Goal: Task Accomplishment & Management: Manage account settings

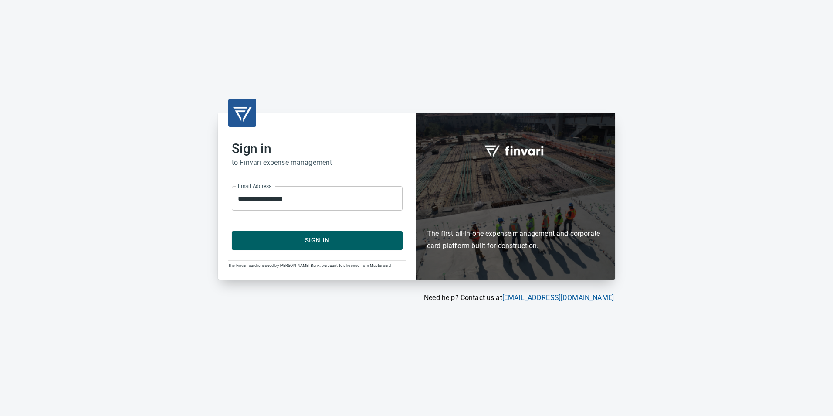
click at [354, 239] on span "Sign In" at bounding box center [317, 239] width 152 height 11
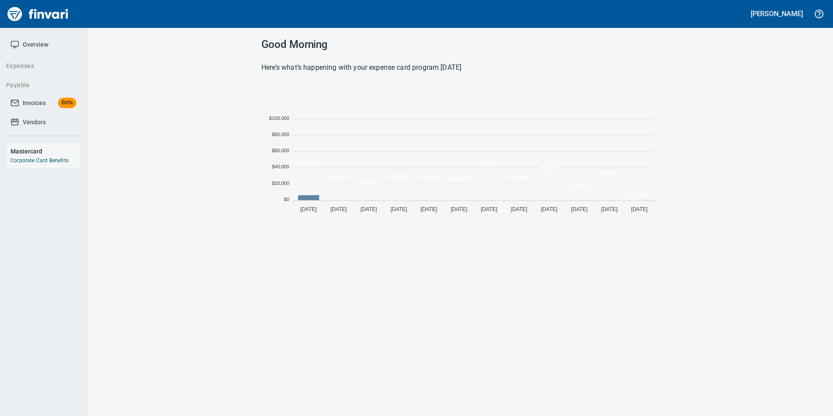
scroll to position [133, 391]
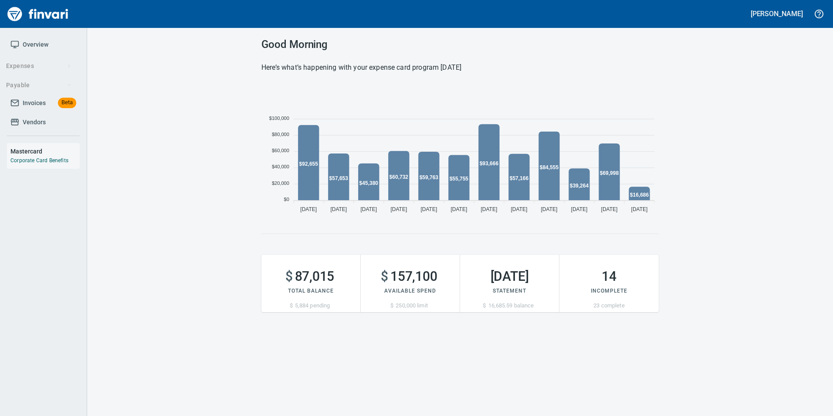
click at [23, 100] on span "Invoices" at bounding box center [34, 103] width 23 height 11
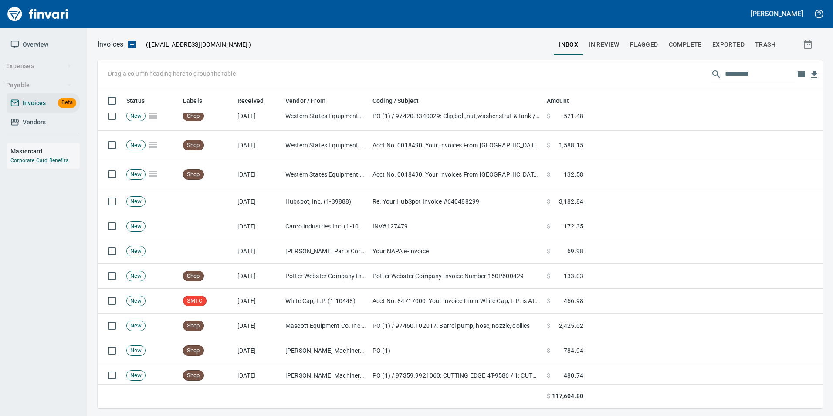
scroll to position [87, 0]
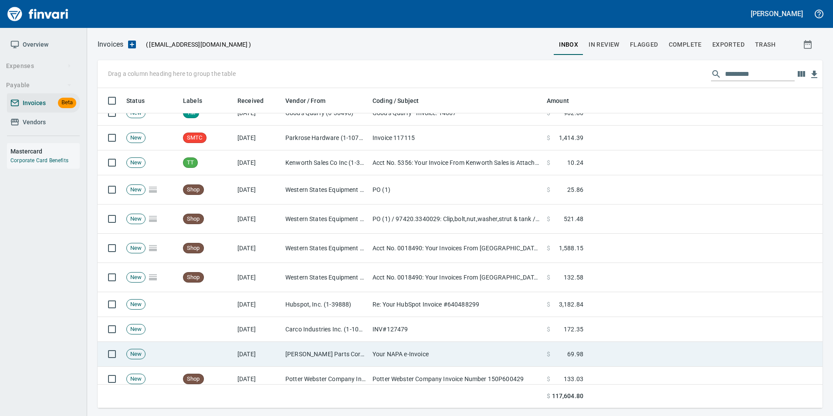
click at [341, 358] on td "[PERSON_NAME] Parts Corp. DBA Napa (1-39725)" at bounding box center [325, 354] width 87 height 25
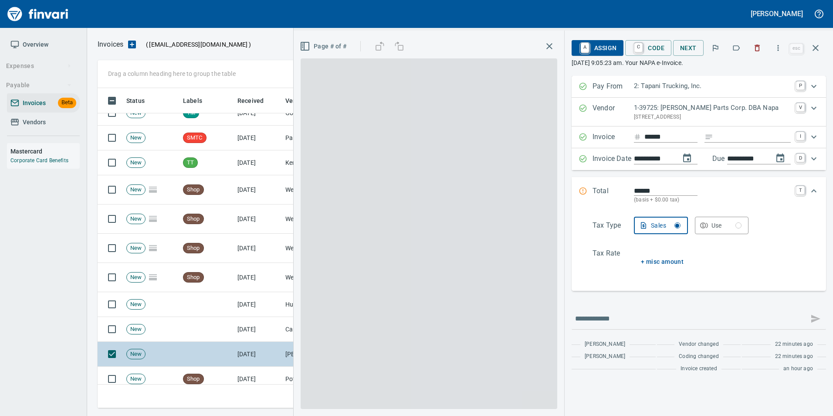
scroll to position [313, 712]
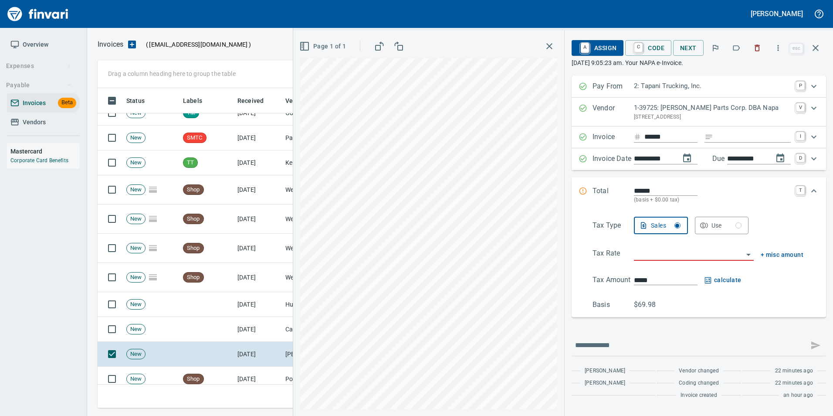
click at [739, 50] on icon "button" at bounding box center [736, 48] width 9 height 9
click at [822, 47] on button "button" at bounding box center [815, 47] width 21 height 21
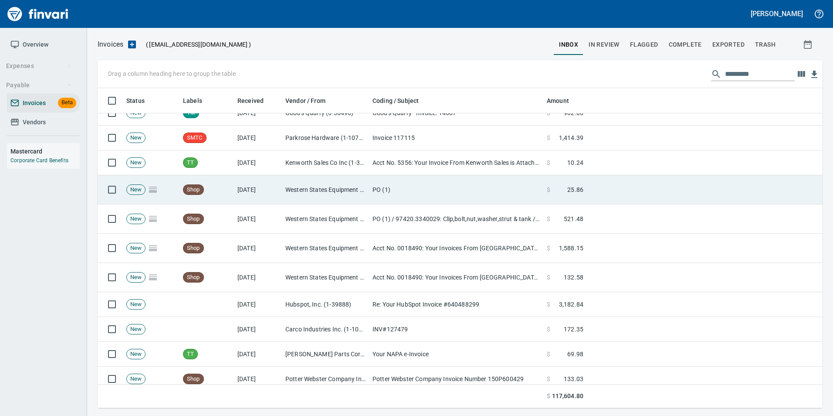
scroll to position [313, 712]
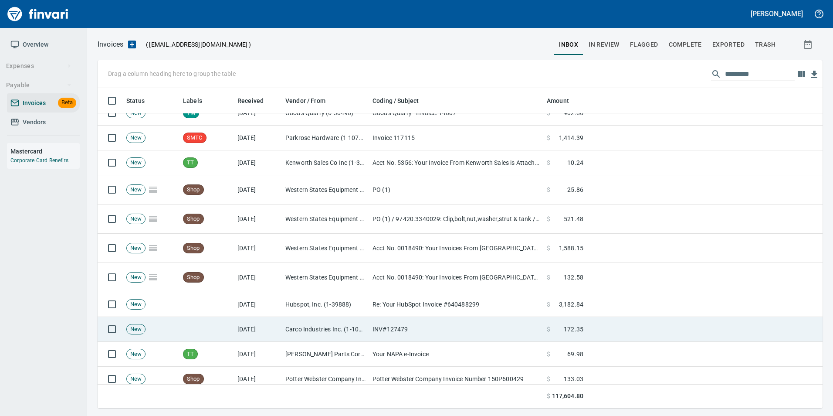
click at [394, 321] on td "INV#127479" at bounding box center [456, 329] width 174 height 25
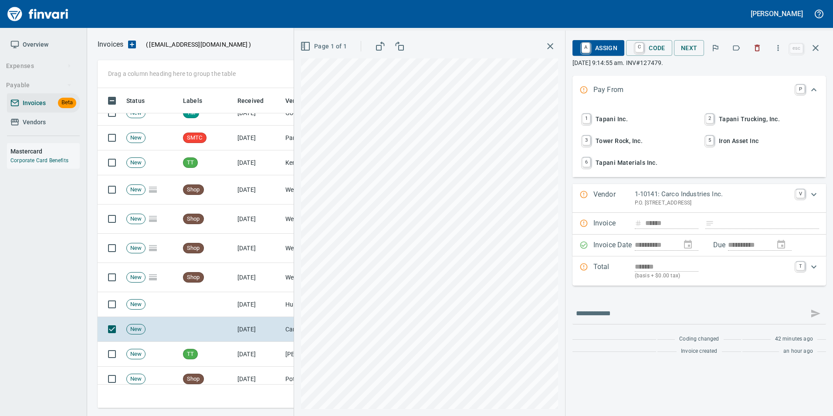
click at [574, 133] on div "**********" at bounding box center [563, 223] width 539 height 385
click at [732, 49] on button "button" at bounding box center [736, 47] width 19 height 19
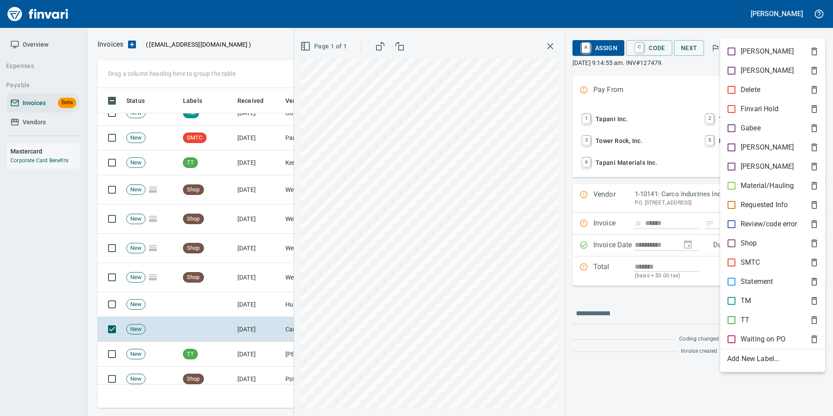
scroll to position [313, 712]
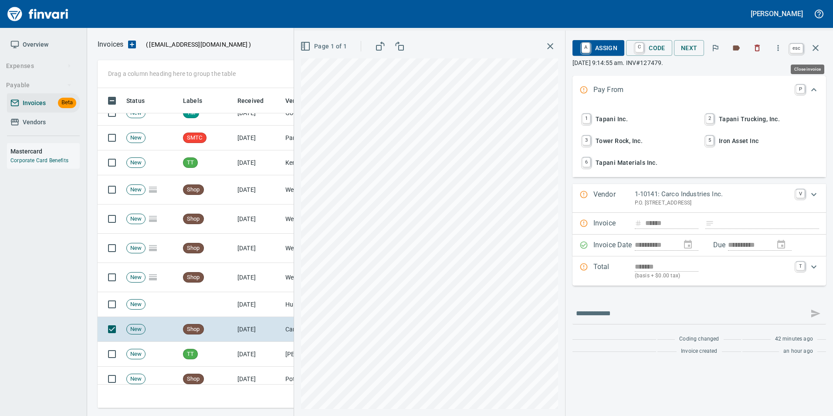
click at [821, 47] on button "button" at bounding box center [815, 47] width 21 height 21
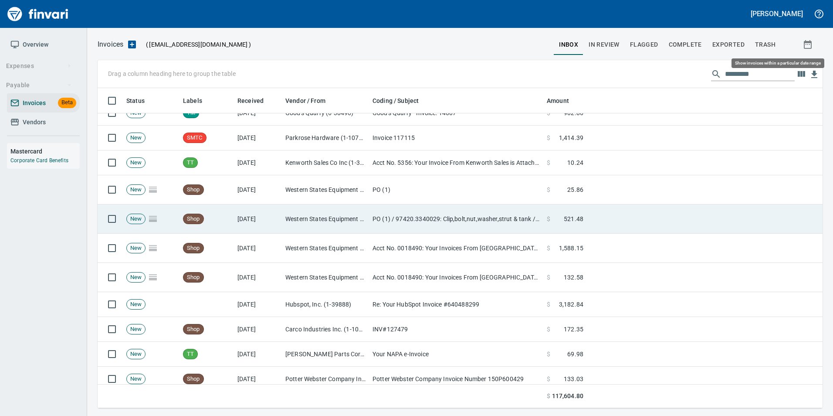
scroll to position [313, 712]
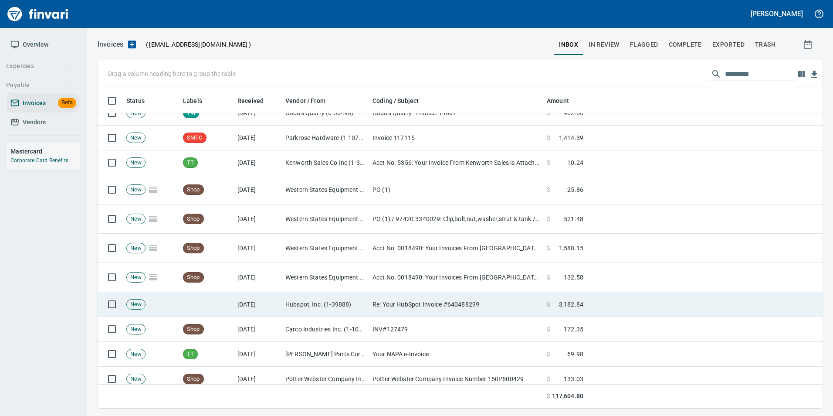
click at [428, 301] on td "Re: Your HubSpot Invoice #640488299" at bounding box center [456, 304] width 174 height 25
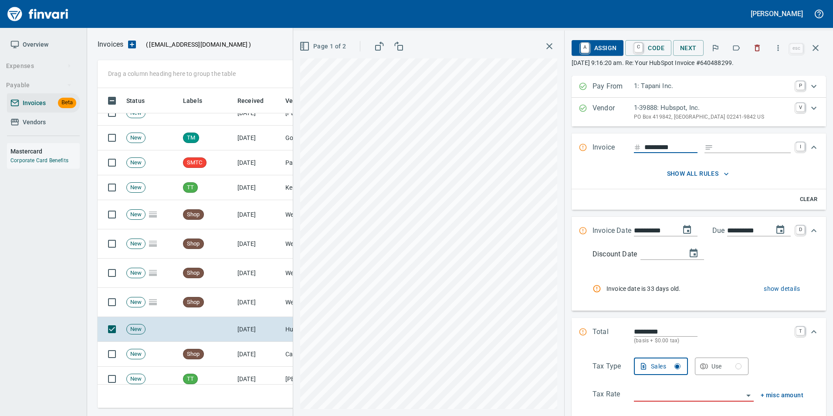
click at [738, 49] on icon "button" at bounding box center [736, 48] width 9 height 9
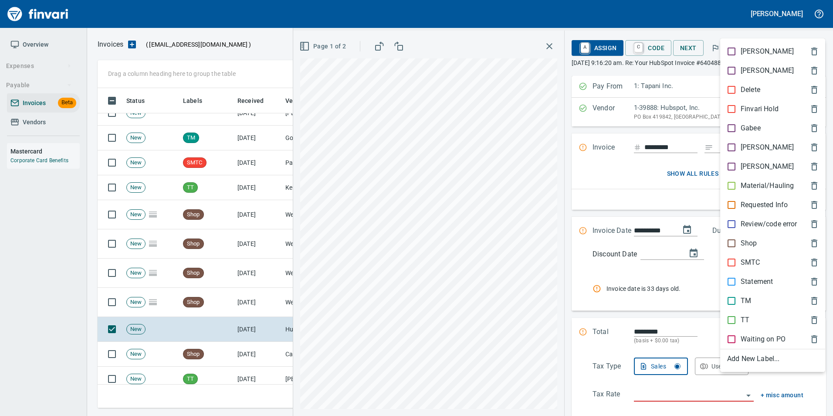
scroll to position [313, 712]
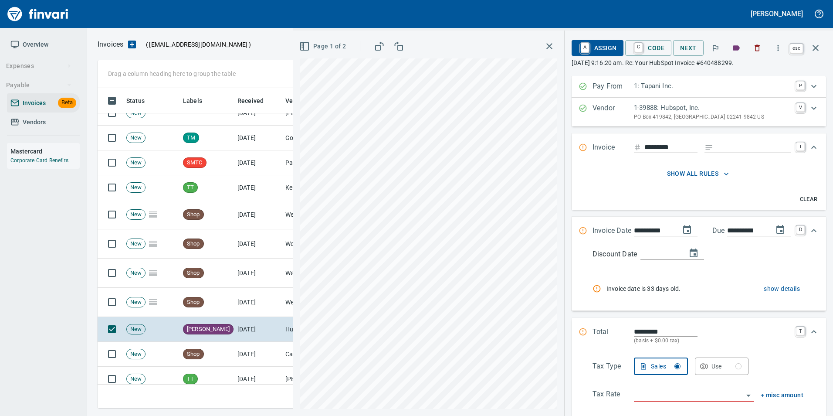
click at [818, 54] on button "button" at bounding box center [815, 47] width 21 height 21
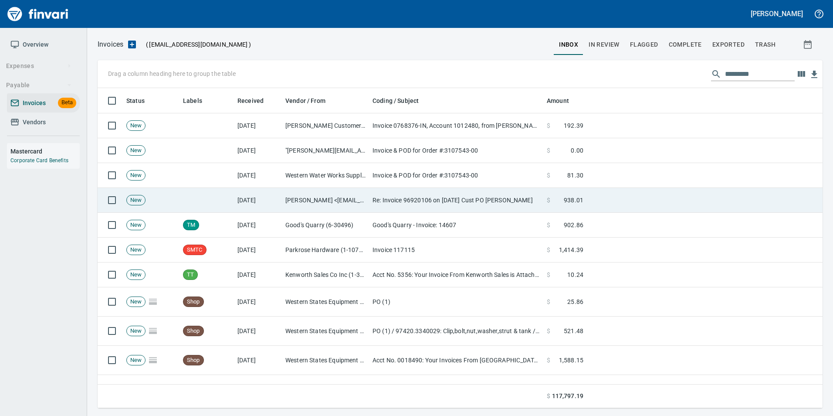
click at [309, 200] on td "[PERSON_NAME] <[EMAIL_ADDRESS][DOMAIN_NAME]>" at bounding box center [325, 200] width 87 height 25
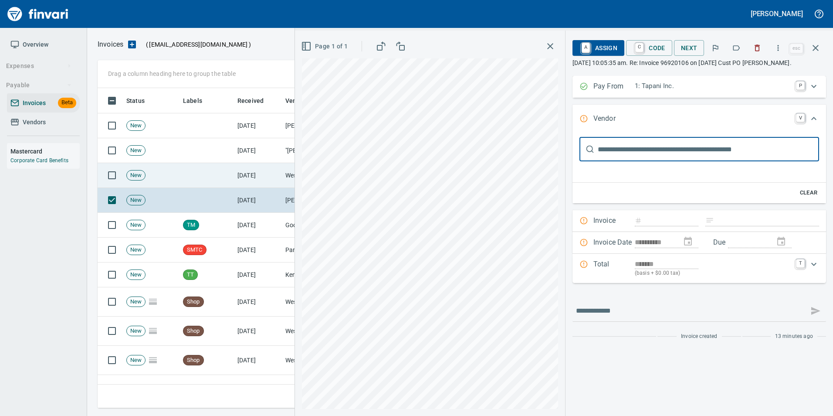
click at [288, 170] on td "Western Water Works Supply Co Inc (1-30586)" at bounding box center [325, 175] width 87 height 25
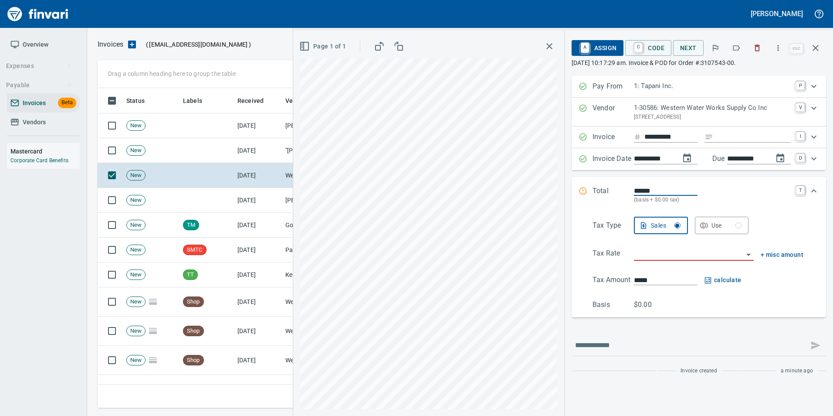
click at [733, 49] on button "button" at bounding box center [736, 47] width 19 height 19
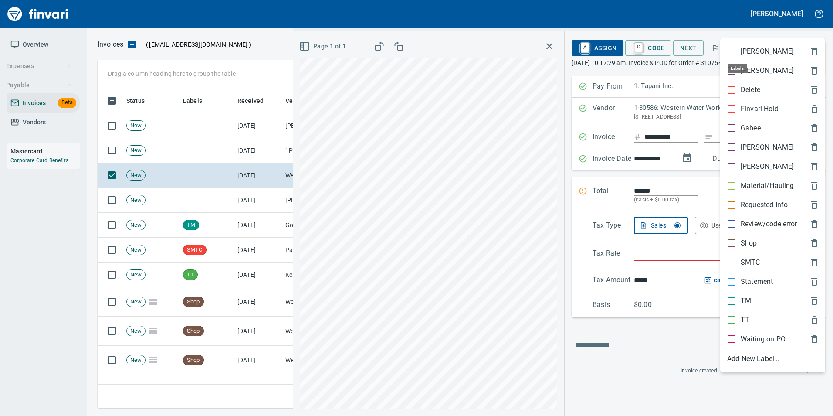
scroll to position [313, 712]
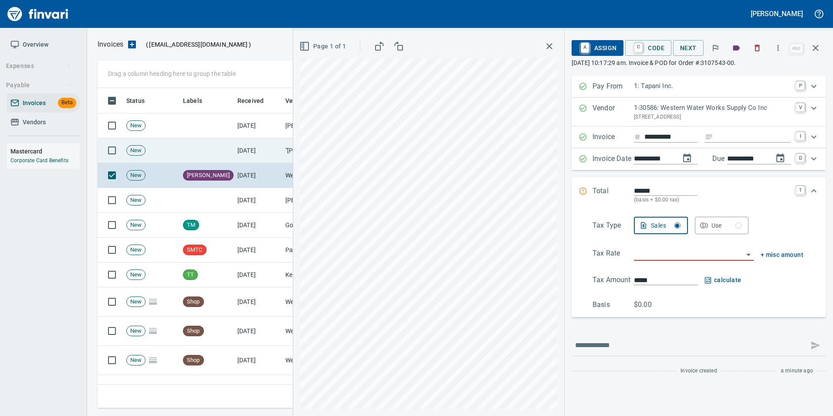
click at [273, 152] on td "[DATE]" at bounding box center [258, 150] width 48 height 25
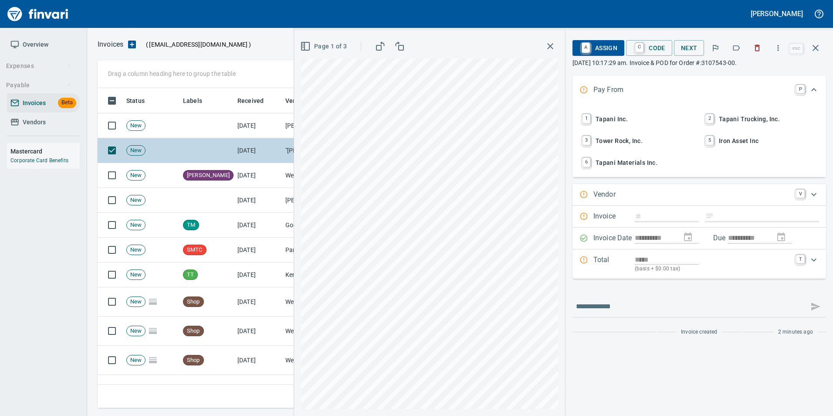
click at [761, 52] on button "button" at bounding box center [757, 47] width 19 height 19
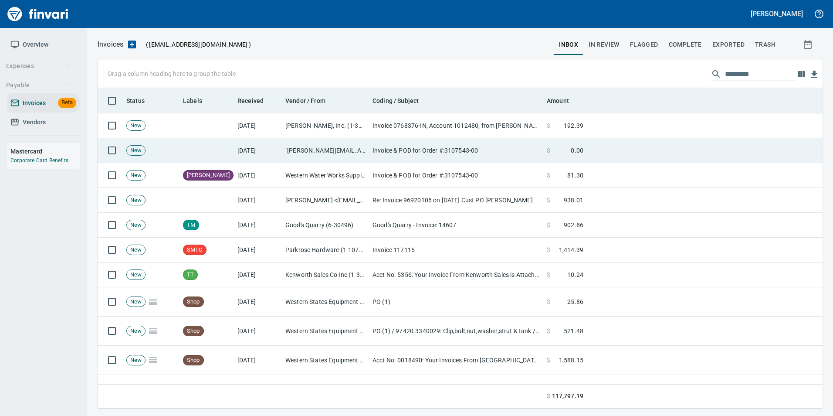
scroll to position [313, 712]
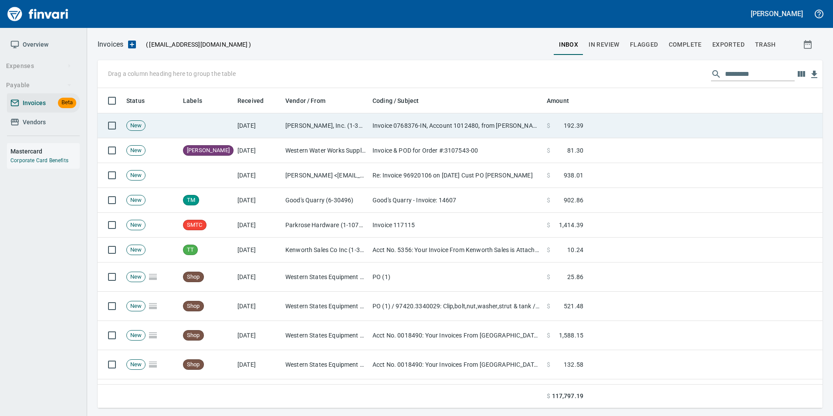
click at [451, 119] on td "Invoice 0768376-IN, Account 1012480, from [PERSON_NAME]" at bounding box center [456, 125] width 174 height 25
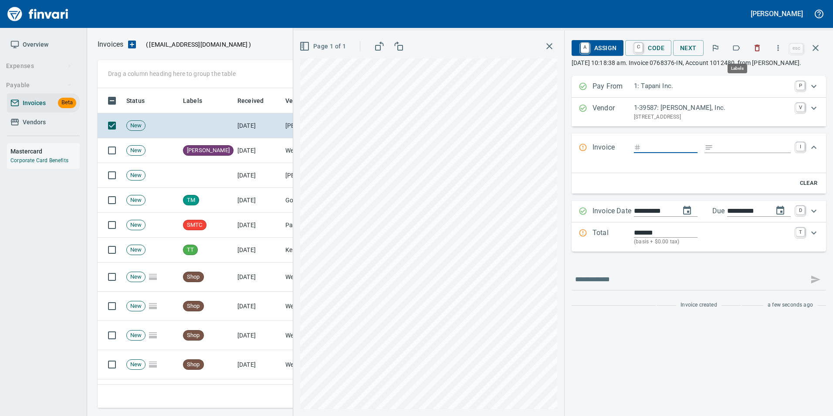
click at [735, 49] on icon "button" at bounding box center [737, 47] width 7 height 5
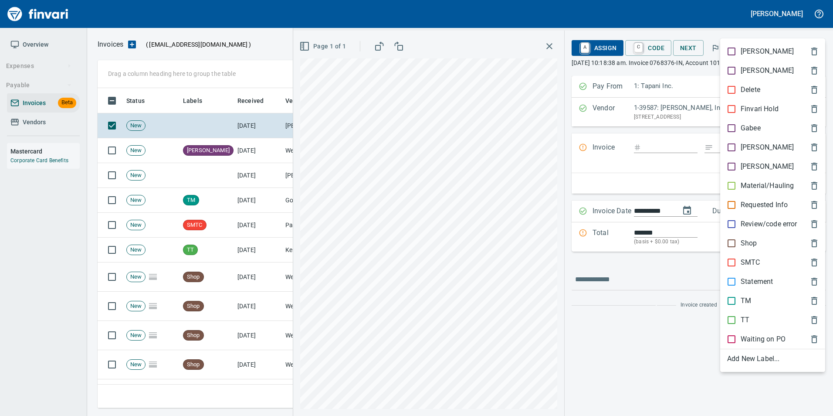
scroll to position [313, 712]
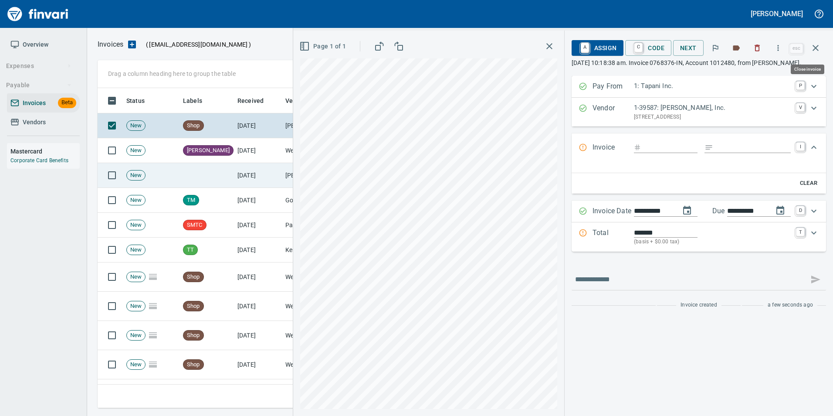
drag, startPoint x: 818, startPoint y: 48, endPoint x: 560, endPoint y: 177, distance: 288.3
click at [818, 48] on icon "button" at bounding box center [816, 48] width 10 height 10
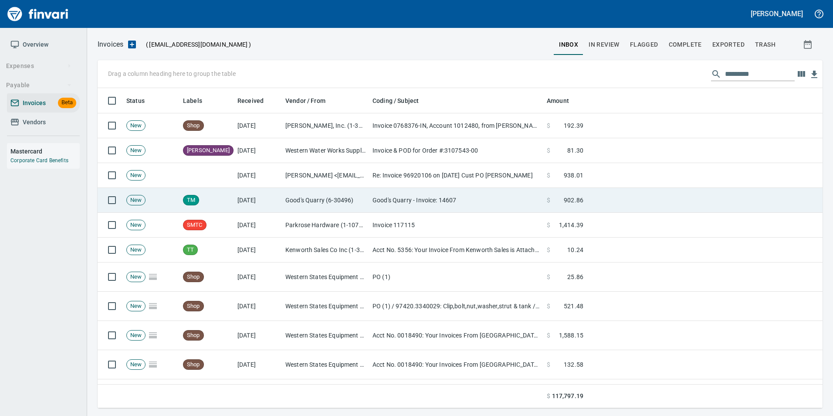
scroll to position [313, 712]
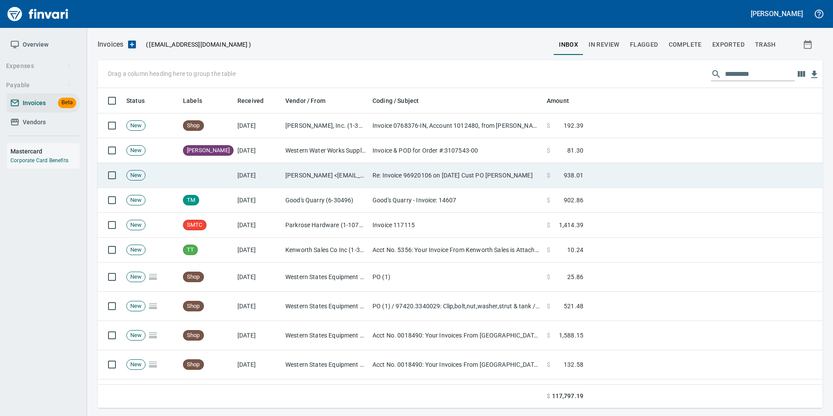
click at [458, 171] on td "Re: Invoice 96920106 on [DATE] Cust PO [PERSON_NAME]" at bounding box center [456, 175] width 174 height 25
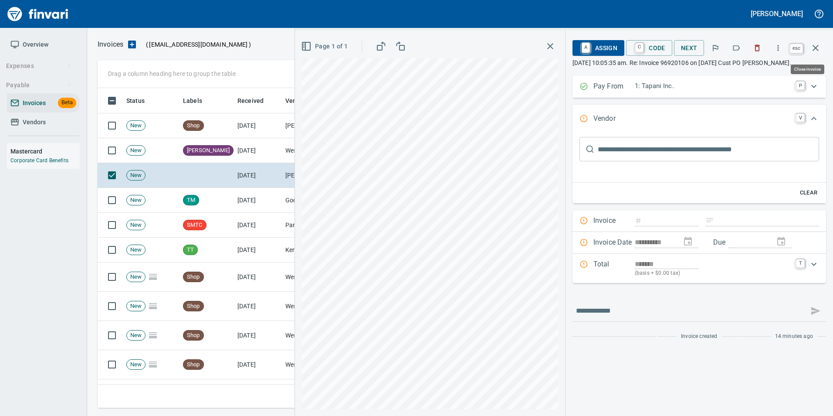
click at [812, 52] on icon "button" at bounding box center [816, 48] width 10 height 10
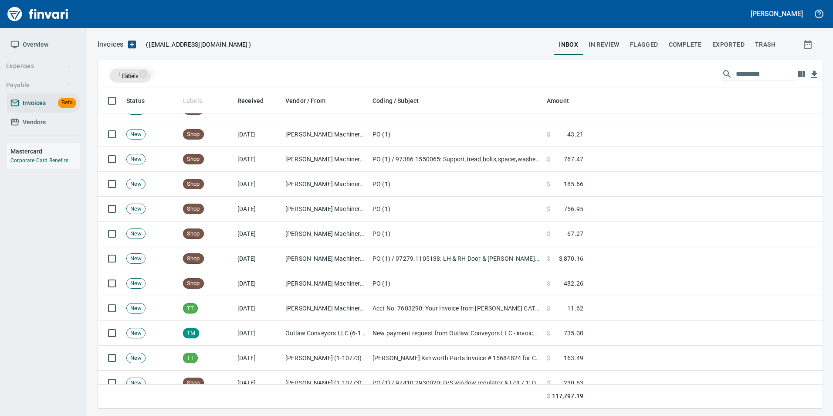
scroll to position [313, 712]
drag, startPoint x: 188, startPoint y: 99, endPoint x: 127, endPoint y: 74, distance: 66.1
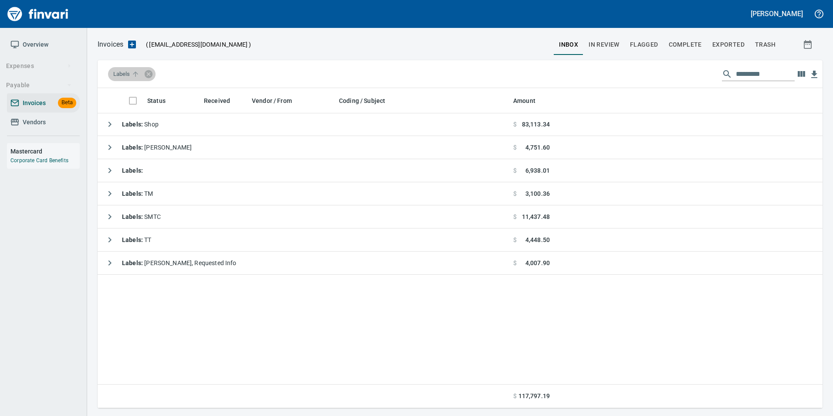
scroll to position [0, 0]
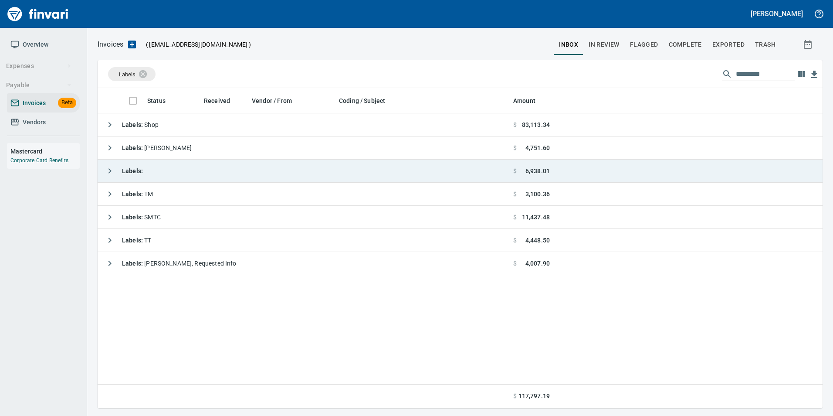
click at [110, 173] on icon "button" at bounding box center [110, 171] width 10 height 10
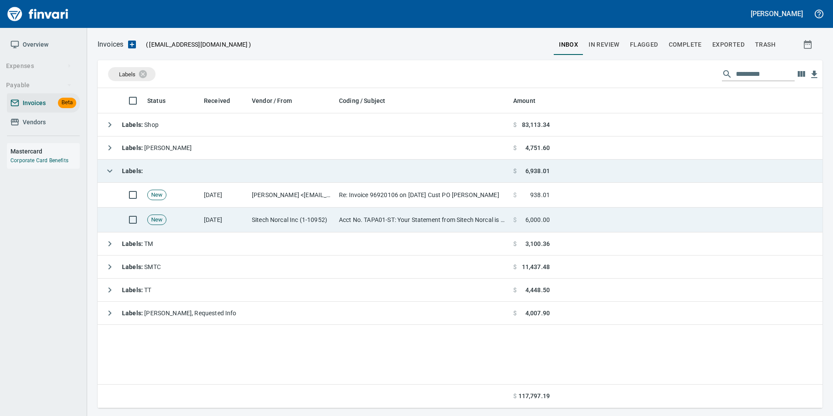
click at [393, 216] on td "Acct No. TAPA01-ST: Your Statement from Sitech Norcal is Available Online" at bounding box center [423, 219] width 174 height 25
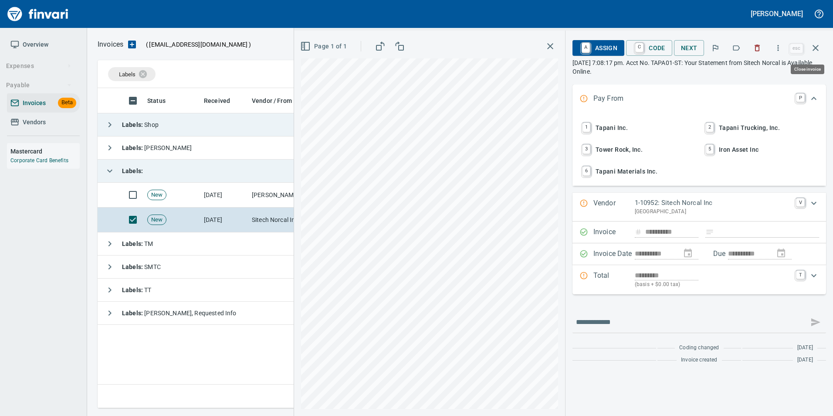
click at [812, 46] on icon "button" at bounding box center [816, 48] width 10 height 10
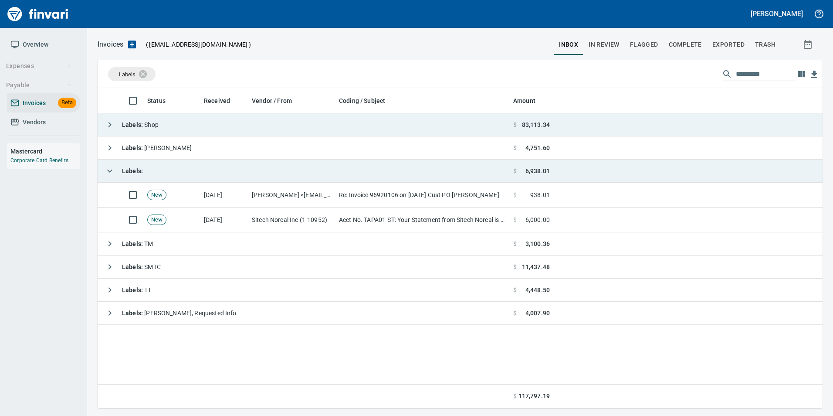
scroll to position [313, 718]
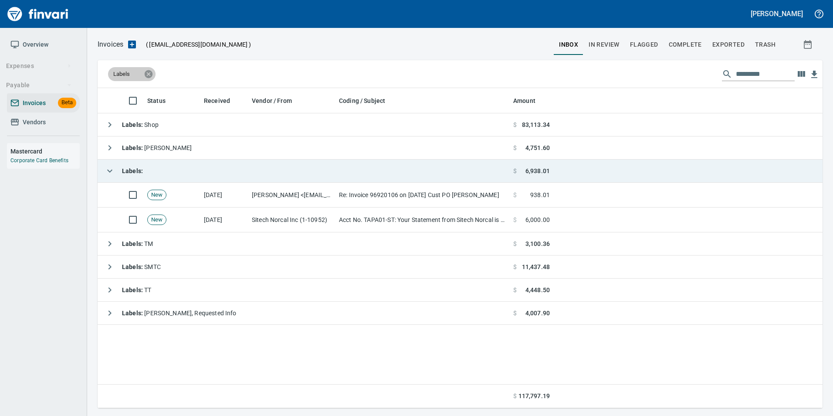
click at [151, 74] on icon at bounding box center [149, 74] width 8 height 8
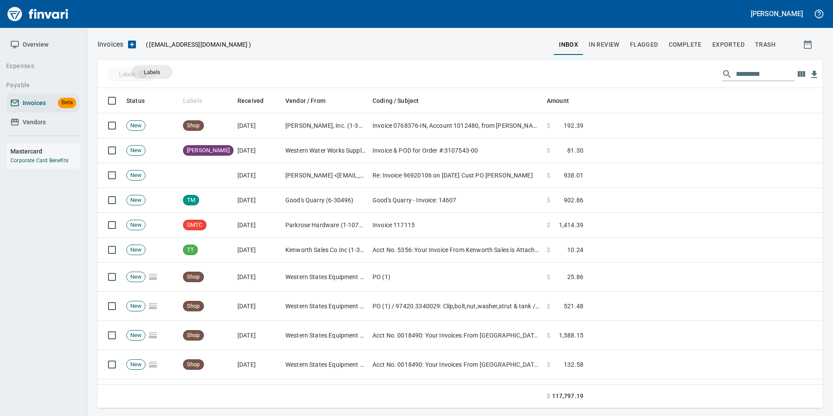
scroll to position [313, 712]
drag, startPoint x: 193, startPoint y: 99, endPoint x: 134, endPoint y: 71, distance: 64.9
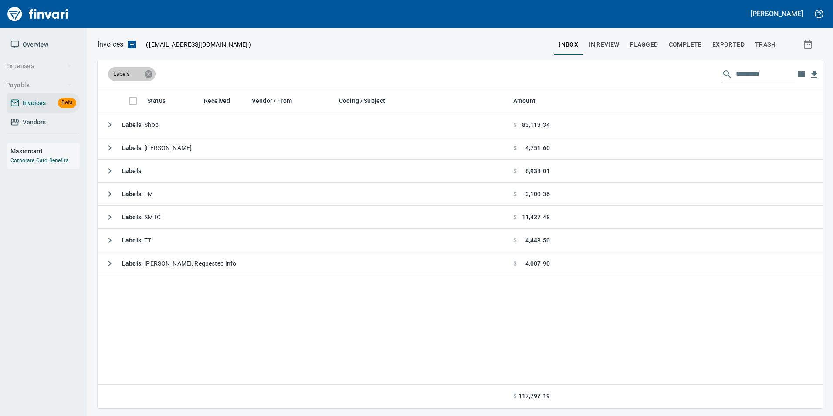
click at [148, 74] on icon at bounding box center [149, 74] width 10 height 10
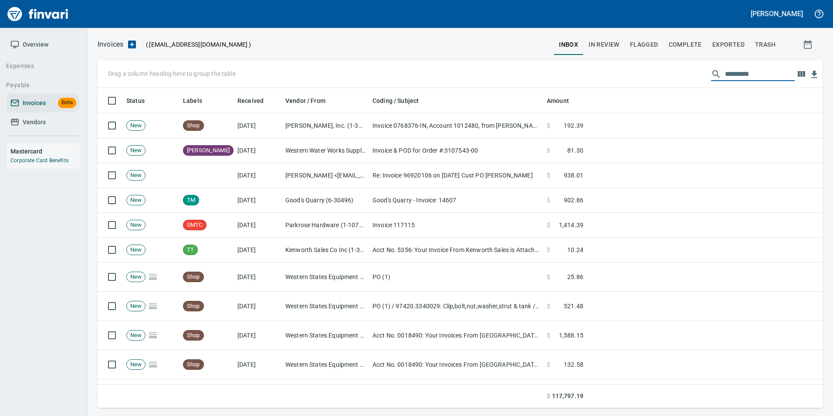
click at [738, 70] on input "text" at bounding box center [760, 74] width 70 height 14
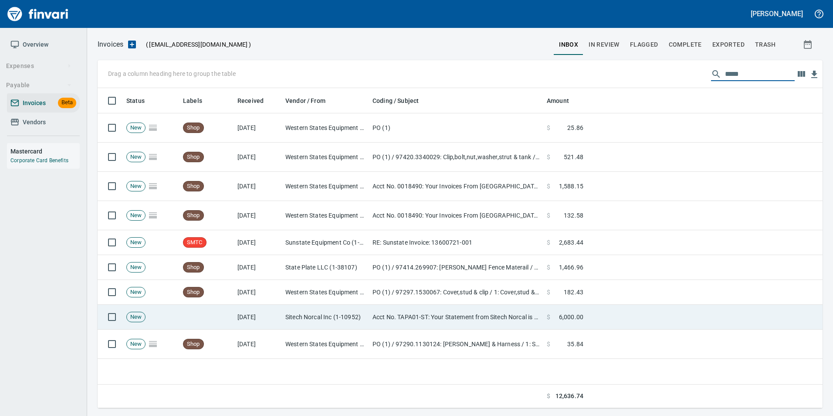
type input "*****"
click at [666, 310] on td at bounding box center [705, 317] width 236 height 25
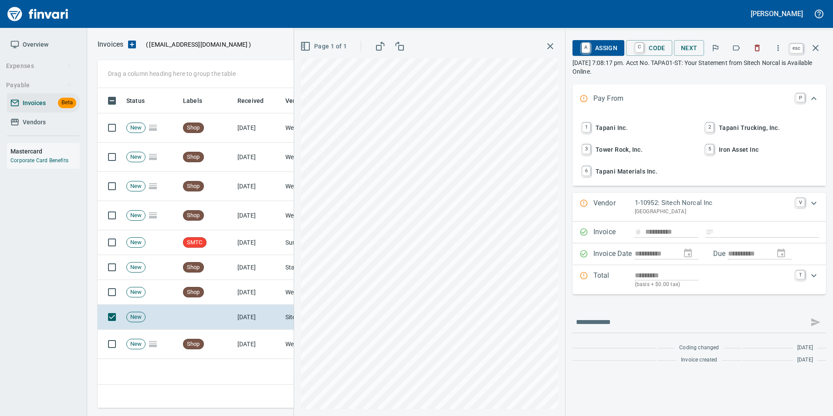
click at [812, 47] on icon "button" at bounding box center [816, 48] width 10 height 10
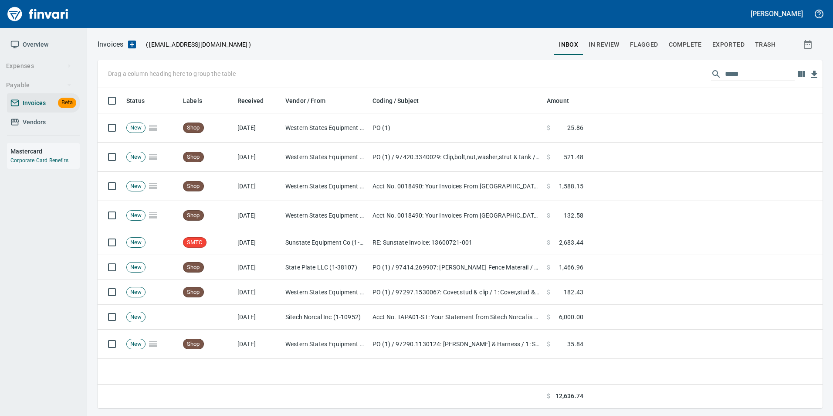
scroll to position [313, 718]
click at [745, 73] on input "*****" at bounding box center [760, 74] width 70 height 14
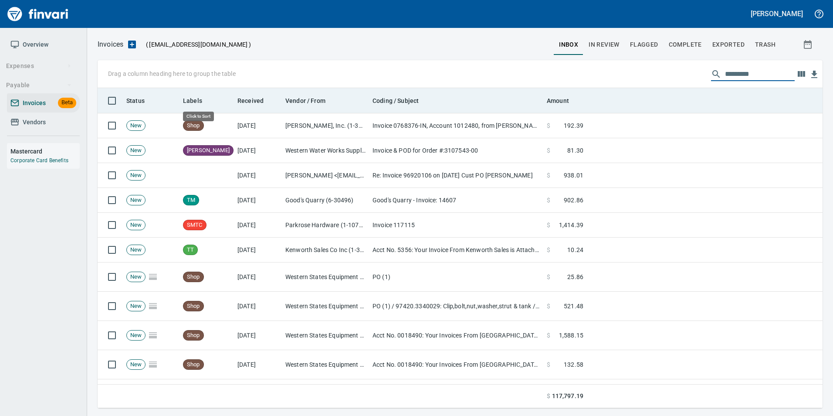
scroll to position [313, 712]
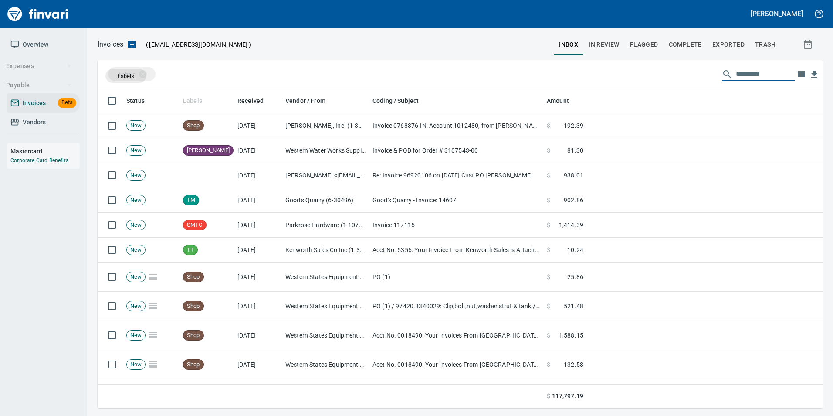
drag, startPoint x: 191, startPoint y: 107, endPoint x: 126, endPoint y: 76, distance: 71.9
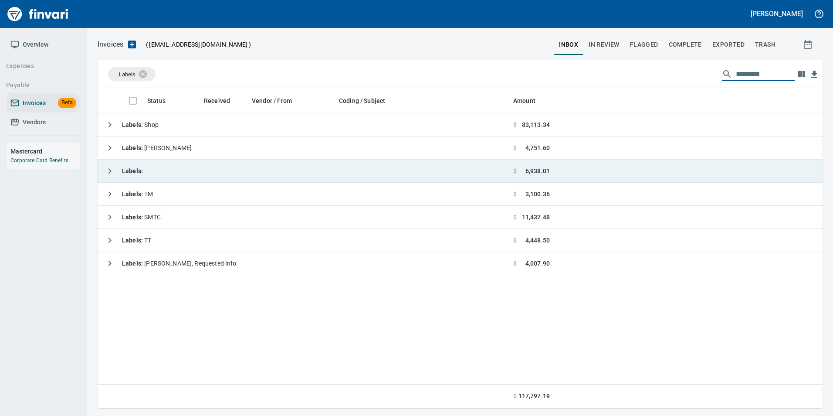
click at [103, 165] on button "button" at bounding box center [109, 170] width 17 height 17
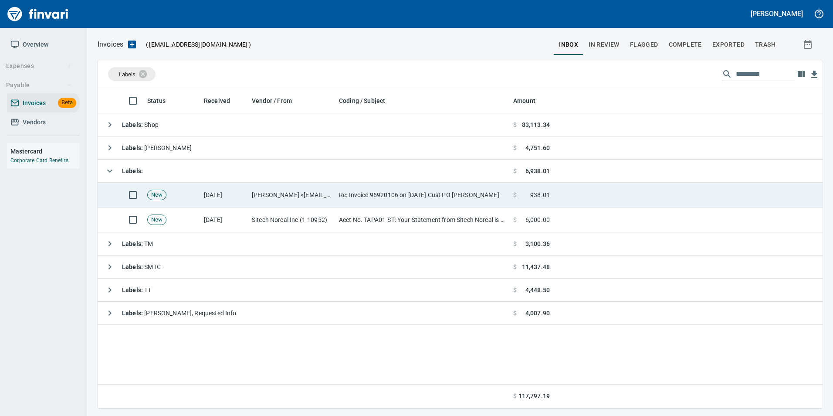
click at [203, 198] on td "[DATE]" at bounding box center [224, 195] width 48 height 25
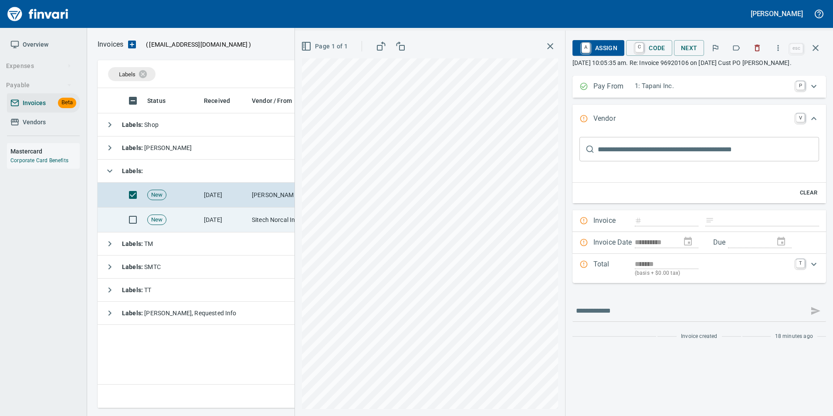
click at [195, 212] on td "New" at bounding box center [172, 219] width 57 height 25
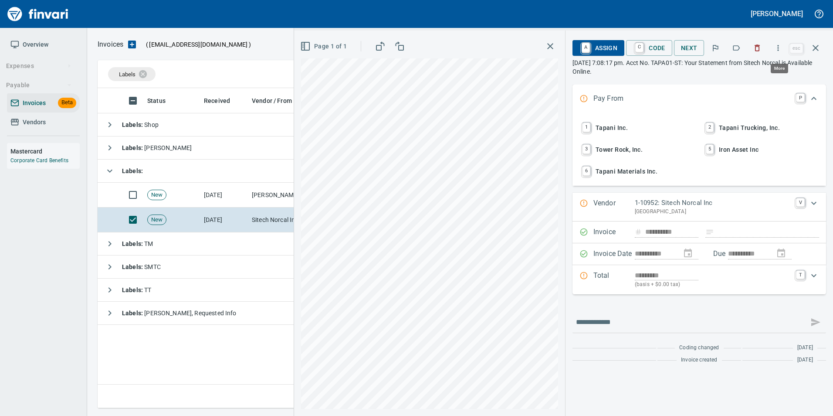
click at [776, 46] on icon "button" at bounding box center [778, 48] width 9 height 9
click at [737, 68] on span "Download" at bounding box center [777, 73] width 84 height 10
drag, startPoint x: 774, startPoint y: 78, endPoint x: 767, endPoint y: 78, distance: 7.4
click at [774, 78] on div "**********" at bounding box center [700, 223] width 268 height 385
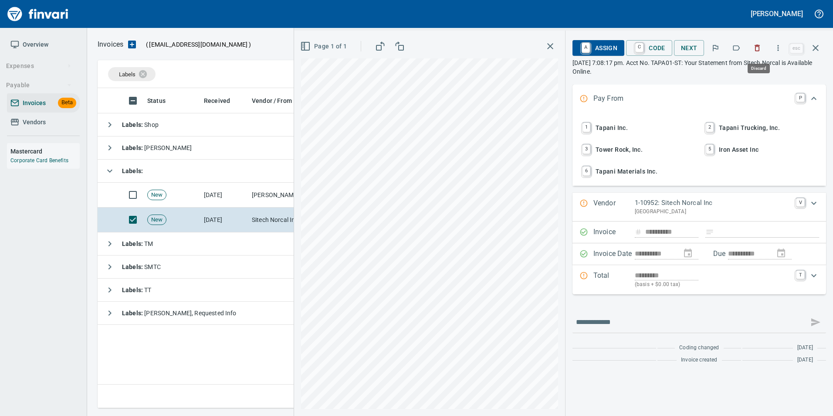
click at [757, 47] on icon "button" at bounding box center [757, 48] width 5 height 7
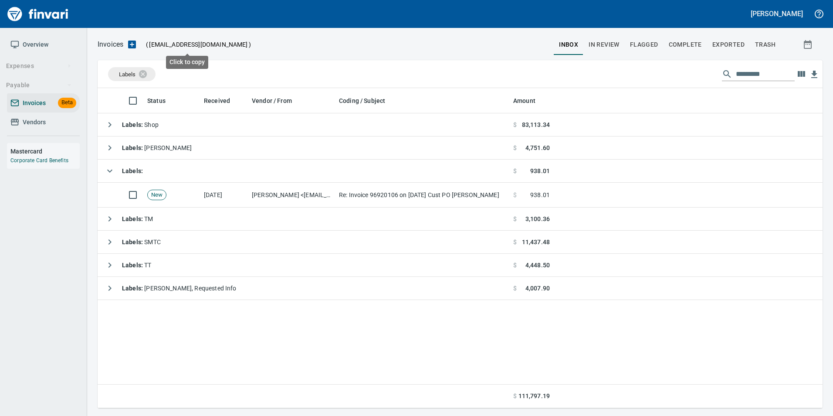
scroll to position [313, 719]
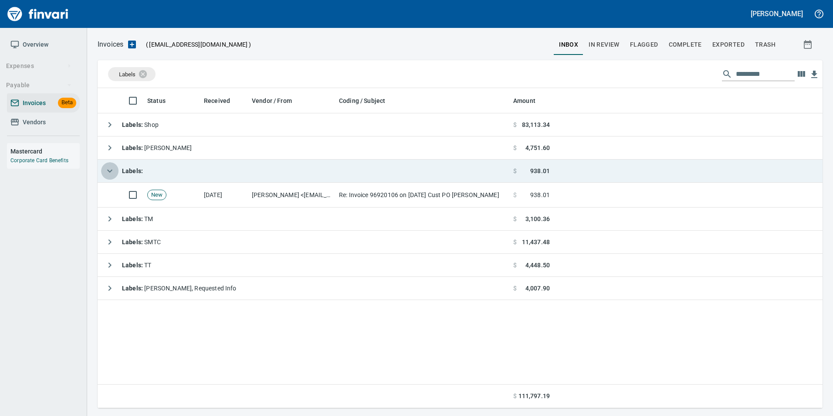
click at [106, 171] on icon "button" at bounding box center [110, 171] width 10 height 10
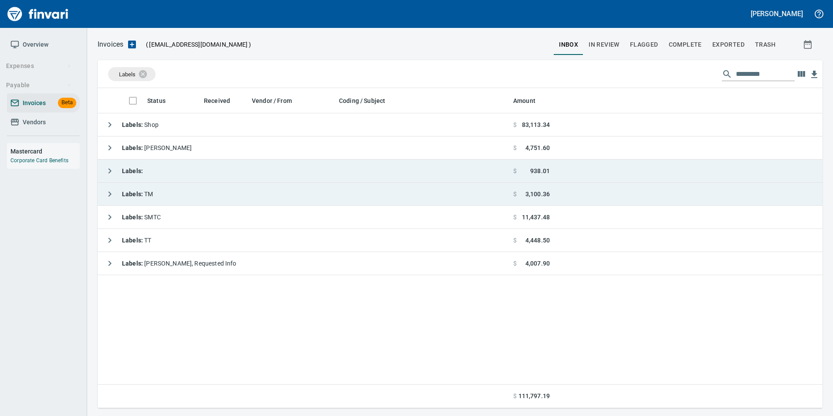
click at [111, 192] on icon "button" at bounding box center [110, 194] width 10 height 10
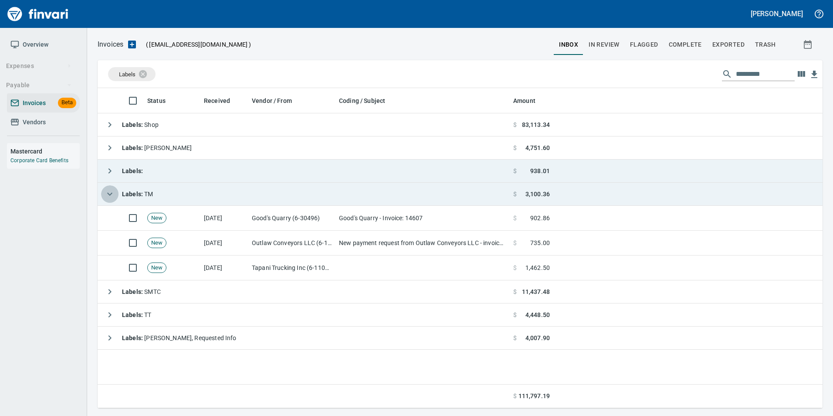
click at [111, 192] on icon "button" at bounding box center [110, 194] width 10 height 10
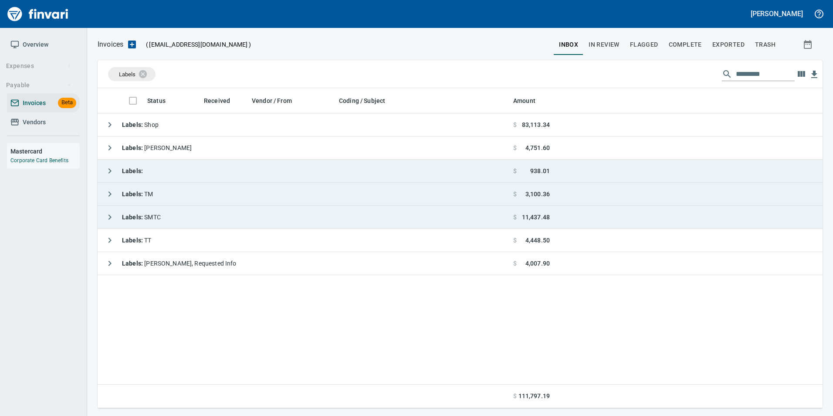
click at [106, 215] on icon "button" at bounding box center [110, 217] width 10 height 10
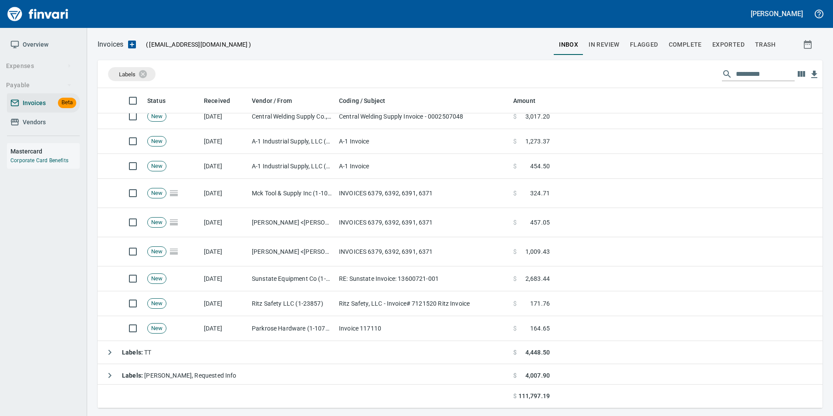
scroll to position [44, 0]
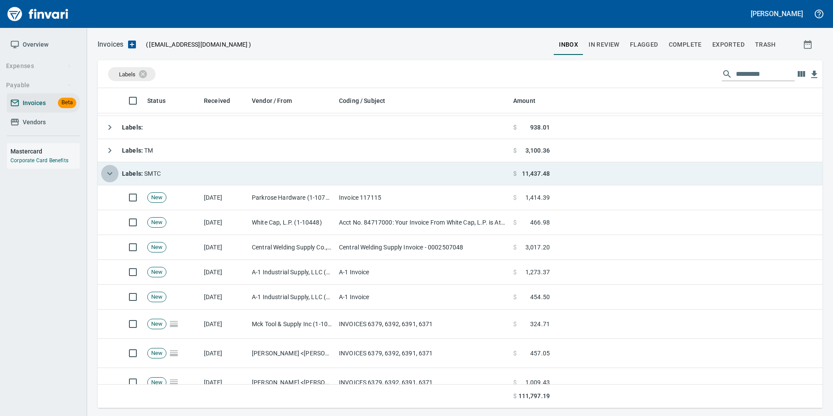
click at [106, 171] on icon "button" at bounding box center [110, 173] width 10 height 10
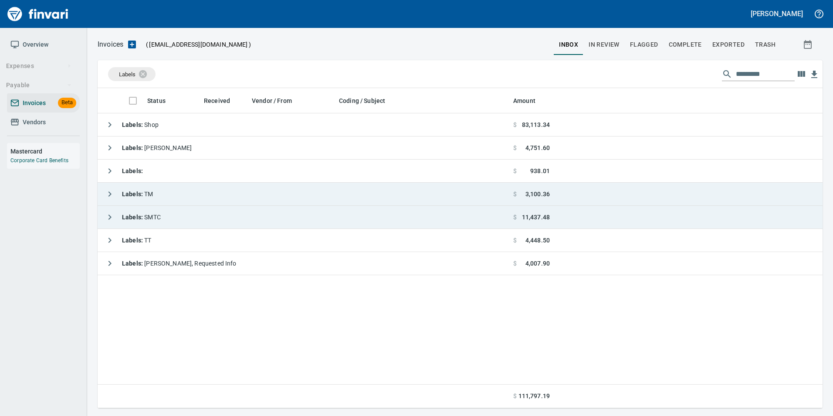
click at [115, 199] on icon "button" at bounding box center [110, 194] width 10 height 10
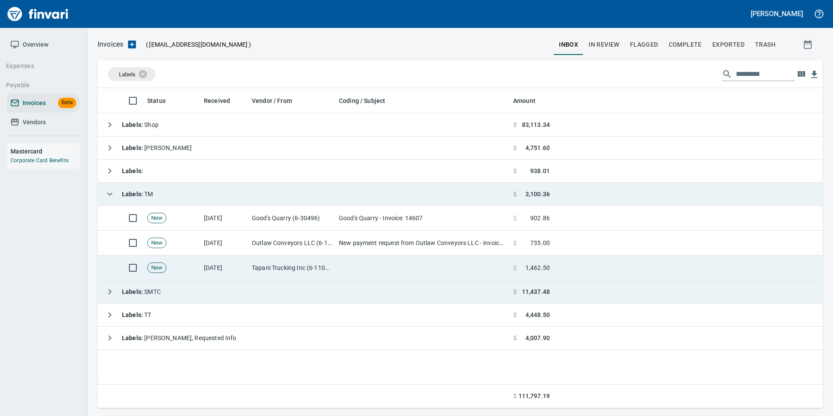
click at [221, 266] on td "[DATE]" at bounding box center [224, 267] width 48 height 25
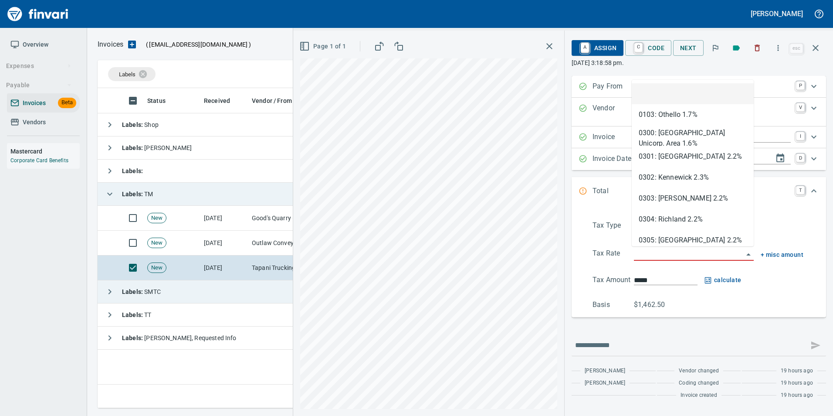
click at [697, 258] on input "search" at bounding box center [688, 254] width 109 height 12
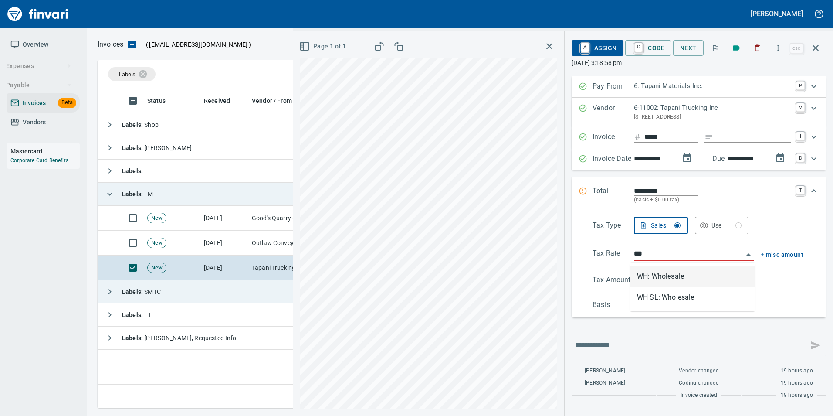
scroll to position [313, 718]
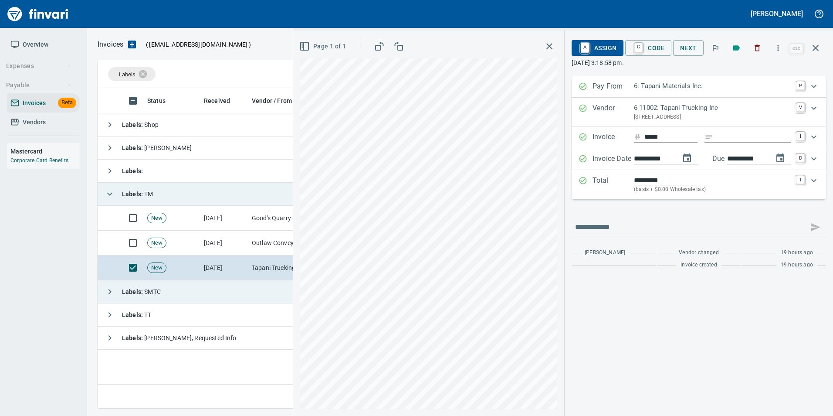
type input "**********"
click at [599, 43] on span "A Assign" at bounding box center [598, 48] width 38 height 15
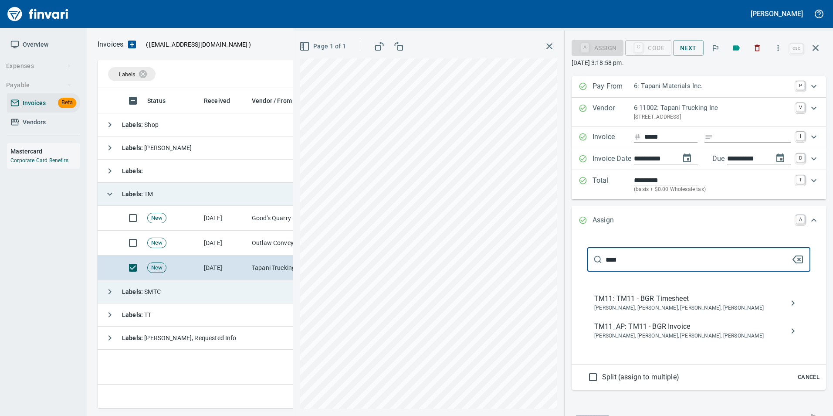
type input "****"
click at [684, 326] on span "TM11_AP: TM11 - BGR Invoice" at bounding box center [692, 326] width 195 height 10
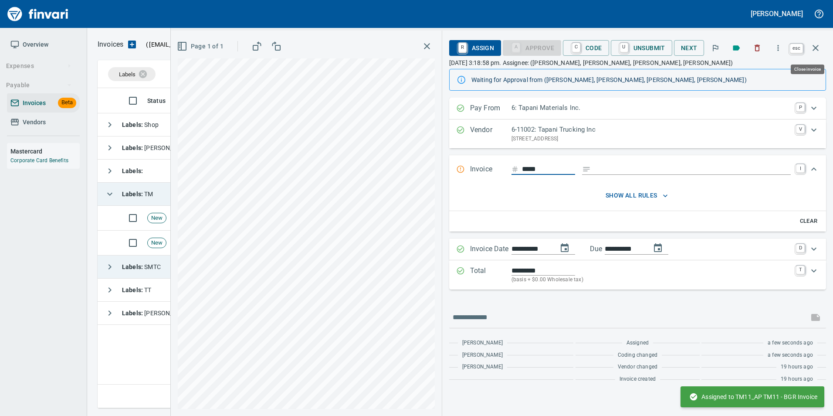
click at [816, 49] on icon "button" at bounding box center [816, 48] width 10 height 10
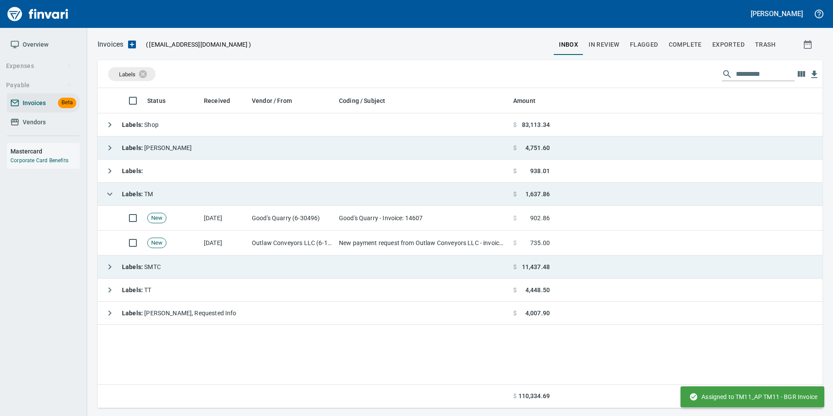
scroll to position [313, 718]
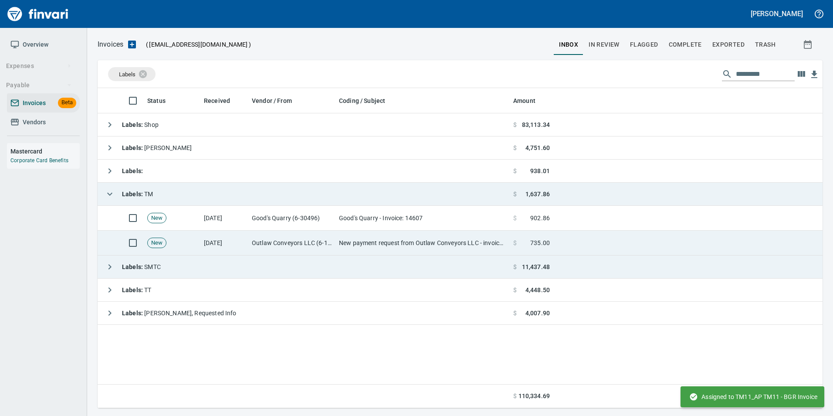
click at [402, 244] on td "New payment request from Outlaw Conveyors LLC - invoice 12122" at bounding box center [423, 243] width 174 height 25
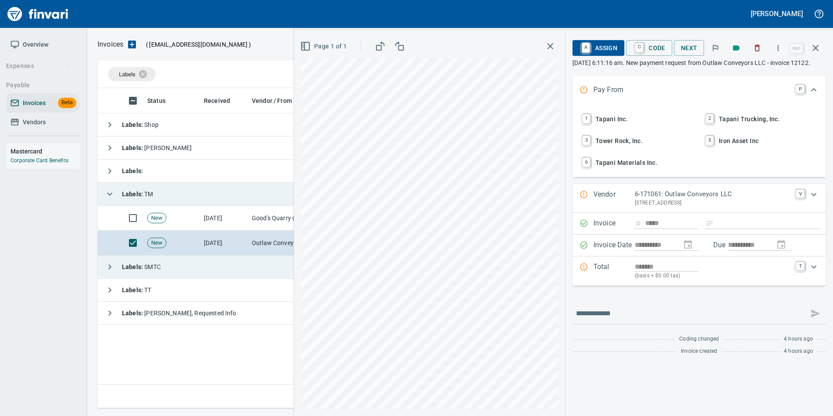
click at [682, 170] on span "6 Tapani Materials Inc." at bounding box center [638, 162] width 115 height 15
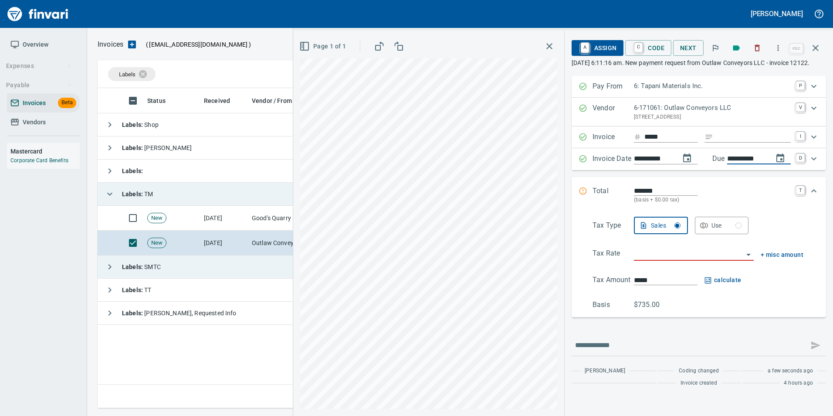
click at [749, 164] on input "**********" at bounding box center [746, 158] width 39 height 11
type input "**********"
click at [652, 260] on input "search" at bounding box center [688, 254] width 109 height 12
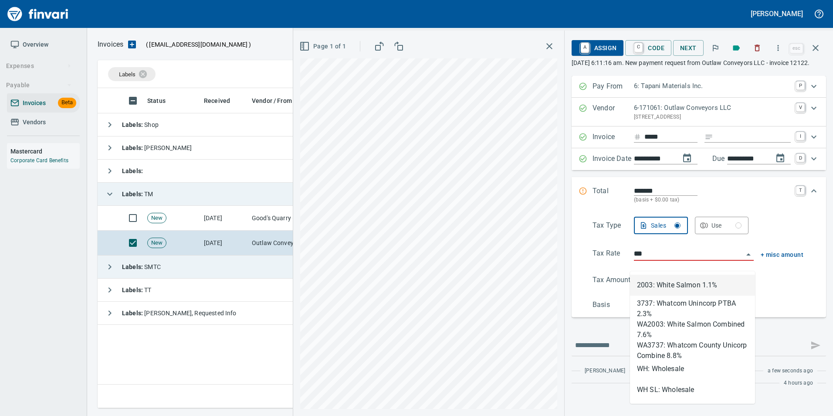
scroll to position [313, 718]
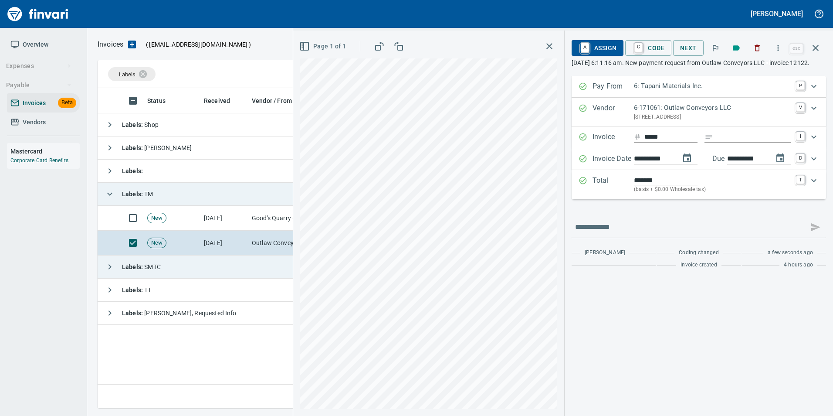
type input "**********"
click at [599, 46] on span "A Assign" at bounding box center [598, 48] width 38 height 15
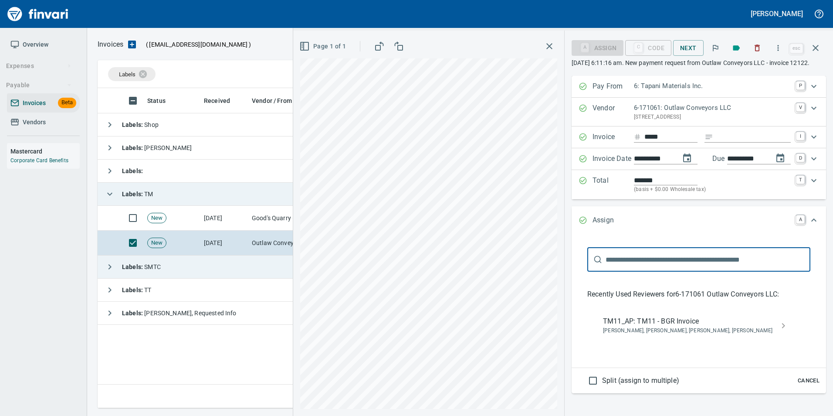
click at [695, 324] on div "TM11_AP: TM11 - BGR Invoice Bryan Skoko, Michael Maddux, Sam Rhoades, Shane Tap…" at bounding box center [699, 326] width 206 height 28
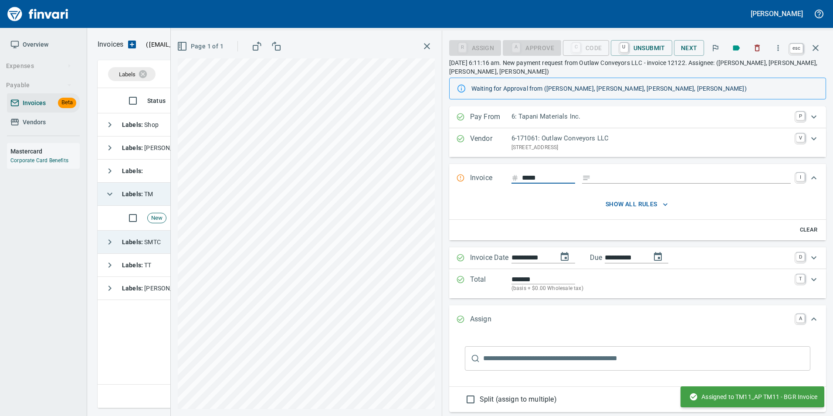
drag, startPoint x: 817, startPoint y: 48, endPoint x: 561, endPoint y: 224, distance: 309.7
click at [817, 48] on icon "button" at bounding box center [816, 48] width 10 height 10
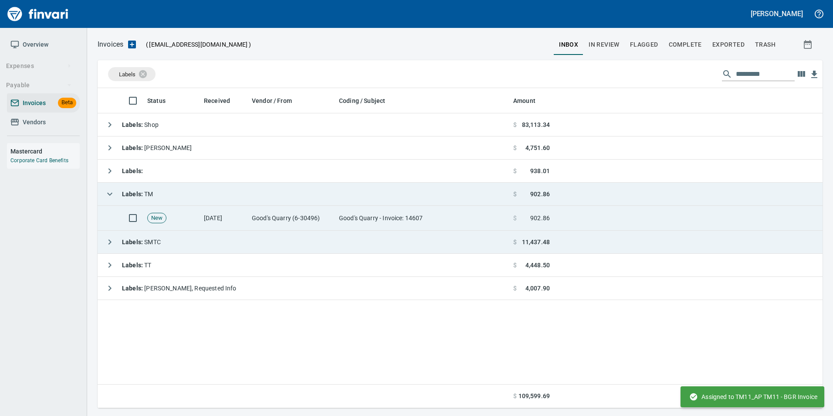
click at [416, 228] on td "Good's Quarry - Invoice: 14607" at bounding box center [423, 218] width 174 height 25
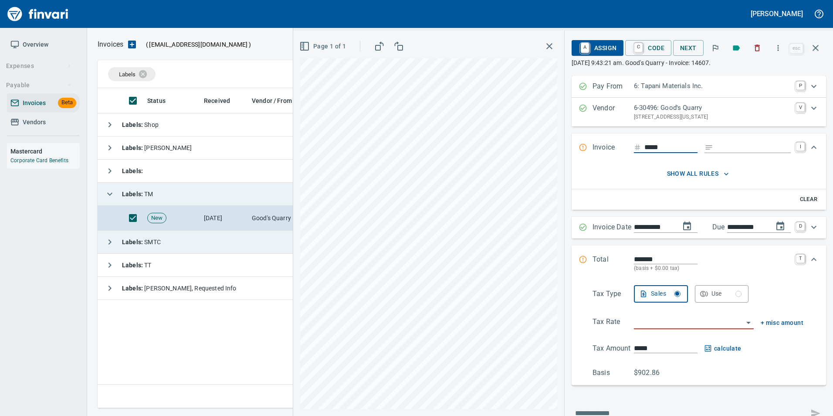
scroll to position [313, 718]
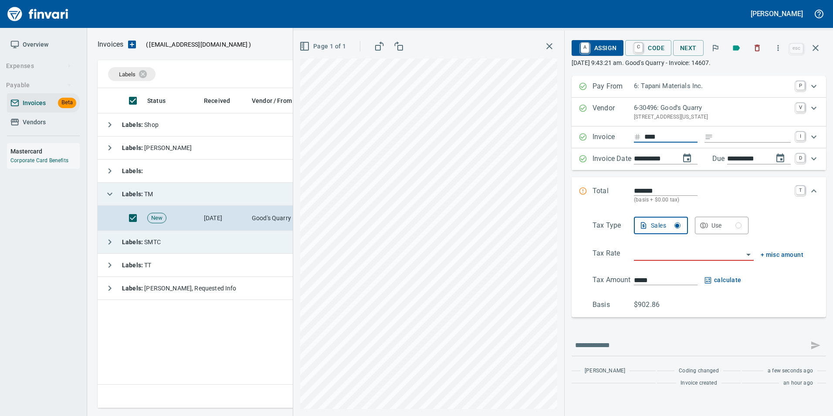
type input "*****"
click at [754, 142] on input "Expand" at bounding box center [754, 137] width 74 height 11
click at [652, 259] on input "search" at bounding box center [688, 254] width 109 height 12
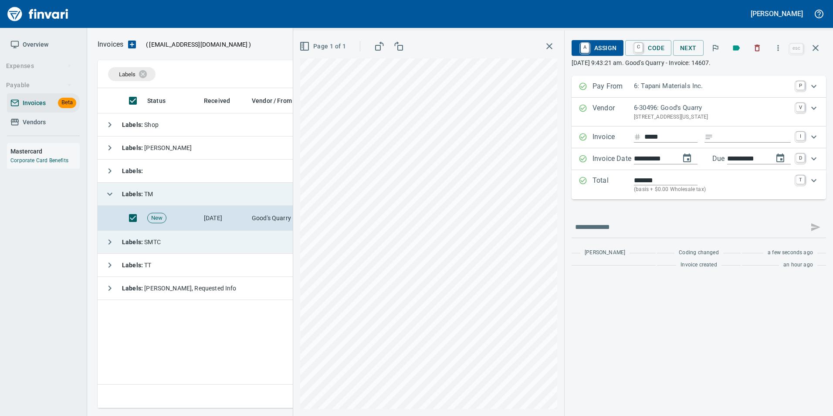
type input "**********"
click at [602, 43] on span "A Assign" at bounding box center [598, 48] width 38 height 15
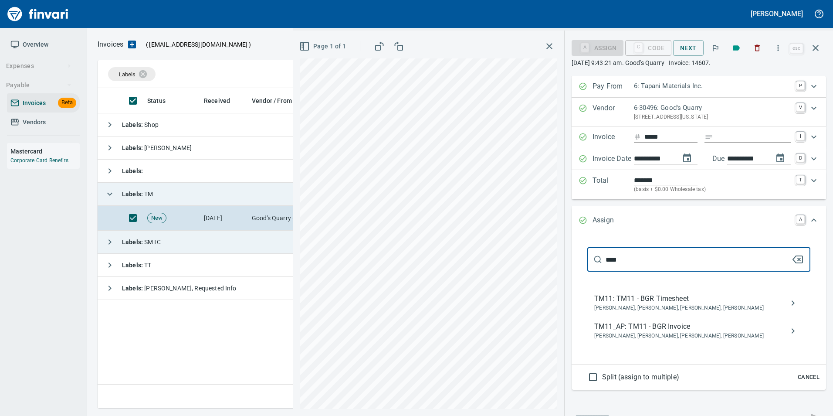
type input "****"
click at [665, 335] on span "Bryan Skoko, Michael Maddux, Sam Rhoades, Shane Tapani" at bounding box center [692, 336] width 195 height 9
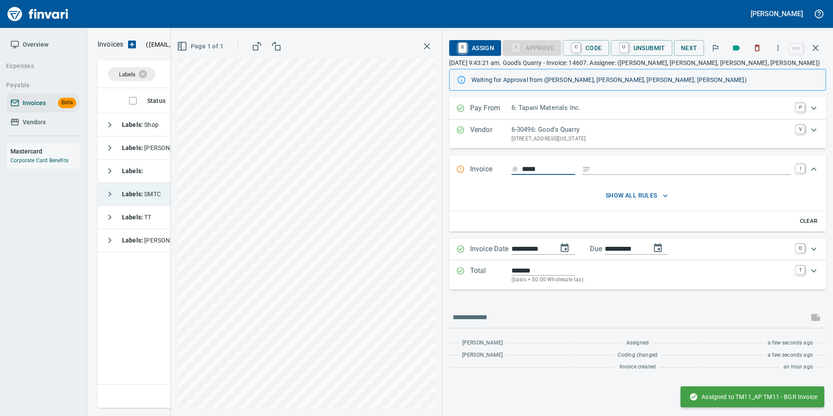
click at [813, 51] on icon "button" at bounding box center [816, 48] width 10 height 10
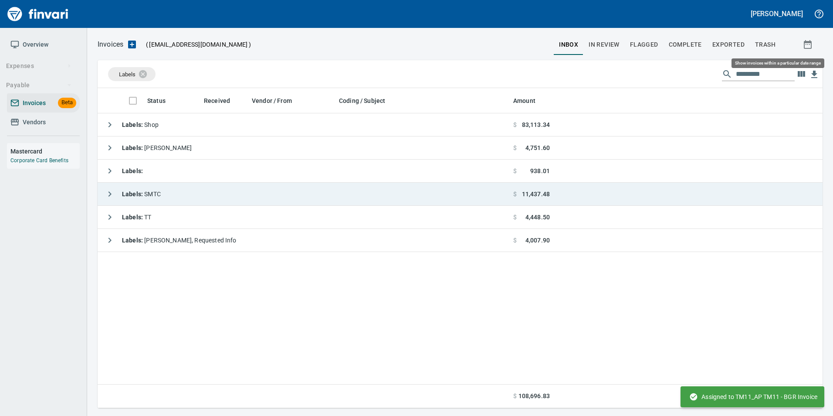
scroll to position [313, 718]
click at [608, 38] on button "In Review" at bounding box center [604, 44] width 41 height 21
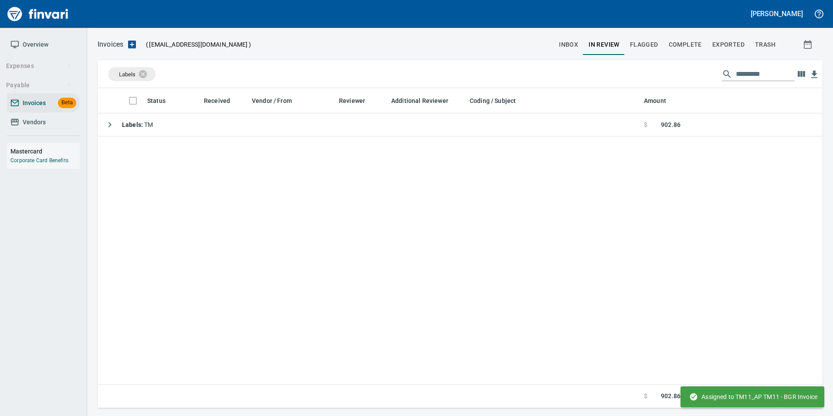
scroll to position [313, 719]
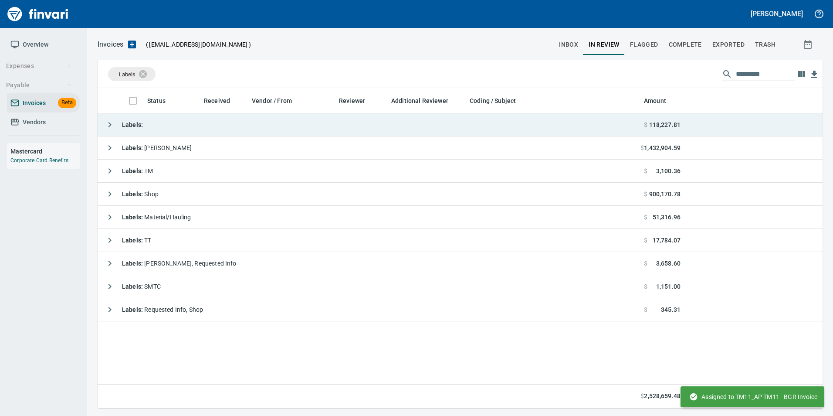
click at [114, 124] on icon "button" at bounding box center [110, 124] width 10 height 10
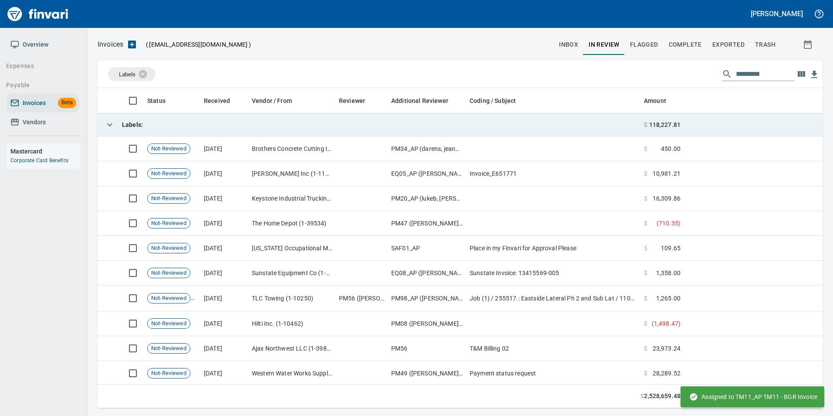
scroll to position [313, 712]
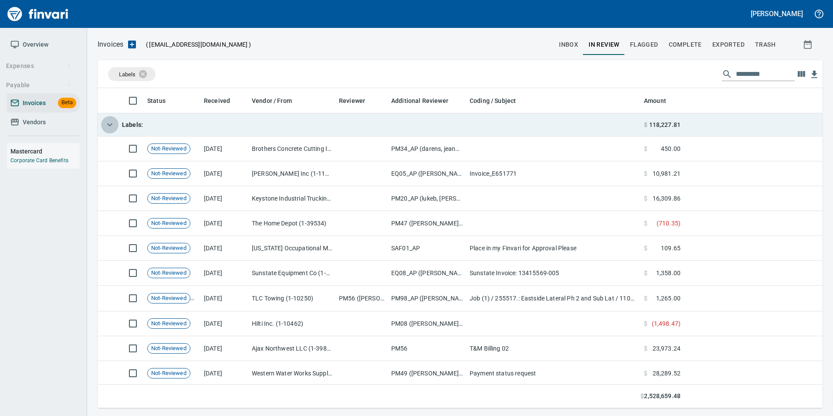
click at [114, 124] on icon "button" at bounding box center [110, 124] width 10 height 10
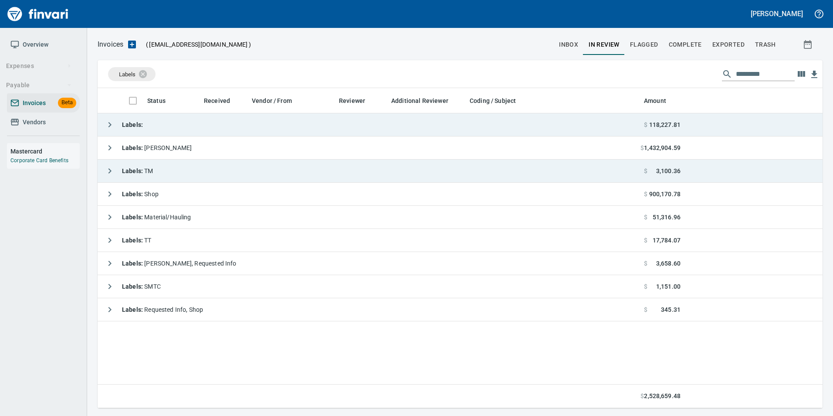
click at [111, 164] on button "button" at bounding box center [109, 170] width 17 height 17
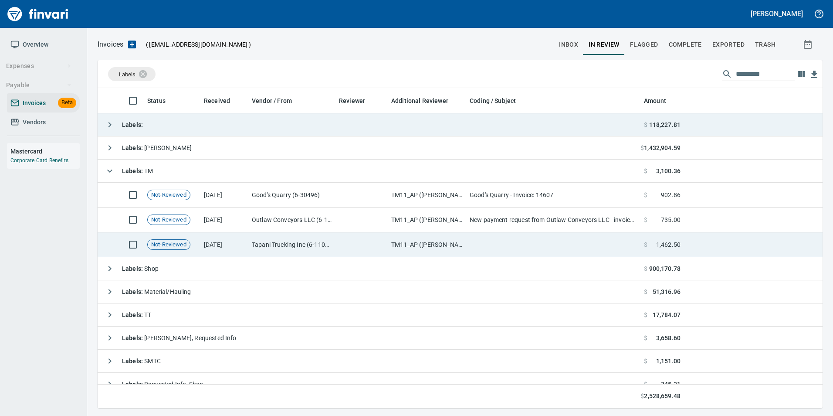
click at [359, 247] on td at bounding box center [362, 244] width 52 height 25
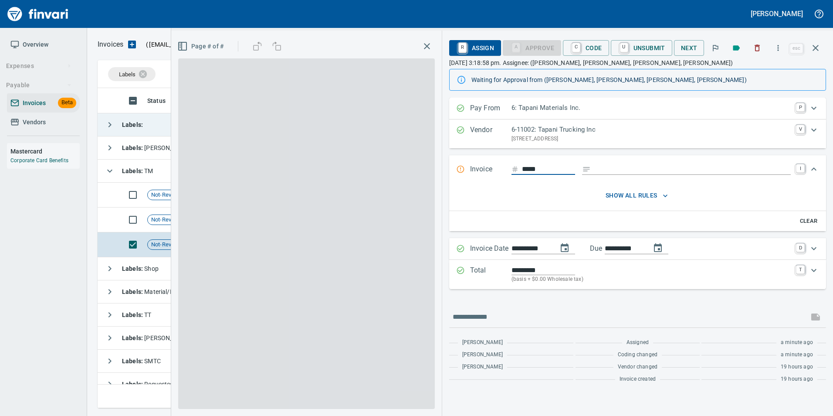
scroll to position [313, 712]
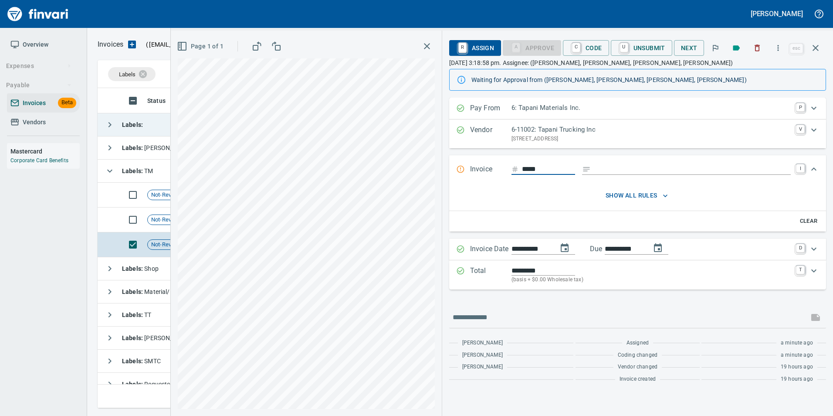
click at [477, 271] on p "Total" at bounding box center [490, 274] width 41 height 19
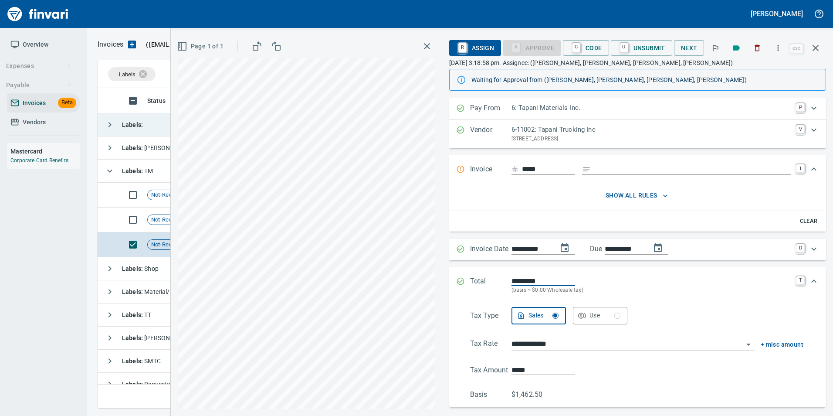
click at [549, 344] on input "**********" at bounding box center [628, 344] width 232 height 12
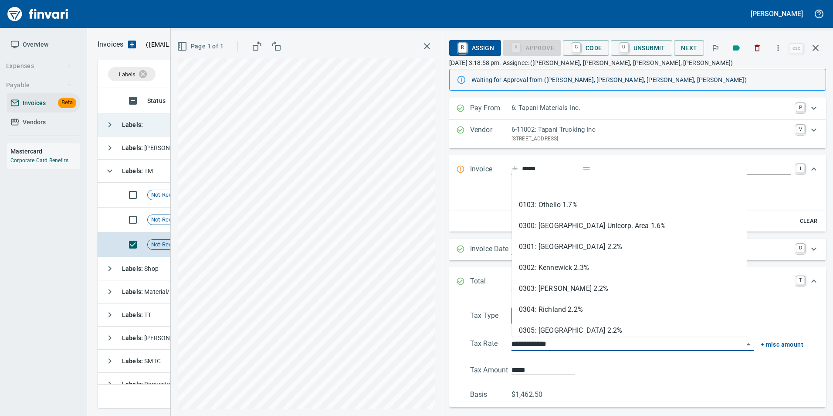
click at [549, 344] on input "**********" at bounding box center [628, 344] width 232 height 12
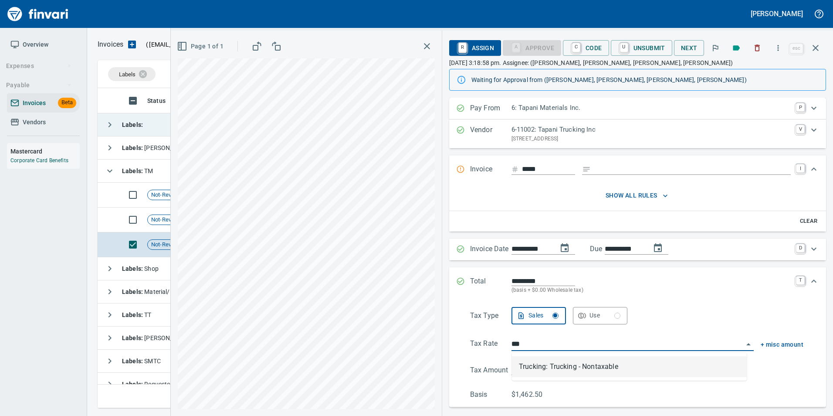
click at [553, 360] on li "Trucking: Trucking - Nontaxable" at bounding box center [629, 366] width 235 height 21
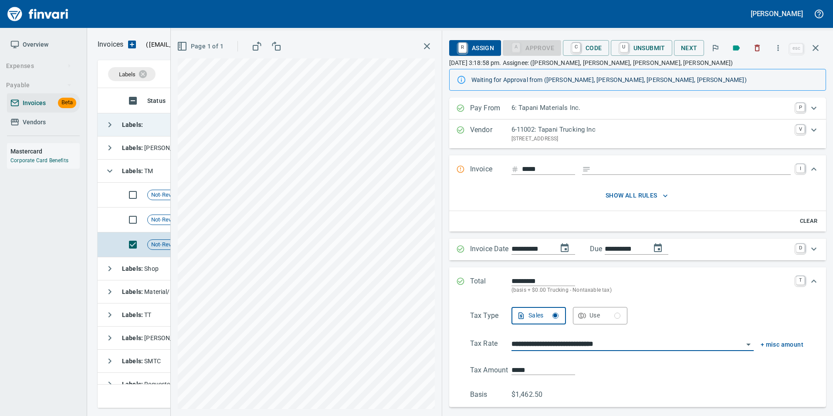
type input "**********"
click at [459, 277] on icon "Expand" at bounding box center [460, 281] width 9 height 9
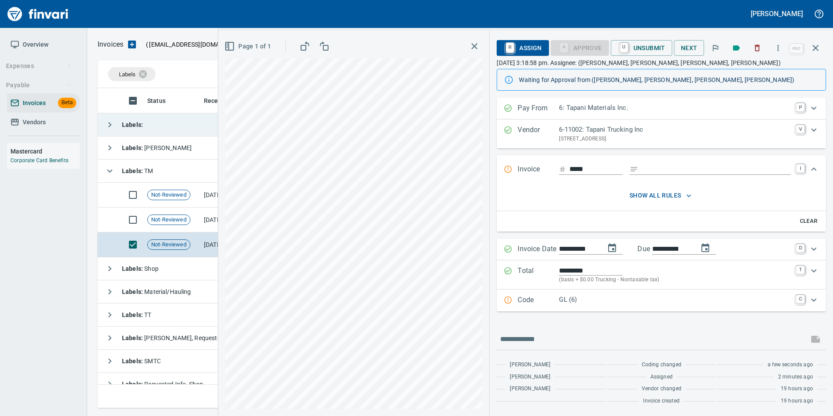
click at [599, 170] on input "*****" at bounding box center [596, 169] width 53 height 11
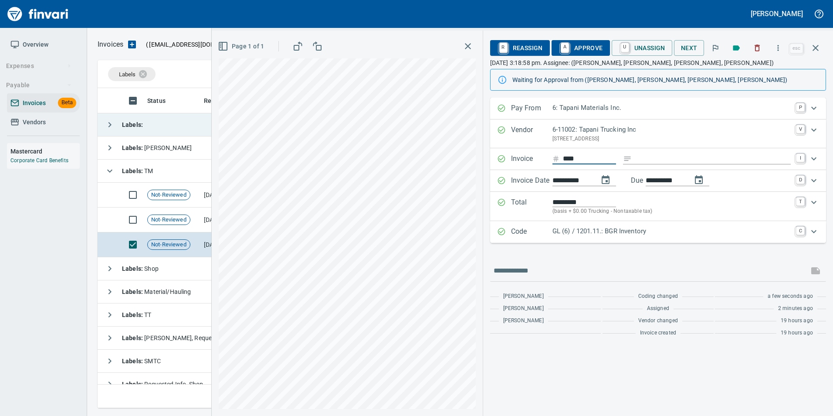
type input "*****"
click at [696, 254] on div "**********" at bounding box center [658, 219] width 336 height 243
click at [822, 53] on button "button" at bounding box center [815, 47] width 21 height 21
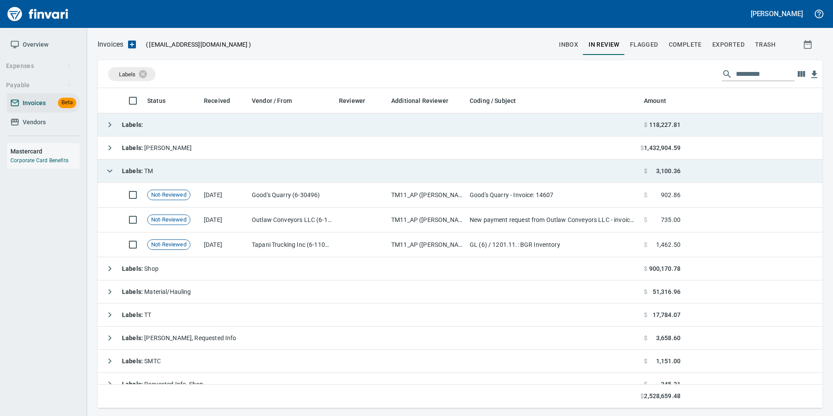
scroll to position [313, 712]
click at [111, 170] on icon "button" at bounding box center [110, 171] width 10 height 10
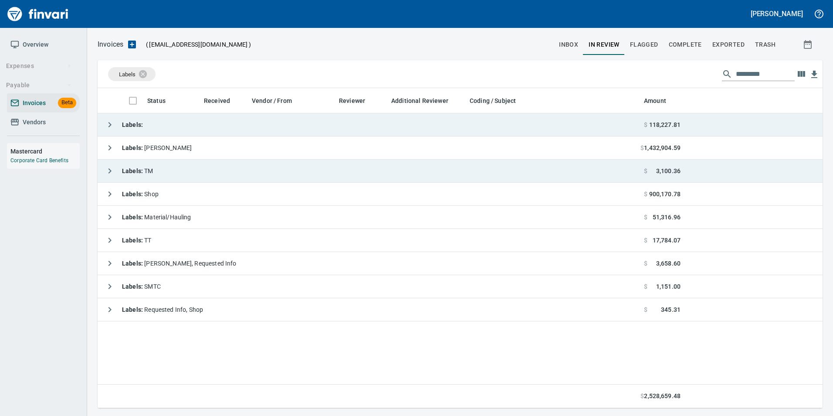
scroll to position [313, 719]
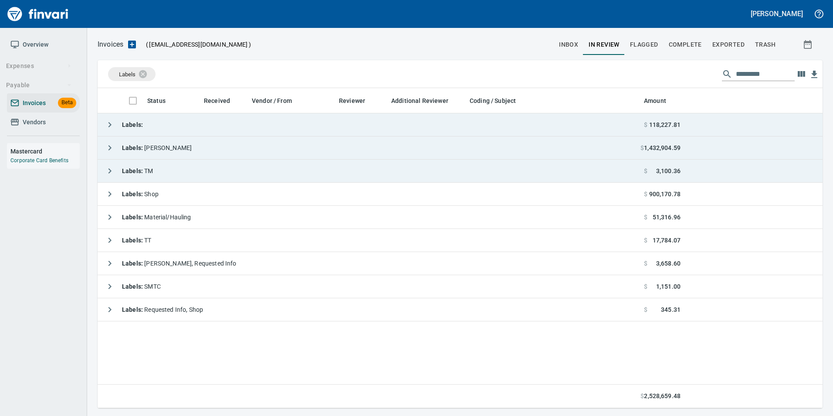
click at [112, 148] on icon "button" at bounding box center [110, 148] width 10 height 10
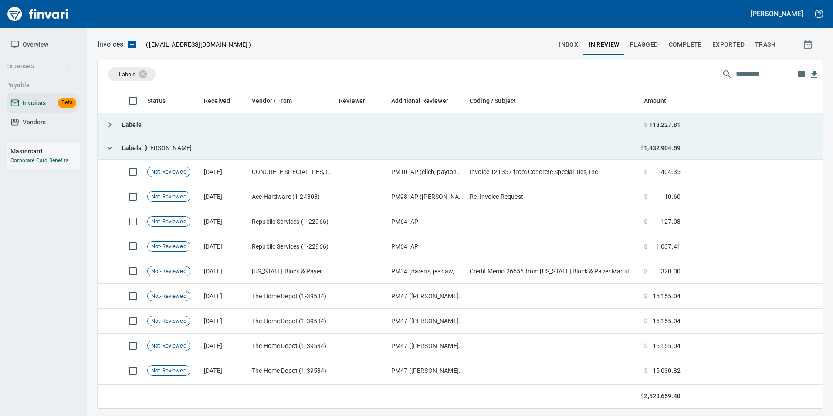
scroll to position [313, 712]
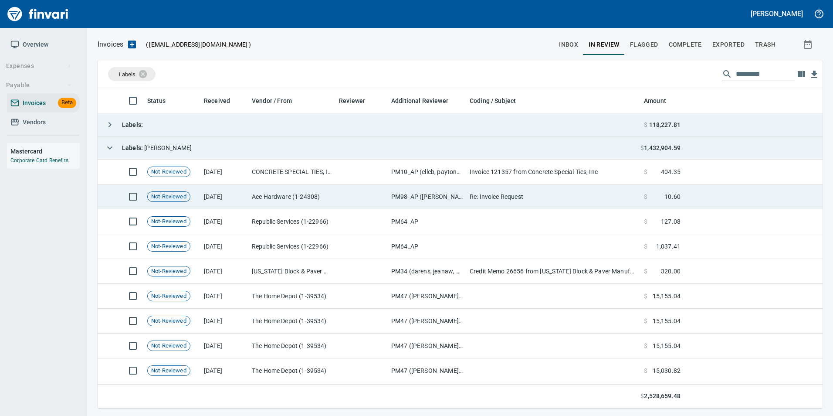
click at [246, 199] on td "[DATE]" at bounding box center [224, 196] width 48 height 25
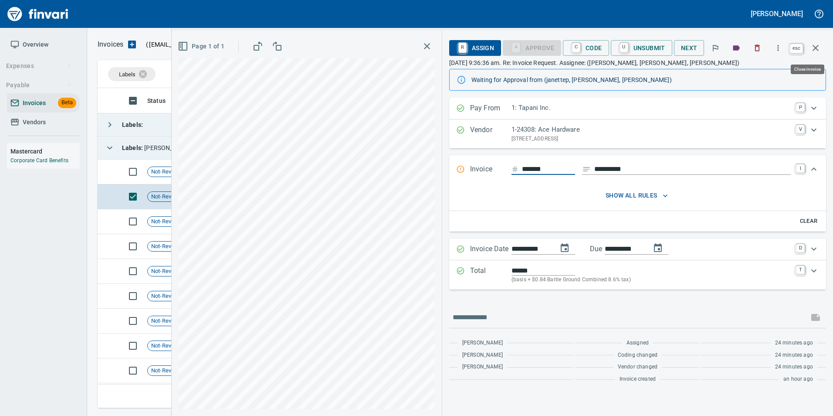
scroll to position [313, 712]
click at [818, 48] on icon "button" at bounding box center [816, 48] width 10 height 10
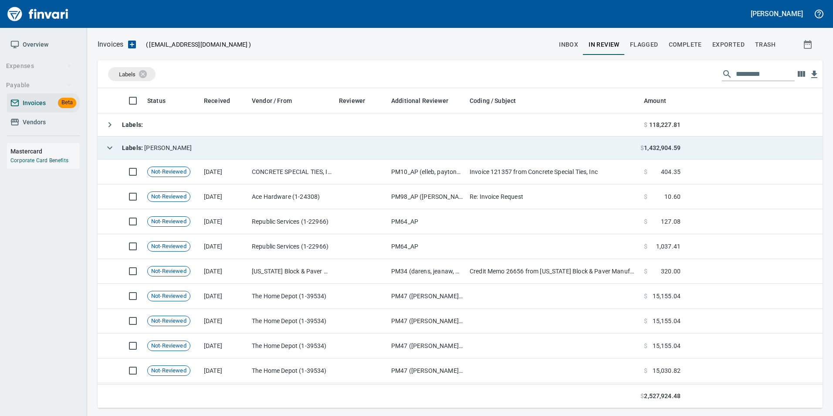
click at [109, 146] on icon "button" at bounding box center [110, 148] width 10 height 10
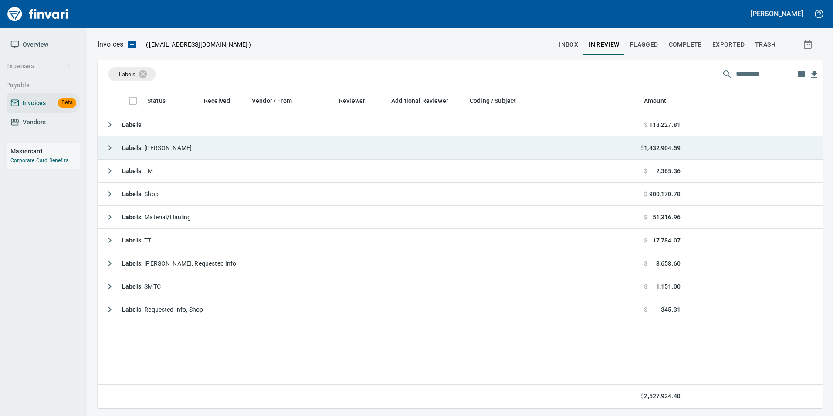
scroll to position [313, 719]
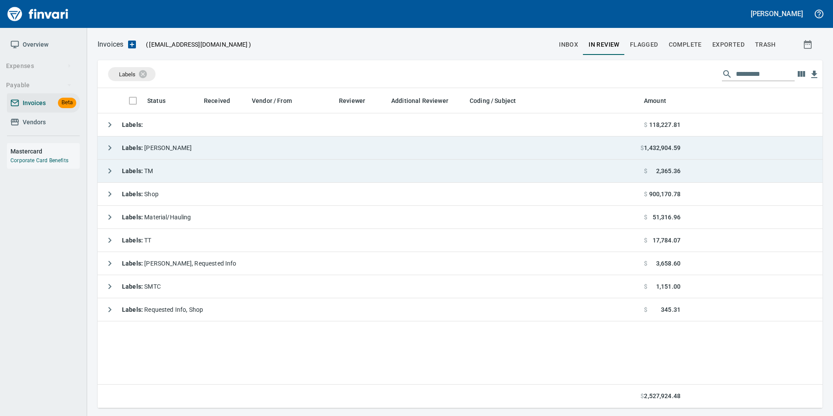
click at [109, 167] on icon "button" at bounding box center [110, 171] width 10 height 10
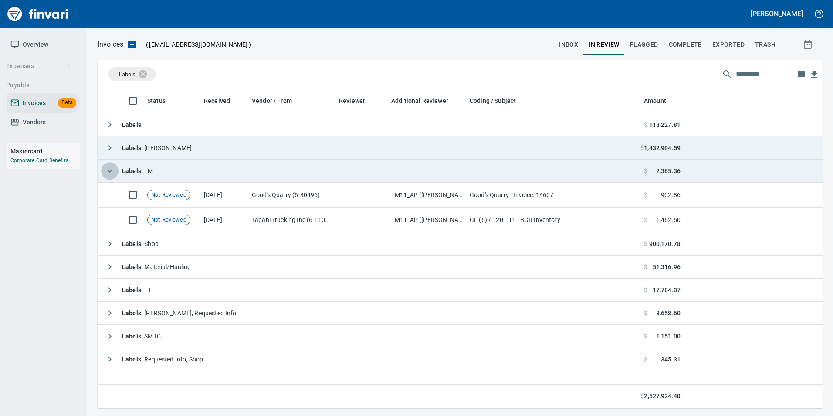
click at [109, 167] on icon "button" at bounding box center [110, 171] width 10 height 10
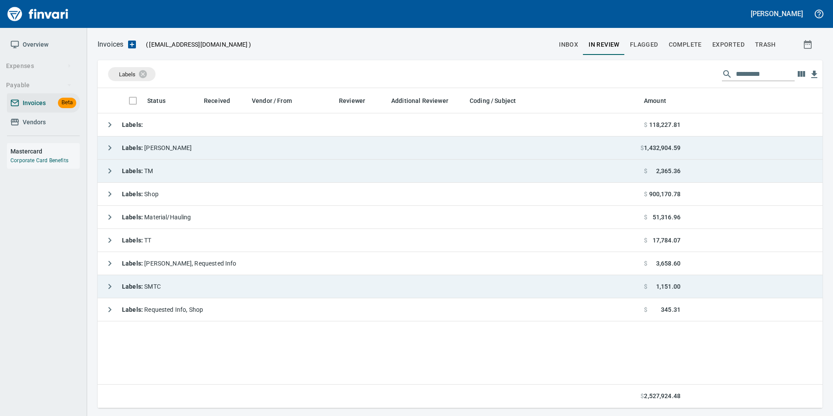
click at [116, 283] on button "button" at bounding box center [109, 286] width 17 height 17
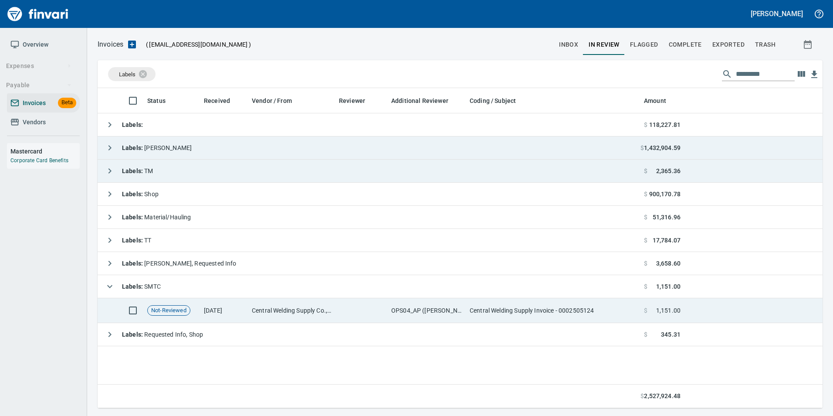
click at [290, 308] on td "Central Welding Supply Co., Inc (1-23924)" at bounding box center [291, 310] width 87 height 25
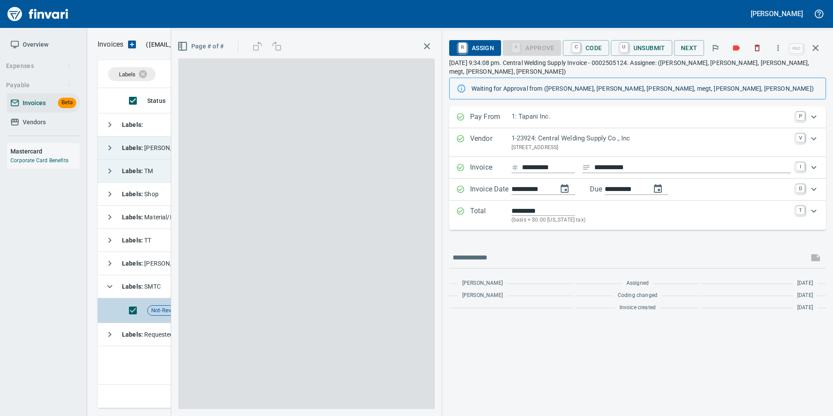
scroll to position [313, 718]
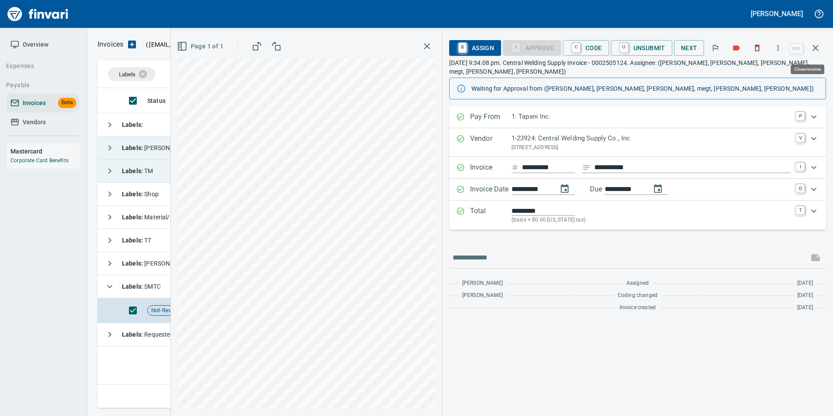
click at [815, 54] on button "button" at bounding box center [815, 47] width 21 height 21
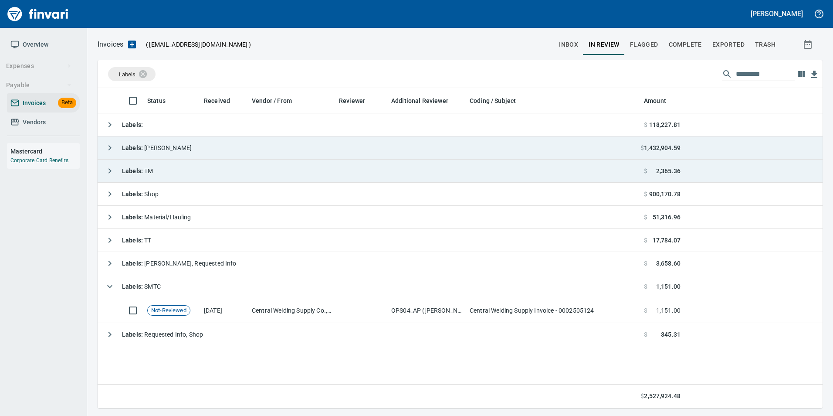
scroll to position [313, 718]
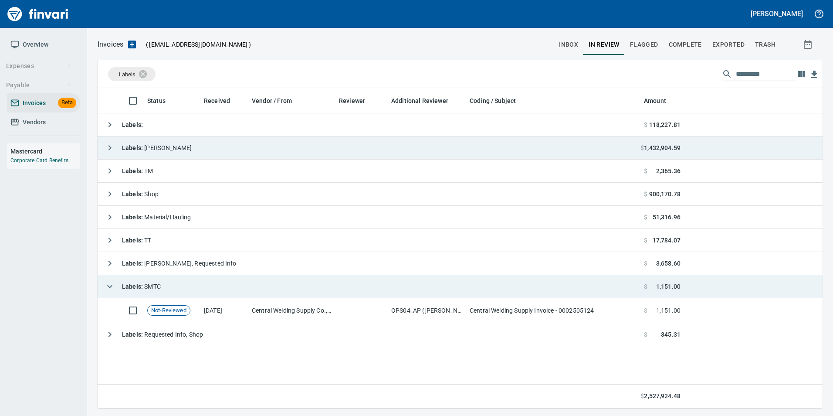
click at [110, 285] on icon "button" at bounding box center [110, 286] width 10 height 10
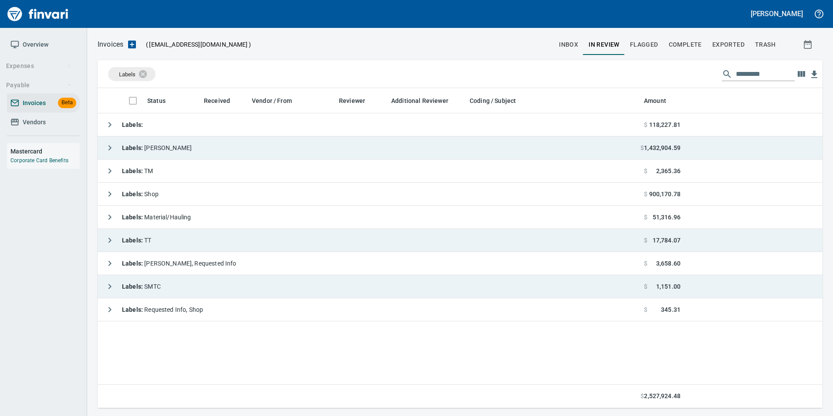
click at [108, 242] on icon "button" at bounding box center [110, 240] width 10 height 10
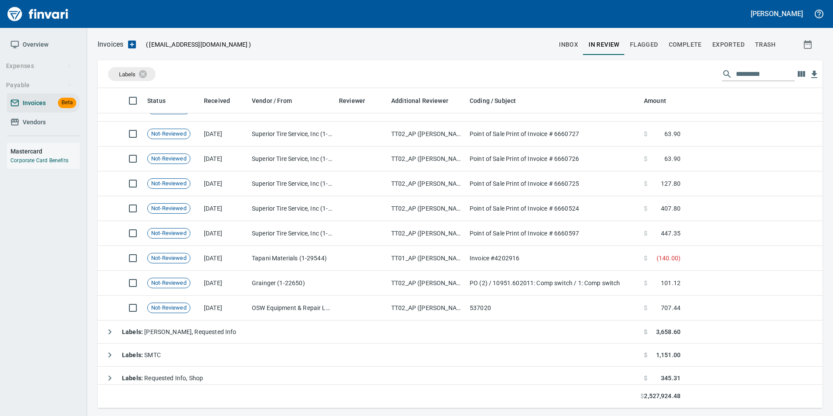
scroll to position [911, 0]
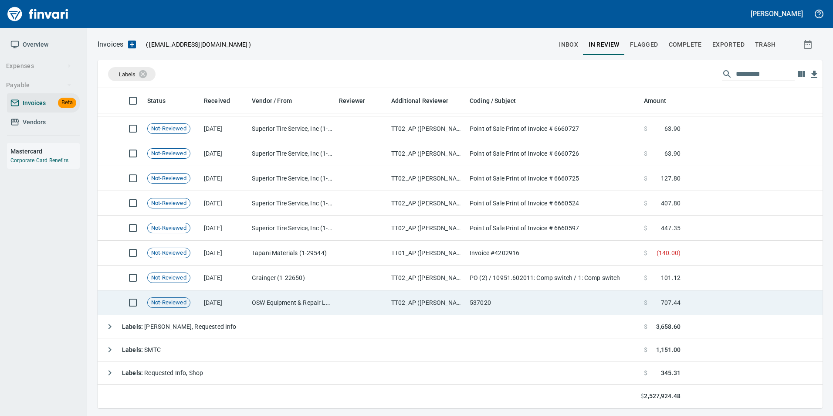
click at [253, 306] on td "OSW Equipment & Repair LLC (1-25821)" at bounding box center [291, 302] width 87 height 25
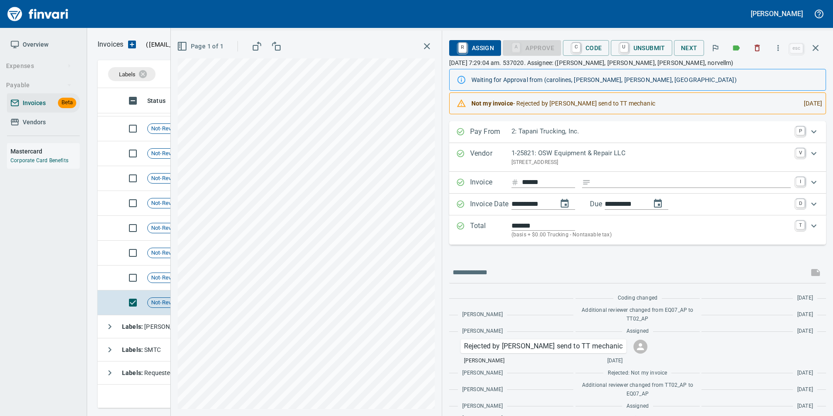
scroll to position [29, 0]
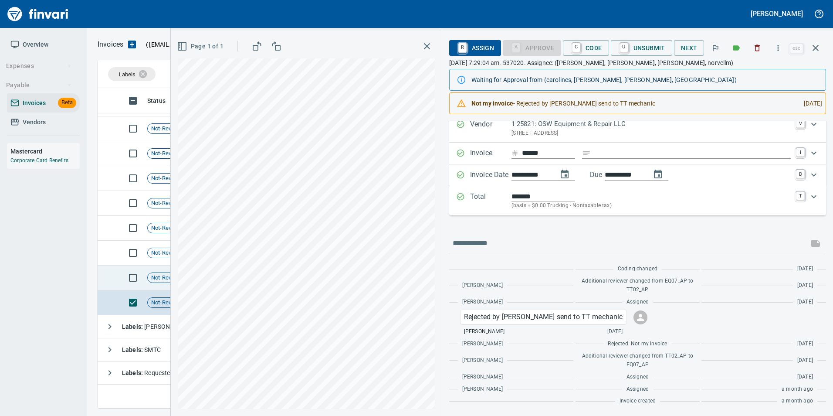
click at [160, 280] on span "Not-Reviewed" at bounding box center [169, 278] width 42 height 8
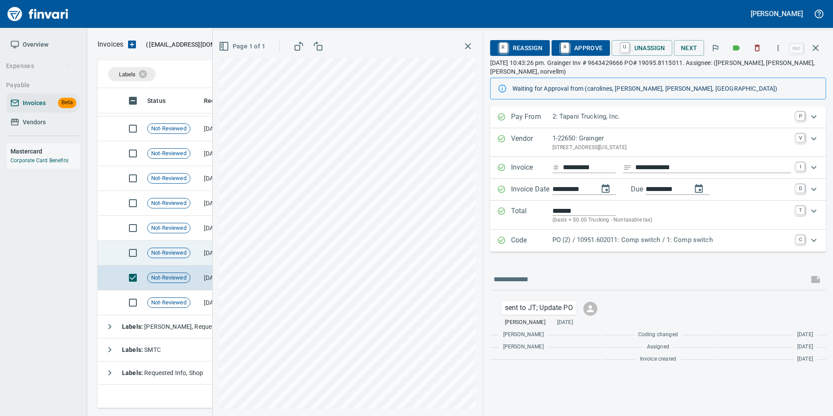
click at [171, 251] on span "Not-Reviewed" at bounding box center [169, 253] width 42 height 8
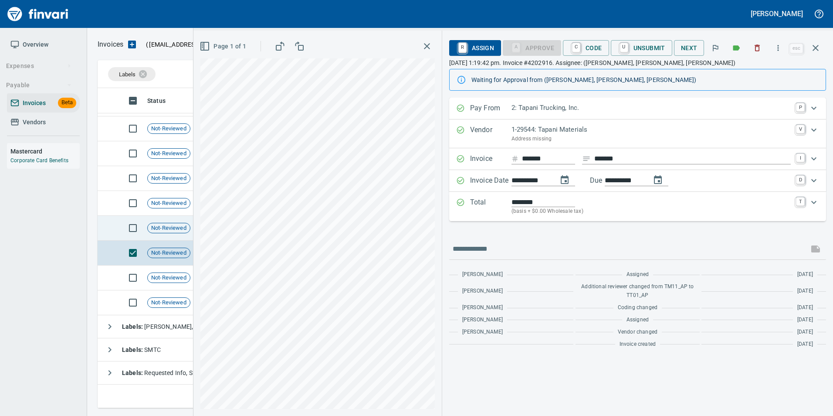
click at [173, 236] on td "Not-Reviewed" at bounding box center [172, 228] width 57 height 25
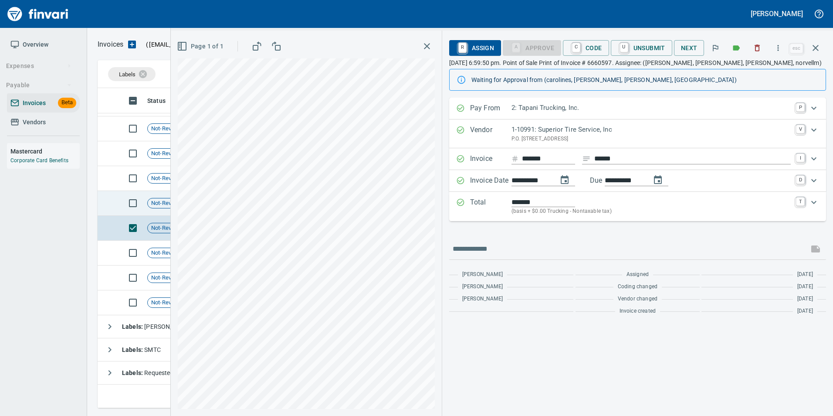
click at [161, 206] on span "Not-Reviewed" at bounding box center [169, 203] width 42 height 8
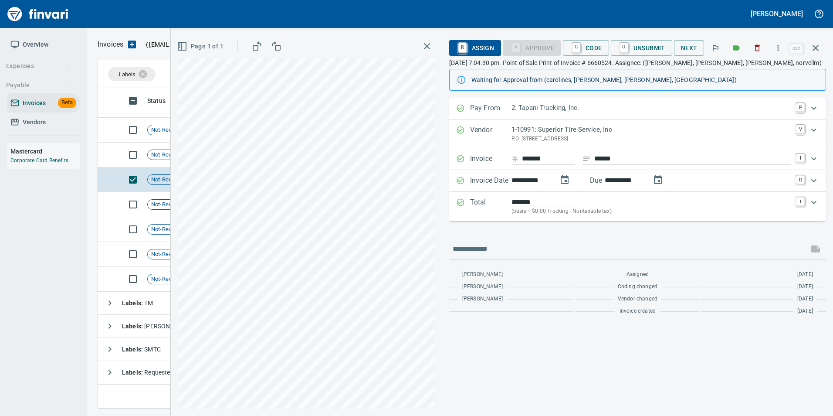
click at [158, 177] on span "Not-Reviewed" at bounding box center [169, 180] width 42 height 8
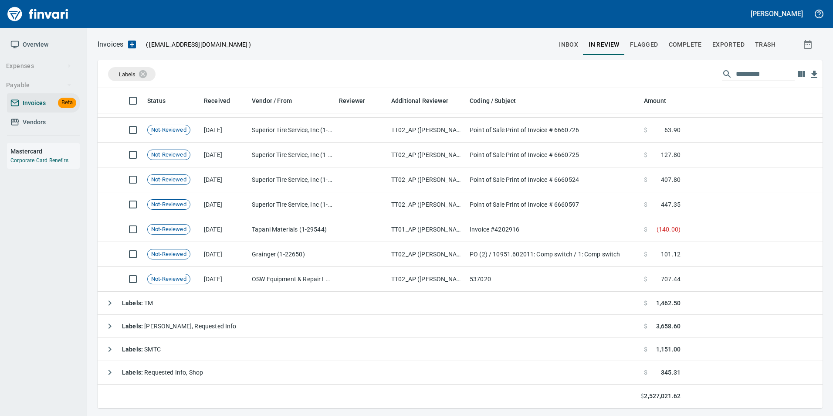
scroll to position [877, 0]
click at [158, 177] on span "Not-Reviewed" at bounding box center [169, 180] width 42 height 8
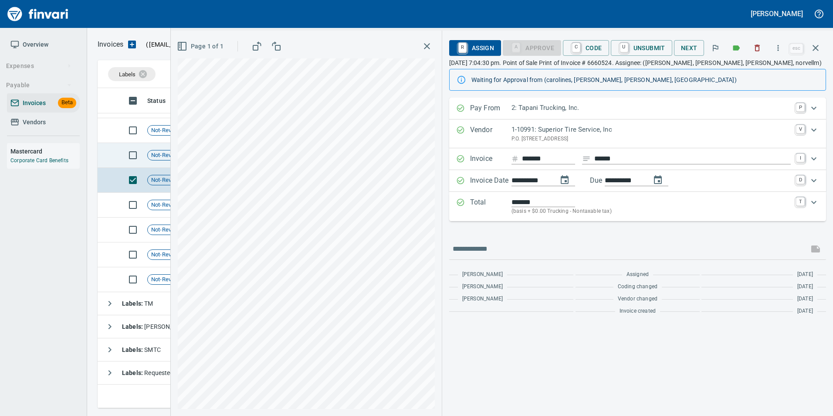
click at [152, 156] on span "Not-Reviewed" at bounding box center [169, 155] width 42 height 8
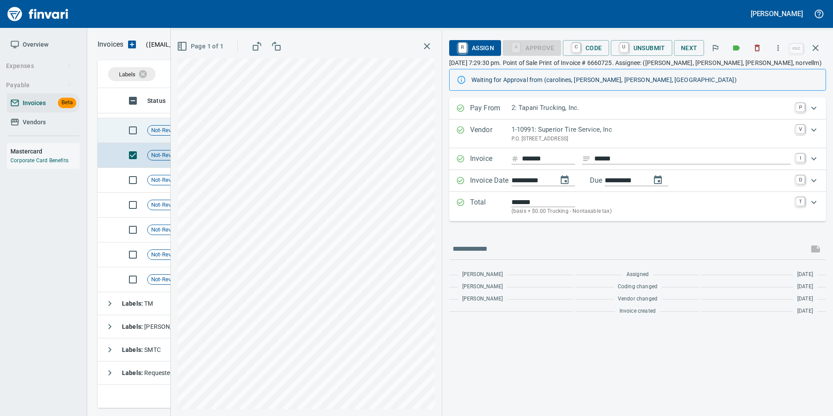
click at [155, 135] on div "Not-Reviewed" at bounding box center [168, 130] width 43 height 10
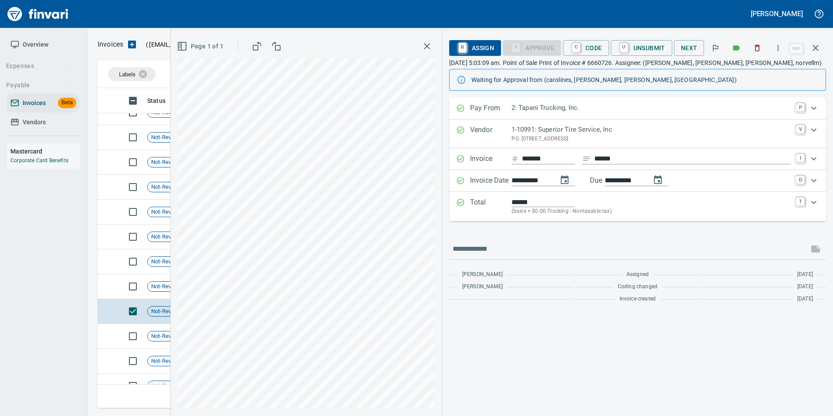
scroll to position [659, 0]
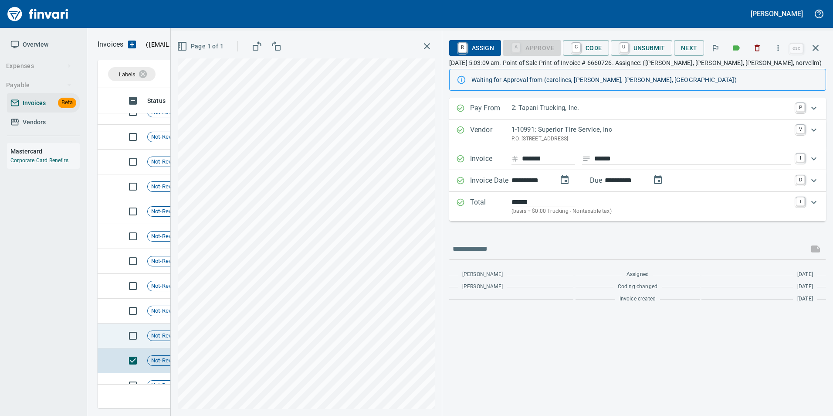
click at [165, 334] on span "Not-Reviewed" at bounding box center [169, 336] width 42 height 8
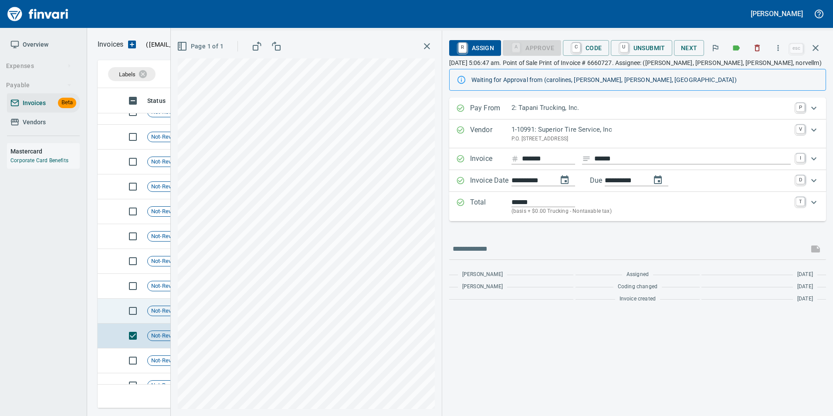
click at [154, 312] on span "Not-Reviewed" at bounding box center [169, 311] width 42 height 8
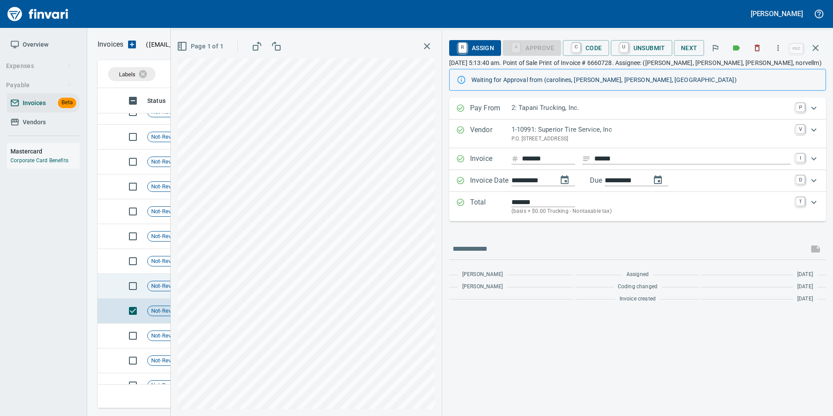
click at [153, 285] on span "Not-Reviewed" at bounding box center [169, 286] width 42 height 8
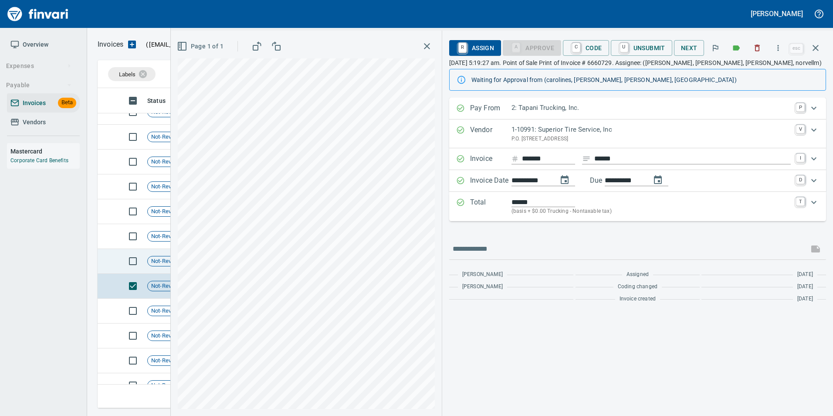
click at [166, 257] on span "Not-Reviewed" at bounding box center [169, 261] width 42 height 8
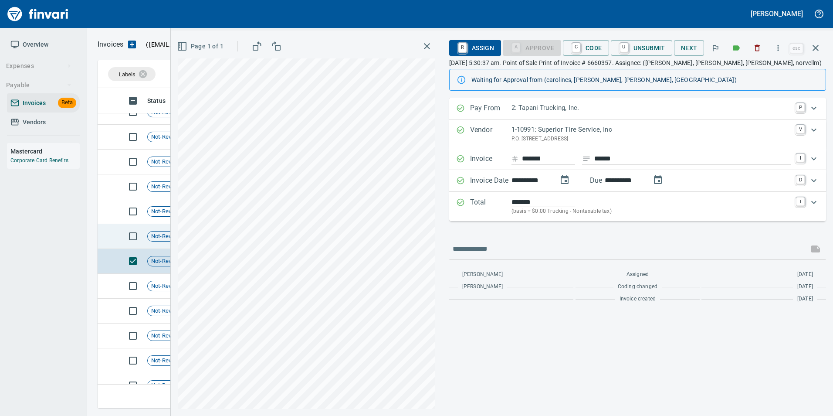
click at [160, 240] on div "Not-Reviewed" at bounding box center [168, 236] width 43 height 10
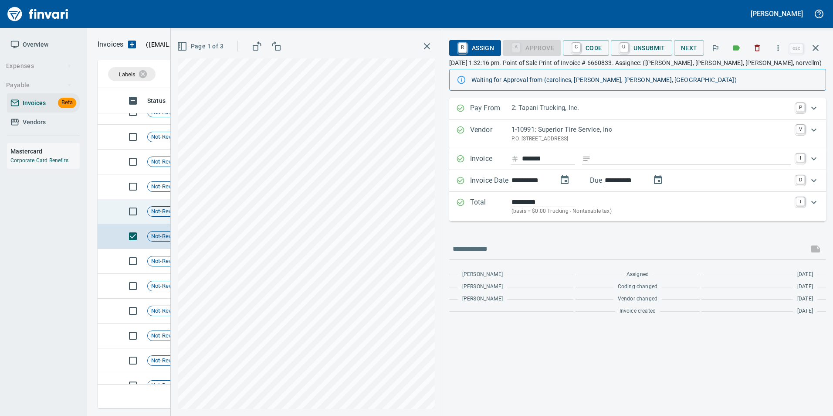
click at [158, 215] on span "Not-Reviewed" at bounding box center [169, 211] width 42 height 8
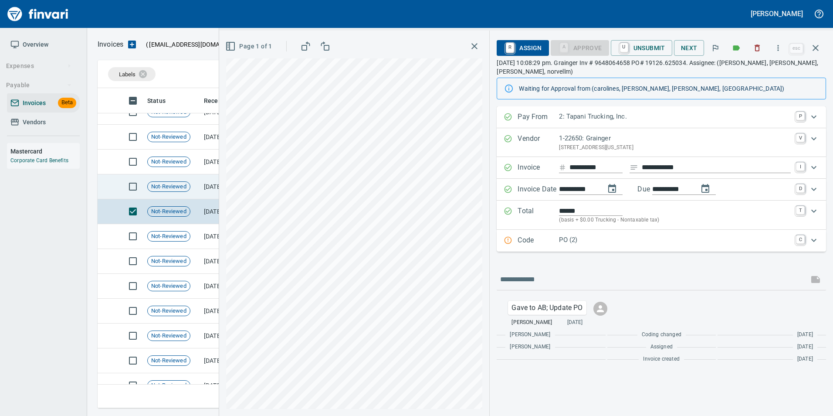
click at [161, 194] on td "Not-Reviewed" at bounding box center [172, 186] width 57 height 25
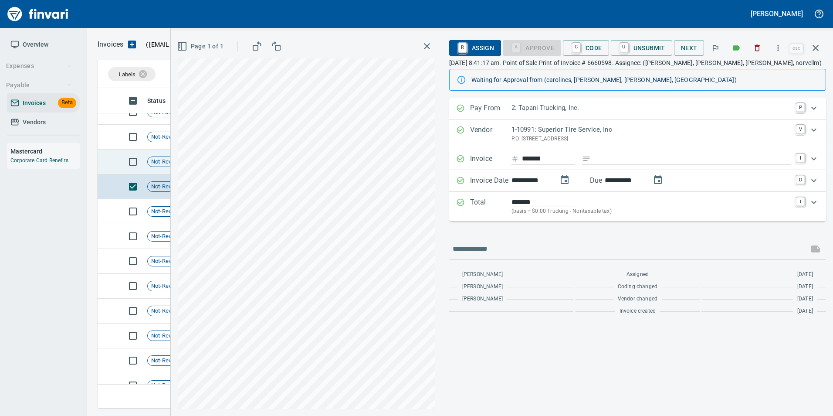
click at [167, 165] on span "Not-Reviewed" at bounding box center [169, 162] width 42 height 8
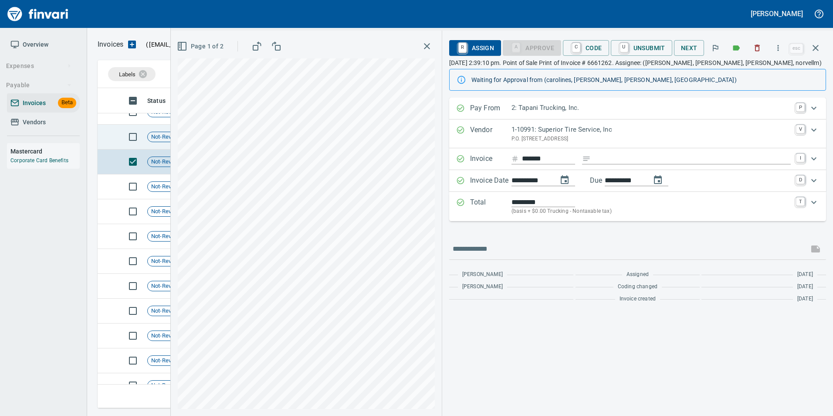
click at [163, 143] on td "Not-Reviewed" at bounding box center [172, 137] width 57 height 25
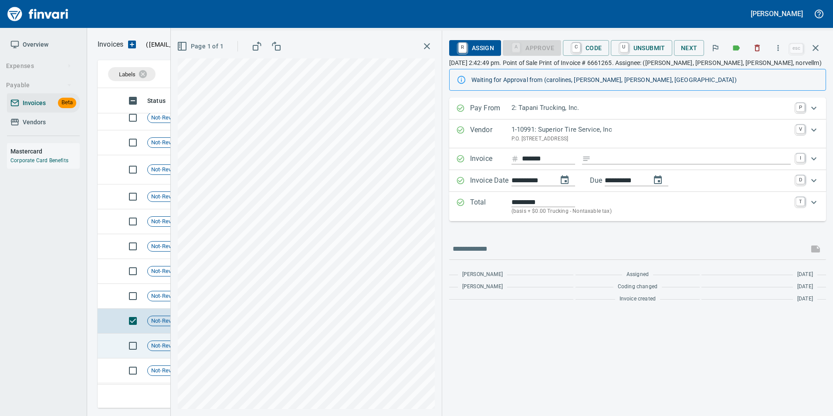
scroll to position [442, 0]
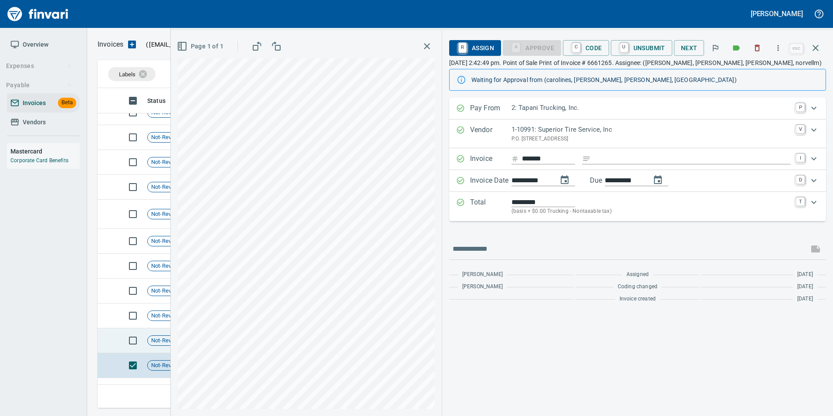
click at [167, 338] on span "Not-Reviewed" at bounding box center [169, 340] width 42 height 8
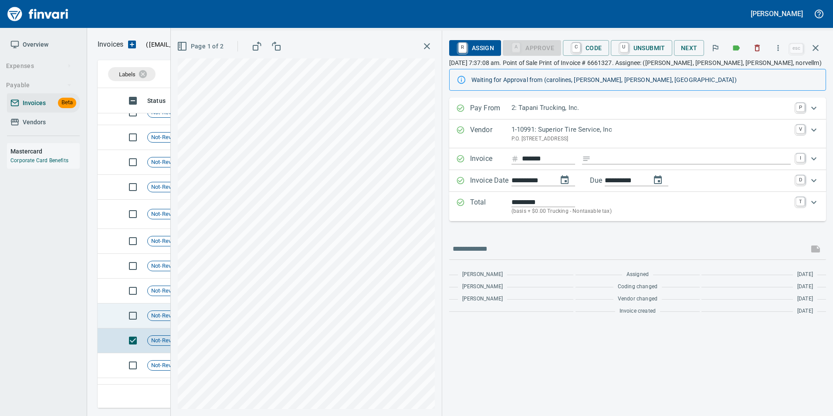
click at [163, 323] on td "Not-Reviewed" at bounding box center [172, 315] width 57 height 25
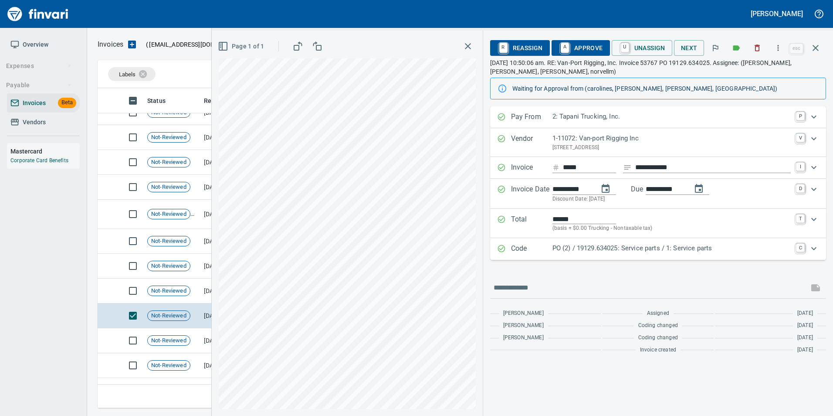
click at [531, 246] on p "Code" at bounding box center [531, 248] width 41 height 11
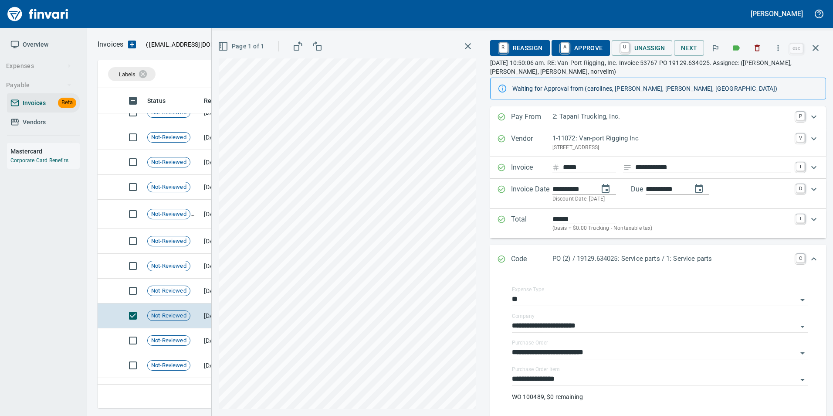
click at [519, 256] on p "Code" at bounding box center [531, 259] width 41 height 11
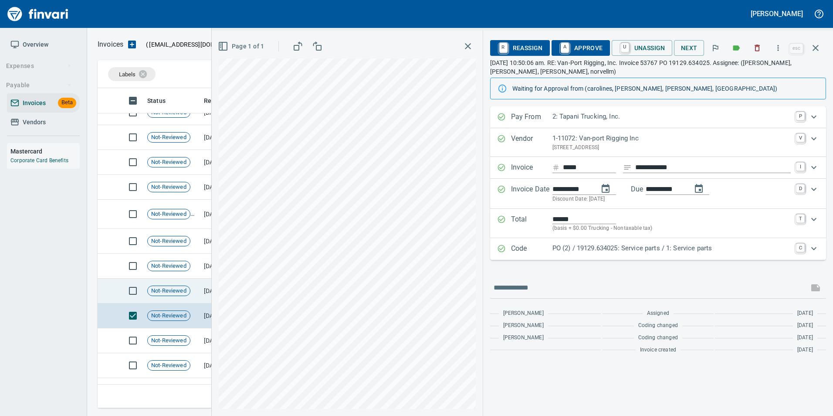
click at [160, 295] on div "Not-Reviewed" at bounding box center [168, 290] width 43 height 10
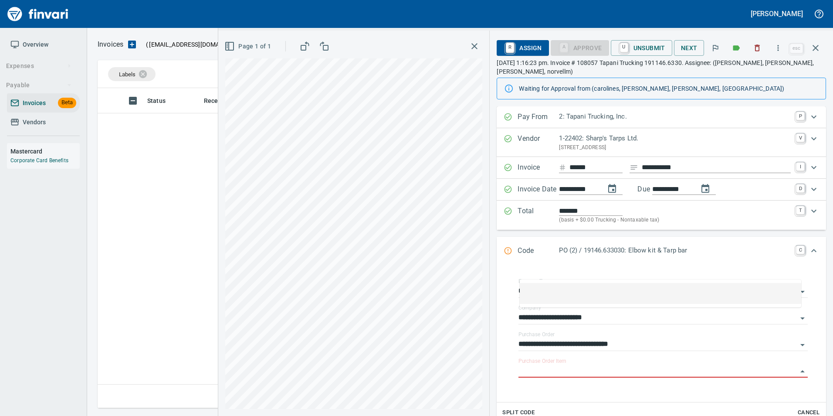
scroll to position [100, 0]
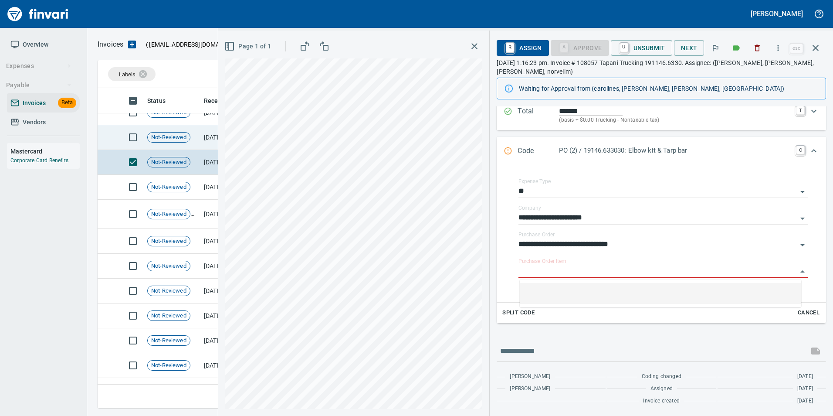
click at [181, 136] on span "Not-Reviewed" at bounding box center [169, 137] width 42 height 8
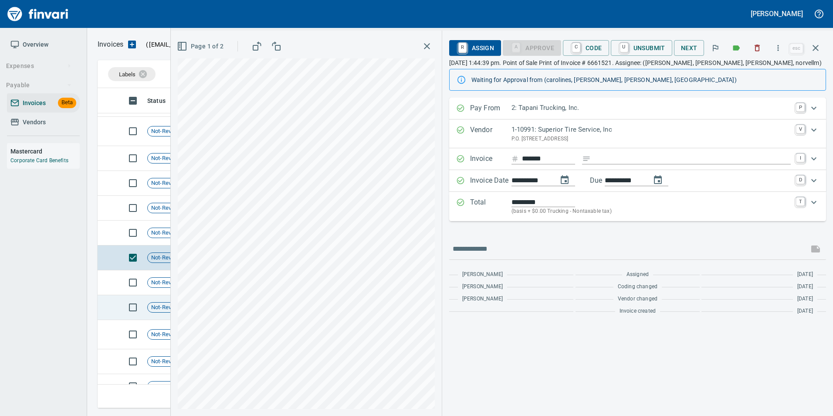
scroll to position [267, 0]
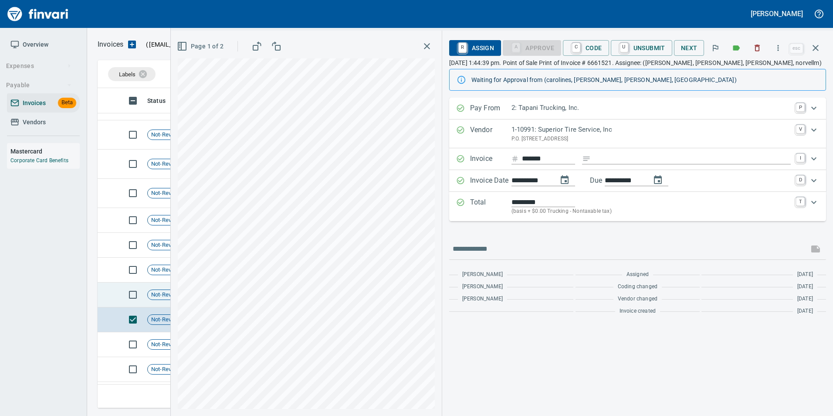
click at [157, 298] on span "Not-Reviewed" at bounding box center [169, 295] width 42 height 8
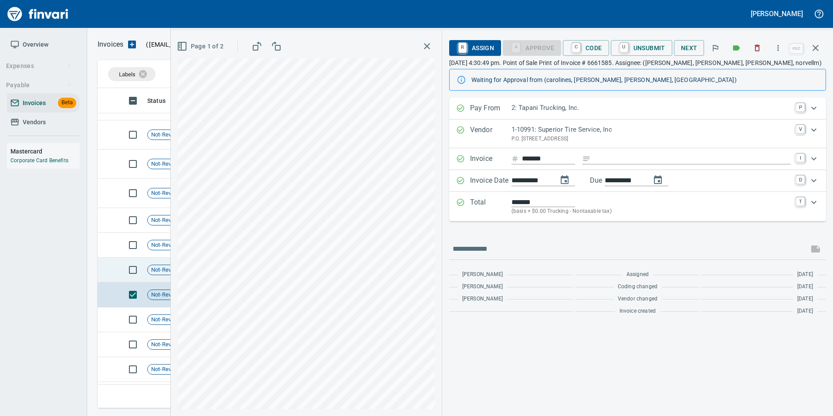
click at [158, 276] on td "Not-Reviewed" at bounding box center [172, 270] width 57 height 25
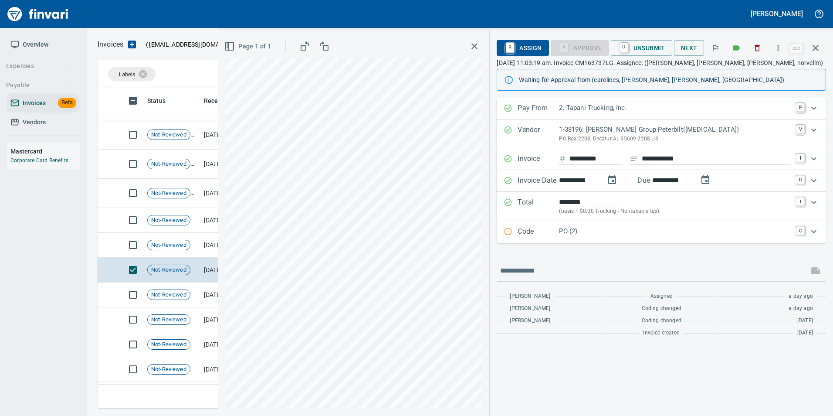
click at [525, 229] on p "Code" at bounding box center [538, 231] width 41 height 11
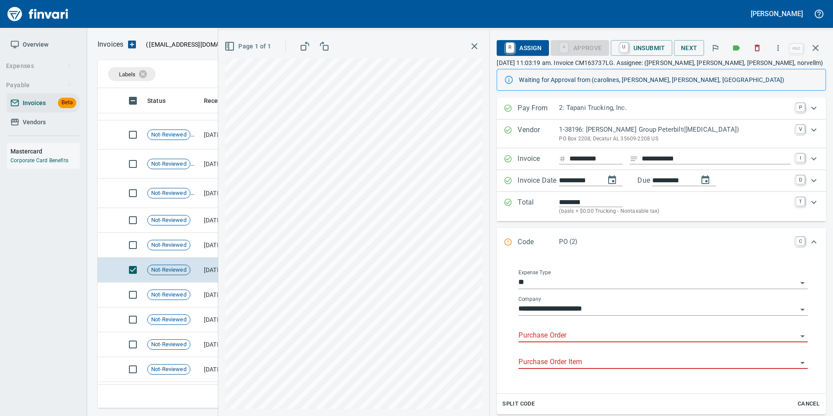
click at [548, 336] on input "Purchase Order" at bounding box center [658, 336] width 279 height 12
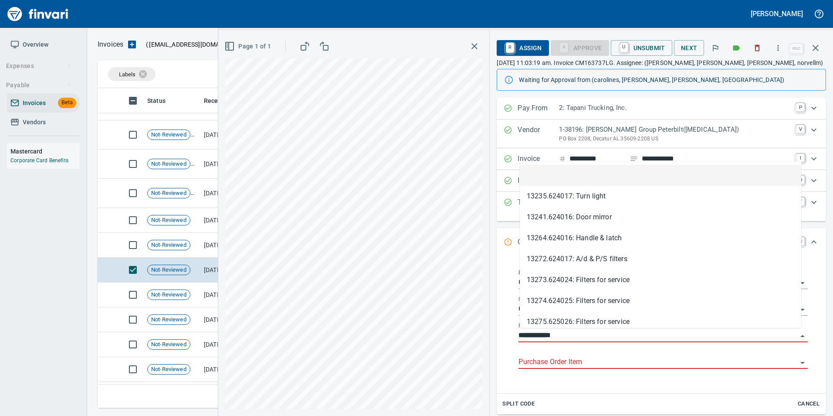
scroll to position [313, 712]
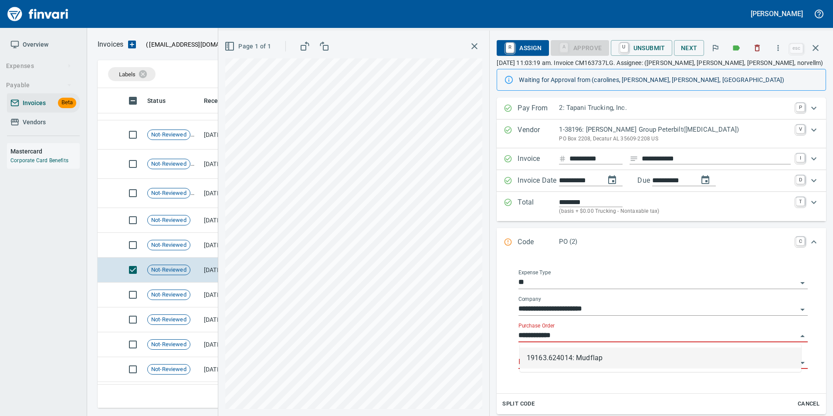
click at [553, 352] on li "19163.624014: Mudflap" at bounding box center [661, 357] width 282 height 21
type input "**********"
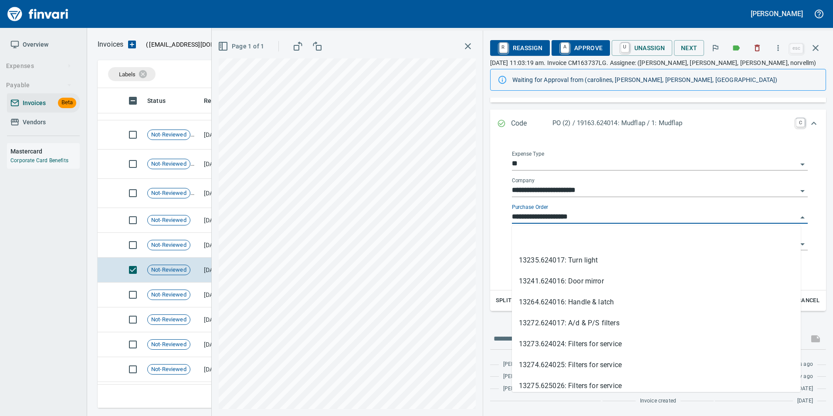
click at [564, 215] on input "**********" at bounding box center [654, 217] width 285 height 12
click at [574, 242] on li at bounding box center [656, 239] width 289 height 21
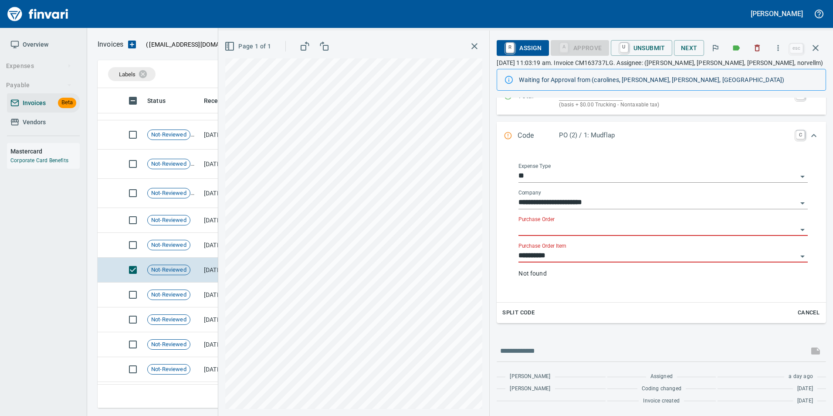
scroll to position [119, 0]
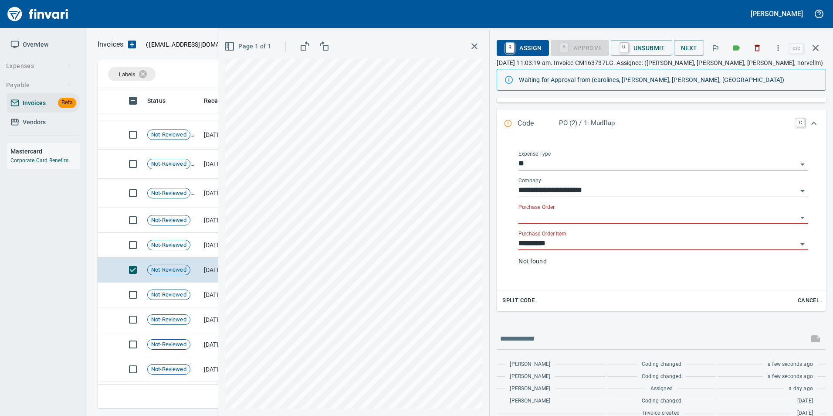
click at [579, 251] on div "**********" at bounding box center [663, 252] width 289 height 42
click at [577, 247] on input "**********" at bounding box center [658, 244] width 279 height 12
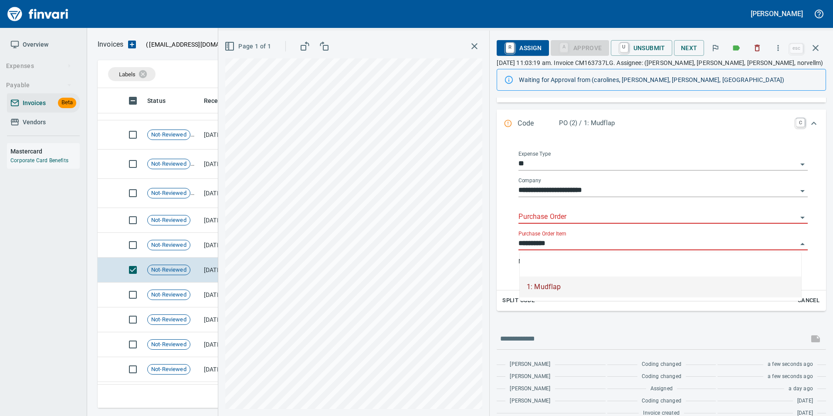
scroll to position [313, 712]
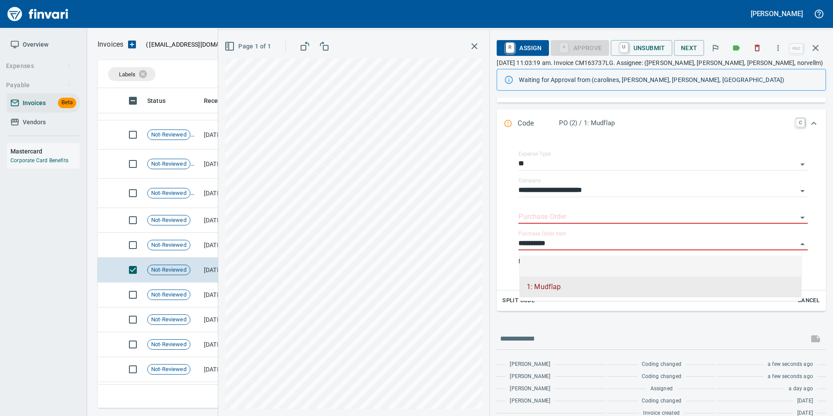
drag, startPoint x: 579, startPoint y: 262, endPoint x: 488, endPoint y: 265, distance: 91.6
click at [580, 262] on li at bounding box center [661, 265] width 282 height 21
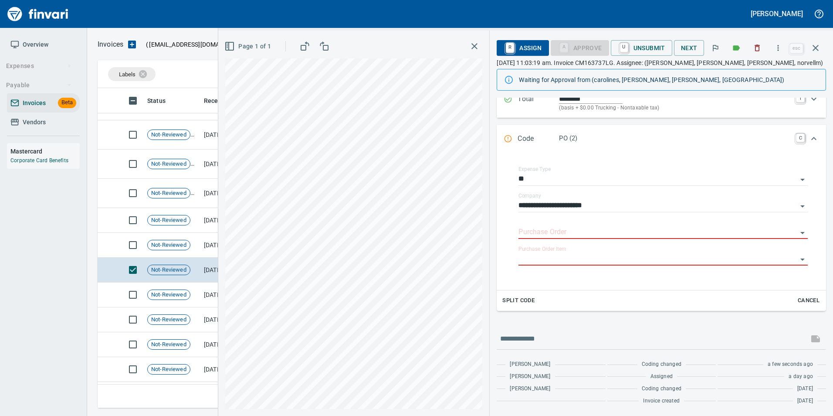
scroll to position [116, 0]
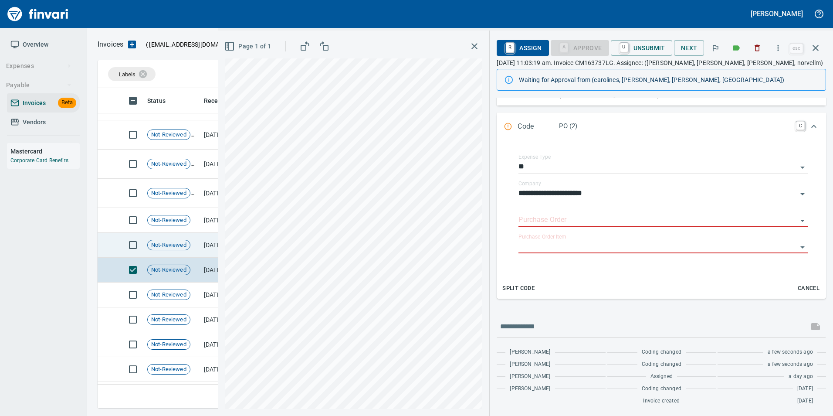
click at [198, 250] on td "Not-Reviewed" at bounding box center [172, 245] width 57 height 25
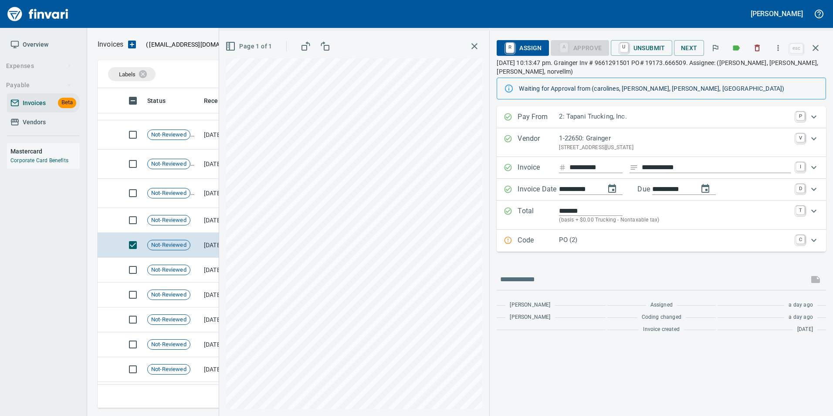
click at [546, 241] on p "Code" at bounding box center [538, 240] width 41 height 11
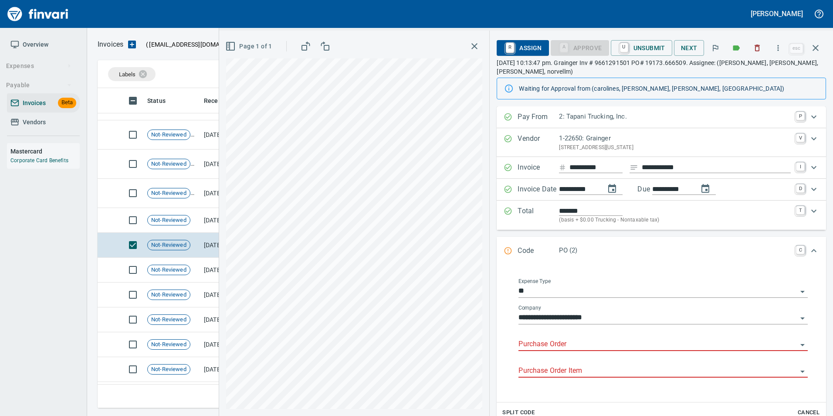
click at [537, 346] on input "Purchase Order" at bounding box center [658, 344] width 279 height 12
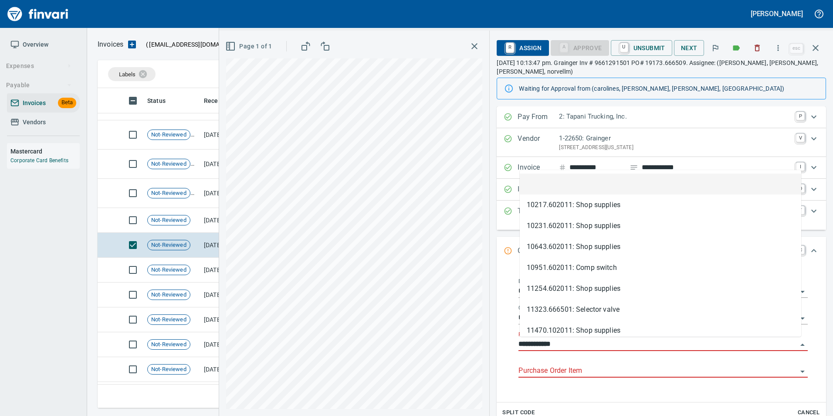
scroll to position [313, 712]
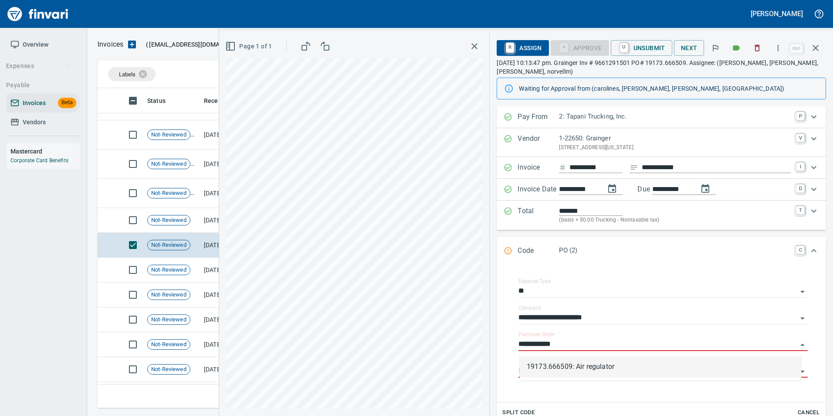
click at [620, 376] on li "19173.666509: Air regulator" at bounding box center [661, 366] width 282 height 21
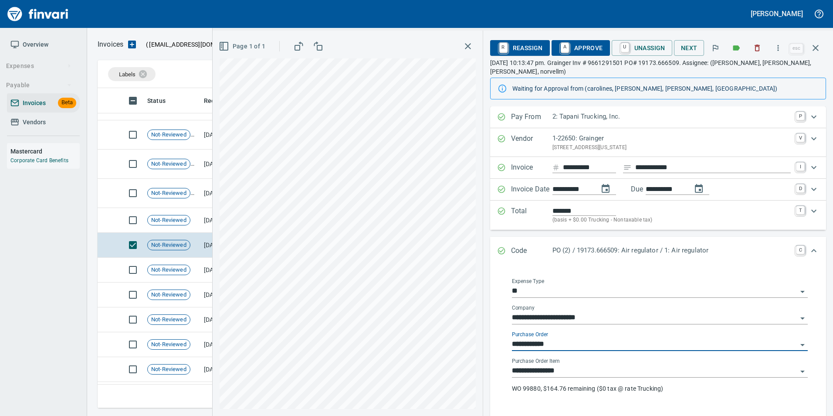
type input "**********"
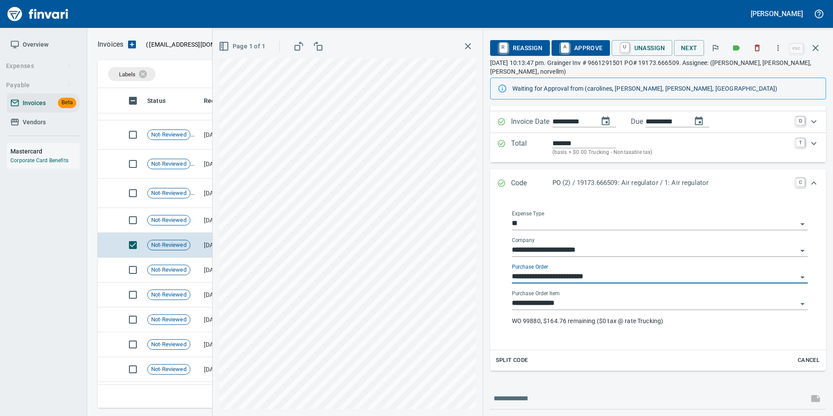
scroll to position [115, 0]
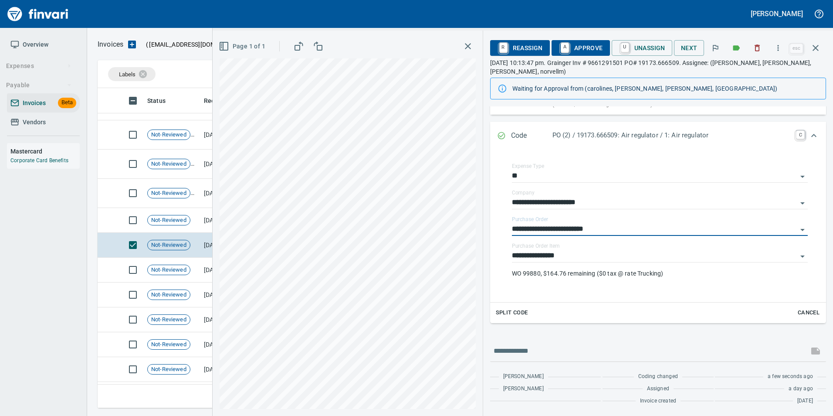
click at [500, 133] on icon "Expand" at bounding box center [501, 135] width 7 height 7
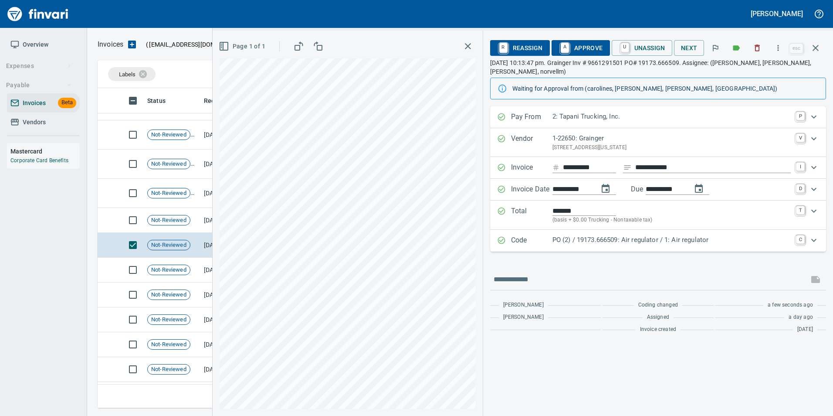
scroll to position [0, 0]
click at [583, 50] on span "A Approve" at bounding box center [581, 48] width 44 height 15
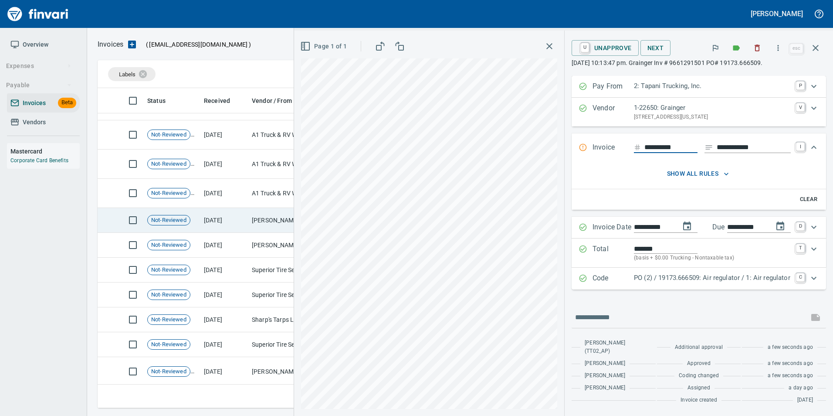
click at [206, 223] on td "[DATE]" at bounding box center [224, 220] width 48 height 25
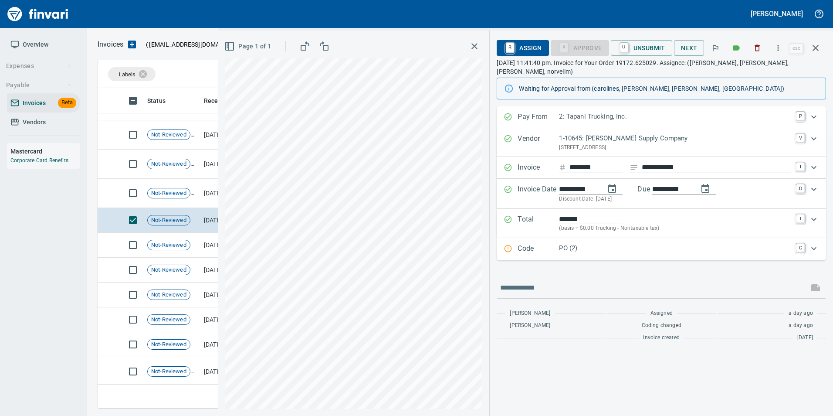
click at [561, 244] on p "PO (2)" at bounding box center [675, 248] width 232 height 10
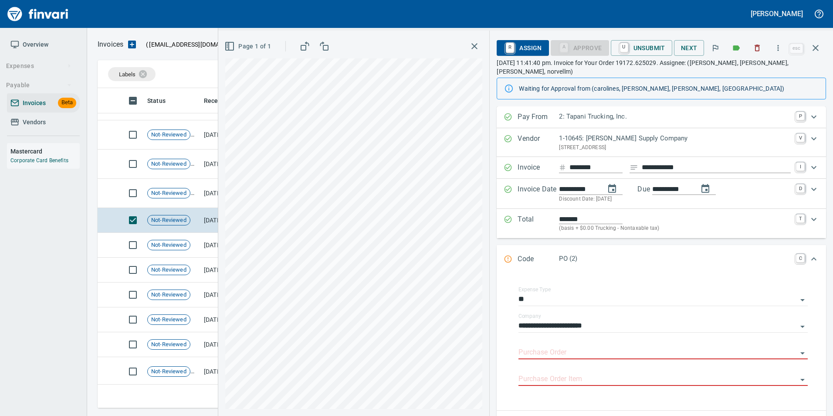
click at [570, 347] on input "Purchase Order" at bounding box center [658, 353] width 279 height 12
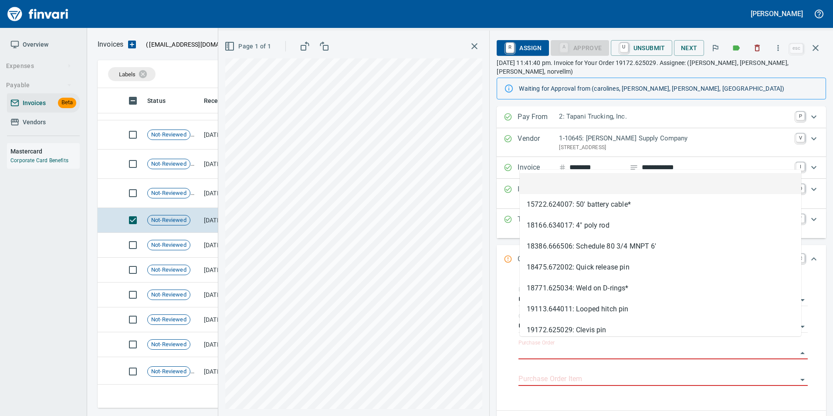
type input "**********"
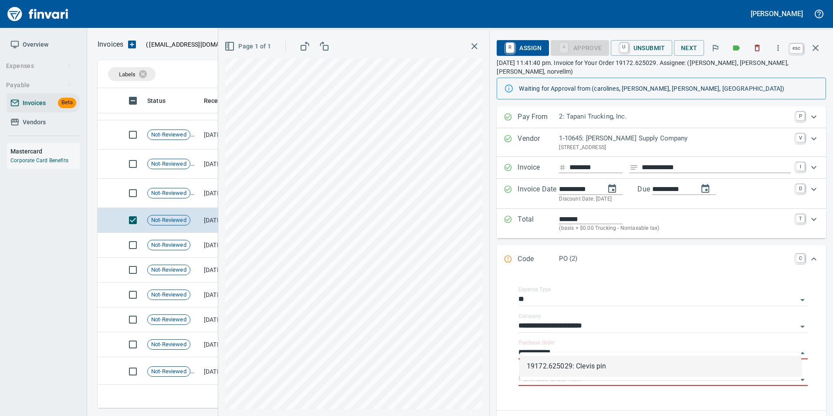
click at [814, 51] on icon "button" at bounding box center [816, 48] width 10 height 10
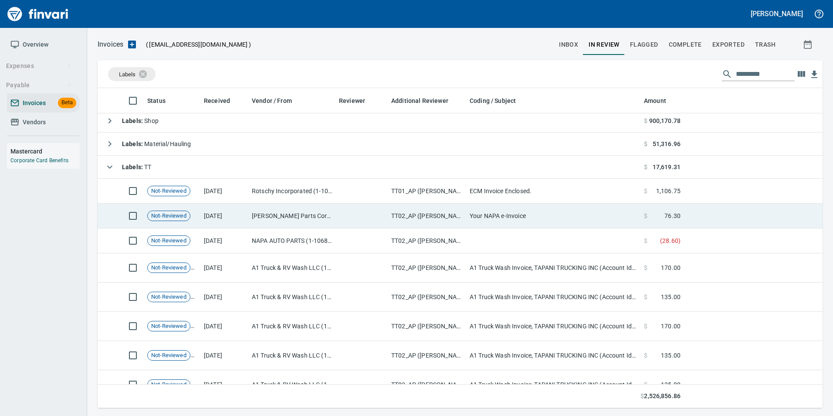
scroll to position [49, 0]
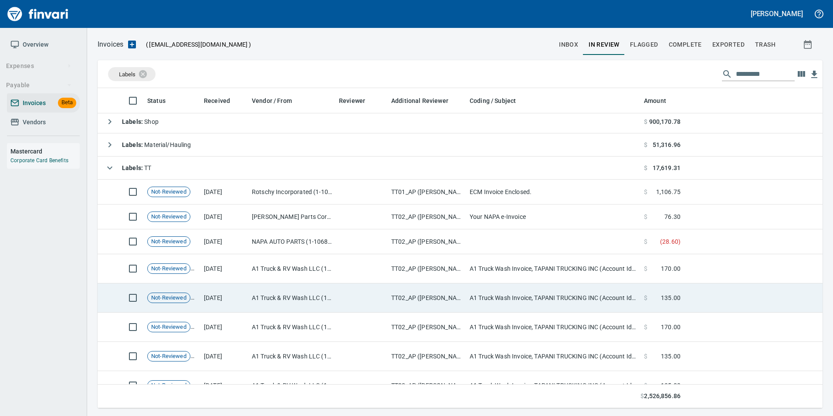
click at [273, 299] on td "A1 Truck & RV Wash LLC (1-30656)" at bounding box center [291, 297] width 87 height 29
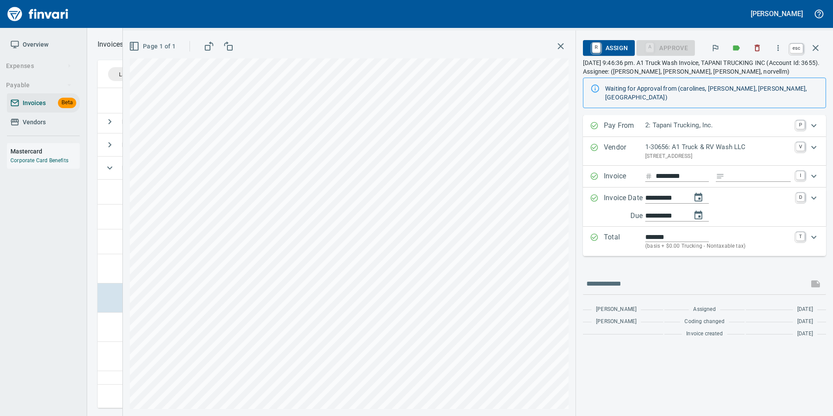
scroll to position [313, 712]
click at [822, 56] on button "button" at bounding box center [815, 47] width 21 height 21
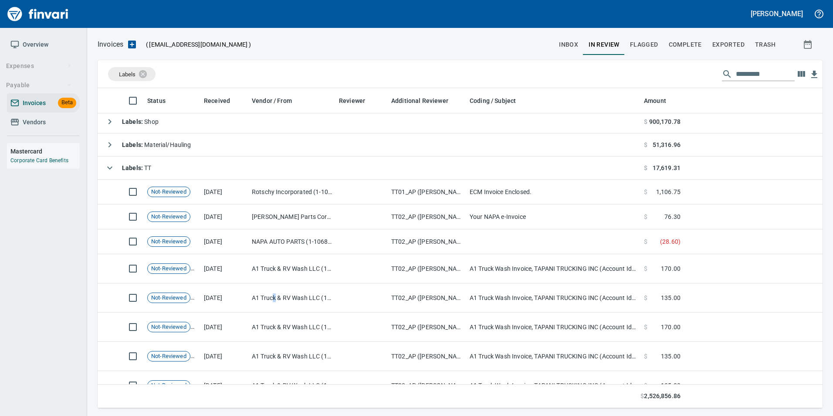
scroll to position [313, 712]
click at [696, 40] on span "Complete" at bounding box center [685, 44] width 33 height 11
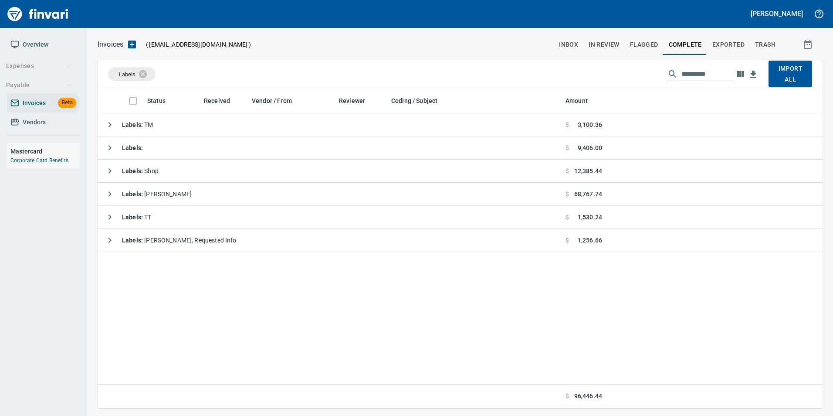
scroll to position [313, 719]
click at [150, 72] on icon at bounding box center [149, 74] width 10 height 10
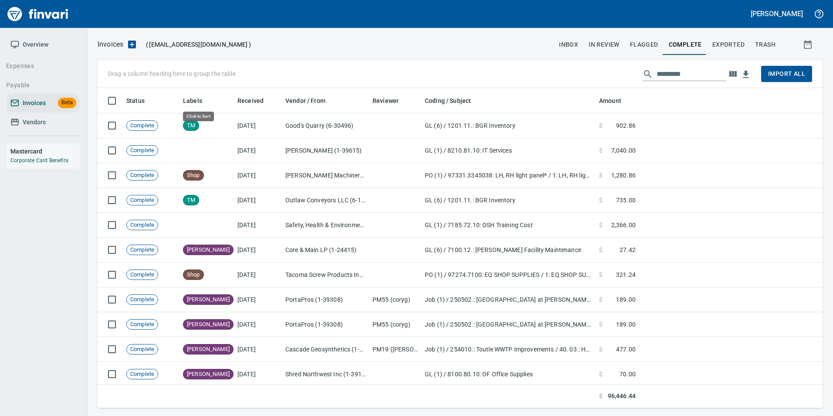
scroll to position [313, 712]
drag, startPoint x: 192, startPoint y: 102, endPoint x: 128, endPoint y: 78, distance: 68.3
click at [128, 78] on body "Gabee Homola Overview Expenses Payable Invoices Beta Vendors Mastercard Corpora…" at bounding box center [416, 208] width 833 height 416
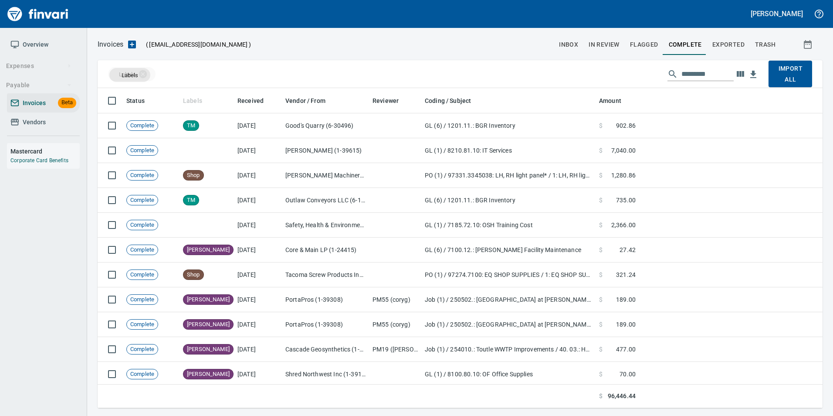
drag, startPoint x: 192, startPoint y: 100, endPoint x: 130, endPoint y: 75, distance: 66.9
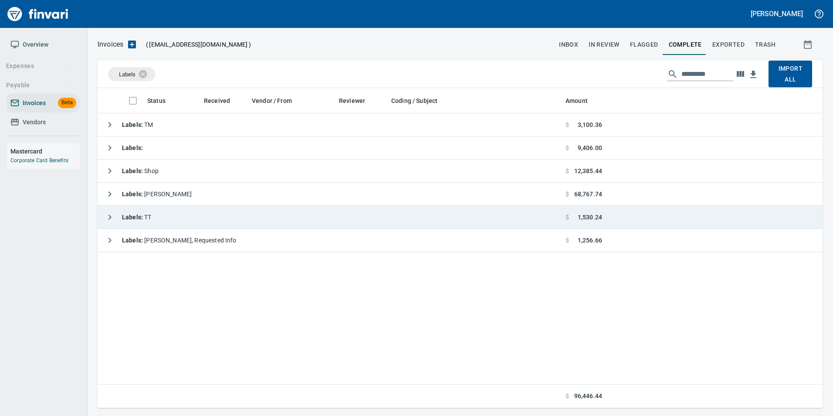
click at [102, 215] on button "button" at bounding box center [109, 216] width 17 height 17
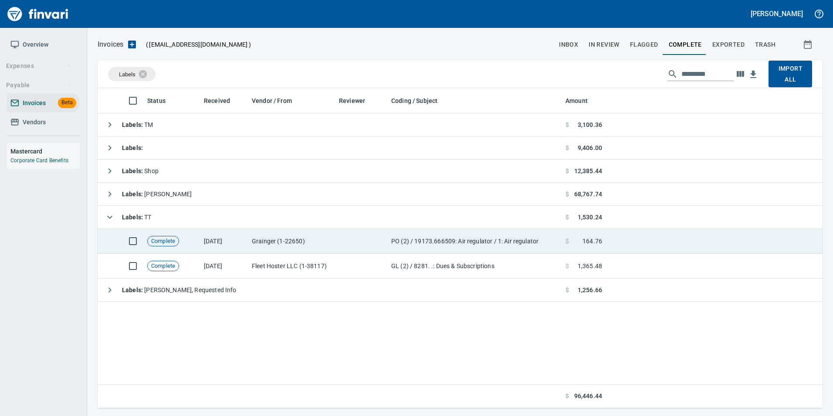
click at [262, 249] on td "Grainger (1-22650)" at bounding box center [291, 241] width 87 height 25
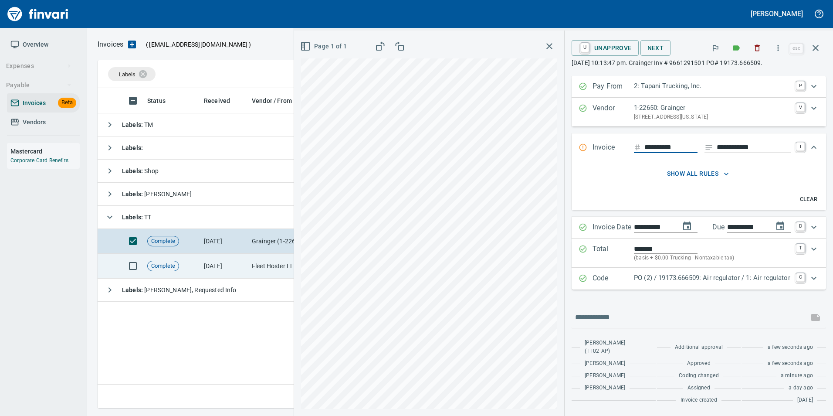
click at [255, 269] on td "Fleet Hoster LLC (1-38117)" at bounding box center [291, 266] width 87 height 25
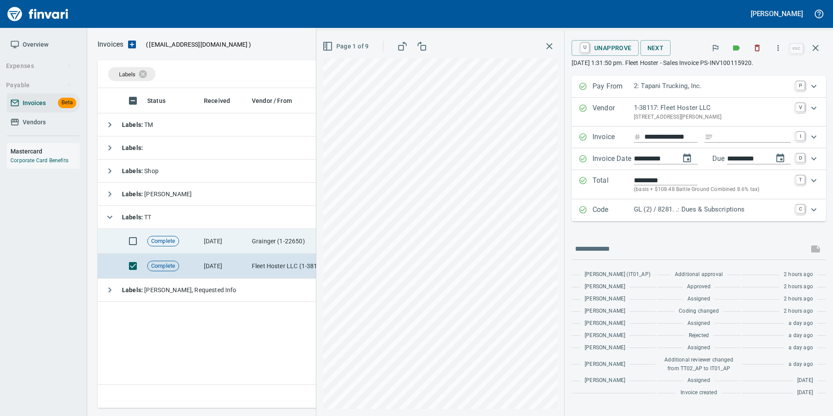
click at [256, 245] on td "Grainger (1-22650)" at bounding box center [291, 241] width 87 height 25
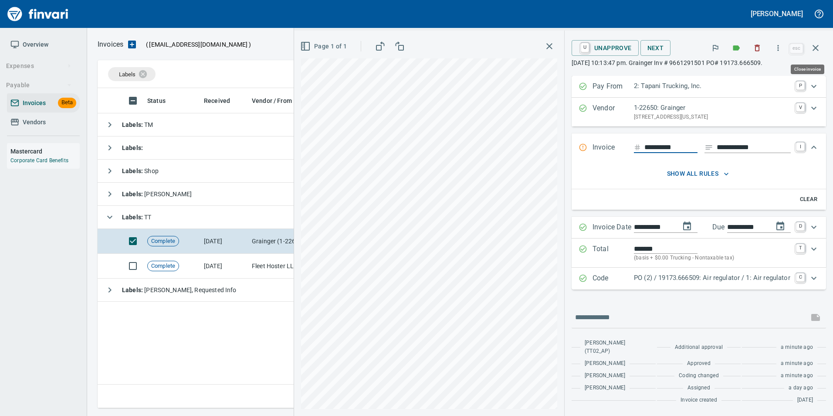
click at [819, 41] on button "button" at bounding box center [815, 47] width 21 height 21
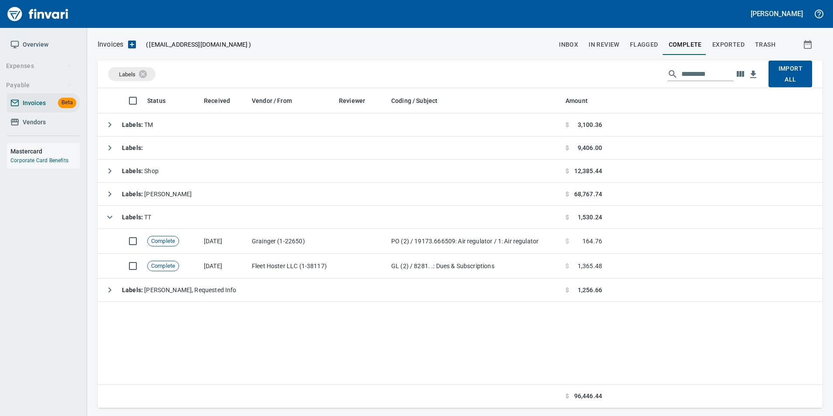
scroll to position [313, 719]
click at [570, 43] on span "inbox" at bounding box center [568, 44] width 19 height 11
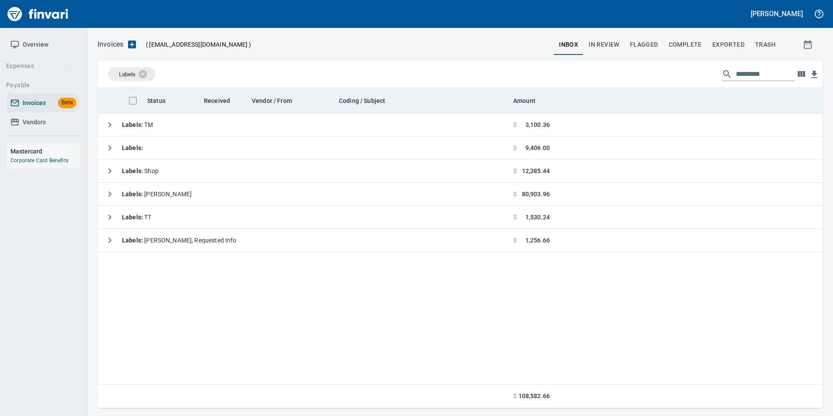
scroll to position [313, 719]
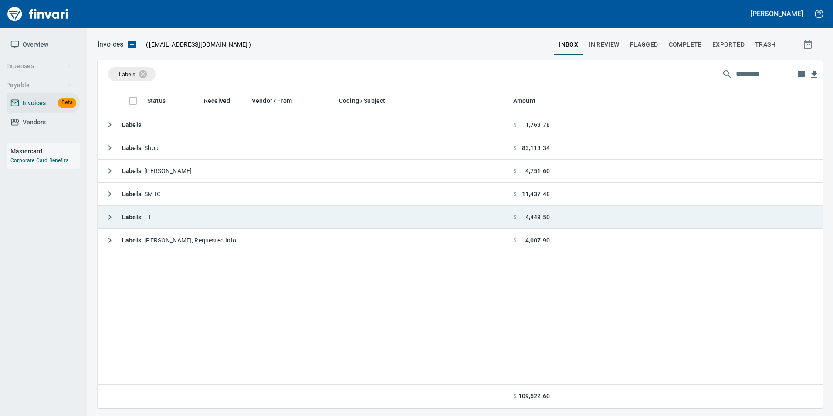
click at [109, 222] on icon "button" at bounding box center [110, 217] width 10 height 10
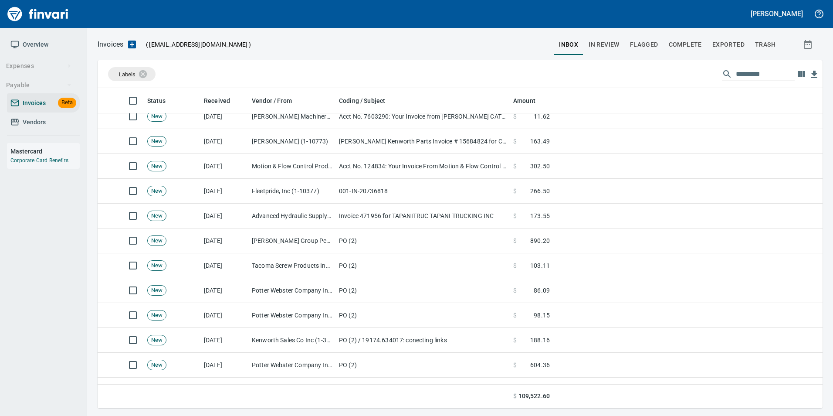
scroll to position [241, 0]
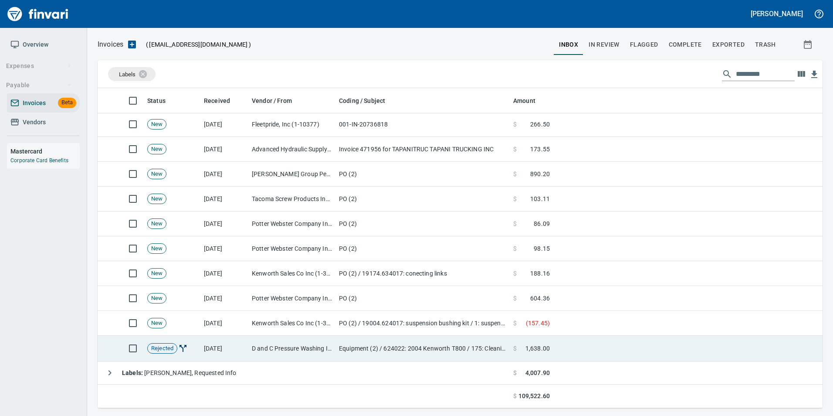
click at [281, 343] on td "D and C Pressure Washing Inc (1-38751)" at bounding box center [291, 349] width 87 height 26
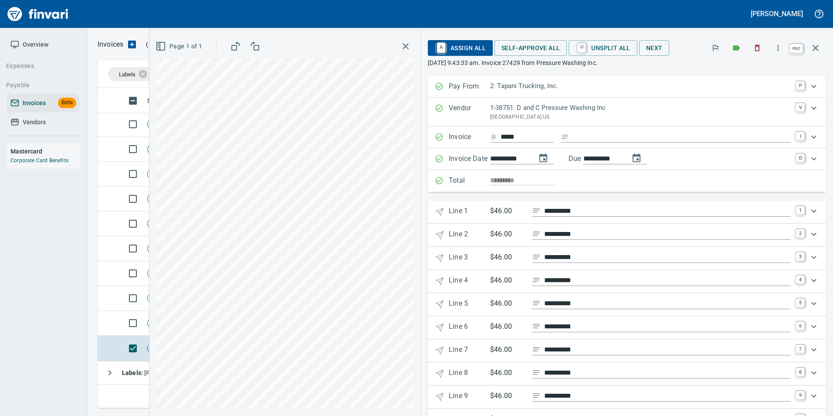
scroll to position [313, 712]
click at [818, 51] on icon "button" at bounding box center [816, 48] width 10 height 10
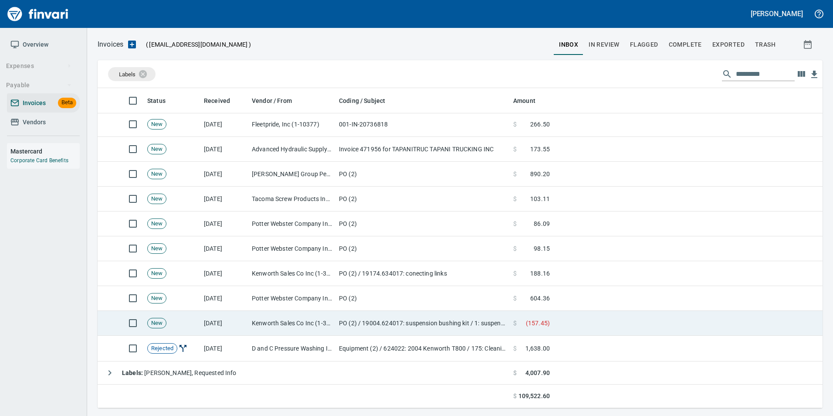
scroll to position [313, 712]
click at [270, 323] on td "Kenworth Sales Co Inc (1-38304)" at bounding box center [291, 323] width 87 height 25
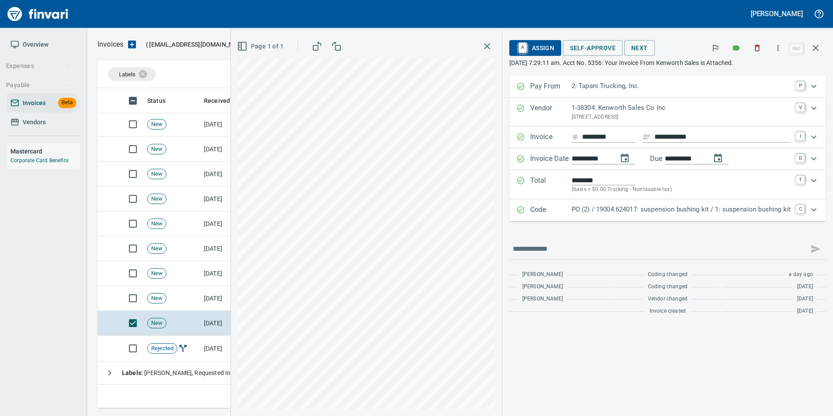
click at [556, 211] on p "Code" at bounding box center [550, 209] width 41 height 11
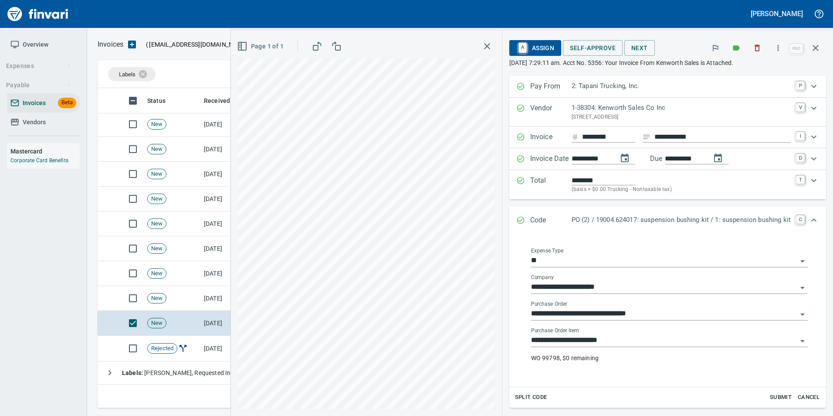
click at [579, 316] on input "**********" at bounding box center [664, 314] width 266 height 12
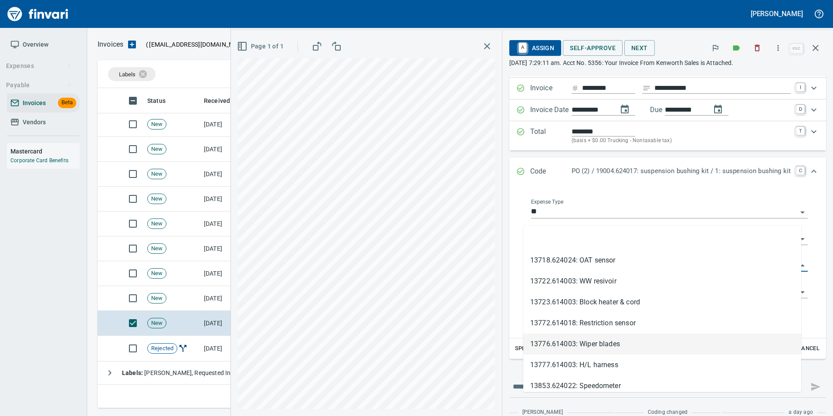
scroll to position [97, 0]
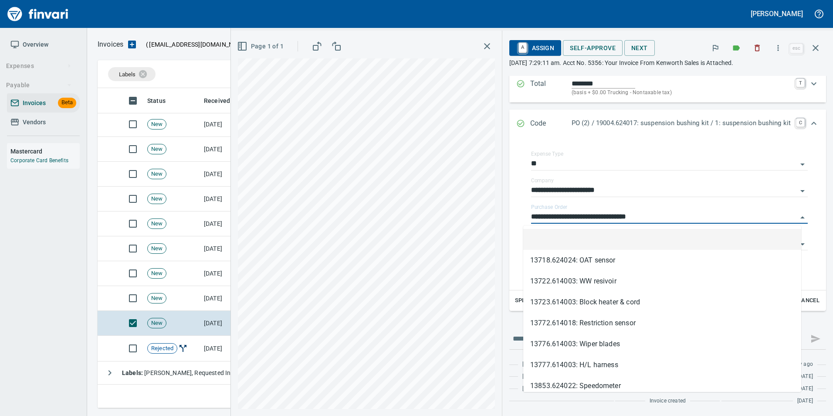
click at [588, 238] on li at bounding box center [662, 239] width 278 height 21
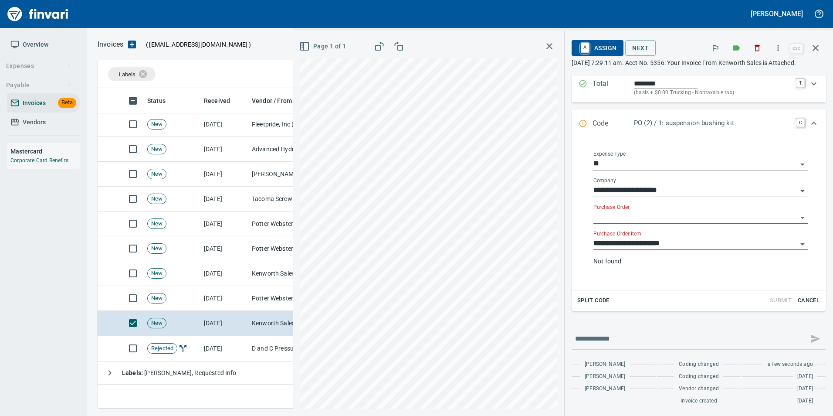
click at [641, 248] on input "**********" at bounding box center [696, 244] width 204 height 12
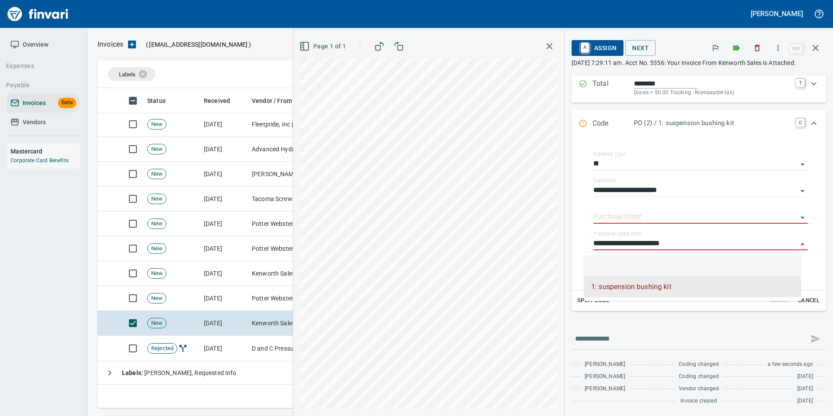
click at [646, 263] on li at bounding box center [692, 265] width 217 height 21
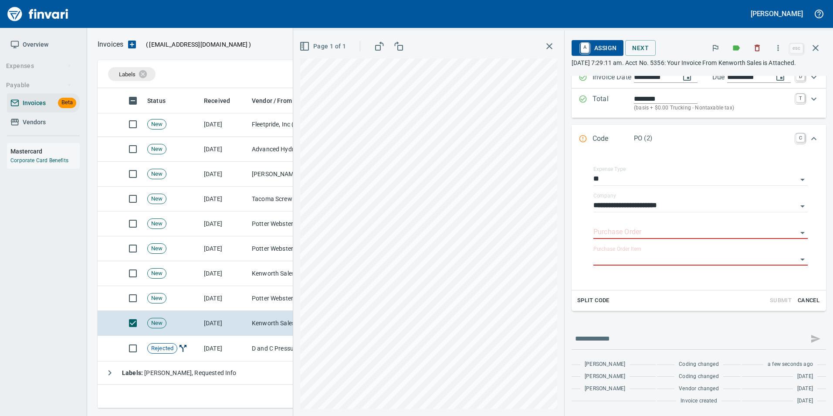
scroll to position [82, 0]
click at [622, 236] on input "Purchase Order" at bounding box center [696, 232] width 204 height 12
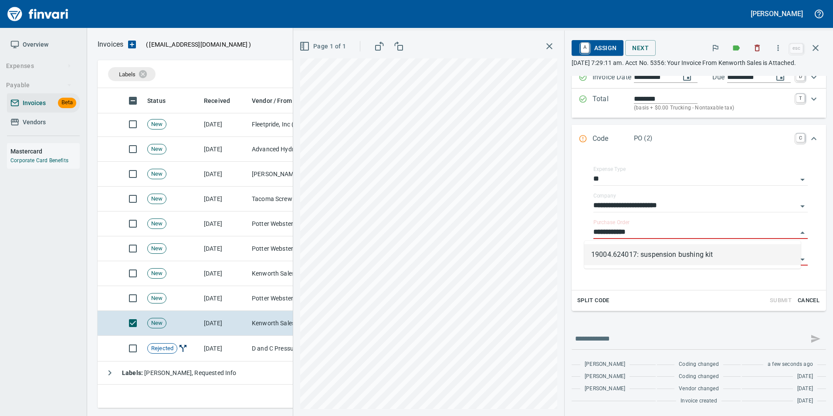
scroll to position [313, 712]
click at [745, 253] on li "19004.624017: suspension bushing kit" at bounding box center [692, 254] width 217 height 21
type input "**********"
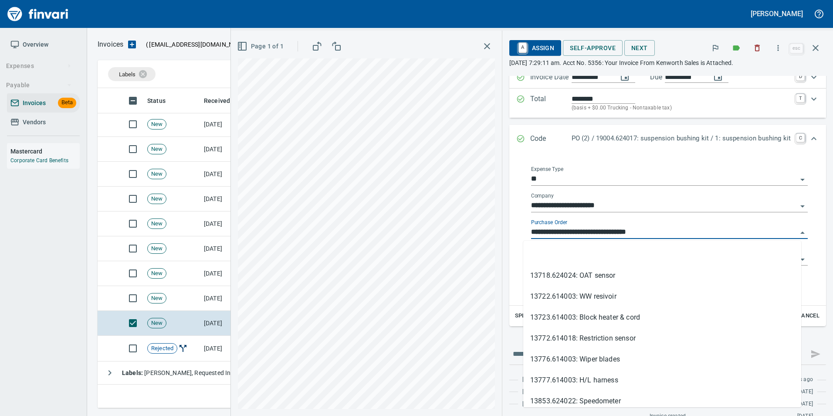
click at [636, 229] on input "**********" at bounding box center [664, 232] width 266 height 12
click at [617, 249] on li at bounding box center [662, 254] width 278 height 21
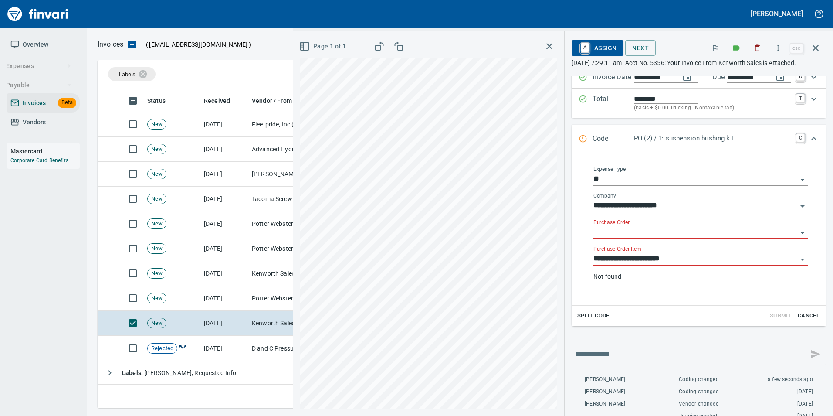
click at [615, 258] on input "**********" at bounding box center [696, 259] width 204 height 12
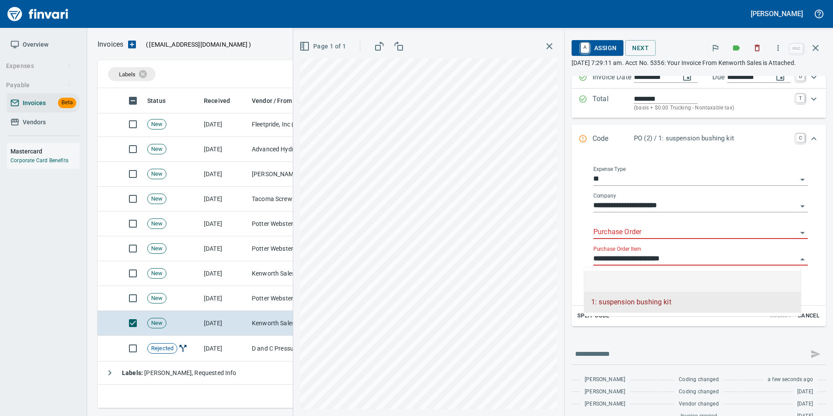
click at [624, 272] on li at bounding box center [692, 281] width 217 height 21
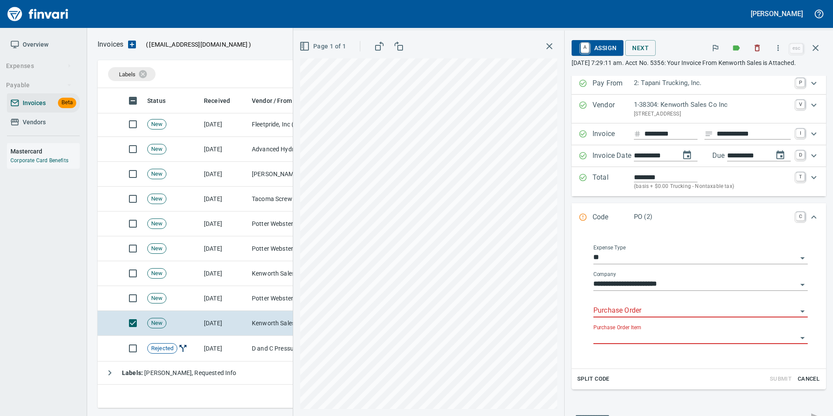
scroll to position [0, 0]
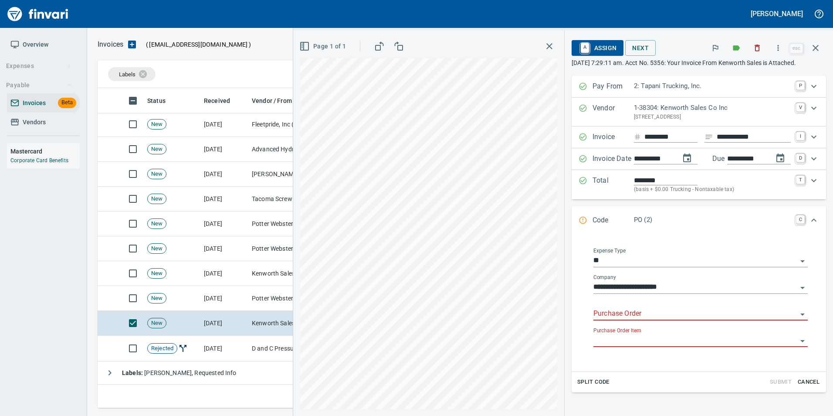
click at [603, 42] on span "A Assign" at bounding box center [598, 48] width 38 height 15
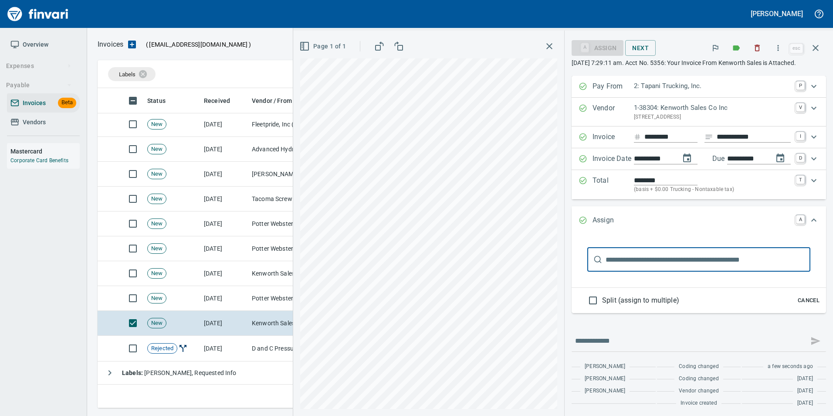
scroll to position [313, 712]
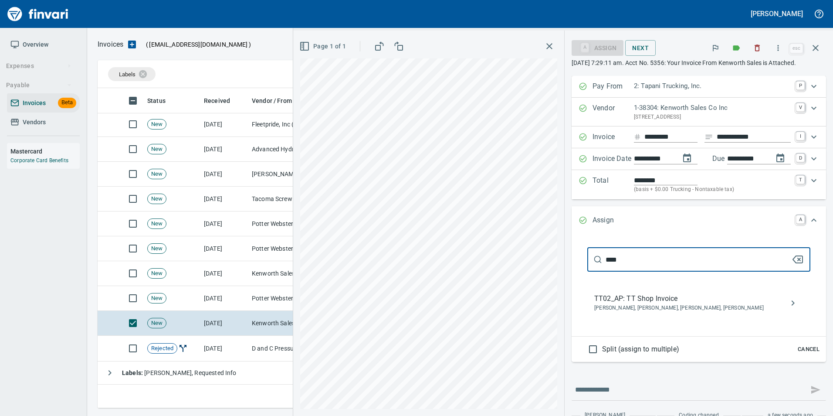
type input "****"
click at [664, 304] on span "Caroline Sarkinen, Cindy Hughes, Linzy Sanders, Norvell McDaniels" at bounding box center [692, 308] width 195 height 9
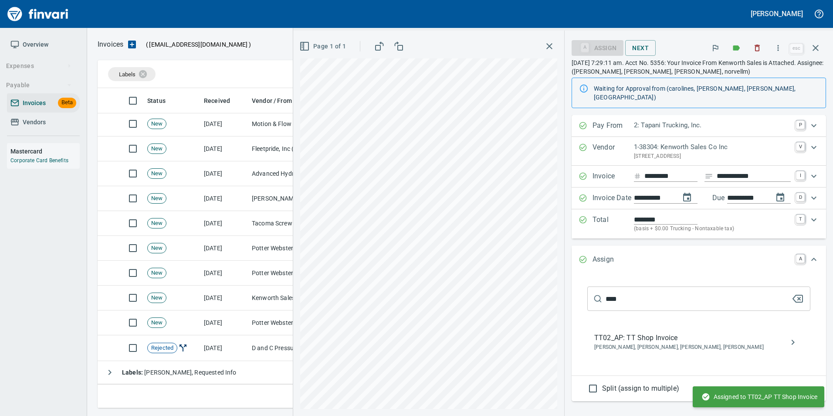
scroll to position [214, 0]
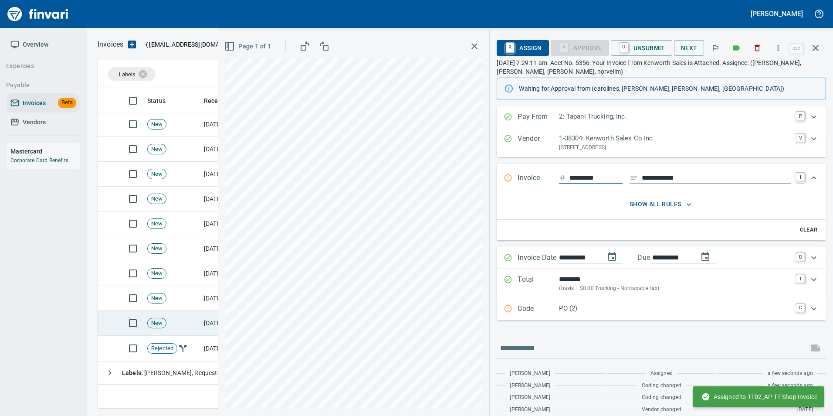
click at [187, 317] on td "New" at bounding box center [172, 323] width 57 height 25
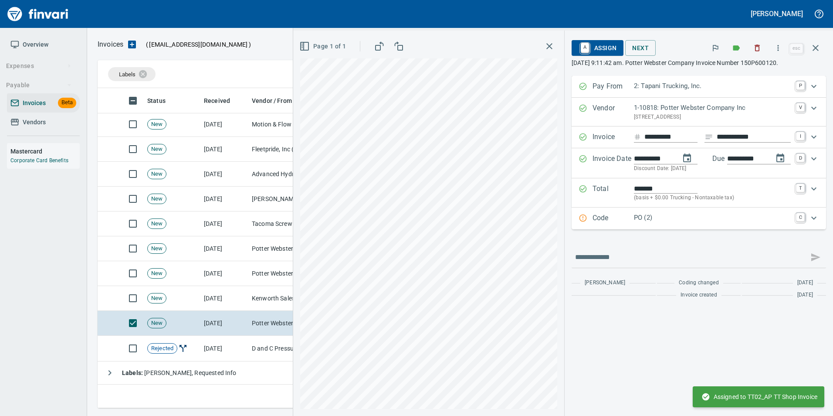
click at [642, 221] on p "PO (2)" at bounding box center [712, 218] width 157 height 10
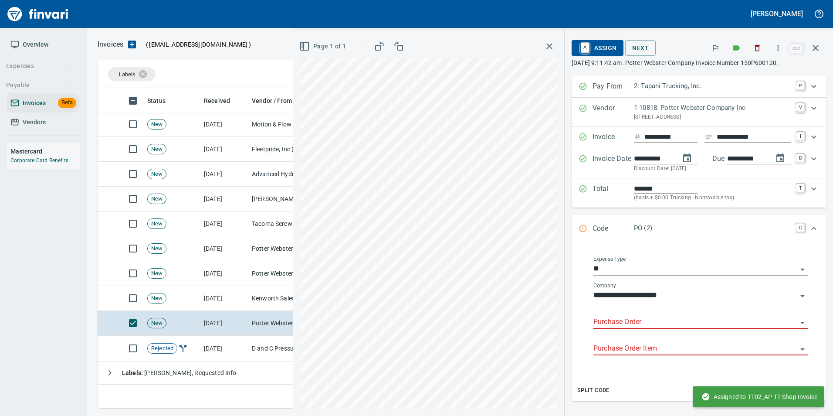
click at [635, 314] on div "Purchase Order" at bounding box center [701, 319] width 214 height 20
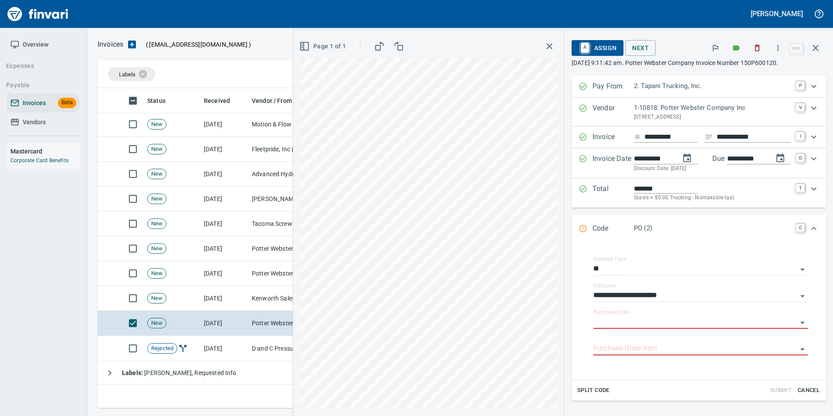
type input "**********"
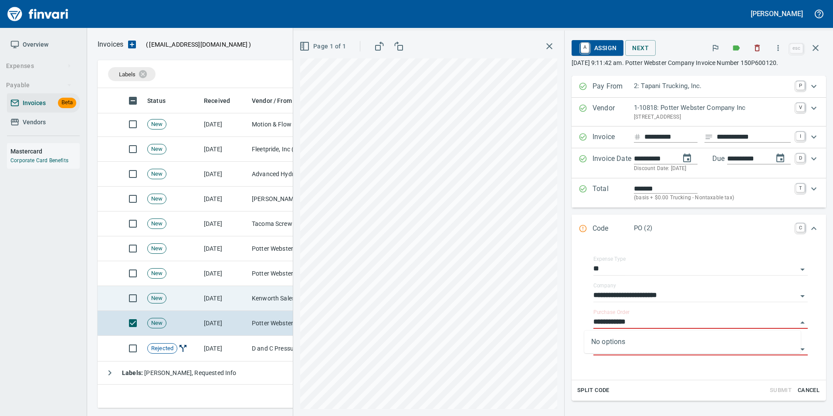
click at [227, 297] on td "[DATE]" at bounding box center [224, 298] width 48 height 25
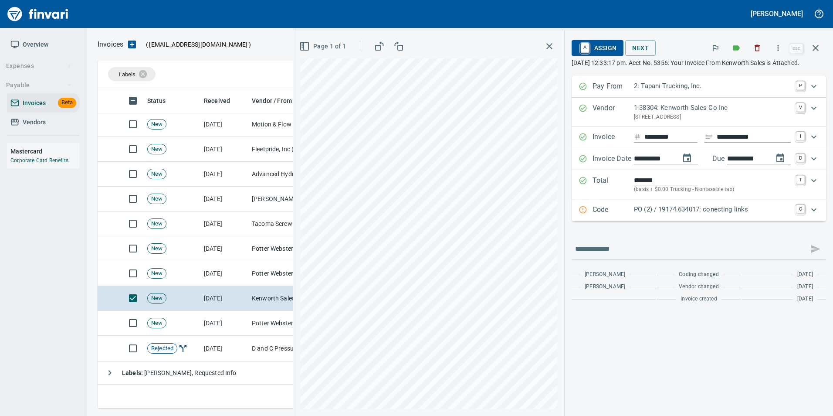
click at [705, 214] on p "PO (2) / 19174.634017: conecting links" at bounding box center [712, 209] width 157 height 10
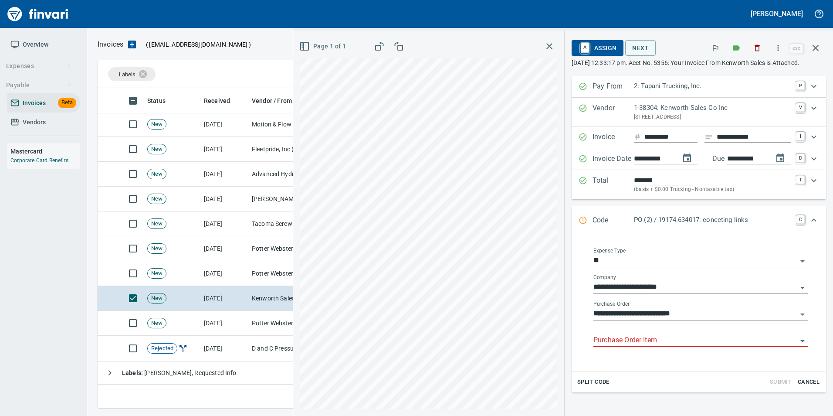
click at [625, 335] on input "Purchase Order Item" at bounding box center [696, 340] width 204 height 12
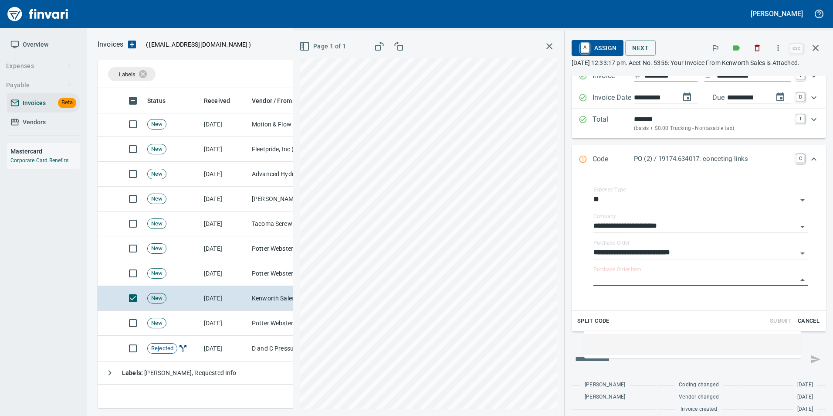
scroll to position [313, 712]
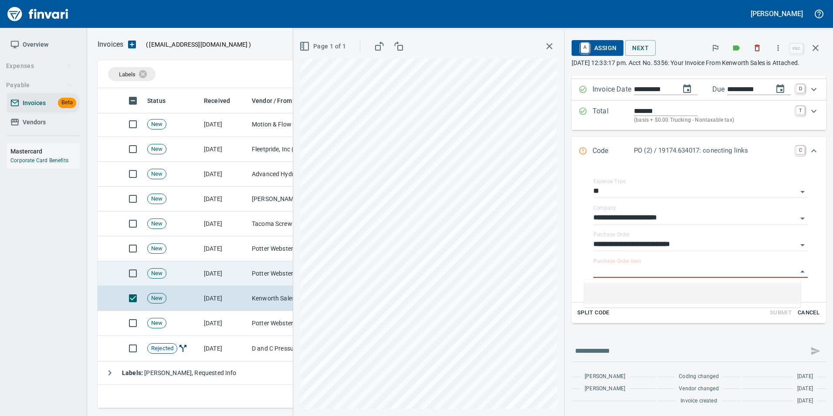
click at [262, 269] on td "Potter Webster Company Inc (1-10818)" at bounding box center [291, 273] width 87 height 25
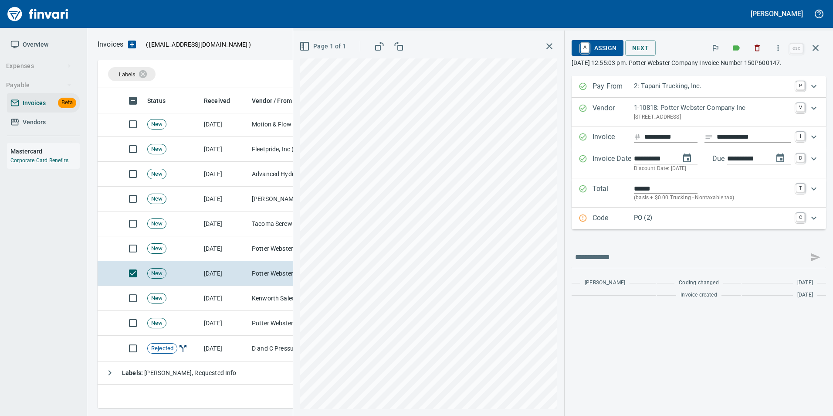
click at [637, 211] on div "Code PO (2) C" at bounding box center [699, 218] width 255 height 22
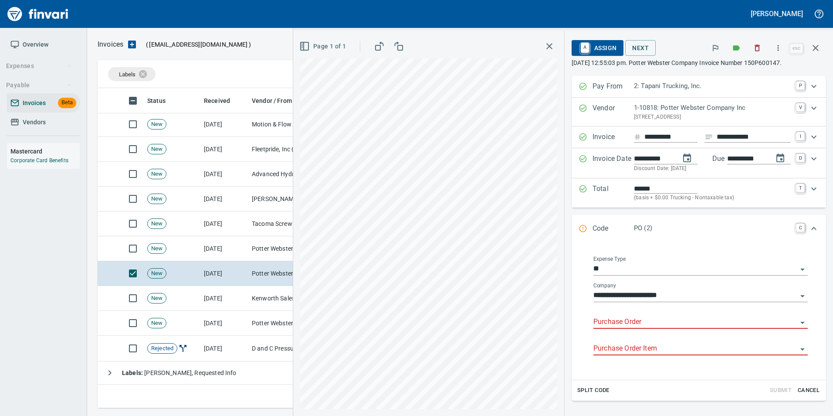
click at [634, 316] on div "Purchase Order" at bounding box center [701, 319] width 214 height 20
type input "**********"
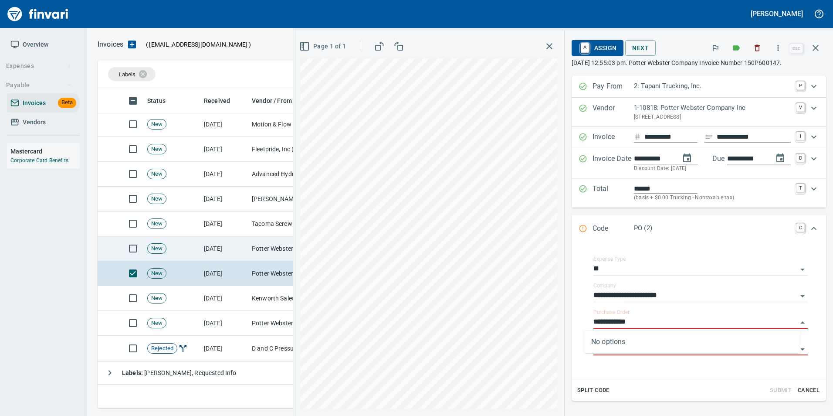
click at [258, 247] on td "Potter Webster Company Inc (1-10818)" at bounding box center [291, 248] width 87 height 25
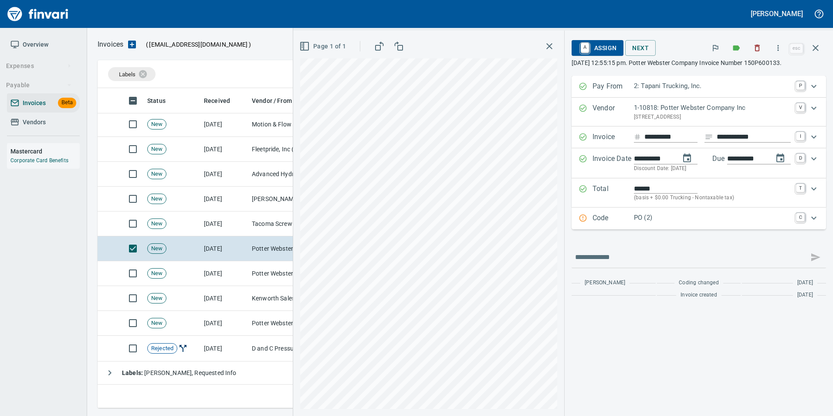
click at [618, 215] on p "Code" at bounding box center [613, 218] width 41 height 11
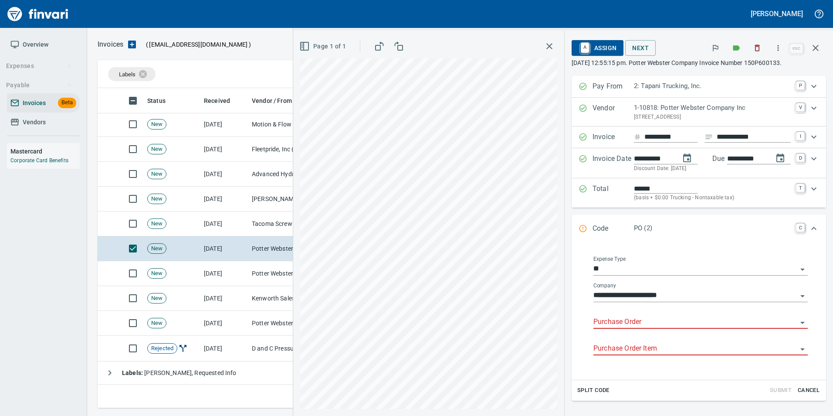
click at [644, 317] on input "Purchase Order" at bounding box center [696, 322] width 204 height 12
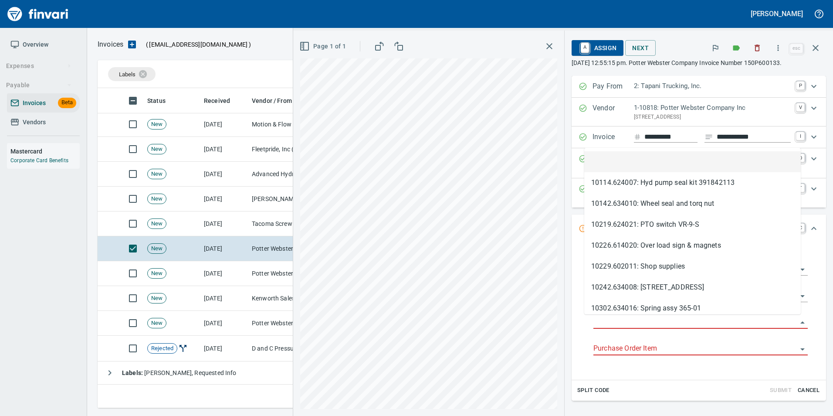
scroll to position [313, 712]
type input "**********"
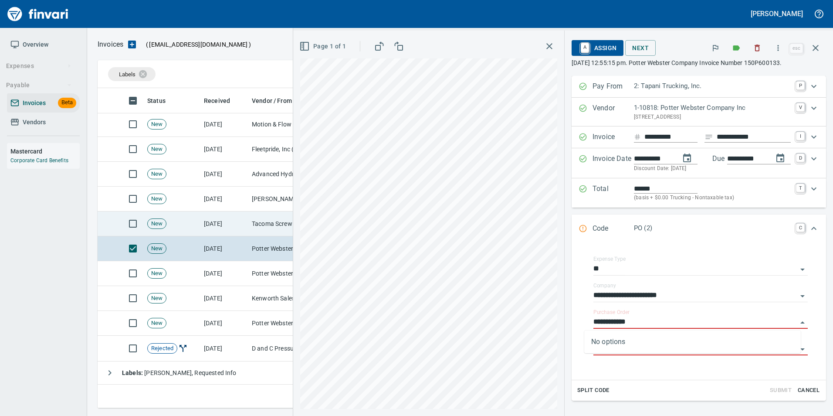
click at [244, 227] on td "[DATE]" at bounding box center [224, 223] width 48 height 25
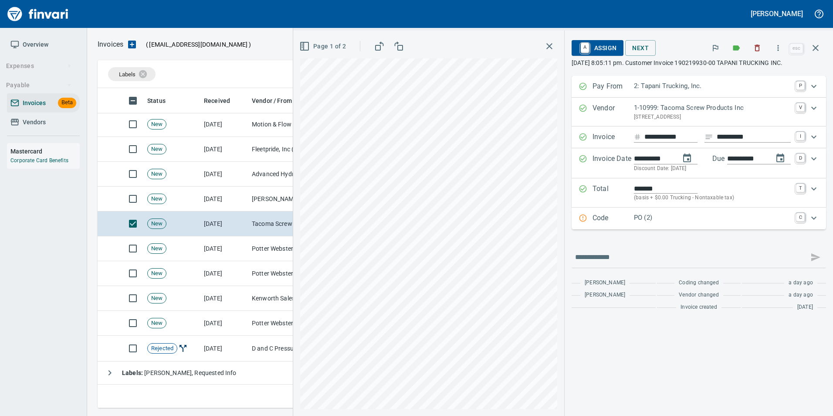
click at [607, 217] on p "Code" at bounding box center [613, 218] width 41 height 11
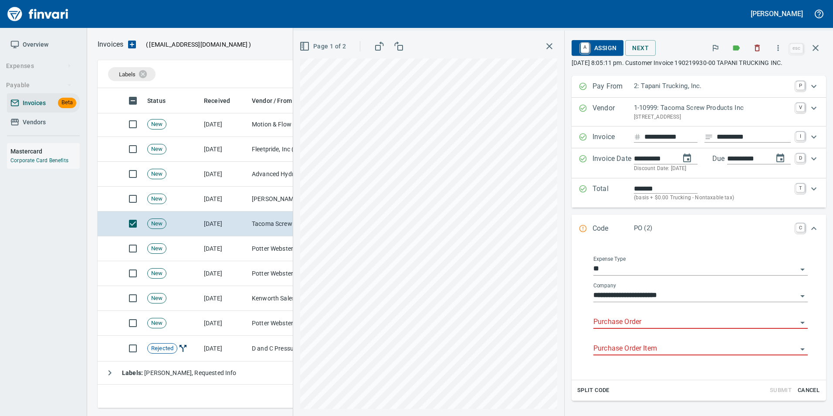
click at [615, 320] on input "Purchase Order" at bounding box center [696, 322] width 204 height 12
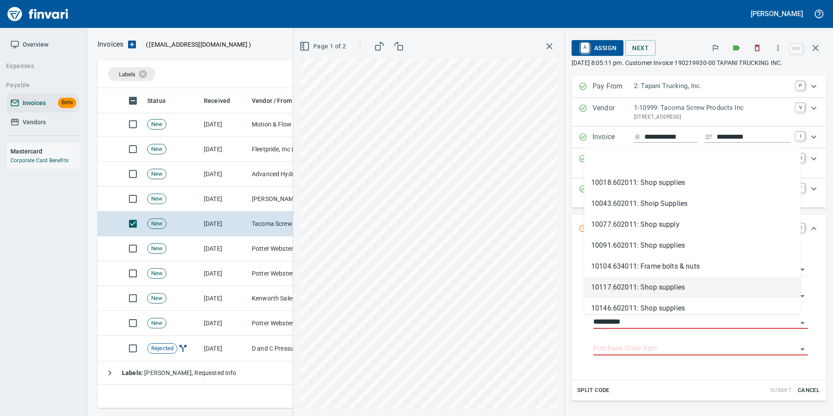
scroll to position [313, 712]
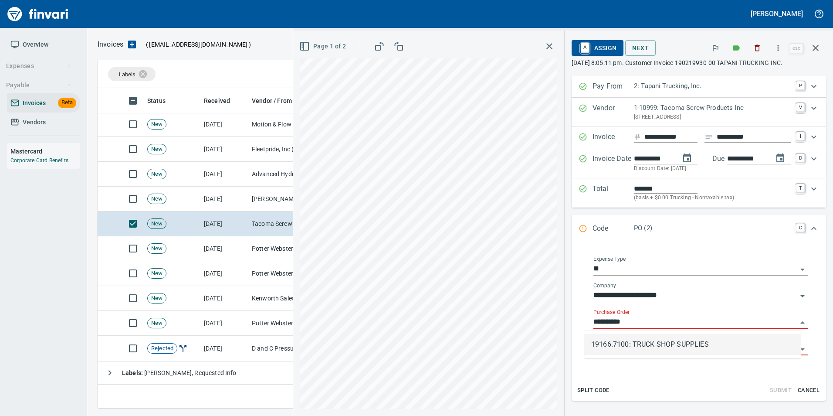
click at [664, 347] on li "19166.7100: TRUCK SHOP SUPPLIES" at bounding box center [692, 344] width 217 height 21
type input "**********"
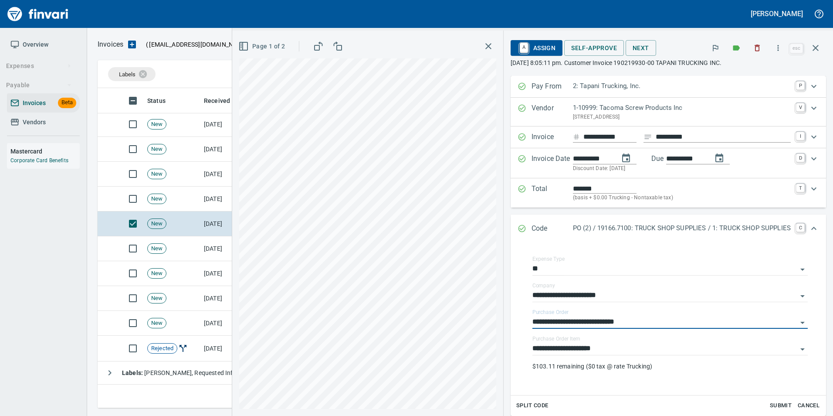
click at [255, 46] on span "Page 1 of 2" at bounding box center [262, 46] width 45 height 11
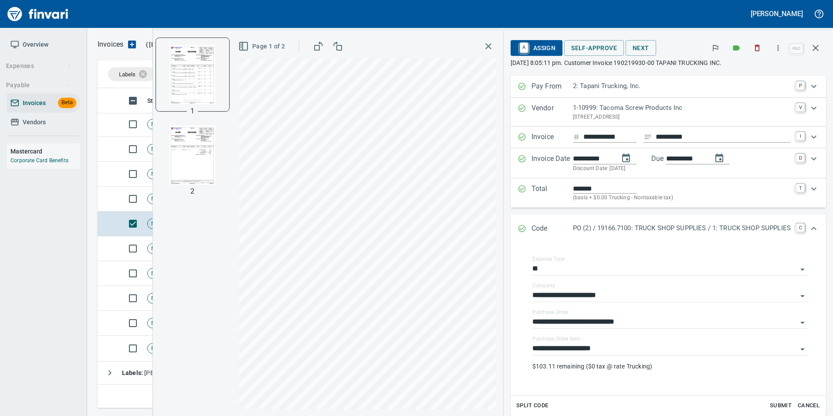
click at [193, 161] on img "button" at bounding box center [192, 155] width 59 height 59
click at [168, 59] on img "button" at bounding box center [192, 73] width 59 height 59
click at [254, 48] on span "Page 1 of 2" at bounding box center [262, 46] width 45 height 11
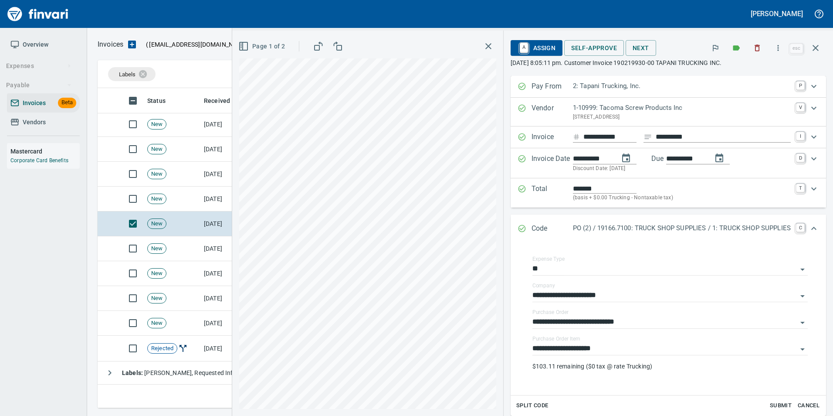
click at [518, 224] on icon "Expand" at bounding box center [522, 228] width 9 height 9
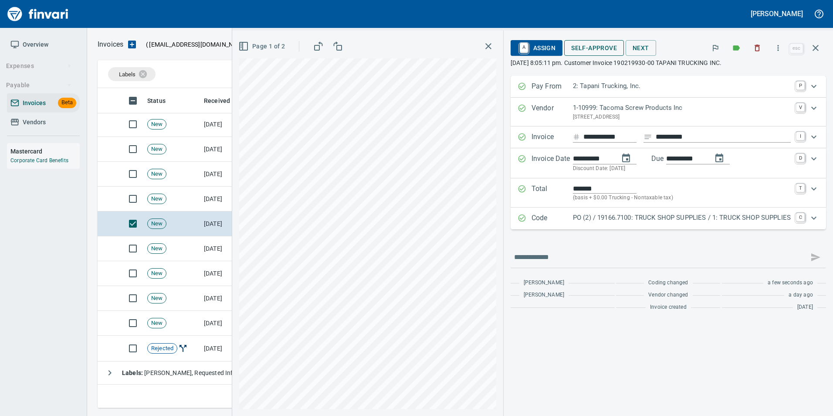
click at [591, 50] on span "Self-Approve" at bounding box center [594, 48] width 46 height 11
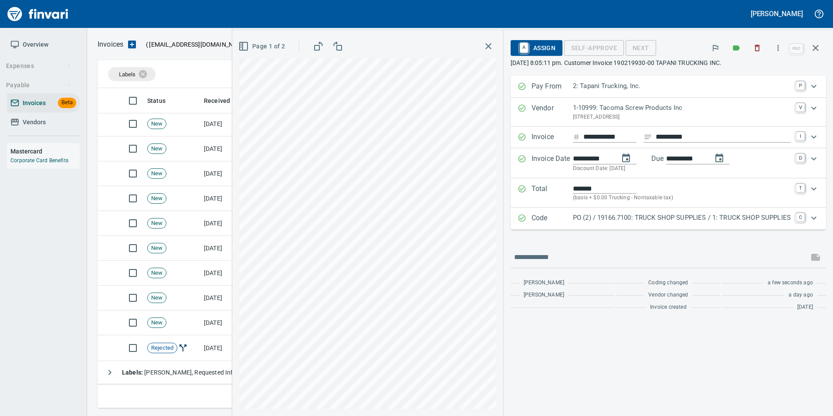
scroll to position [190, 0]
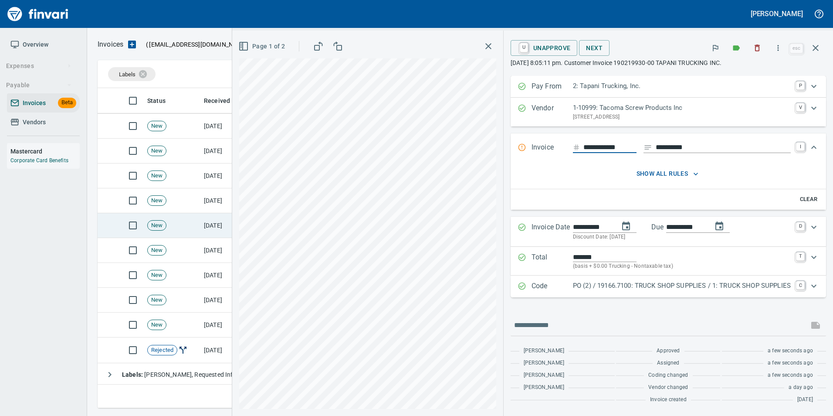
click at [209, 220] on td "10/6/2025" at bounding box center [224, 225] width 48 height 25
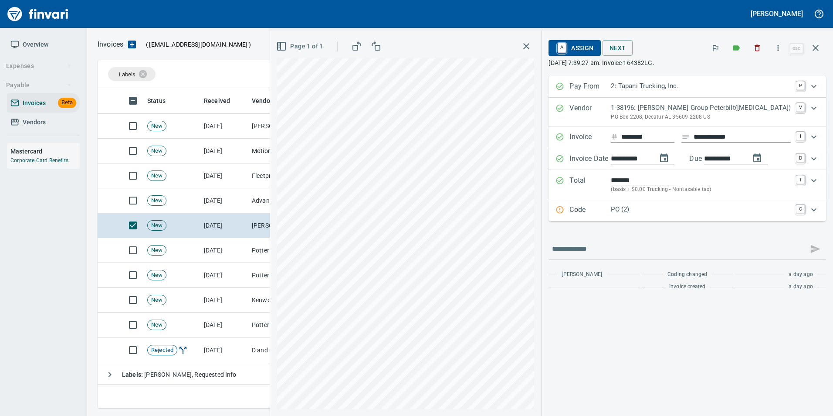
click at [611, 208] on p "Code" at bounding box center [590, 209] width 41 height 11
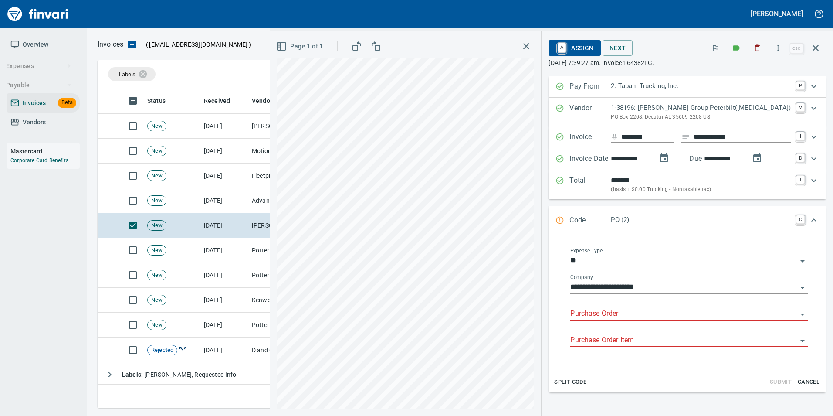
click at [627, 322] on div "Purchase Order" at bounding box center [690, 314] width 238 height 27
click at [617, 308] on input "Purchase Order" at bounding box center [684, 314] width 227 height 12
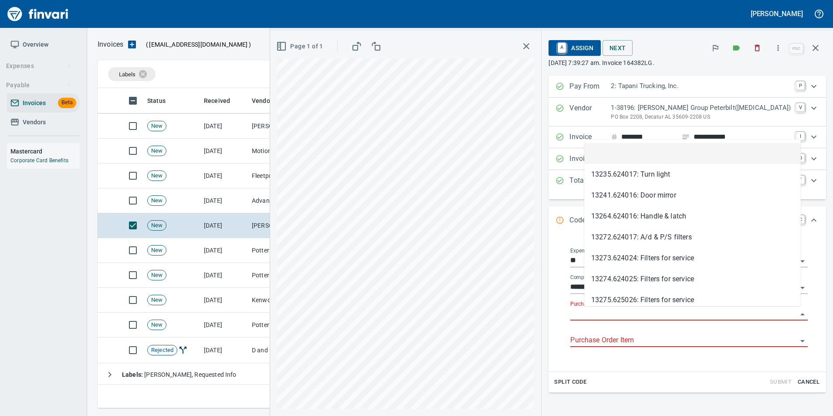
scroll to position [313, 712]
type input "**********"
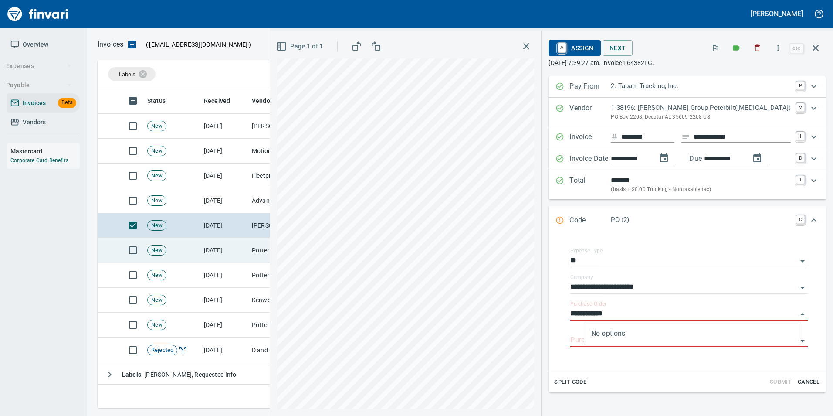
click at [248, 257] on td "Potter Webster Company Inc (1-10818)" at bounding box center [291, 250] width 87 height 25
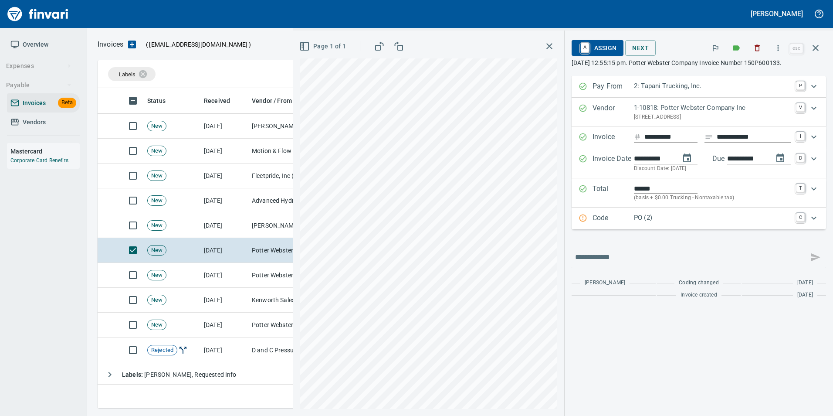
click at [612, 224] on p "Code" at bounding box center [613, 218] width 41 height 11
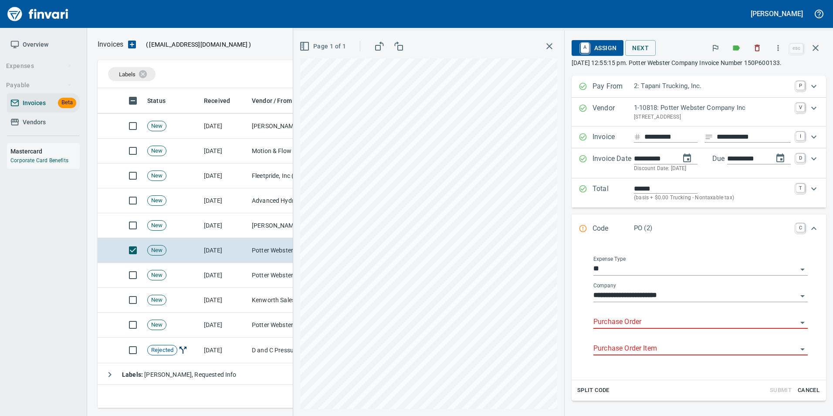
click at [618, 324] on input "Purchase Order" at bounding box center [696, 322] width 204 height 12
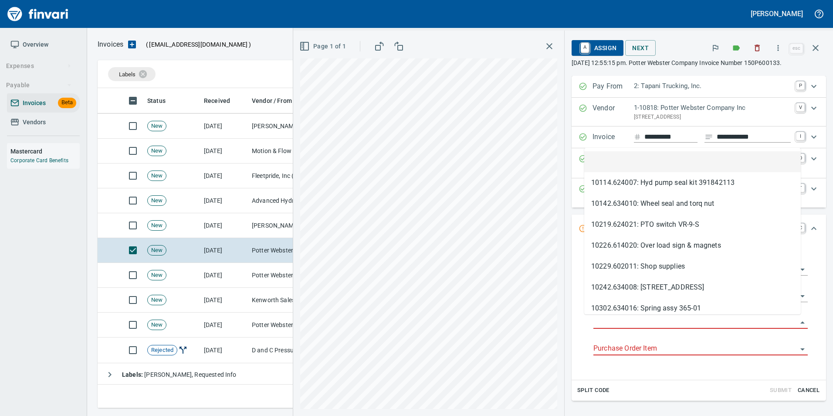
scroll to position [313, 712]
type input "**********"
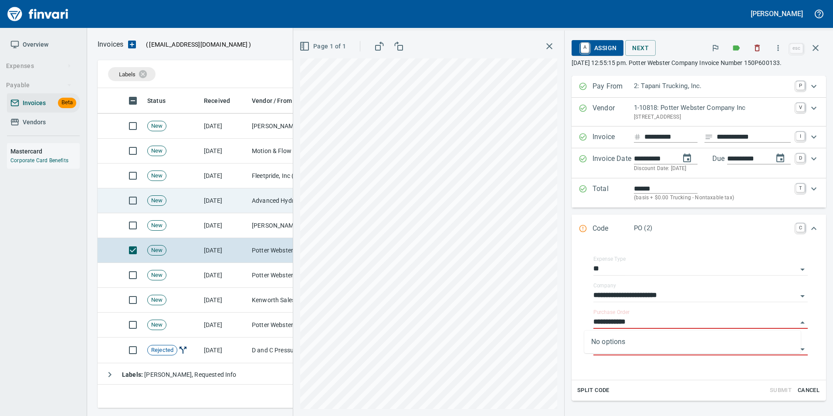
click at [237, 195] on td "10/6/2025" at bounding box center [224, 200] width 48 height 25
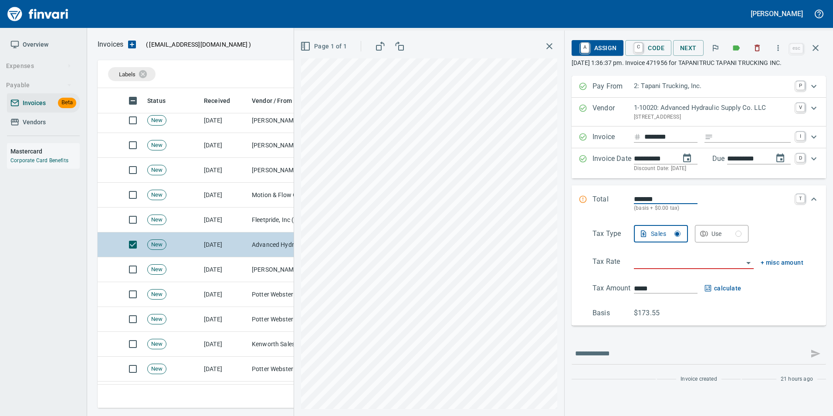
scroll to position [146, 0]
click at [731, 139] on input "Expand" at bounding box center [754, 137] width 74 height 11
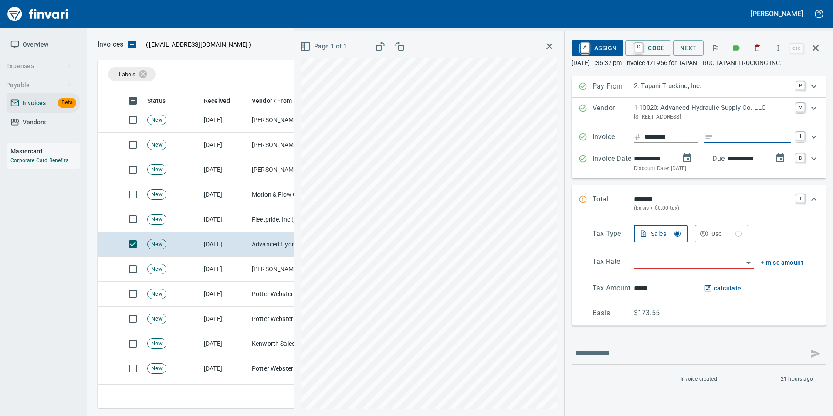
type input "**********"
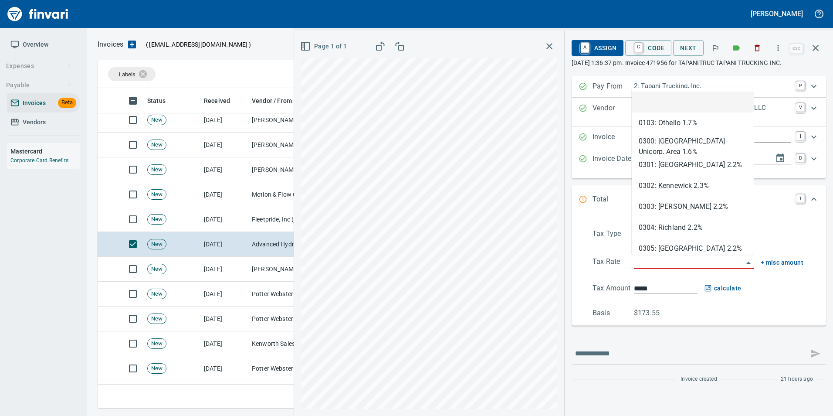
click at [674, 265] on input "search" at bounding box center [688, 262] width 109 height 12
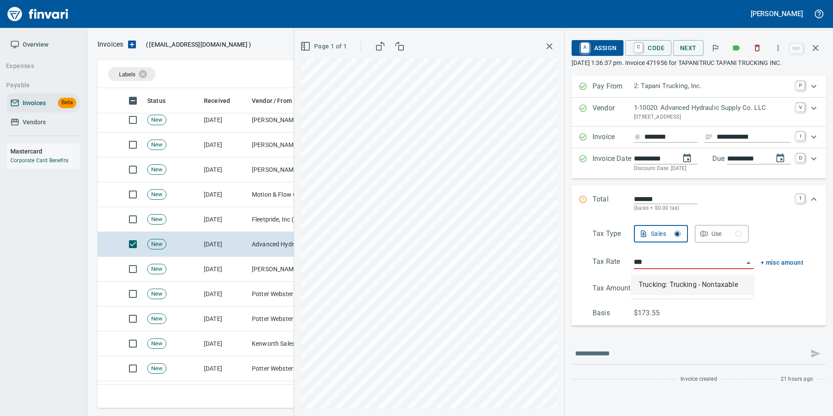
scroll to position [313, 712]
click at [684, 284] on li "Trucking: Trucking - Nontaxable" at bounding box center [693, 284] width 122 height 21
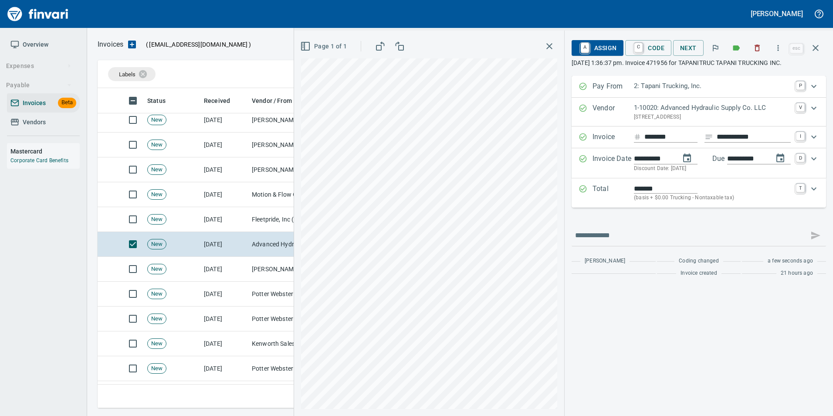
type input "**********"
click at [647, 48] on span "C Code" at bounding box center [648, 48] width 32 height 15
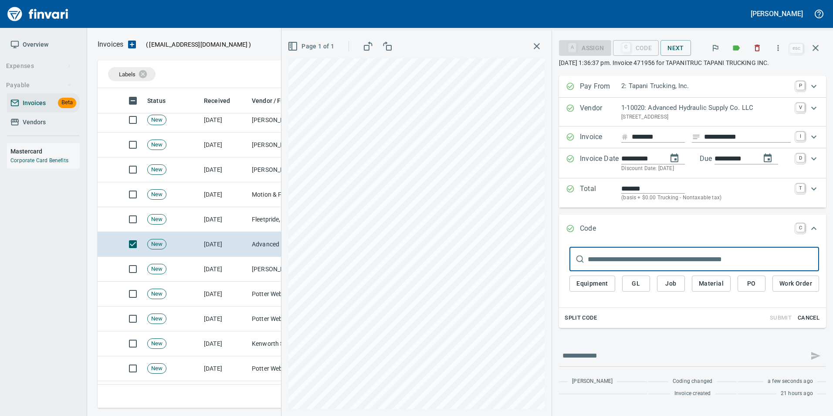
click at [747, 281] on span "PO" at bounding box center [752, 283] width 14 height 11
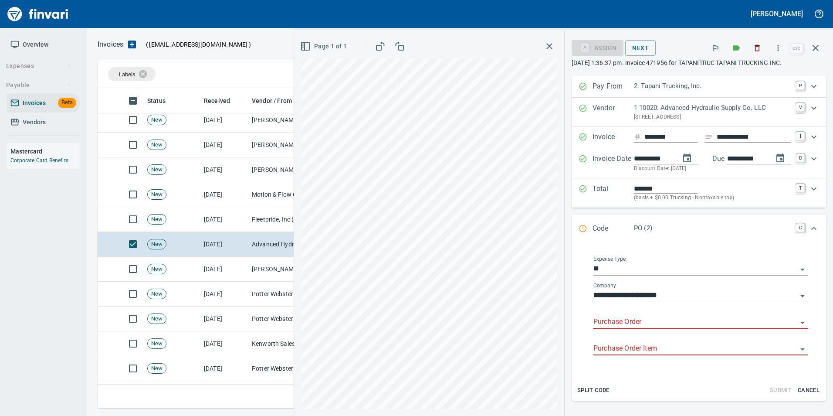
click at [607, 326] on input "Purchase Order" at bounding box center [696, 322] width 204 height 12
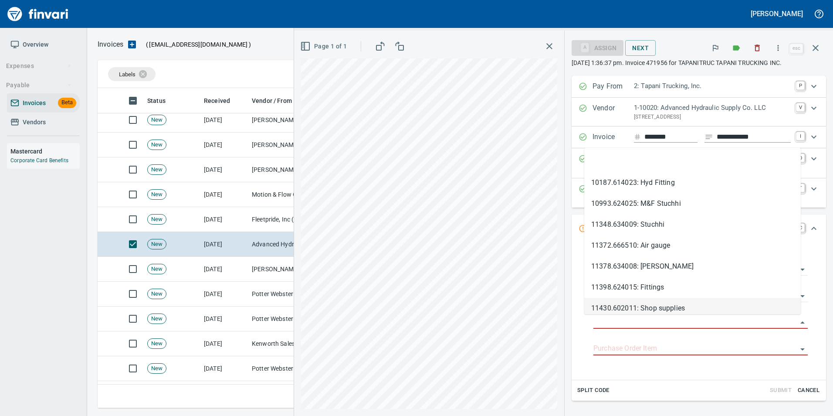
type input "**********"
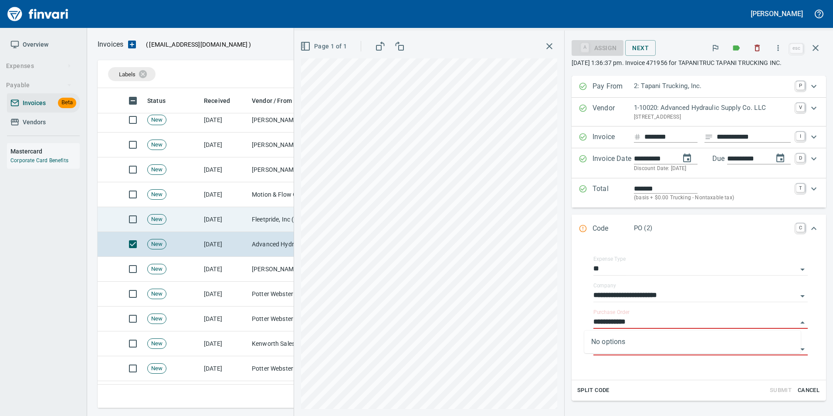
click at [248, 221] on td "Fleetpride, Inc (1-10377)" at bounding box center [291, 219] width 87 height 25
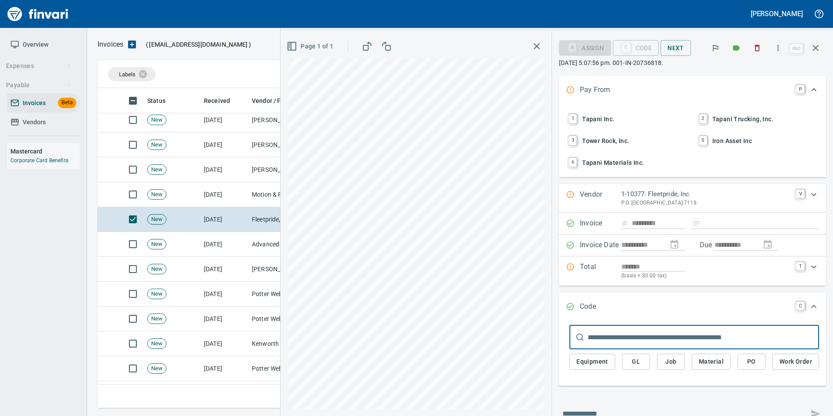
click at [744, 118] on span "2 Tapani Trucking, Inc." at bounding box center [757, 119] width 121 height 15
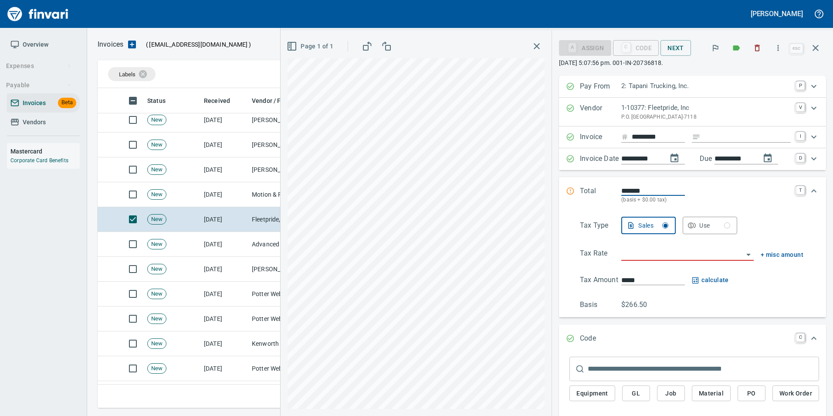
click at [725, 138] on input "Expand" at bounding box center [747, 137] width 87 height 11
type input "**********"
click at [624, 257] on input "search" at bounding box center [683, 254] width 122 height 12
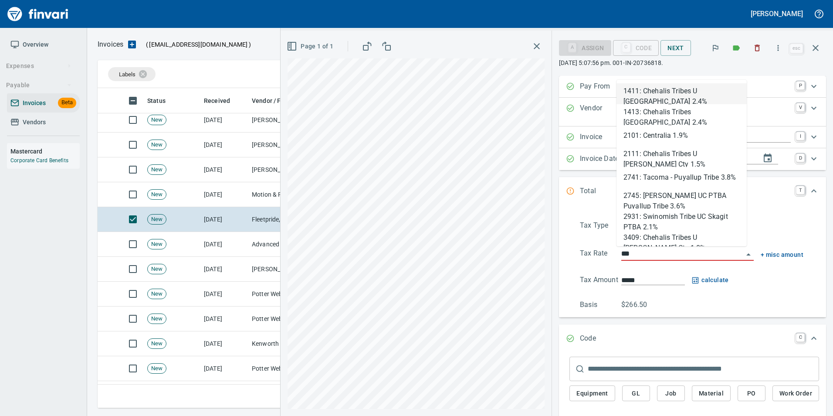
scroll to position [313, 712]
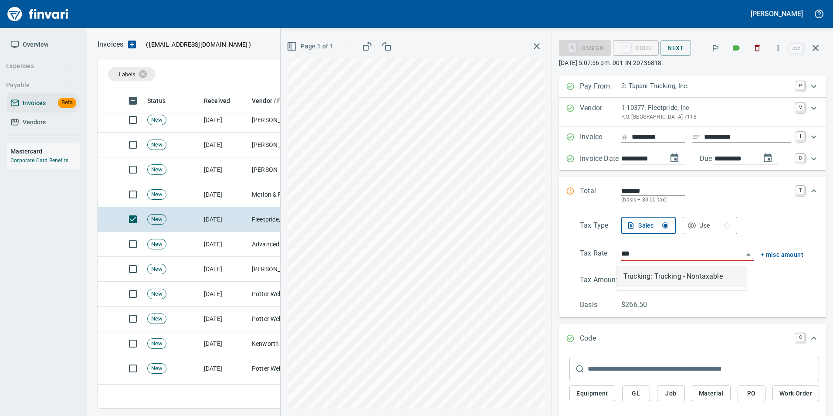
click at [659, 278] on li "Trucking: Trucking - Nontaxable" at bounding box center [682, 276] width 130 height 21
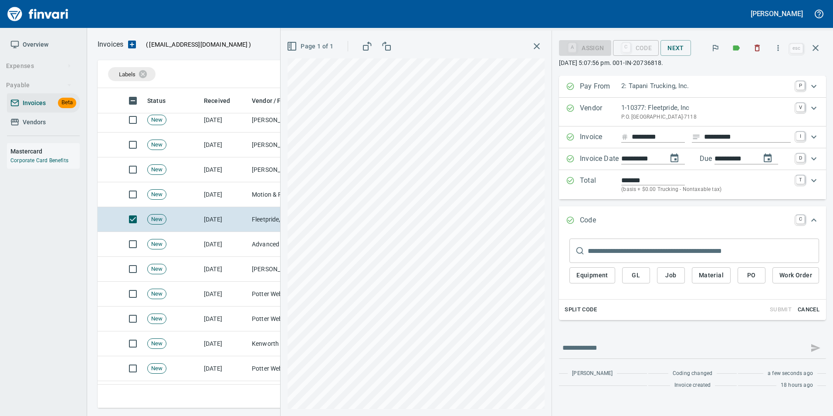
type input "**********"
click at [749, 273] on span "PO" at bounding box center [752, 275] width 14 height 11
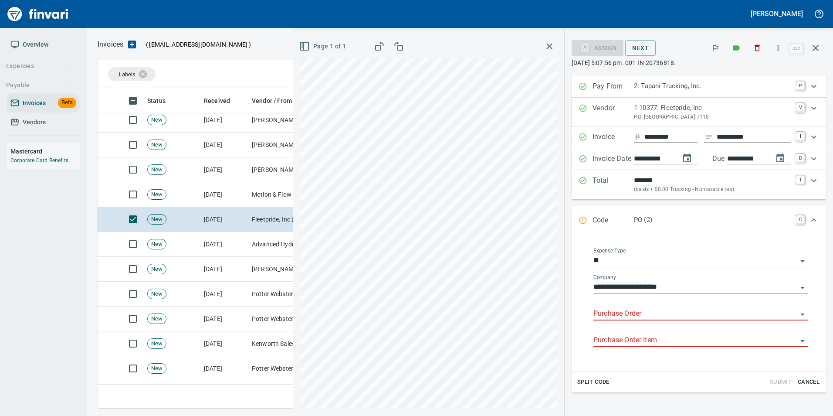
click at [602, 309] on input "Purchase Order" at bounding box center [696, 314] width 204 height 12
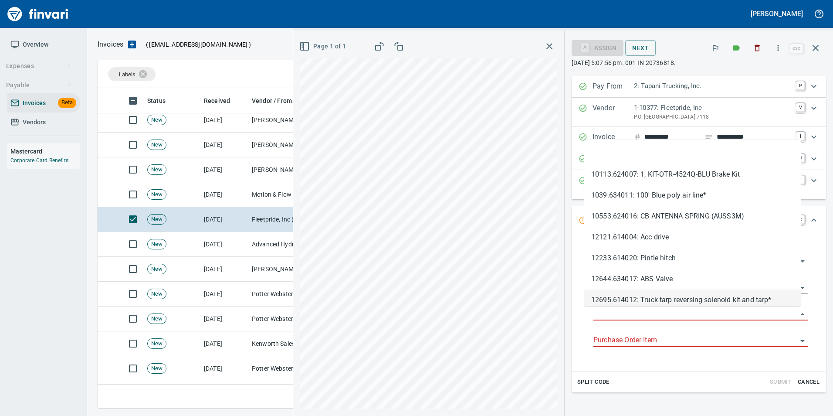
type input "**********"
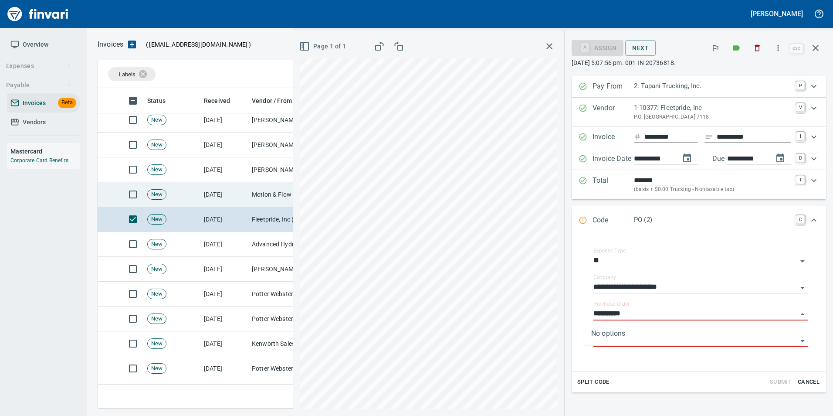
click at [213, 183] on td "[DATE]" at bounding box center [224, 194] width 48 height 25
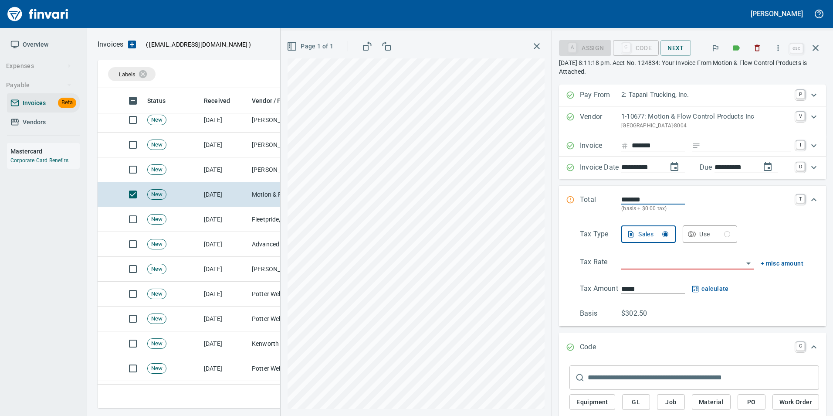
click at [715, 149] on input "Expand" at bounding box center [747, 145] width 87 height 11
type input "**********"
click at [634, 264] on input "search" at bounding box center [683, 263] width 122 height 12
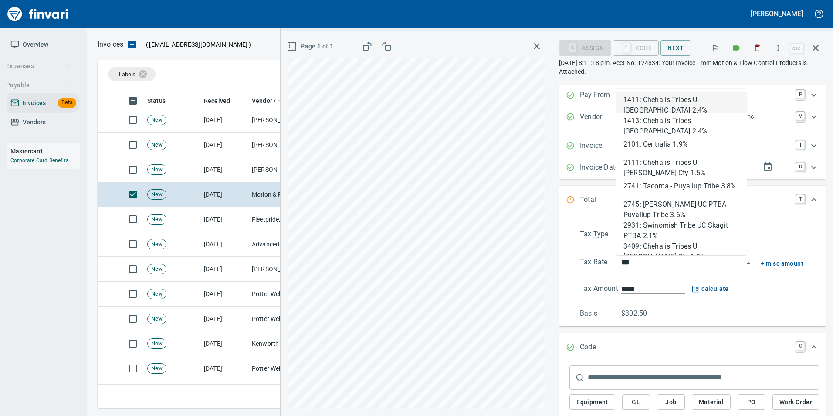
scroll to position [313, 712]
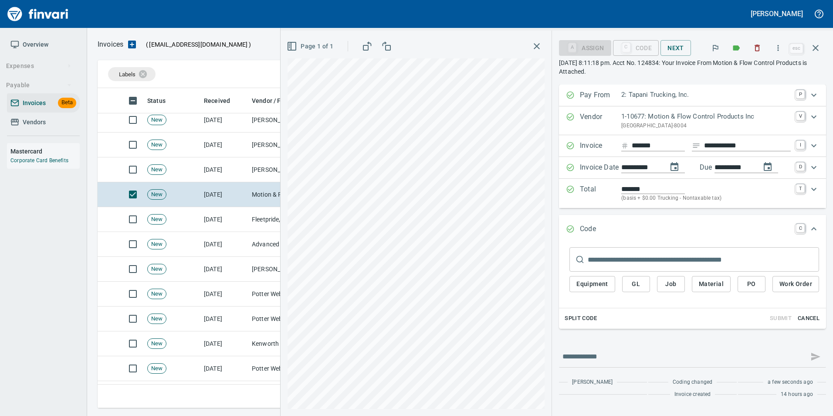
type input "**********"
click at [751, 283] on span "PO" at bounding box center [752, 284] width 14 height 11
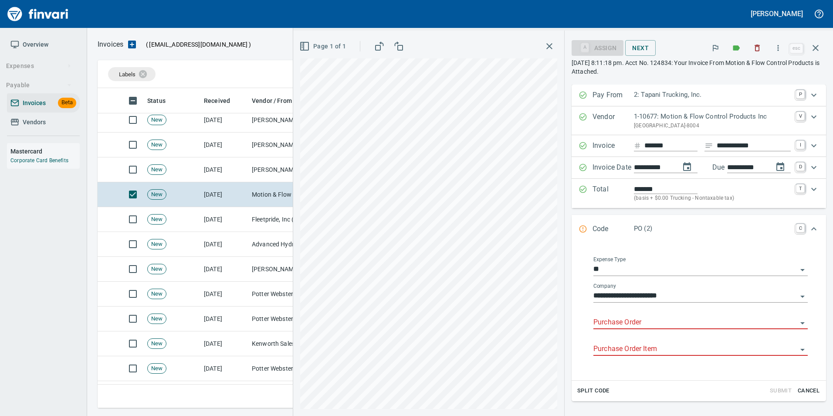
click at [594, 320] on input "Purchase Order" at bounding box center [696, 322] width 204 height 12
click at [675, 350] on li "19178.634017: stucchi fittings" at bounding box center [692, 344] width 217 height 21
type input "**********"
click at [669, 350] on input "Purchase Order Item" at bounding box center [696, 349] width 204 height 12
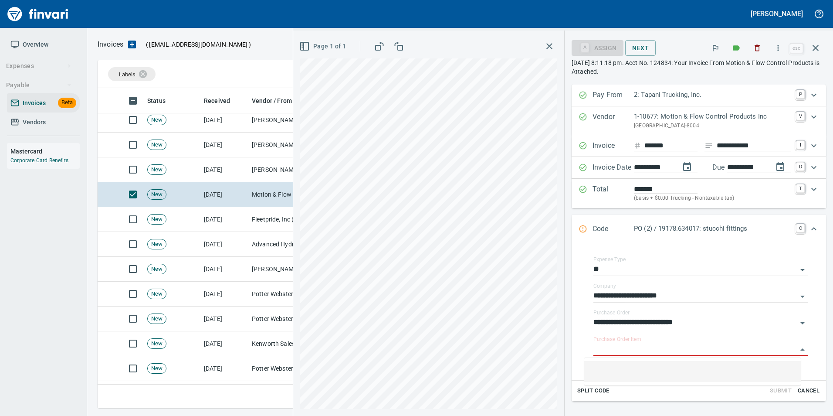
click at [659, 369] on li at bounding box center [692, 371] width 217 height 21
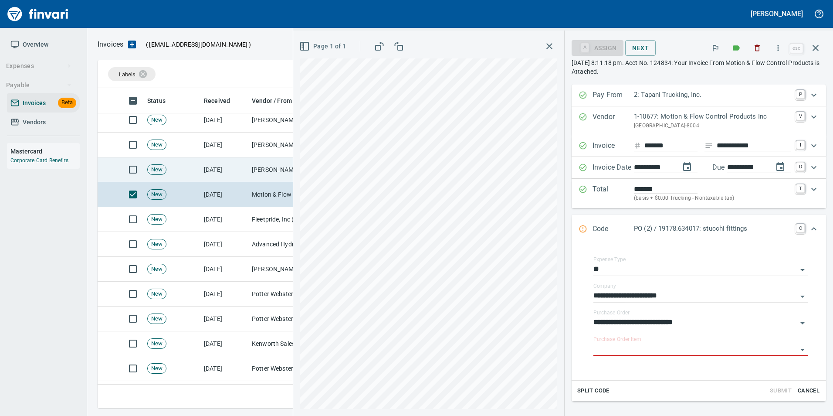
click at [262, 172] on td "[PERSON_NAME] (1-10773)" at bounding box center [291, 169] width 87 height 25
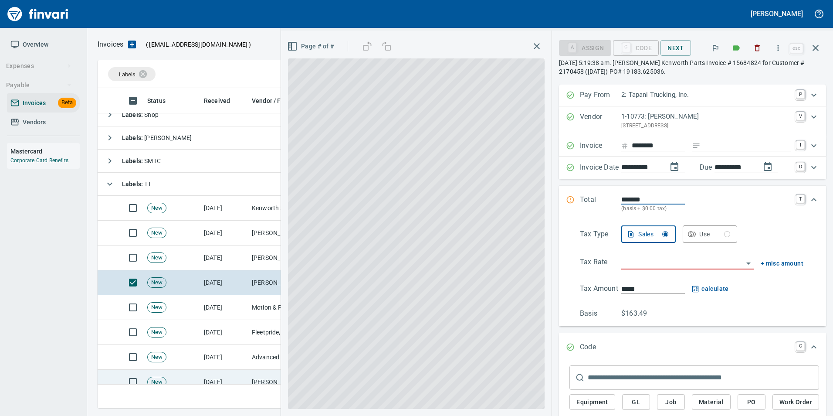
scroll to position [15, 0]
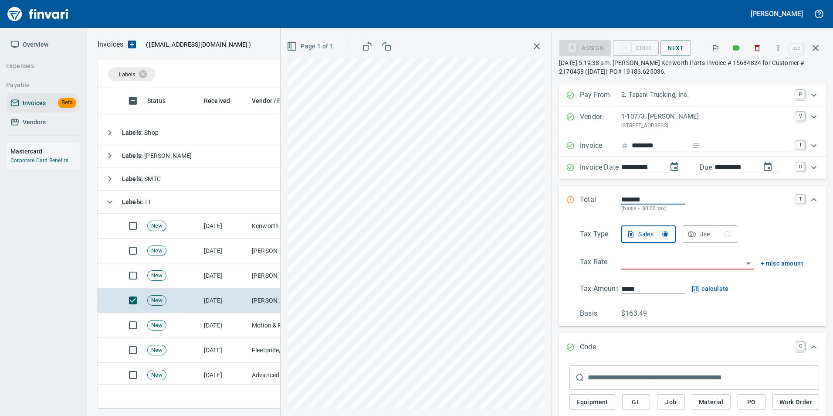
click at [709, 150] on input "Expand" at bounding box center [747, 145] width 87 height 11
type input "**********"
click at [674, 263] on input "search" at bounding box center [683, 263] width 122 height 12
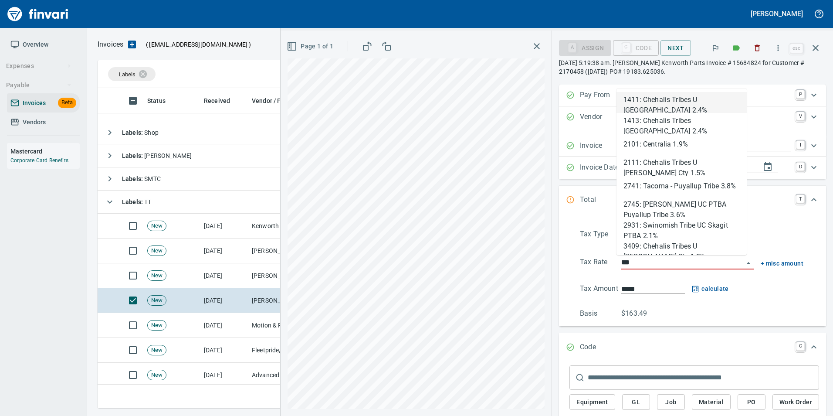
scroll to position [313, 712]
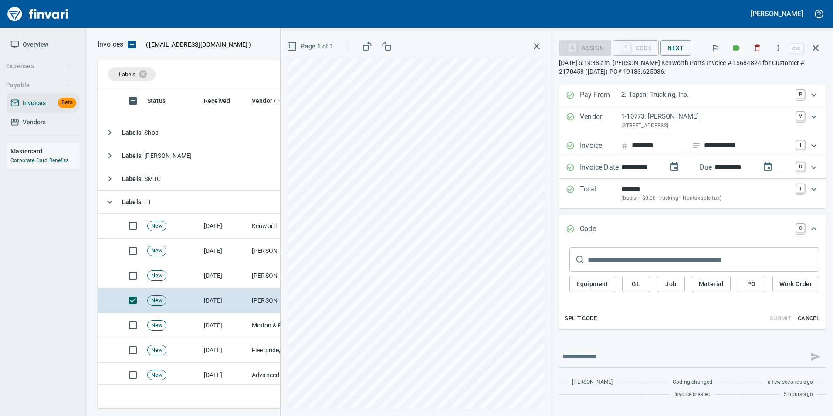
type input "**********"
click at [743, 283] on button "PO" at bounding box center [752, 284] width 28 height 16
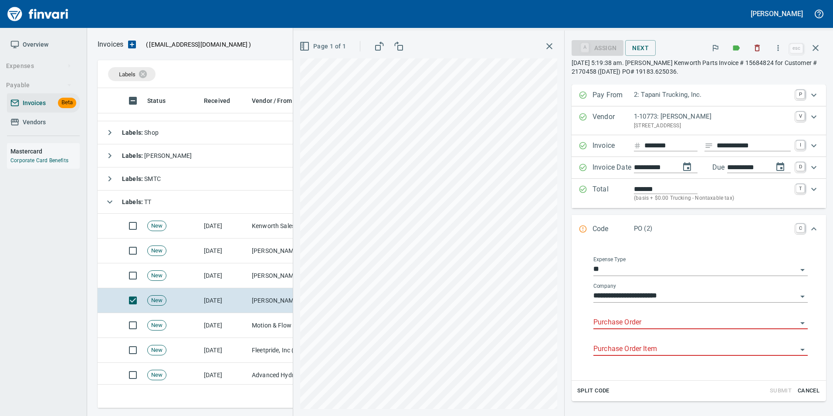
click at [603, 323] on input "Purchase Order" at bounding box center [696, 322] width 204 height 12
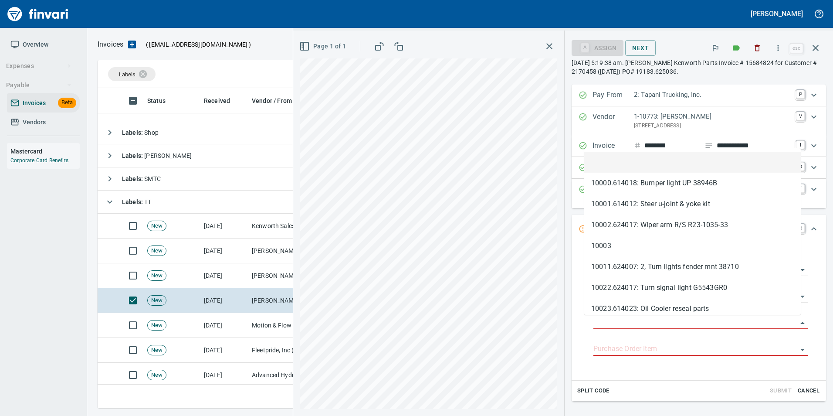
type input "**********"
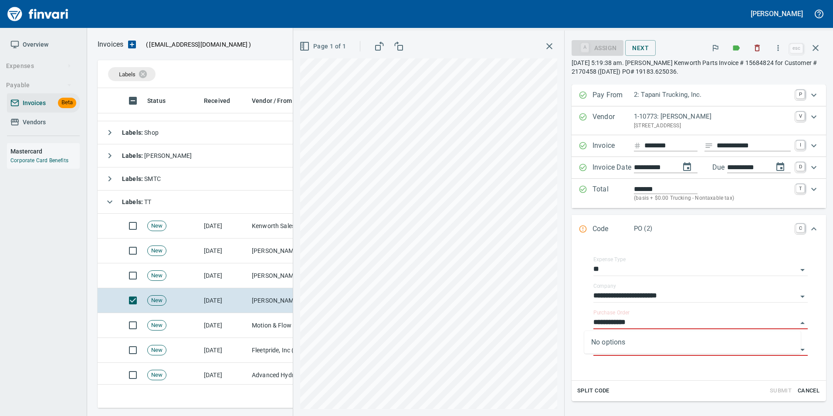
click at [244, 268] on td "[DATE]" at bounding box center [224, 275] width 48 height 25
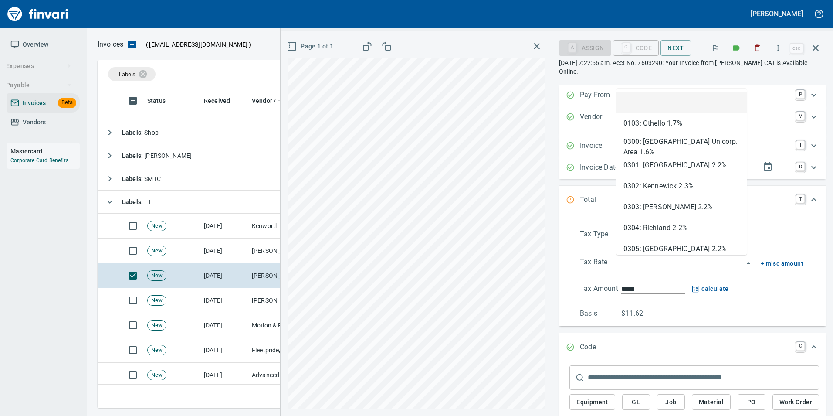
click at [644, 261] on input "search" at bounding box center [683, 263] width 122 height 12
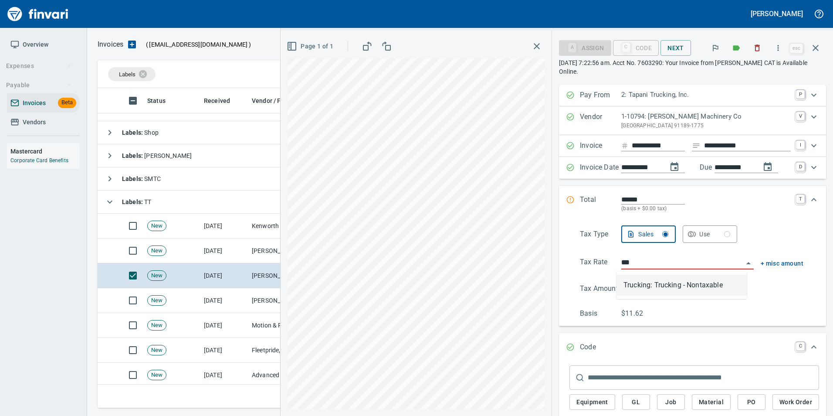
scroll to position [313, 712]
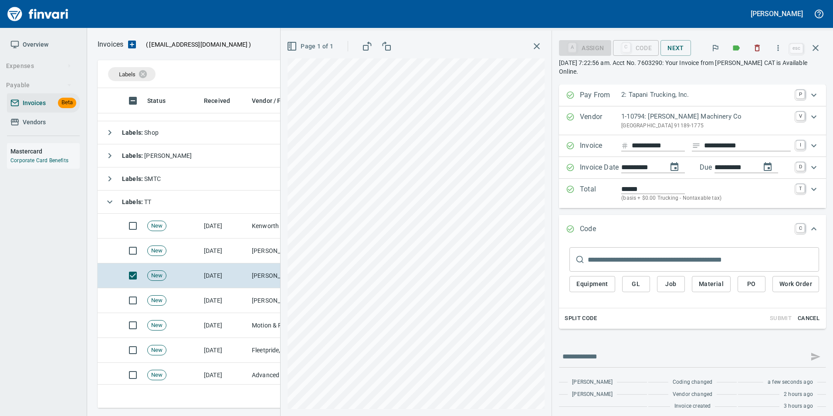
type input "**********"
click at [747, 282] on span "PO" at bounding box center [752, 284] width 14 height 11
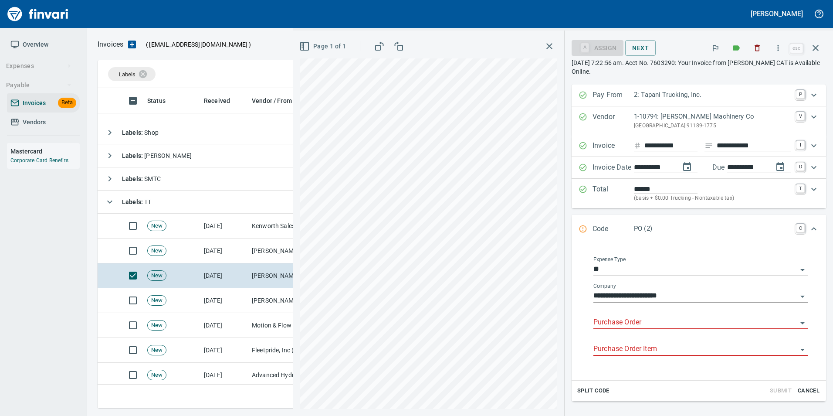
click at [615, 322] on input "Purchase Order" at bounding box center [696, 322] width 204 height 12
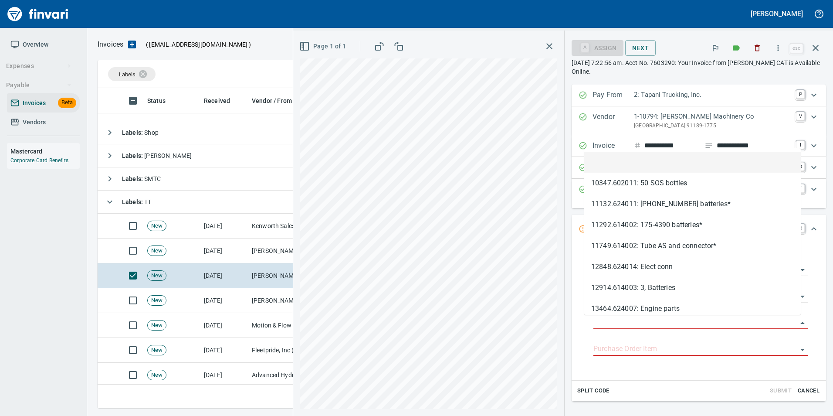
type input "**********"
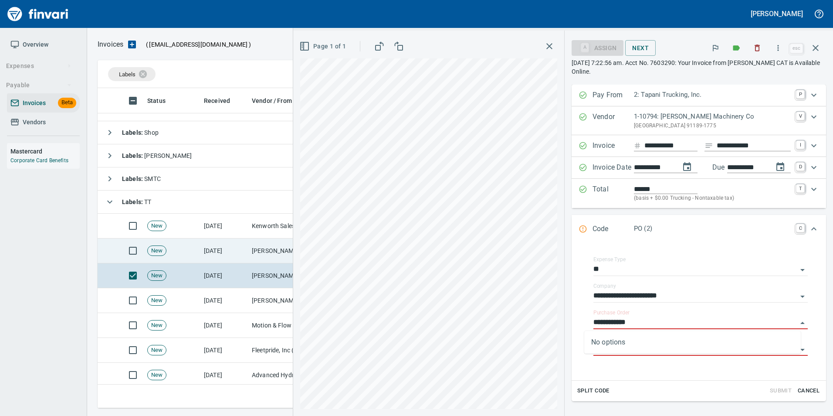
click at [272, 254] on td "[PERSON_NAME] Parts Corp. DBA Napa (1-39725)" at bounding box center [291, 250] width 87 height 25
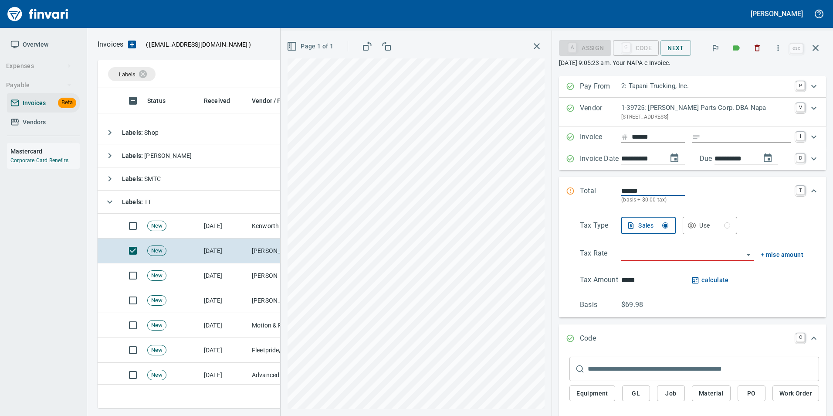
click at [644, 255] on input "search" at bounding box center [683, 254] width 122 height 12
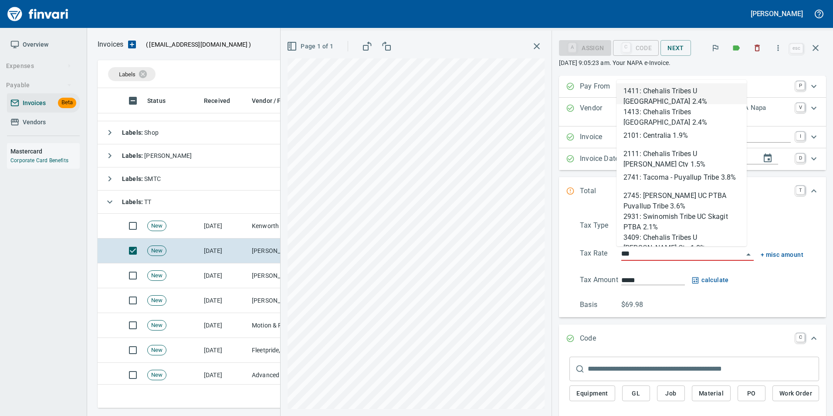
scroll to position [313, 712]
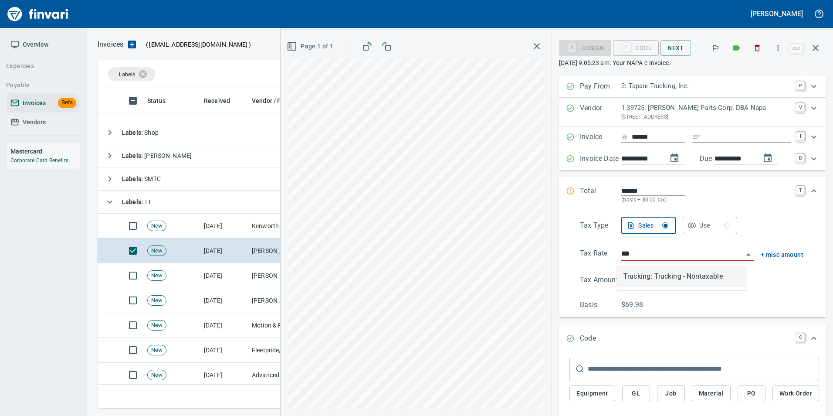
click at [656, 280] on li "Trucking: Trucking - Nontaxable" at bounding box center [682, 276] width 130 height 21
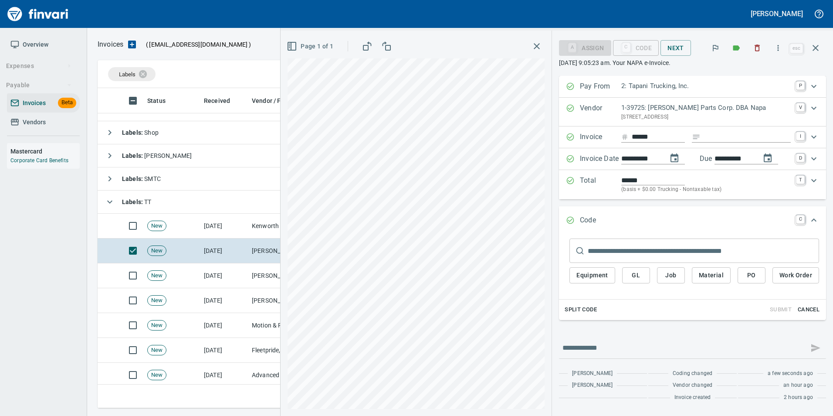
type input "**********"
click at [756, 279] on span "PO" at bounding box center [752, 275] width 14 height 11
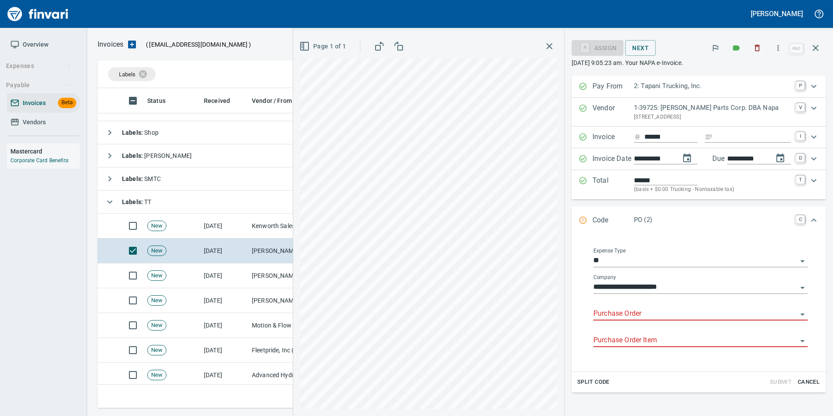
click at [625, 313] on input "Purchase Order" at bounding box center [696, 314] width 204 height 12
click at [601, 311] on input "Purchase Order" at bounding box center [696, 314] width 204 height 12
click at [615, 309] on input "Purchase Order" at bounding box center [696, 314] width 204 height 12
type input "*"
click at [807, 377] on span "Cancel" at bounding box center [809, 382] width 24 height 10
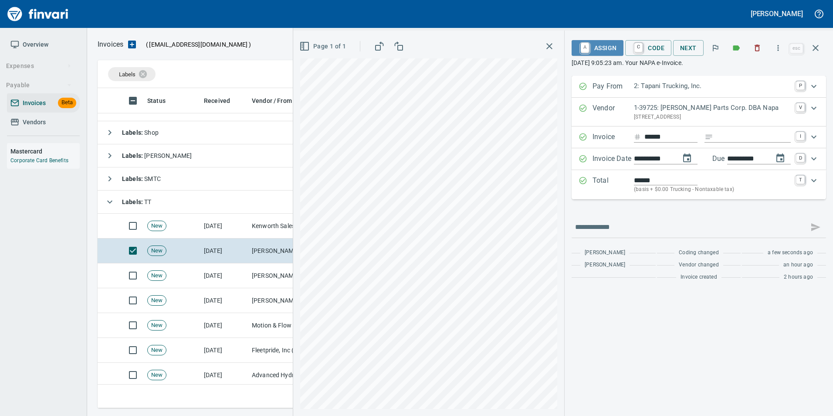
click at [597, 47] on span "A Assign" at bounding box center [598, 48] width 38 height 15
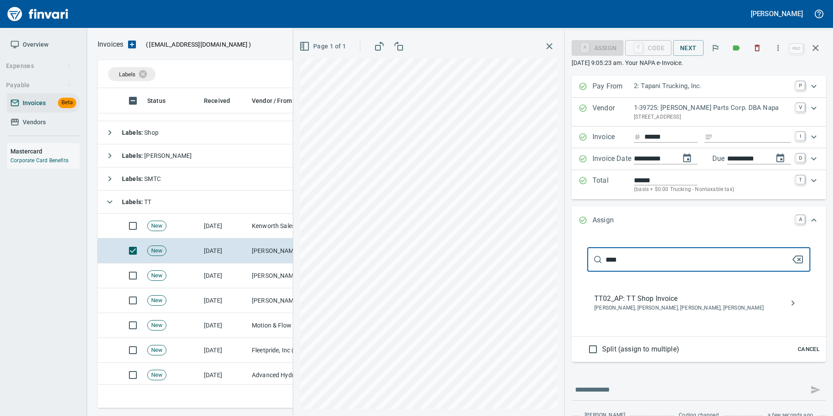
type input "****"
click at [666, 305] on span "Caroline Sarkinen, Cindy Hughes, Linzy Sanders, Norvell McDaniels" at bounding box center [692, 308] width 195 height 9
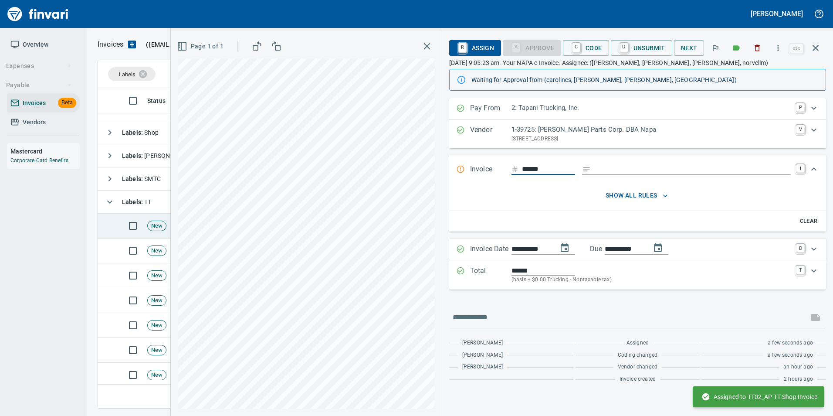
click at [158, 230] on div "New" at bounding box center [156, 226] width 19 height 10
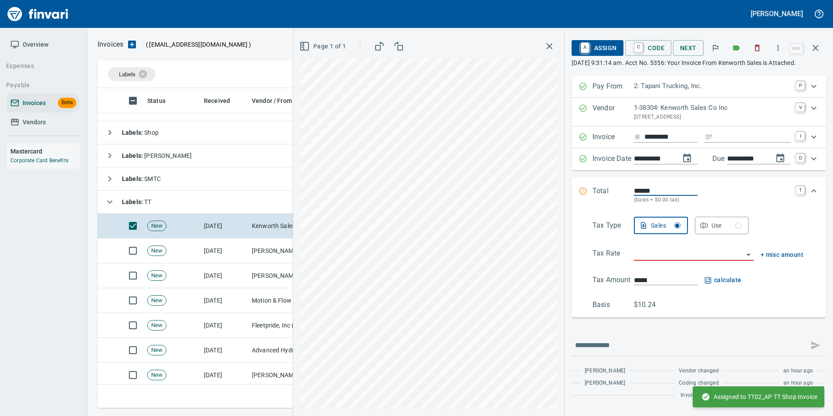
click at [717, 143] on input "Expand" at bounding box center [754, 137] width 74 height 11
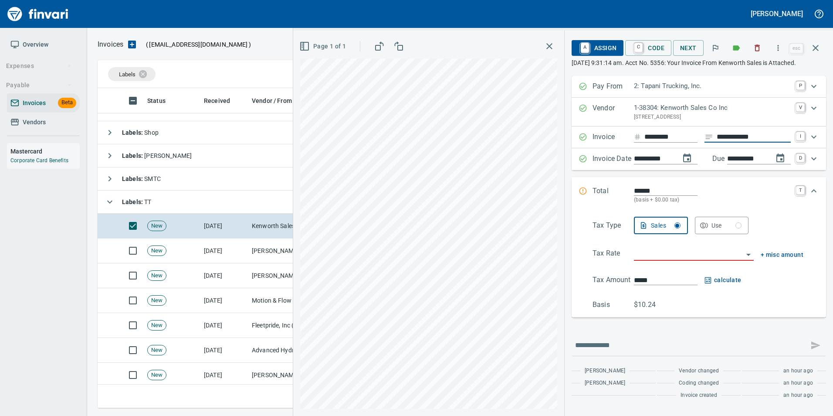
type input "**********"
click at [697, 260] on input "search" at bounding box center [688, 254] width 109 height 12
click at [681, 301] on li "Trucking: Trucking - Nontaxable" at bounding box center [690, 302] width 116 height 21
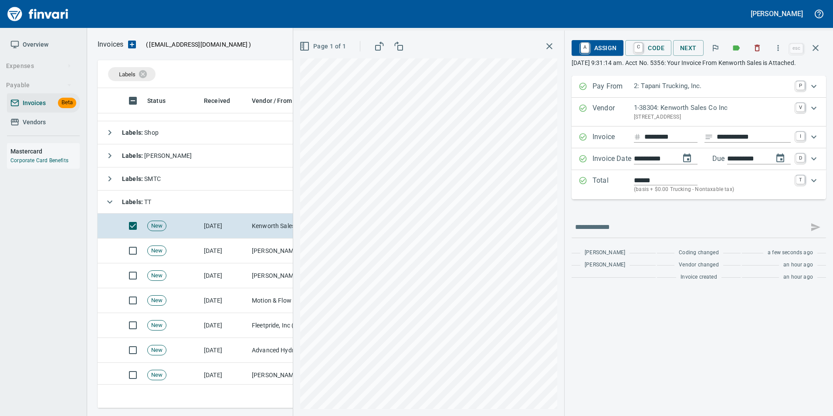
type input "**********"
click at [609, 111] on div "**********" at bounding box center [563, 223] width 540 height 385
click at [641, 47] on link "C" at bounding box center [639, 48] width 8 height 10
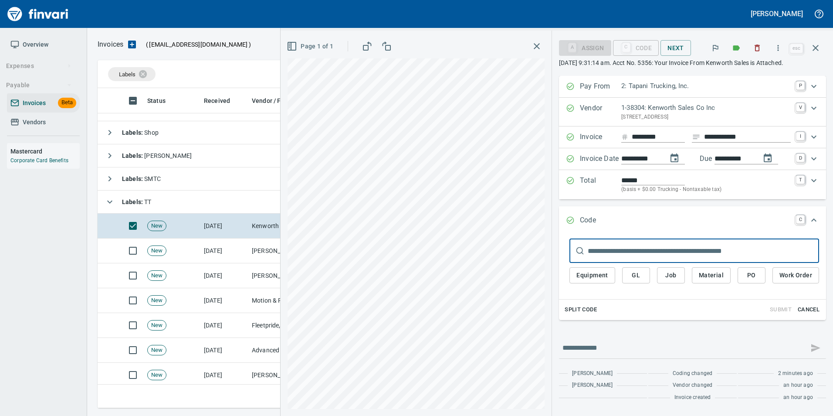
click at [756, 279] on button "PO" at bounding box center [752, 275] width 28 height 16
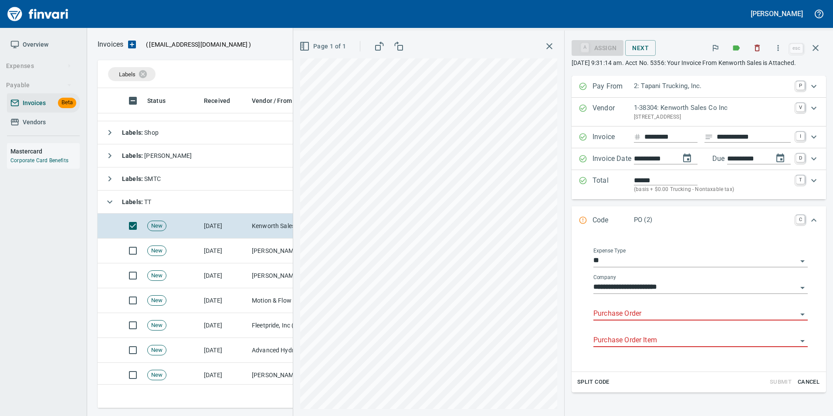
click at [621, 317] on input "Purchase Order" at bounding box center [696, 314] width 204 height 12
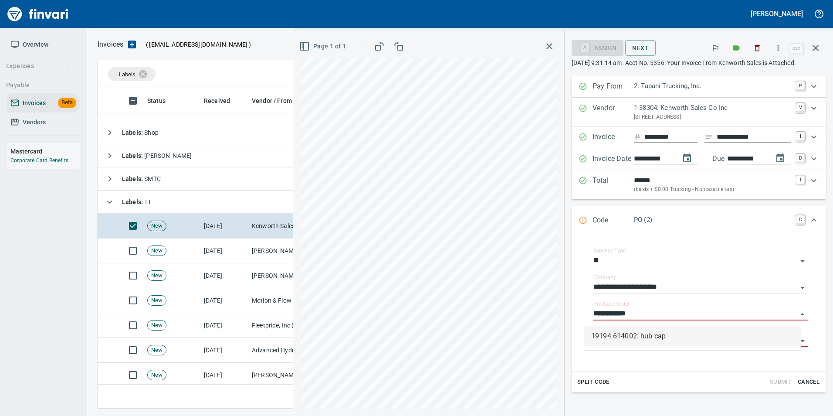
click at [731, 340] on li "19194.614002: hub cap" at bounding box center [692, 336] width 217 height 21
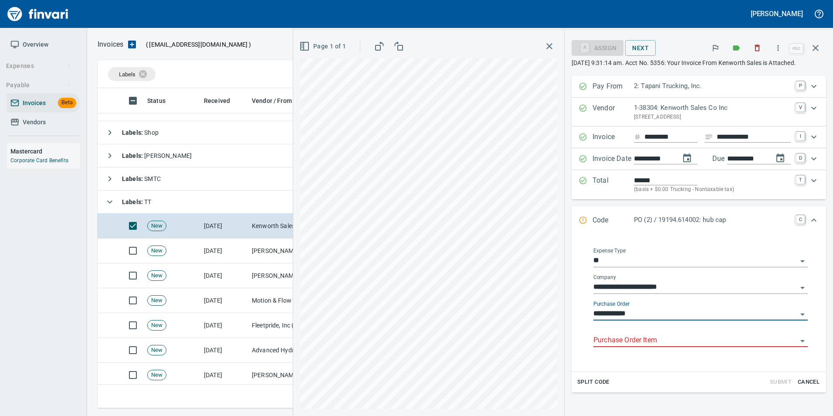
type input "**********"
click at [650, 343] on input "Purchase Order Item" at bounding box center [696, 340] width 204 height 12
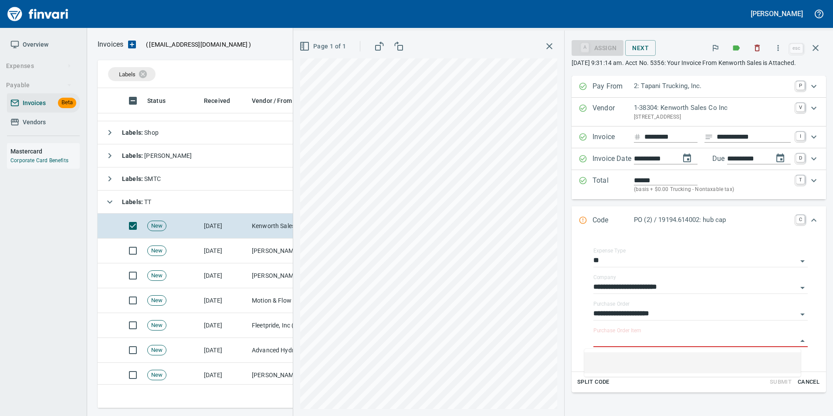
click at [642, 358] on li at bounding box center [692, 362] width 217 height 21
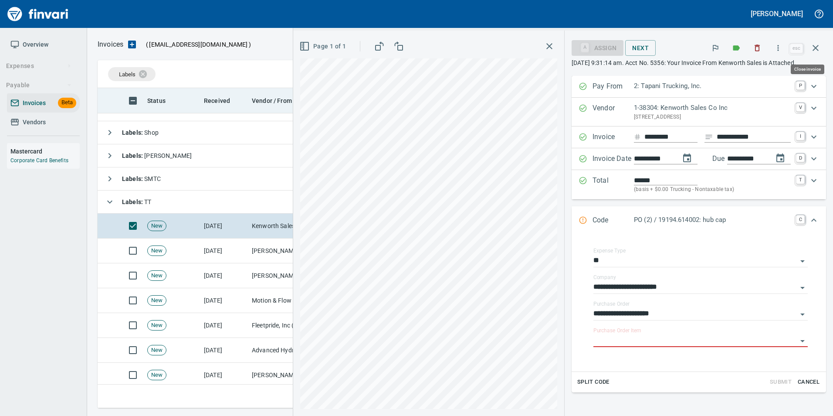
click at [818, 44] on icon "button" at bounding box center [816, 48] width 10 height 10
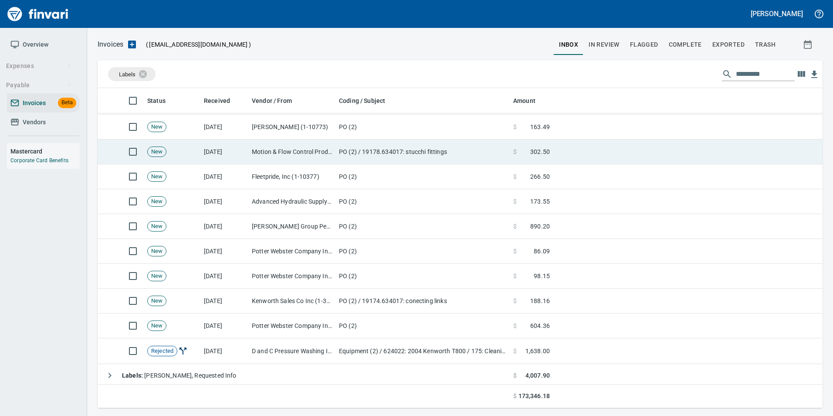
scroll to position [166, 0]
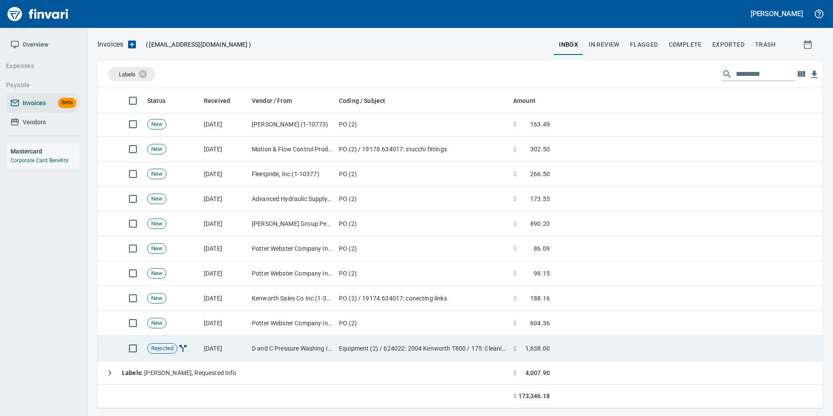
click at [388, 354] on td "Equipment (2) / 624022: 2004 Kenworth T800 / 175: Cleaning / 2: Parts/Other" at bounding box center [423, 349] width 174 height 26
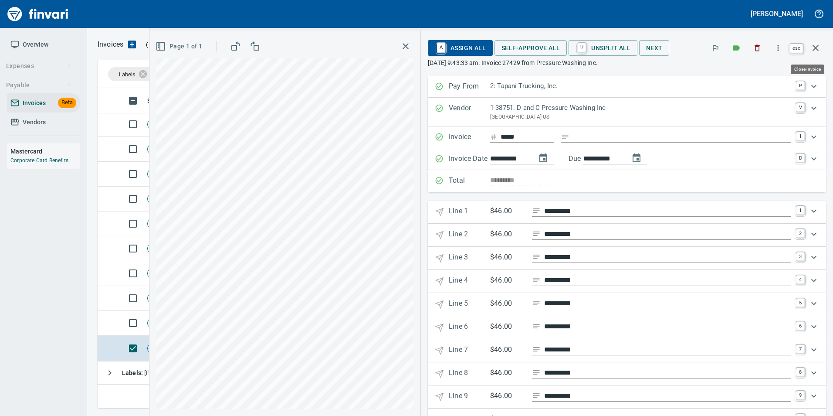
scroll to position [313, 712]
drag, startPoint x: 816, startPoint y: 51, endPoint x: 425, endPoint y: 190, distance: 416.1
click at [816, 50] on icon "button" at bounding box center [816, 48] width 10 height 10
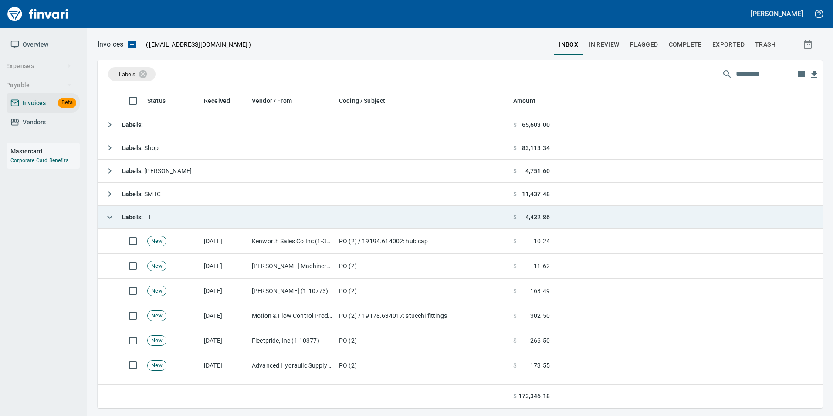
click at [107, 220] on icon "button" at bounding box center [110, 217] width 10 height 10
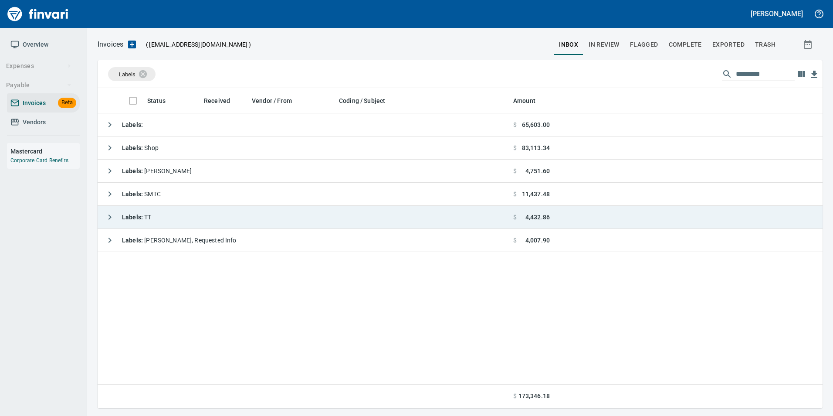
scroll to position [313, 719]
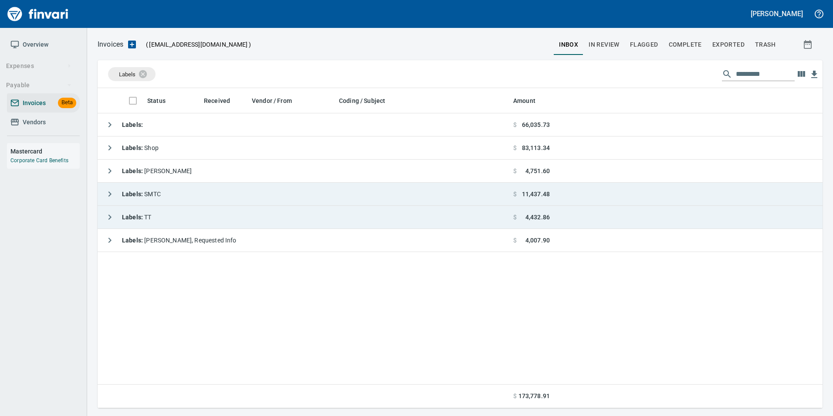
drag, startPoint x: 104, startPoint y: 194, endPoint x: 114, endPoint y: 201, distance: 11.6
click at [104, 194] on button "button" at bounding box center [109, 193] width 17 height 17
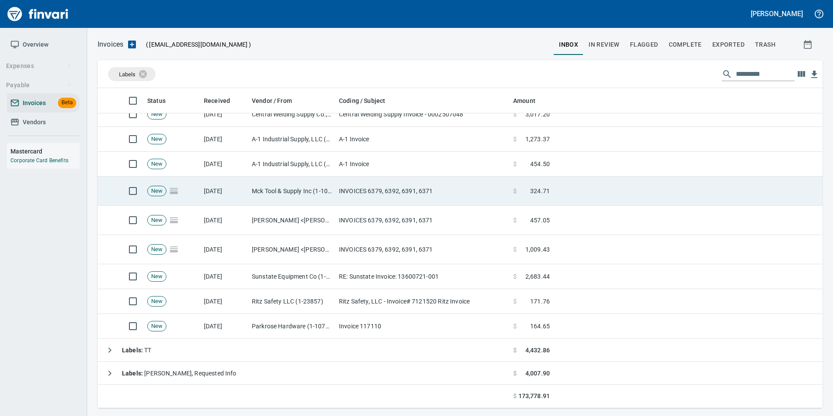
scroll to position [154, 0]
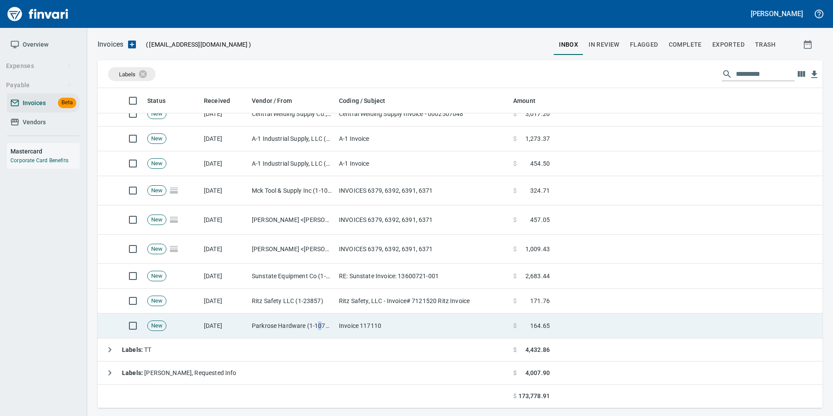
click at [319, 331] on td "Parkrose Hardware (1-10776)" at bounding box center [291, 325] width 87 height 25
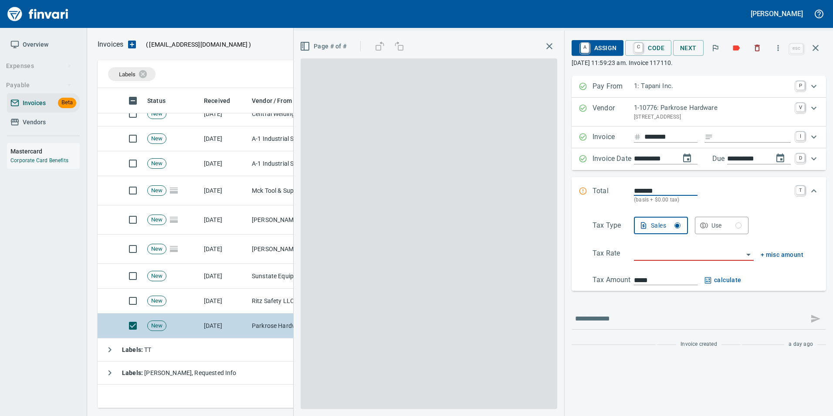
scroll to position [313, 712]
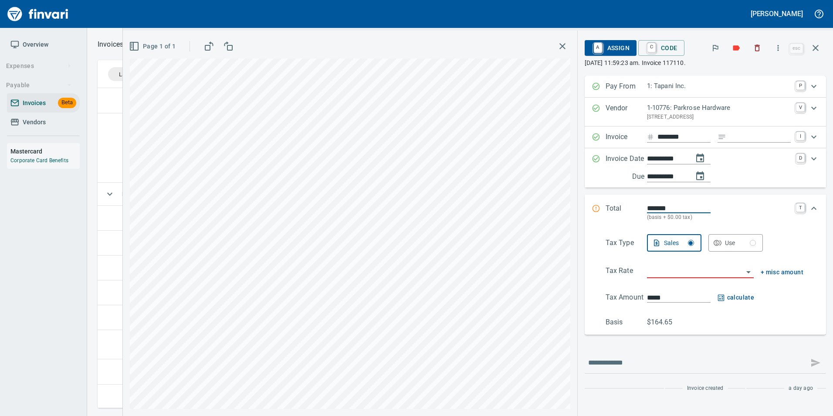
scroll to position [313, 712]
click at [768, 140] on input "Expand" at bounding box center [760, 137] width 61 height 11
type input "**********"
click at [683, 272] on input "search" at bounding box center [695, 271] width 96 height 12
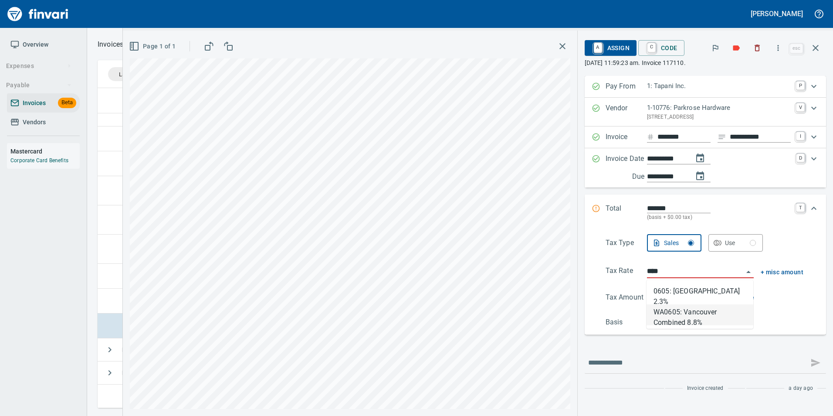
click at [720, 316] on li "WA0605: Vancouver Combined 8.8%" at bounding box center [700, 314] width 107 height 21
type input "**********"
type input "******"
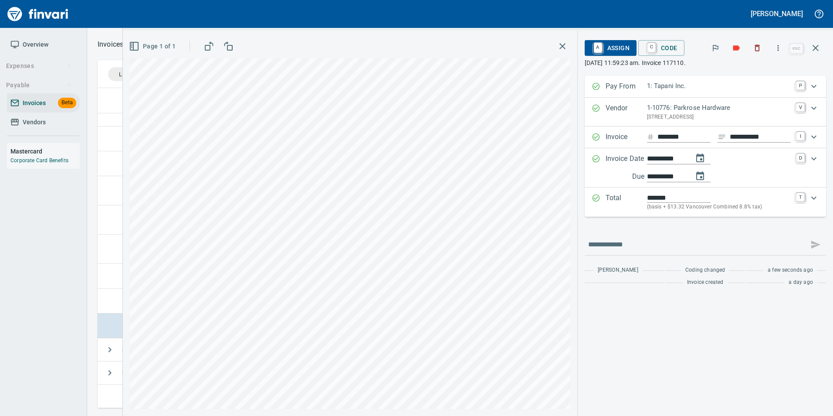
type input "**********"
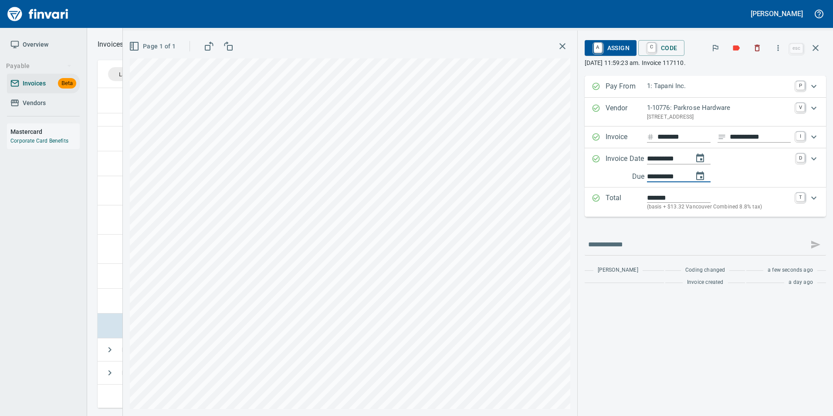
drag, startPoint x: 665, startPoint y: 174, endPoint x: 658, endPoint y: 176, distance: 7.3
click at [658, 176] on input "**********" at bounding box center [666, 176] width 39 height 11
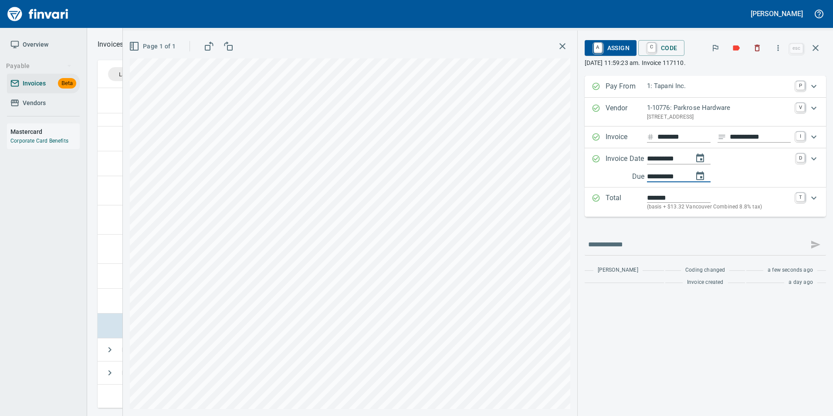
type input "**********"
click at [634, 230] on div "**********" at bounding box center [705, 183] width 241 height 214
click at [623, 46] on span "A Assign" at bounding box center [611, 48] width 38 height 15
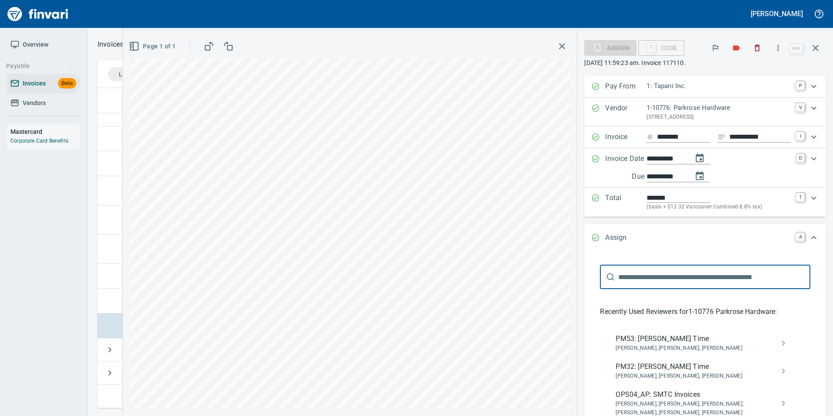
click at [703, 392] on span "OPS04_AP: SMTC Invoices" at bounding box center [698, 394] width 165 height 10
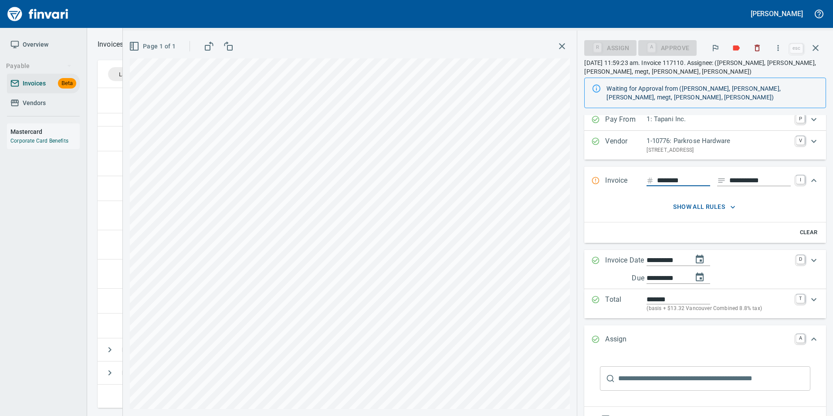
scroll to position [0, 0]
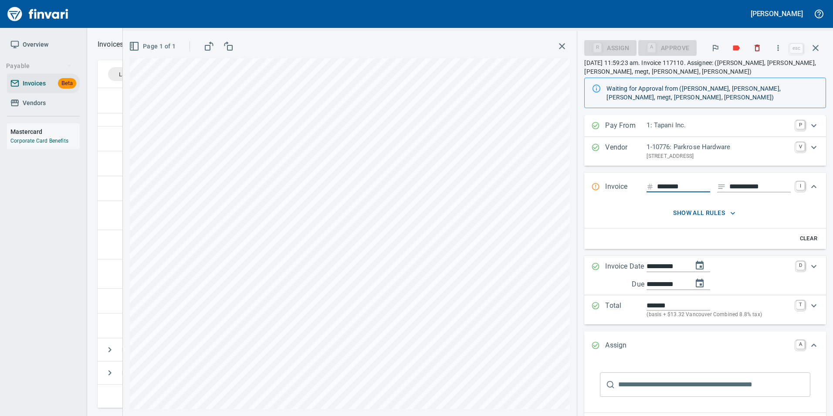
click at [821, 50] on icon "button" at bounding box center [816, 48] width 10 height 10
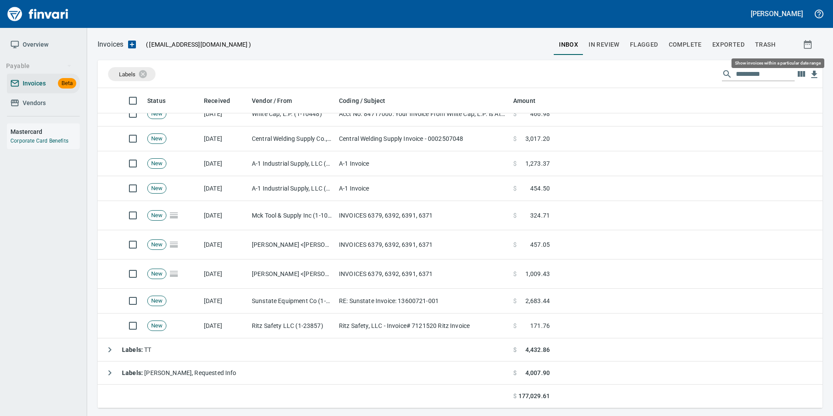
scroll to position [313, 712]
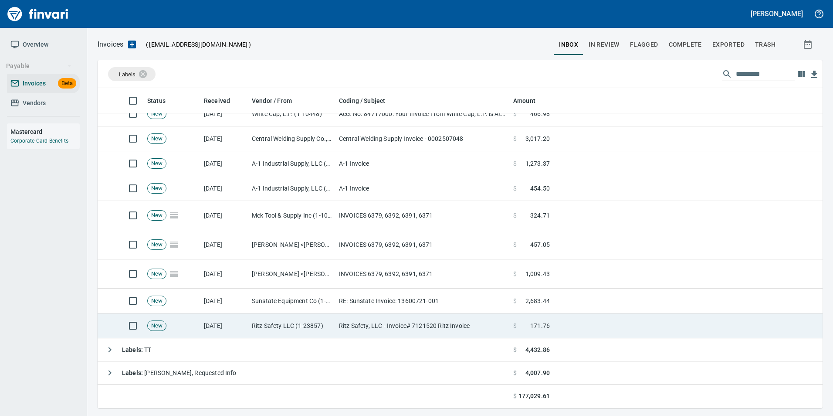
click at [370, 326] on td "Ritz Safety, LLC - Invoice# 7121520 Ritz Invoice" at bounding box center [423, 325] width 174 height 25
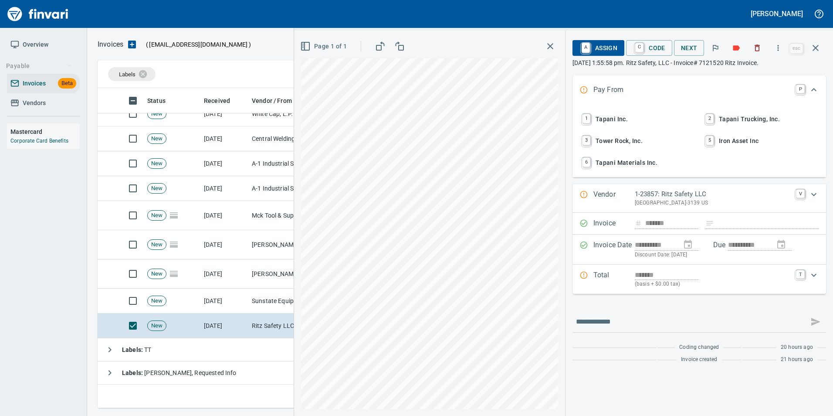
click at [604, 123] on span "1 Tapani Inc." at bounding box center [638, 119] width 115 height 15
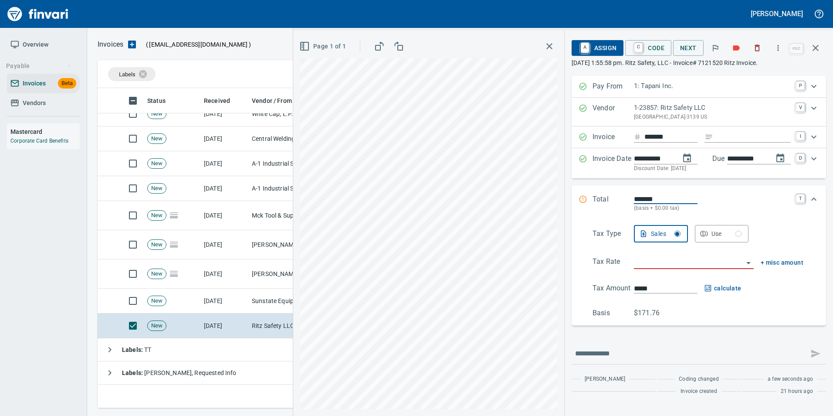
click at [736, 134] on input "Expand" at bounding box center [754, 137] width 74 height 11
type input "**********"
click at [678, 259] on input "search" at bounding box center [688, 262] width 109 height 12
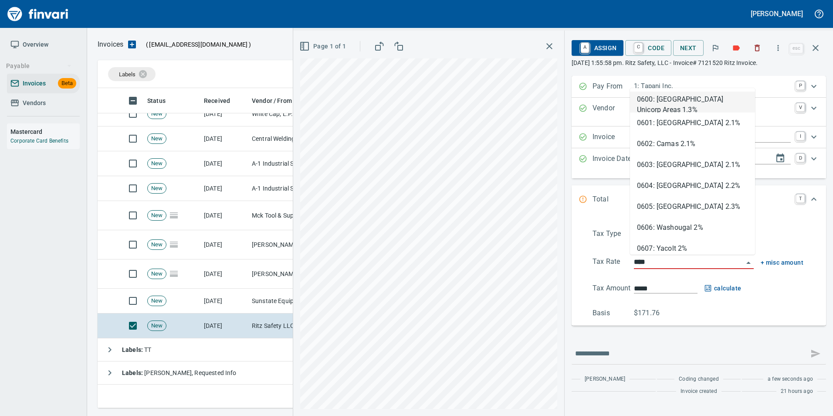
scroll to position [313, 712]
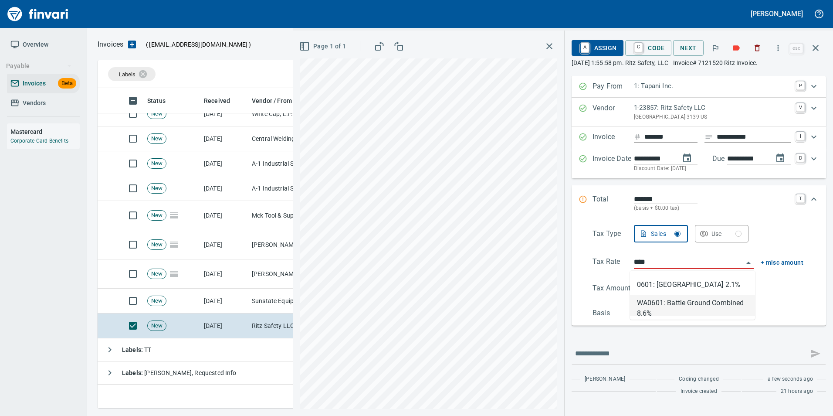
click at [683, 301] on li "WA0601: Battle Ground Combined 8.6%" at bounding box center [692, 305] width 125 height 21
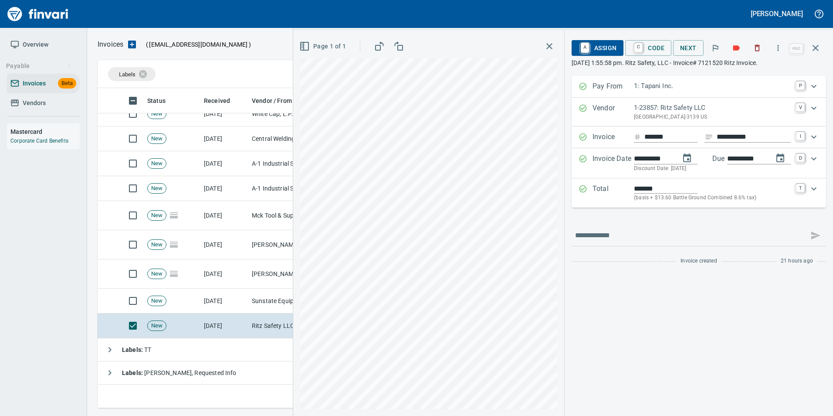
type input "**********"
type input "******"
type input "**********"
click at [608, 39] on div "A Assign C Code Next" at bounding box center [680, 47] width 216 height 19
click at [605, 42] on span "A Assign" at bounding box center [598, 48] width 38 height 15
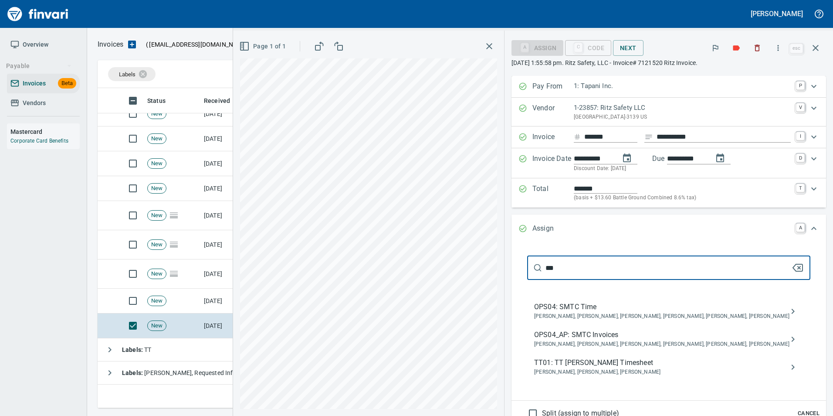
type input "***"
click at [629, 339] on span "OPS04_AP: SMTC Invoices" at bounding box center [661, 335] width 255 height 10
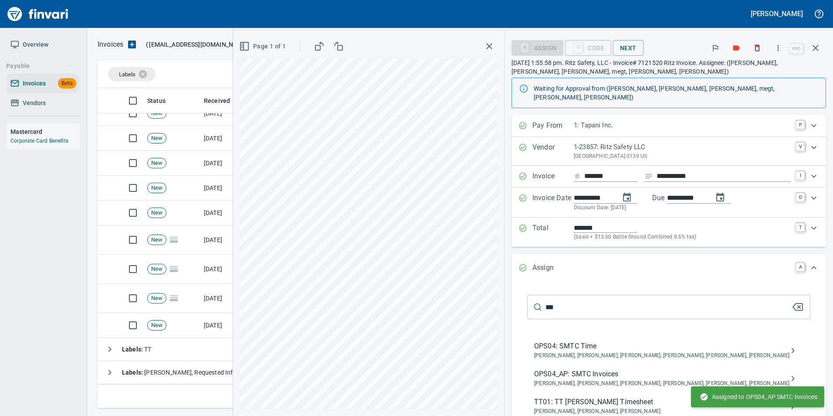
scroll to position [104, 0]
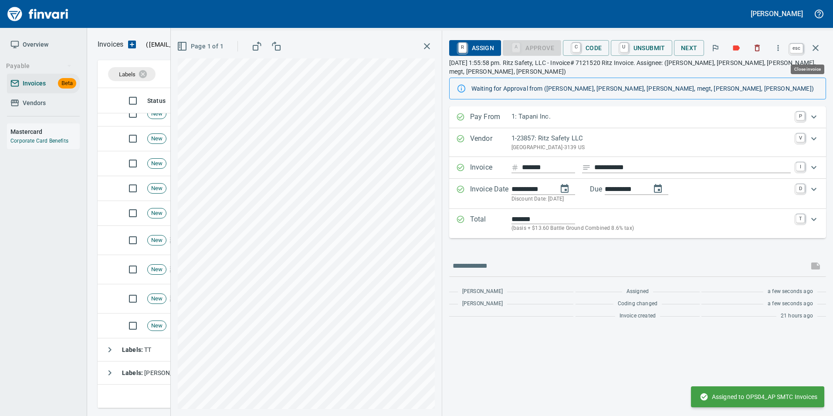
drag, startPoint x: 813, startPoint y: 52, endPoint x: 799, endPoint y: 61, distance: 16.7
click at [813, 52] on icon "button" at bounding box center [816, 48] width 10 height 10
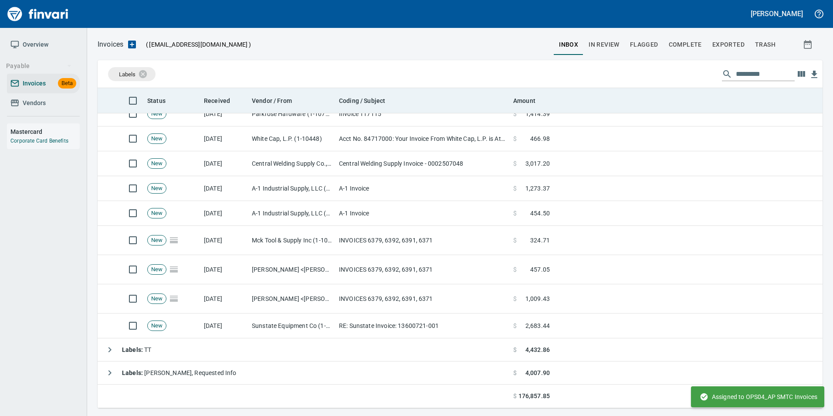
scroll to position [313, 712]
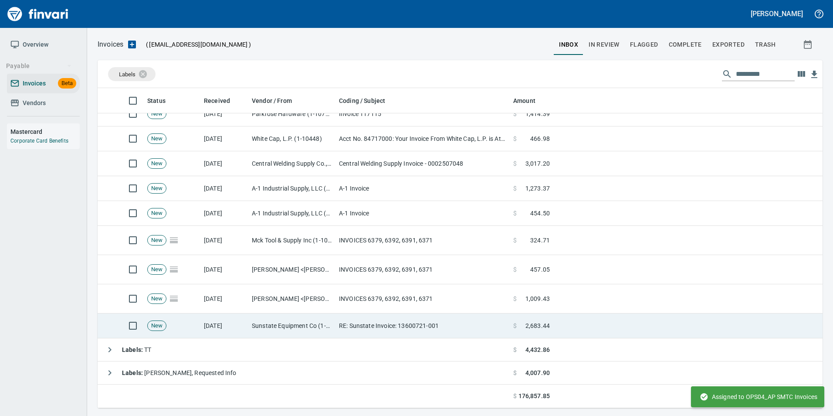
click at [322, 323] on td "Sunstate Equipment Co (1-30297)" at bounding box center [291, 325] width 87 height 25
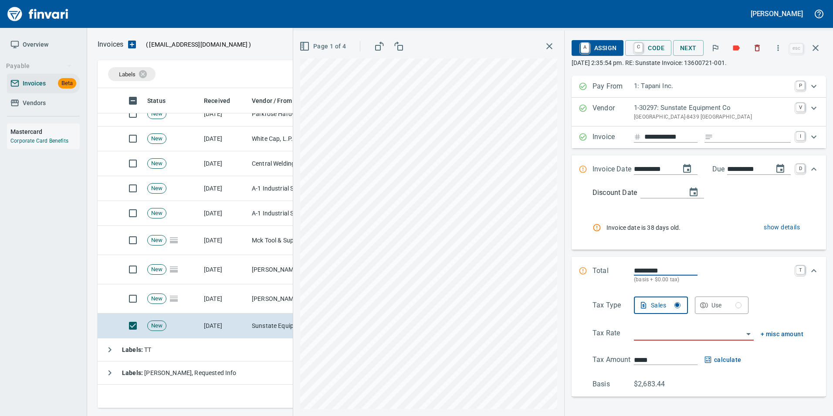
click at [310, 47] on span "Page 1 of 4" at bounding box center [323, 46] width 45 height 11
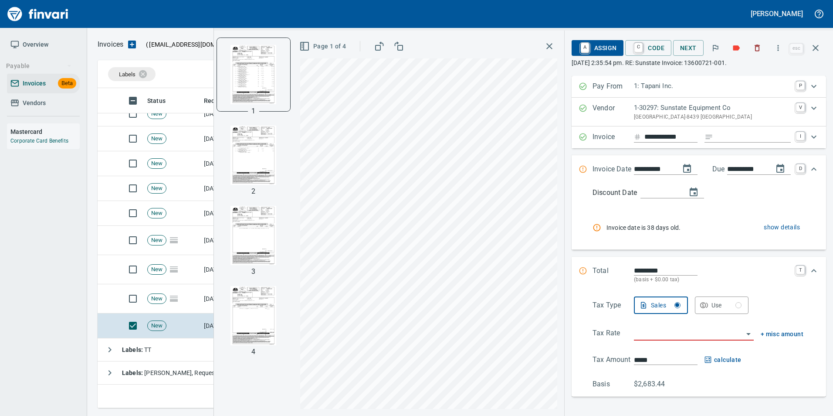
click at [258, 161] on img "button" at bounding box center [253, 155] width 59 height 59
click at [256, 245] on img "button" at bounding box center [253, 235] width 59 height 59
click at [250, 320] on img "button" at bounding box center [253, 315] width 59 height 59
click at [244, 241] on img "button" at bounding box center [253, 234] width 59 height 59
click at [245, 162] on img "button" at bounding box center [253, 154] width 59 height 59
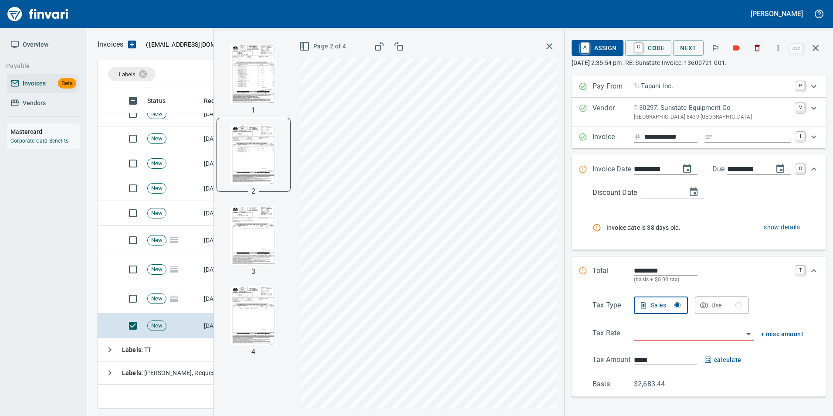
click at [249, 222] on img "button" at bounding box center [253, 235] width 59 height 59
click at [254, 313] on img "button" at bounding box center [253, 315] width 59 height 59
click at [730, 136] on input "Expand" at bounding box center [754, 137] width 74 height 11
type input "**********"
click at [244, 156] on img "button" at bounding box center [253, 154] width 59 height 59
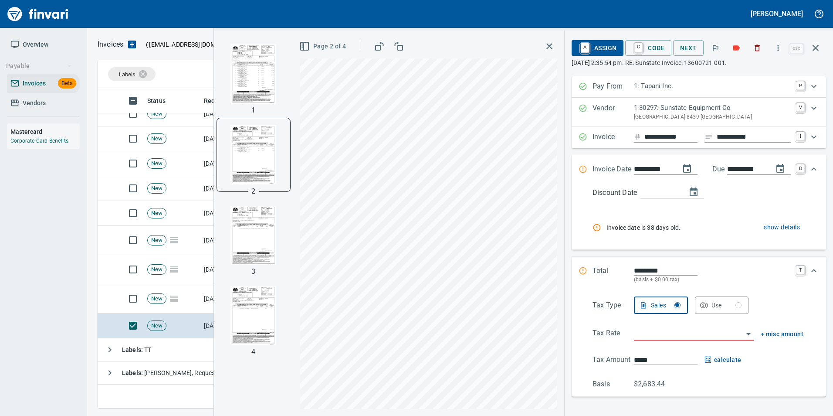
click at [256, 79] on img "button" at bounding box center [253, 73] width 59 height 59
click at [641, 333] on input "search" at bounding box center [688, 334] width 109 height 12
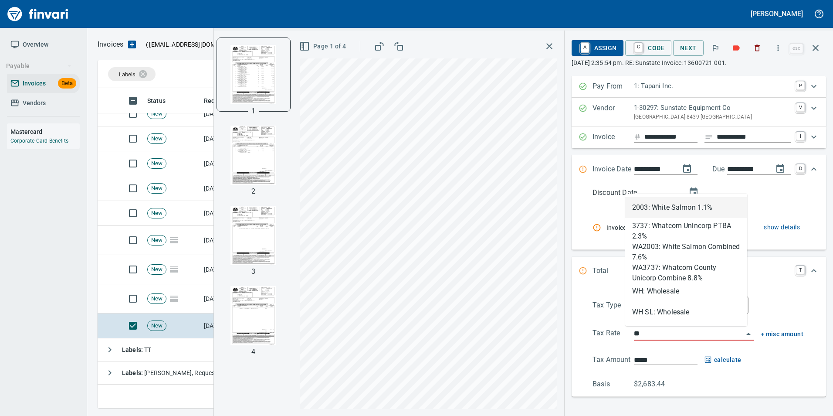
scroll to position [313, 712]
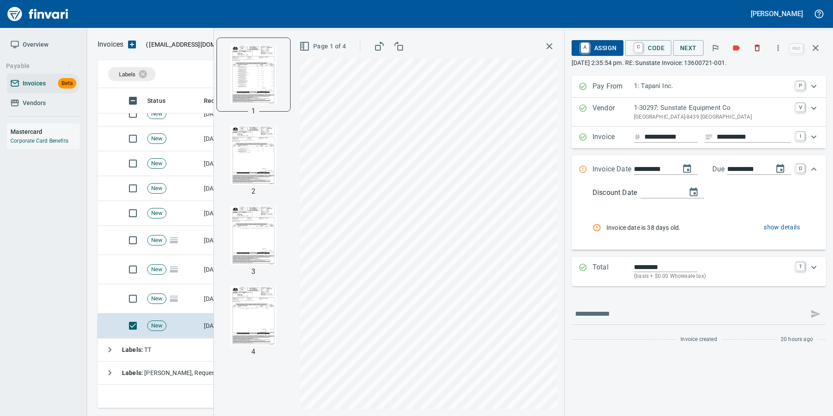
type input "**********"
click at [788, 225] on span "show details" at bounding box center [782, 227] width 36 height 11
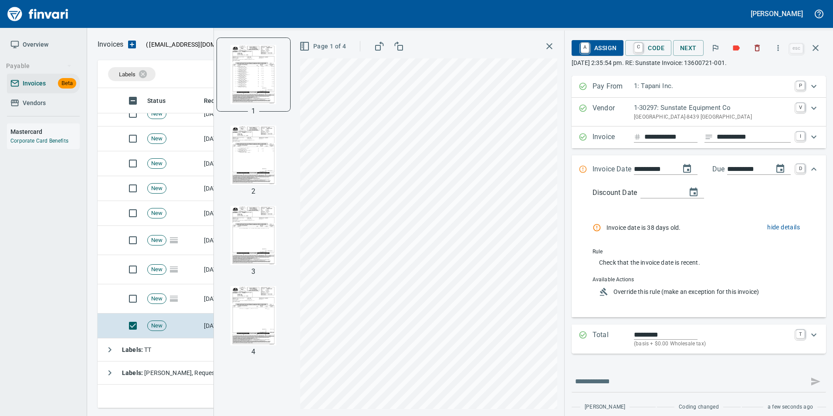
click at [689, 291] on span "Override this rule (make an exception for this invoice)" at bounding box center [705, 291] width 183 height 9
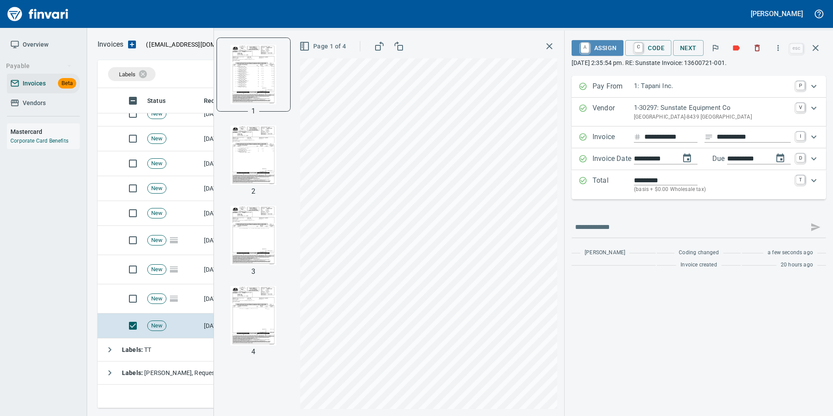
click at [601, 46] on span "A Assign" at bounding box center [598, 48] width 38 height 15
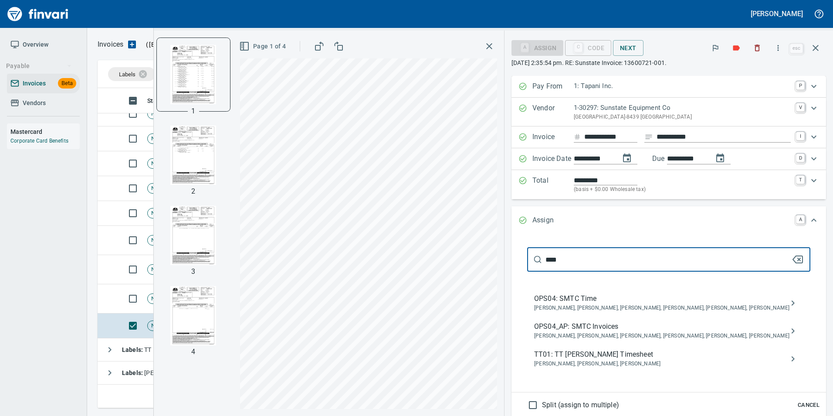
type input "****"
click at [644, 329] on span "OPS04_AP: SMTC Invoices" at bounding box center [661, 326] width 255 height 10
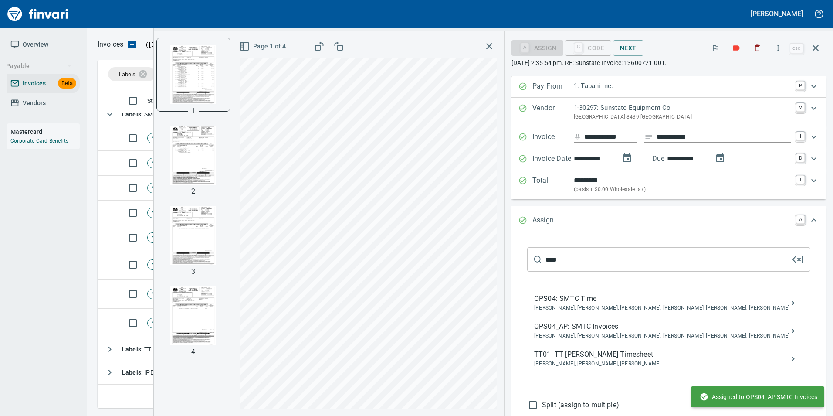
scroll to position [79, 0]
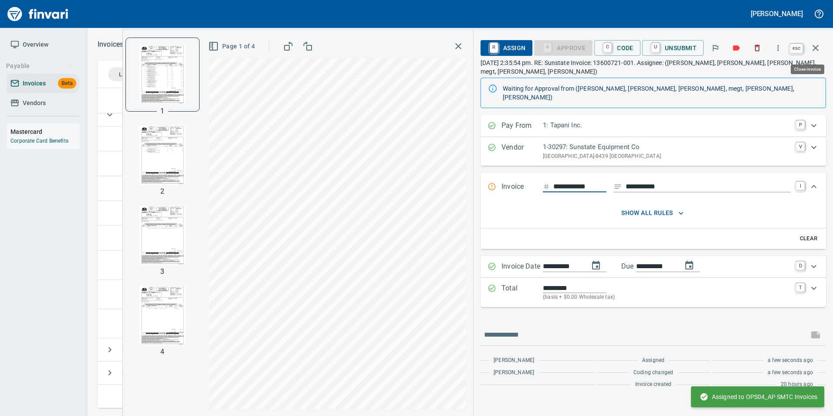
click at [822, 46] on button "button" at bounding box center [815, 47] width 21 height 21
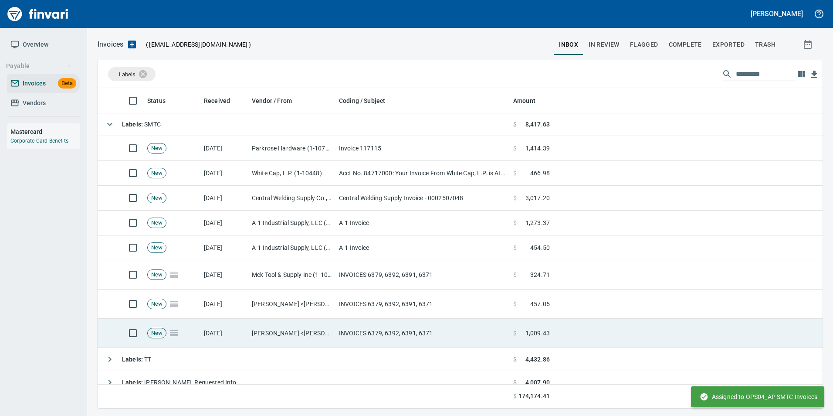
scroll to position [79, 0]
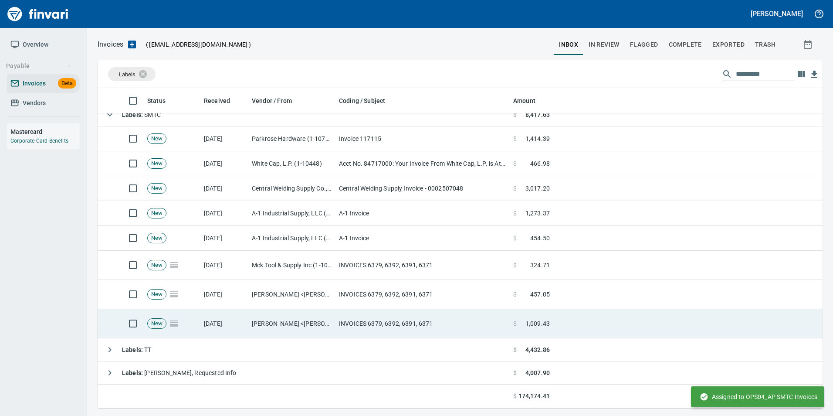
click at [314, 328] on td "Nona Paulsen <nona@mcktool.net>" at bounding box center [291, 323] width 87 height 29
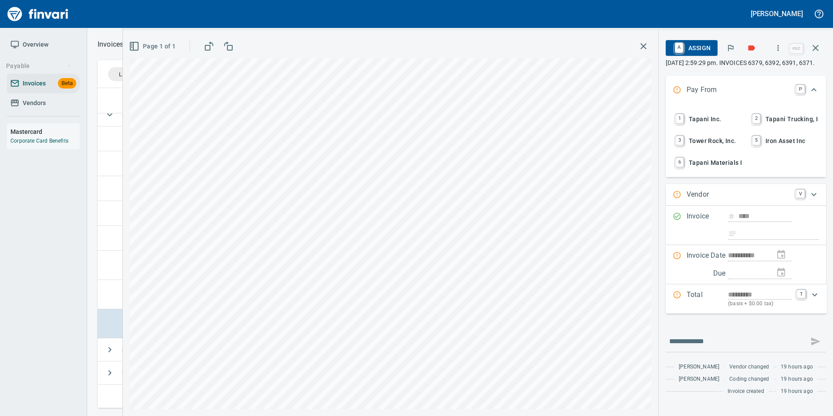
click at [711, 119] on button "1 Tapani Inc." at bounding box center [707, 119] width 75 height 20
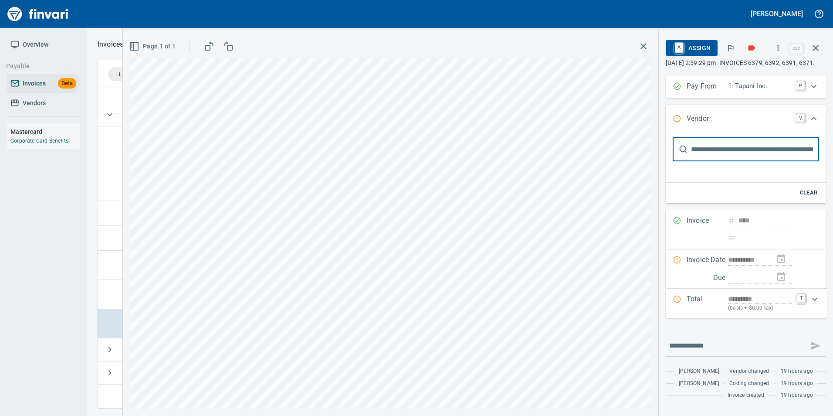
type input "***"
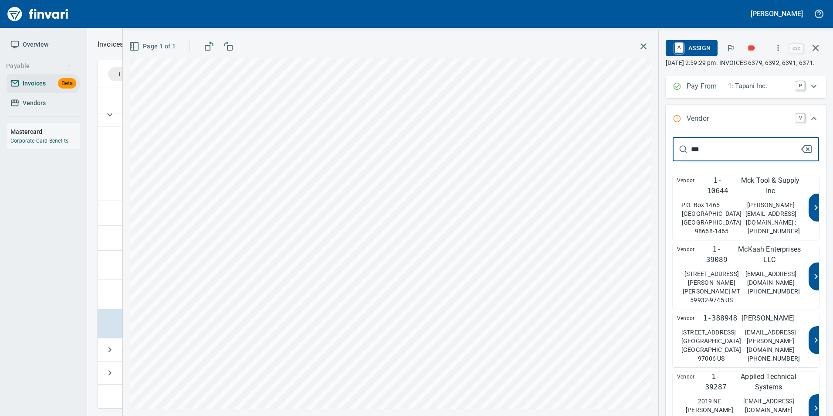
click at [762, 196] on p "Mck Tool & Supply Inc" at bounding box center [771, 185] width 68 height 21
type input "**********"
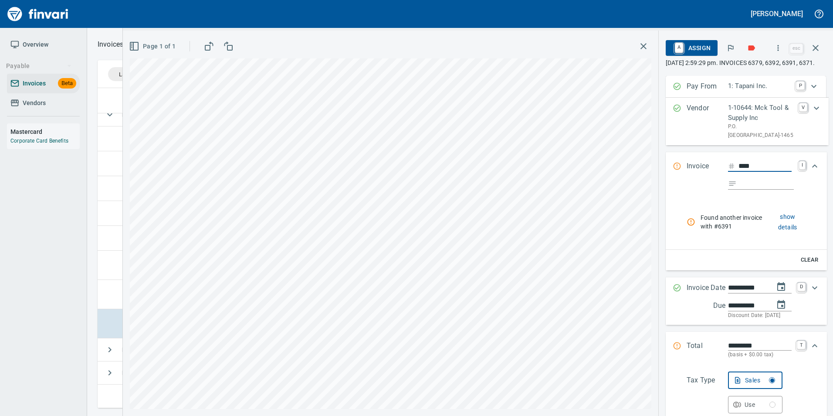
click at [784, 233] on span "show details" at bounding box center [788, 221] width 26 height 21
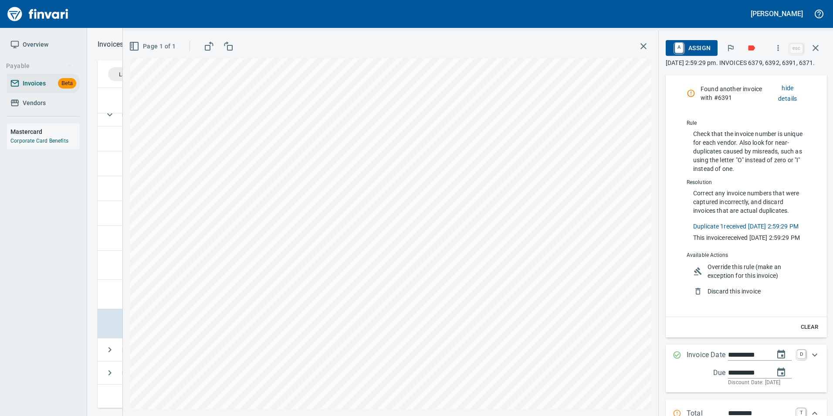
scroll to position [131, 0]
click at [776, 228] on link "Duplicate 1 received 10/6/2025, 2:59:29 PM" at bounding box center [745, 222] width 105 height 9
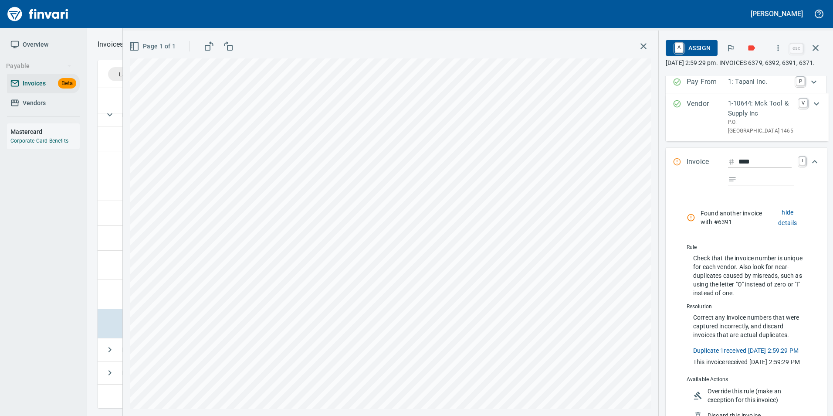
scroll to position [0, 0]
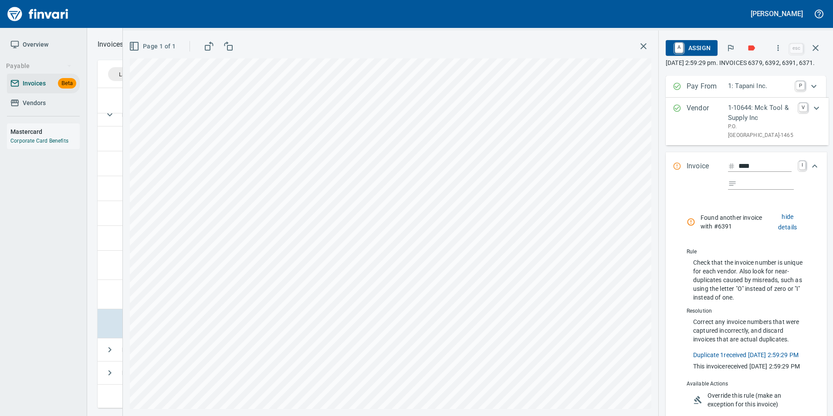
click at [747, 172] on input "****" at bounding box center [765, 166] width 53 height 11
type input "****"
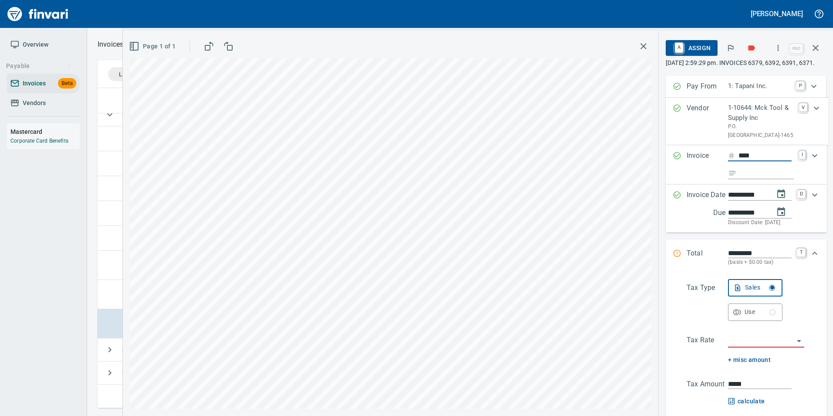
click at [753, 179] on input "Expand" at bounding box center [768, 173] width 54 height 11
type input "**********"
click at [768, 360] on div "Tax Type Sales Use Tax Rate + misc amount Tax Amount ***** calculate Basis $1,0…" at bounding box center [746, 355] width 147 height 152
click at [762, 347] on input "search" at bounding box center [761, 341] width 66 height 12
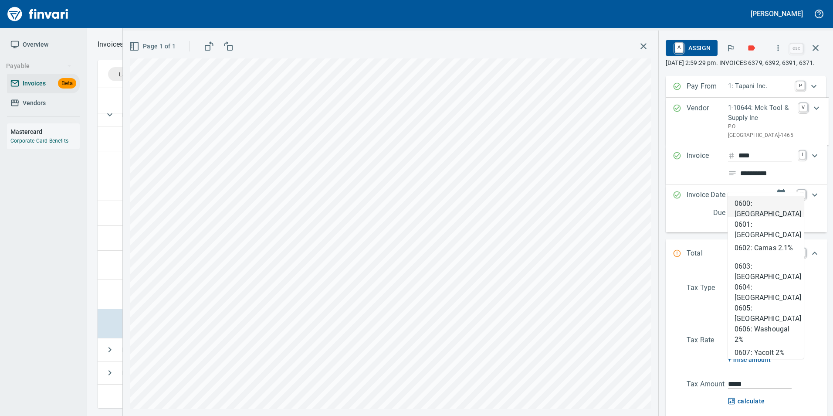
type input "****"
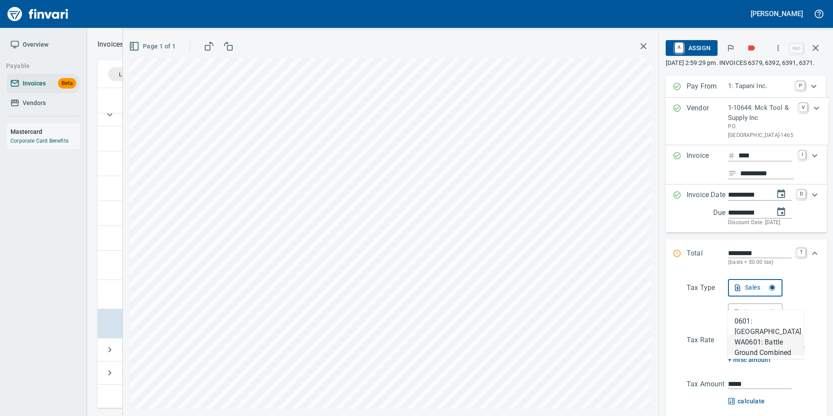
click at [754, 351] on li "WA0601: Battle Ground Combined 8.6%" at bounding box center [766, 344] width 76 height 21
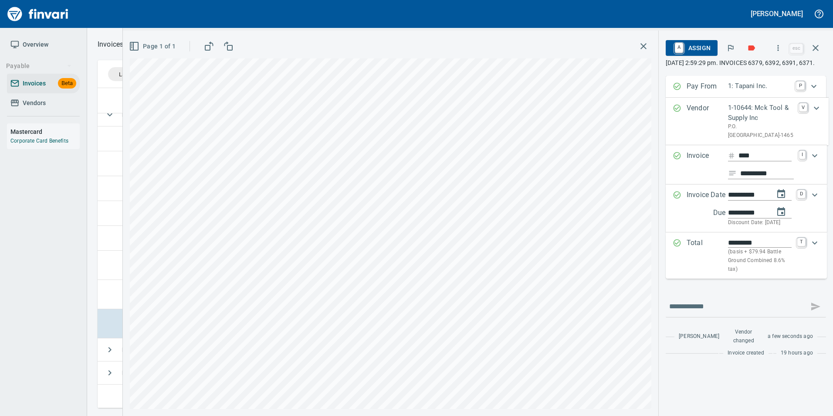
type input "******"
type input "**********"
click at [694, 51] on span "A Assign" at bounding box center [692, 48] width 38 height 15
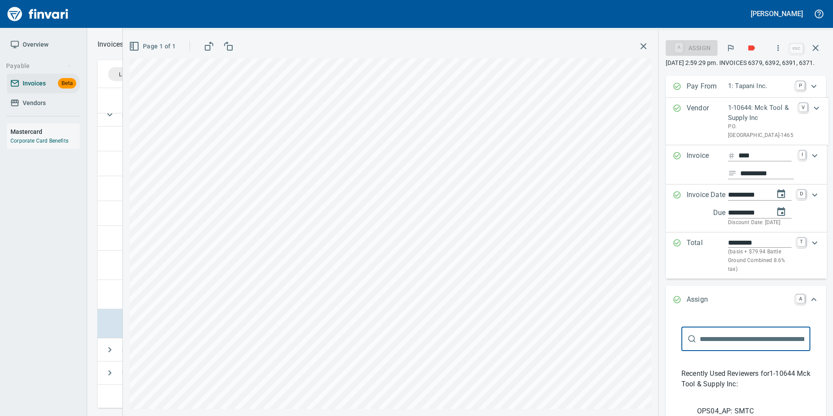
scroll to position [87, 0]
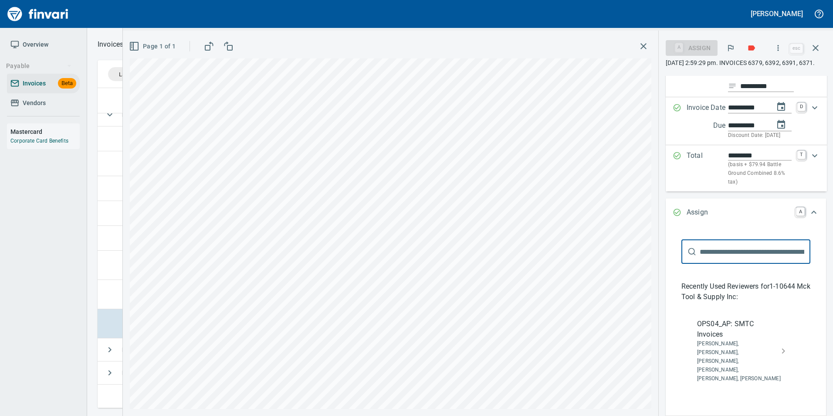
click at [742, 370] on span "Jessica Whittaker, Jolene Potti, Marty Ek, Meg Tapani, Tya Tapani, Tyler Carlson" at bounding box center [739, 362] width 84 height 44
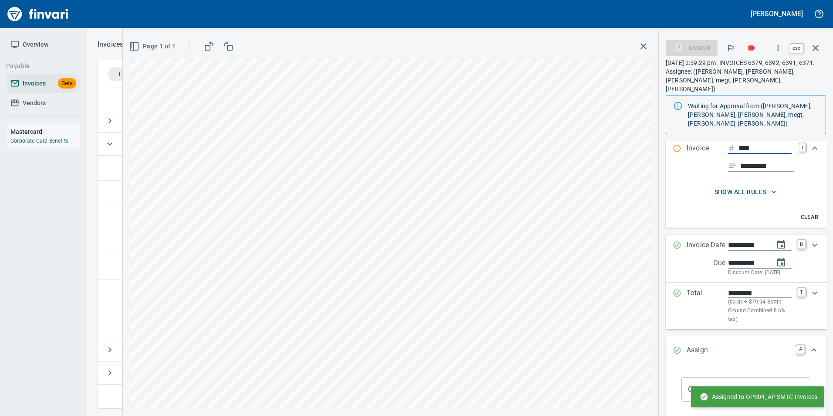
scroll to position [313, 712]
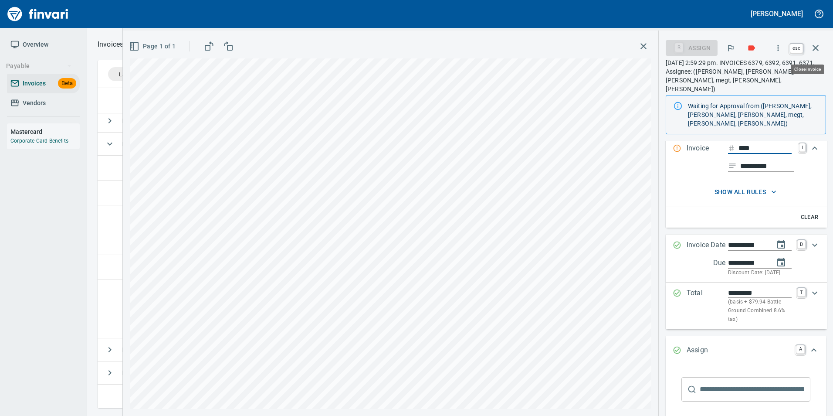
click at [821, 49] on button "button" at bounding box center [815, 47] width 21 height 21
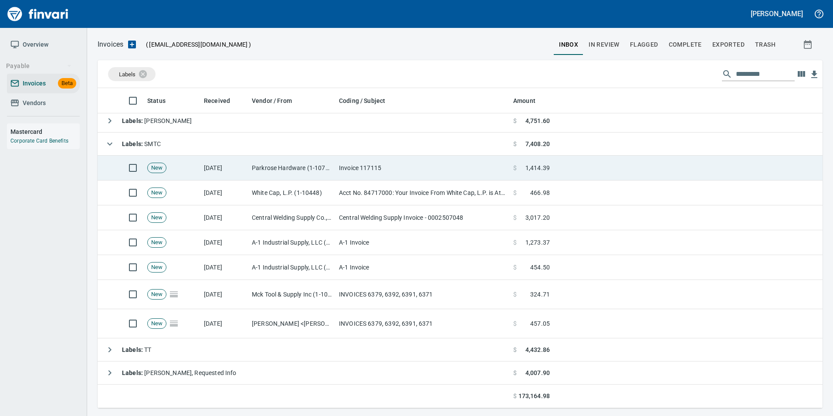
scroll to position [313, 712]
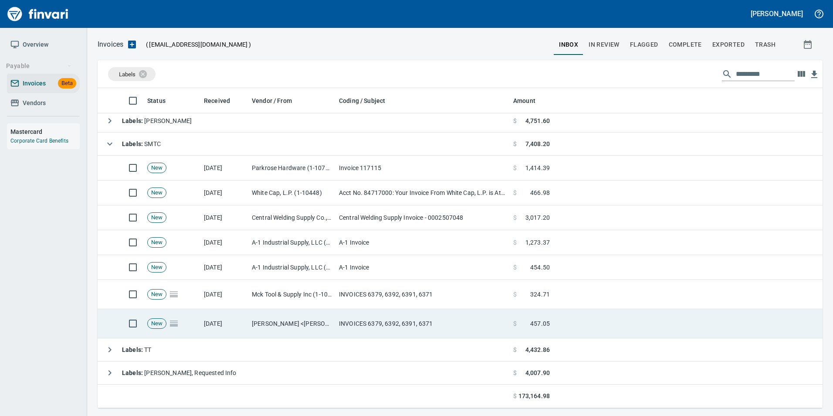
click at [404, 324] on td "INVOICES 6379, 6392, 6391, 6371" at bounding box center [423, 323] width 174 height 29
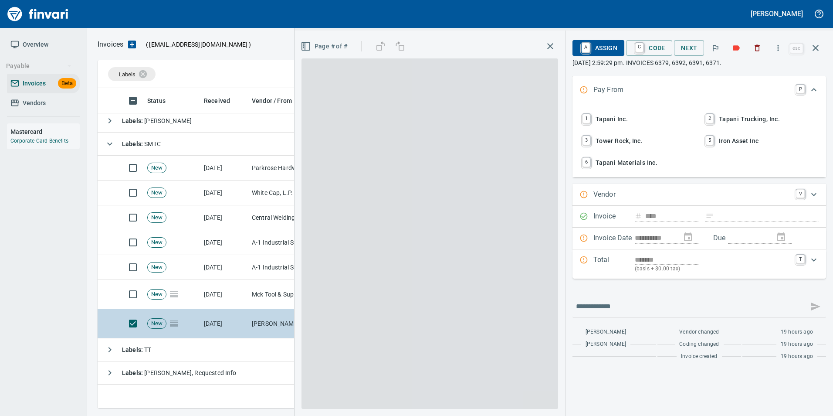
scroll to position [313, 712]
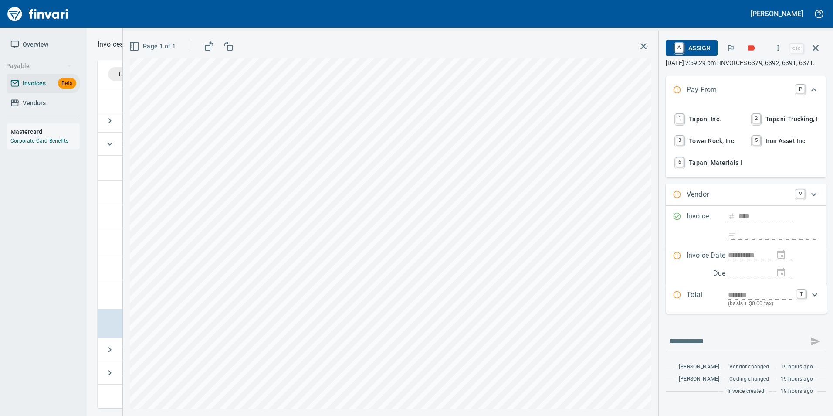
click at [726, 126] on span "1 Tapani Inc." at bounding box center [708, 119] width 68 height 15
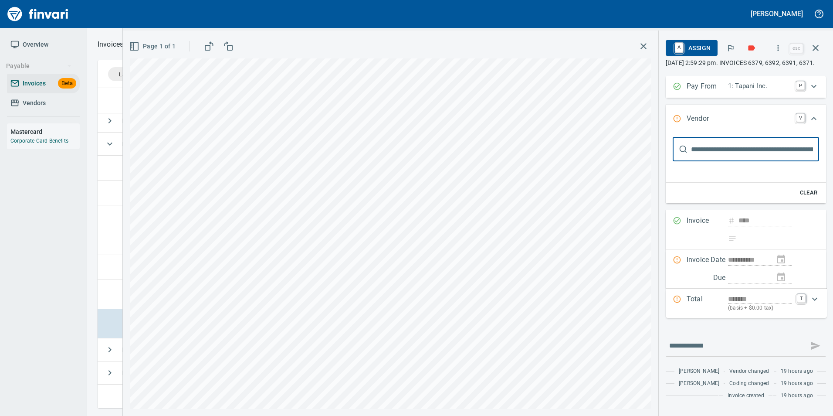
scroll to position [0, 0]
type input "***"
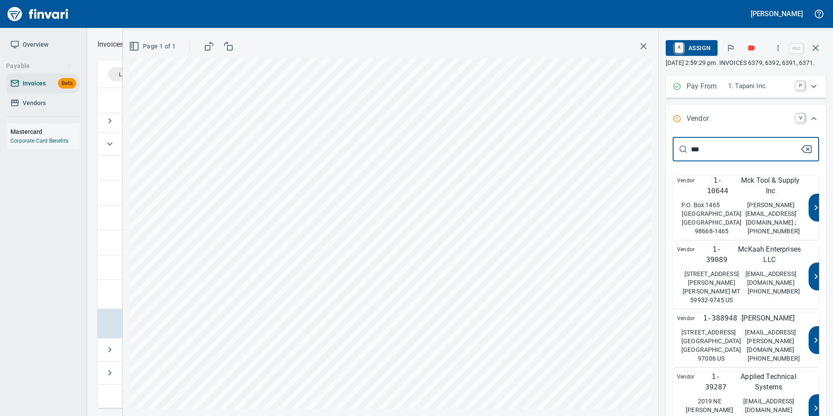
click at [759, 210] on p "patty@mcktool.net ;" at bounding box center [771, 213] width 58 height 26
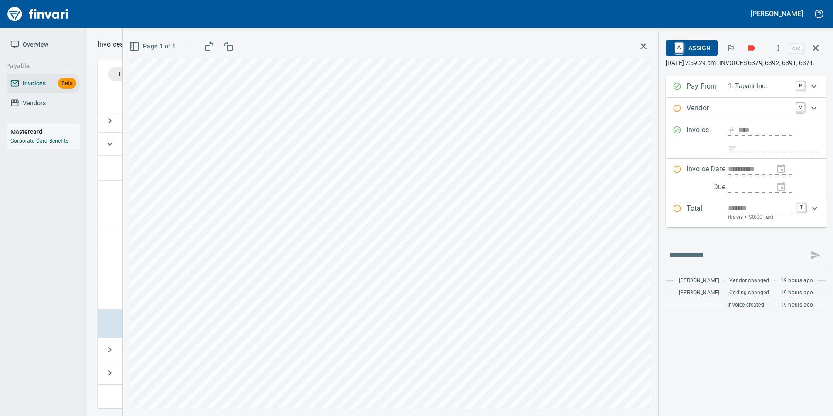
type input "**********"
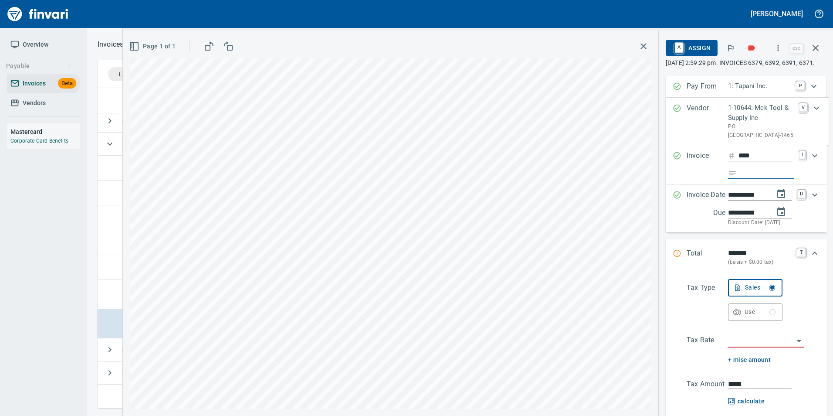
click at [744, 179] on input "Expand" at bounding box center [768, 173] width 54 height 11
type input "**********"
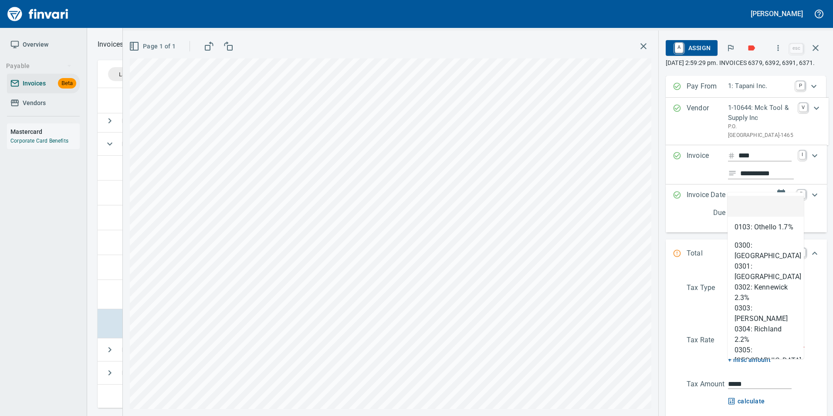
click at [764, 347] on input "search" at bounding box center [761, 341] width 66 height 12
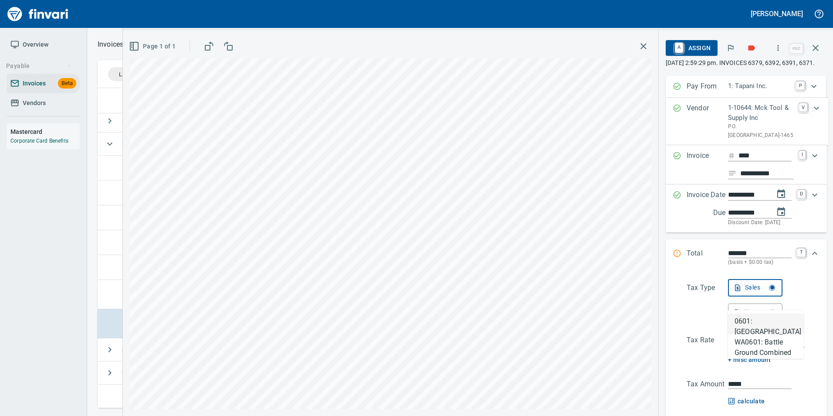
scroll to position [313, 712]
click at [748, 347] on li "WA0601: Battle Ground Combined 8.6%" at bounding box center [766, 344] width 76 height 21
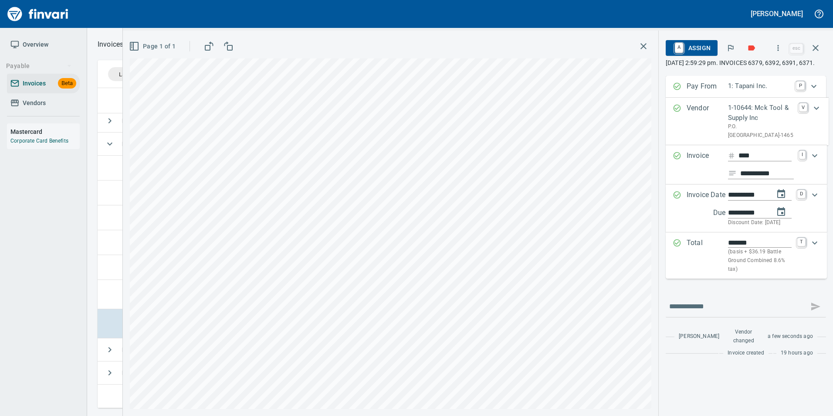
type input "**********"
type input "******"
type input "**********"
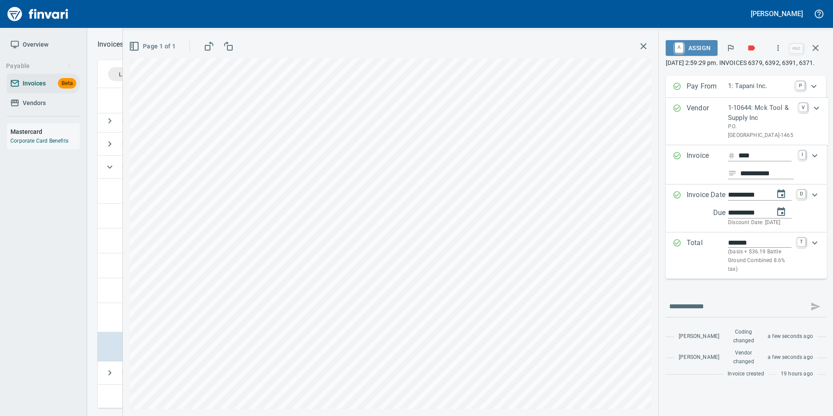
click at [686, 51] on span "A Assign" at bounding box center [692, 48] width 38 height 15
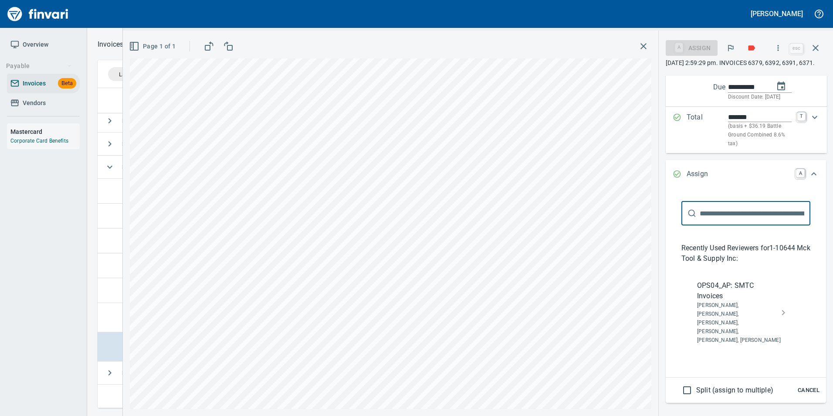
scroll to position [131, 0]
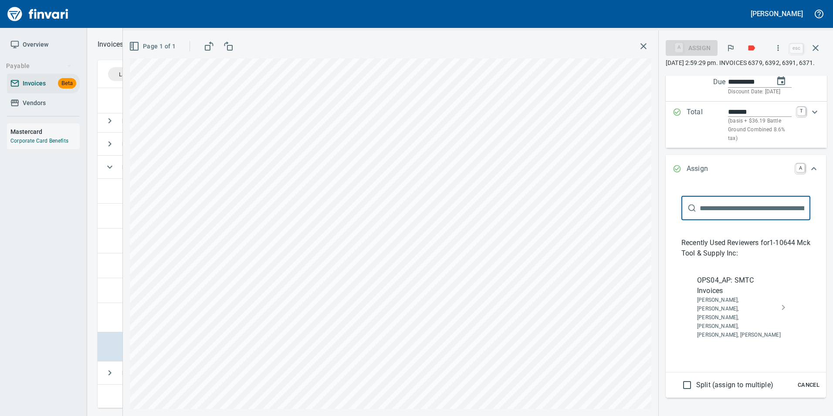
click at [741, 330] on span "Jessica Whittaker, Jolene Potti, Marty Ek, Meg Tapani, Tya Tapani, Tyler Carlson" at bounding box center [739, 318] width 84 height 44
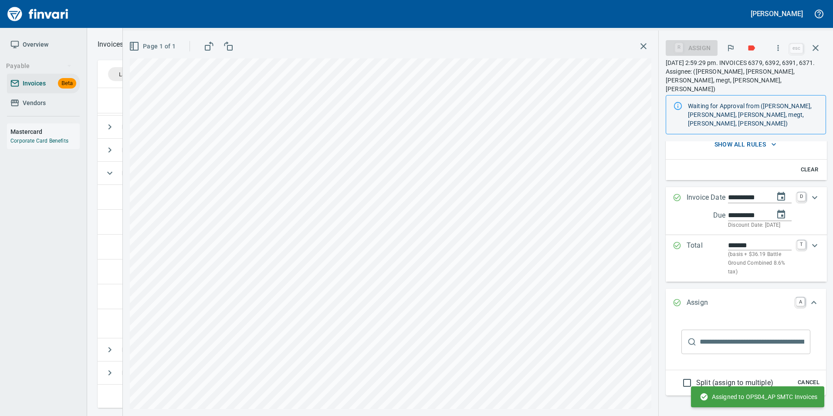
scroll to position [0, 0]
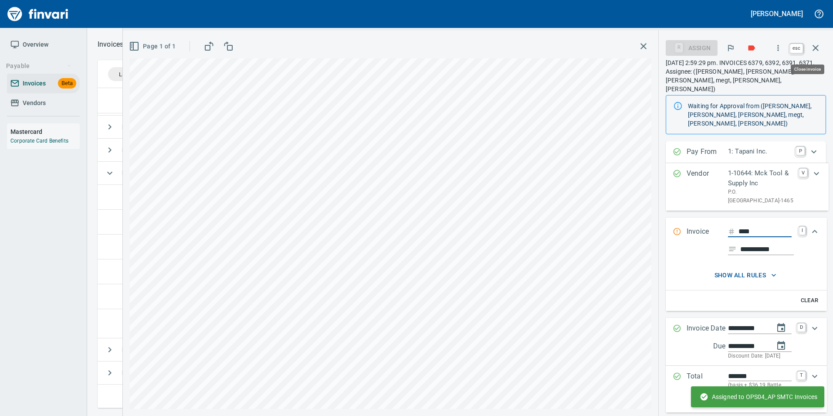
click at [815, 55] on button "button" at bounding box center [815, 47] width 21 height 21
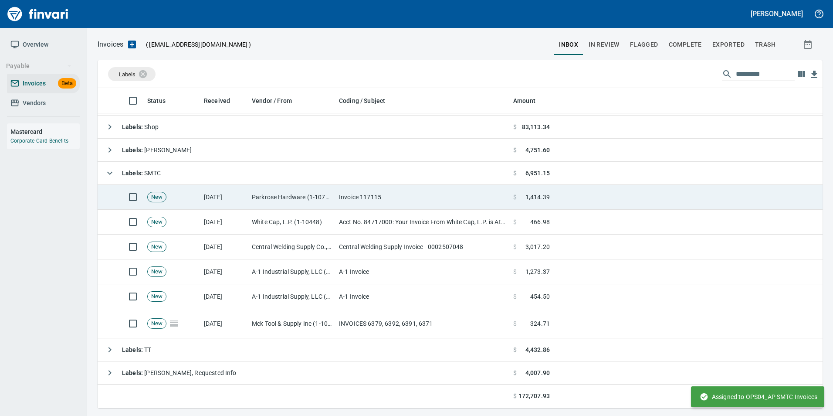
scroll to position [313, 712]
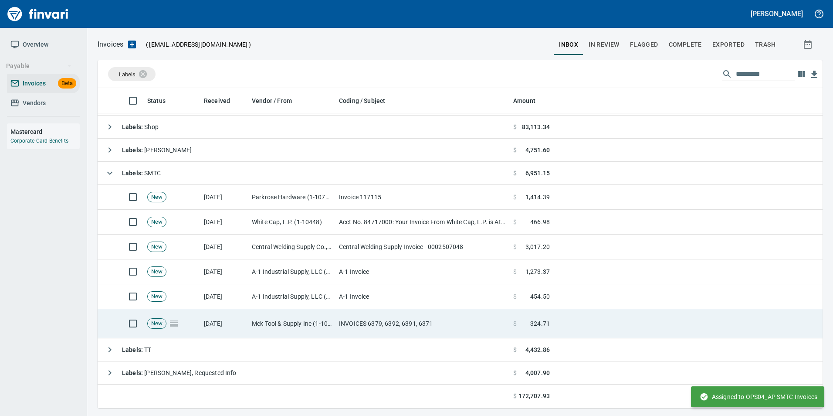
click at [344, 317] on td "INVOICES 6379, 6392, 6391, 6371" at bounding box center [423, 323] width 174 height 29
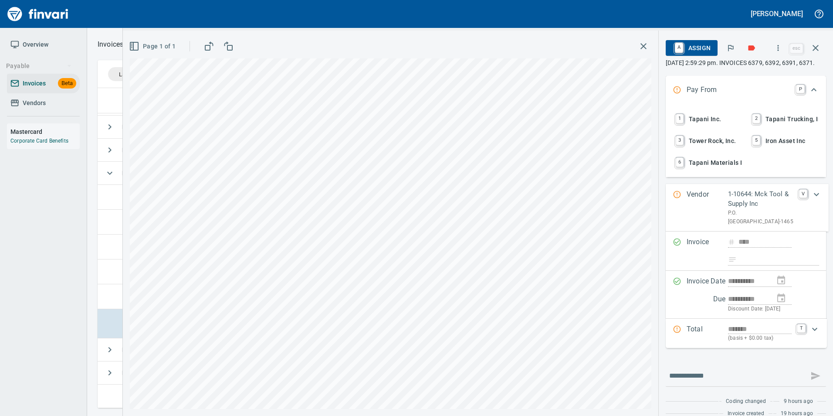
click at [714, 126] on span "1 Tapani Inc." at bounding box center [708, 119] width 68 height 15
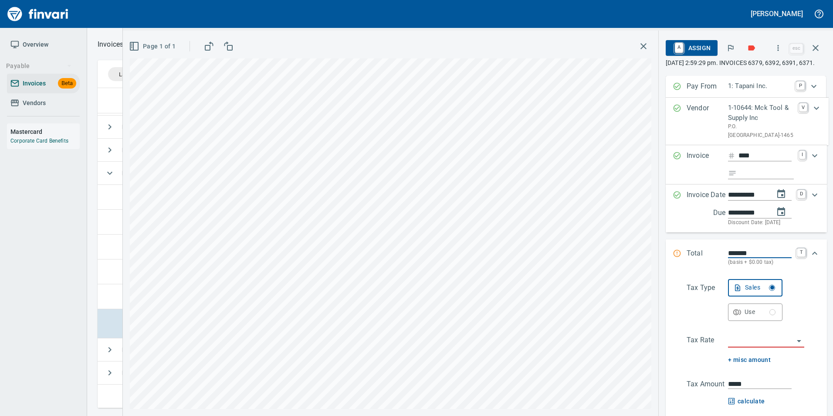
click at [753, 179] on input "Expand" at bounding box center [768, 173] width 54 height 11
type input "**********"
click at [760, 347] on input "search" at bounding box center [761, 341] width 66 height 12
click at [750, 350] on li "WA0601: Battle Ground Combined 8.6%" at bounding box center [766, 344] width 76 height 21
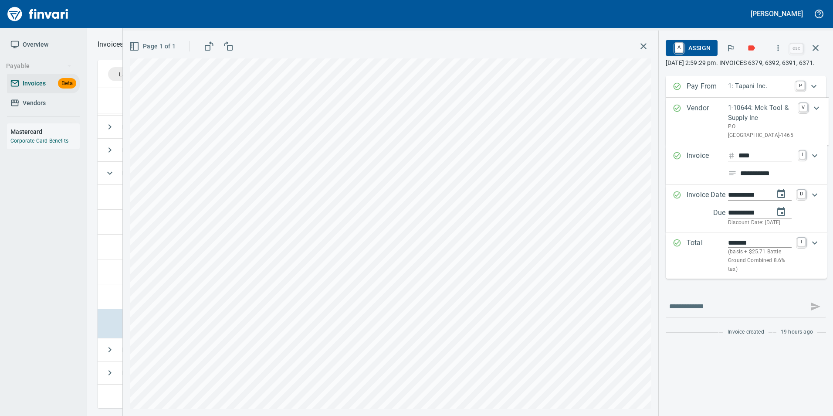
type input "**********"
type input "******"
type input "**********"
click at [696, 47] on span "A Assign" at bounding box center [692, 48] width 38 height 15
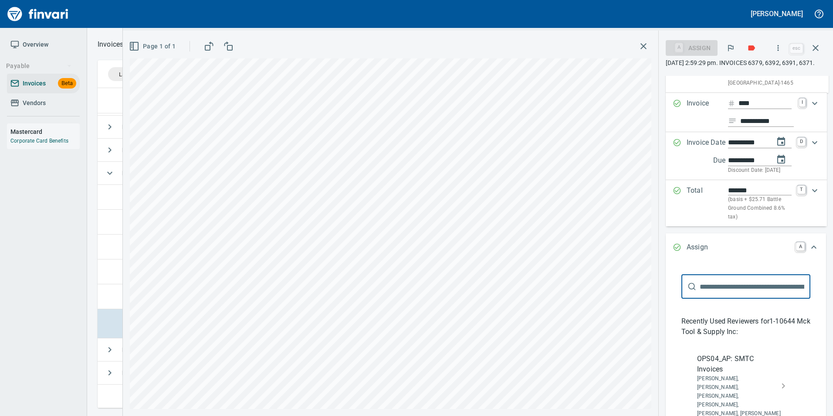
scroll to position [131, 0]
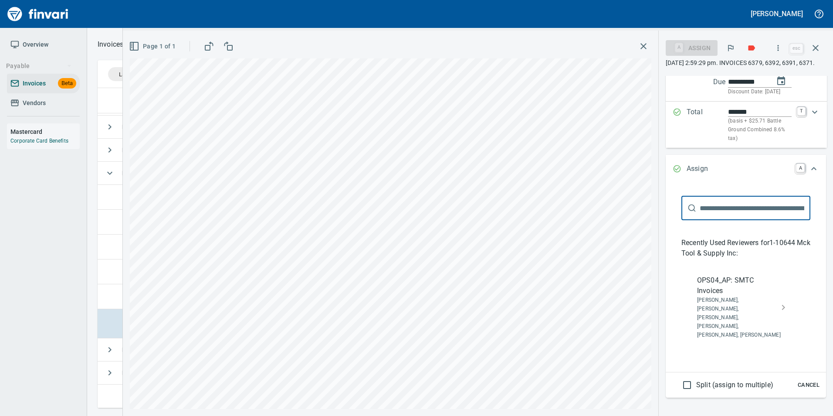
click at [749, 296] on span "OPS04_AP: SMTC Invoices" at bounding box center [739, 285] width 84 height 21
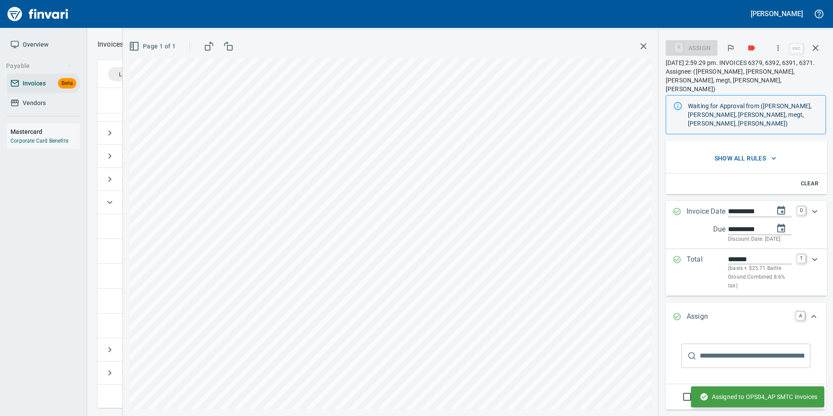
scroll to position [0, 0]
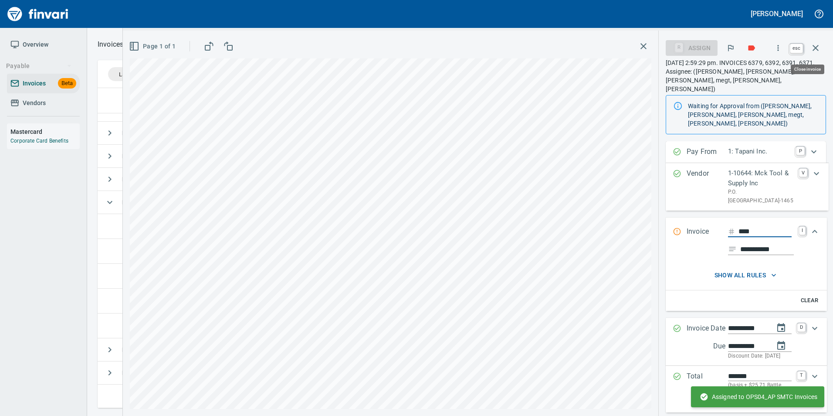
click at [819, 47] on icon "button" at bounding box center [816, 48] width 10 height 10
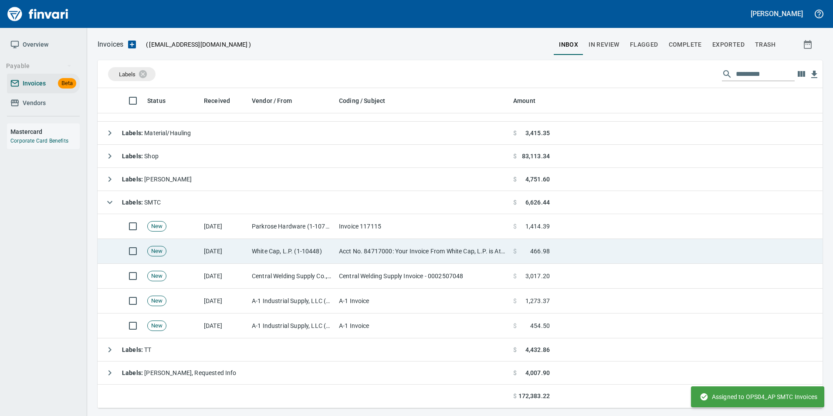
scroll to position [313, 712]
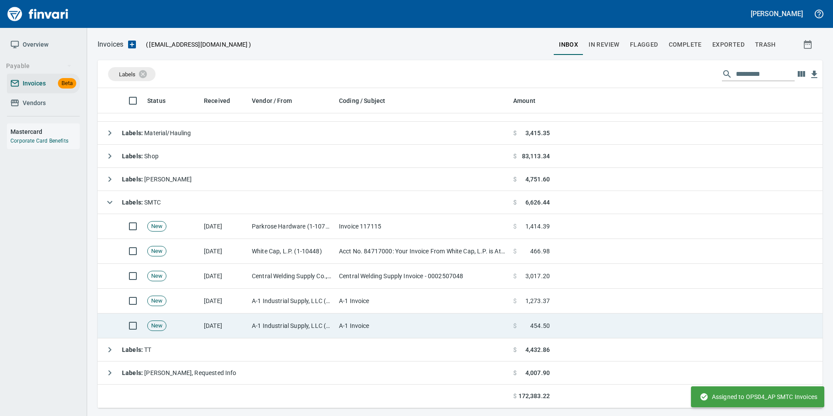
click at [296, 322] on td "A-1 Industrial Supply, LLC (1-29744)" at bounding box center [291, 325] width 87 height 25
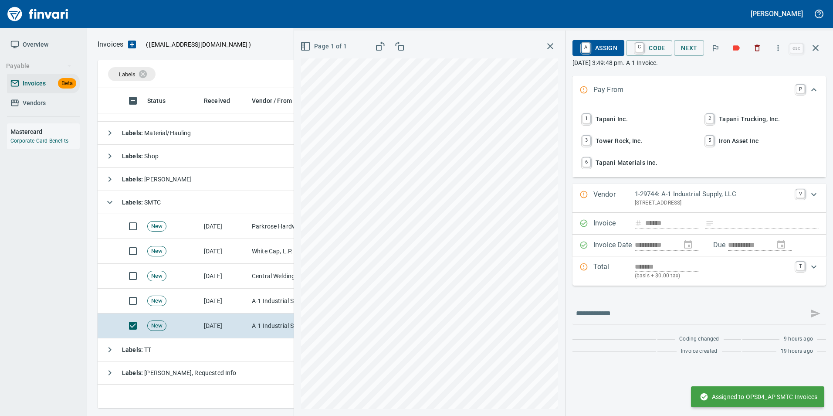
click at [645, 116] on span "1 Tapani Inc." at bounding box center [638, 119] width 115 height 15
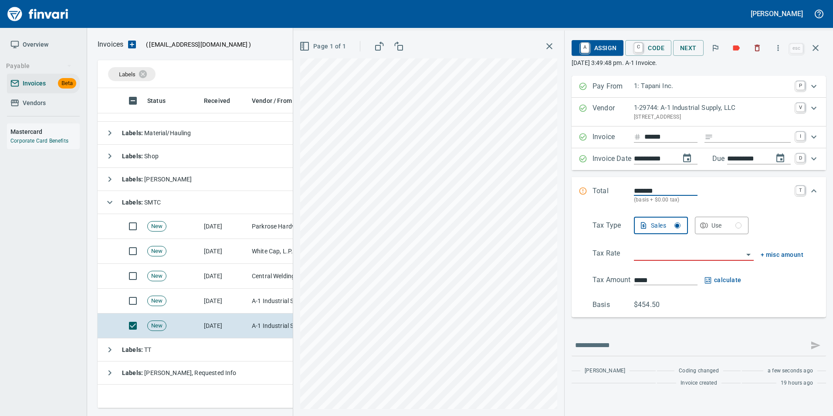
scroll to position [313, 712]
click at [734, 142] on input "Expand" at bounding box center [754, 137] width 74 height 11
type input "**********"
click at [646, 258] on input "search" at bounding box center [688, 254] width 109 height 12
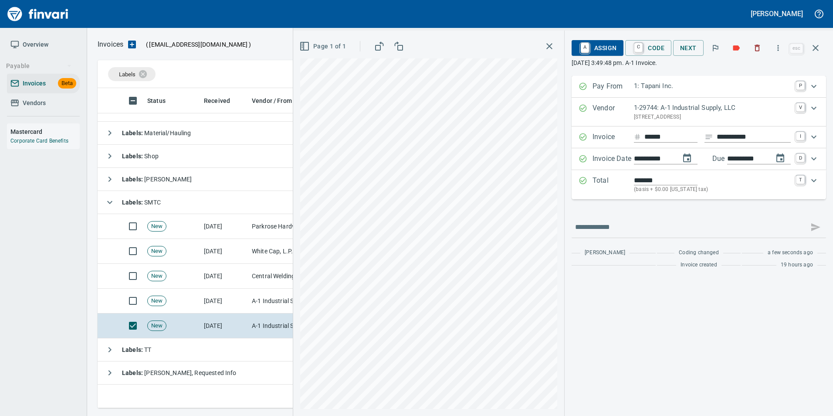
type input "**********"
click at [608, 48] on span "A Assign" at bounding box center [598, 48] width 38 height 15
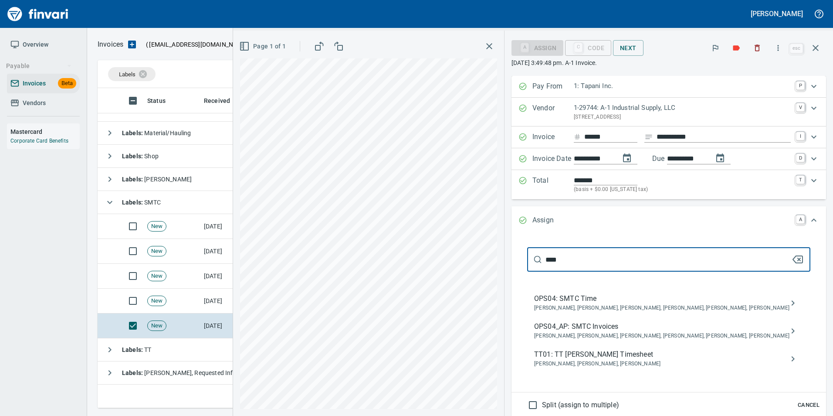
type input "****"
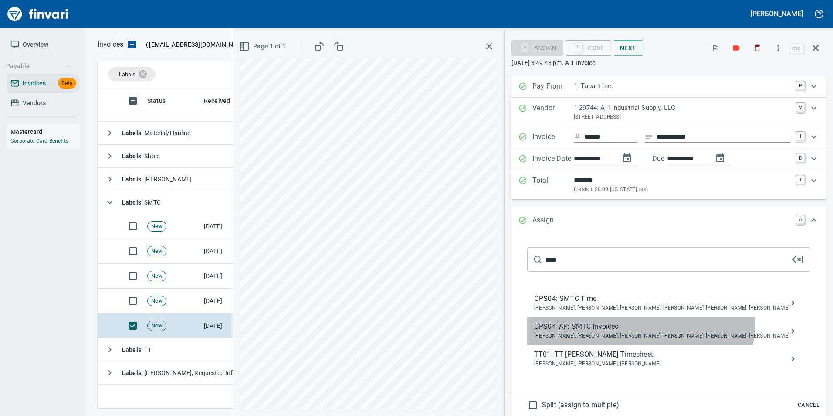
click at [683, 320] on div "OPS04_AP: SMTC Invoices Jessica Whittaker, Jolene Potti, Marty Ek, Meg Tapani, …" at bounding box center [668, 331] width 283 height 28
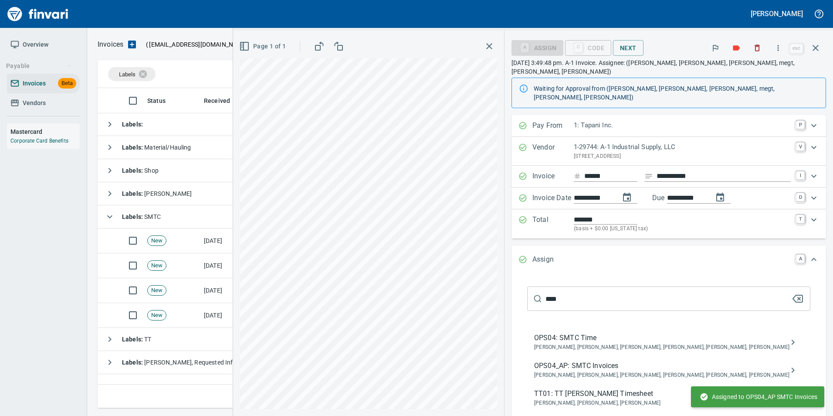
scroll to position [0, 0]
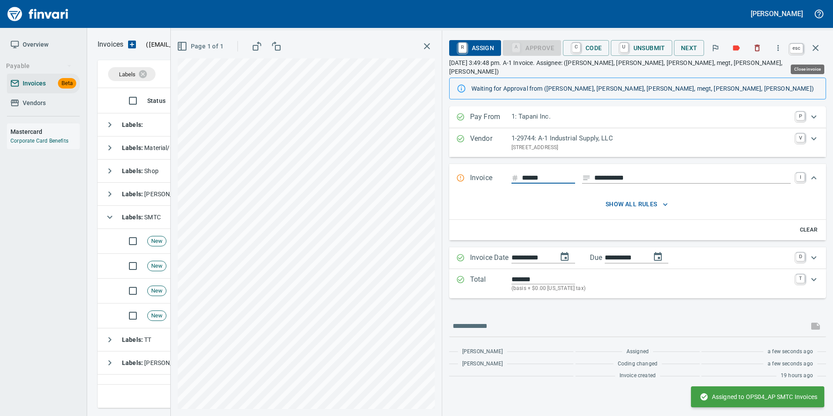
click at [816, 42] on button "button" at bounding box center [815, 47] width 21 height 21
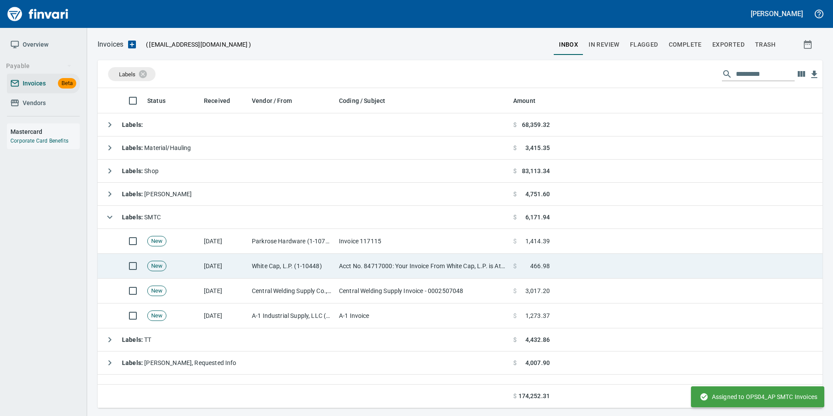
scroll to position [313, 718]
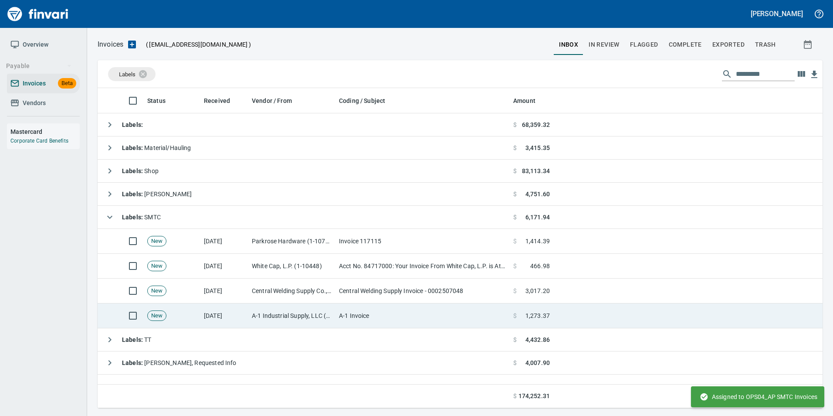
click at [397, 304] on td "A-1 Invoice" at bounding box center [423, 315] width 174 height 25
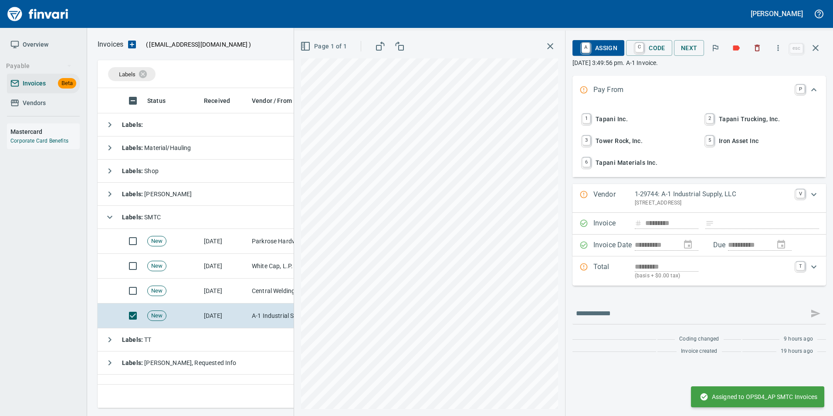
click at [611, 122] on span "1 Tapani Inc." at bounding box center [638, 119] width 115 height 15
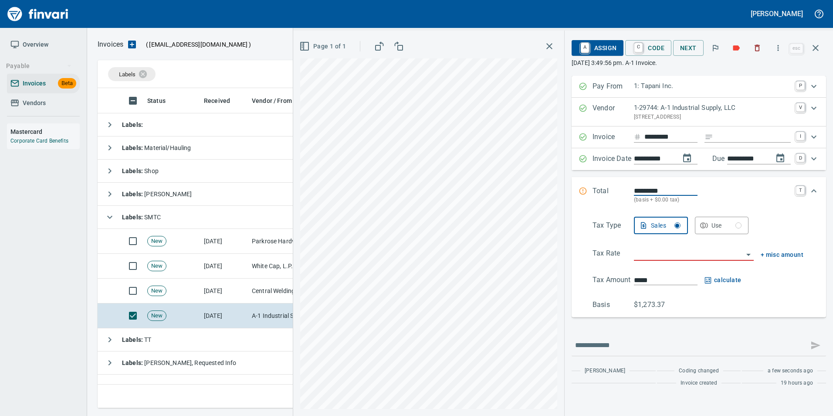
click at [740, 141] on input "Expand" at bounding box center [754, 137] width 74 height 11
type input "**********"
click at [639, 255] on input "search" at bounding box center [688, 254] width 109 height 12
click at [649, 282] on li "OR: Oregon" at bounding box center [693, 276] width 122 height 21
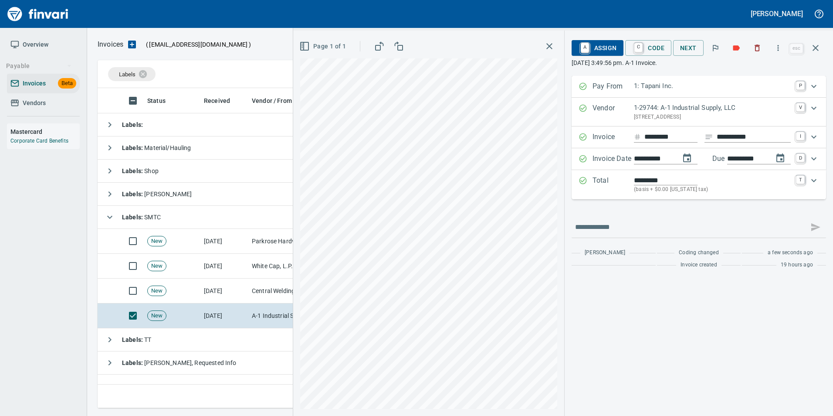
type input "**********"
click at [608, 56] on div "A Assign C Code Next" at bounding box center [680, 47] width 216 height 19
click at [605, 52] on span "A Assign" at bounding box center [598, 48] width 38 height 15
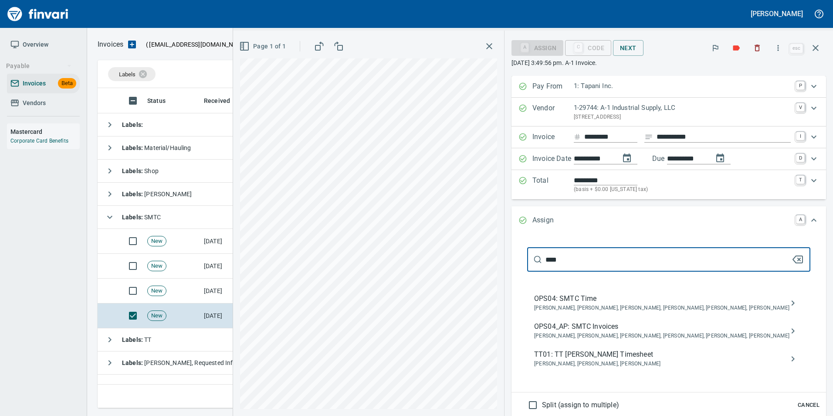
type input "****"
click at [675, 323] on span "OPS04_AP: SMTC Invoices" at bounding box center [661, 326] width 255 height 10
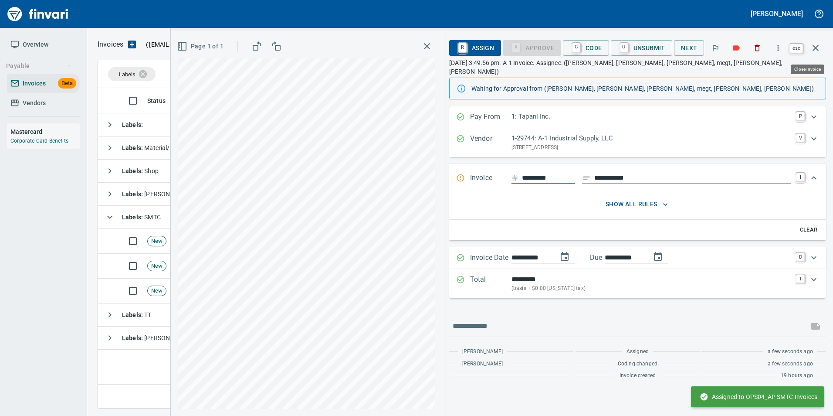
click at [815, 47] on icon "button" at bounding box center [816, 48] width 6 height 6
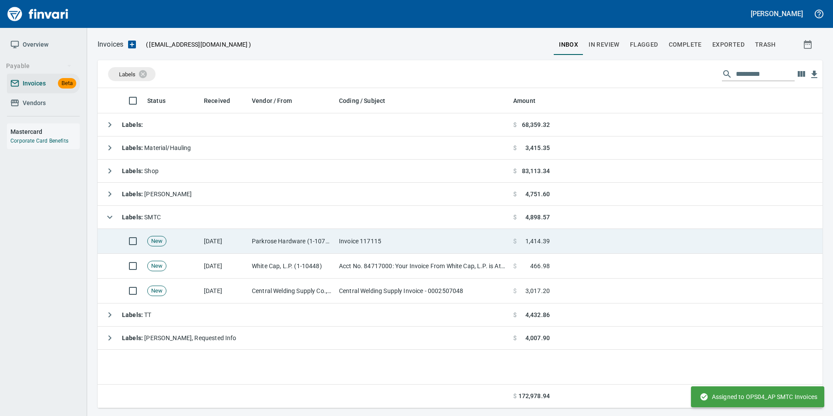
scroll to position [313, 718]
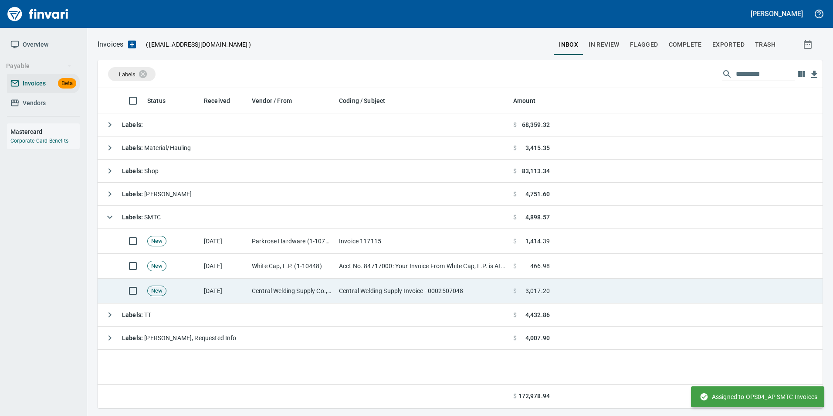
click at [383, 295] on td "Central Welding Supply Invoice - 0002507048" at bounding box center [423, 291] width 174 height 25
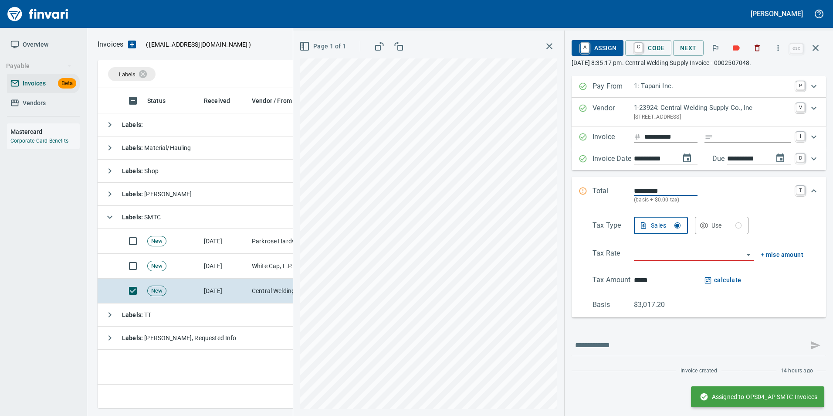
click at [753, 139] on input "Expand" at bounding box center [754, 137] width 74 height 11
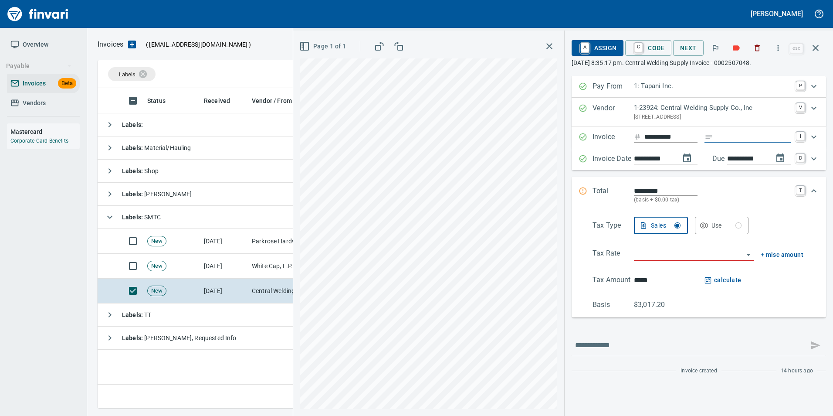
type input "**********"
click at [704, 255] on input "search" at bounding box center [688, 254] width 109 height 12
click at [697, 277] on li "OR: Oregon" at bounding box center [693, 276] width 122 height 21
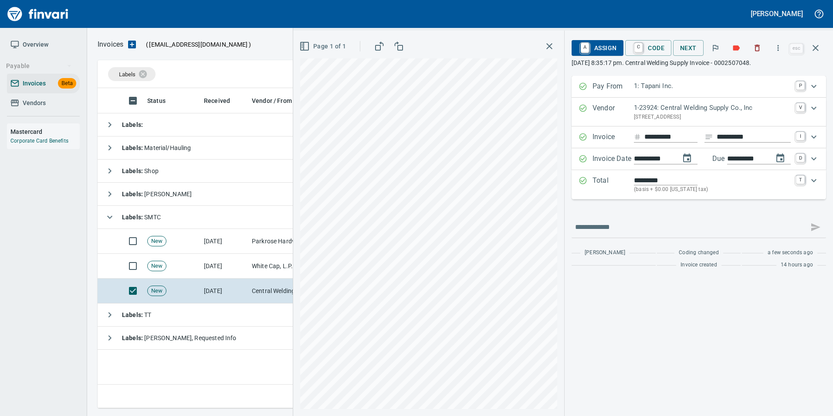
type input "**********"
click at [600, 44] on span "A Assign" at bounding box center [598, 48] width 38 height 15
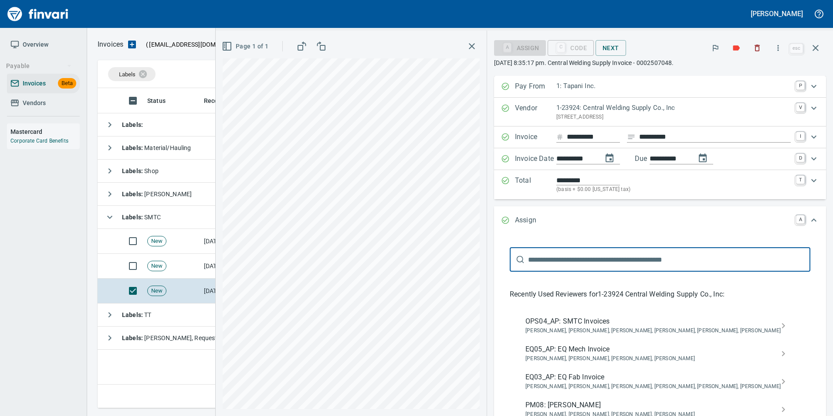
click at [644, 317] on span "OPS04_AP: SMTC Invoices" at bounding box center [653, 321] width 255 height 10
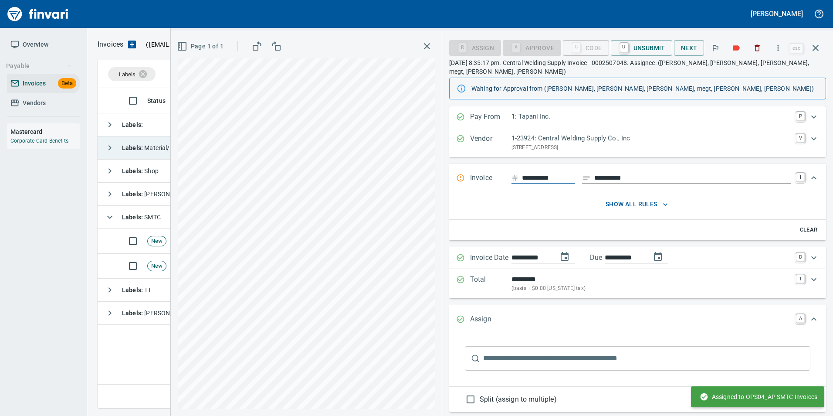
click at [815, 50] on icon "button" at bounding box center [816, 48] width 10 height 10
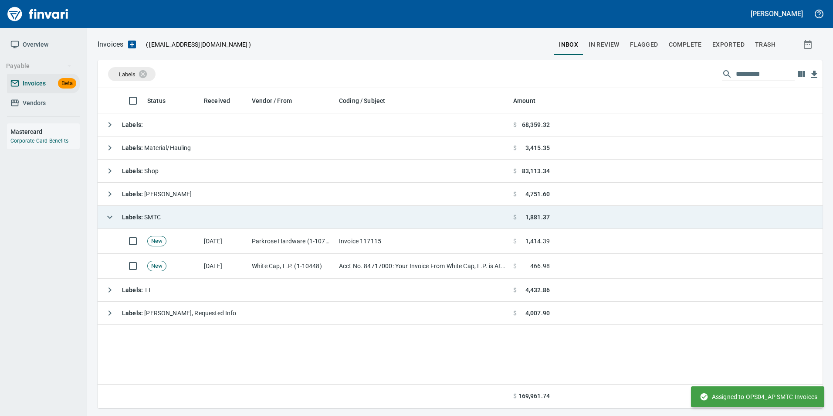
scroll to position [313, 718]
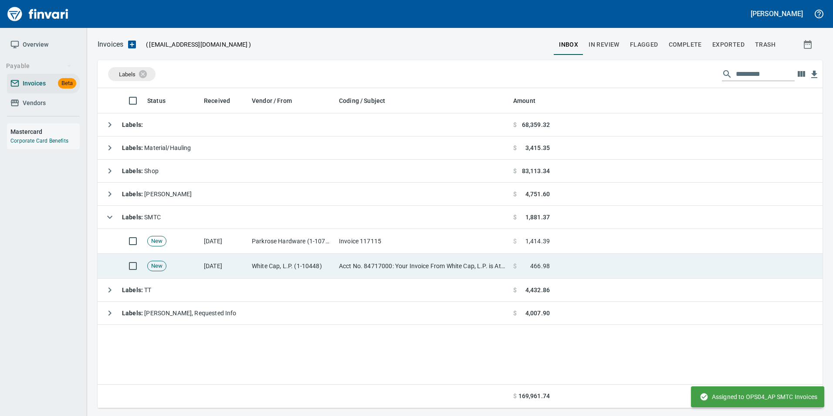
click at [389, 269] on td "Acct No. 84717000: Your Invoice From White Cap, L.P. is Attached" at bounding box center [423, 266] width 174 height 25
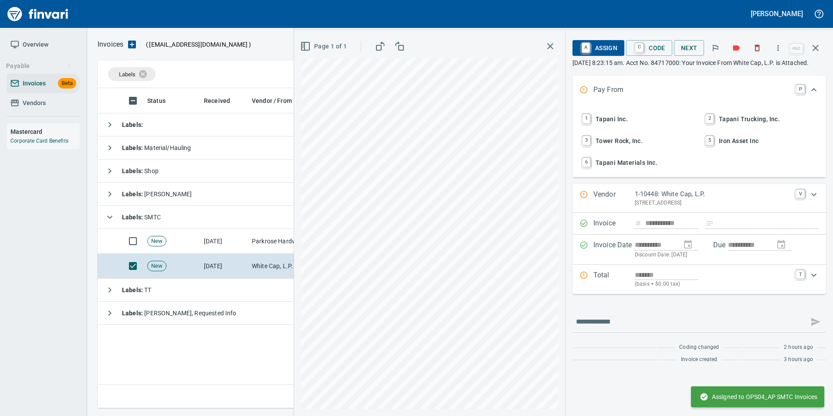
click at [629, 126] on span "1 Tapani Inc." at bounding box center [638, 119] width 115 height 15
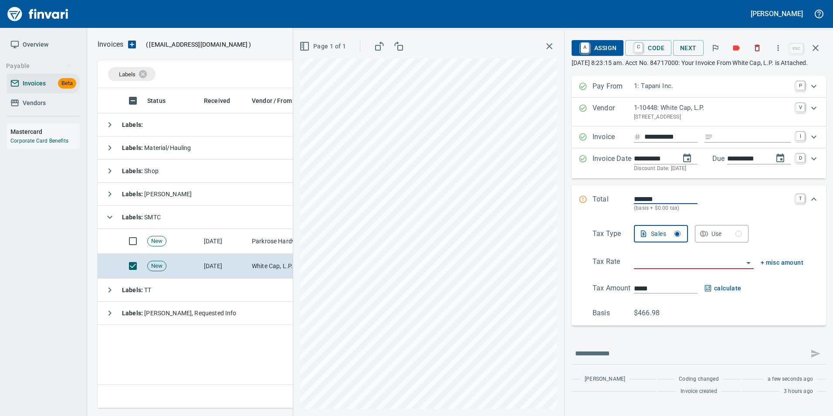
scroll to position [313, 718]
click at [744, 143] on input "Expand" at bounding box center [754, 137] width 74 height 11
type input "**********"
click at [648, 265] on input "search" at bounding box center [688, 262] width 109 height 12
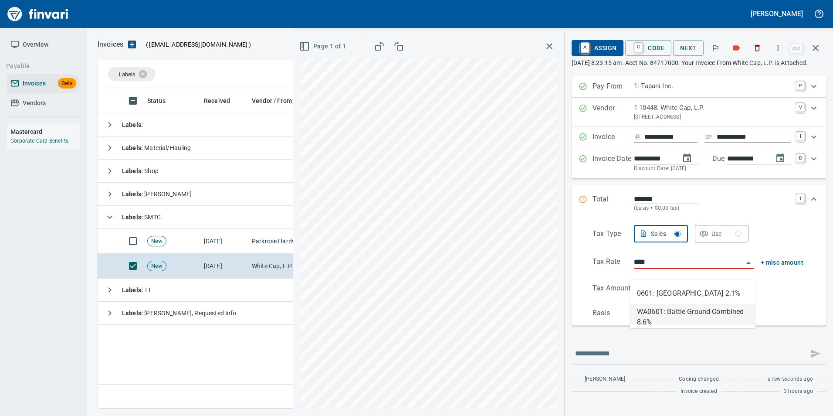
click at [712, 317] on li "WA0601: Battle Ground Combined 8.6%" at bounding box center [692, 314] width 125 height 21
type input "**********"
type input "******"
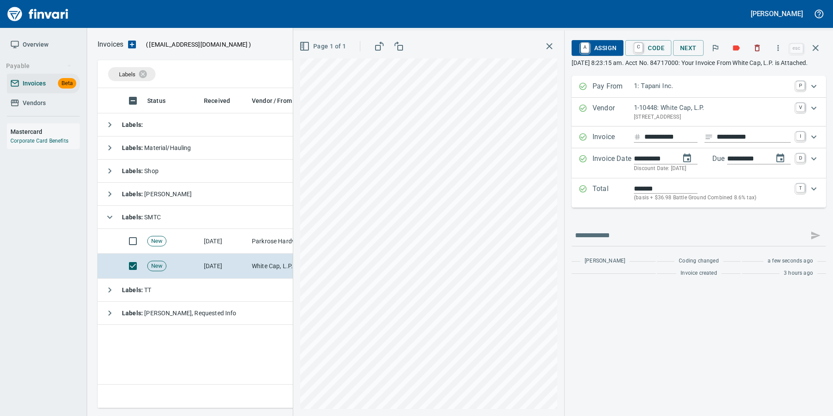
type input "**********"
click at [600, 48] on span "A Assign" at bounding box center [598, 48] width 38 height 15
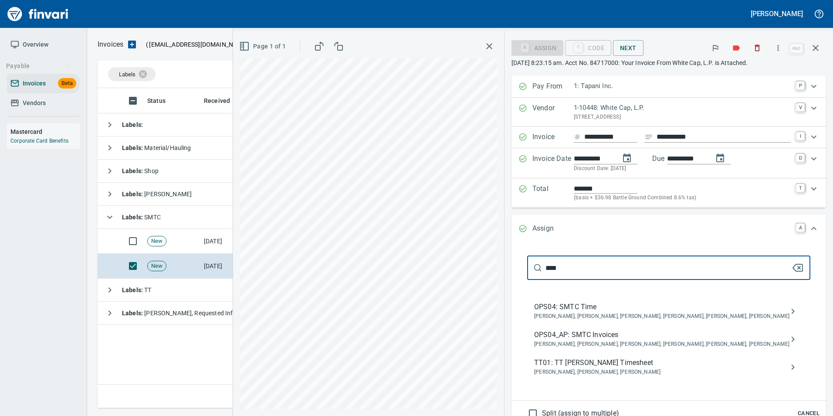
type input "****"
click at [672, 340] on span "OPS04_AP: SMTC Invoices" at bounding box center [661, 335] width 255 height 10
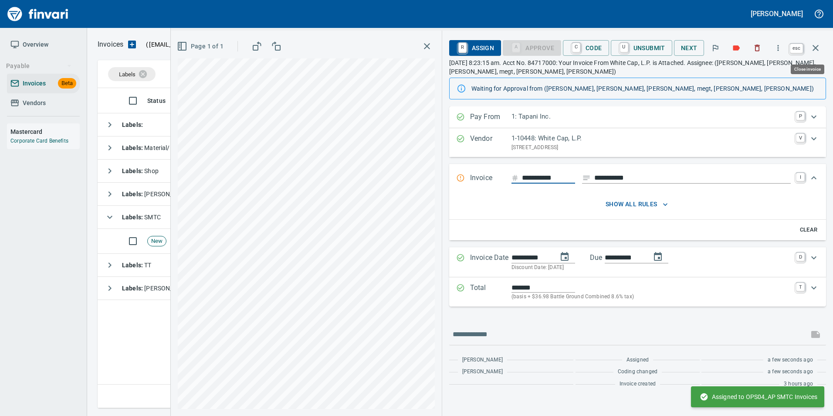
click at [819, 51] on icon "button" at bounding box center [816, 48] width 10 height 10
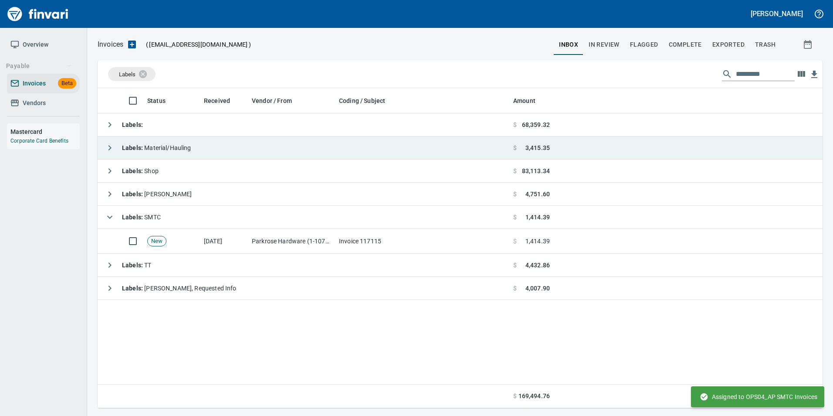
scroll to position [313, 718]
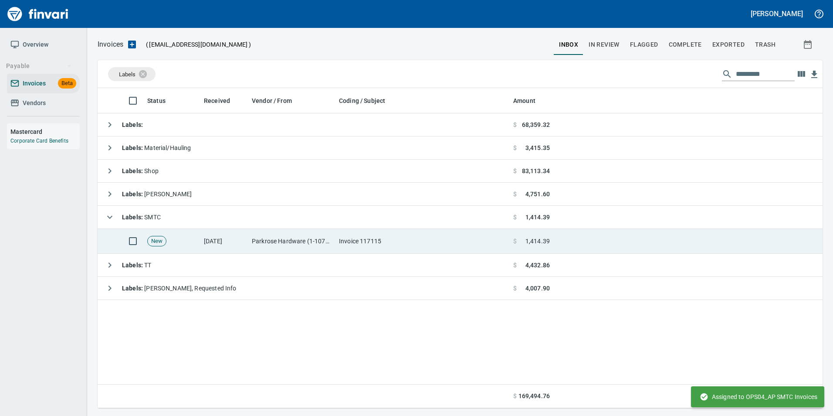
click at [360, 250] on td "Invoice 117115" at bounding box center [423, 241] width 174 height 25
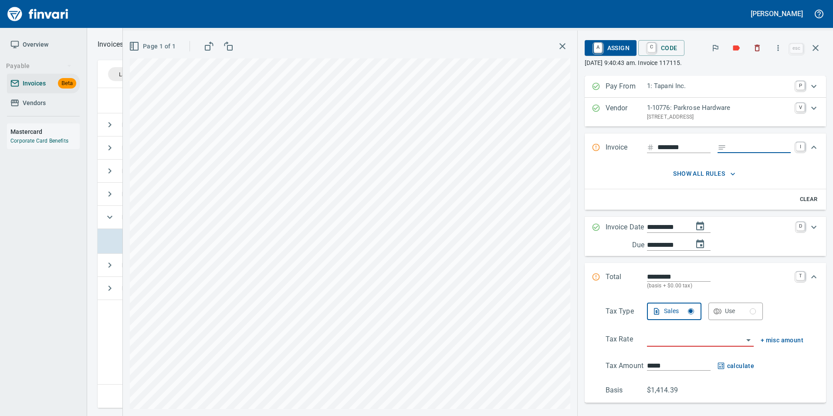
click at [757, 148] on input "Expand" at bounding box center [760, 147] width 61 height 11
type input "**********"
click at [694, 145] on input "********" at bounding box center [684, 147] width 53 height 11
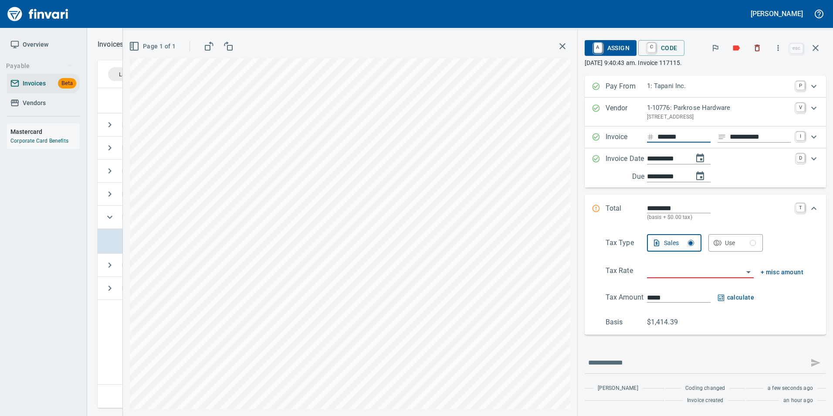
type input "********"
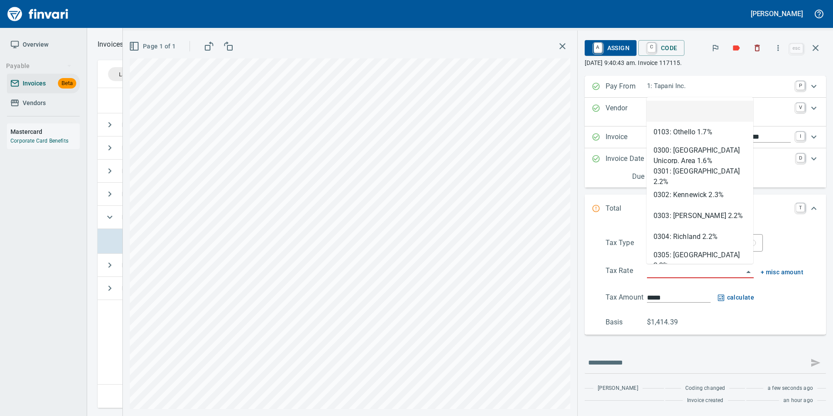
click at [677, 268] on input "search" at bounding box center [695, 271] width 96 height 12
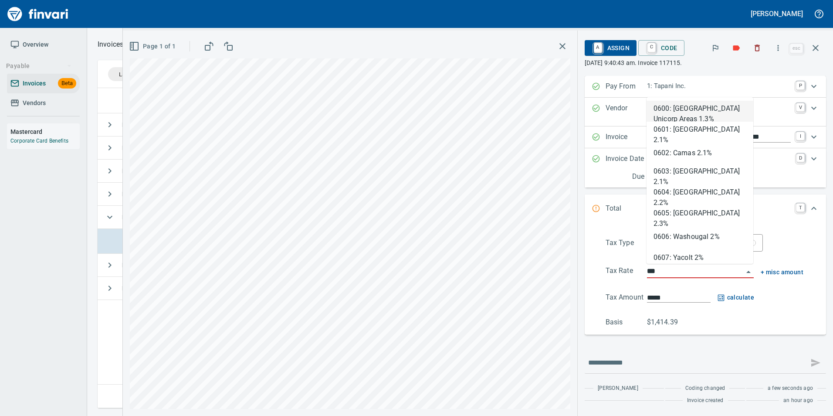
type input "****"
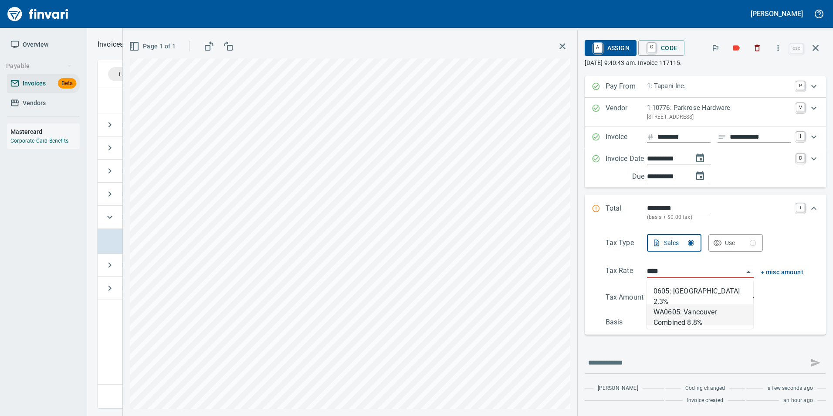
click at [725, 322] on li "WA0605: Vancouver Combined 8.8%" at bounding box center [700, 314] width 107 height 21
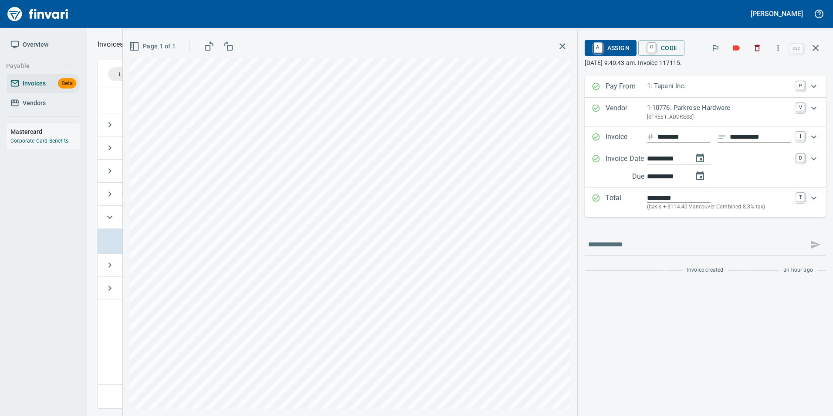
type input "*******"
type input "**********"
click at [671, 175] on input "**********" at bounding box center [666, 176] width 39 height 11
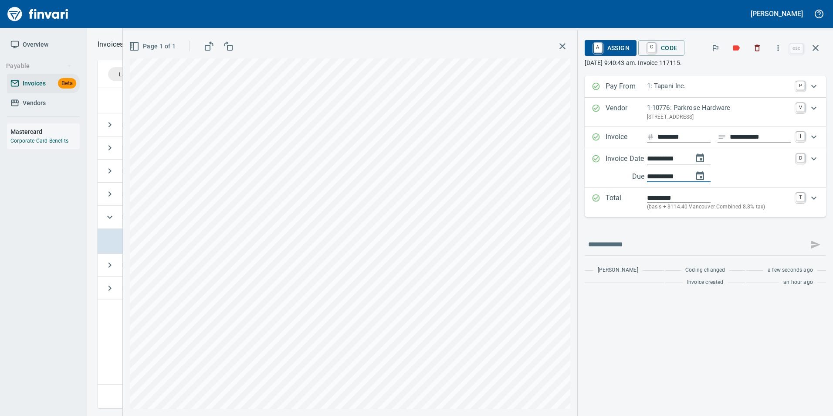
type input "**********"
click at [693, 224] on div "**********" at bounding box center [705, 183] width 241 height 214
click at [608, 53] on span "A Assign" at bounding box center [611, 48] width 38 height 15
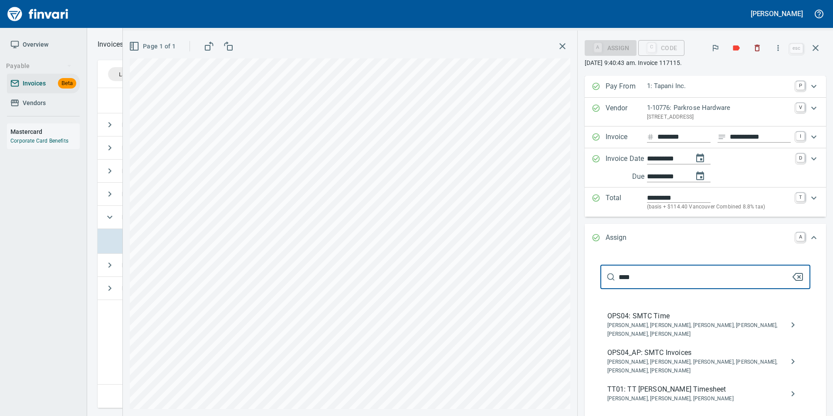
type input "****"
click at [709, 354] on span "OPS04_AP: SMTC Invoices" at bounding box center [699, 352] width 183 height 10
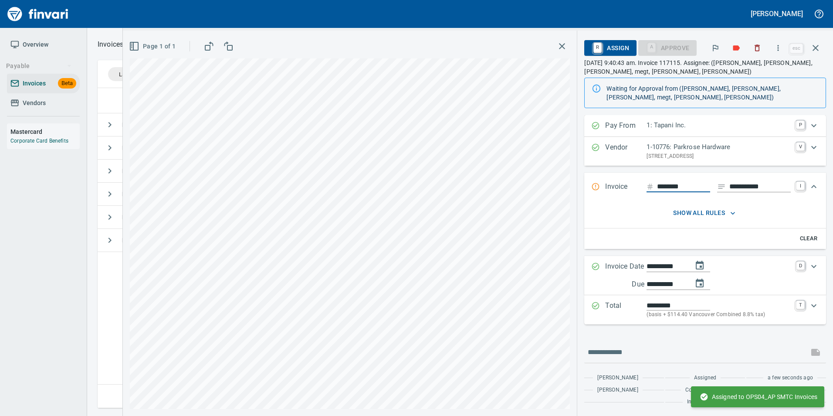
click at [815, 59] on p "October 7th 2025, 9:40:43 am. Invoice 117115. Assignee: (jessicaw, jolenep, mar…" at bounding box center [705, 66] width 242 height 17
click at [820, 48] on icon "button" at bounding box center [816, 48] width 10 height 10
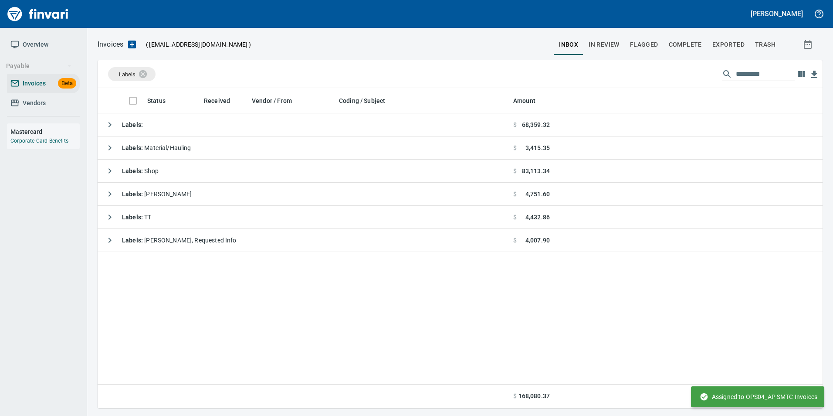
scroll to position [313, 719]
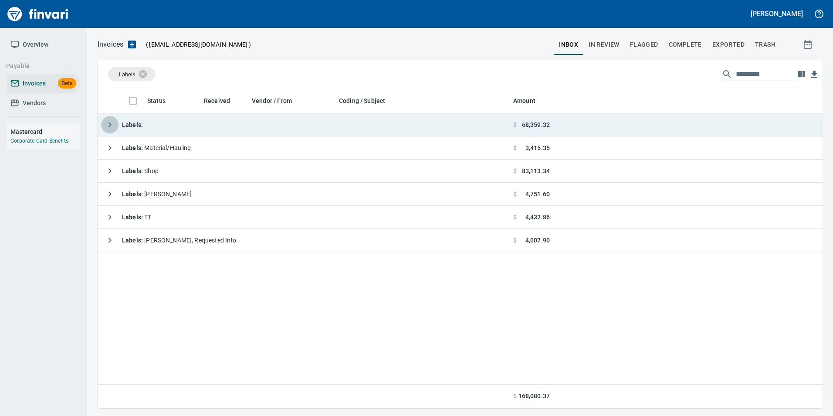
click at [107, 124] on icon "button" at bounding box center [110, 124] width 10 height 10
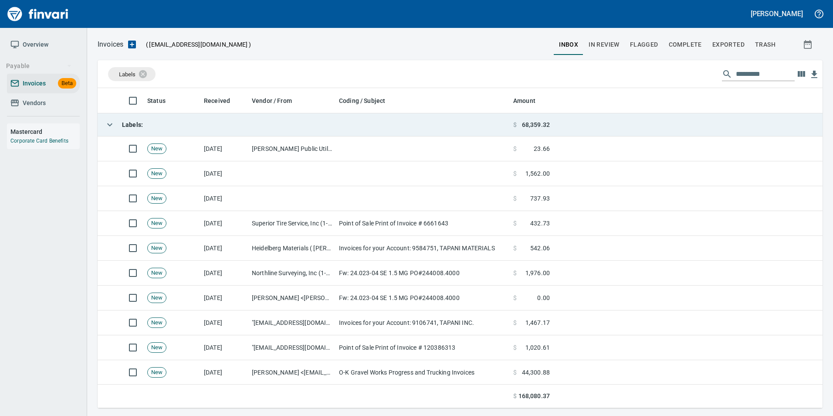
scroll to position [313, 712]
click at [107, 124] on icon "button" at bounding box center [110, 124] width 10 height 10
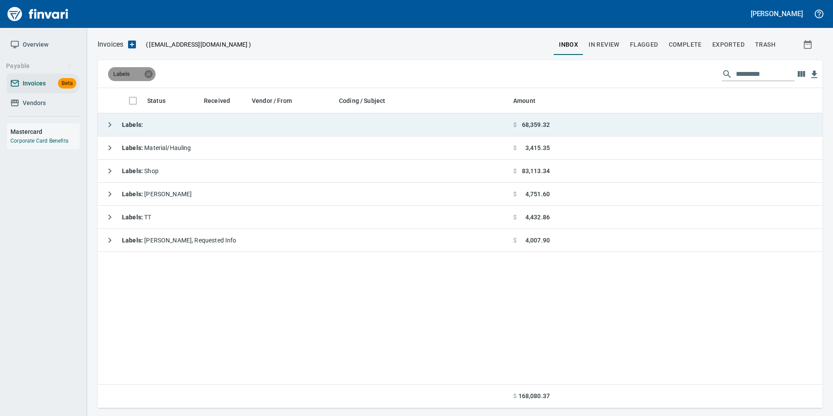
click at [151, 76] on icon at bounding box center [149, 74] width 8 height 8
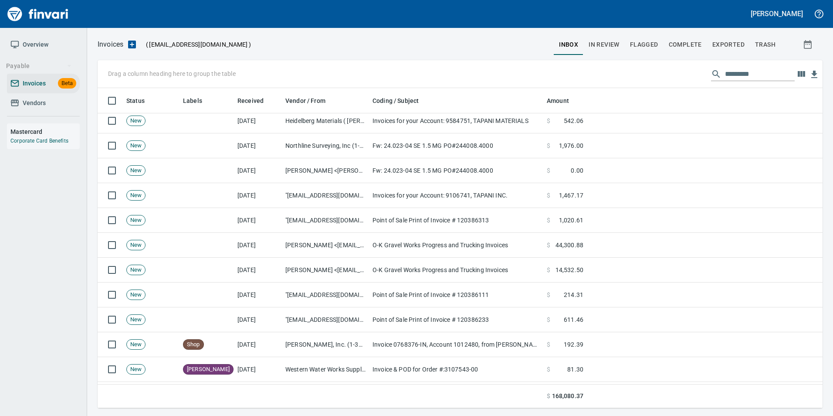
scroll to position [0, 0]
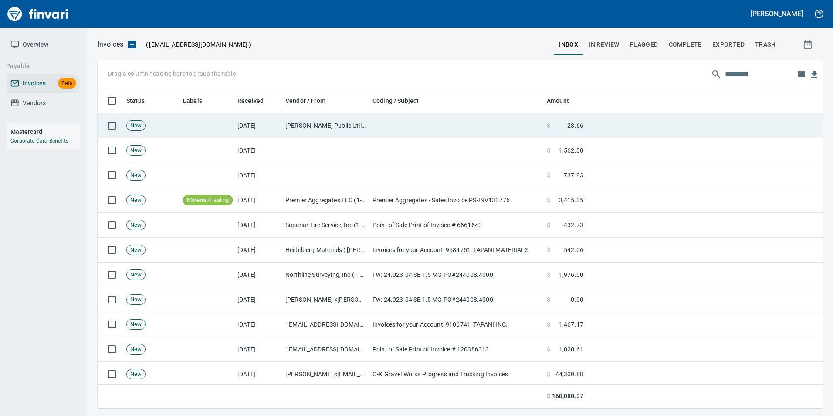
click at [234, 125] on td at bounding box center [207, 125] width 54 height 25
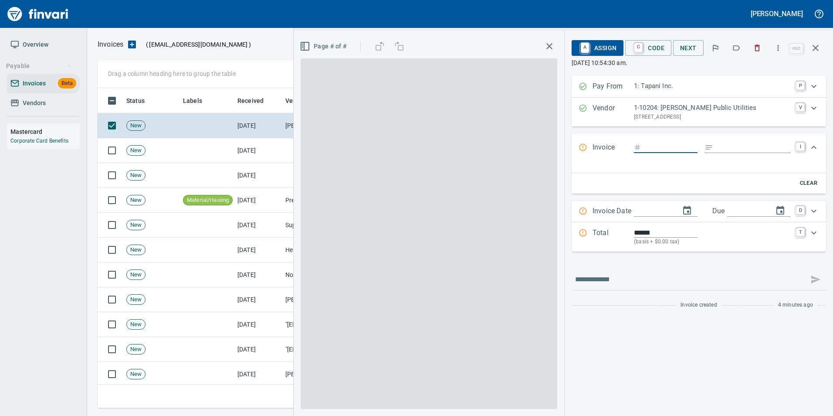
scroll to position [313, 712]
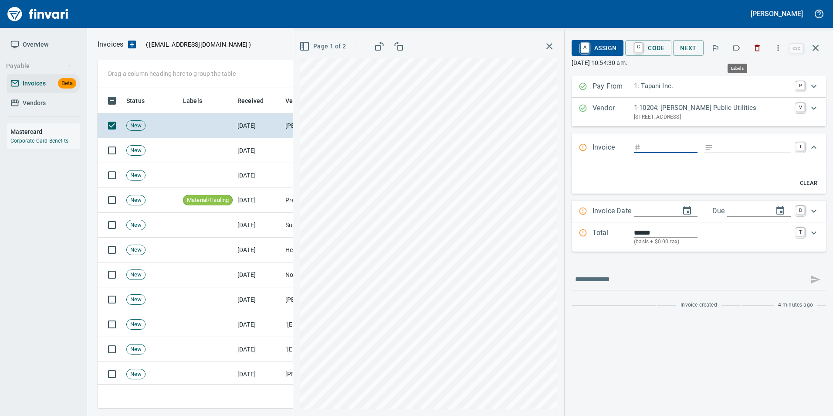
click at [738, 49] on icon "button" at bounding box center [736, 48] width 9 height 9
click at [819, 51] on icon "button" at bounding box center [816, 48] width 10 height 10
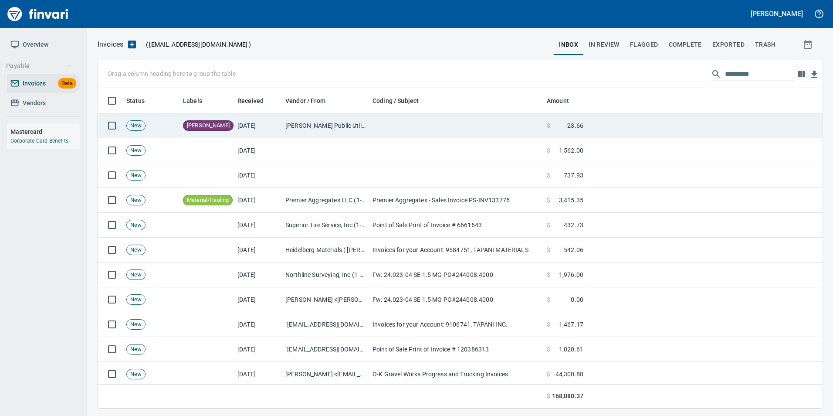
scroll to position [313, 712]
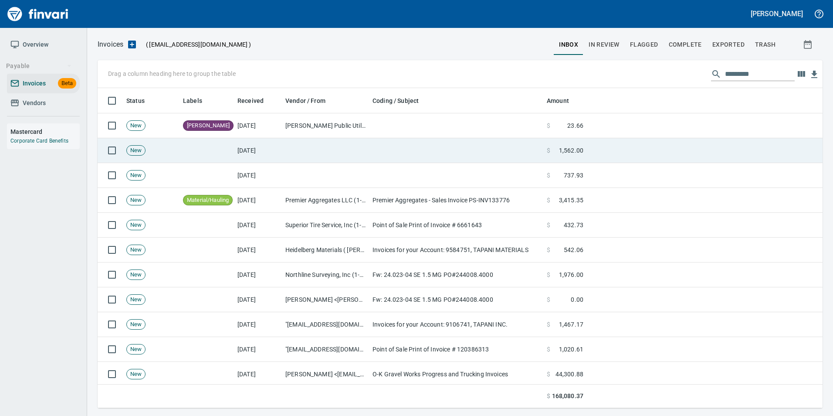
click at [537, 154] on td at bounding box center [456, 150] width 174 height 25
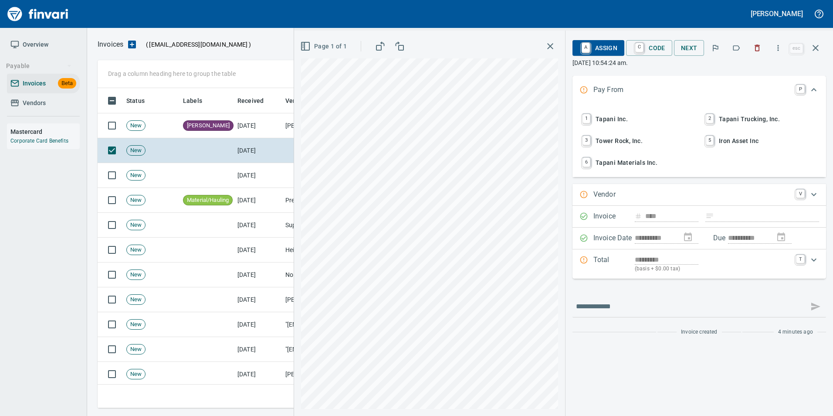
click at [739, 51] on icon "button" at bounding box center [736, 48] width 9 height 9
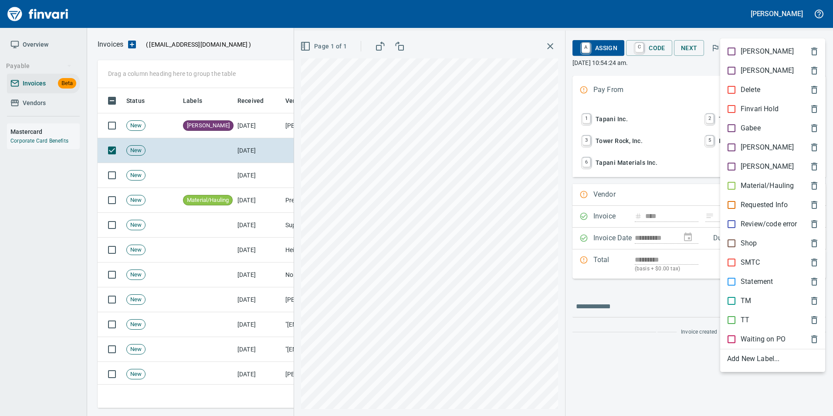
scroll to position [313, 712]
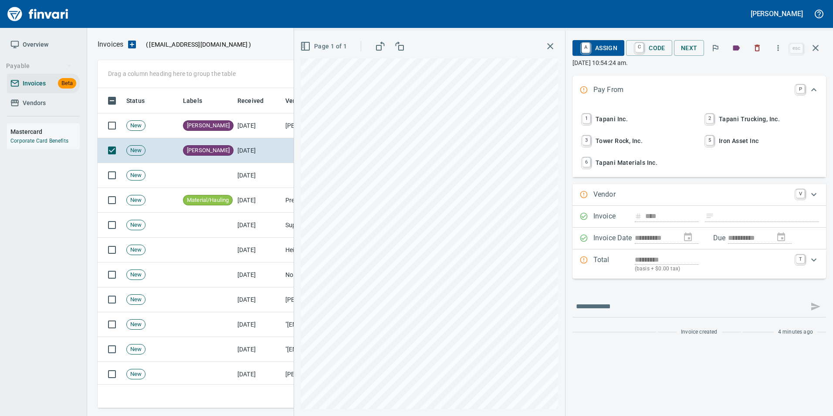
click at [819, 48] on icon "button" at bounding box center [816, 48] width 10 height 10
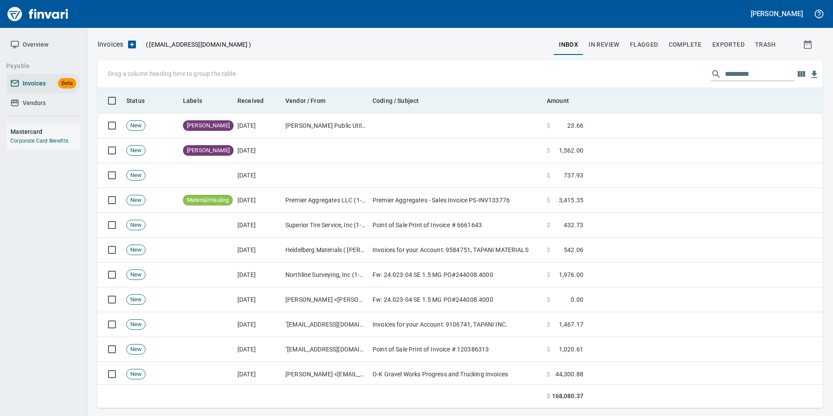
scroll to position [313, 712]
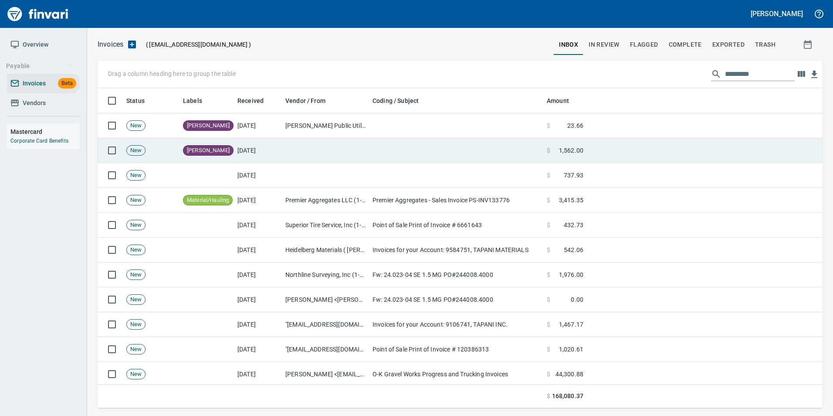
click at [436, 153] on td at bounding box center [456, 150] width 174 height 25
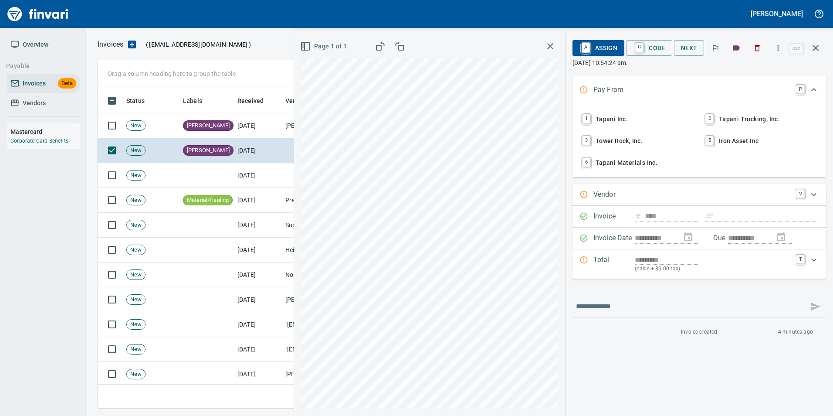
click at [625, 119] on span "1 Tapani Inc." at bounding box center [638, 119] width 115 height 15
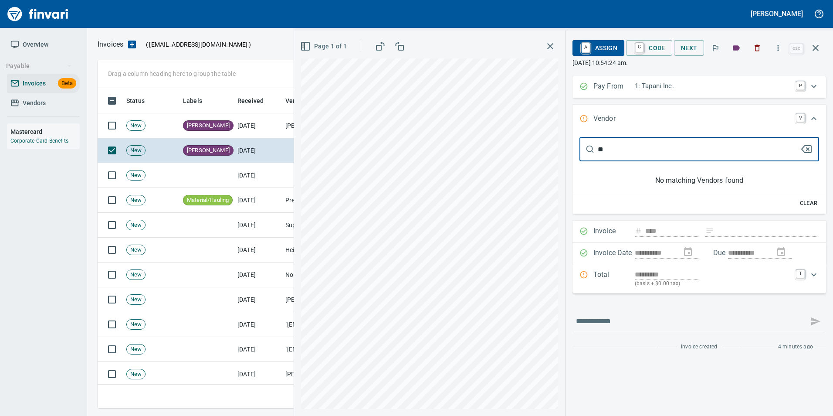
type input "*"
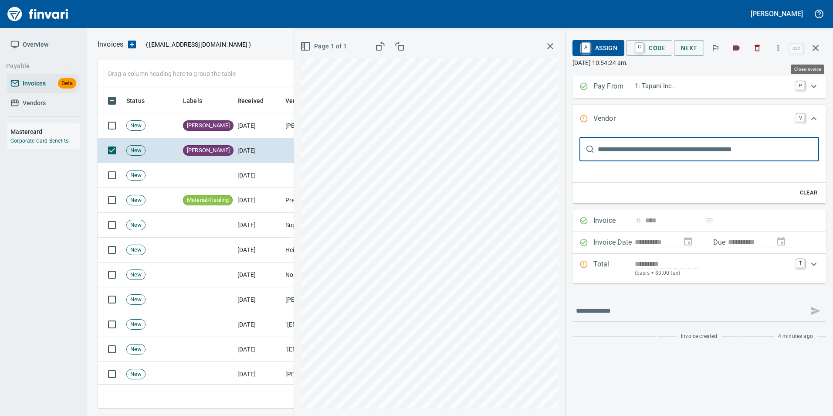
click at [818, 51] on icon "button" at bounding box center [816, 48] width 10 height 10
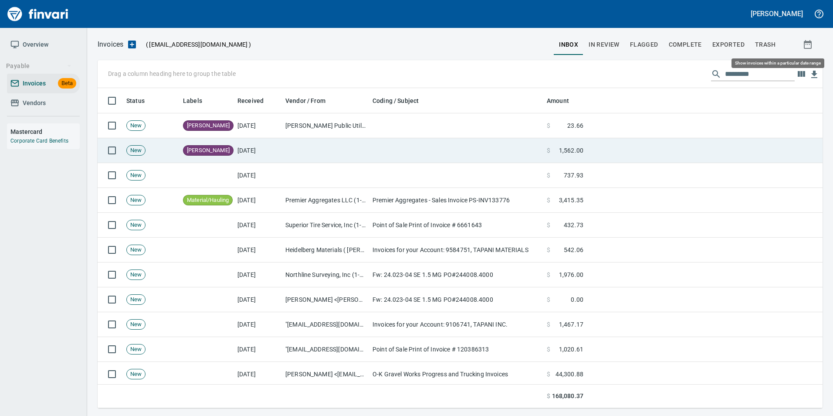
scroll to position [313, 712]
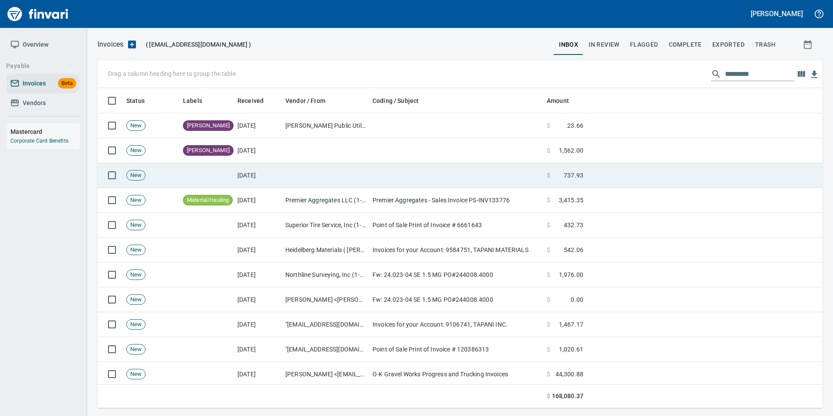
click at [390, 179] on td at bounding box center [456, 175] width 174 height 25
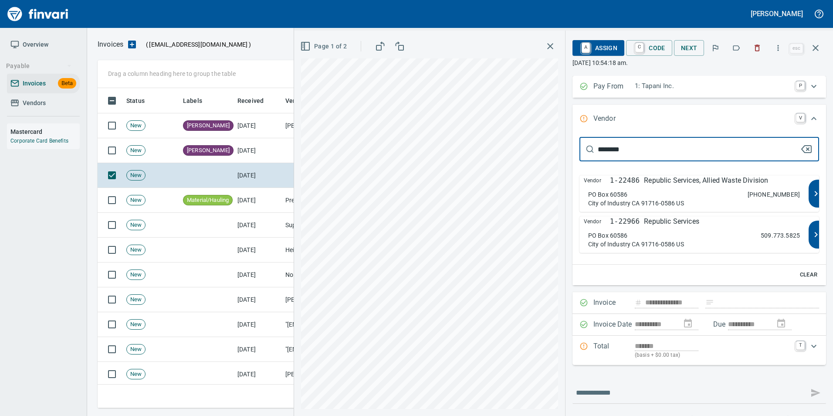
type input "********"
click at [711, 228] on div "Vendor 1-22966 Republic Services PO Box 60586 City of Industry CA 91716-0586 US…" at bounding box center [694, 234] width 229 height 37
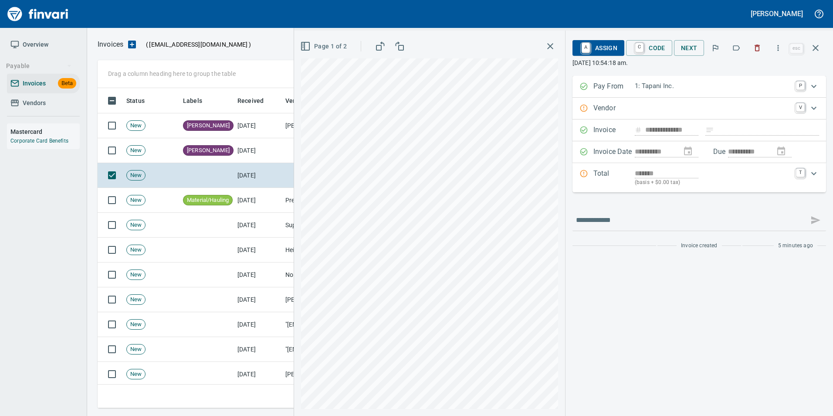
type input "**********"
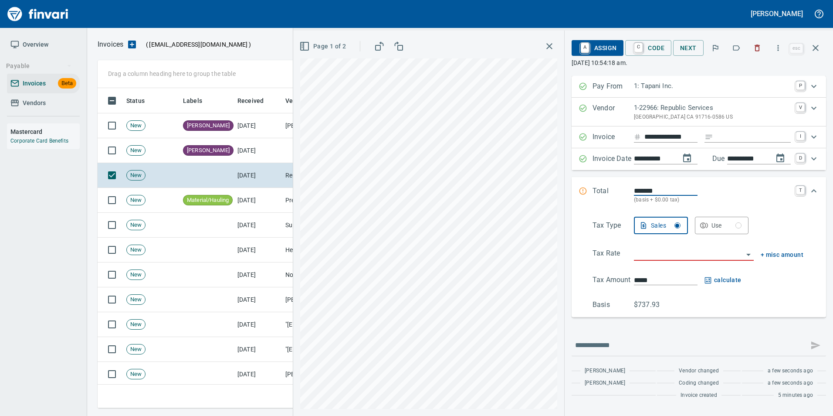
click at [736, 50] on icon "button" at bounding box center [736, 48] width 9 height 9
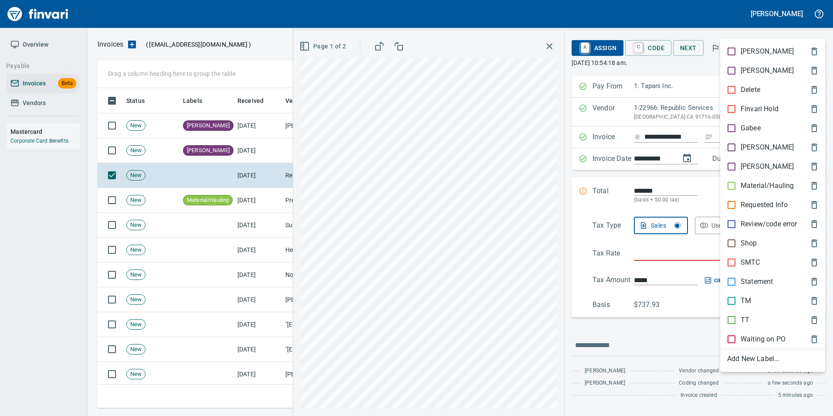
scroll to position [313, 712]
click at [748, 139] on div "[PERSON_NAME]" at bounding box center [772, 147] width 105 height 19
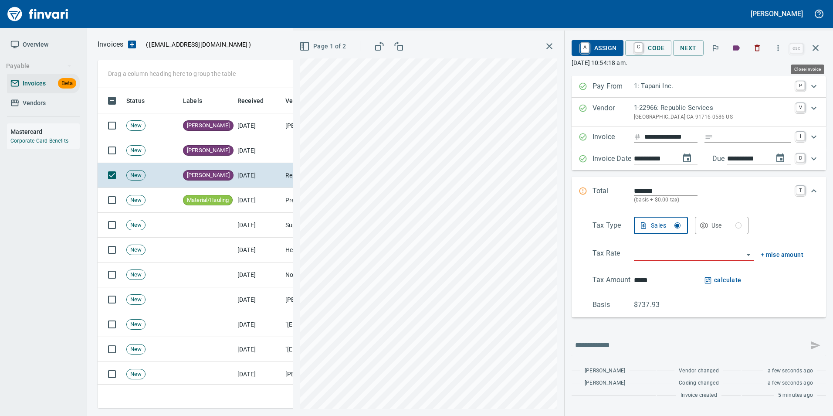
click at [823, 48] on button "button" at bounding box center [815, 47] width 21 height 21
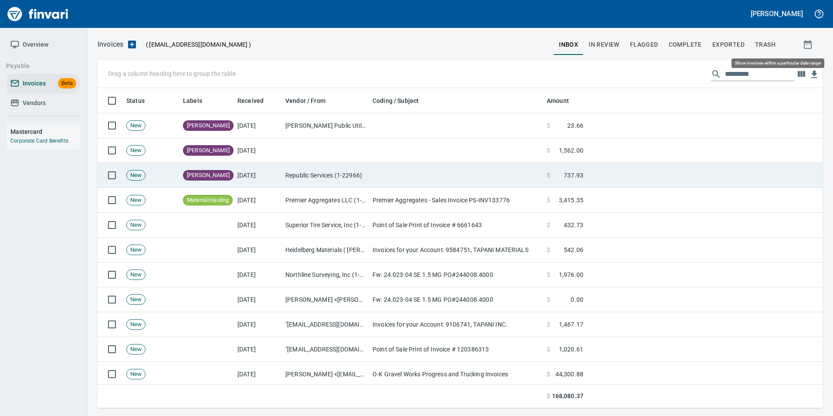
scroll to position [313, 712]
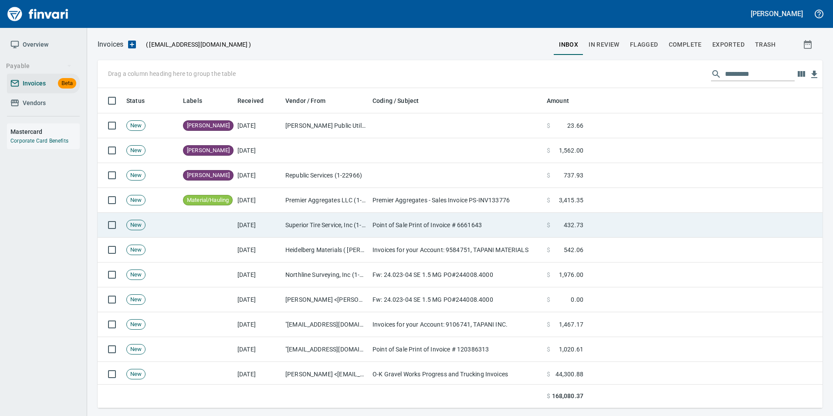
click at [393, 219] on td "Point of Sale Print of Invoice # 6661643" at bounding box center [456, 225] width 174 height 25
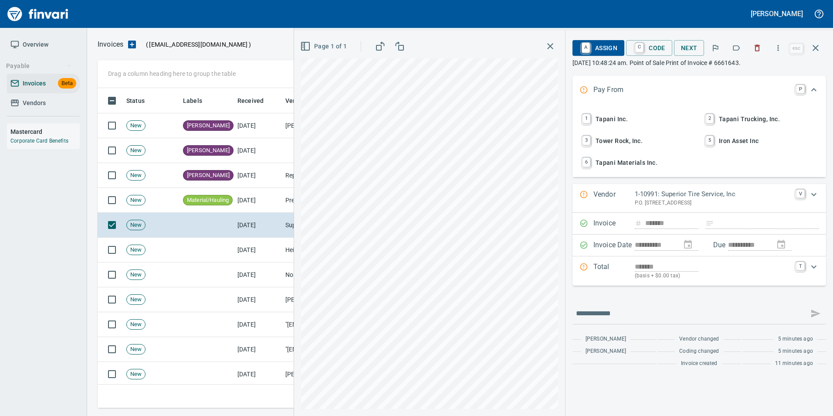
click at [737, 50] on icon "button" at bounding box center [737, 47] width 7 height 5
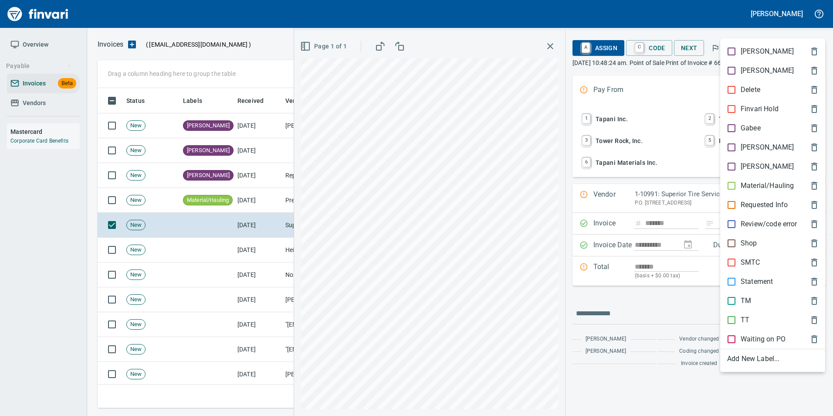
drag, startPoint x: 731, startPoint y: 238, endPoint x: 744, endPoint y: 178, distance: 60.9
click at [732, 238] on div "Shop" at bounding box center [772, 243] width 105 height 19
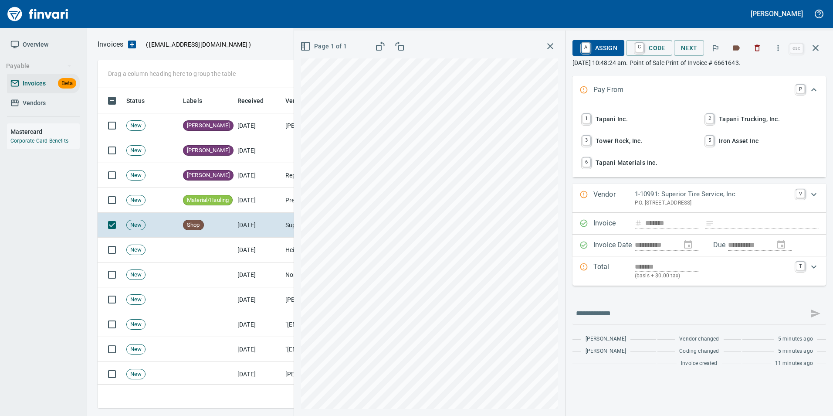
click at [816, 47] on icon "button" at bounding box center [816, 48] width 10 height 10
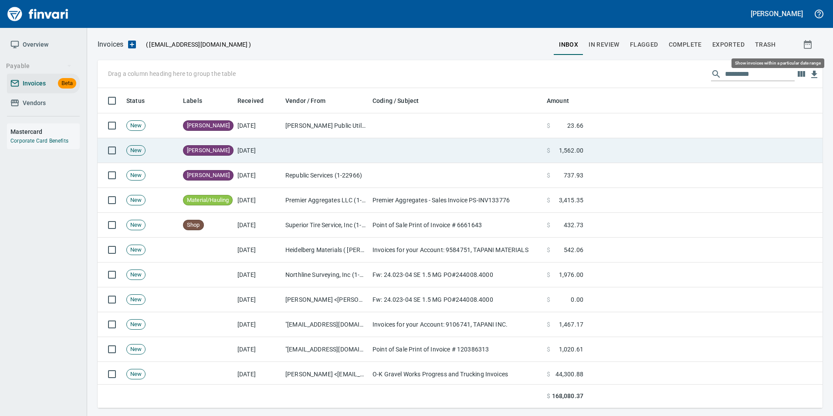
scroll to position [313, 712]
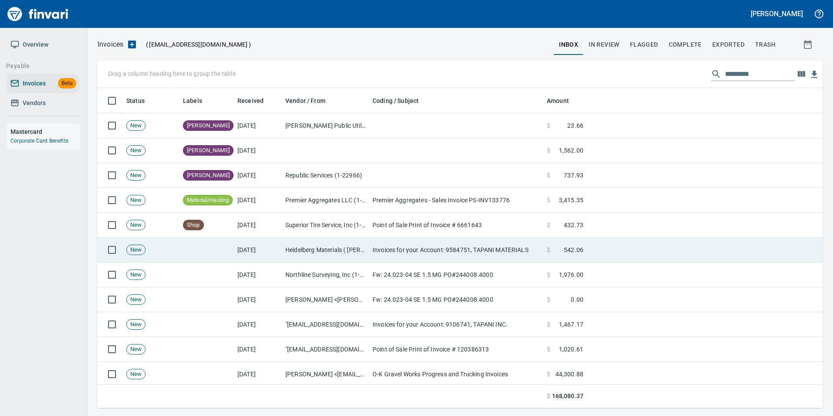
click at [221, 242] on td at bounding box center [207, 250] width 54 height 25
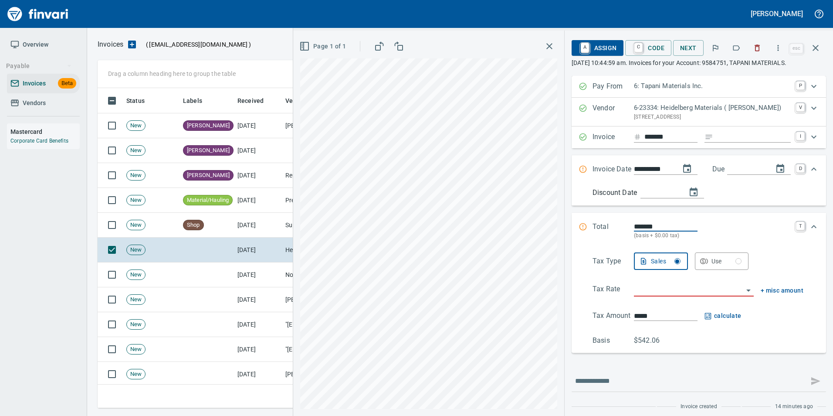
click at [737, 47] on icon "button" at bounding box center [736, 48] width 9 height 9
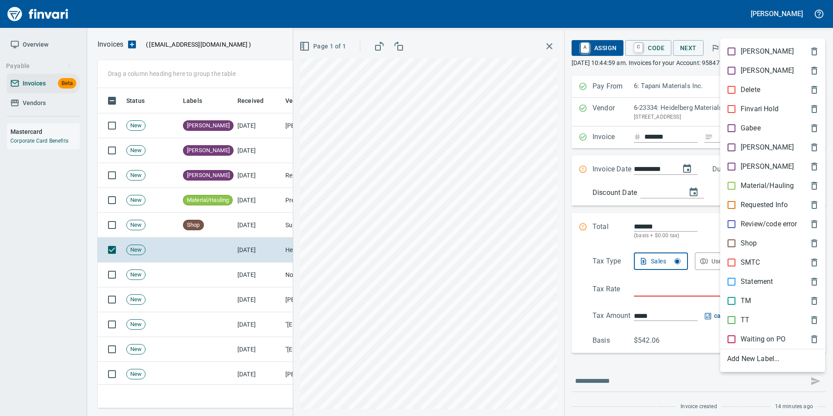
scroll to position [313, 712]
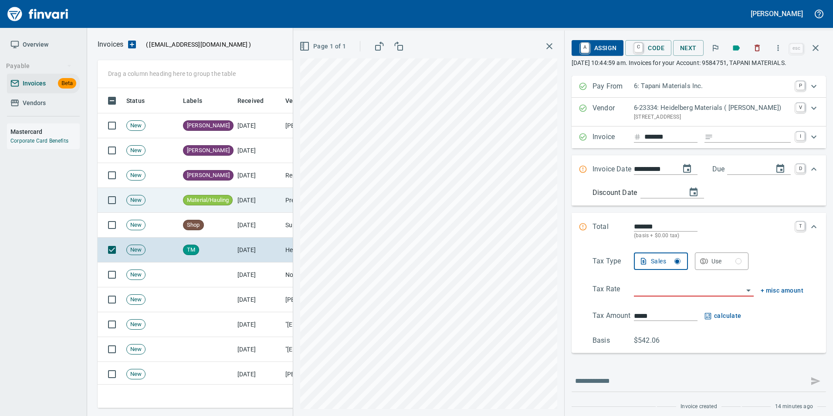
click at [813, 50] on icon "button" at bounding box center [816, 48] width 10 height 10
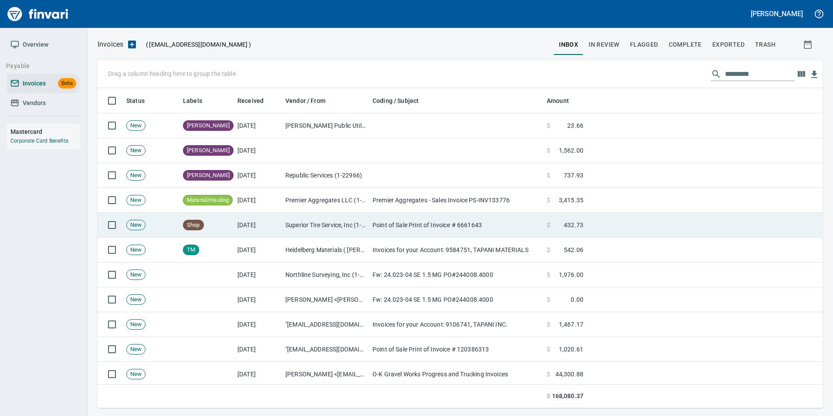
scroll to position [313, 712]
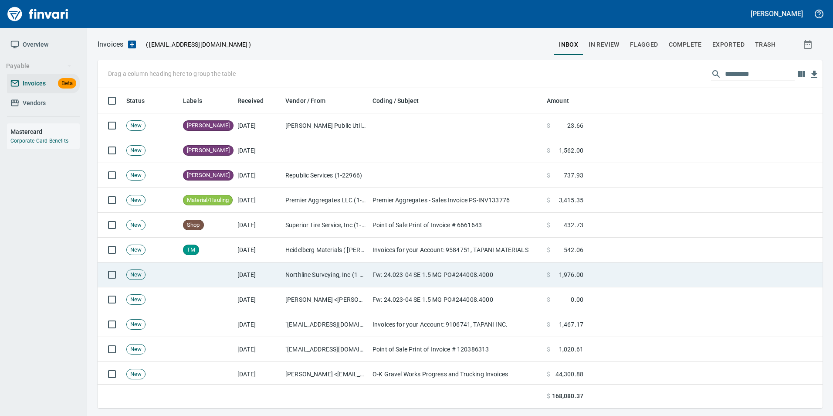
click at [520, 268] on td "Fw: 24.023-04 SE 1.5 MG PO#244008.4000" at bounding box center [456, 274] width 174 height 25
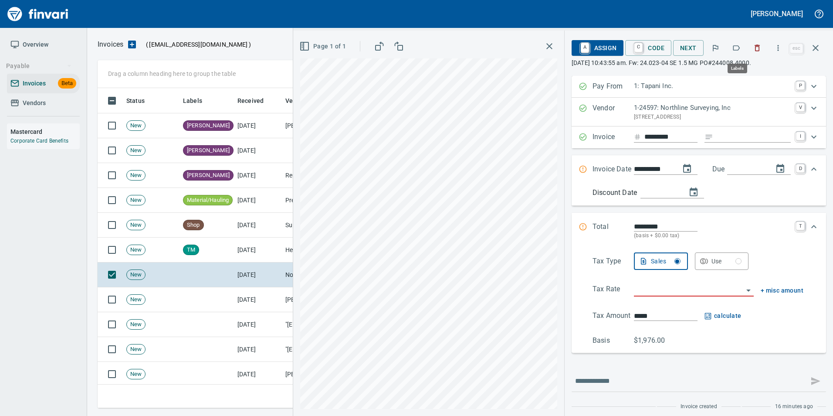
click at [741, 52] on icon "button" at bounding box center [736, 48] width 9 height 9
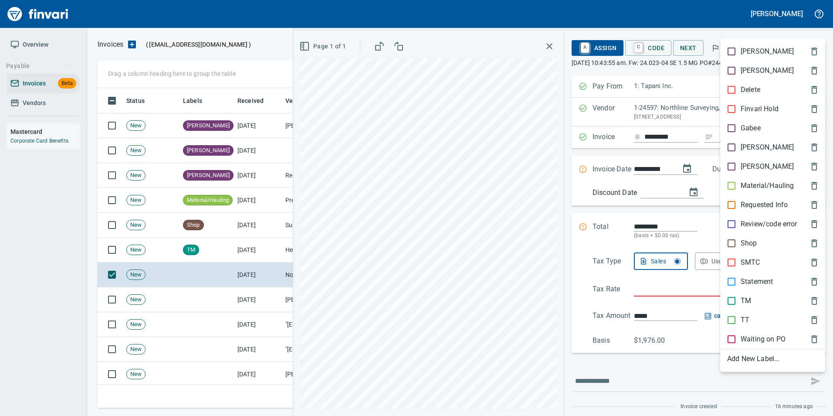
scroll to position [313, 712]
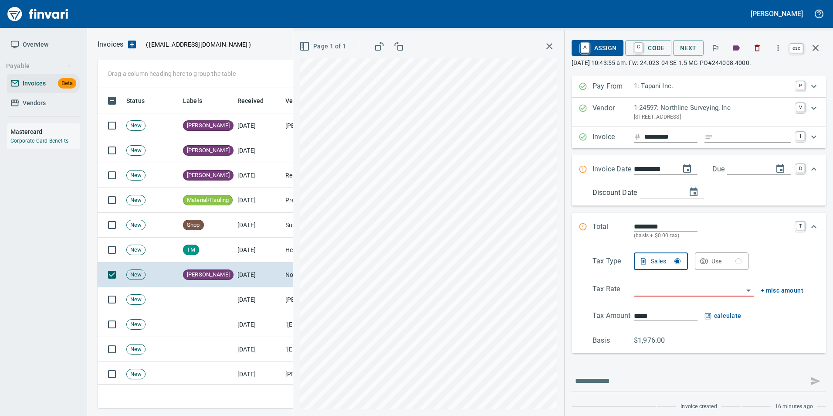
click at [812, 48] on icon "button" at bounding box center [816, 48] width 10 height 10
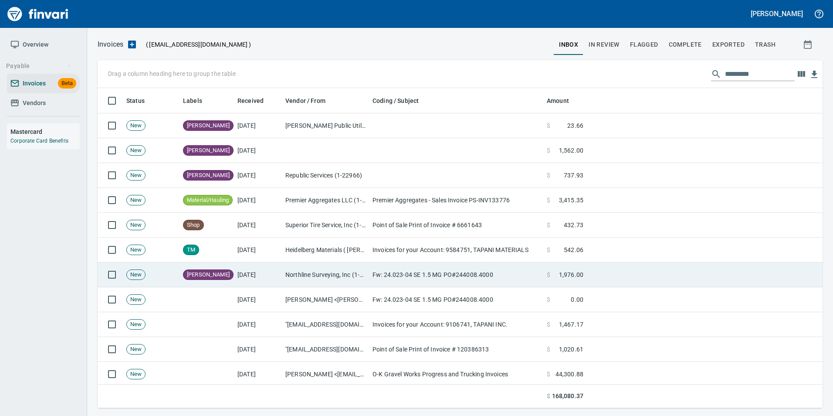
scroll to position [313, 712]
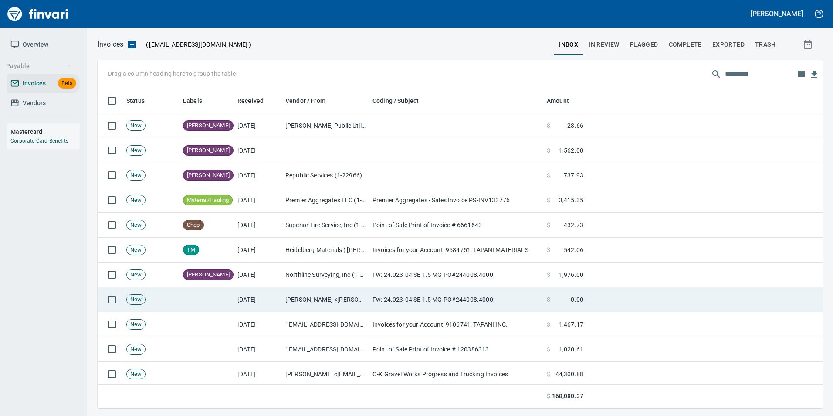
click at [401, 299] on td "Fw: 24.023-04 SE 1.5 MG PO#244008.4000" at bounding box center [456, 299] width 174 height 25
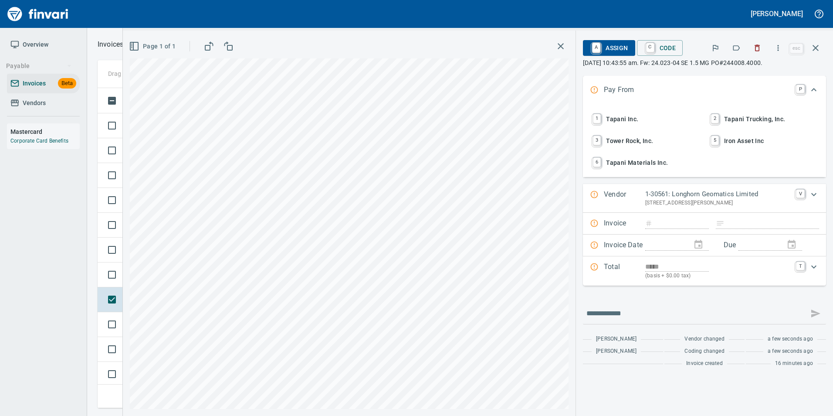
click at [738, 49] on icon "button" at bounding box center [736, 48] width 9 height 9
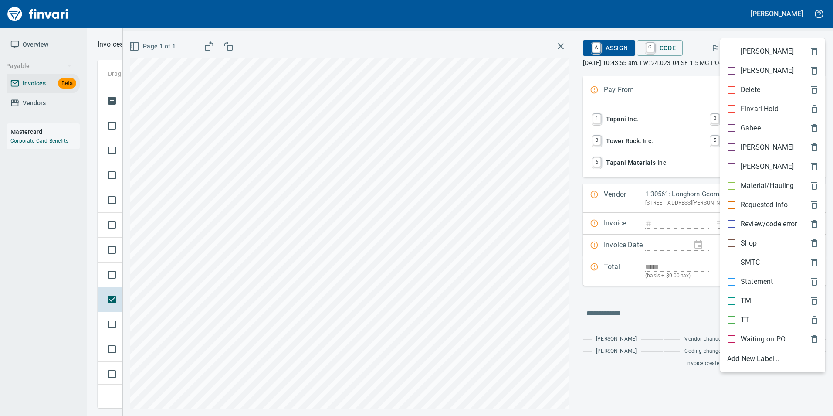
scroll to position [313, 712]
click at [754, 150] on p "[PERSON_NAME]" at bounding box center [767, 147] width 53 height 10
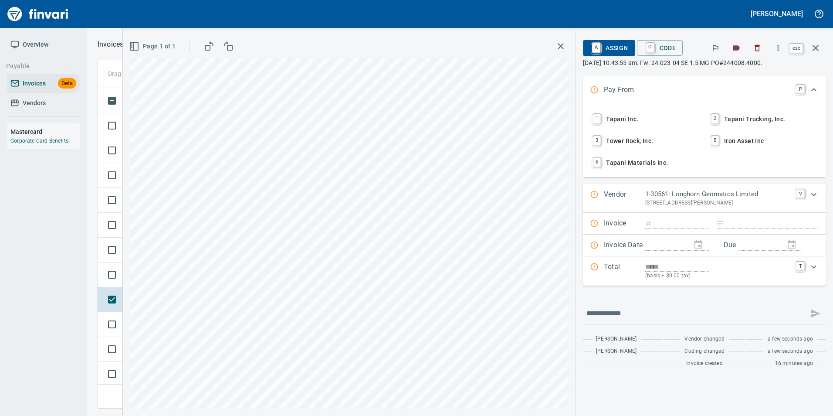
click at [819, 50] on icon "button" at bounding box center [816, 48] width 10 height 10
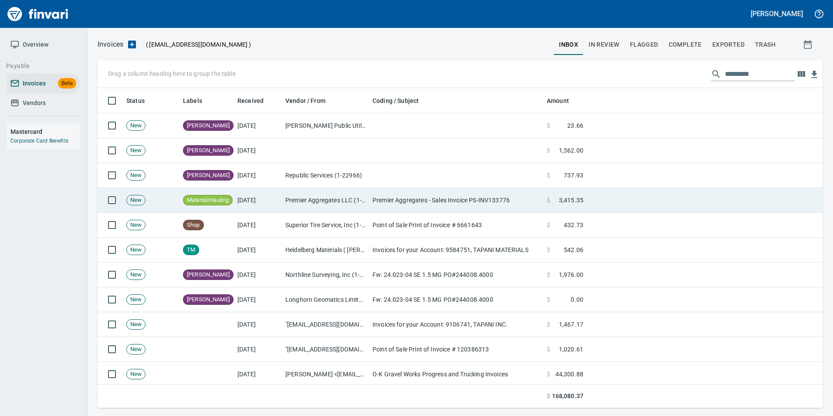
scroll to position [313, 712]
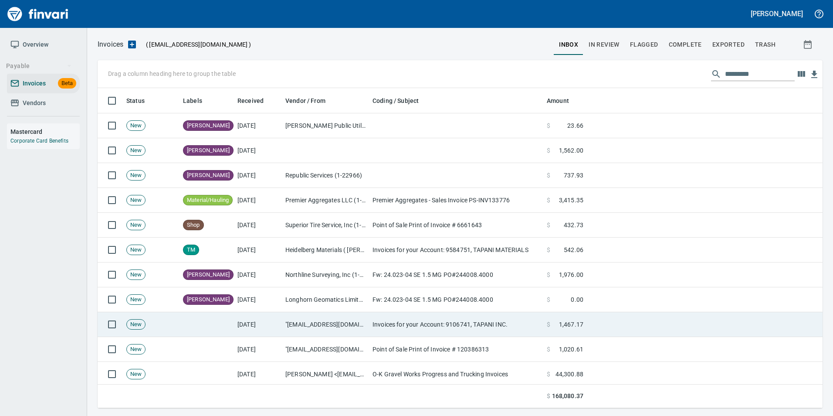
click at [373, 330] on td "Invoices for your Account: 9106741, TAPANI INC." at bounding box center [456, 324] width 174 height 25
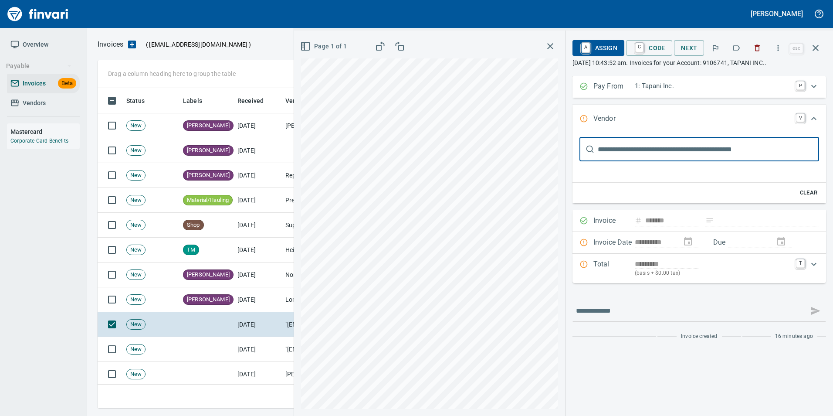
click at [737, 47] on icon "button" at bounding box center [736, 48] width 9 height 9
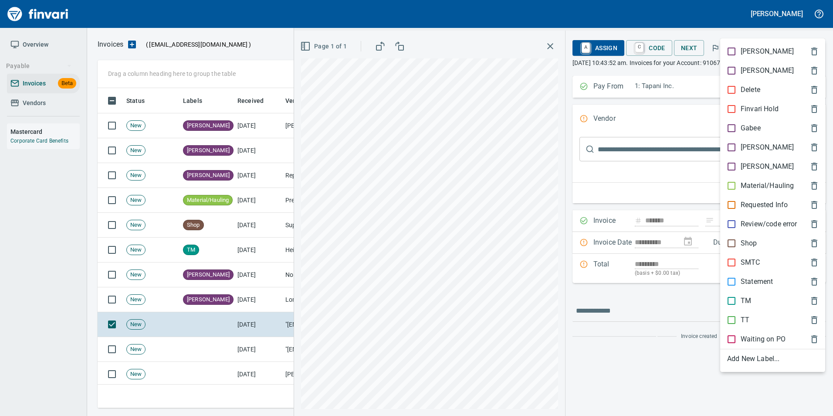
scroll to position [313, 712]
click at [752, 186] on p "Material/Hauling" at bounding box center [767, 185] width 53 height 10
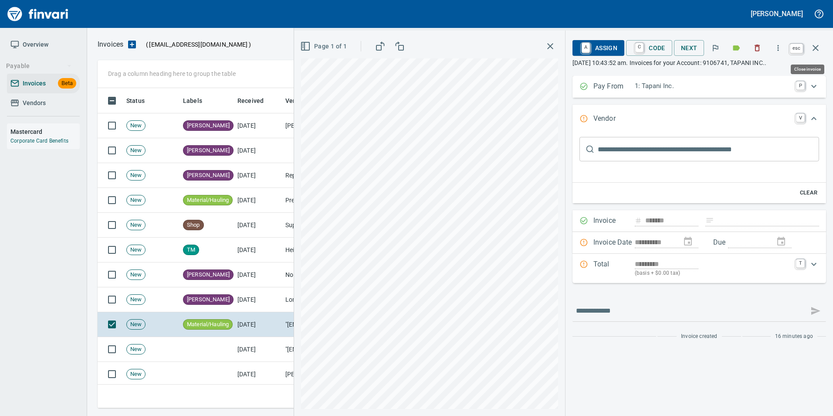
click at [821, 49] on icon "button" at bounding box center [816, 48] width 10 height 10
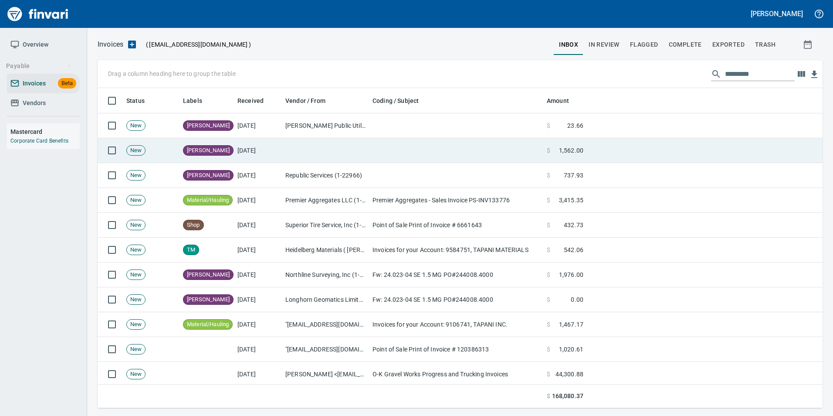
scroll to position [313, 712]
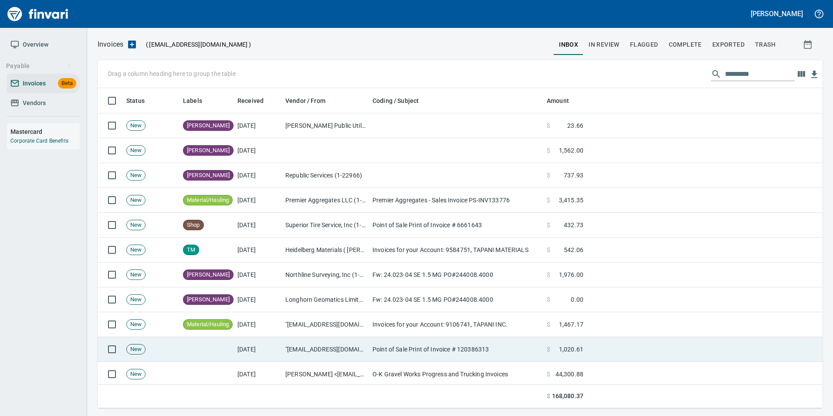
click at [364, 347] on td ""noreply@superiortireservice.com" <noreply@superiortireservice.com>" at bounding box center [325, 349] width 87 height 25
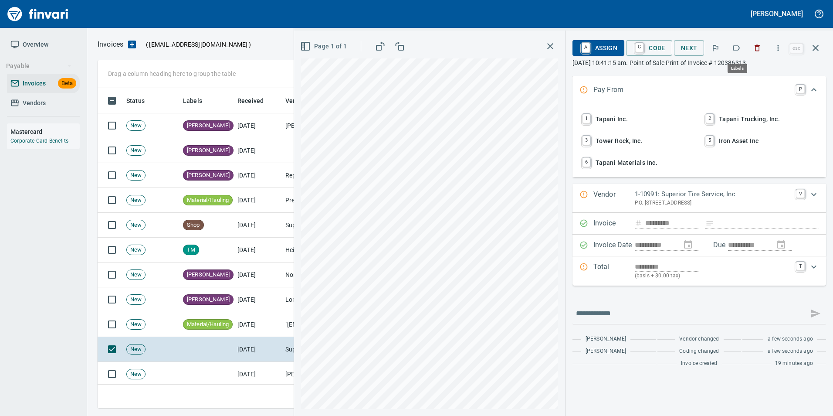
click at [741, 49] on icon "button" at bounding box center [737, 47] width 7 height 5
click at [818, 50] on icon "button" at bounding box center [816, 48] width 6 height 6
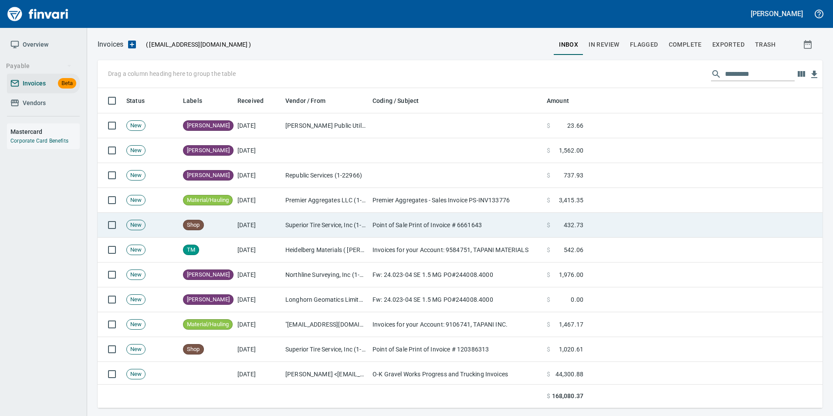
scroll to position [218, 0]
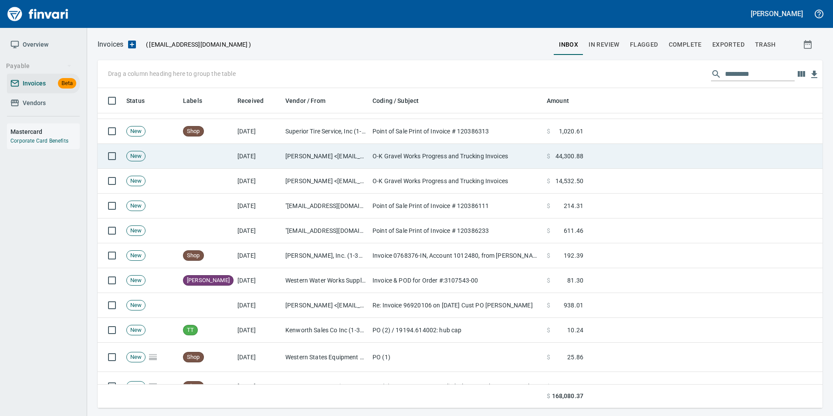
click at [299, 154] on td "Steven Wright <swright@okgravelworks.com>" at bounding box center [325, 156] width 87 height 25
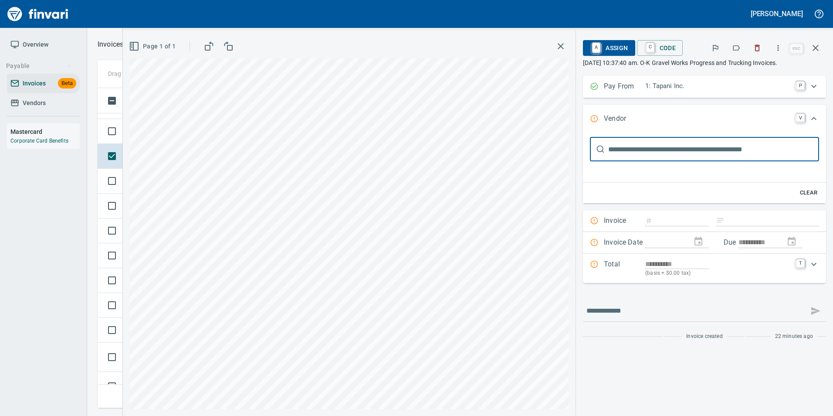
click at [821, 48] on icon "button" at bounding box center [816, 48] width 10 height 10
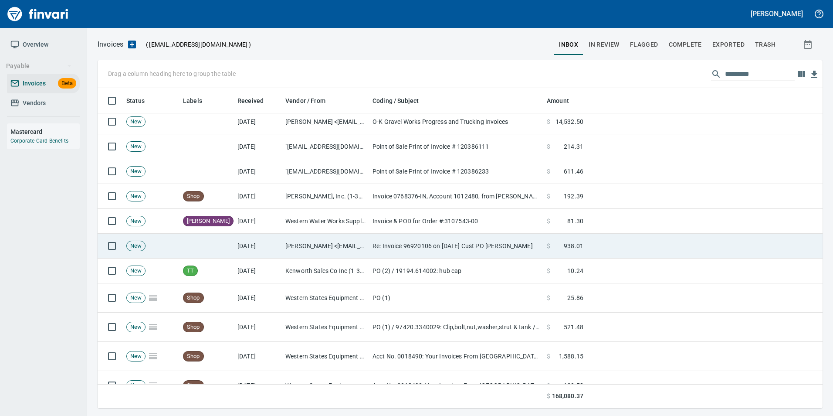
scroll to position [262, 0]
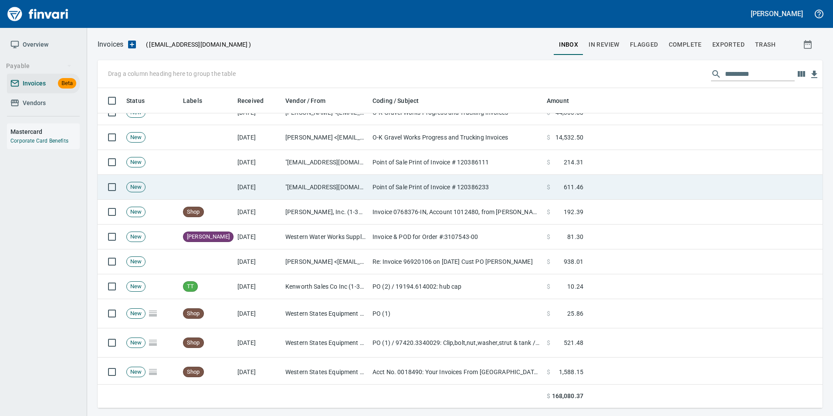
click at [368, 187] on td ""noreply@superiortireservice.com" <noreply@superiortireservice.com>" at bounding box center [325, 187] width 87 height 25
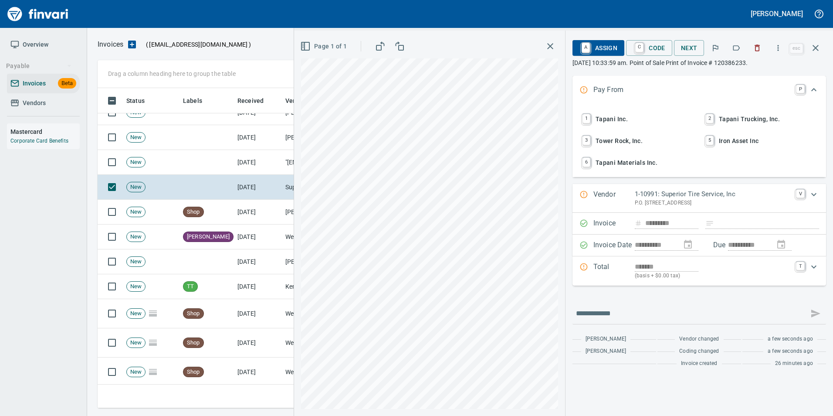
click at [733, 51] on icon "button" at bounding box center [736, 48] width 9 height 9
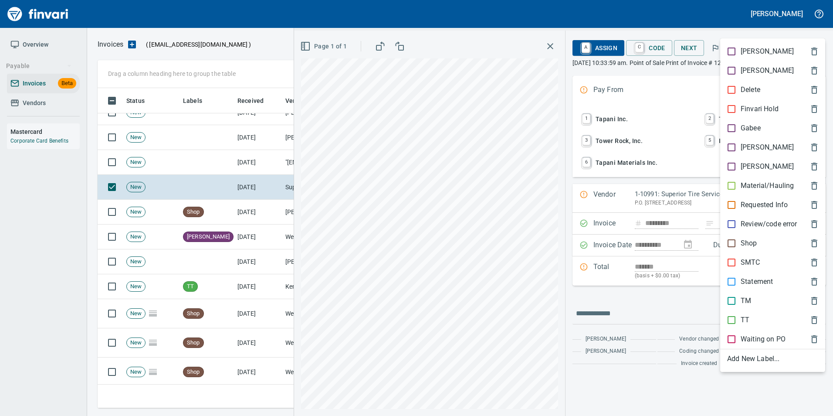
scroll to position [313, 712]
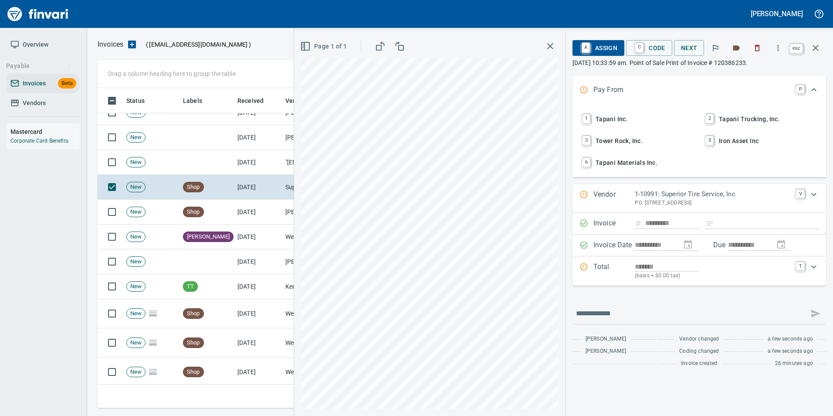
drag, startPoint x: 817, startPoint y: 53, endPoint x: 787, endPoint y: 61, distance: 31.1
click at [817, 52] on icon "button" at bounding box center [816, 48] width 10 height 10
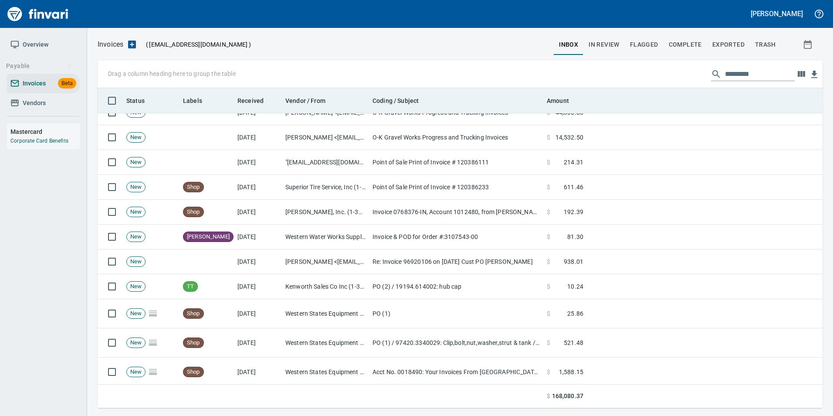
scroll to position [313, 712]
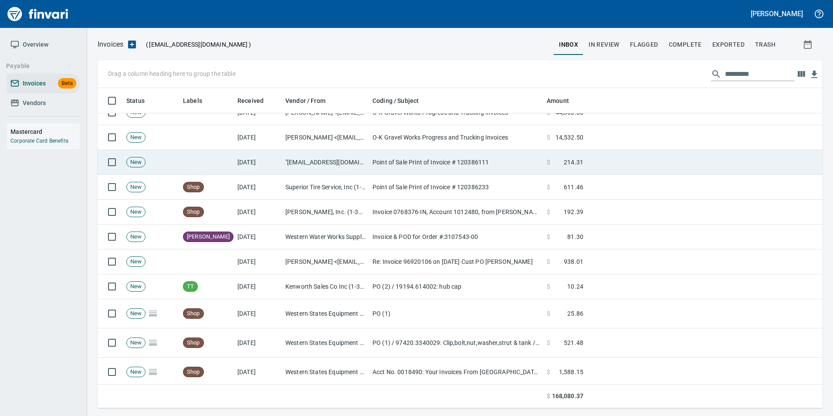
click at [378, 156] on td "Point of Sale Print of Invoice # 120386111" at bounding box center [456, 162] width 174 height 25
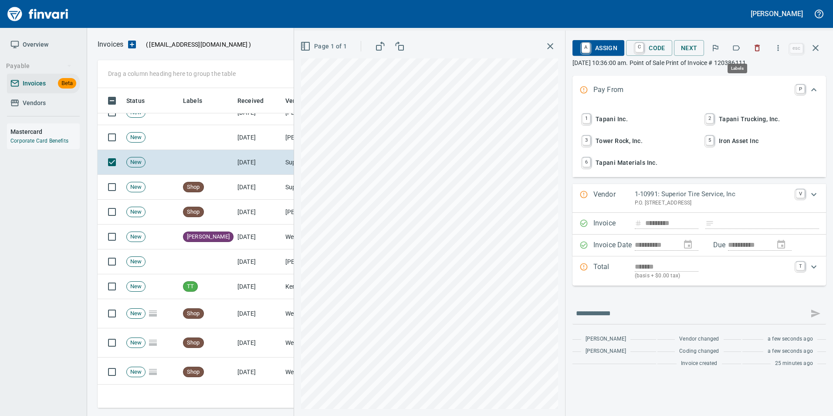
click at [741, 46] on icon "button" at bounding box center [736, 48] width 9 height 9
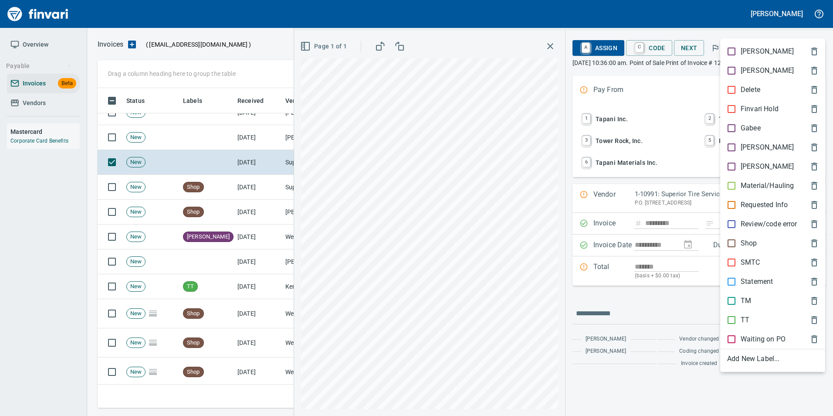
scroll to position [313, 712]
click at [730, 238] on div "Shop" at bounding box center [772, 243] width 105 height 19
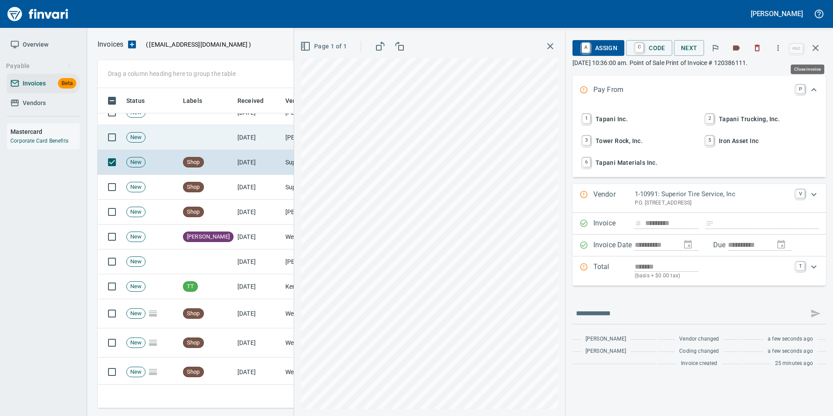
click at [814, 53] on icon "button" at bounding box center [816, 48] width 10 height 10
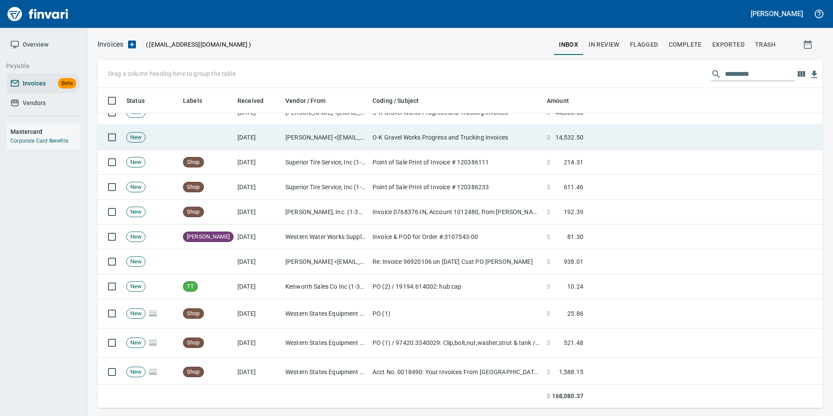
scroll to position [313, 712]
click at [423, 134] on td "O-K Gravel Works Progress and Trucking Invoices" at bounding box center [456, 137] width 174 height 25
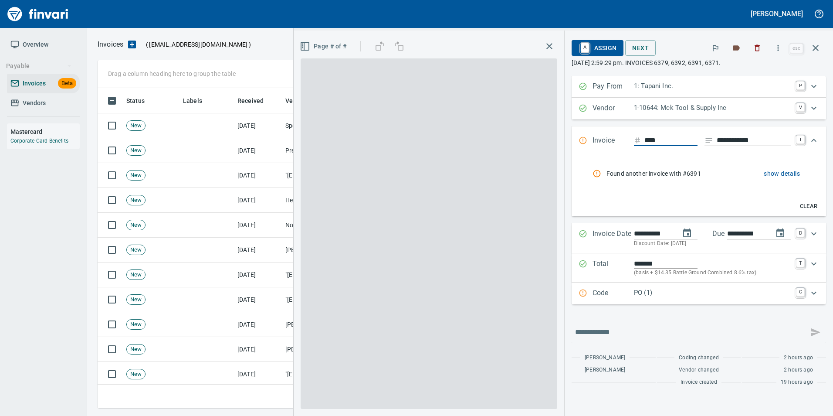
scroll to position [313, 712]
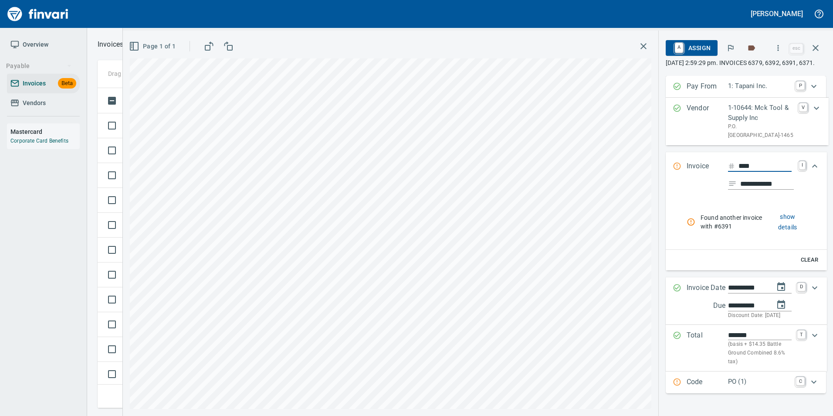
click at [748, 172] on input "****" at bounding box center [765, 166] width 53 height 11
type input "****"
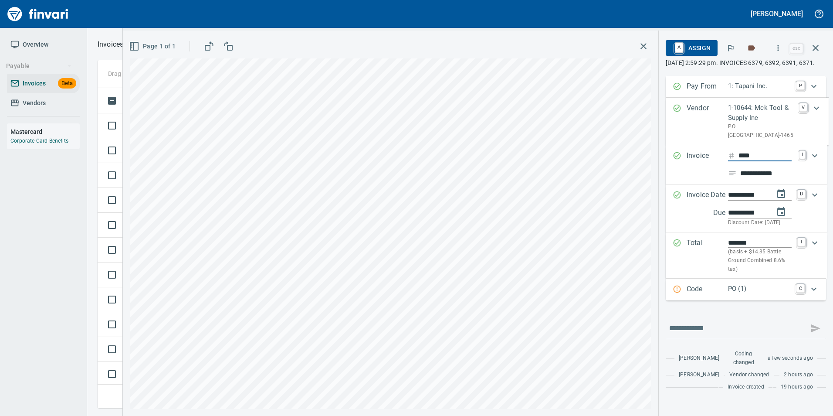
scroll to position [0, 0]
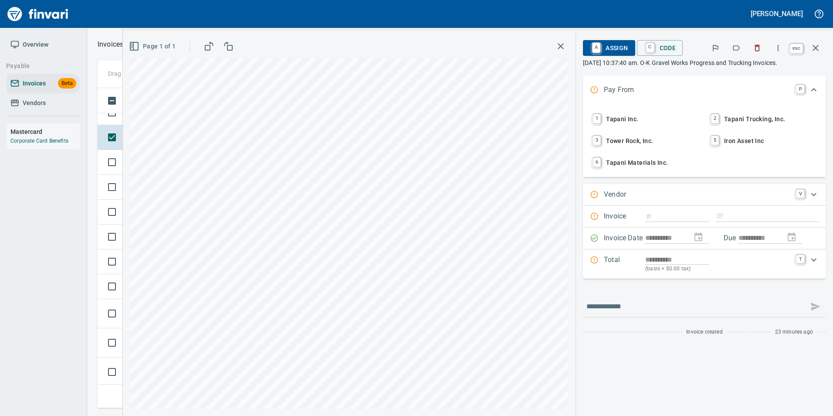
scroll to position [313, 712]
click at [818, 49] on icon "button" at bounding box center [816, 48] width 10 height 10
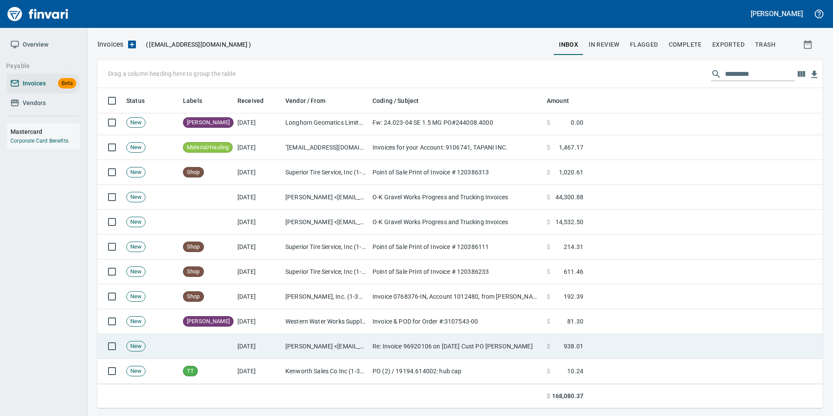
scroll to position [174, 0]
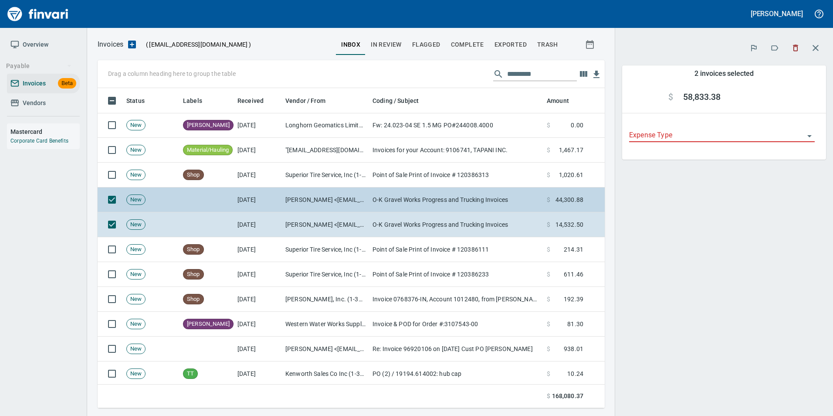
scroll to position [313, 494]
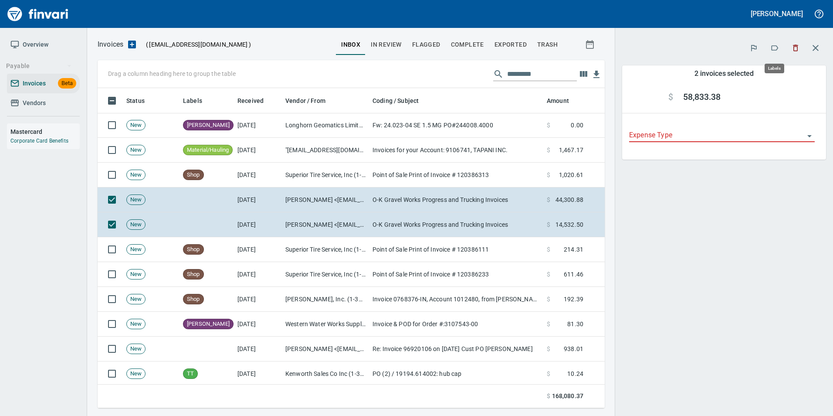
click at [774, 48] on icon "button" at bounding box center [775, 48] width 9 height 9
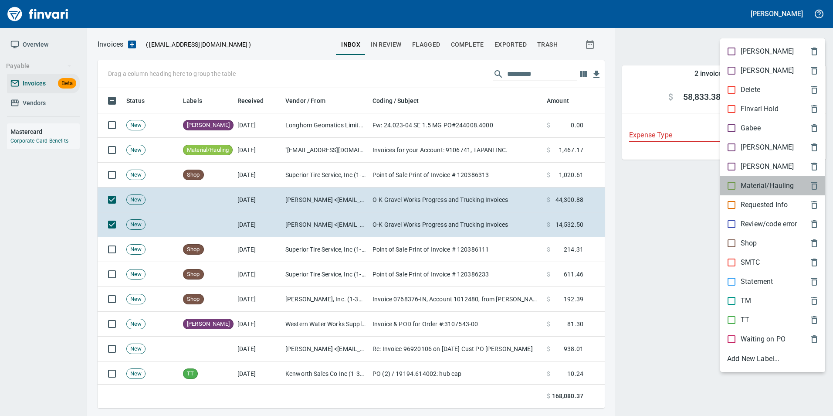
click at [768, 183] on p "Material/Hauling" at bounding box center [767, 185] width 53 height 10
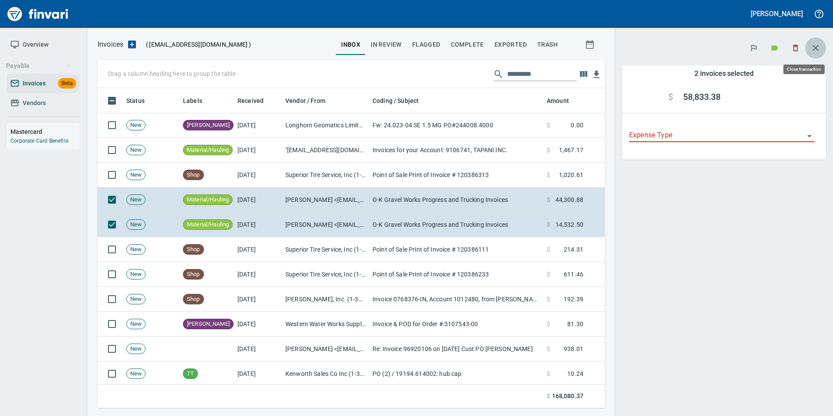
click at [814, 51] on icon "button" at bounding box center [816, 48] width 10 height 10
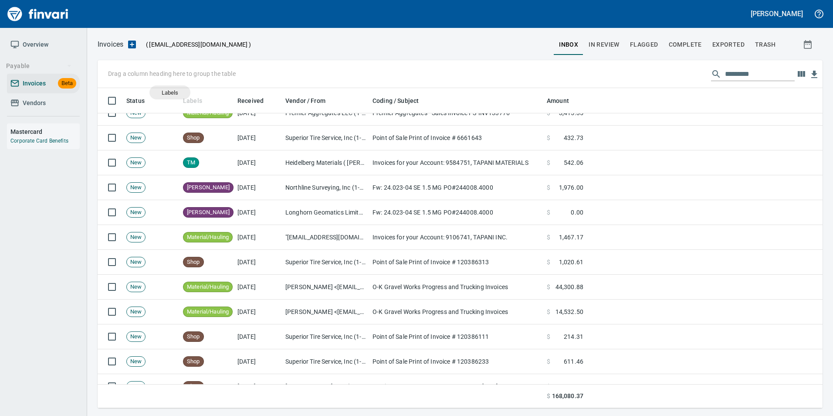
scroll to position [313, 712]
drag, startPoint x: 187, startPoint y: 102, endPoint x: 117, endPoint y: 73, distance: 75.2
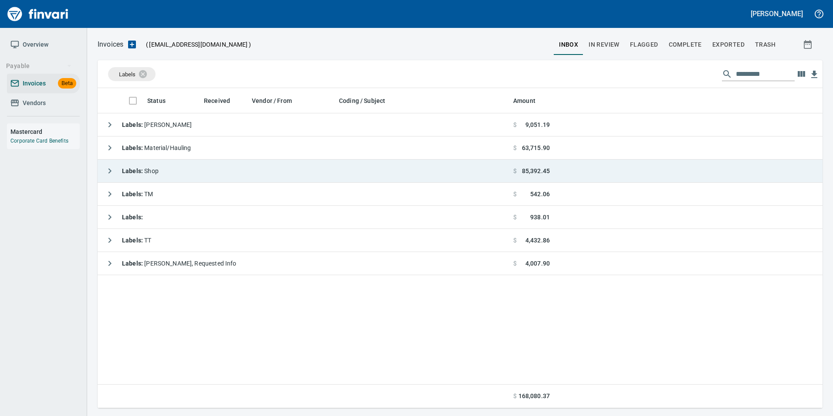
click at [107, 169] on icon "button" at bounding box center [110, 171] width 10 height 10
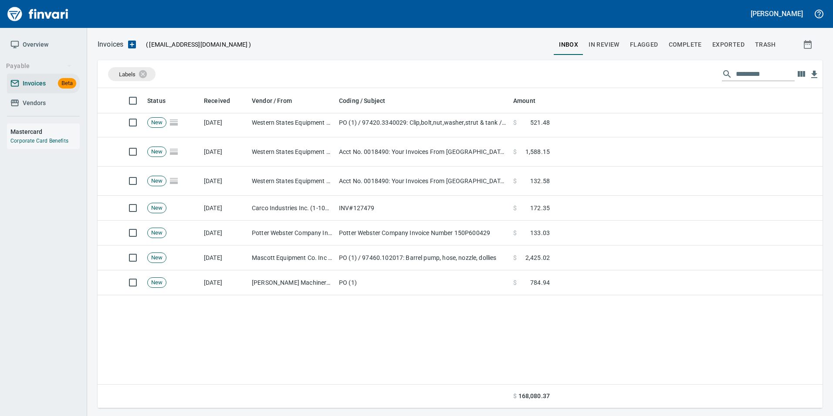
scroll to position [262, 0]
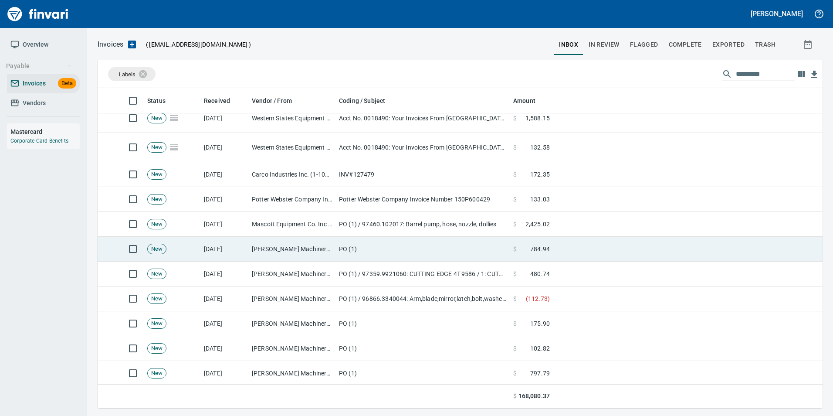
click at [260, 258] on td "[PERSON_NAME] Machinery Co (1-10794)" at bounding box center [291, 249] width 87 height 25
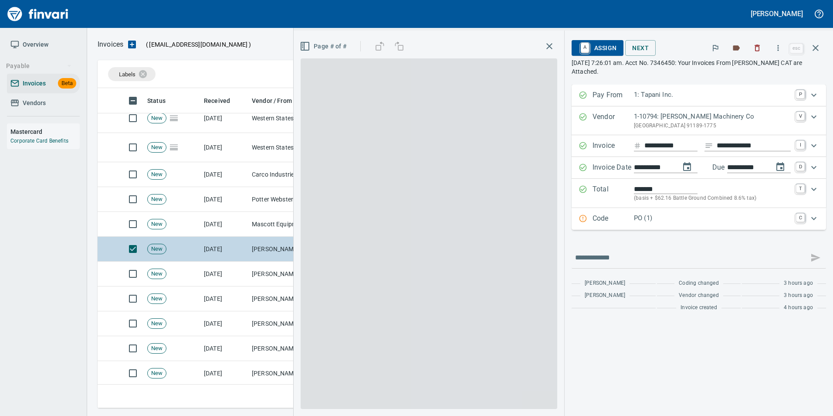
scroll to position [313, 712]
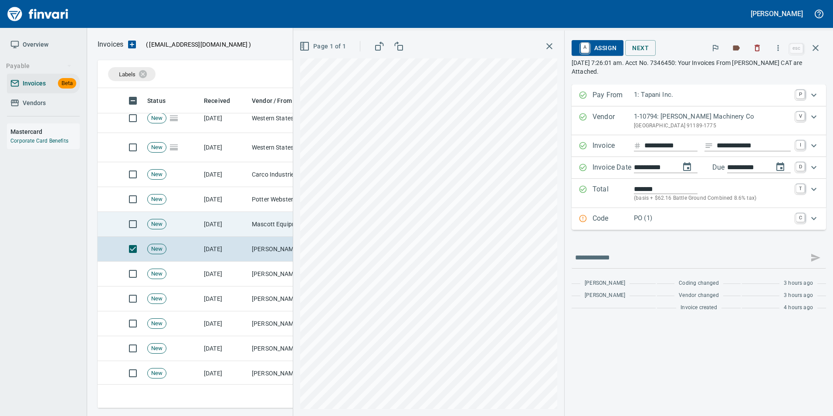
click at [238, 229] on td "[DATE]" at bounding box center [224, 224] width 48 height 25
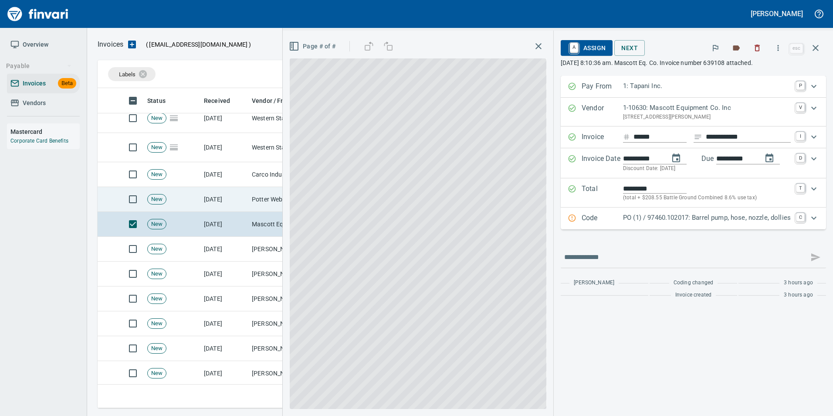
click at [229, 203] on td "[DATE]" at bounding box center [224, 199] width 48 height 25
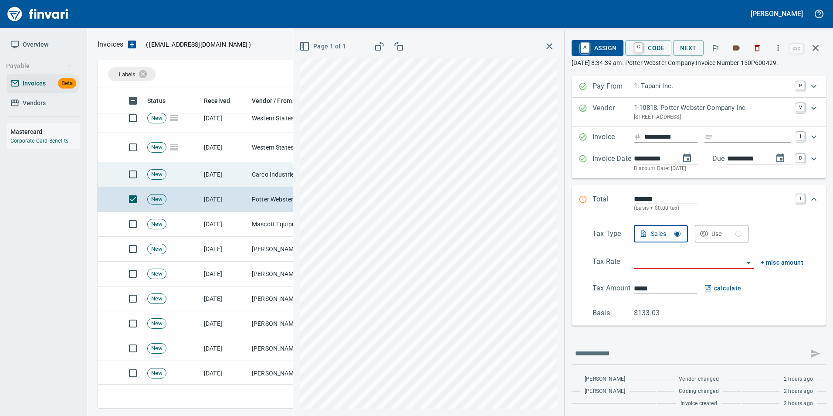
click at [225, 181] on td "[DATE]" at bounding box center [224, 174] width 48 height 25
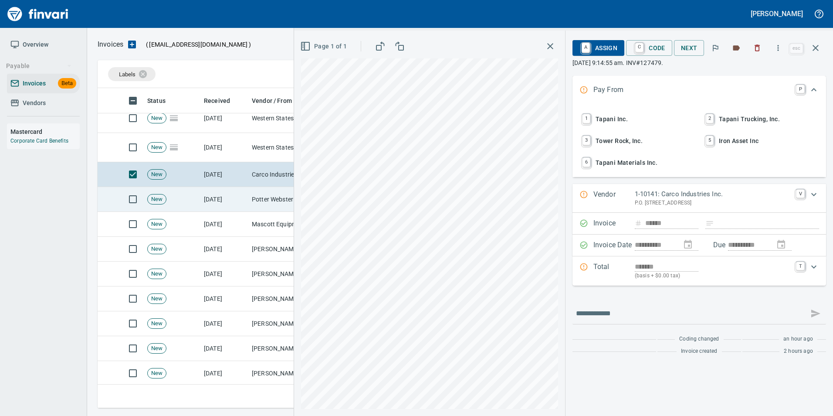
click at [227, 199] on td "[DATE]" at bounding box center [224, 199] width 48 height 25
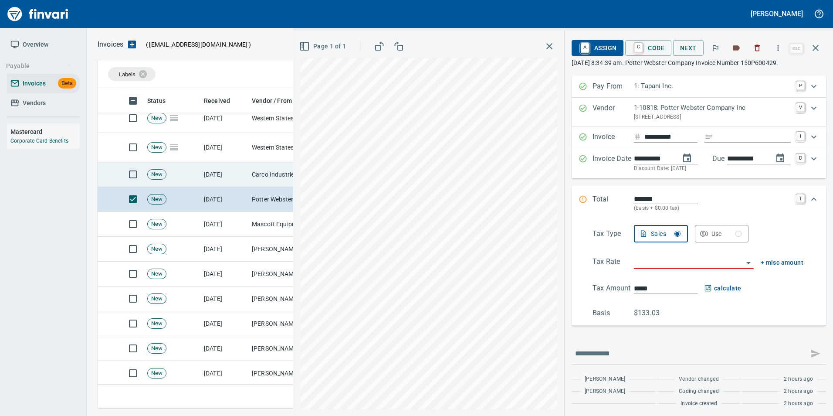
click at [224, 174] on td "[DATE]" at bounding box center [224, 174] width 48 height 25
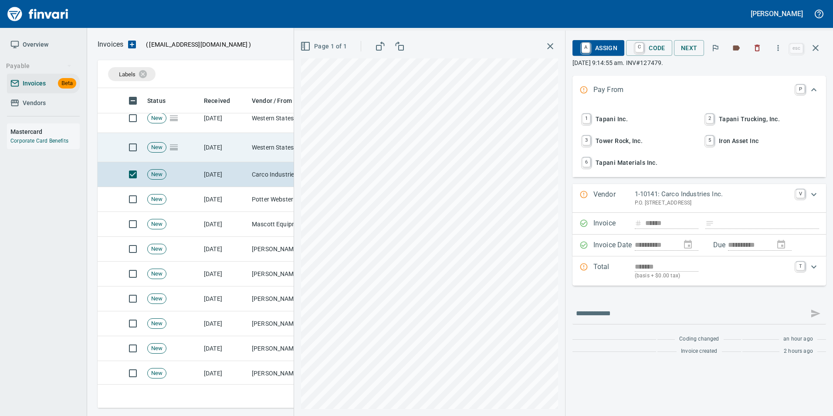
click at [220, 156] on td "[DATE]" at bounding box center [224, 147] width 48 height 29
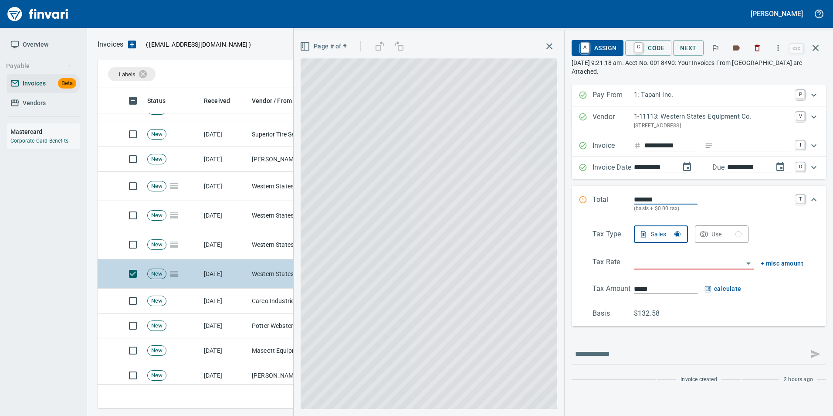
scroll to position [131, 0]
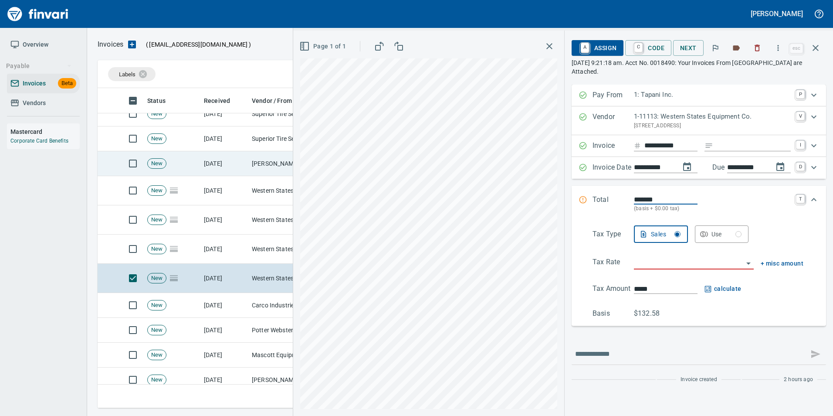
click at [219, 163] on td "[DATE]" at bounding box center [224, 163] width 48 height 25
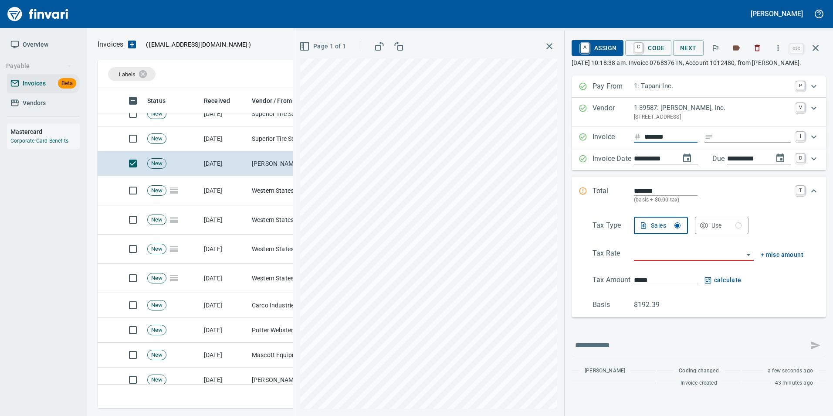
click at [680, 132] on input "*******" at bounding box center [671, 137] width 53 height 11
type input "**********"
click at [730, 137] on input "Expand" at bounding box center [754, 137] width 74 height 11
click at [651, 253] on input "search" at bounding box center [688, 254] width 109 height 12
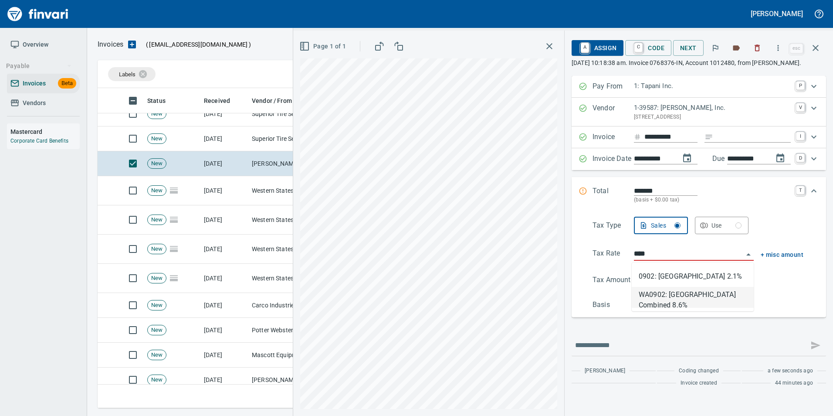
click at [656, 300] on li "WA0902: [GEOGRAPHIC_DATA] Combined 8.6%" at bounding box center [693, 297] width 122 height 21
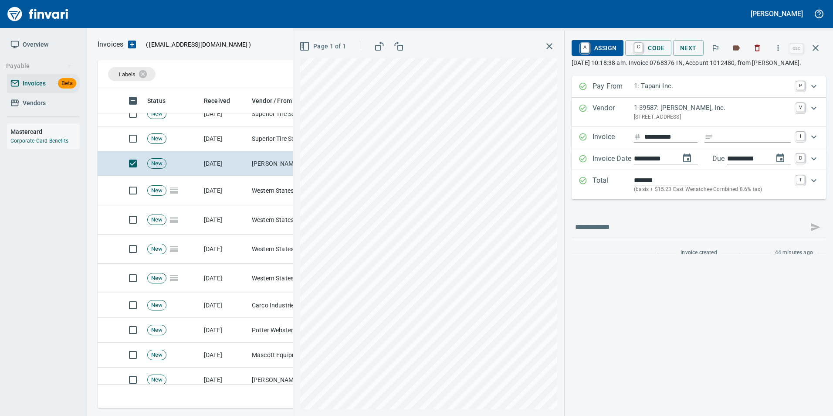
type input "**********"
type input "******"
click at [692, 197] on div "Total ******* (basis + $15.23 East Wenatchee Combined 8.6% tax) T" at bounding box center [699, 184] width 255 height 29
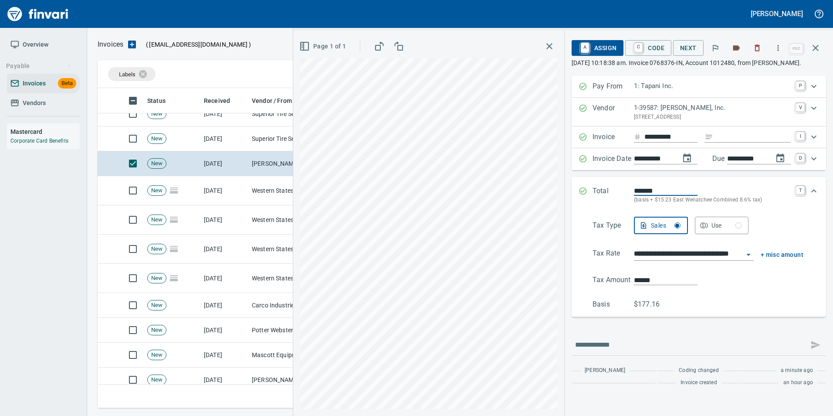
click at [667, 257] on input "**********" at bounding box center [688, 254] width 109 height 12
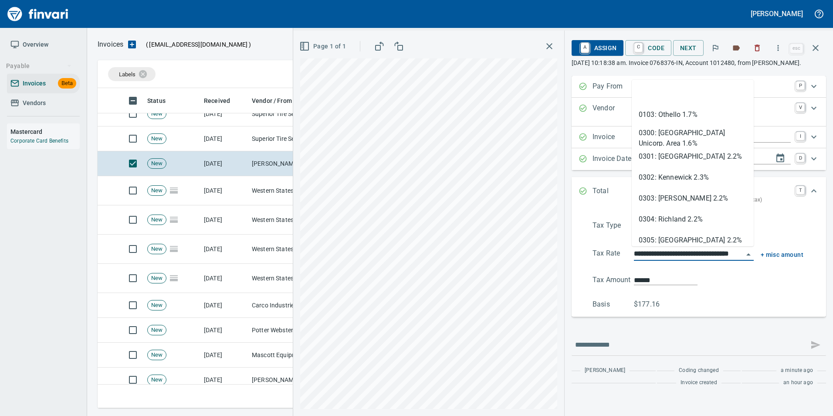
click at [667, 257] on input "**********" at bounding box center [688, 254] width 109 height 12
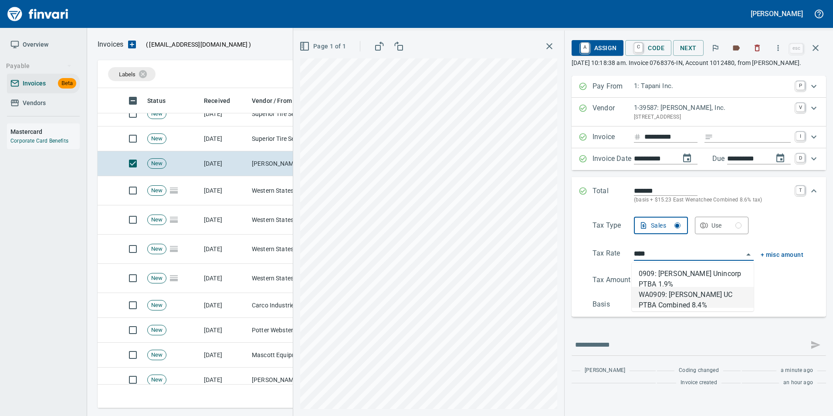
click at [681, 295] on li "WA0909: [PERSON_NAME] UC PTBA Combined 8.4%" at bounding box center [693, 297] width 122 height 21
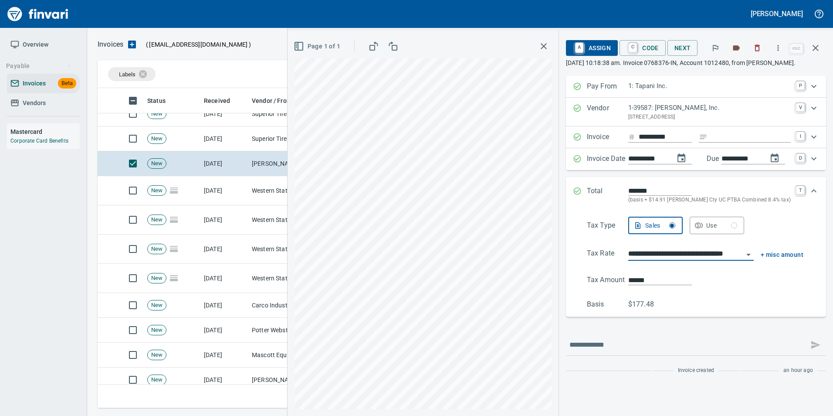
type input "**********"
type input "******"
type input "**********"
click at [579, 189] on icon "Expand" at bounding box center [577, 191] width 9 height 9
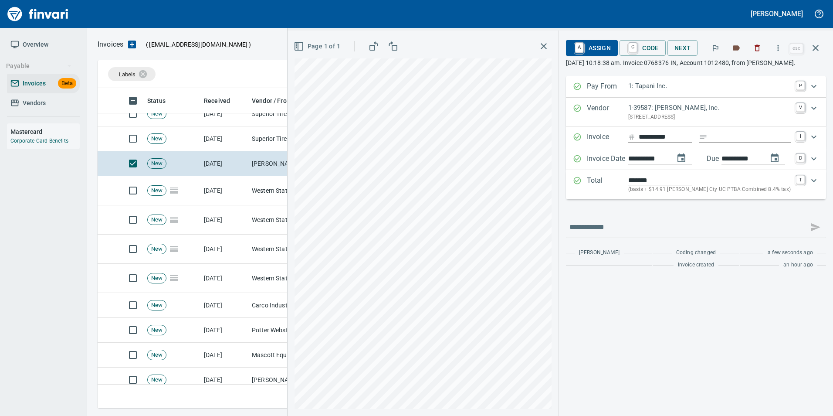
click at [609, 51] on span "A Assign" at bounding box center [592, 48] width 38 height 15
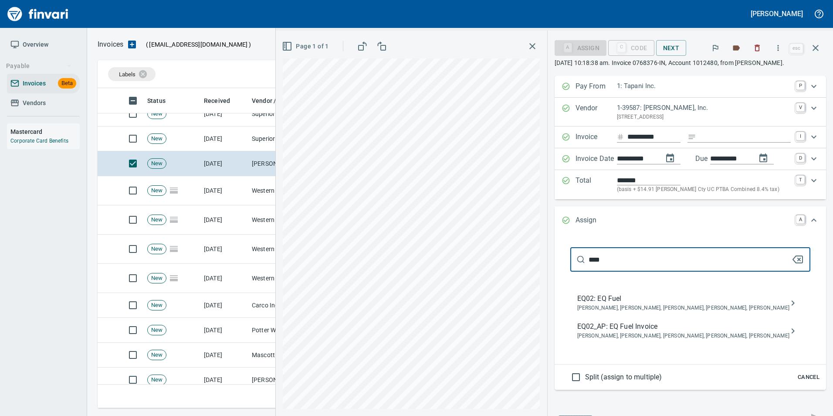
type input "****"
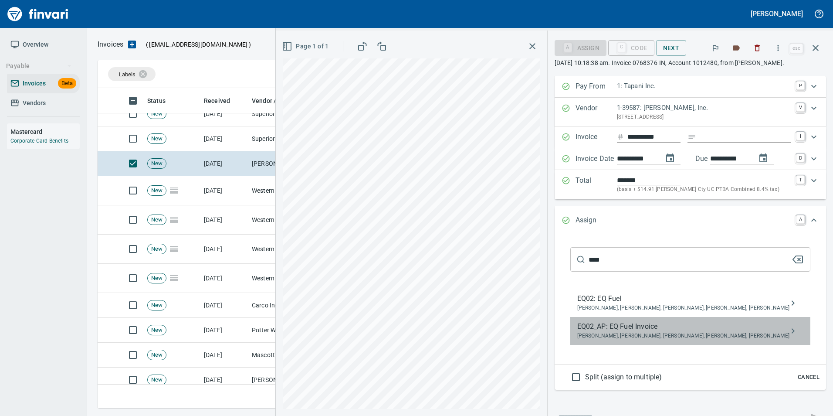
click at [705, 328] on span "EQ02_AP: EQ Fuel Invoice" at bounding box center [684, 326] width 212 height 10
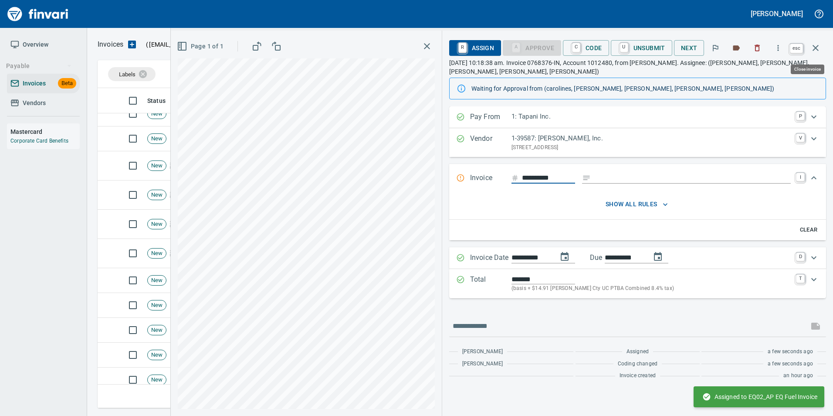
click at [819, 47] on icon "button" at bounding box center [816, 48] width 10 height 10
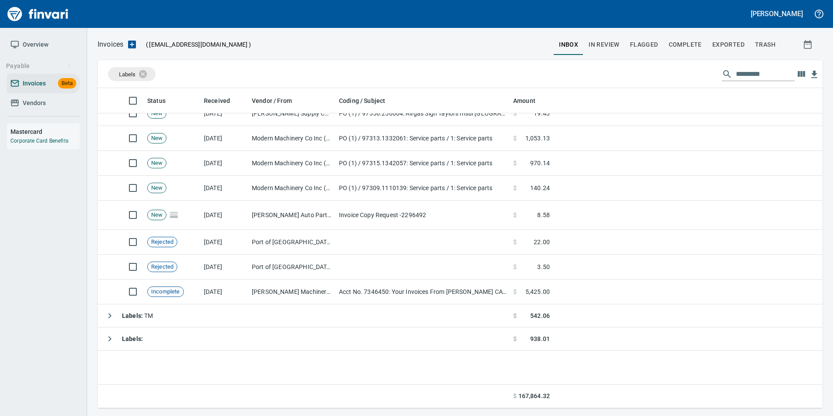
scroll to position [2344, 0]
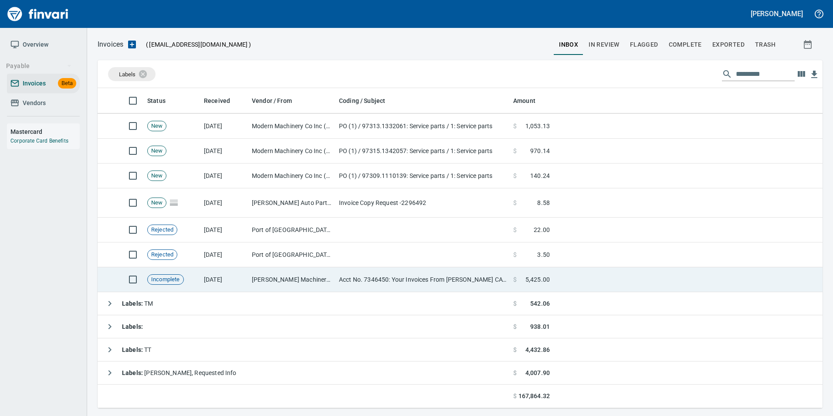
click at [270, 284] on td "[PERSON_NAME] Machinery Co (1-10794)" at bounding box center [291, 279] width 87 height 25
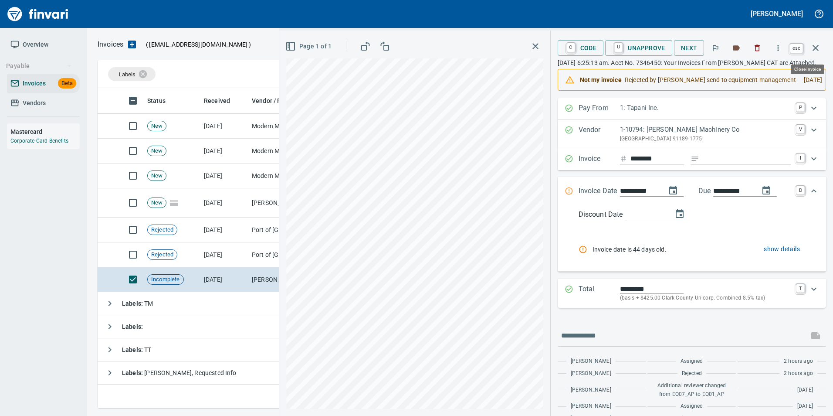
click at [823, 45] on button "button" at bounding box center [815, 47] width 21 height 21
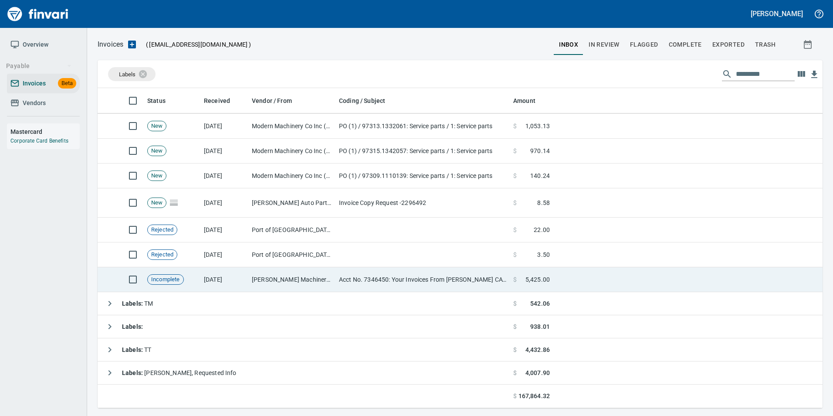
scroll to position [313, 712]
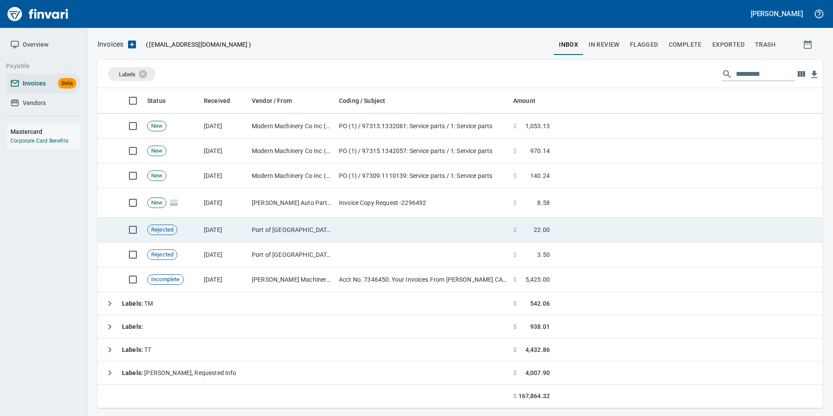
click at [205, 231] on td "[DATE]" at bounding box center [224, 229] width 48 height 25
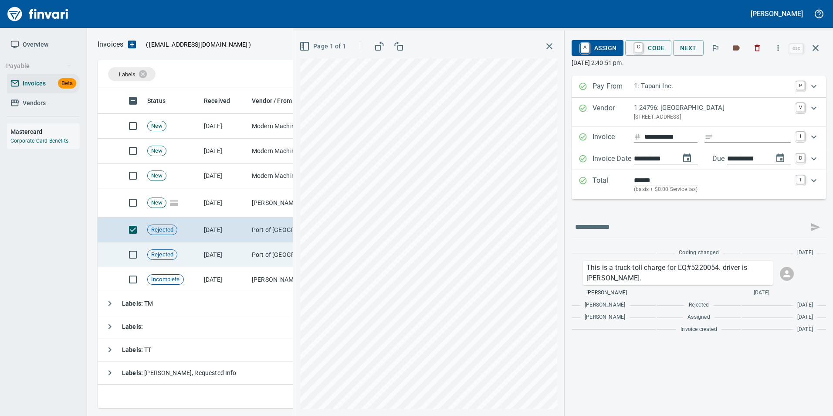
click at [211, 248] on td "[DATE]" at bounding box center [224, 254] width 48 height 25
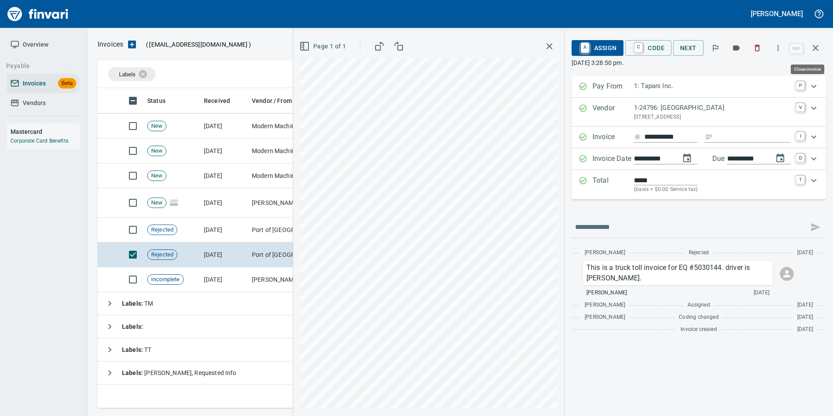
click at [817, 54] on button "button" at bounding box center [815, 47] width 21 height 21
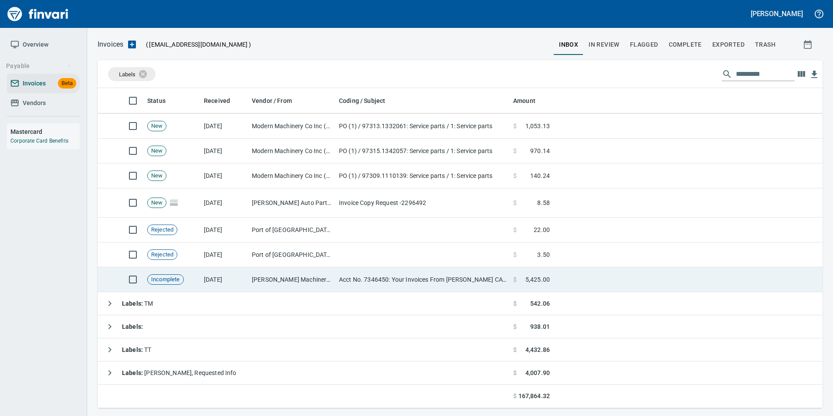
scroll to position [2300, 0]
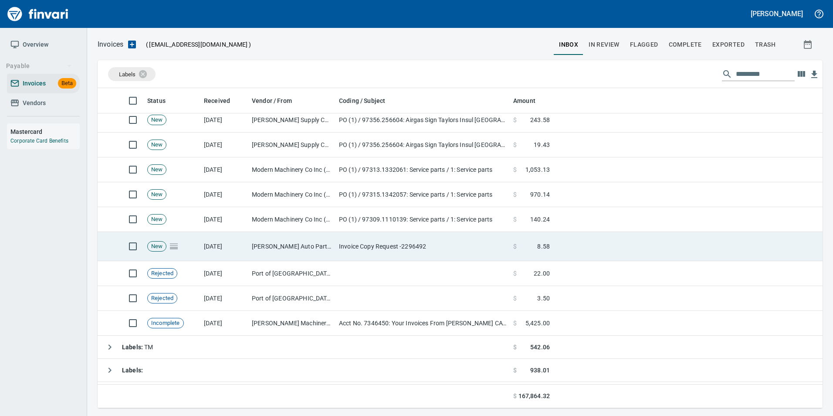
click at [221, 248] on td "[DATE]" at bounding box center [224, 246] width 48 height 29
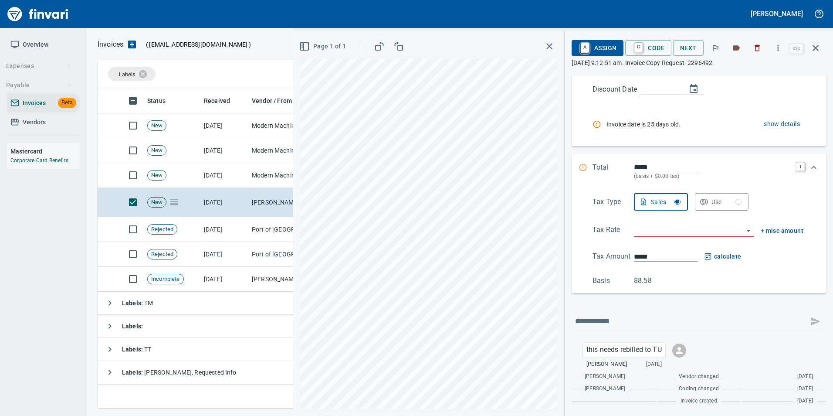
scroll to position [2273, 0]
click at [817, 52] on icon "button" at bounding box center [816, 48] width 10 height 10
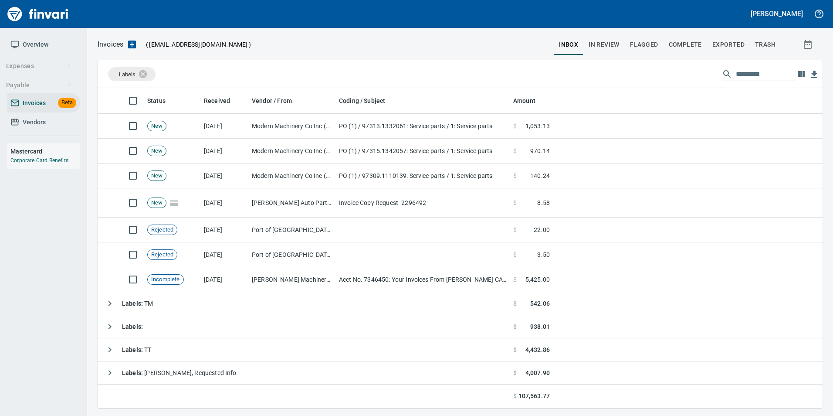
scroll to position [313, 712]
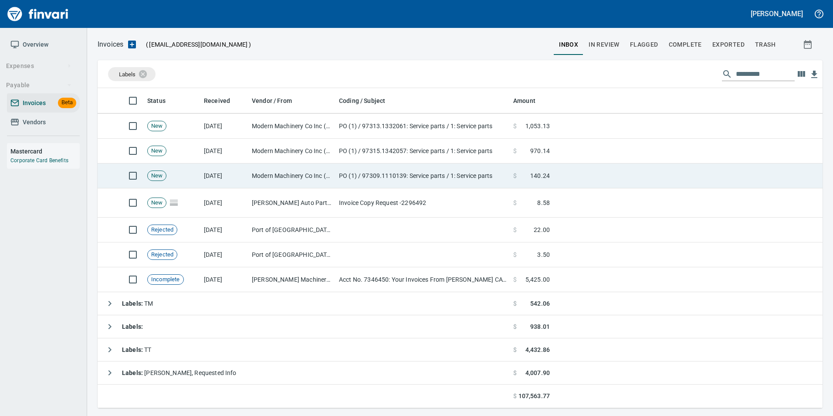
click at [415, 168] on td "PO (1) / 97309.1110139: Service parts / 1: Service parts" at bounding box center [423, 175] width 174 height 25
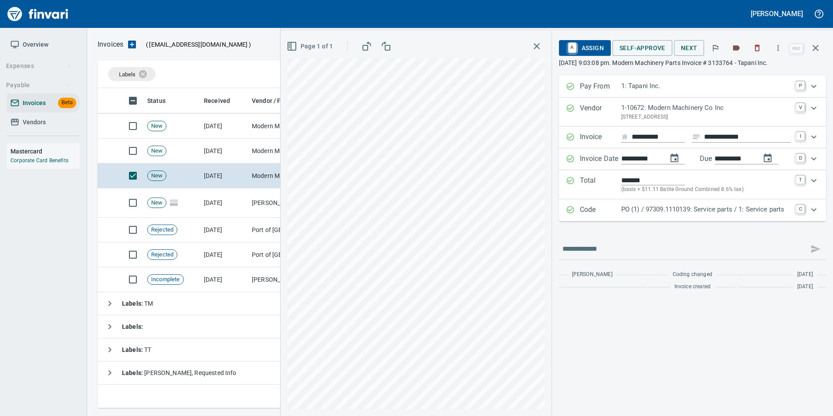
click at [601, 213] on p "Code" at bounding box center [600, 209] width 41 height 11
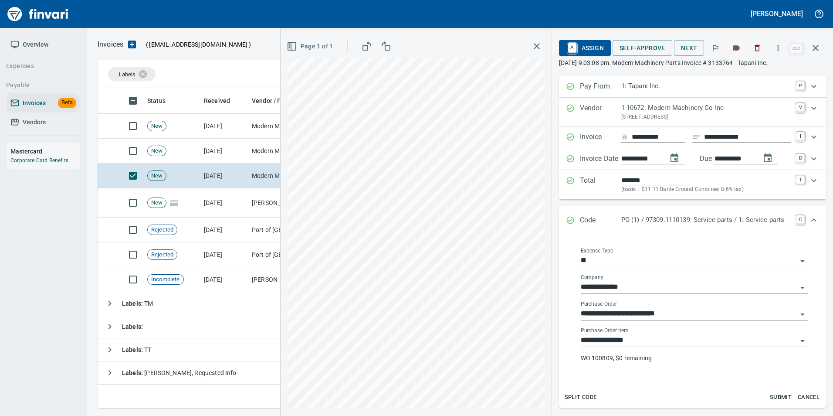
scroll to position [72, 0]
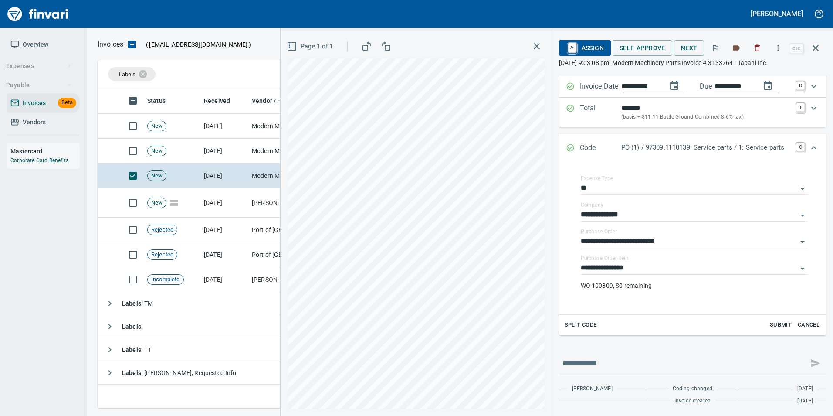
click at [257, 146] on td "Modern Machinery Co Inc (1-10672)" at bounding box center [291, 151] width 87 height 25
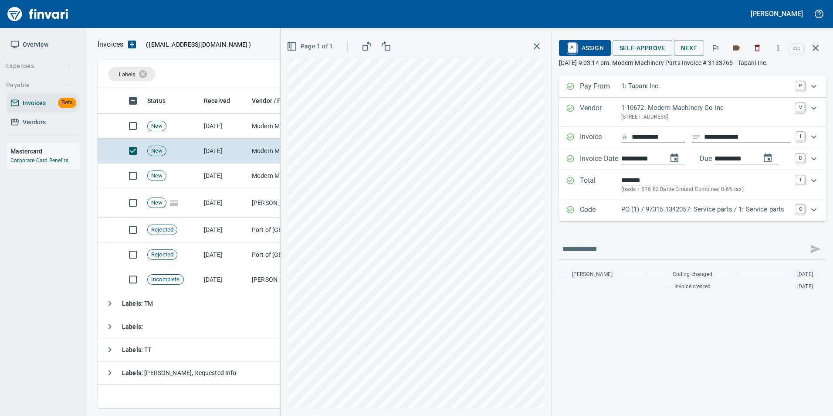
click at [608, 209] on p "Code" at bounding box center [600, 209] width 41 height 11
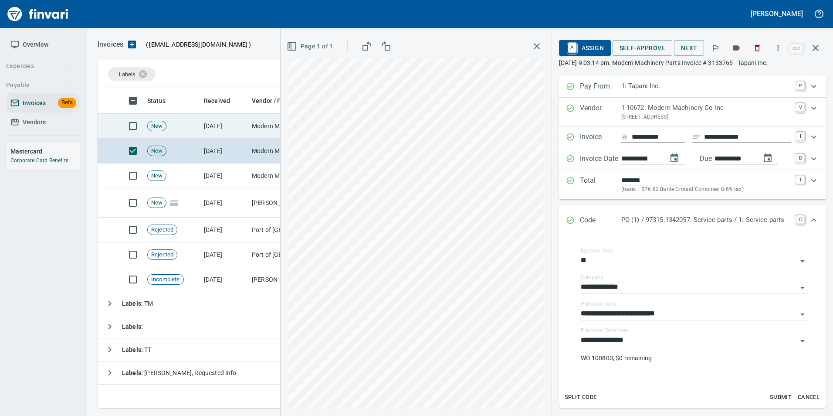
click at [250, 132] on td "Modern Machinery Co Inc (1-10672)" at bounding box center [291, 126] width 87 height 25
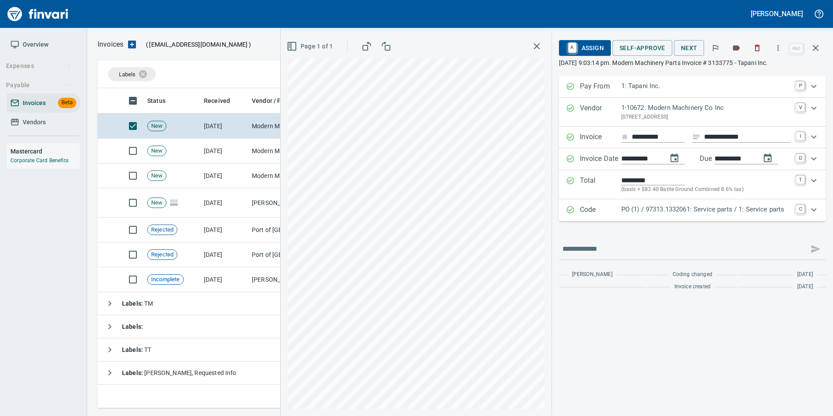
click at [586, 207] on p "Code" at bounding box center [600, 209] width 41 height 11
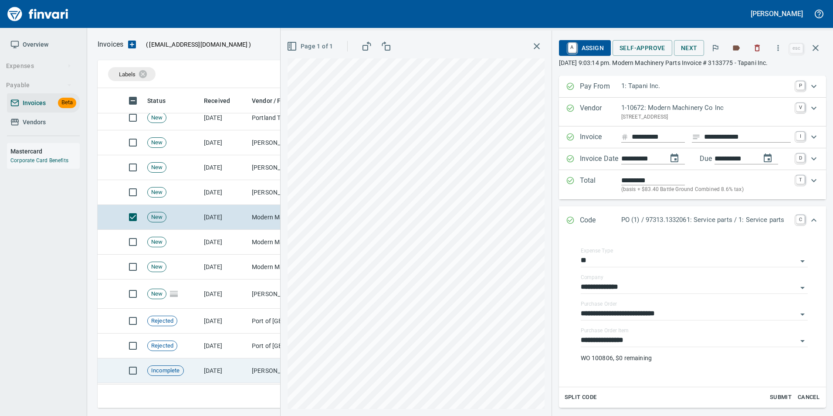
scroll to position [2185, 0]
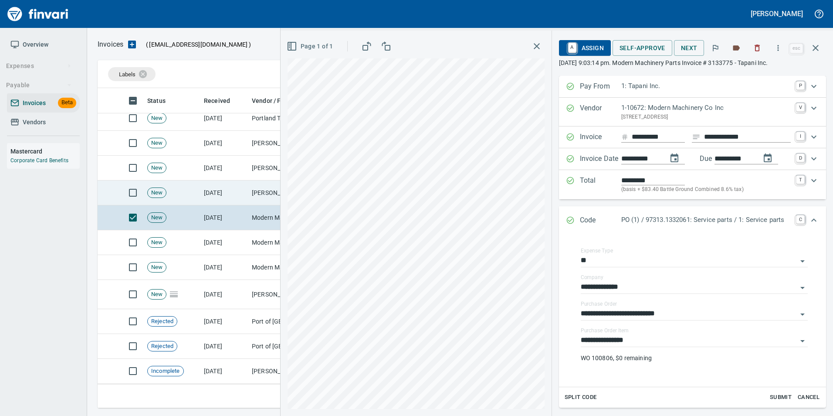
click at [202, 194] on td "[DATE]" at bounding box center [224, 192] width 48 height 25
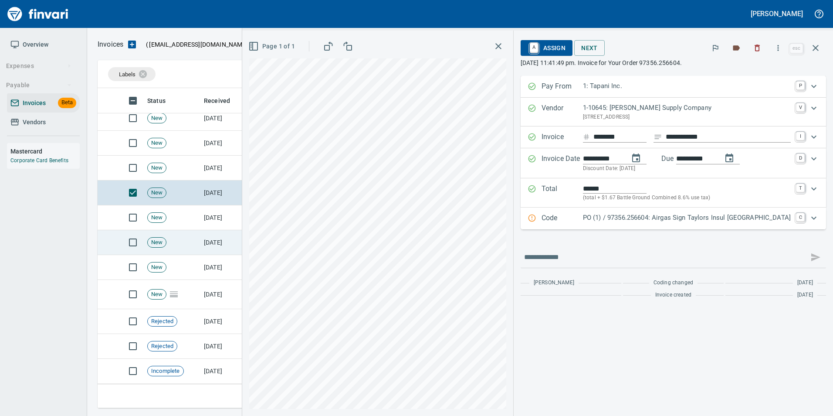
scroll to position [2142, 0]
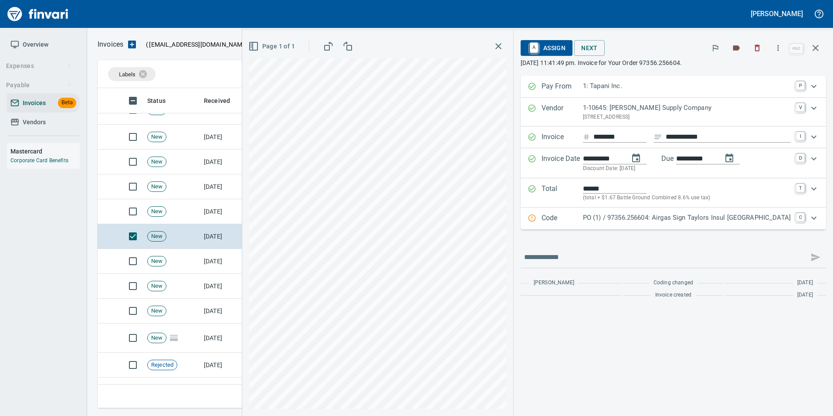
click at [560, 217] on p "Code" at bounding box center [562, 218] width 41 height 11
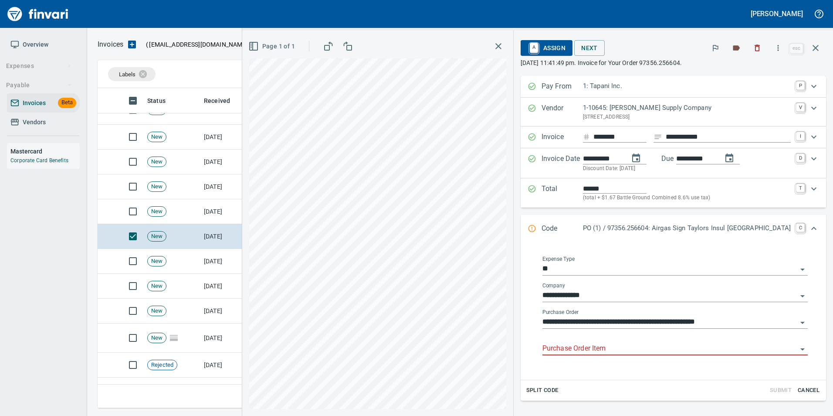
click at [585, 341] on div "Purchase Order Item" at bounding box center [675, 346] width 265 height 20
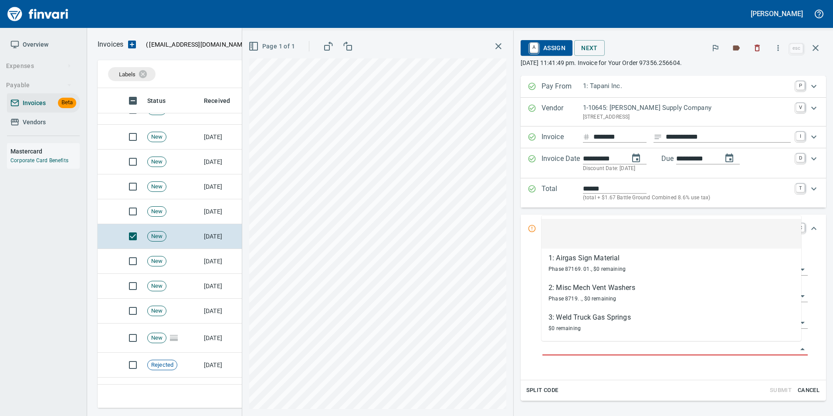
scroll to position [313, 712]
click at [585, 349] on input "Purchase Order Item" at bounding box center [670, 349] width 255 height 12
click at [234, 216] on td "[DATE]" at bounding box center [224, 211] width 48 height 25
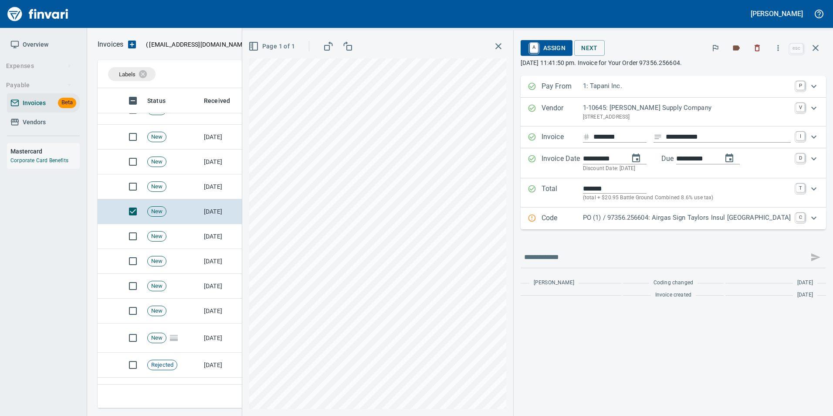
click at [601, 214] on p "PO (1) / 97356.256604: Airgas Sign Taylors Insul [GEOGRAPHIC_DATA]" at bounding box center [687, 218] width 208 height 10
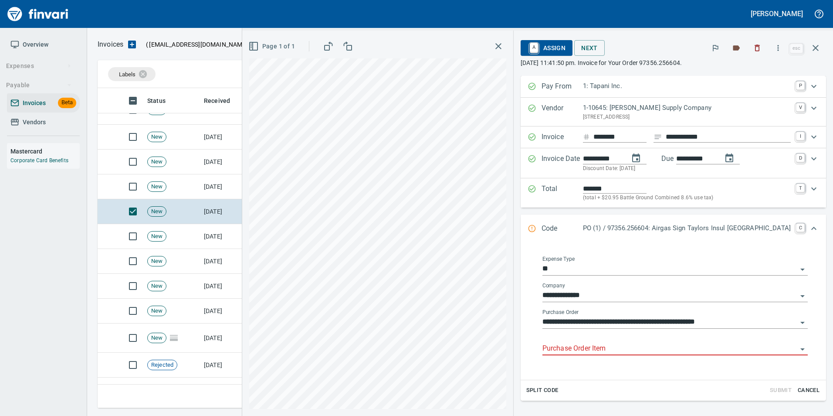
click at [574, 350] on input "Purchase Order Item" at bounding box center [670, 349] width 255 height 12
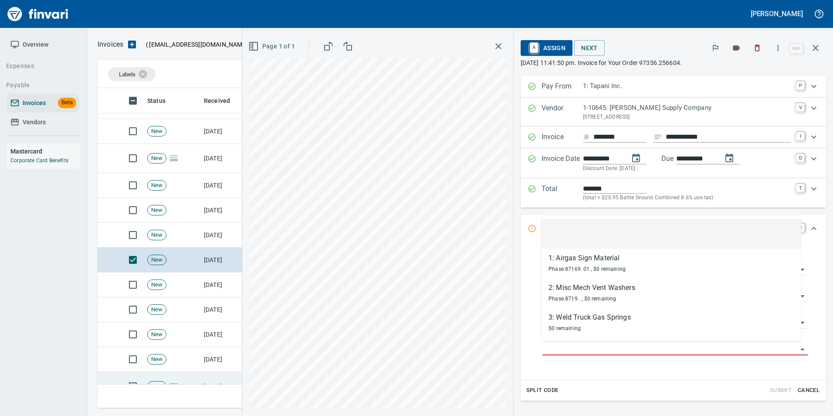
scroll to position [2011, 0]
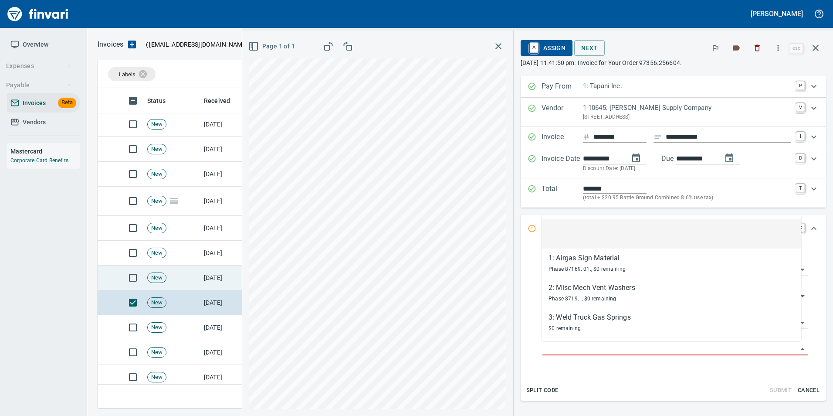
click at [216, 275] on td "[DATE]" at bounding box center [224, 277] width 48 height 25
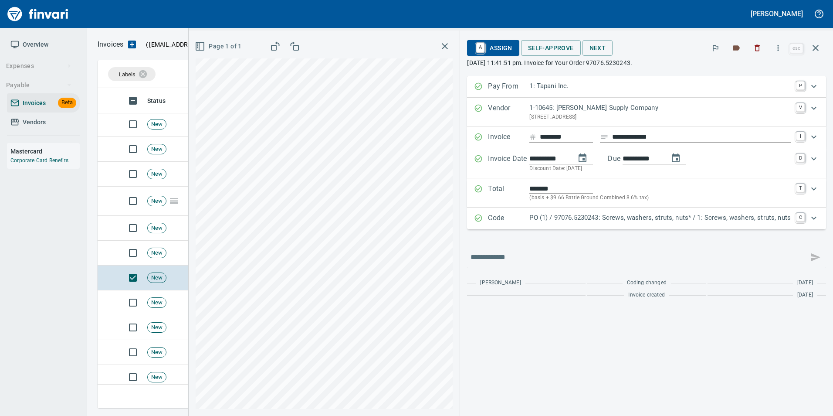
click at [527, 220] on p "Code" at bounding box center [508, 218] width 41 height 11
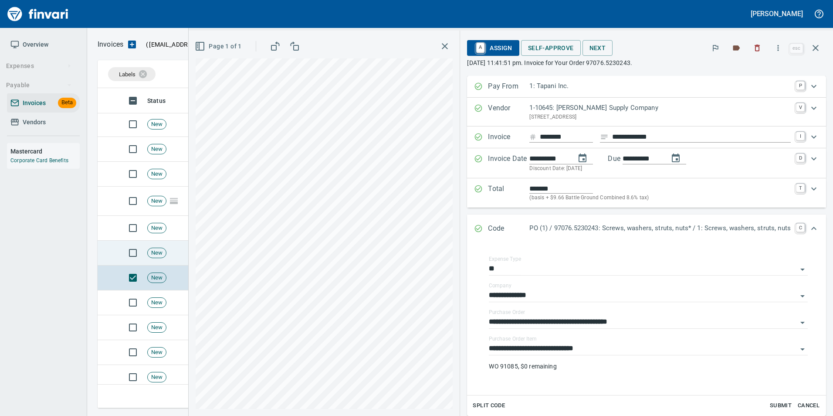
click at [175, 253] on td "New" at bounding box center [172, 253] width 57 height 25
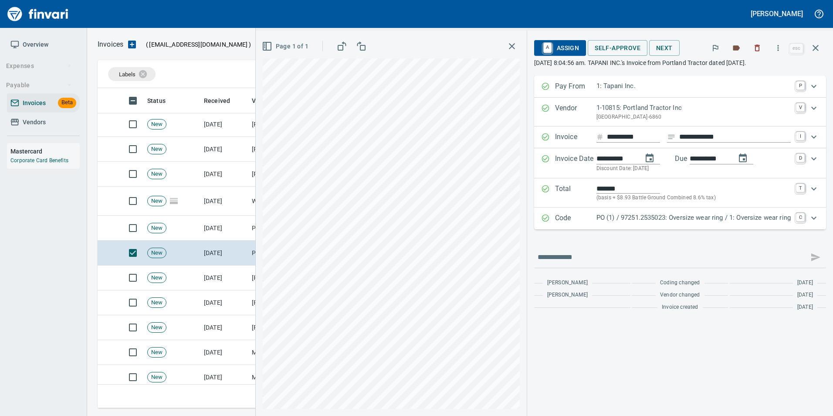
click at [609, 221] on p "PO (1) / 97251.2535023: Oversize wear ring / 1: Oversize wear ring" at bounding box center [694, 218] width 194 height 10
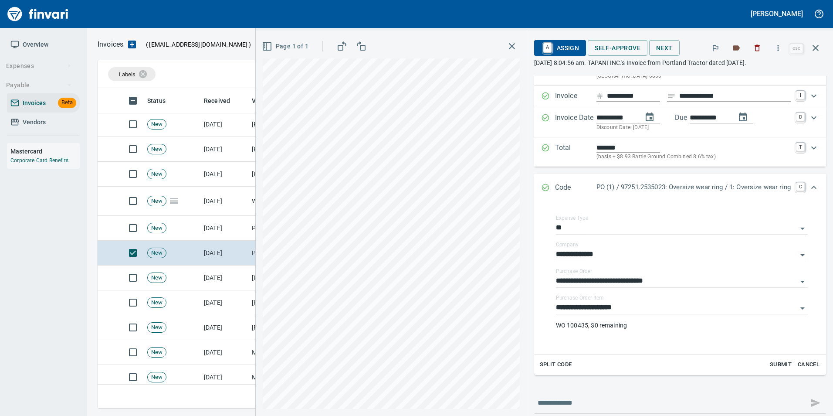
scroll to position [93, 0]
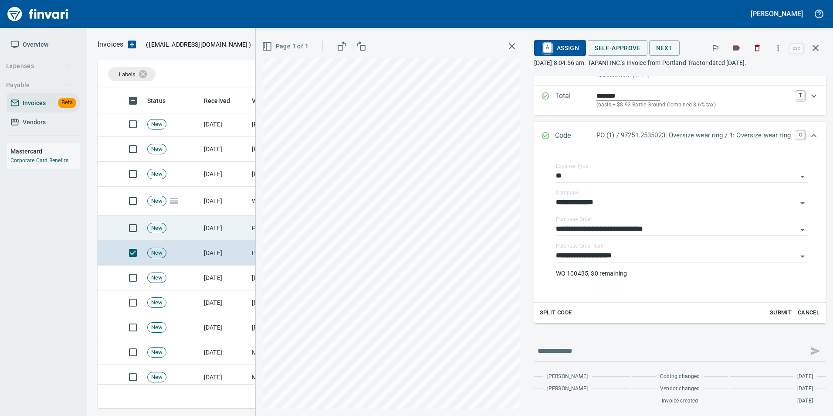
click at [219, 236] on td "[DATE]" at bounding box center [224, 228] width 48 height 25
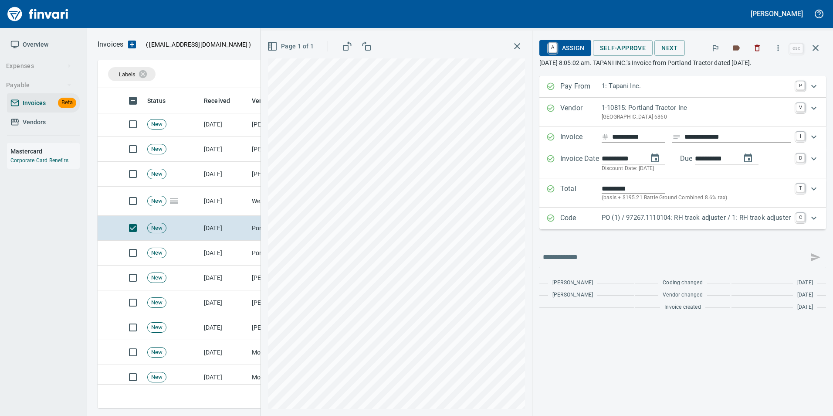
click at [620, 214] on p "PO (1) / 97267.1110104: RH track adjuster / 1: RH track adjuster" at bounding box center [696, 218] width 189 height 10
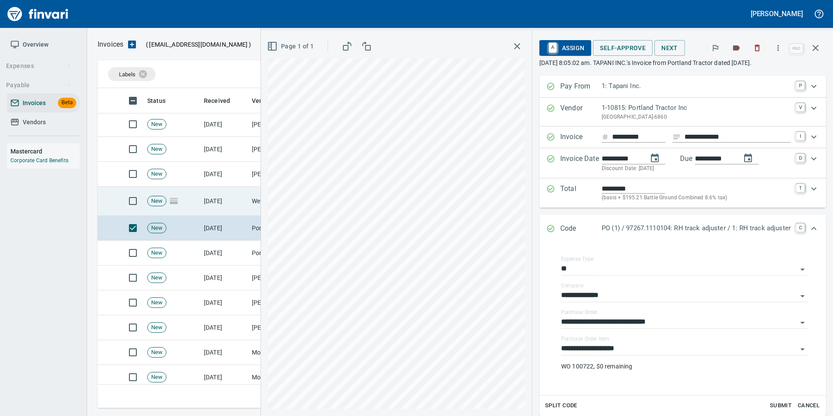
click at [221, 204] on td "[DATE]" at bounding box center [224, 201] width 48 height 29
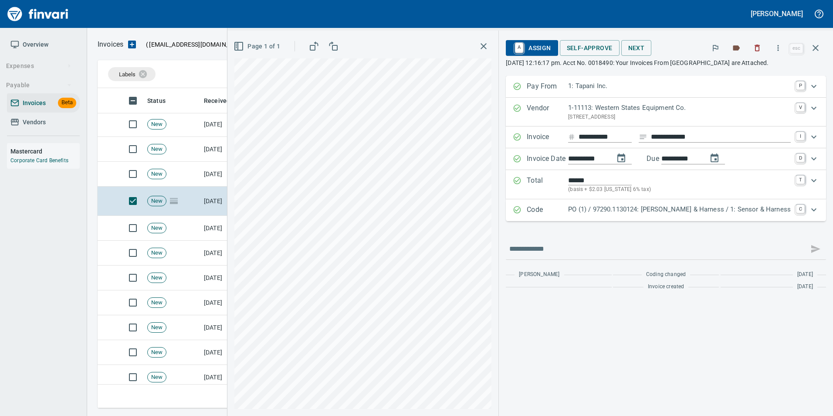
click at [556, 211] on p "Code" at bounding box center [547, 209] width 41 height 11
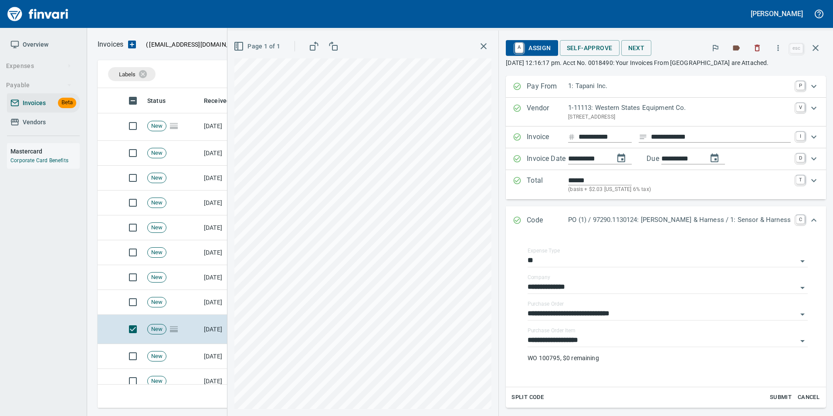
scroll to position [1880, 0]
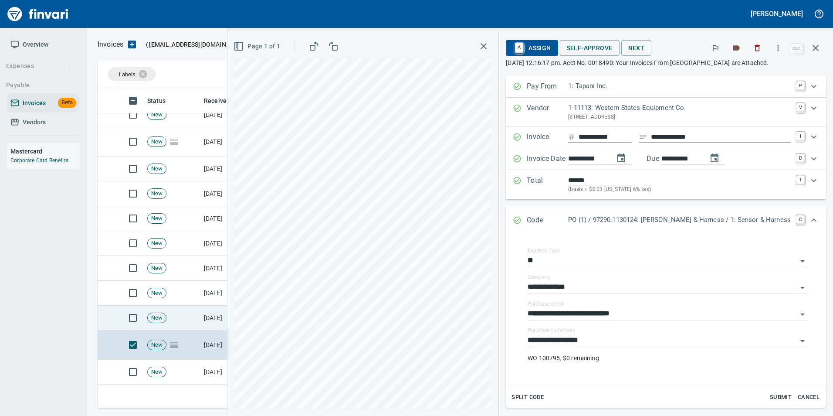
click at [232, 313] on td "[DATE]" at bounding box center [224, 318] width 48 height 25
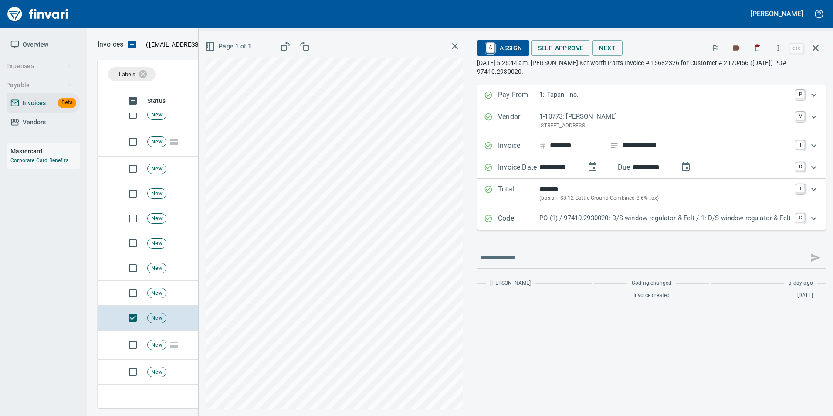
click at [506, 224] on p "Code" at bounding box center [518, 218] width 41 height 11
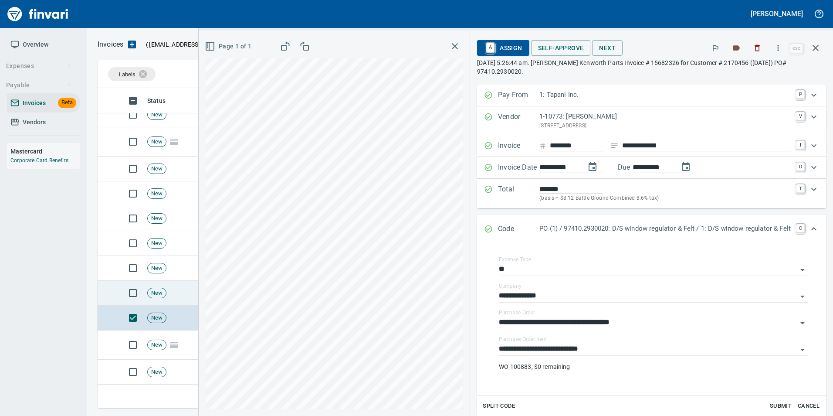
click at [178, 299] on td "New" at bounding box center [172, 293] width 57 height 25
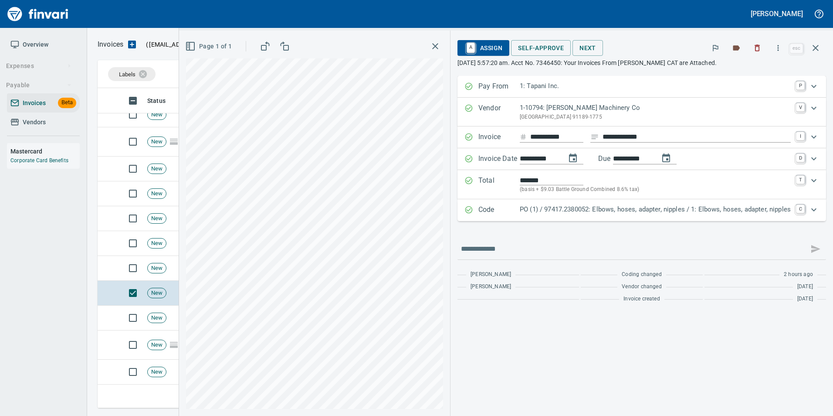
click at [491, 208] on p "Code" at bounding box center [499, 209] width 41 height 11
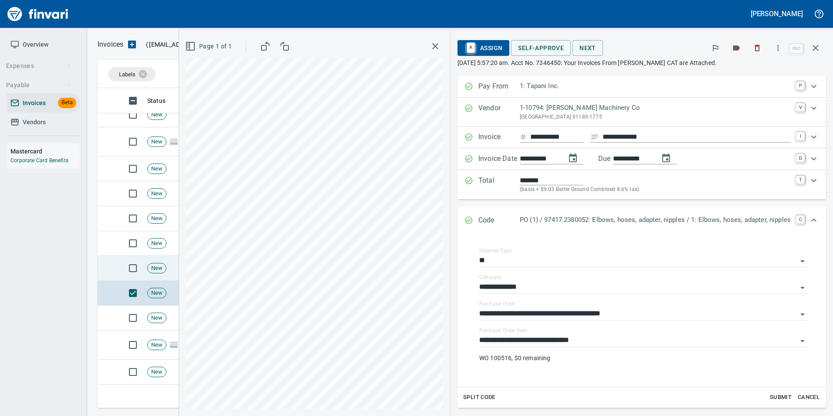
click at [168, 268] on td "New" at bounding box center [172, 268] width 57 height 25
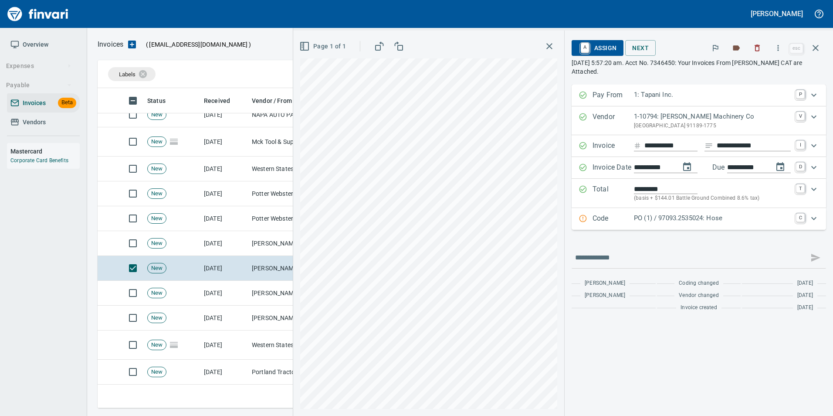
click at [593, 219] on p "Code" at bounding box center [613, 218] width 41 height 11
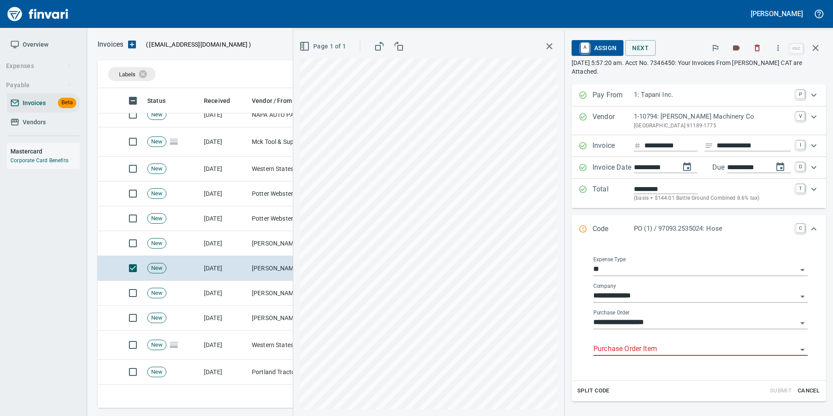
click at [627, 344] on input "Purchase Order Item" at bounding box center [696, 349] width 204 height 12
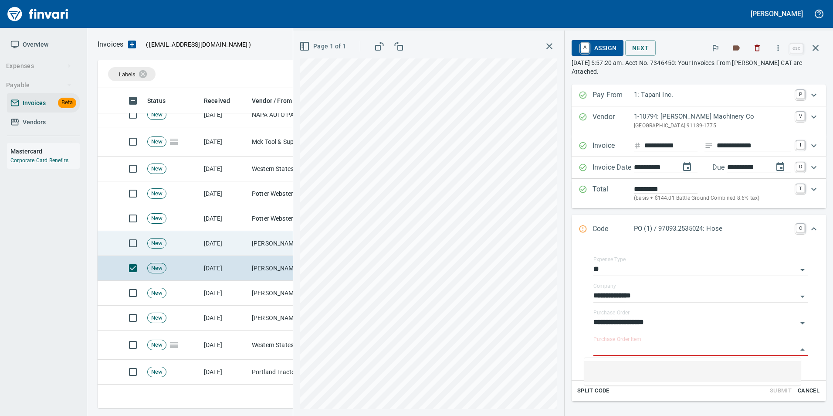
click at [248, 240] on td "[PERSON_NAME] Machinery Co (1-10794)" at bounding box center [291, 243] width 87 height 25
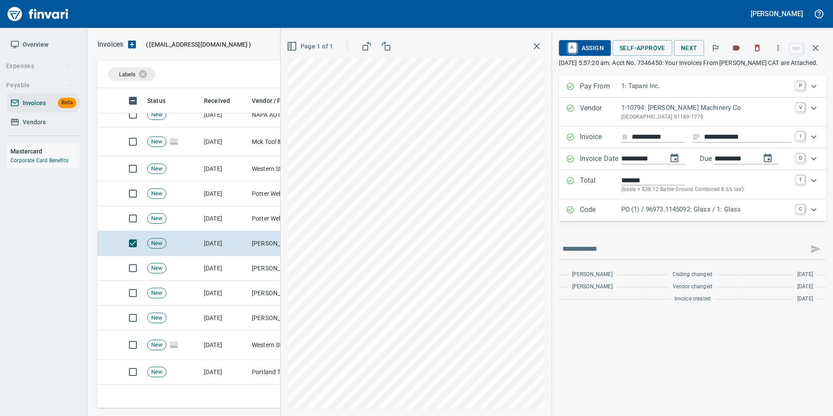
click at [595, 216] on p "Code" at bounding box center [600, 209] width 41 height 11
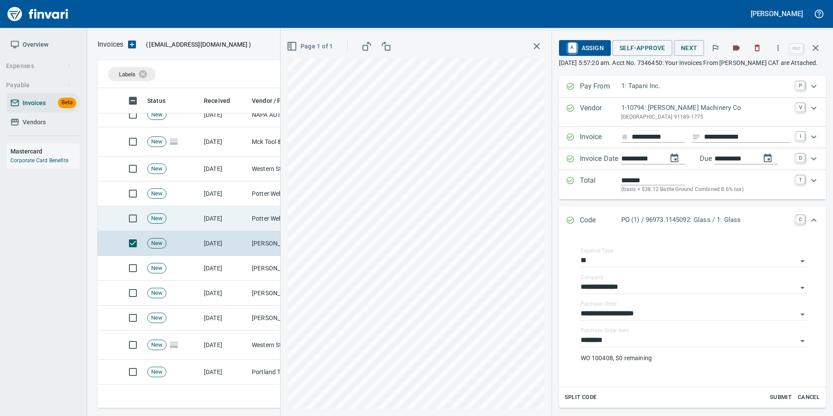
click at [270, 213] on td "Potter Webster Company Inc (1-10818)" at bounding box center [291, 218] width 87 height 25
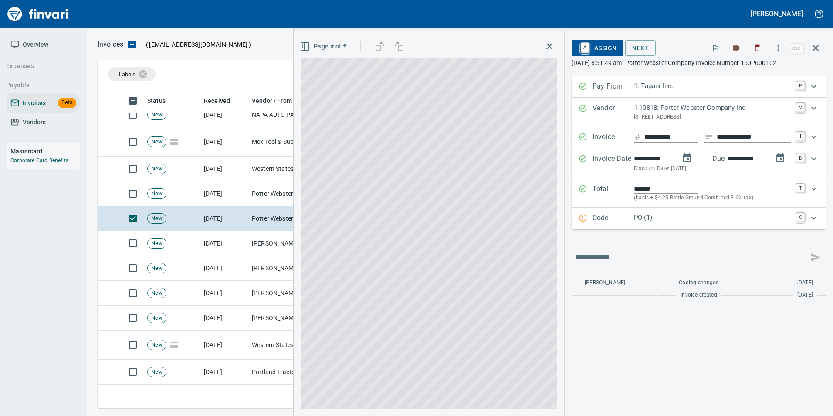
click at [594, 226] on div "Code PO (1) C" at bounding box center [699, 218] width 255 height 22
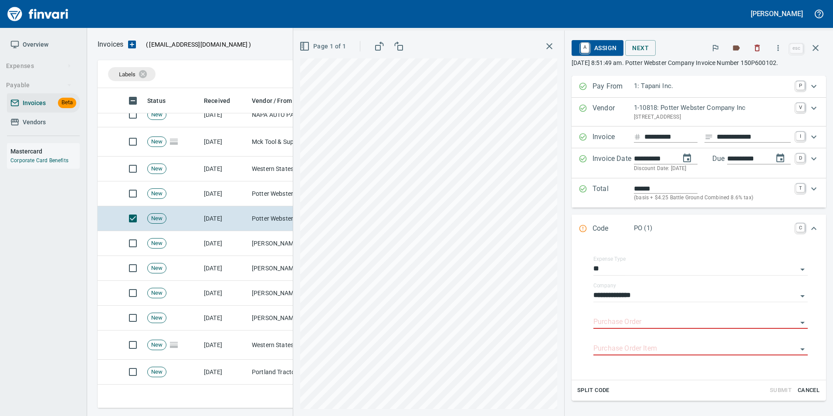
click at [601, 324] on input "Purchase Order" at bounding box center [696, 322] width 204 height 12
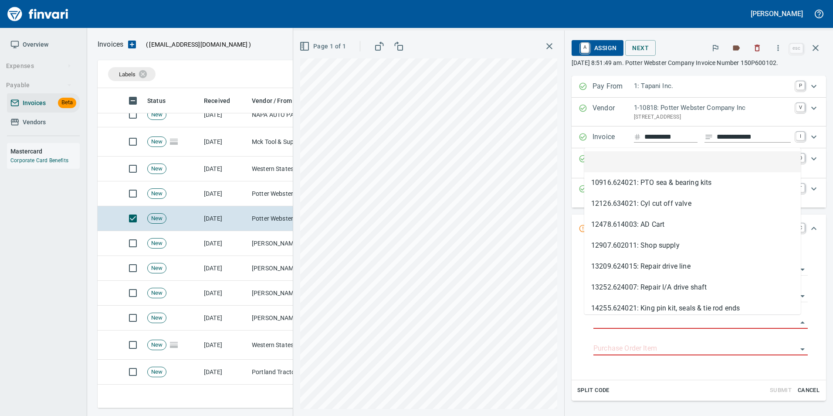
scroll to position [313, 712]
type input "**********"
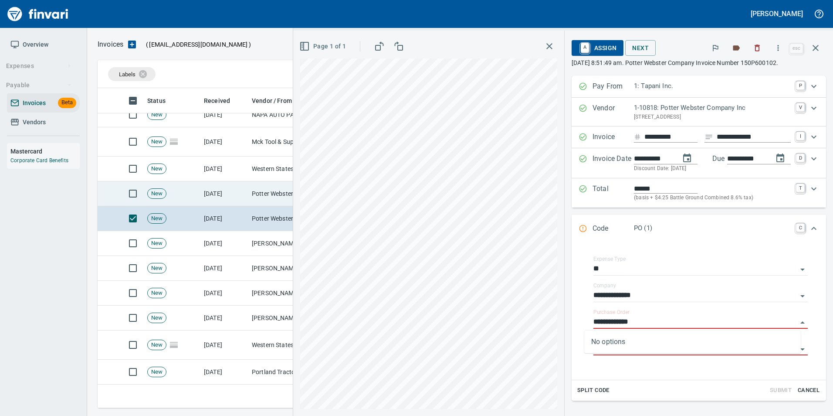
click at [197, 195] on td "New" at bounding box center [172, 193] width 57 height 25
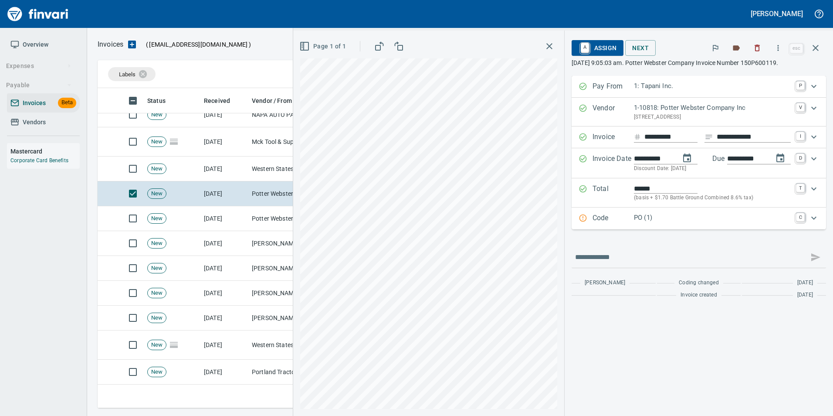
click at [604, 217] on p "Code" at bounding box center [613, 218] width 41 height 11
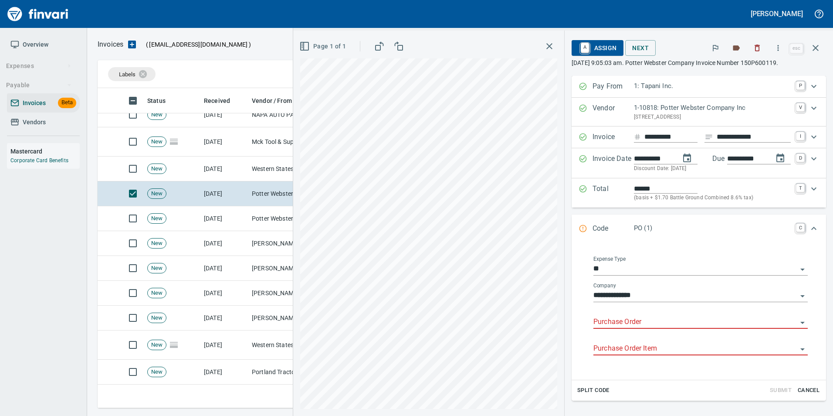
click at [610, 323] on input "Purchase Order" at bounding box center [696, 322] width 204 height 12
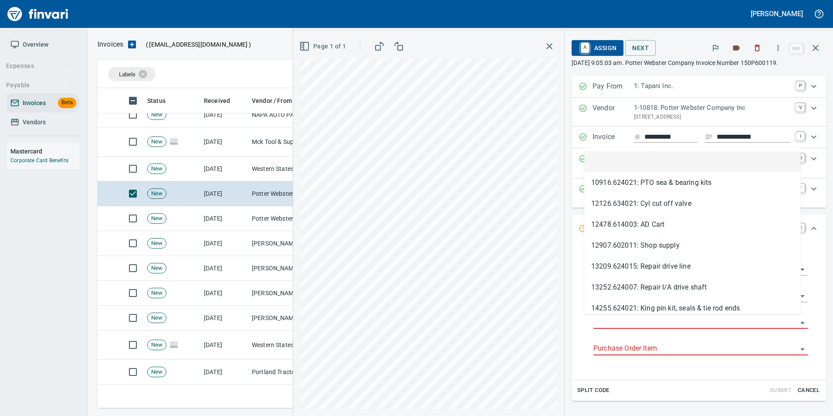
scroll to position [313, 712]
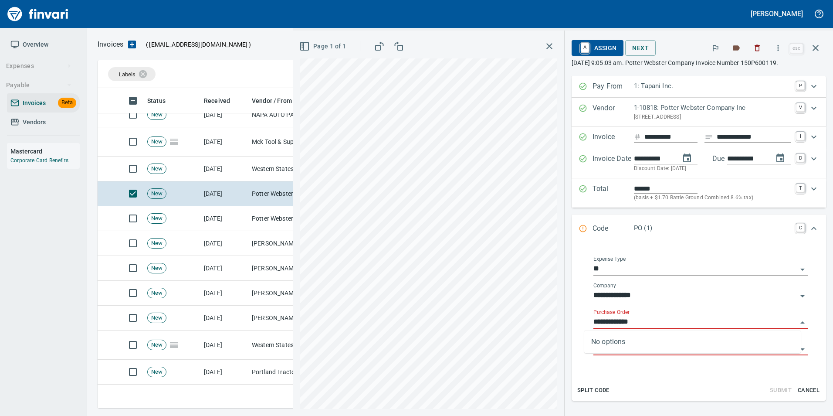
type input "**********"
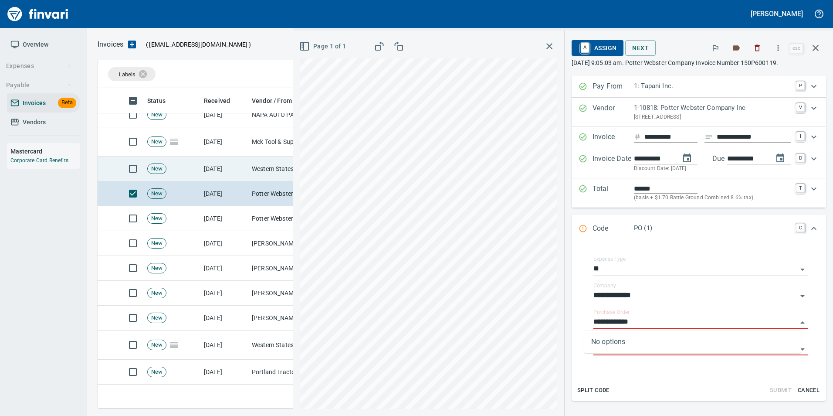
click at [235, 166] on td "[DATE]" at bounding box center [224, 168] width 48 height 25
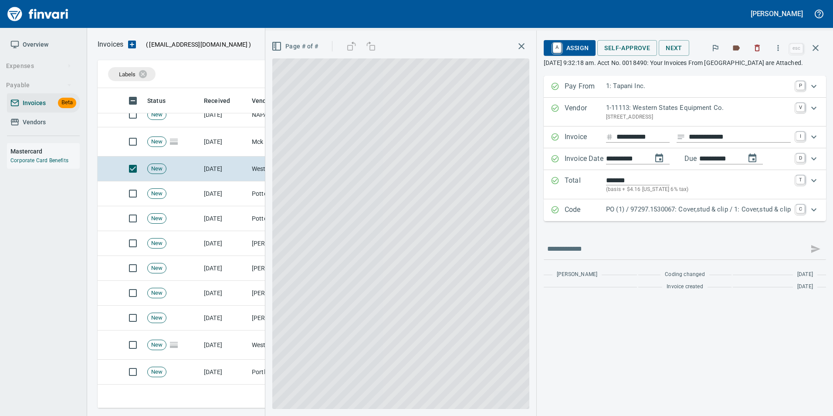
click at [636, 204] on div "Code PO (1) / 97297.1530067: Cover,stud & clip / 1: Cover,stud & clip C" at bounding box center [685, 210] width 282 height 22
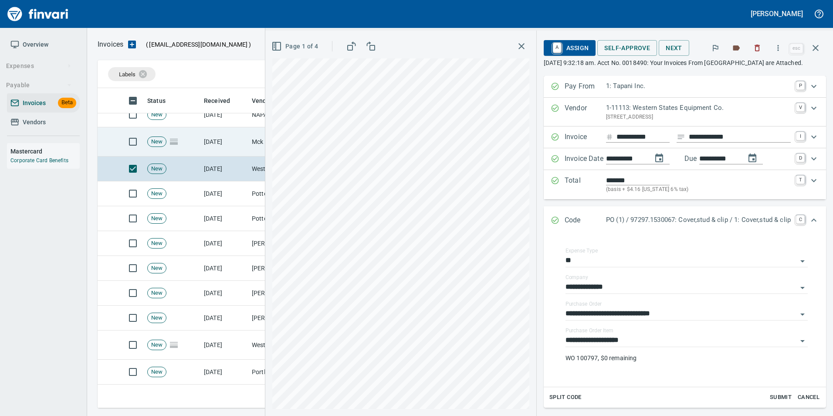
click at [231, 155] on td "[DATE]" at bounding box center [224, 141] width 48 height 29
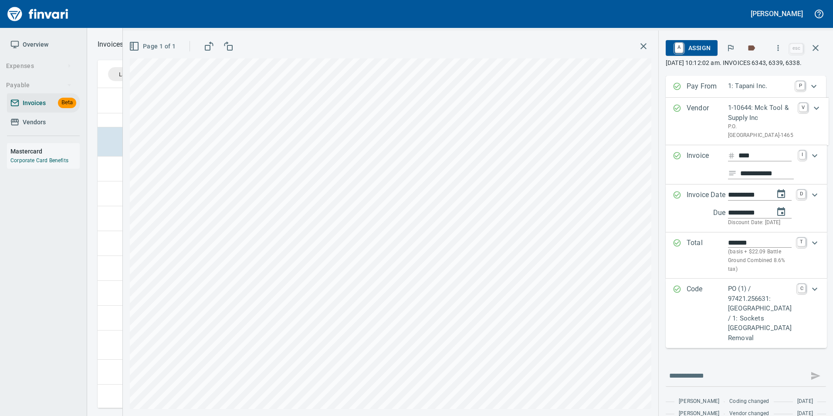
click at [730, 334] on p "PO (1) / 97421.256631: [GEOGRAPHIC_DATA] / 1: Sockets [GEOGRAPHIC_DATA] Removal" at bounding box center [760, 313] width 65 height 59
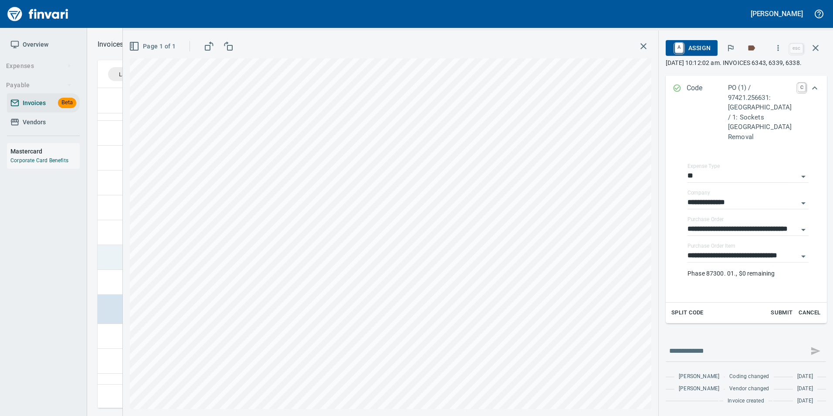
scroll to position [1750, 0]
click at [112, 250] on td at bounding box center [108, 249] width 21 height 25
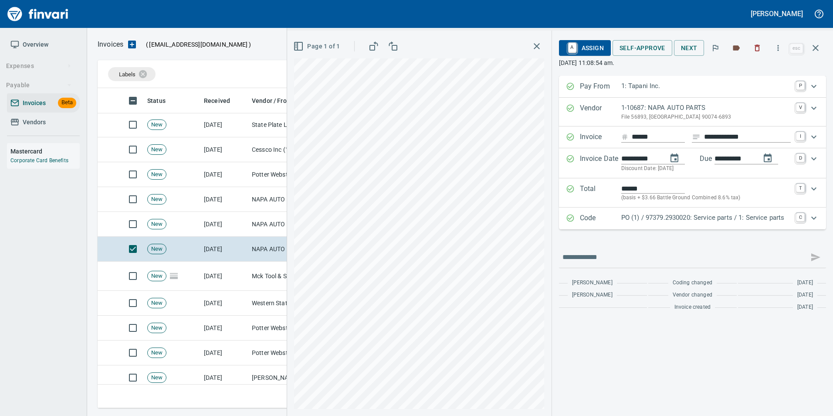
click at [625, 211] on div "Code PO (1) / 97379.2930020: Service parts / 1: Service parts C" at bounding box center [692, 218] width 267 height 22
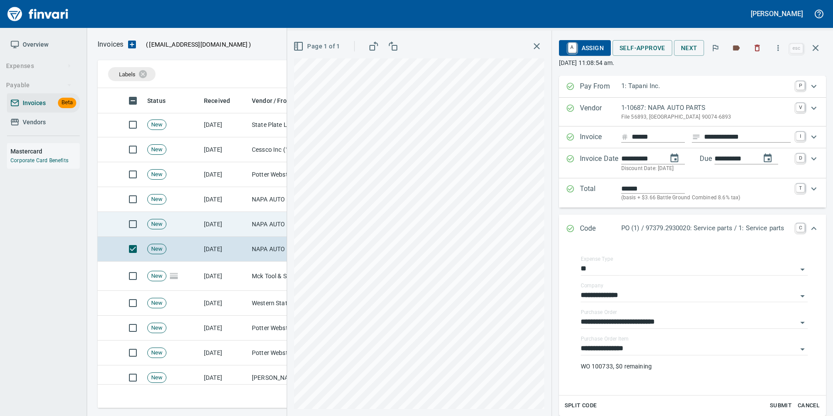
click at [249, 229] on td "NAPA AUTO PARTS (1-10687)" at bounding box center [291, 224] width 87 height 25
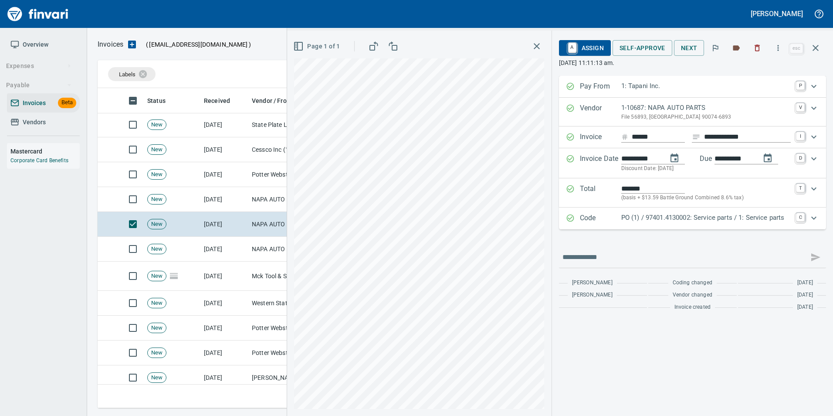
click at [601, 221] on p "Code" at bounding box center [600, 218] width 41 height 11
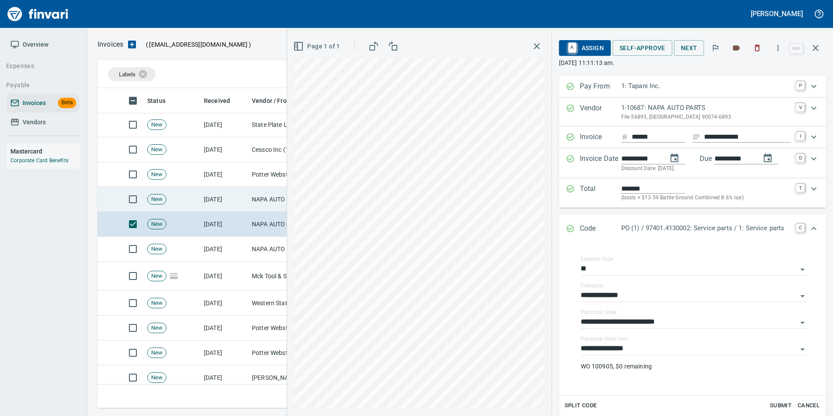
click at [259, 201] on td "NAPA AUTO PARTS (1-10687)" at bounding box center [291, 199] width 87 height 25
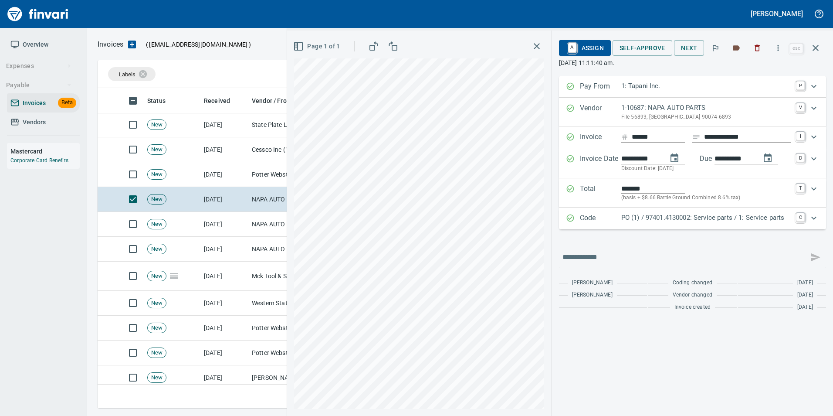
click at [583, 218] on p "Code" at bounding box center [600, 218] width 41 height 11
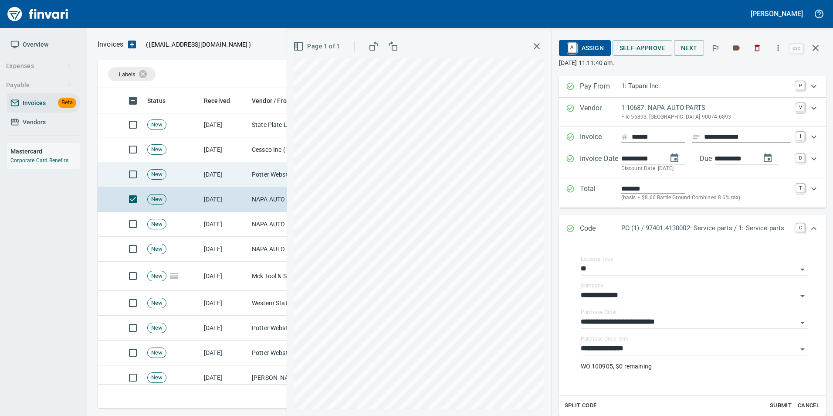
click at [253, 178] on td "Potter Webster Company Inc (1-10818)" at bounding box center [291, 174] width 87 height 25
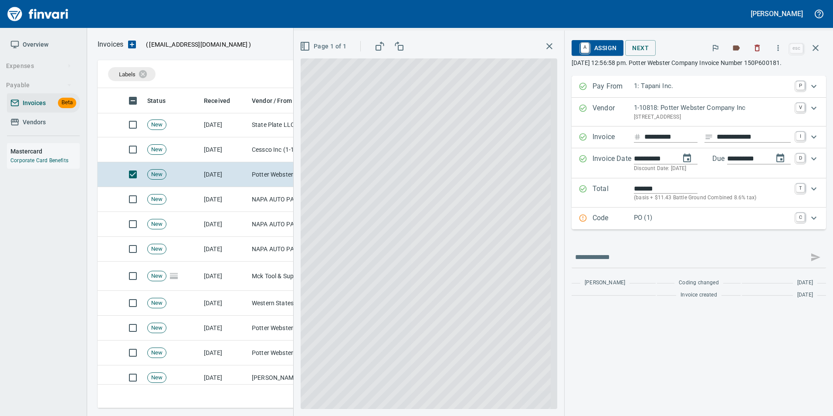
click at [609, 218] on p "Code" at bounding box center [613, 218] width 41 height 11
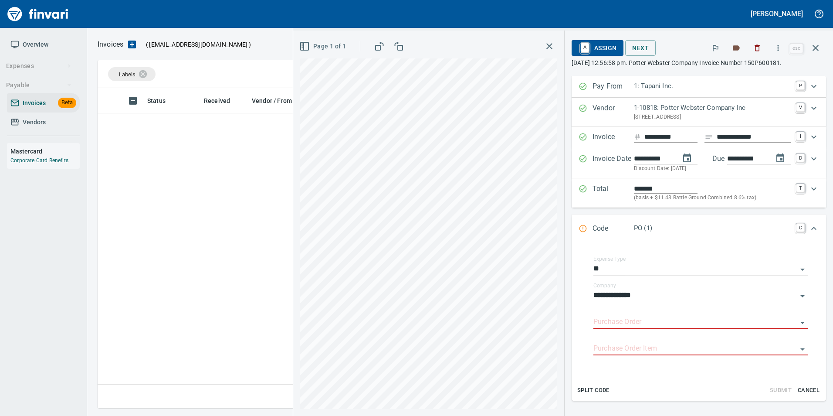
click at [614, 323] on input "Purchase Order" at bounding box center [696, 322] width 204 height 12
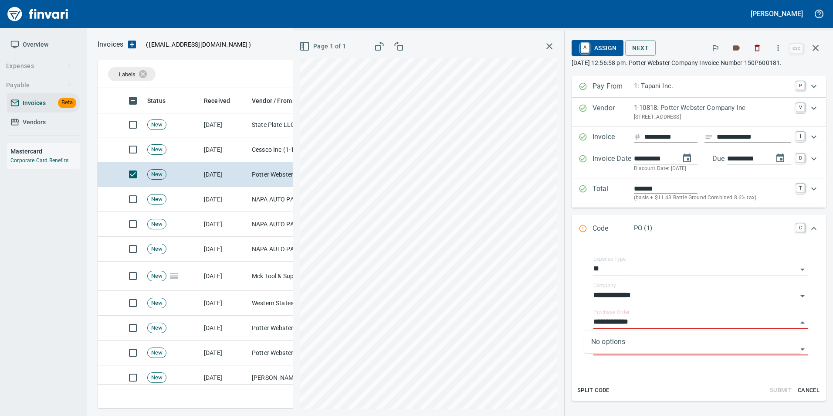
type input "**********"
click at [226, 157] on td "[DATE]" at bounding box center [224, 149] width 48 height 25
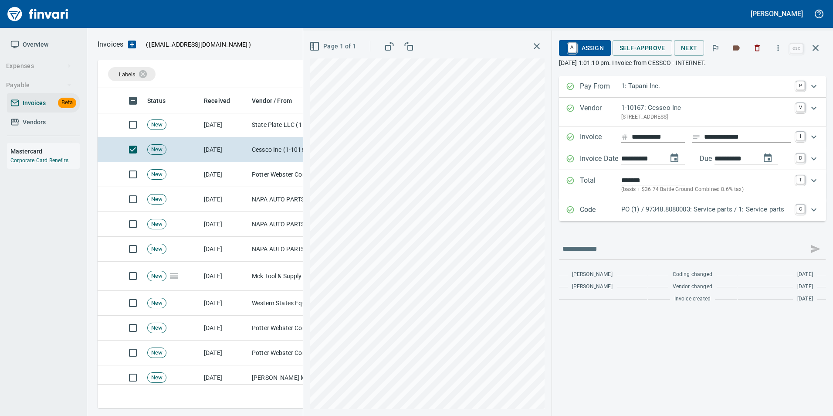
click at [630, 206] on p "PO (1) / 97348.8080003: Service parts / 1: Service parts" at bounding box center [707, 209] width 170 height 10
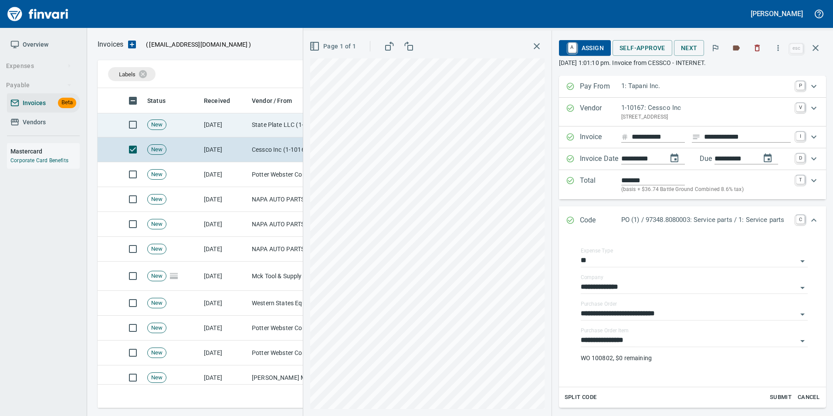
click at [265, 135] on td "State Plate LLC (1-38107)" at bounding box center [291, 124] width 87 height 25
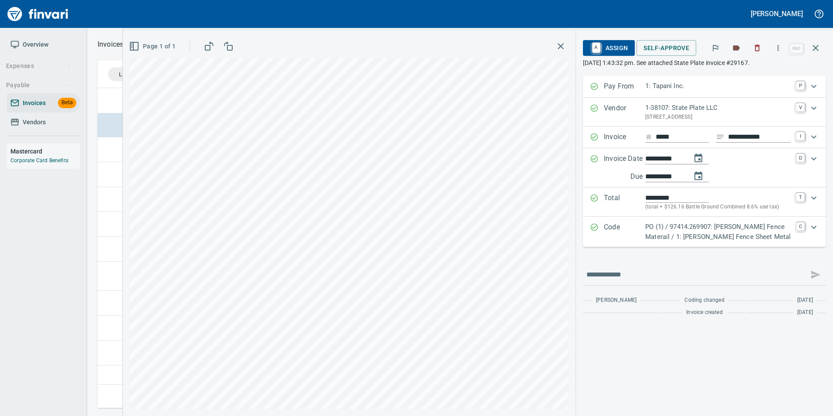
click at [631, 230] on p "Code" at bounding box center [624, 232] width 41 height 20
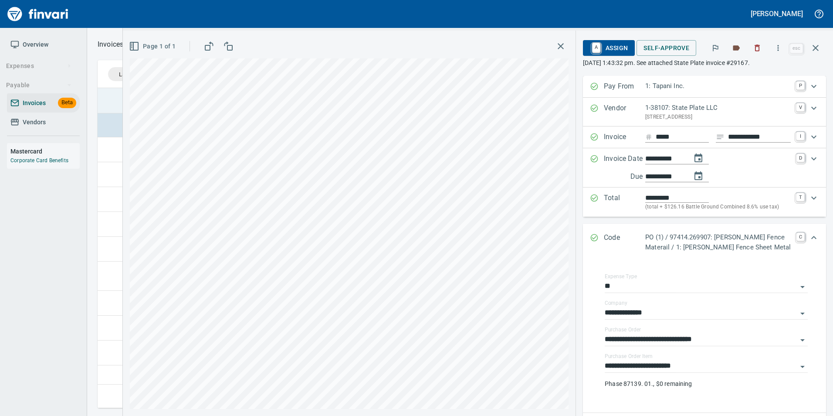
click at [110, 108] on th at bounding box center [108, 100] width 21 height 25
click at [107, 188] on td at bounding box center [108, 182] width 21 height 25
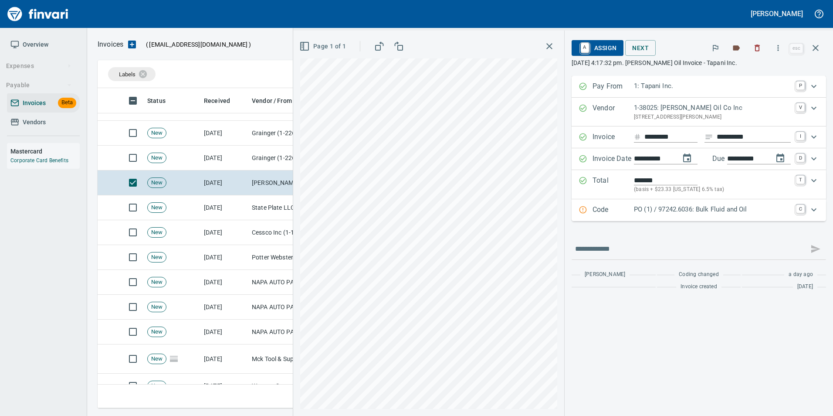
click at [581, 209] on icon "Expand" at bounding box center [583, 209] width 9 height 9
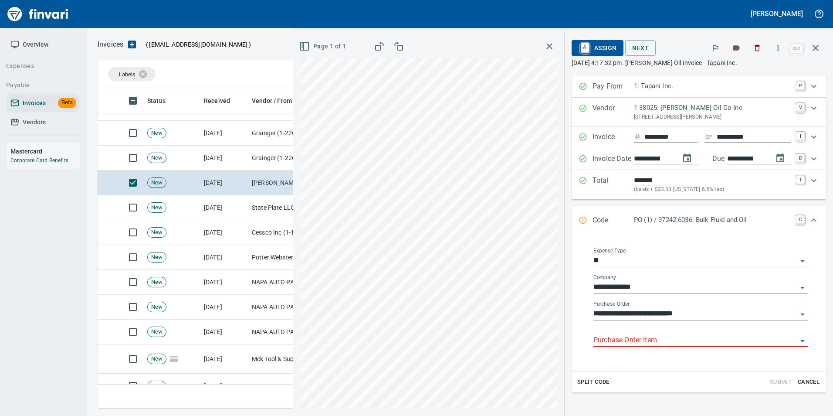
click at [639, 340] on input "Purchase Order Item" at bounding box center [696, 340] width 204 height 12
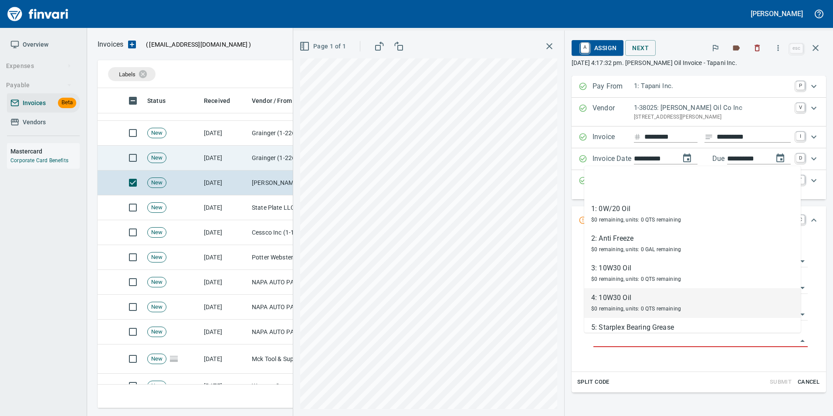
click at [248, 150] on td "[DATE]" at bounding box center [224, 158] width 48 height 25
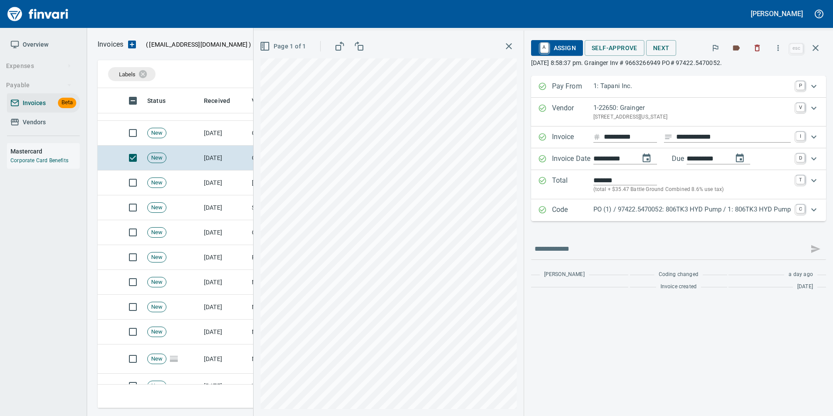
click at [600, 217] on div "Code PO (1) / 97422.5470052: 806TK3 HYD Pump / 1: 806TK3 HYD Pump C" at bounding box center [678, 210] width 295 height 22
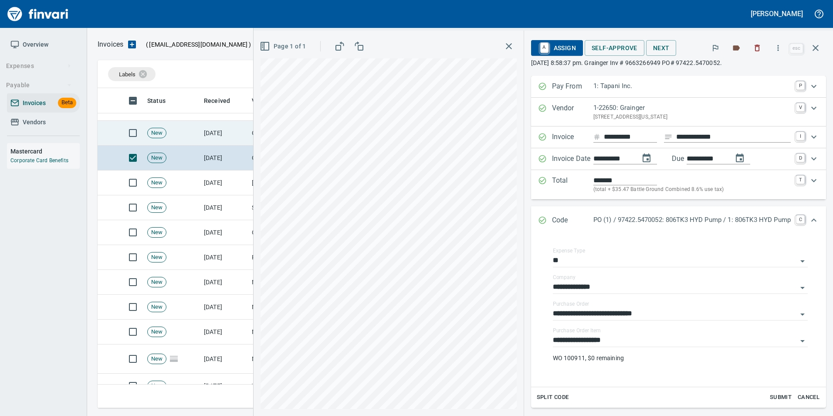
click at [213, 140] on td "[DATE]" at bounding box center [224, 133] width 48 height 25
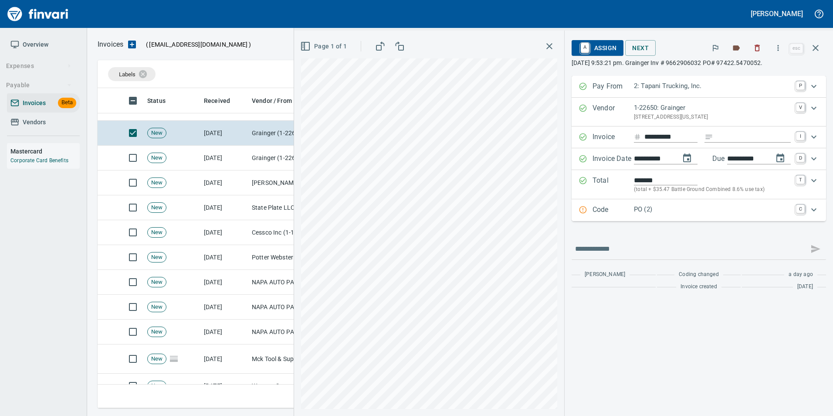
click at [591, 217] on div "Code PO (2) C" at bounding box center [699, 210] width 255 height 22
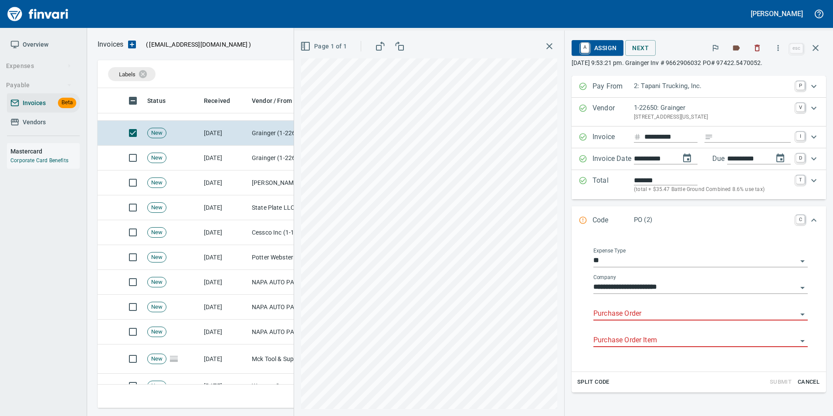
click at [607, 316] on input "Purchase Order" at bounding box center [696, 314] width 204 height 12
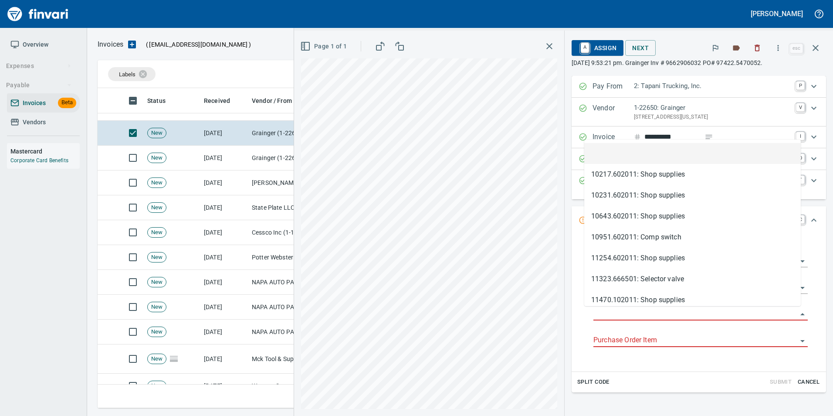
type input "**********"
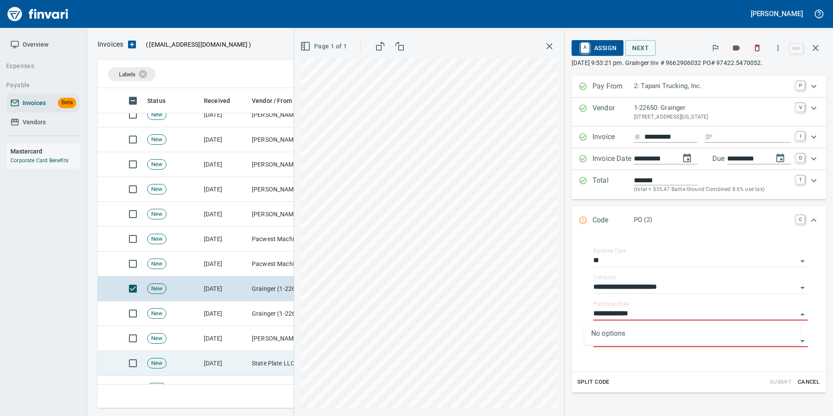
scroll to position [1488, 0]
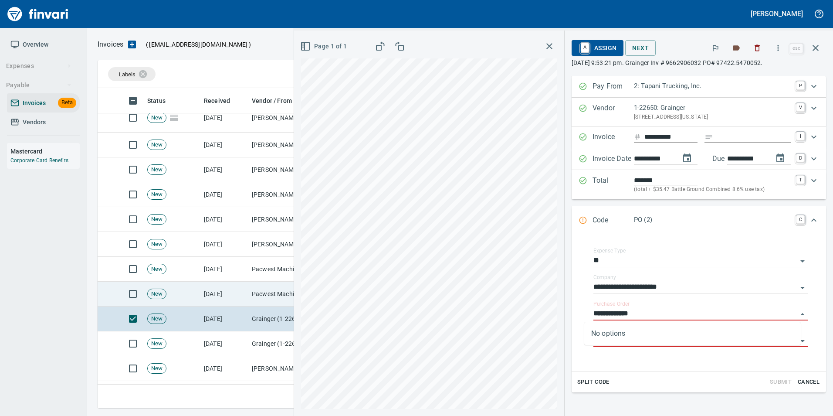
click at [260, 299] on td "Pacwest Machinery LLC (1-23156)" at bounding box center [291, 294] width 87 height 25
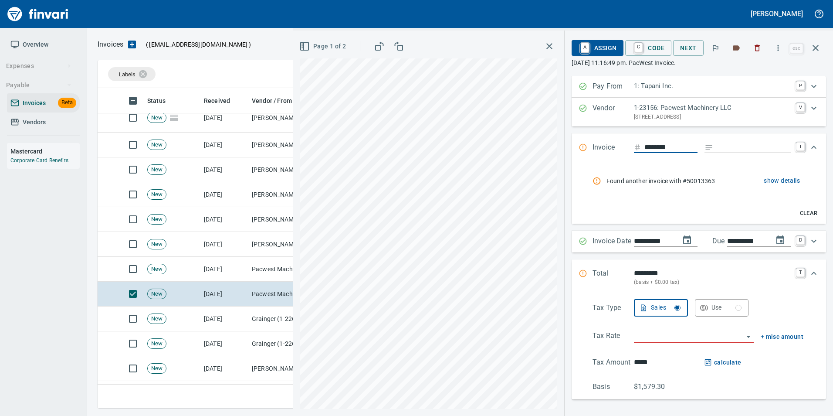
click at [775, 180] on span "show details" at bounding box center [782, 180] width 36 height 11
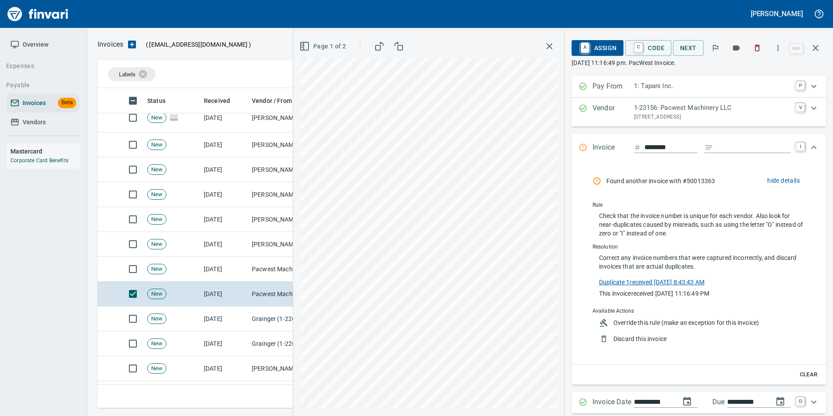
click at [648, 281] on link "Duplicate 1 received [DATE] 8:43:43 AM" at bounding box center [651, 280] width 105 height 9
click at [815, 48] on icon "button" at bounding box center [816, 48] width 10 height 10
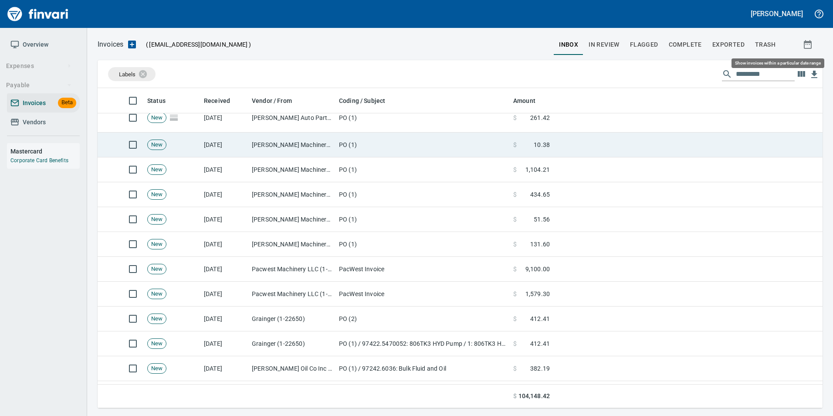
scroll to position [313, 712]
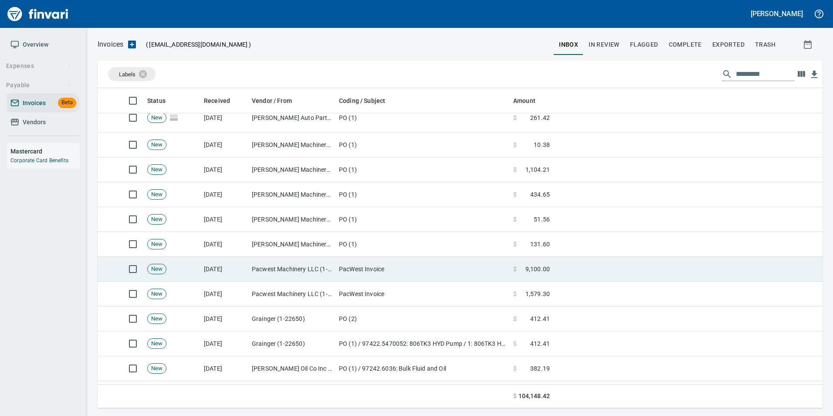
click at [374, 278] on td "PacWest Invoice" at bounding box center [423, 269] width 174 height 25
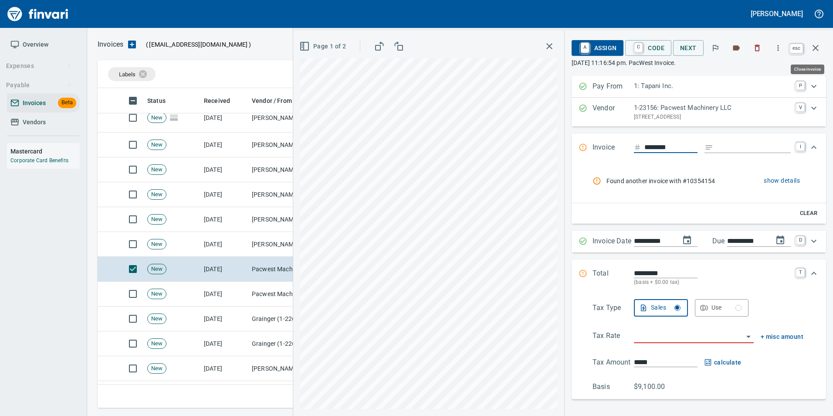
click at [812, 48] on icon "button" at bounding box center [816, 48] width 10 height 10
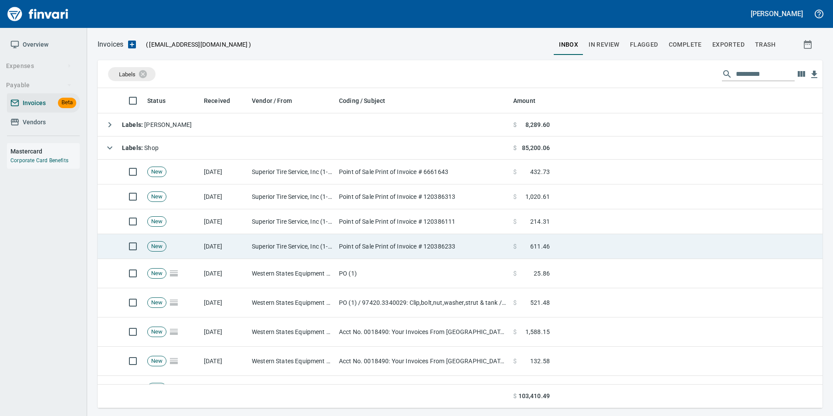
click at [207, 245] on td "[DATE]" at bounding box center [224, 246] width 48 height 25
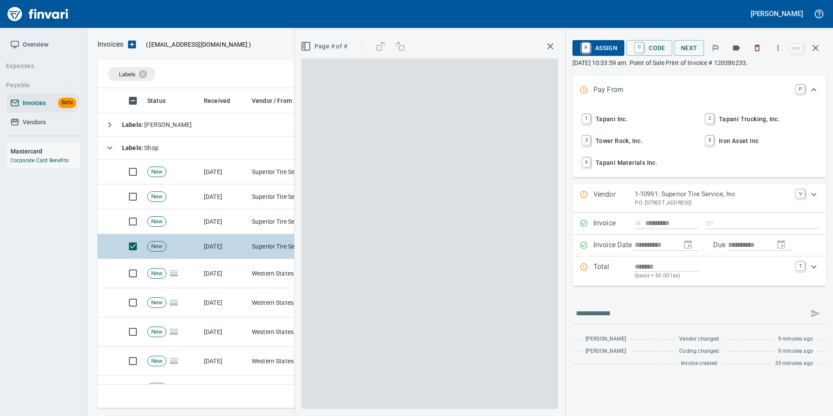
scroll to position [313, 712]
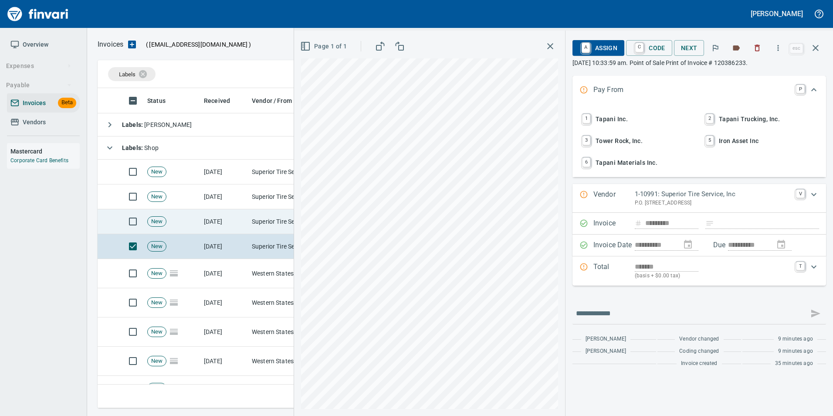
click at [202, 232] on td "[DATE]" at bounding box center [224, 221] width 48 height 25
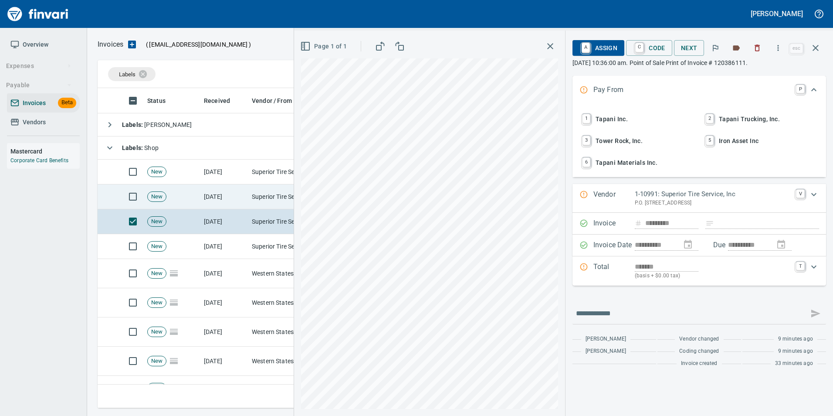
click at [191, 194] on td "New" at bounding box center [172, 196] width 57 height 25
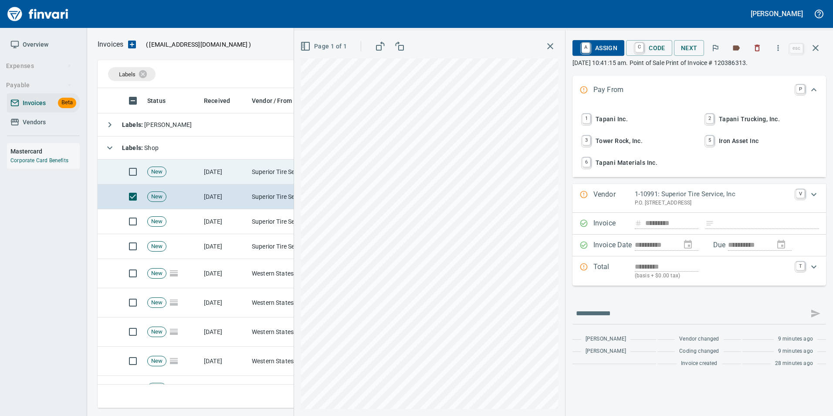
click at [190, 176] on td "New" at bounding box center [172, 172] width 57 height 25
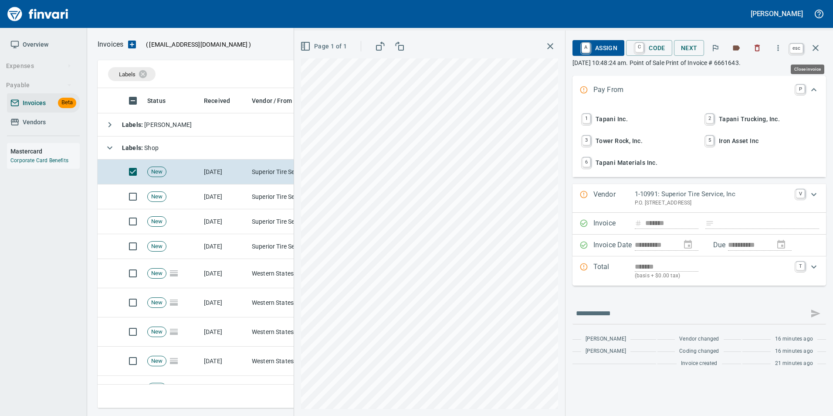
click at [814, 54] on button "button" at bounding box center [815, 47] width 21 height 21
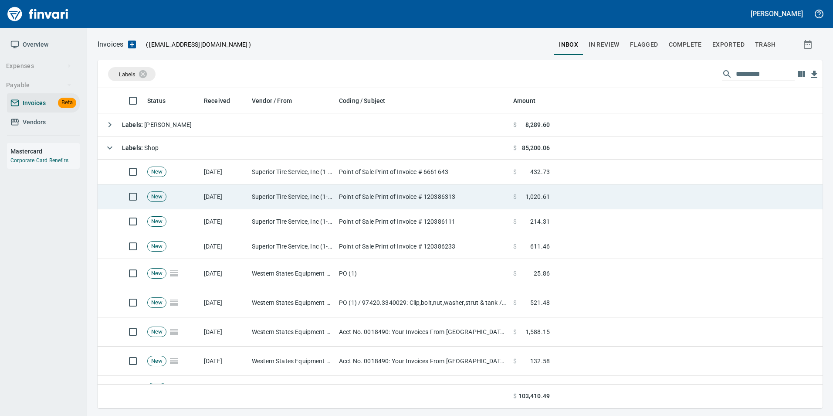
scroll to position [313, 712]
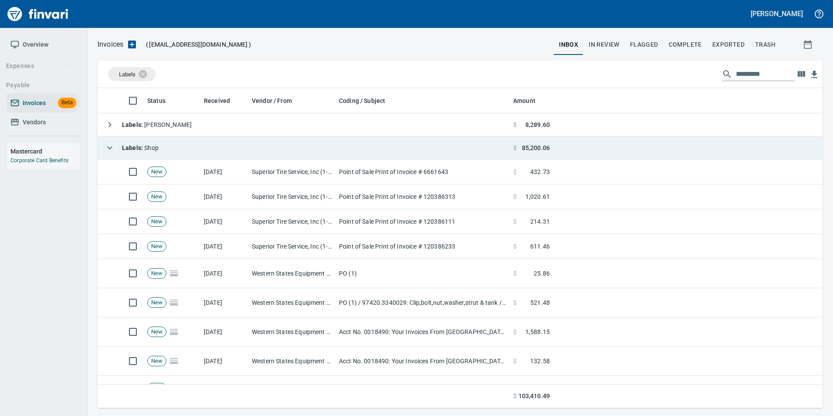
click at [110, 148] on icon "button" at bounding box center [109, 147] width 5 height 3
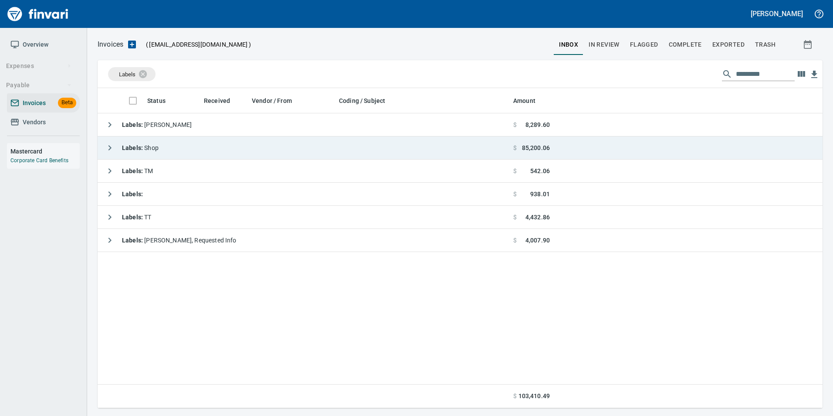
scroll to position [313, 719]
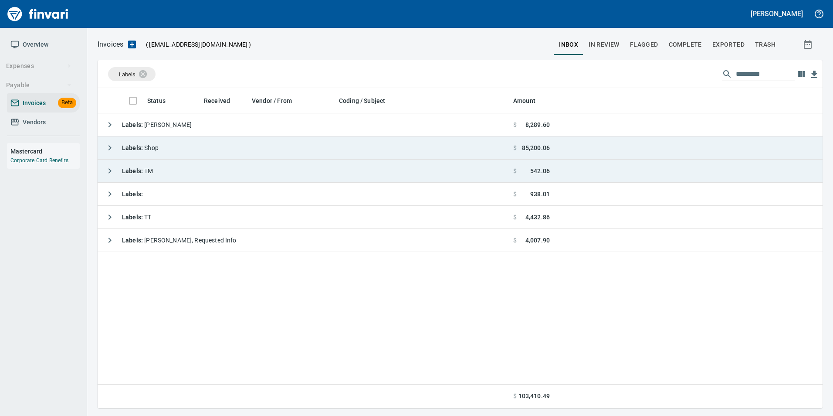
click at [112, 170] on icon "button" at bounding box center [110, 171] width 10 height 10
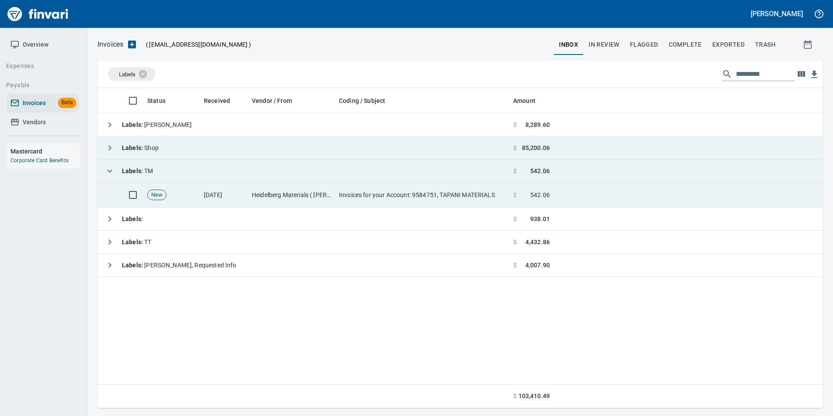
click at [430, 198] on td "Invoices for your Account: 9584751, TAPANI MATERIALS" at bounding box center [423, 195] width 174 height 25
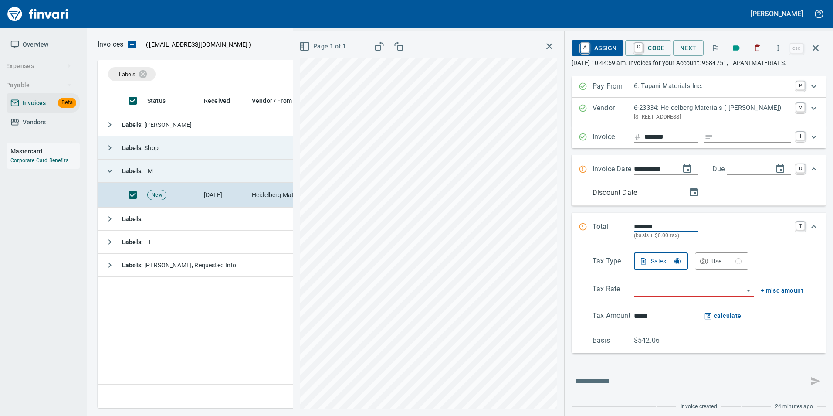
scroll to position [6, 0]
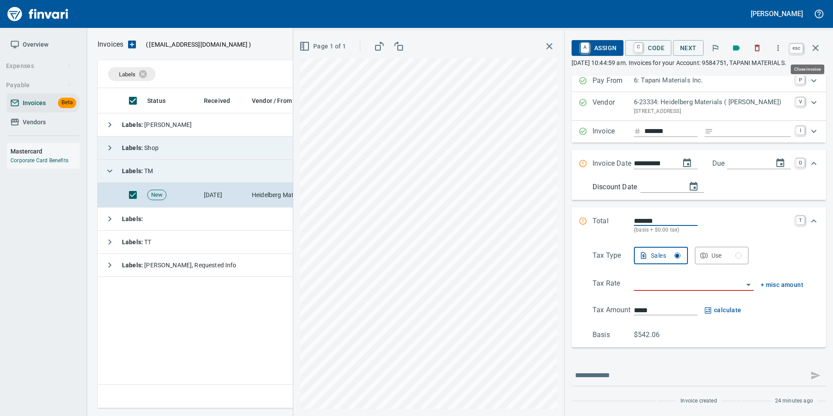
click at [817, 48] on icon "button" at bounding box center [816, 48] width 6 height 6
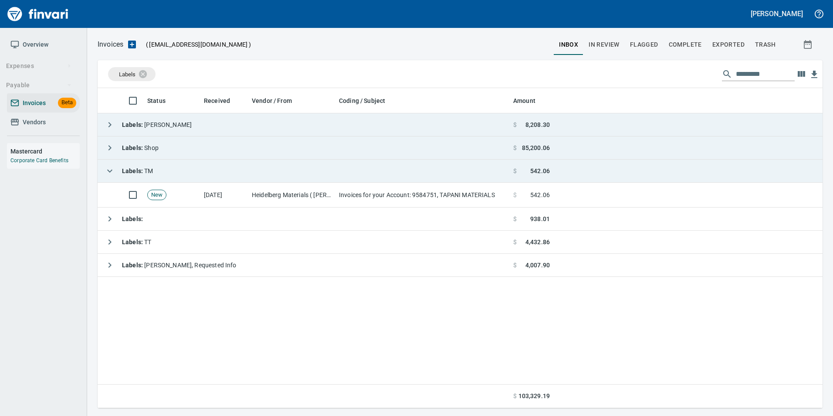
scroll to position [313, 719]
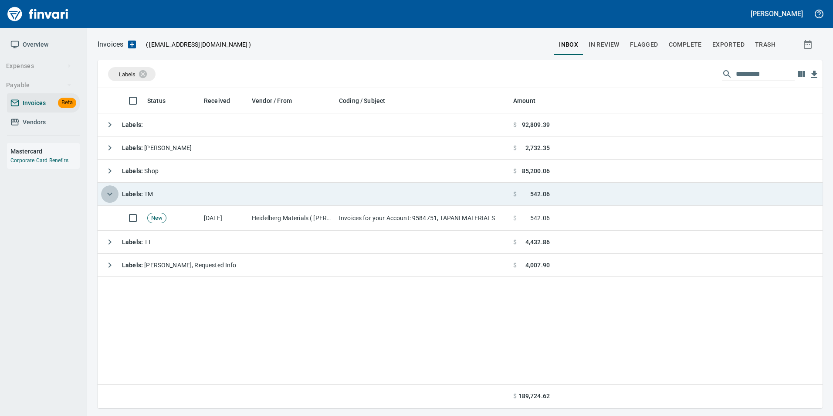
click at [111, 192] on icon "button" at bounding box center [110, 194] width 10 height 10
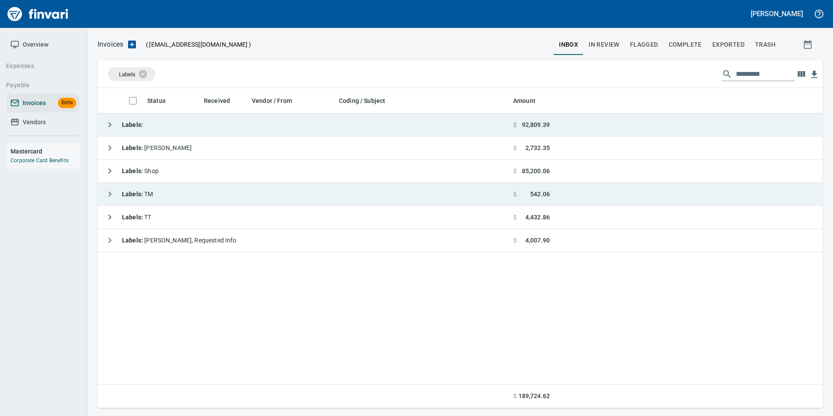
click at [112, 122] on icon "button" at bounding box center [110, 124] width 10 height 10
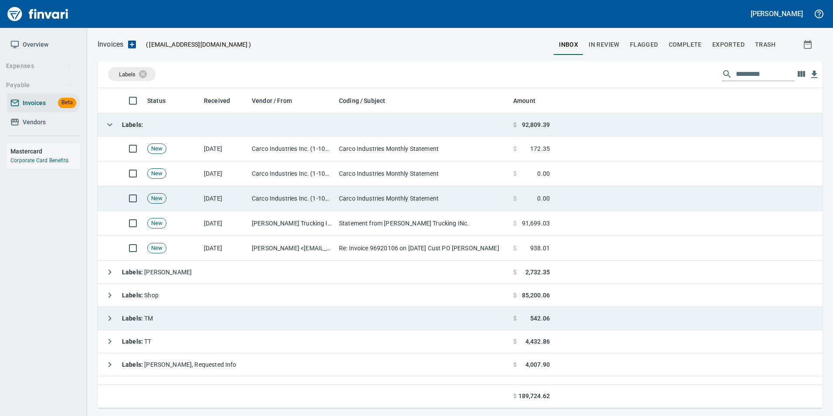
click at [308, 198] on td "Carco Industries Inc. (1-10141)" at bounding box center [291, 198] width 87 height 25
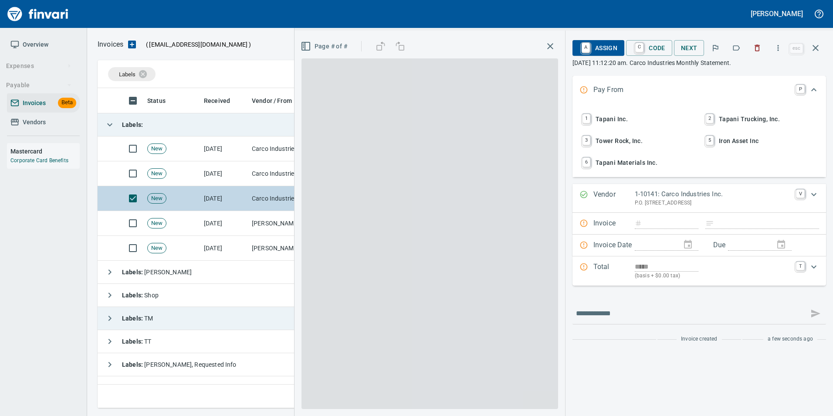
scroll to position [313, 718]
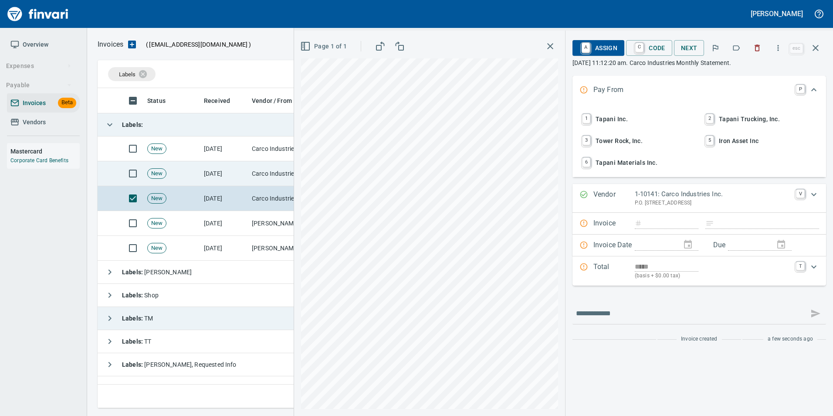
click at [275, 174] on td "Carco Industries Inc. (1-10141)" at bounding box center [291, 173] width 87 height 25
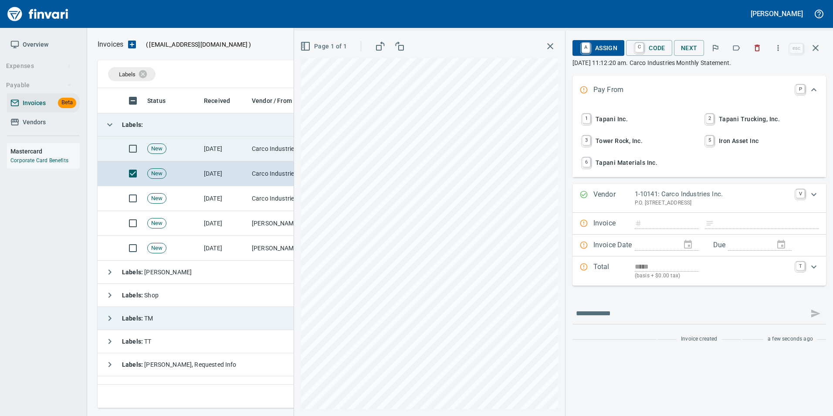
click at [259, 154] on td "Carco Industries Inc. (1-10141)" at bounding box center [291, 148] width 87 height 25
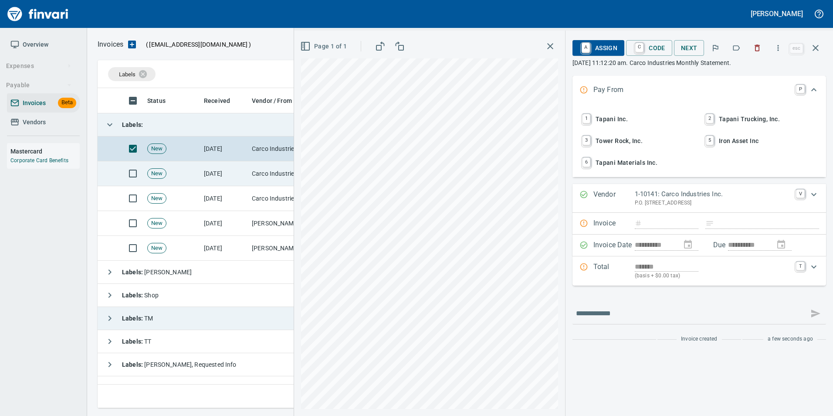
click at [258, 172] on td "Carco Industries Inc. (1-10141)" at bounding box center [291, 173] width 87 height 25
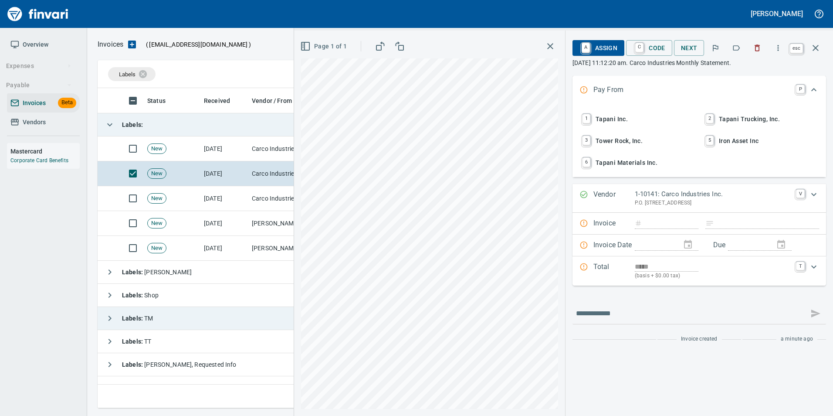
scroll to position [313, 718]
click at [813, 46] on icon "button" at bounding box center [816, 48] width 10 height 10
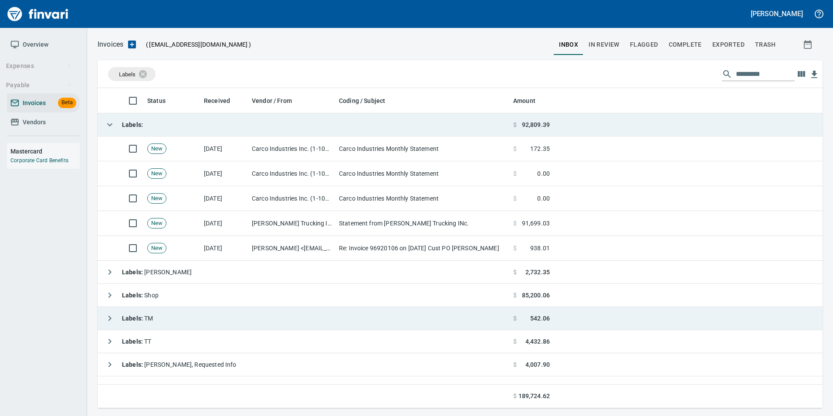
scroll to position [313, 719]
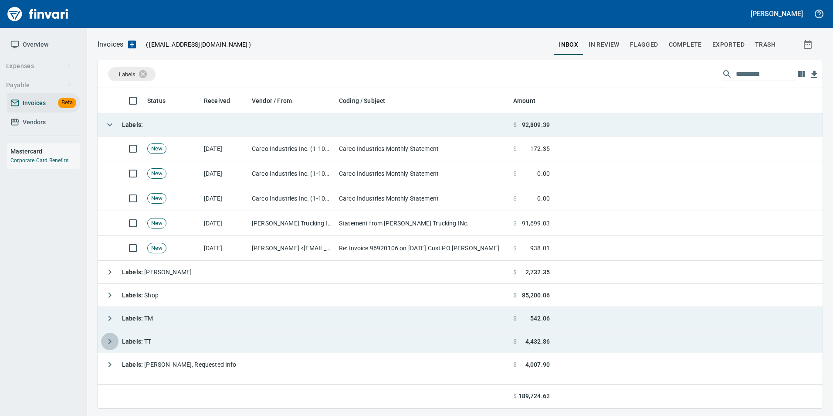
click at [109, 343] on icon "button" at bounding box center [110, 341] width 3 height 5
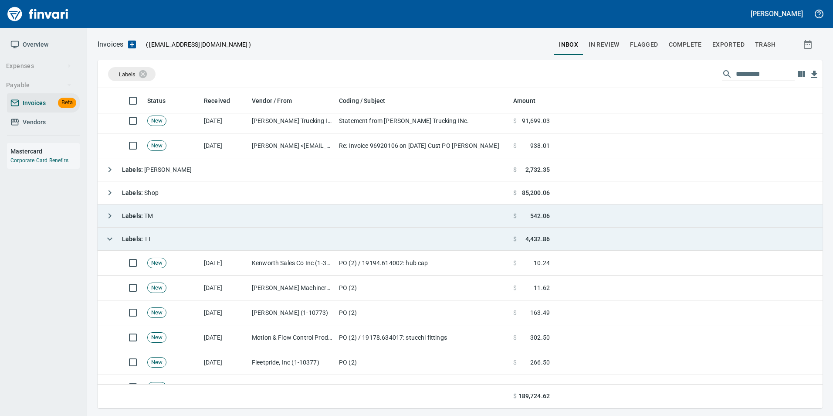
scroll to position [87, 0]
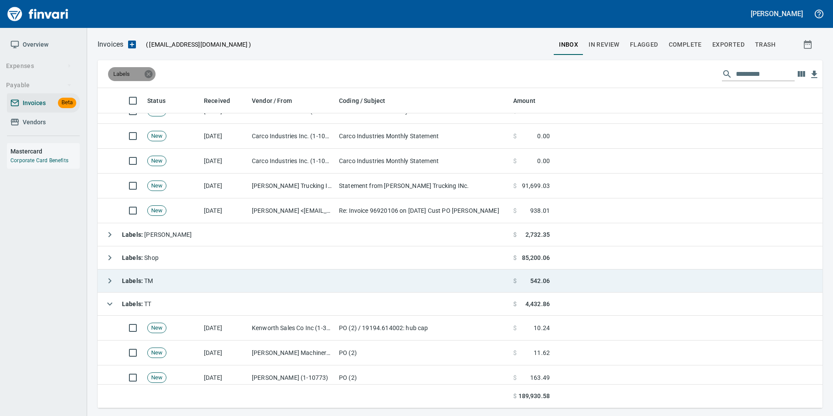
click at [150, 74] on icon at bounding box center [149, 74] width 8 height 8
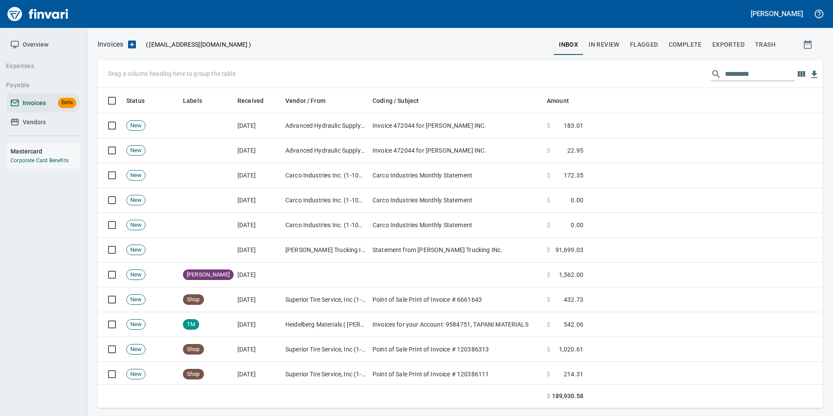
scroll to position [313, 712]
click at [614, 40] on span "In Review" at bounding box center [604, 44] width 31 height 11
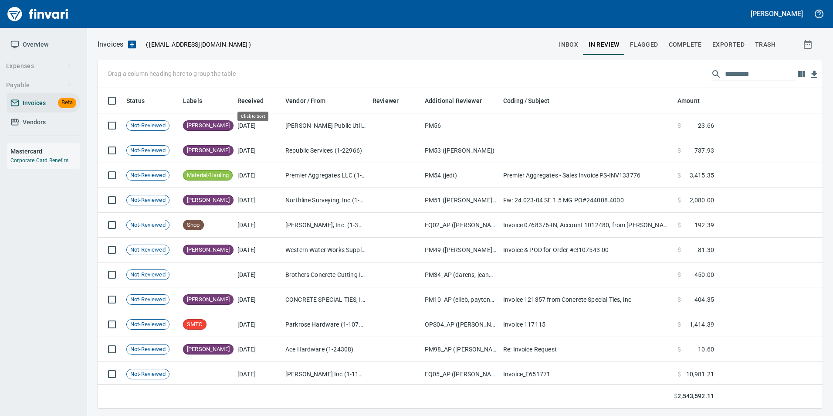
scroll to position [313, 712]
click at [728, 72] on input "text" at bounding box center [760, 74] width 70 height 14
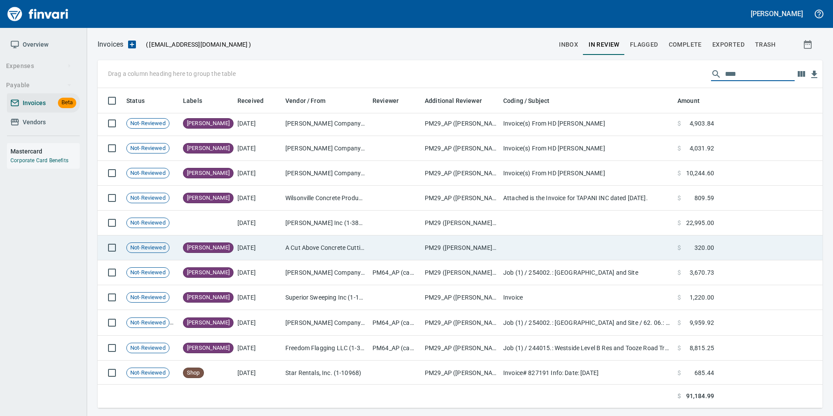
scroll to position [301, 0]
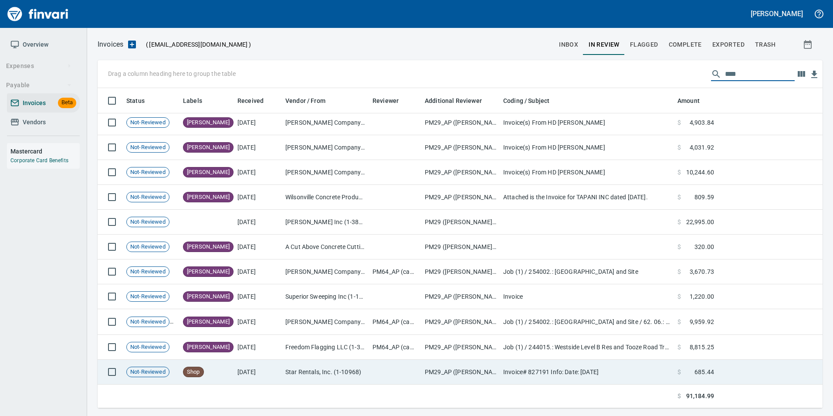
click at [291, 376] on td "Star Rentals, Inc. (1-10968)" at bounding box center [325, 372] width 87 height 25
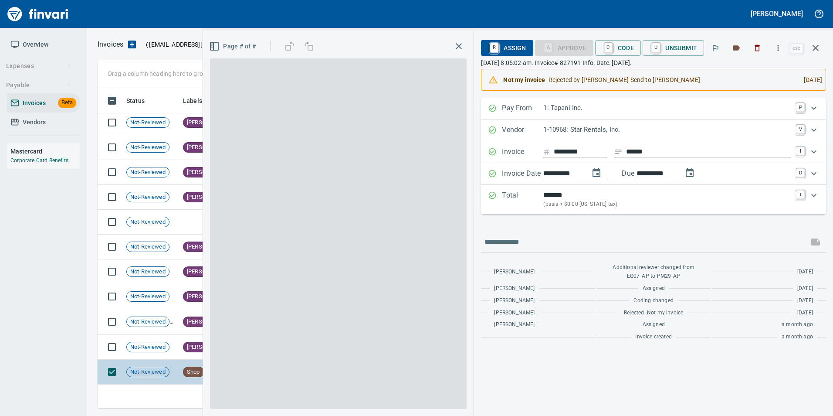
scroll to position [313, 712]
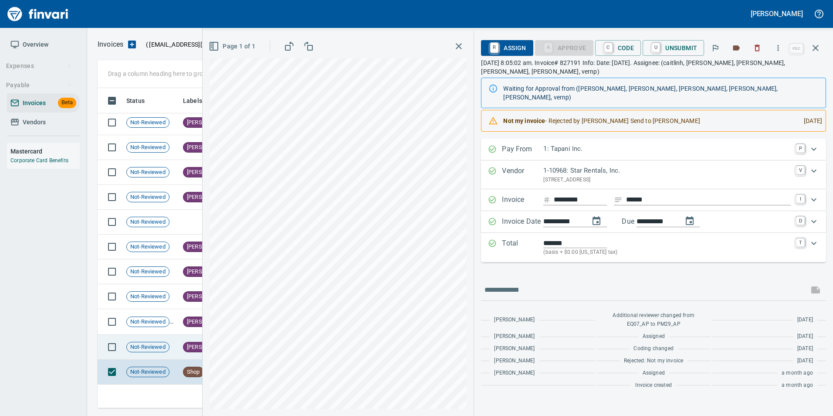
click at [194, 345] on span "[PERSON_NAME]" at bounding box center [208, 347] width 50 height 8
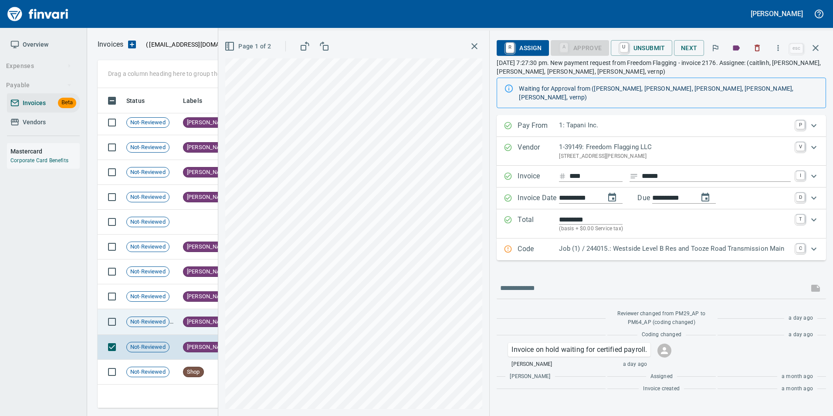
click at [188, 324] on span "[PERSON_NAME]" at bounding box center [208, 322] width 50 height 8
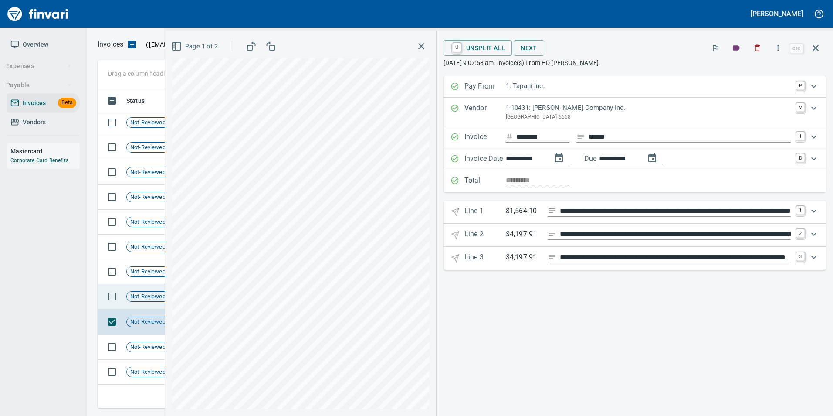
click at [156, 295] on span "Not-Reviewed" at bounding box center [148, 296] width 42 height 8
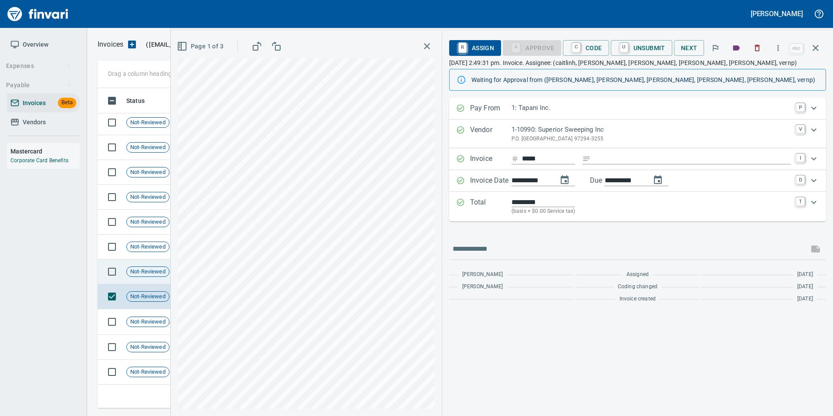
click at [150, 277] on td "Not-Reviewed" at bounding box center [151, 271] width 57 height 25
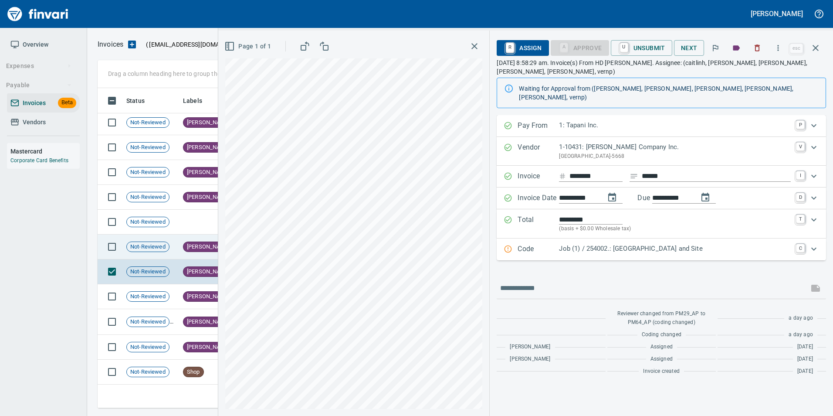
click at [150, 253] on td "Not-Reviewed" at bounding box center [151, 246] width 57 height 25
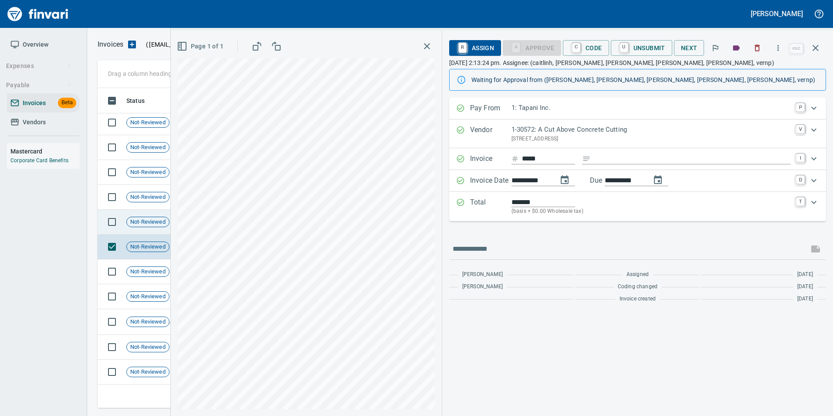
click at [161, 230] on td "Not-Reviewed" at bounding box center [151, 222] width 57 height 25
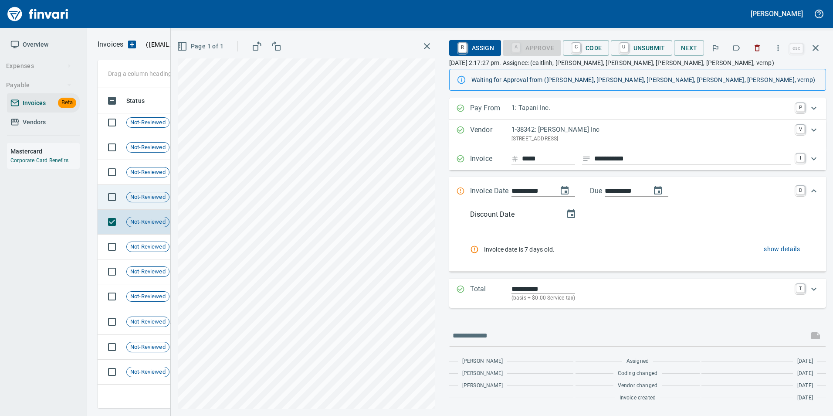
click at [157, 204] on td "Not-Reviewed" at bounding box center [151, 197] width 57 height 25
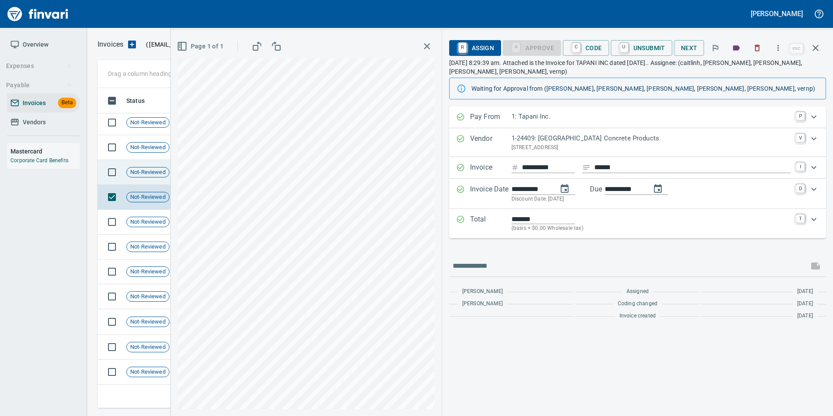
click at [154, 173] on span "Not-Reviewed" at bounding box center [148, 172] width 42 height 8
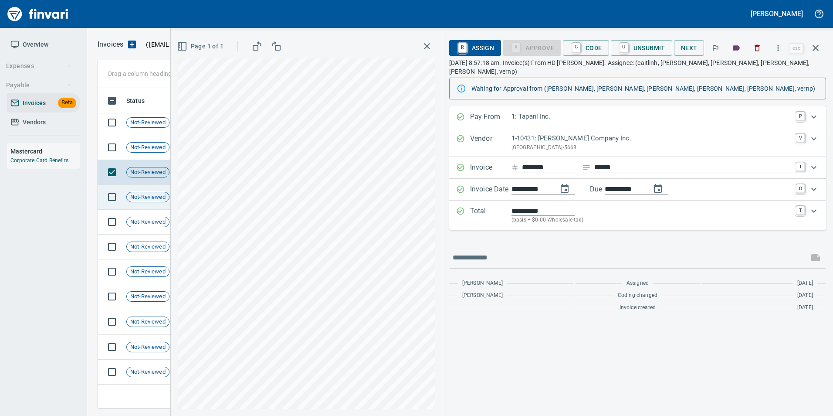
click at [153, 194] on span "Not-Reviewed" at bounding box center [148, 197] width 42 height 8
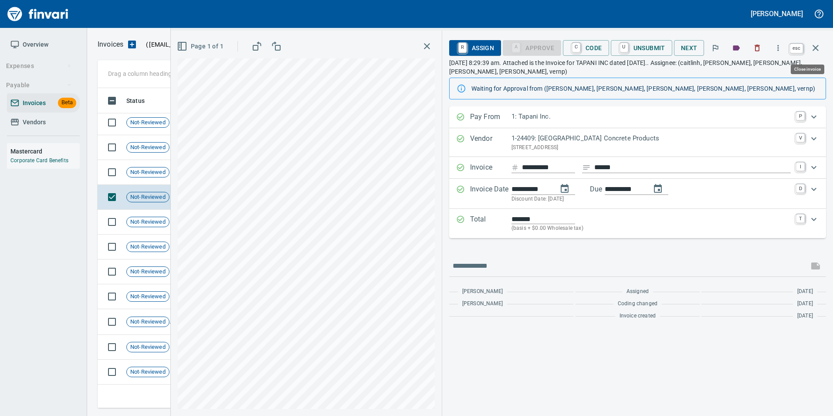
scroll to position [313, 712]
click at [820, 51] on icon "button" at bounding box center [816, 48] width 10 height 10
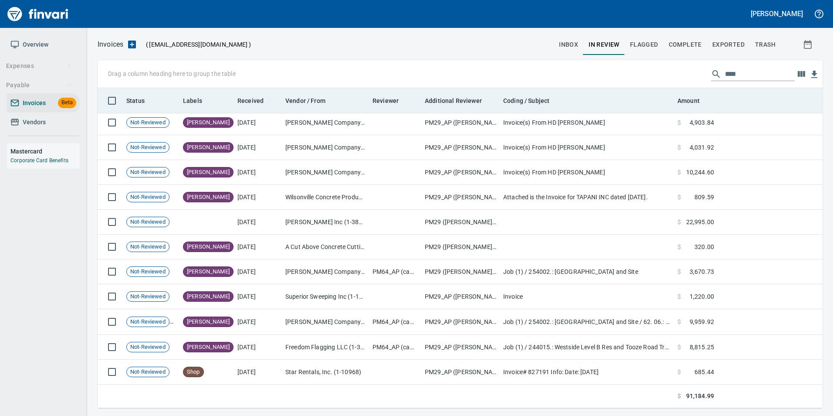
scroll to position [313, 712]
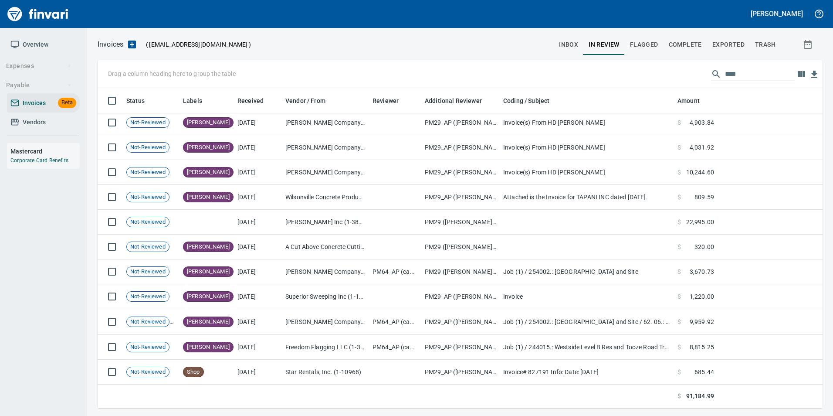
click at [767, 71] on input "****" at bounding box center [760, 74] width 70 height 14
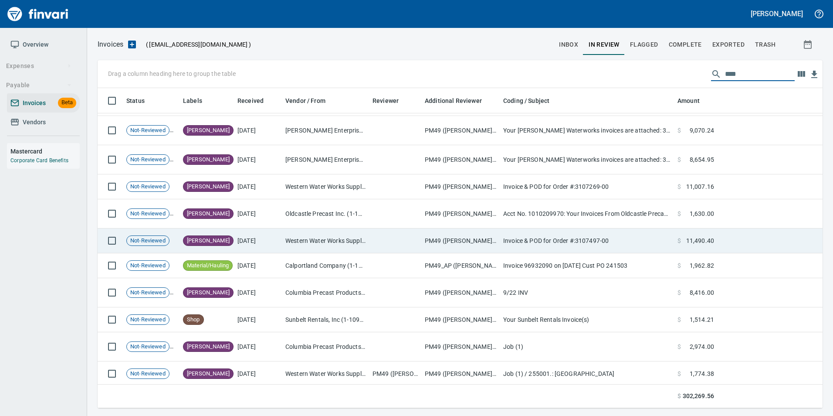
scroll to position [1203, 0]
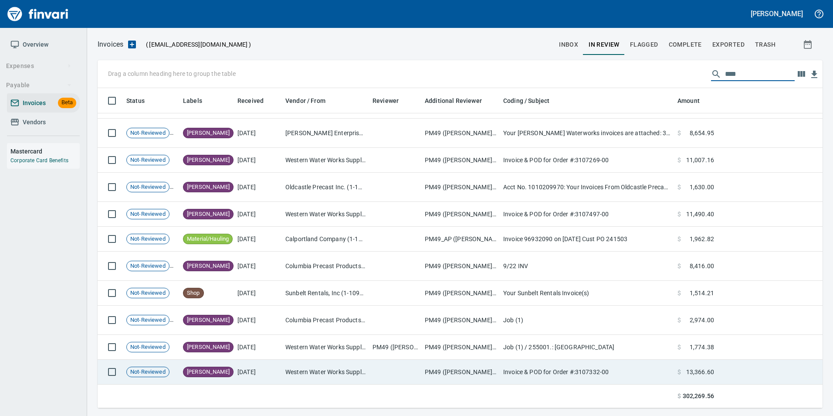
type input "****"
click at [268, 367] on td "9/10/2025" at bounding box center [258, 372] width 48 height 25
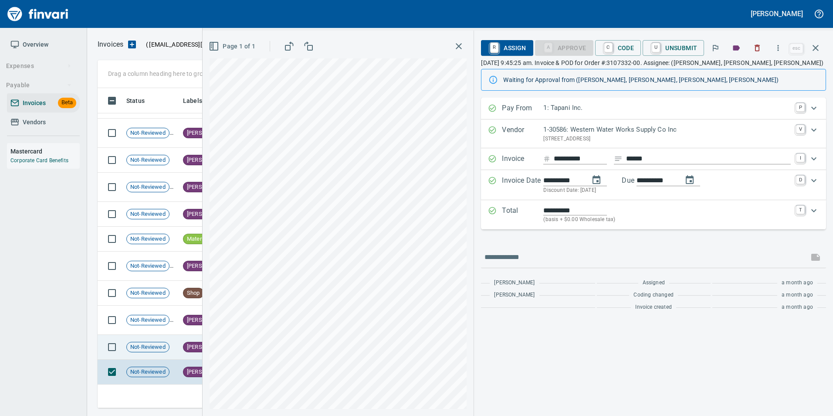
click at [164, 344] on span "Not-Reviewed" at bounding box center [148, 347] width 42 height 8
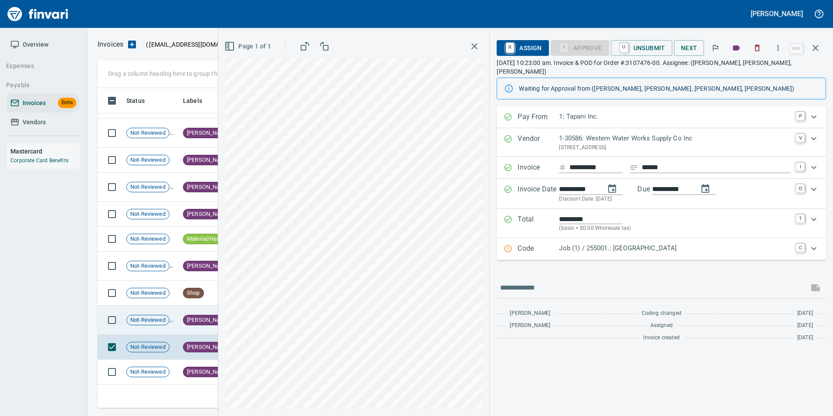
click at [162, 322] on span "Not-Reviewed" at bounding box center [148, 320] width 42 height 8
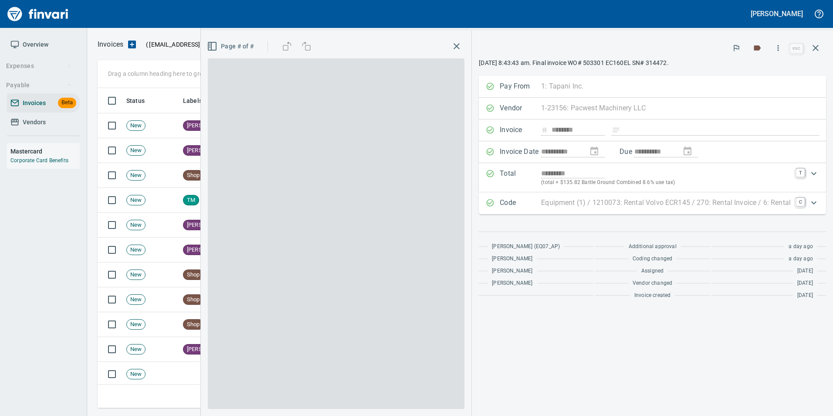
scroll to position [313, 712]
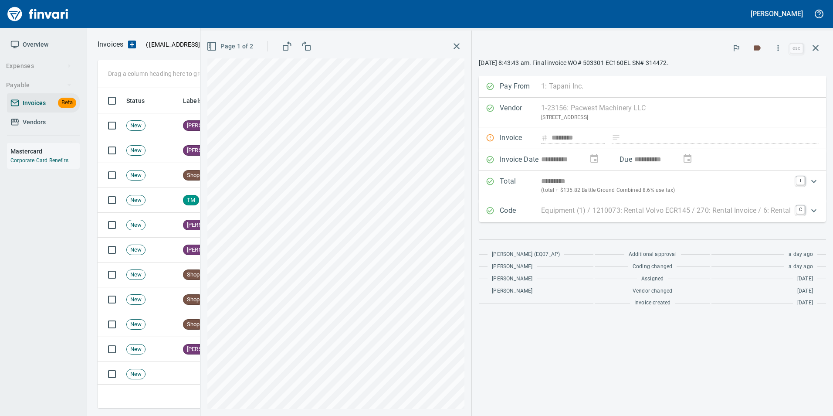
click at [229, 50] on span "Page 1 of 2" at bounding box center [230, 46] width 45 height 11
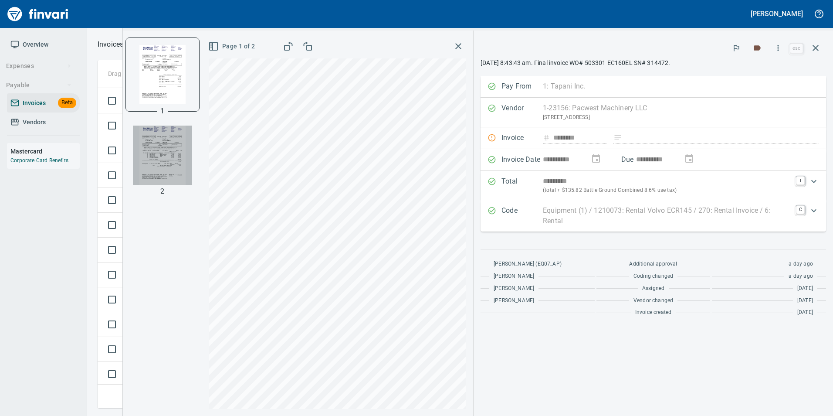
click at [173, 144] on img "button" at bounding box center [162, 155] width 59 height 59
click at [164, 82] on img "button" at bounding box center [162, 73] width 59 height 59
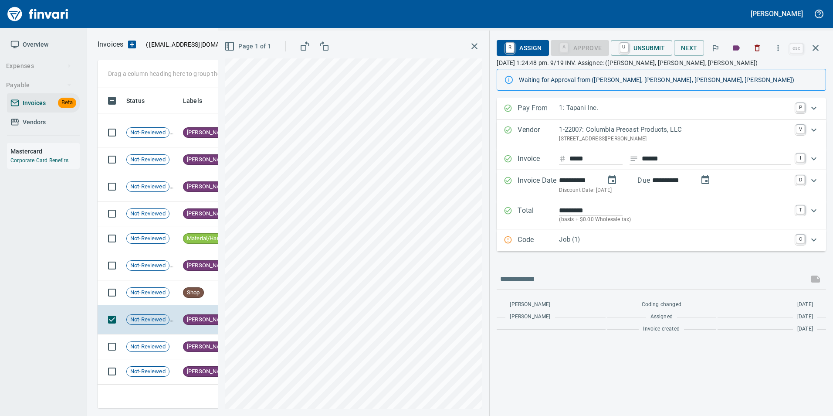
scroll to position [1142, 0]
click at [823, 49] on button "button" at bounding box center [815, 47] width 21 height 21
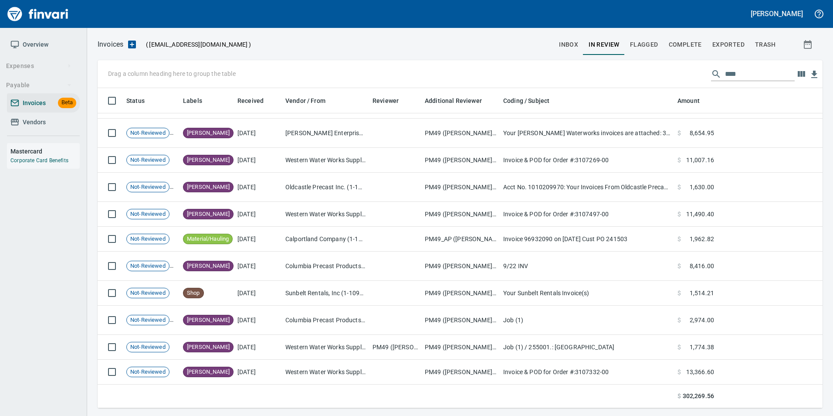
scroll to position [313, 712]
click at [737, 70] on input "****" at bounding box center [760, 74] width 70 height 14
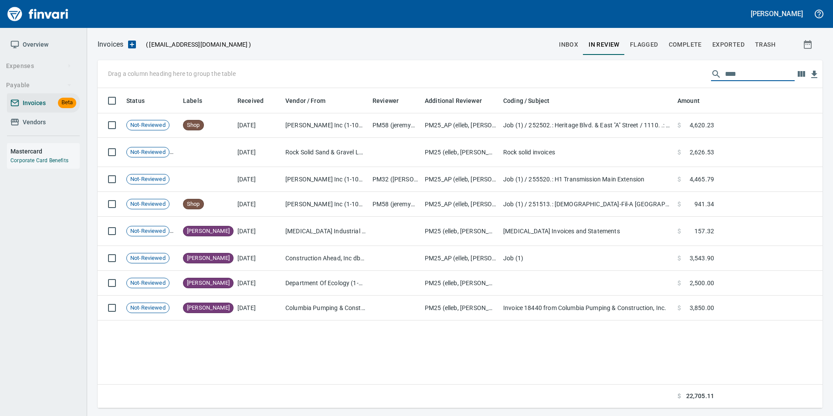
scroll to position [313, 719]
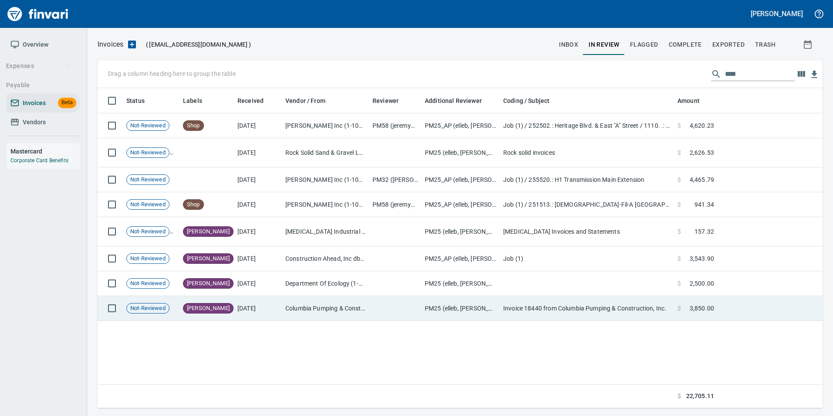
click at [379, 313] on td at bounding box center [395, 308] width 52 height 25
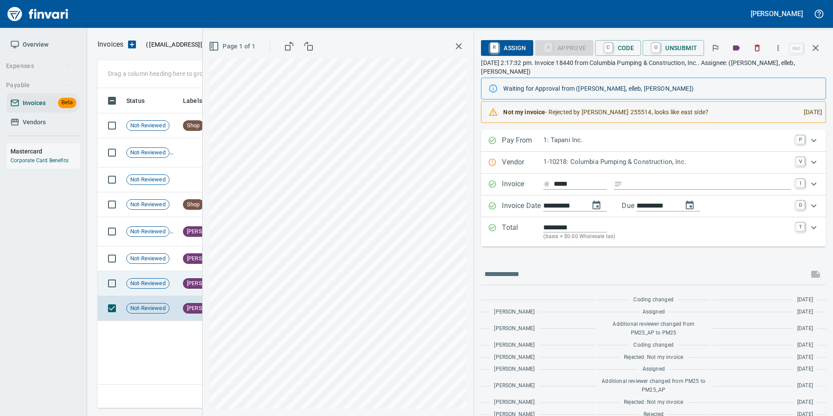
click at [153, 282] on span "Not-Reviewed" at bounding box center [148, 283] width 42 height 8
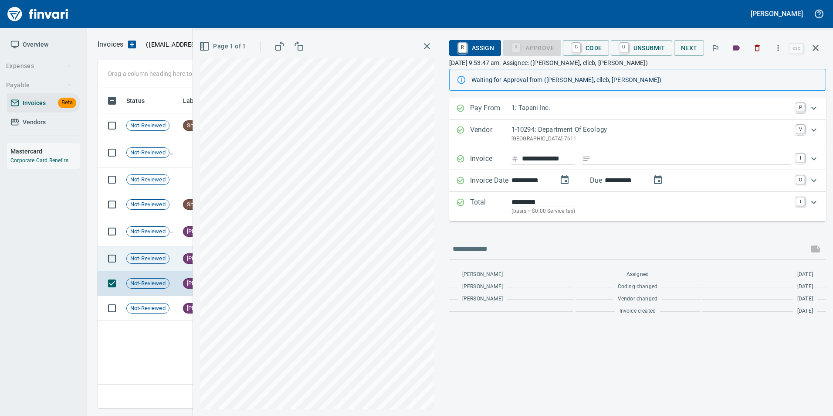
click at [158, 260] on span "Not-Reviewed" at bounding box center [148, 259] width 42 height 8
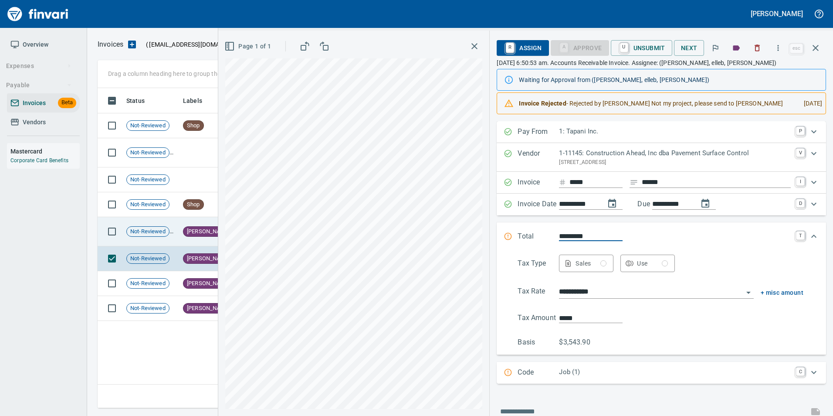
click at [169, 231] on span "Not-Reviewed" at bounding box center [148, 232] width 42 height 8
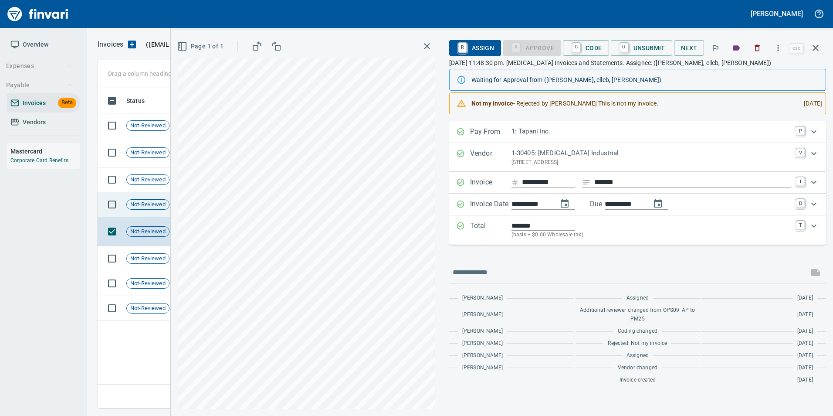
click at [165, 203] on span "Not-Reviewed" at bounding box center [148, 204] width 42 height 8
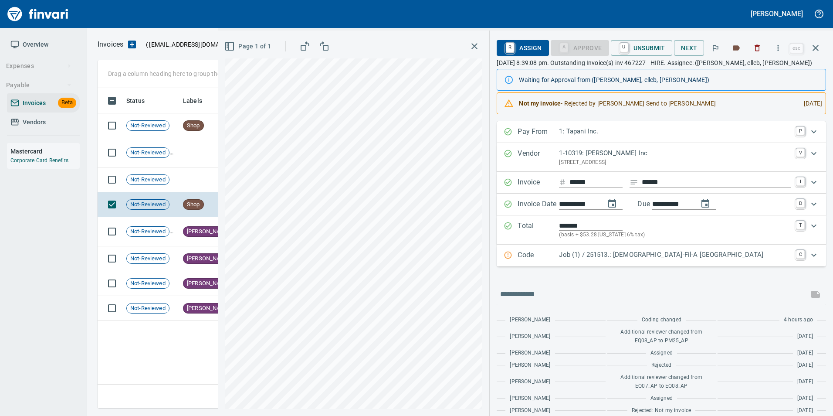
click at [527, 255] on p "Code" at bounding box center [538, 255] width 41 height 11
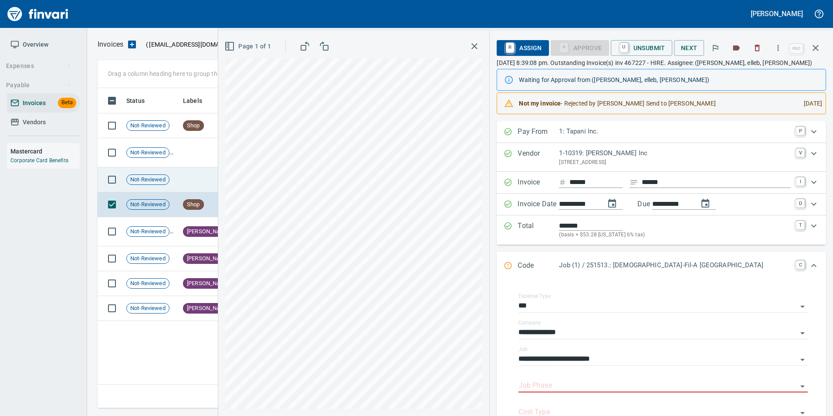
click at [167, 186] on td "Not-Reviewed" at bounding box center [151, 179] width 57 height 25
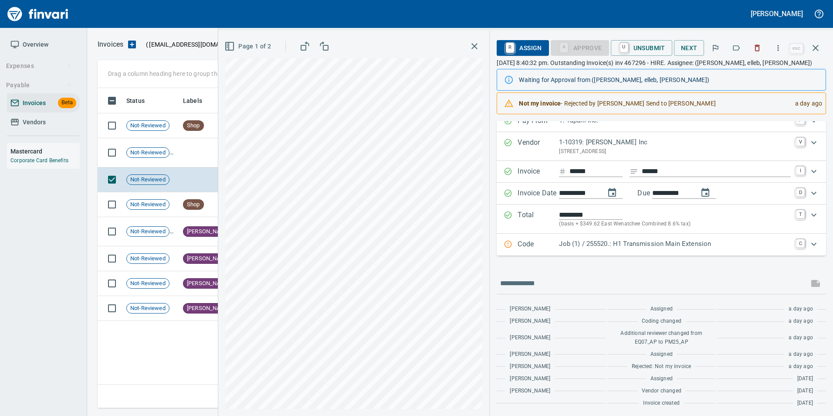
scroll to position [13, 0]
click at [824, 51] on button "button" at bounding box center [815, 47] width 21 height 21
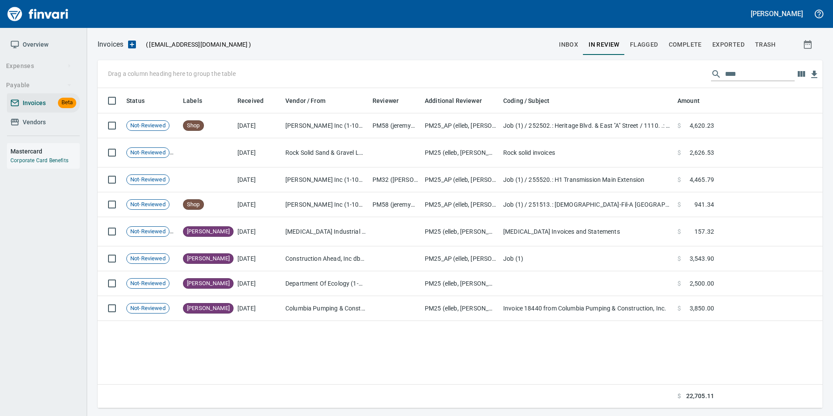
scroll to position [313, 718]
click at [757, 69] on input "****" at bounding box center [760, 74] width 70 height 14
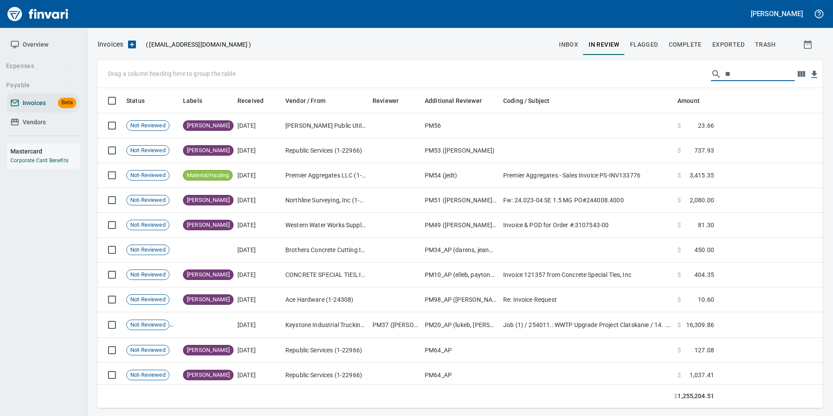
scroll to position [313, 712]
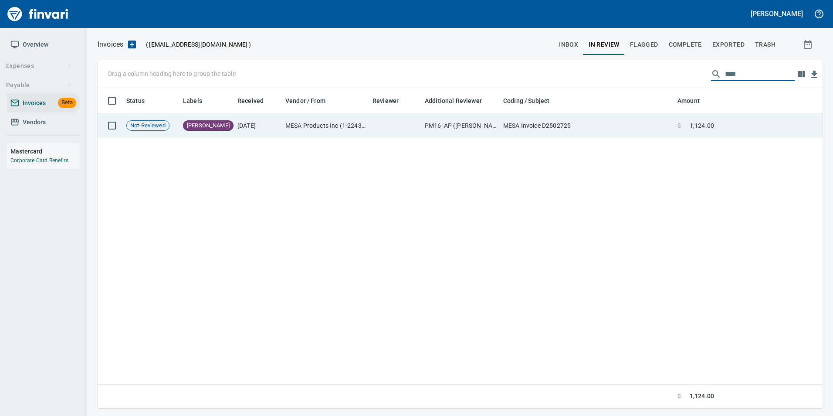
click at [546, 133] on td "MESA Invoice D2502725" at bounding box center [587, 125] width 174 height 25
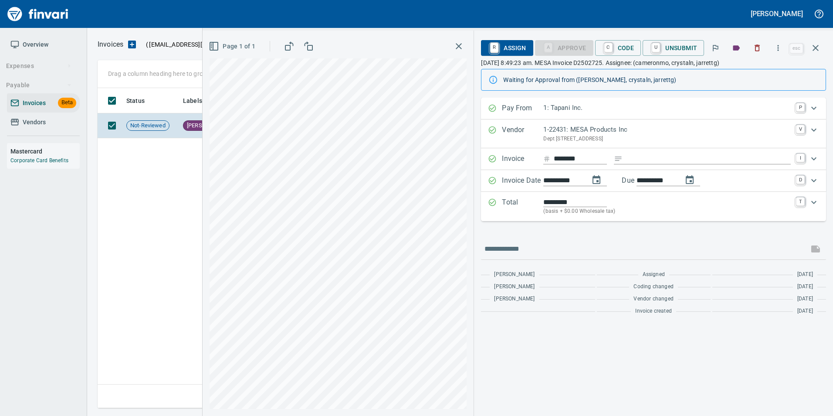
scroll to position [313, 718]
click at [821, 50] on icon "button" at bounding box center [816, 48] width 10 height 10
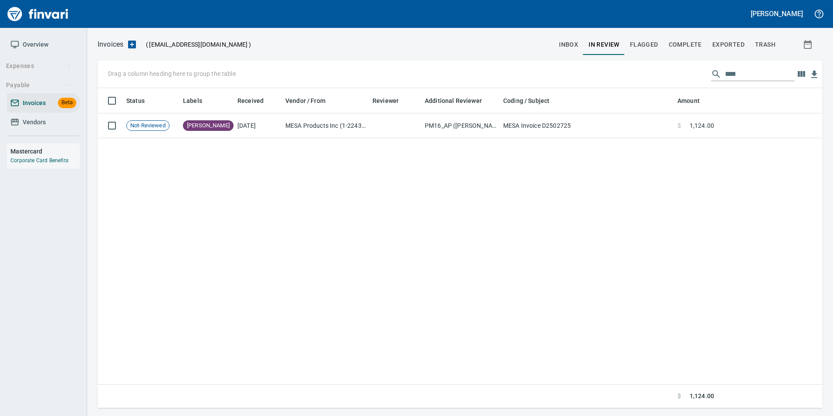
scroll to position [313, 718]
click at [750, 70] on input "****" at bounding box center [760, 74] width 70 height 14
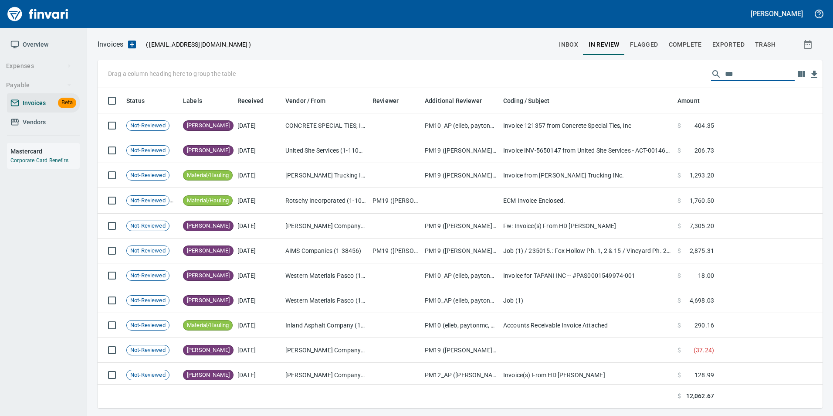
scroll to position [313, 712]
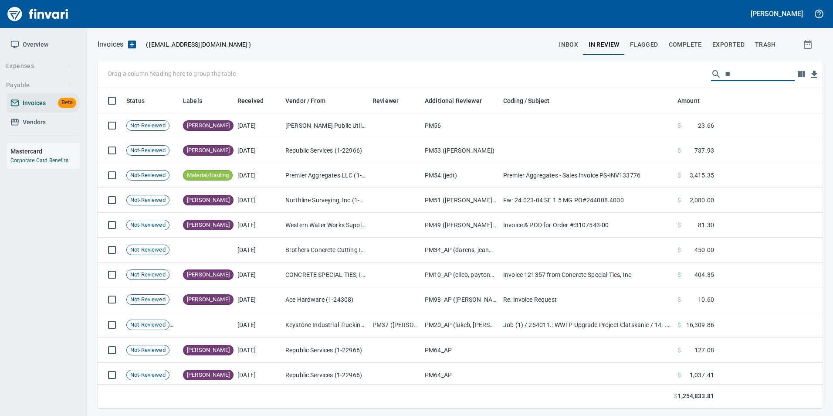
type input "*"
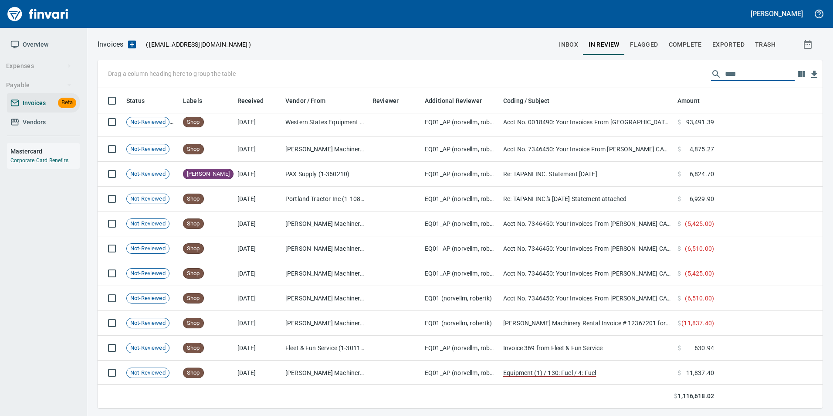
scroll to position [354, 0]
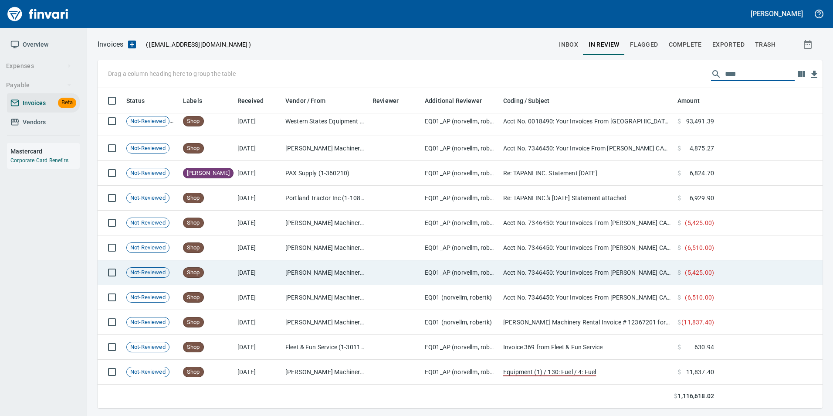
click at [283, 276] on td "[PERSON_NAME] Machinery Co (1-10794)" at bounding box center [325, 272] width 87 height 25
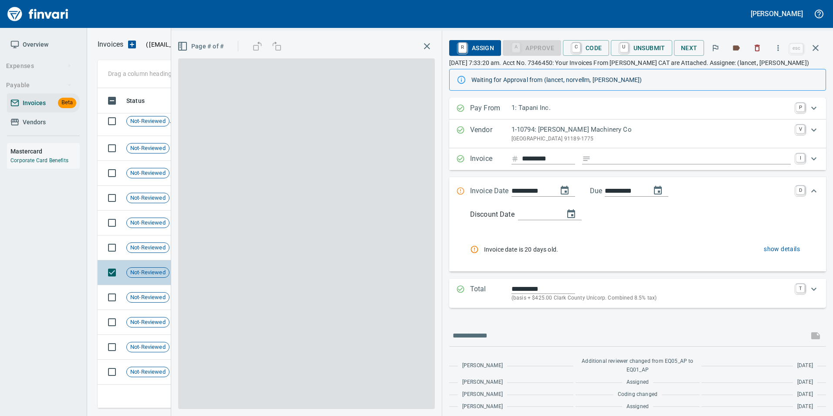
scroll to position [313, 712]
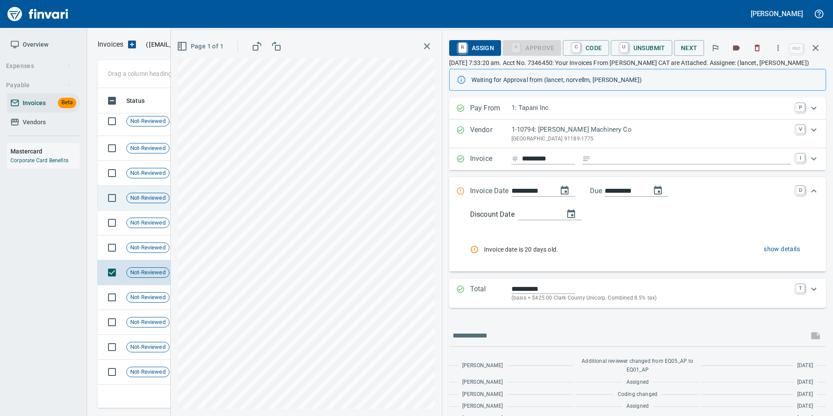
click at [156, 199] on span "Not-Reviewed" at bounding box center [148, 198] width 42 height 8
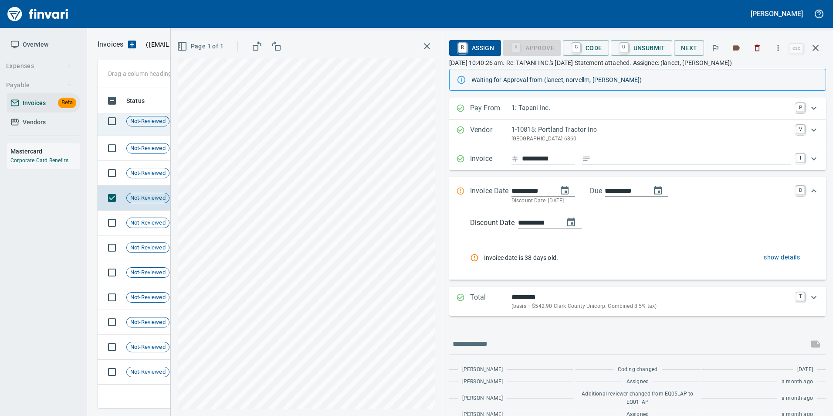
click at [140, 128] on td "Not-Reviewed" at bounding box center [151, 121] width 57 height 29
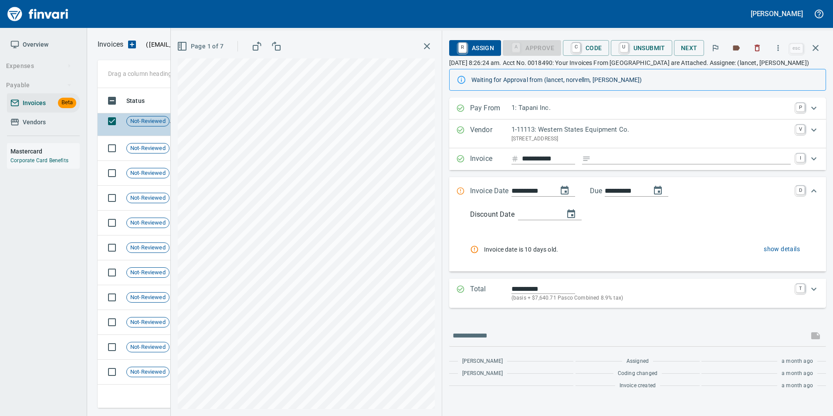
scroll to position [180, 0]
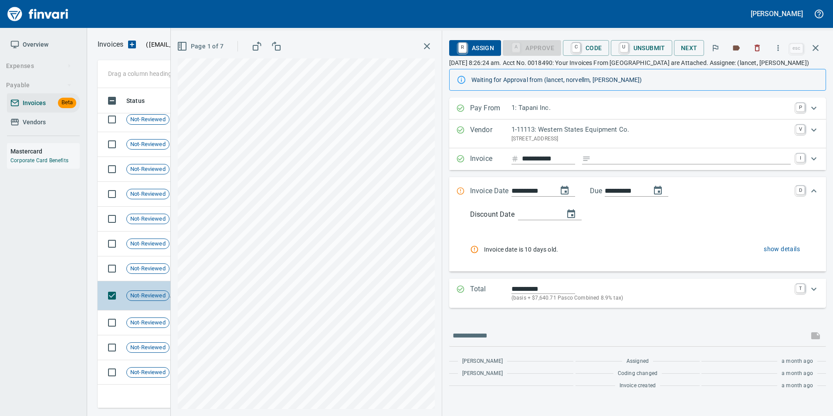
click at [142, 131] on td "Not-Reviewed" at bounding box center [151, 119] width 57 height 25
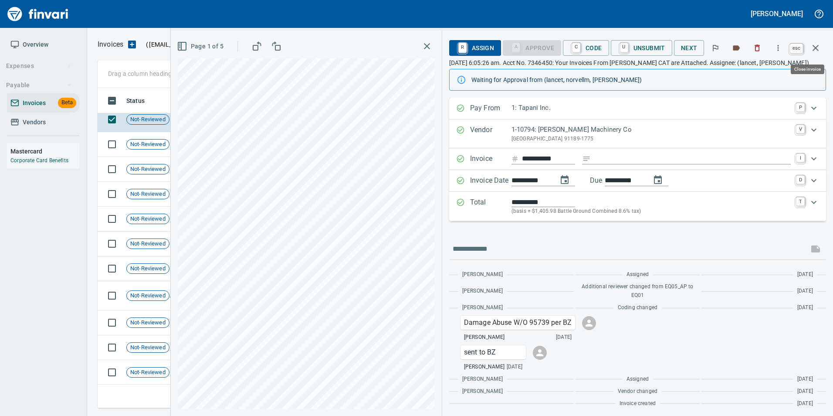
click at [818, 50] on icon "button" at bounding box center [816, 48] width 6 height 6
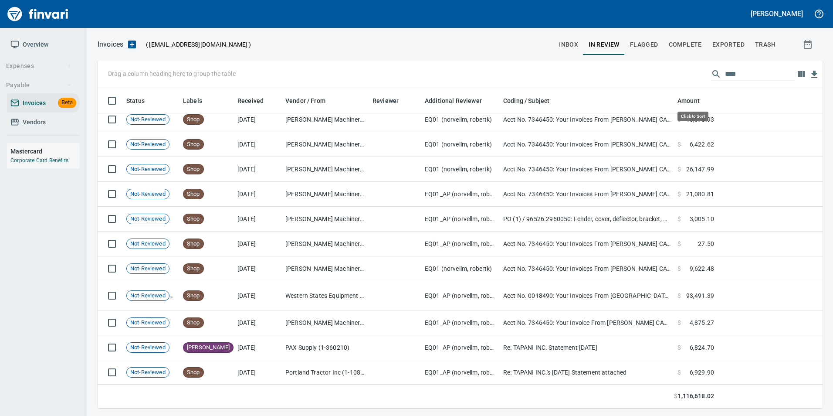
scroll to position [313, 712]
click at [725, 74] on input "****" at bounding box center [760, 74] width 70 height 14
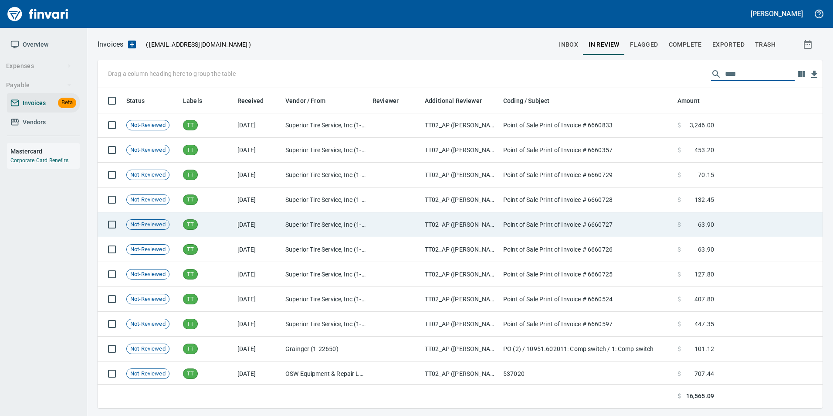
scroll to position [677, 0]
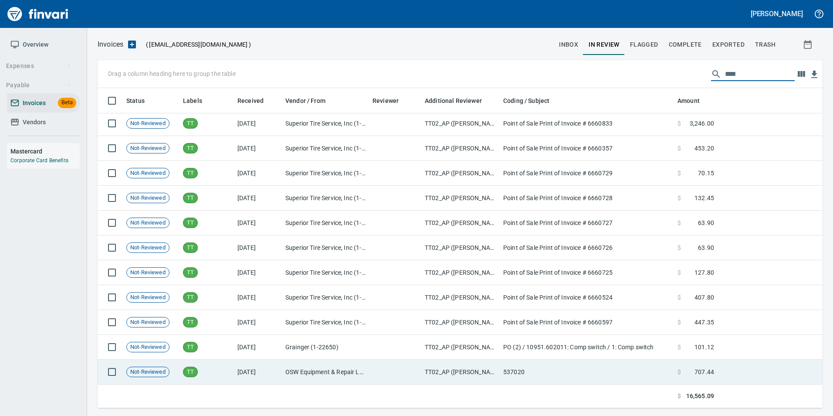
click at [275, 370] on td "9/10/2025" at bounding box center [258, 372] width 48 height 25
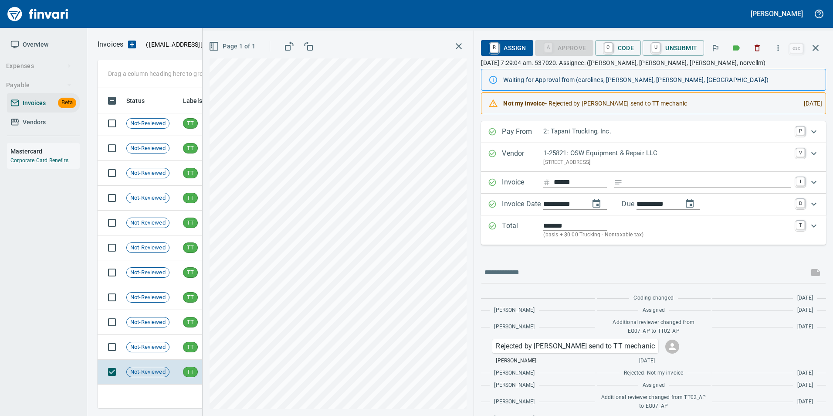
scroll to position [29, 0]
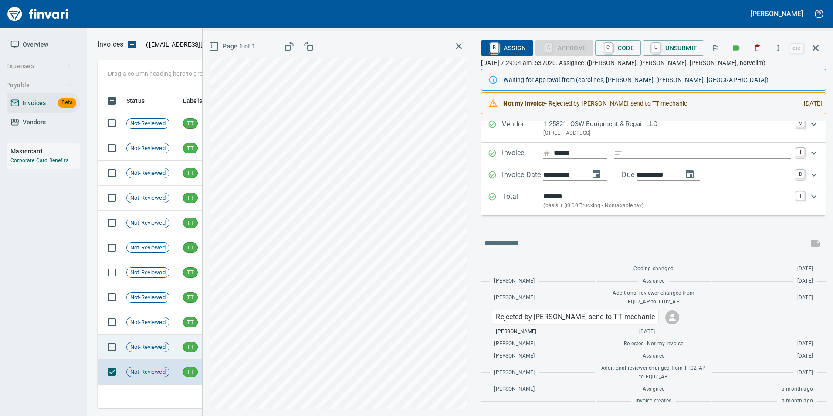
click at [152, 342] on div "Not-Reviewed" at bounding box center [147, 347] width 43 height 10
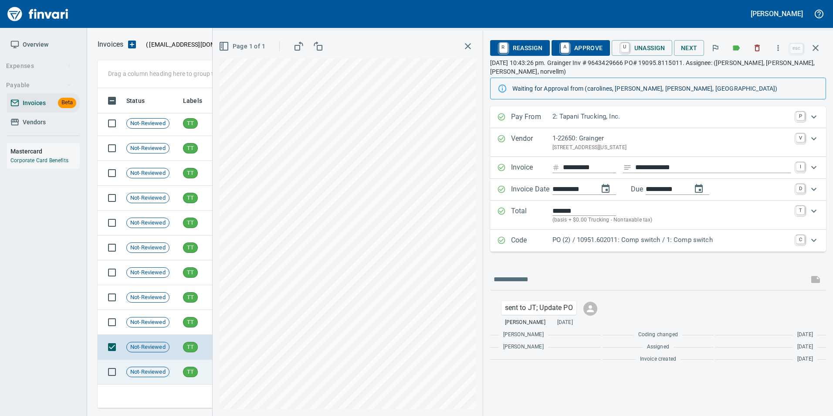
click at [164, 366] on td "Not-Reviewed" at bounding box center [151, 372] width 57 height 25
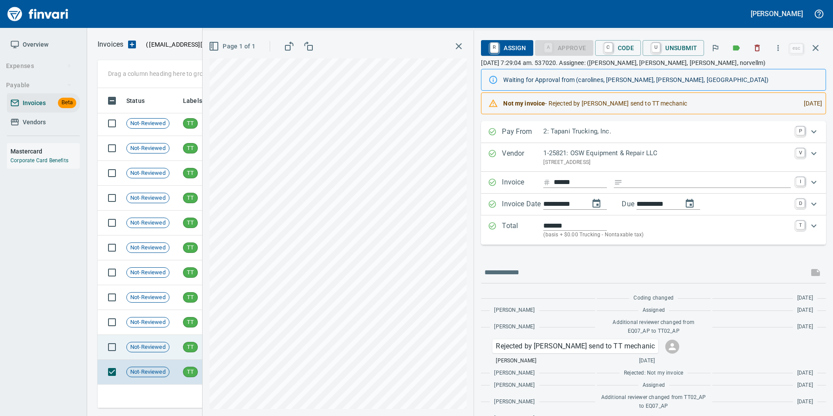
click at [169, 341] on td "Not-Reviewed" at bounding box center [151, 347] width 57 height 25
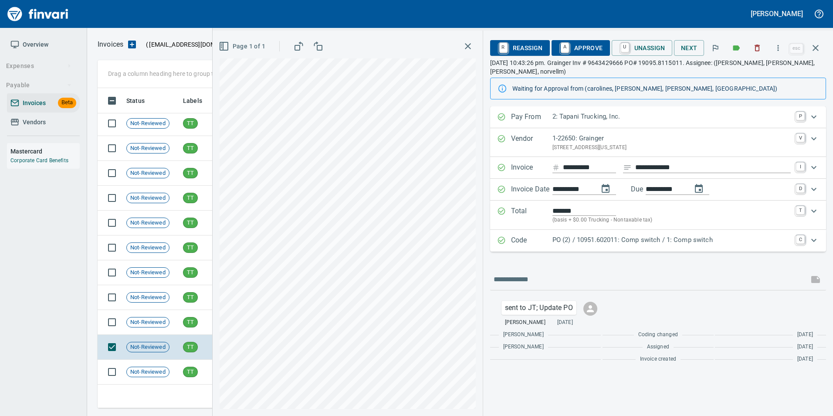
click at [506, 241] on icon "Expand" at bounding box center [501, 240] width 9 height 9
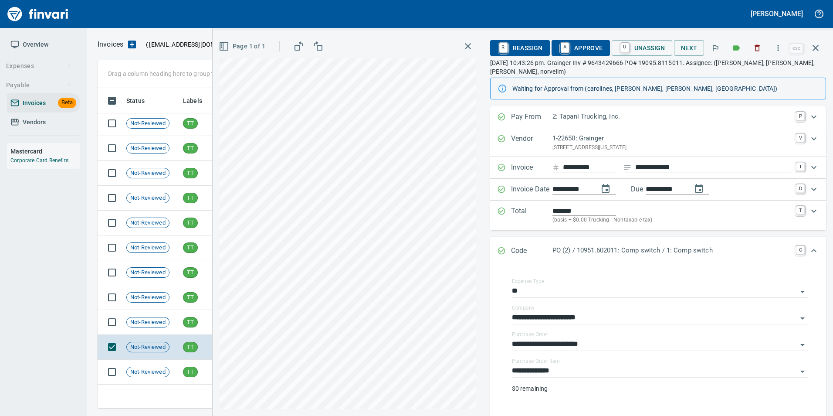
click at [506, 241] on div "Code PO (2) / 10951.602011: Comp switch / 1: Comp switch C" at bounding box center [658, 251] width 336 height 29
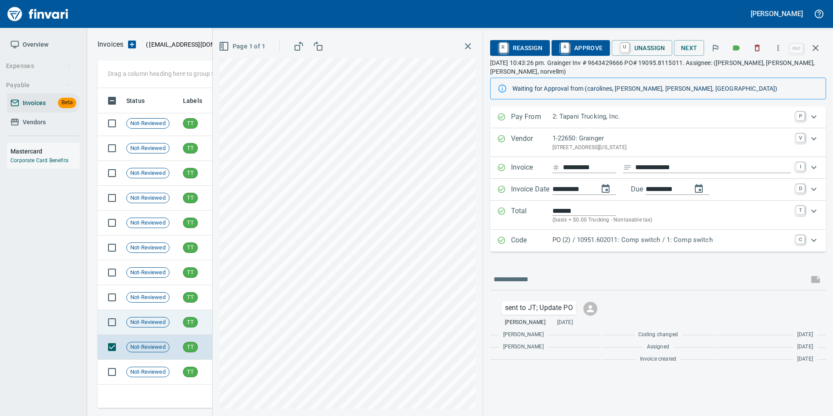
click at [183, 323] on td "TT" at bounding box center [207, 322] width 54 height 25
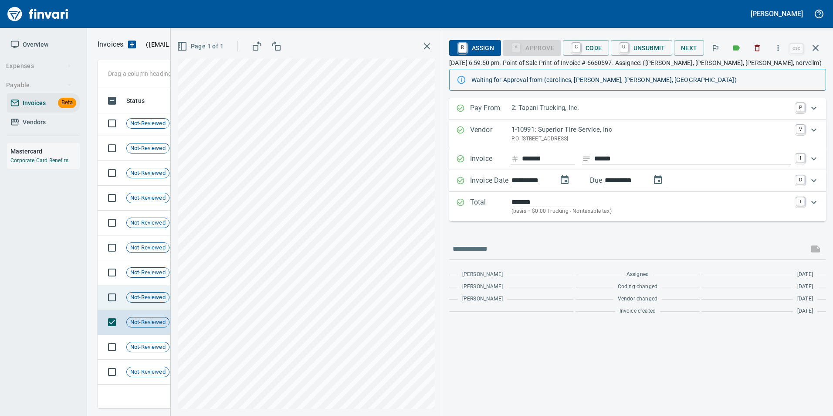
click at [149, 302] on div "Not-Reviewed" at bounding box center [147, 297] width 43 height 10
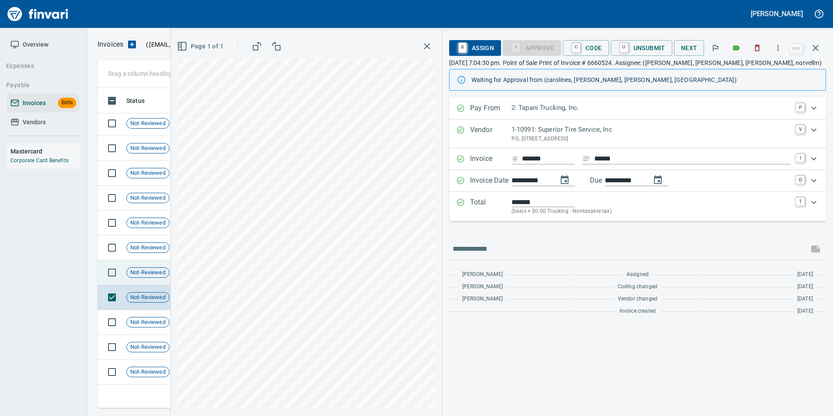
click at [148, 278] on td "Not-Reviewed" at bounding box center [151, 272] width 57 height 25
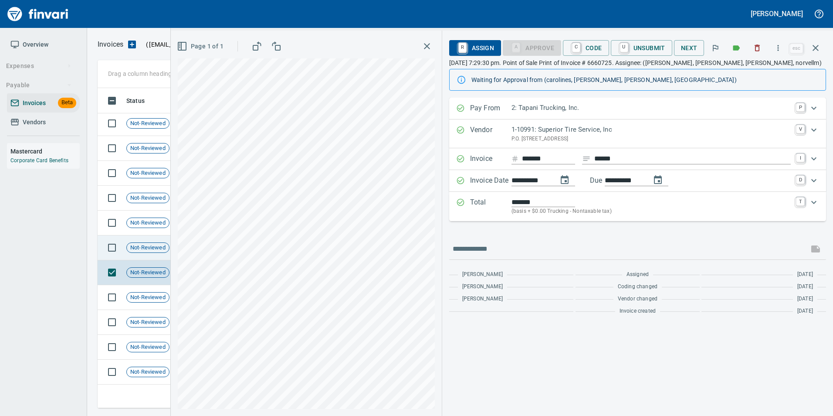
click at [153, 252] on div "Not-Reviewed" at bounding box center [147, 247] width 43 height 10
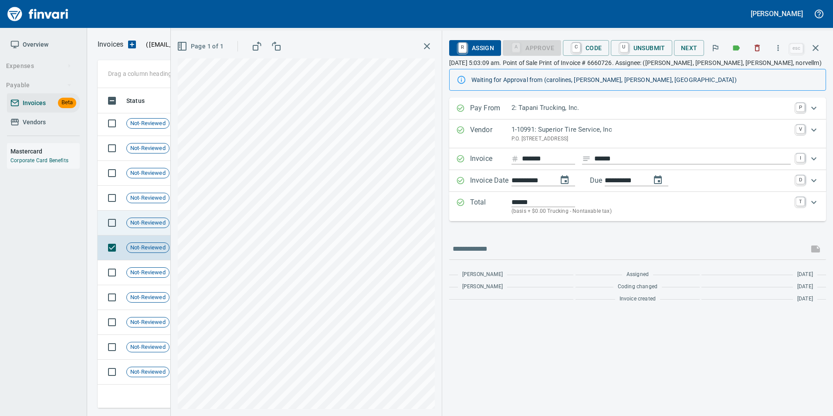
click at [152, 228] on td "Not-Reviewed" at bounding box center [151, 223] width 57 height 25
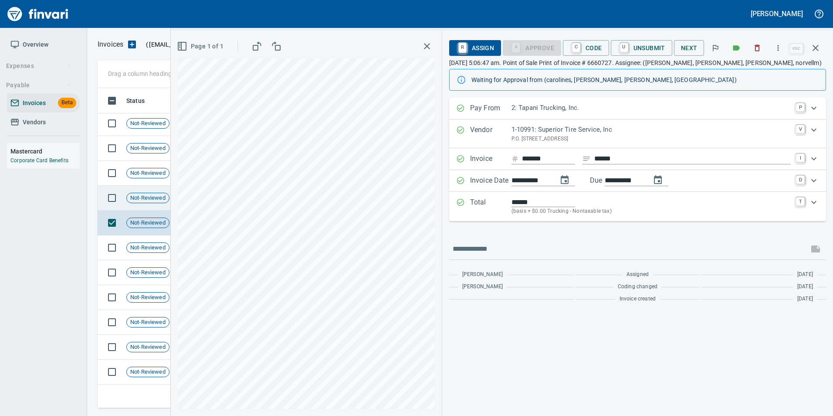
click at [152, 199] on span "Not-Reviewed" at bounding box center [148, 198] width 42 height 8
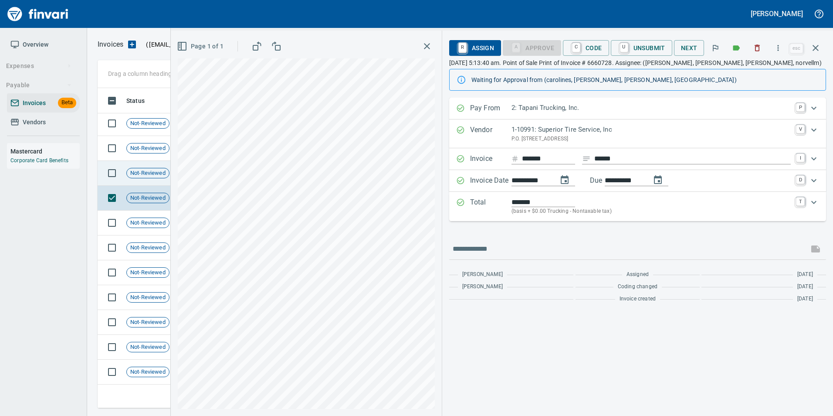
click at [144, 173] on span "Not-Reviewed" at bounding box center [148, 173] width 42 height 8
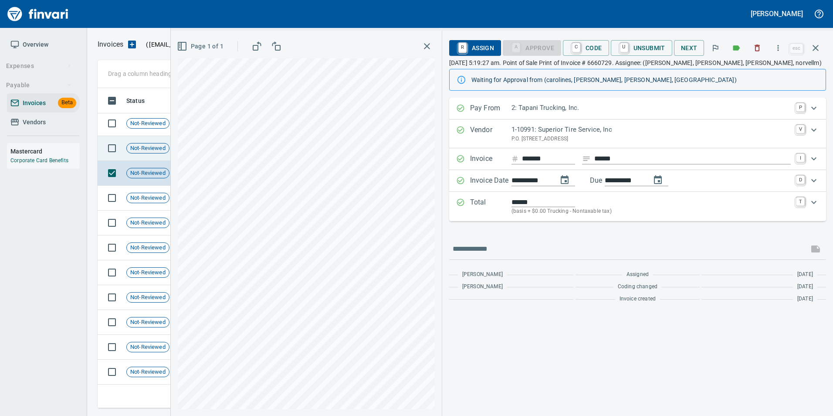
click at [141, 151] on span "Not-Reviewed" at bounding box center [148, 148] width 42 height 8
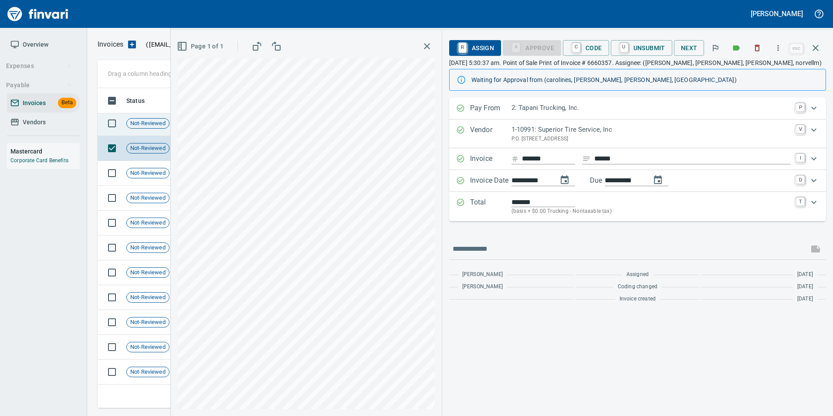
click at [146, 122] on span "Not-Reviewed" at bounding box center [148, 123] width 42 height 8
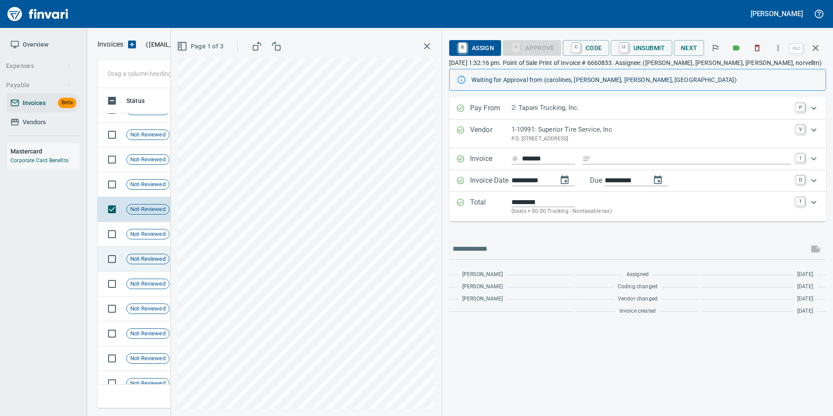
scroll to position [590, 0]
click at [153, 180] on td "Not-Reviewed" at bounding box center [151, 185] width 57 height 25
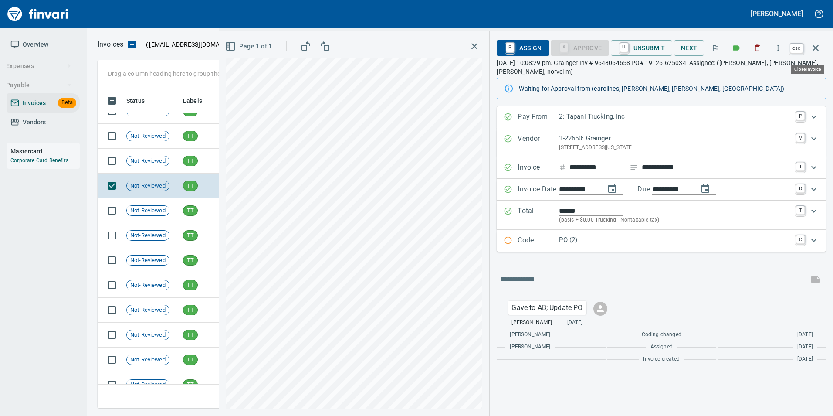
click at [819, 49] on icon "button" at bounding box center [816, 48] width 10 height 10
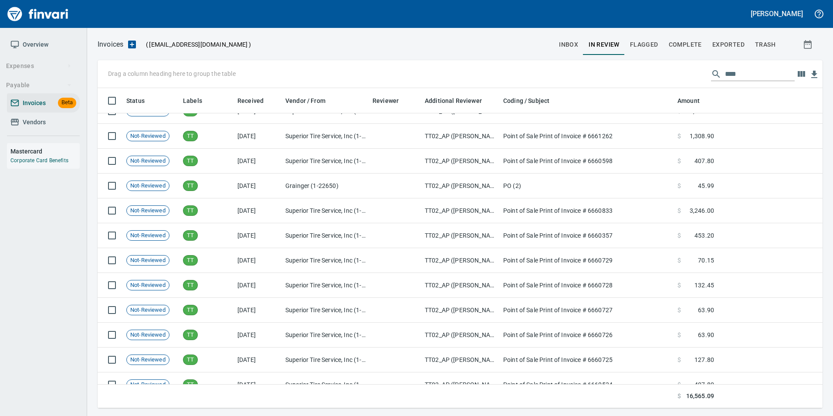
scroll to position [313, 712]
click at [755, 76] on input "****" at bounding box center [760, 74] width 70 height 14
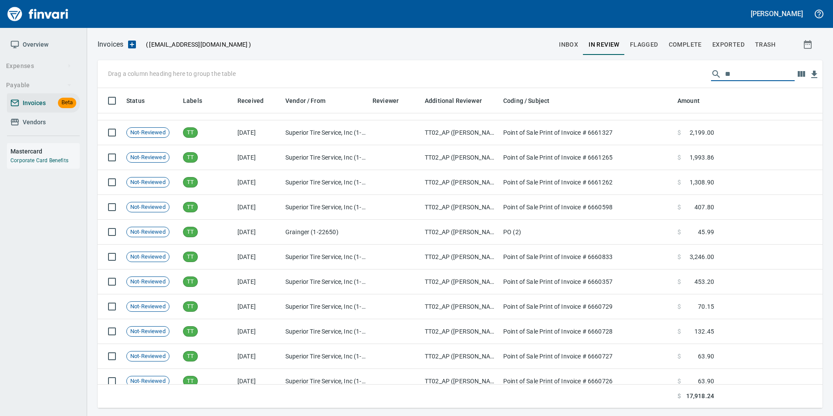
type input "*"
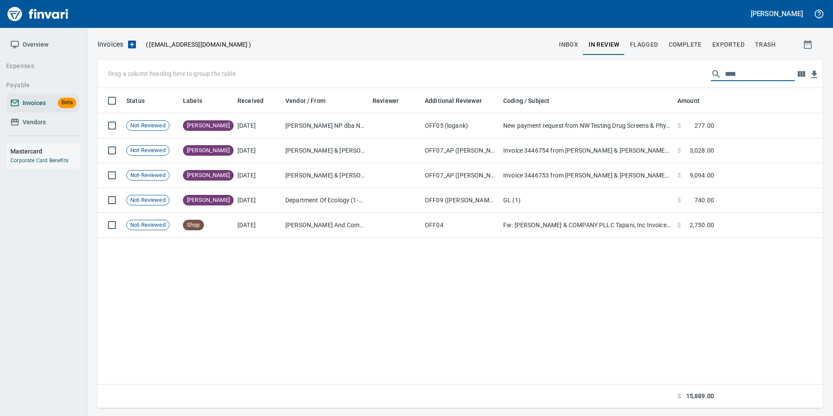
scroll to position [313, 719]
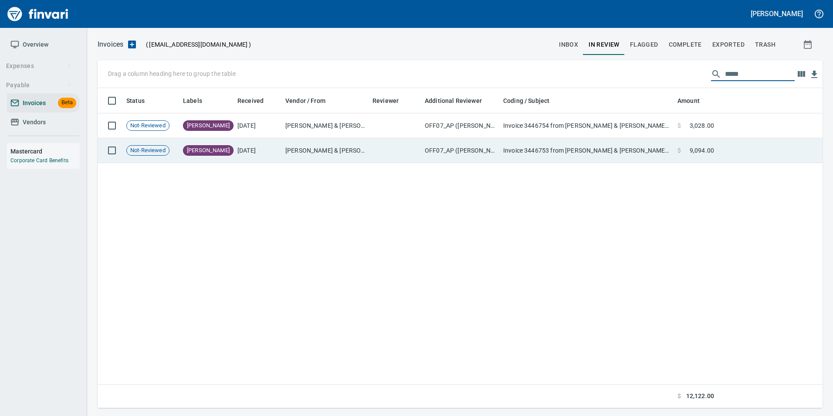
click at [635, 160] on td "Invoice 3446753 from Schwabe Williamson & Wyatt re: General Construction, 13113…" at bounding box center [587, 150] width 174 height 25
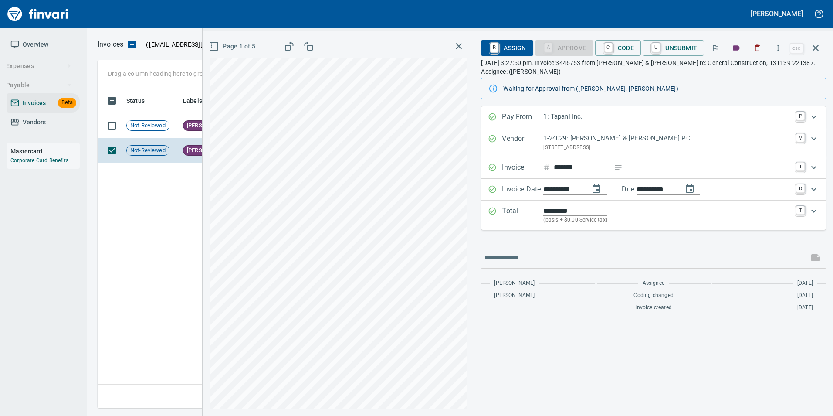
scroll to position [313, 718]
click at [180, 120] on td "[PERSON_NAME]" at bounding box center [207, 125] width 54 height 25
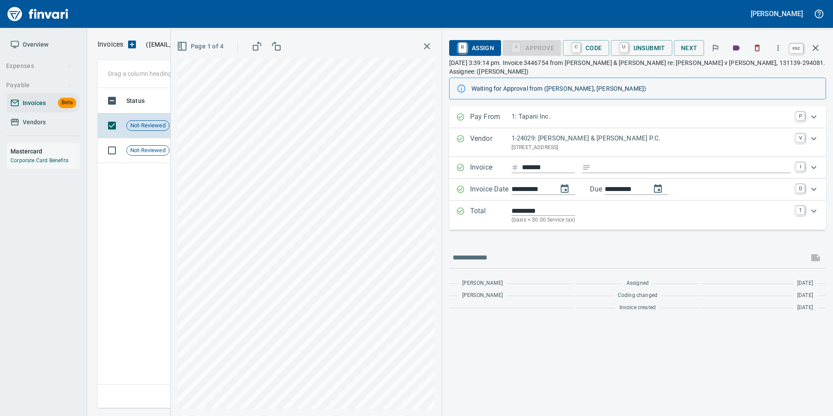
click at [817, 51] on icon "button" at bounding box center [816, 48] width 10 height 10
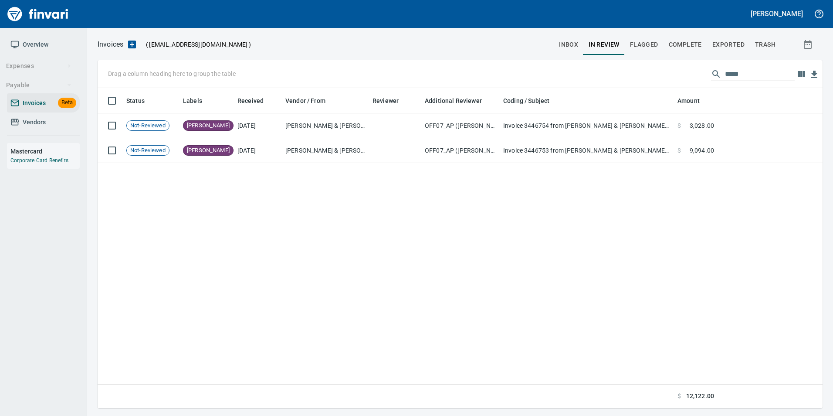
scroll to position [313, 718]
click at [744, 71] on input "*****" at bounding box center [760, 74] width 70 height 14
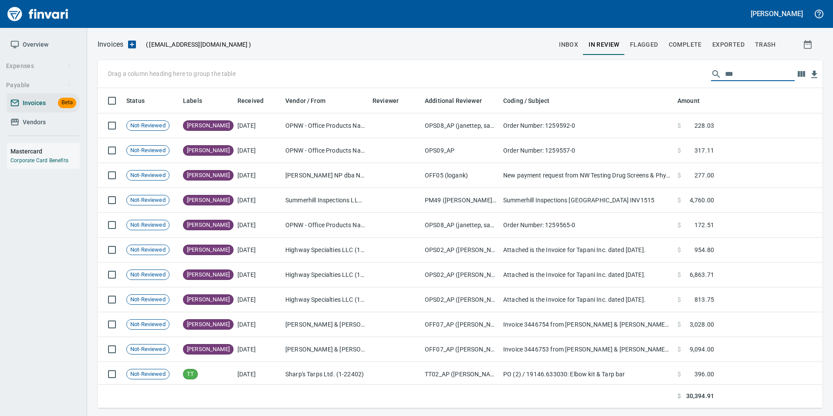
scroll to position [313, 712]
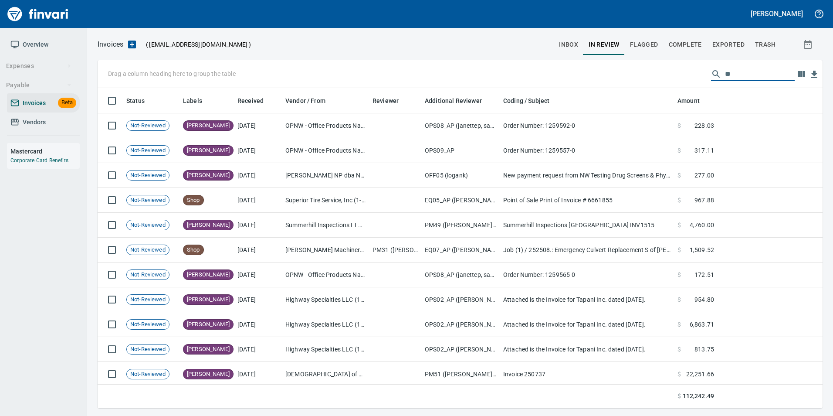
type input "*"
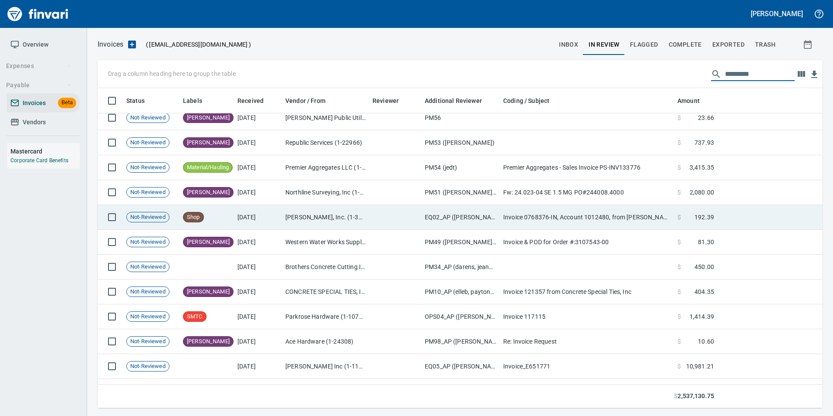
scroll to position [0, 0]
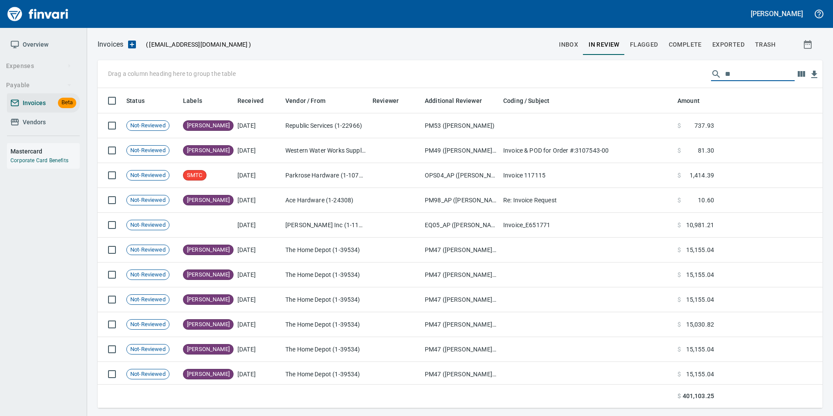
type input "*"
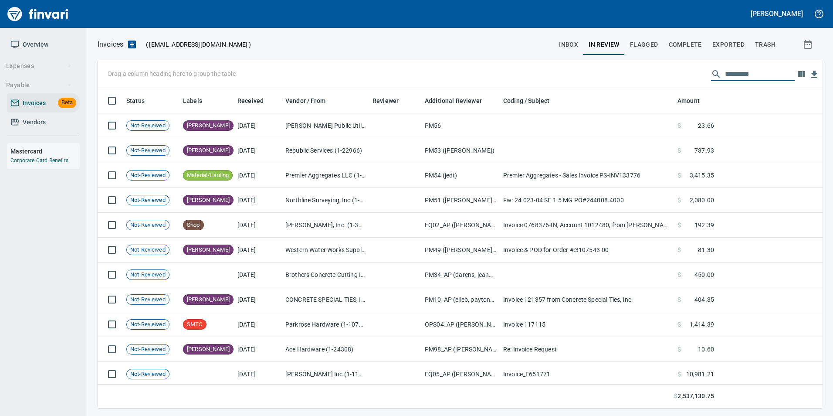
click at [572, 46] on span "inbox" at bounding box center [568, 44] width 19 height 11
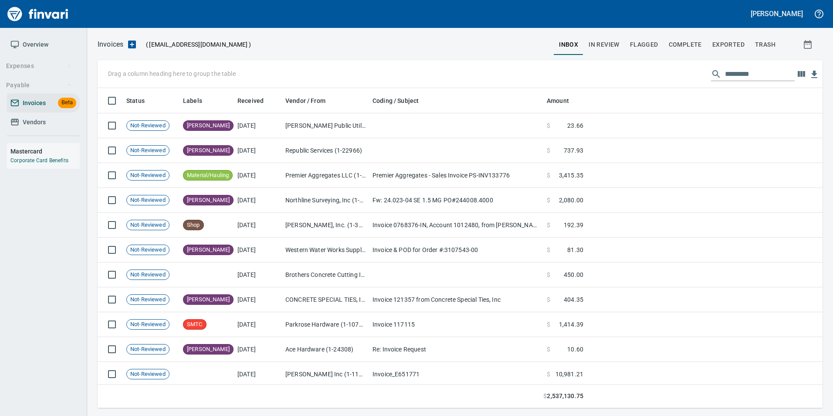
scroll to position [313, 712]
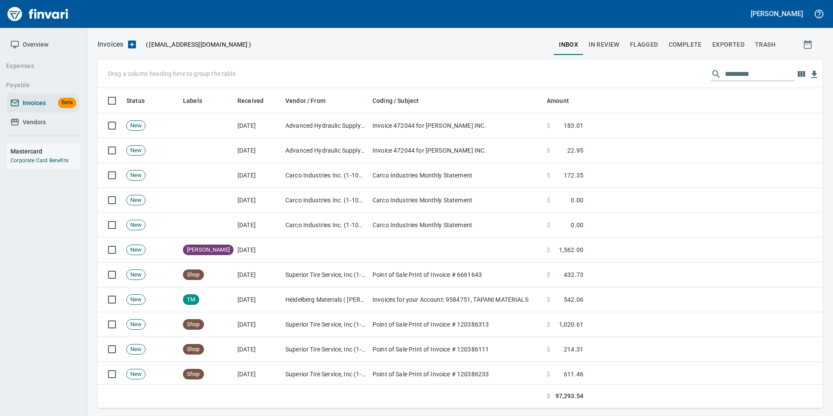
click at [756, 68] on input "text" at bounding box center [760, 74] width 70 height 14
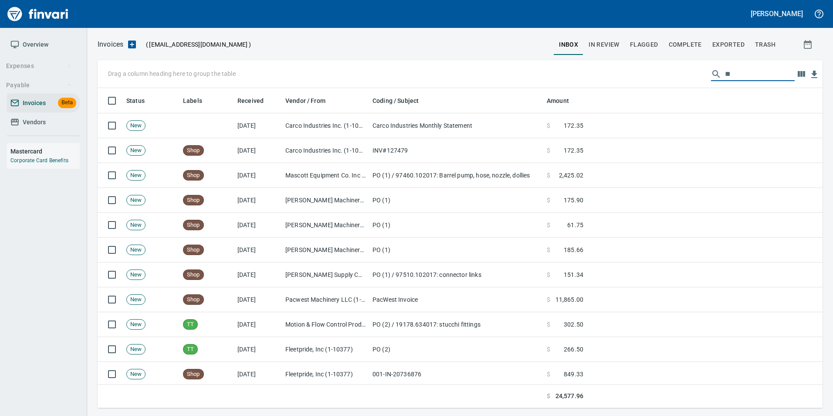
type input "*"
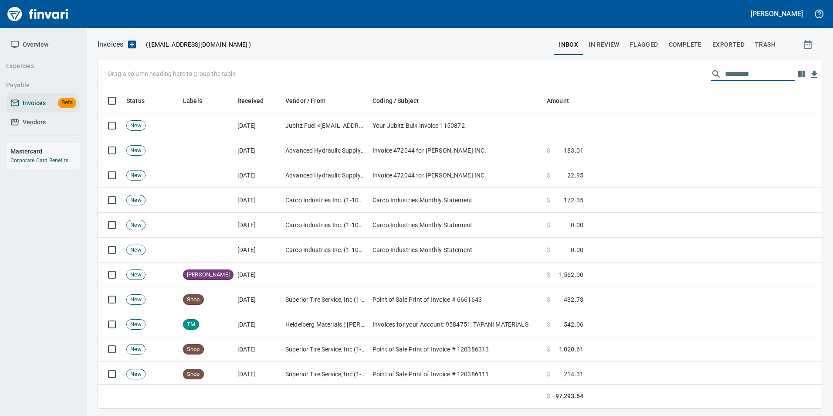
click at [719, 41] on span "Exported" at bounding box center [729, 44] width 32 height 11
click at [734, 39] on span "Exported" at bounding box center [729, 44] width 32 height 11
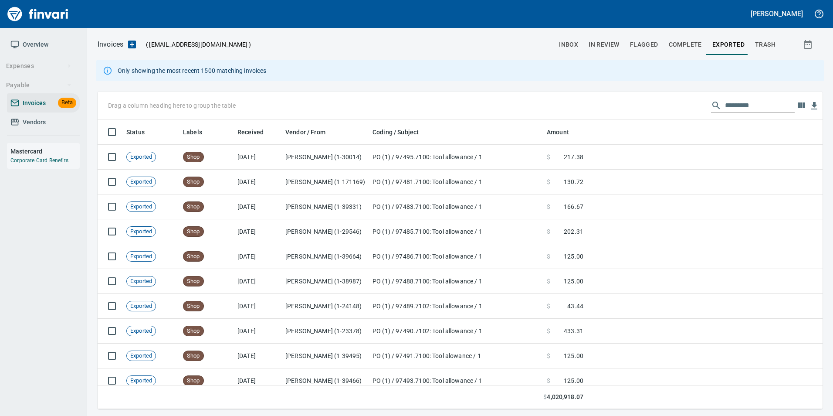
scroll to position [283, 712]
click at [740, 107] on input "text" at bounding box center [760, 106] width 70 height 14
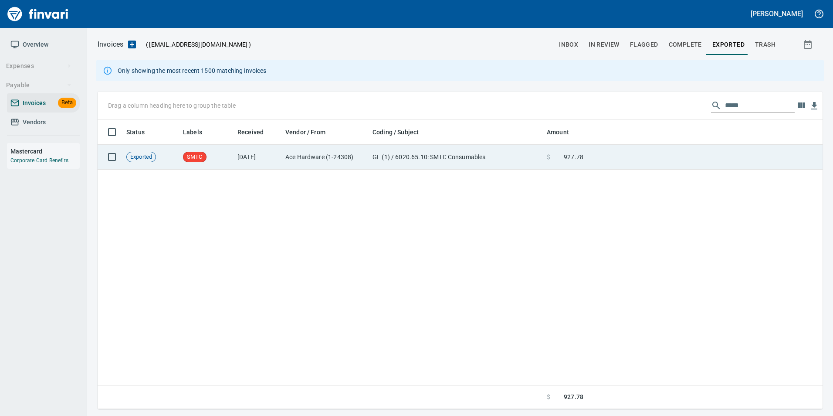
click at [676, 157] on td at bounding box center [705, 157] width 236 height 25
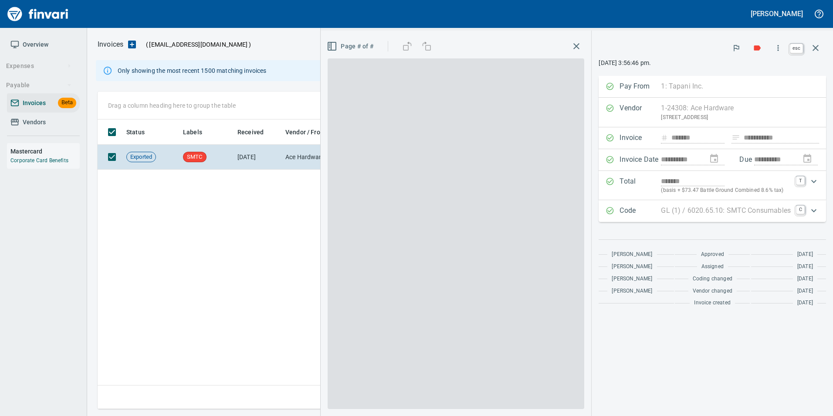
click at [819, 52] on icon "button" at bounding box center [816, 48] width 10 height 10
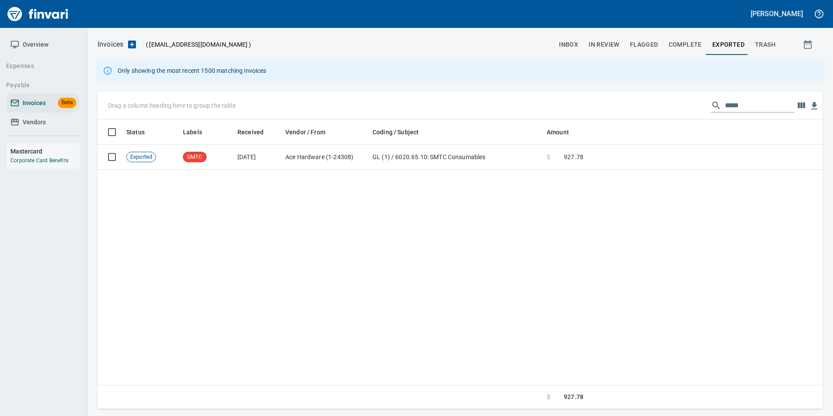
click at [754, 103] on input "*****" at bounding box center [760, 106] width 70 height 14
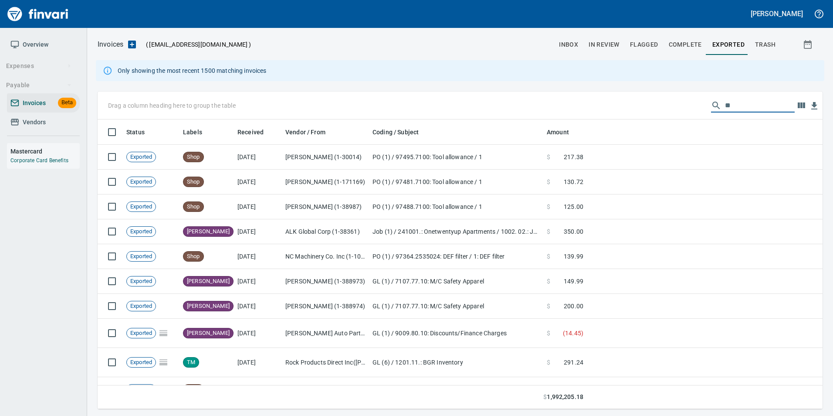
type input "*"
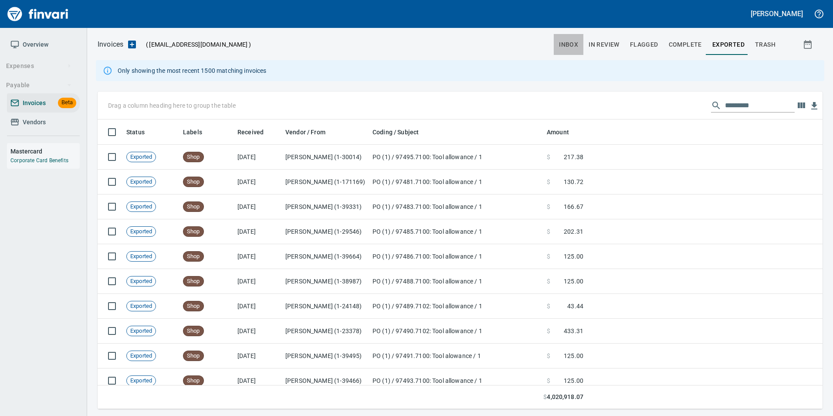
click at [573, 48] on span "inbox" at bounding box center [568, 44] width 19 height 11
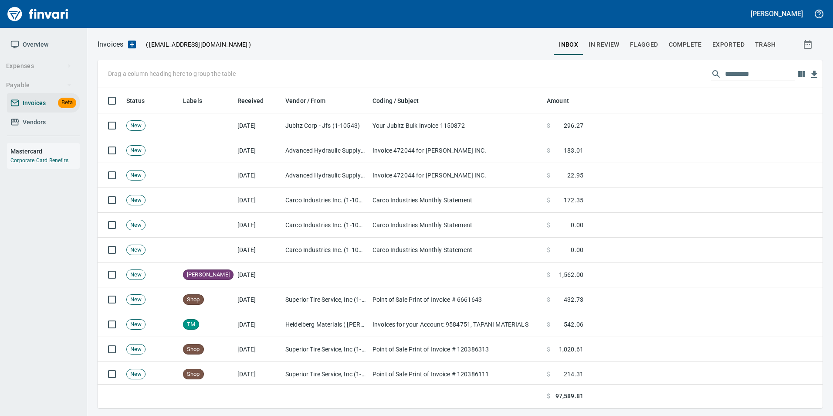
scroll to position [313, 712]
drag, startPoint x: 197, startPoint y: 99, endPoint x: 126, endPoint y: 78, distance: 74.3
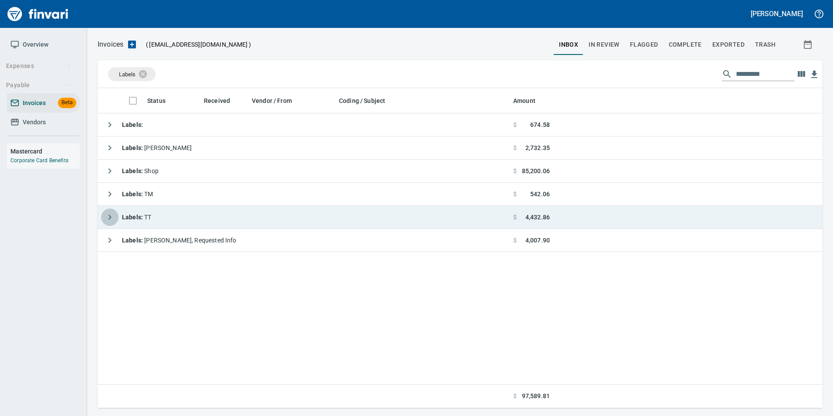
drag, startPoint x: 111, startPoint y: 217, endPoint x: 115, endPoint y: 213, distance: 6.5
click at [109, 217] on icon "button" at bounding box center [110, 217] width 10 height 10
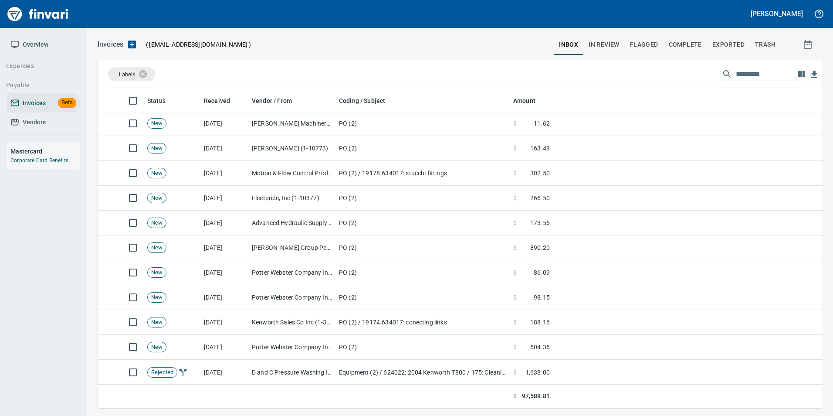
scroll to position [164, 0]
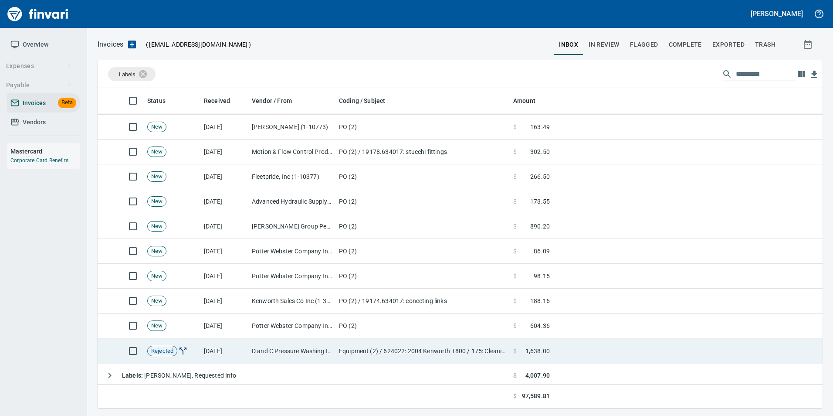
click at [272, 352] on td "D and C Pressure Washing Inc (1-38751)" at bounding box center [291, 351] width 87 height 26
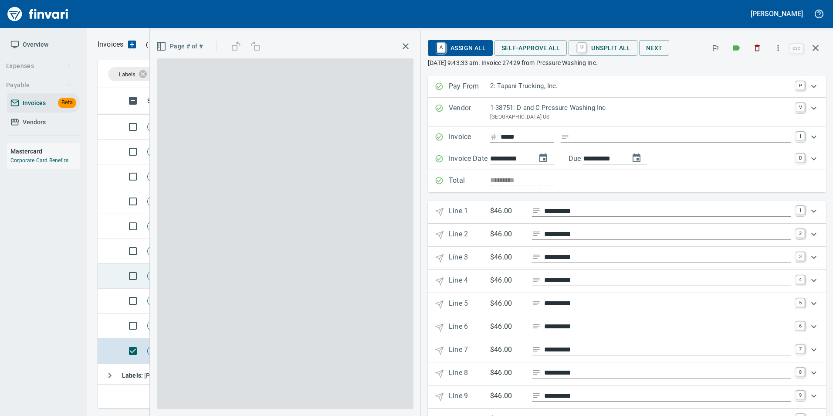
scroll to position [313, 712]
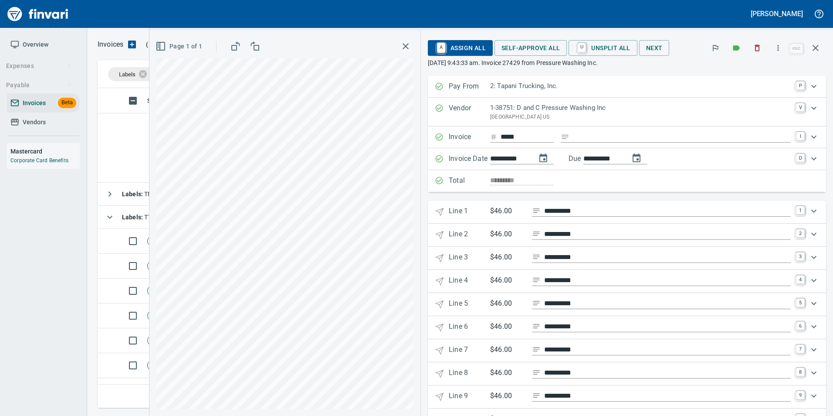
scroll to position [313, 712]
click at [813, 46] on icon "button" at bounding box center [816, 48] width 6 height 6
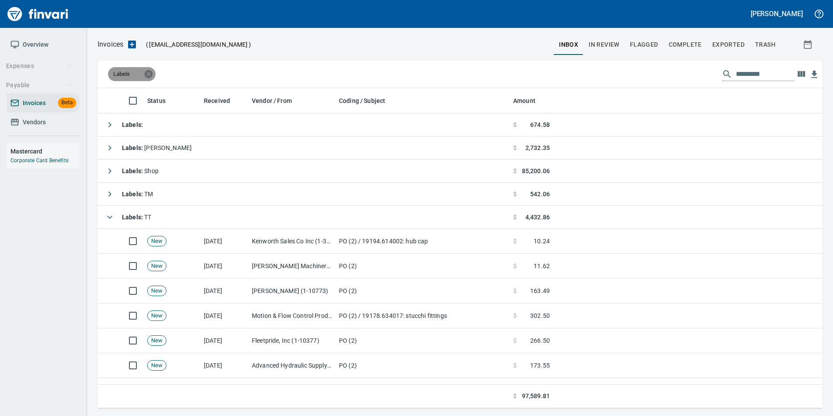
click at [151, 78] on icon at bounding box center [149, 74] width 10 height 10
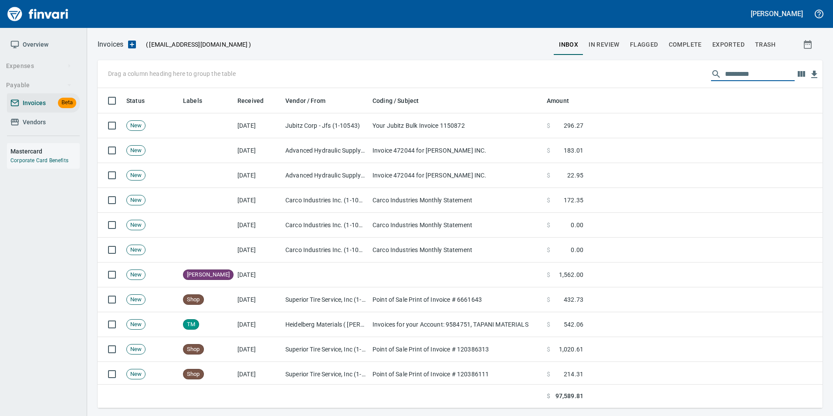
click at [725, 76] on input "text" at bounding box center [760, 74] width 70 height 14
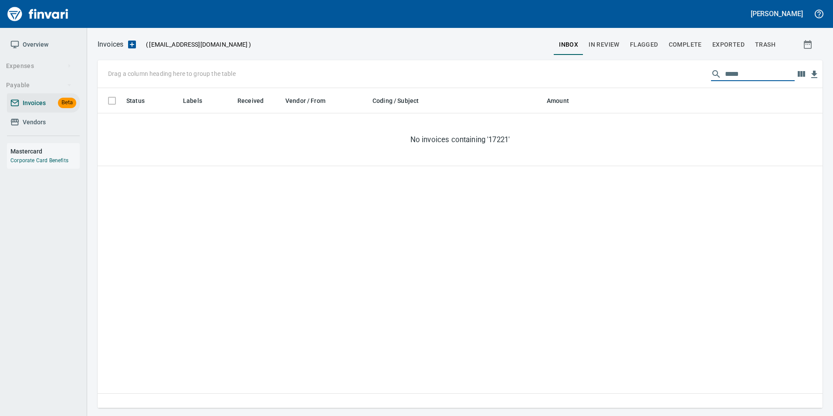
type input "*****"
click at [614, 35] on button "In Review" at bounding box center [604, 44] width 41 height 21
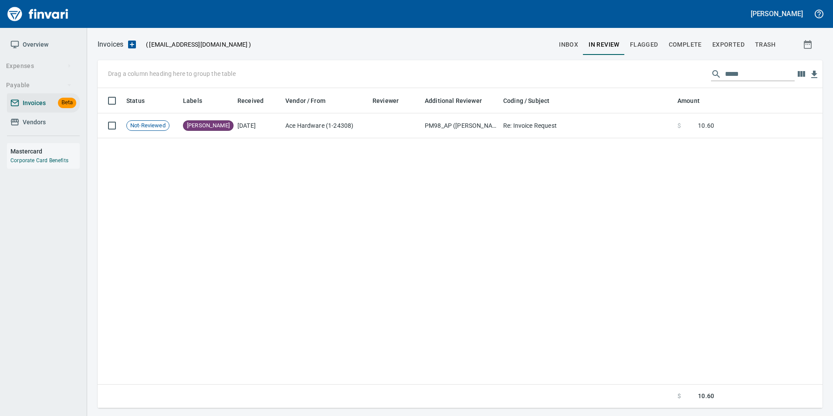
scroll to position [313, 719]
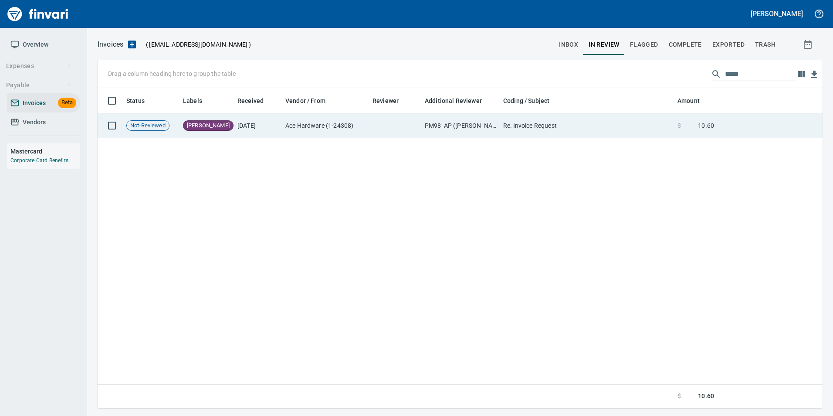
click at [646, 129] on td "Re: Invoice Request" at bounding box center [587, 125] width 174 height 25
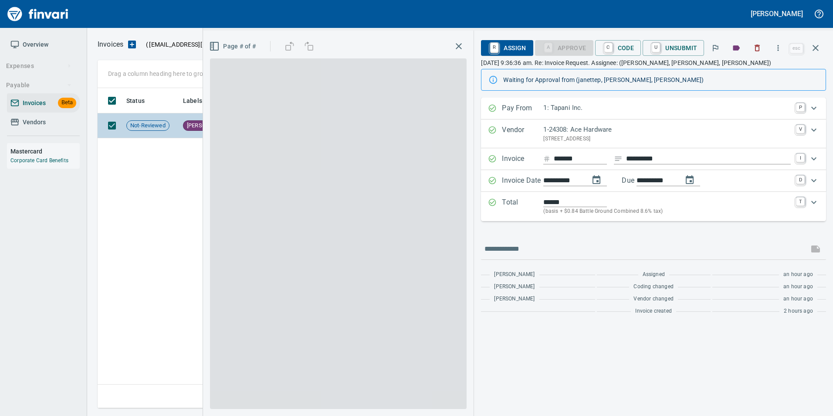
scroll to position [313, 718]
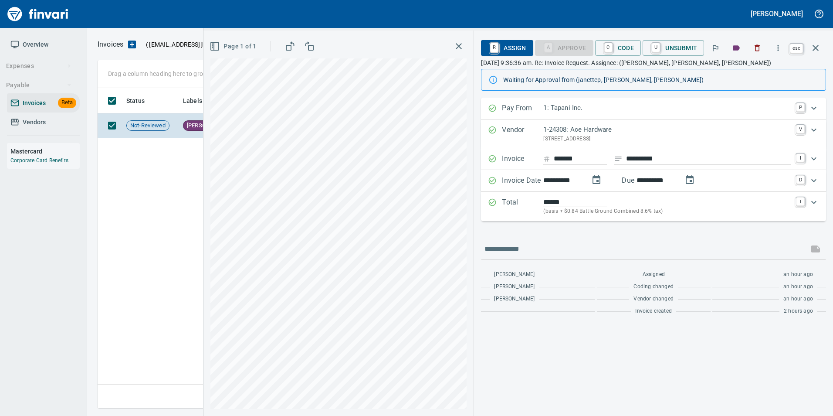
click at [819, 51] on icon "button" at bounding box center [816, 48] width 10 height 10
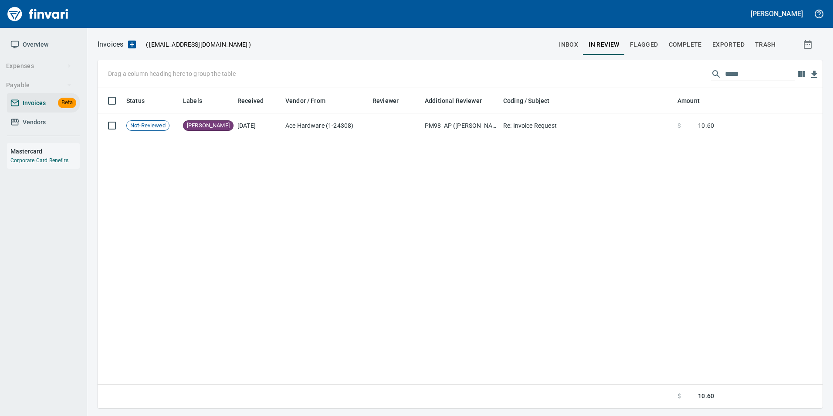
click at [739, 76] on input "*****" at bounding box center [760, 74] width 70 height 14
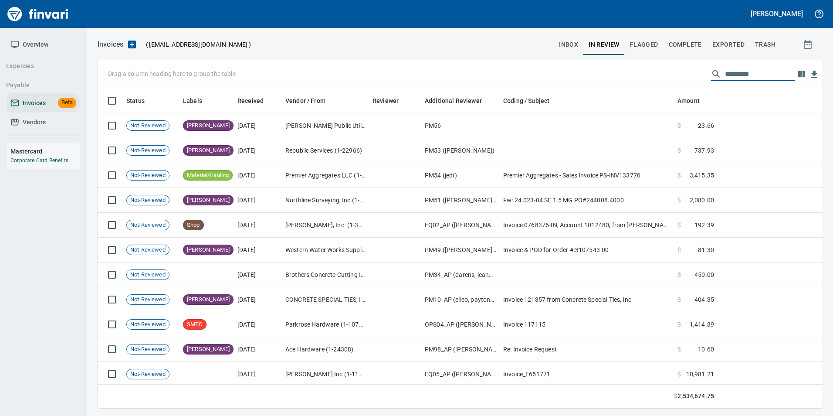
scroll to position [313, 712]
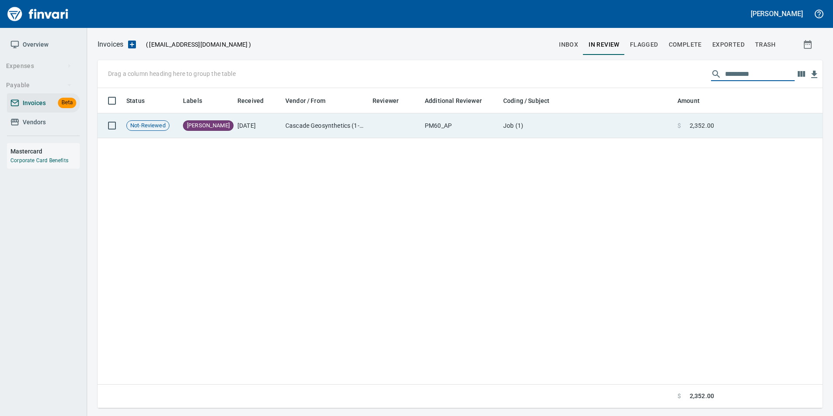
click at [717, 124] on td "$ 2,352.00" at bounding box center [696, 125] width 44 height 25
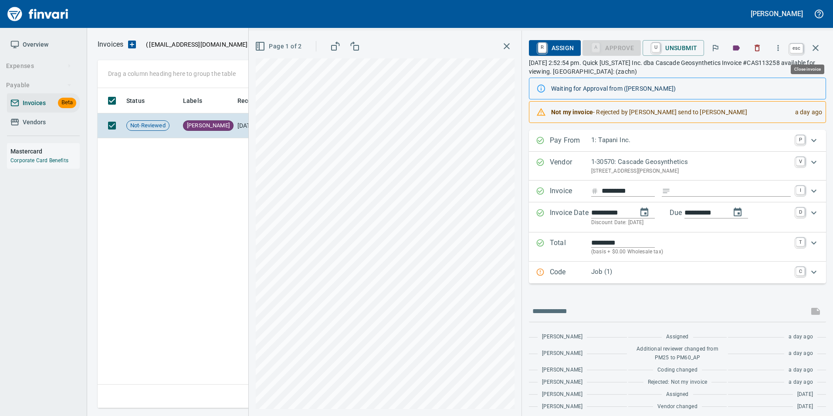
click at [815, 47] on icon "button" at bounding box center [816, 48] width 6 height 6
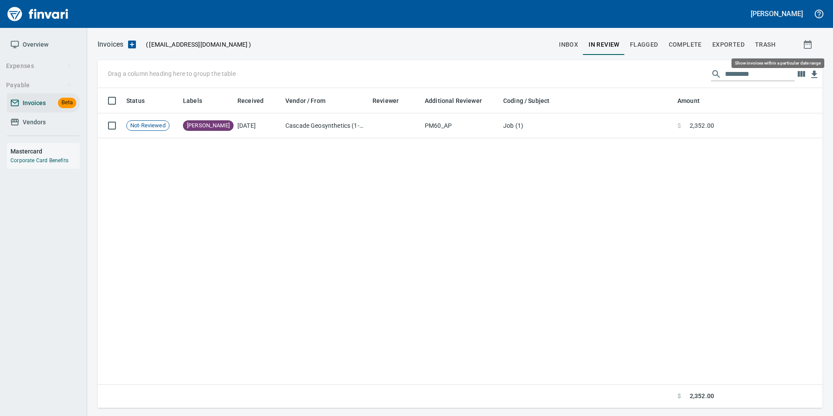
scroll to position [313, 719]
click at [765, 73] on input "*********" at bounding box center [760, 74] width 70 height 14
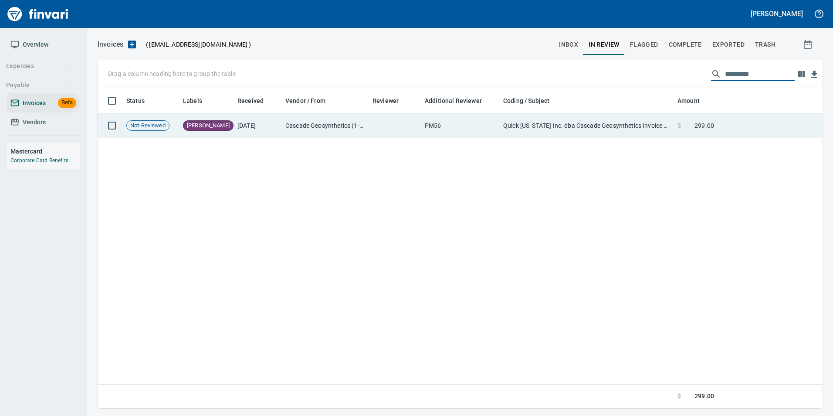
click at [663, 120] on td "Quick Oregon Inc. dba Cascade Geosynthetics Invoice #CAS113105 available for vi…" at bounding box center [587, 125] width 174 height 25
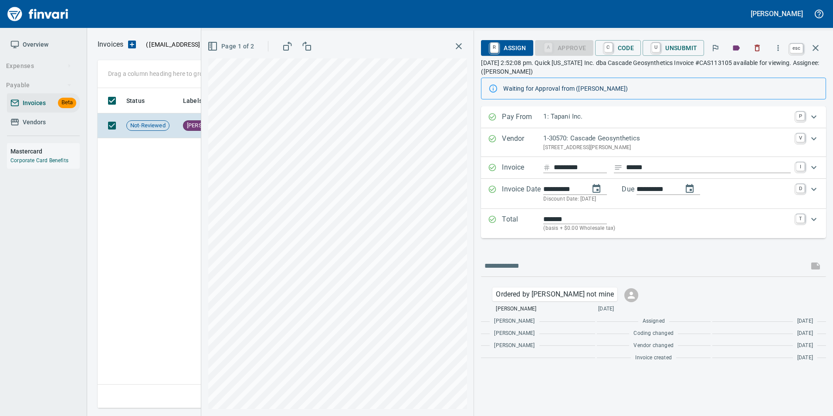
scroll to position [313, 718]
click at [817, 51] on icon "button" at bounding box center [816, 48] width 10 height 10
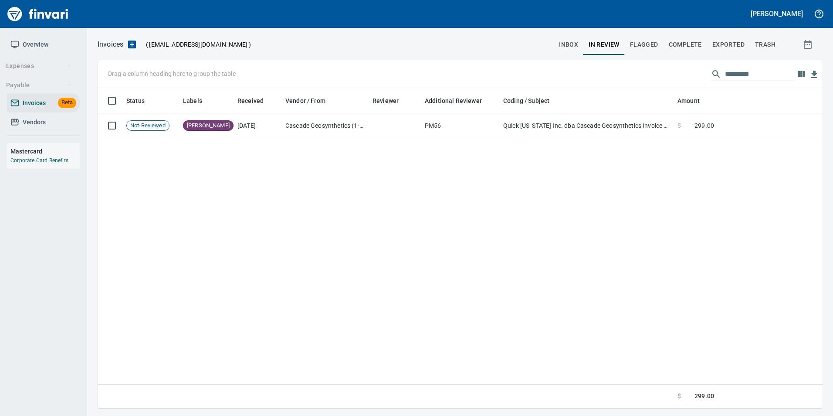
scroll to position [313, 718]
click at [772, 70] on input "*********" at bounding box center [760, 74] width 70 height 14
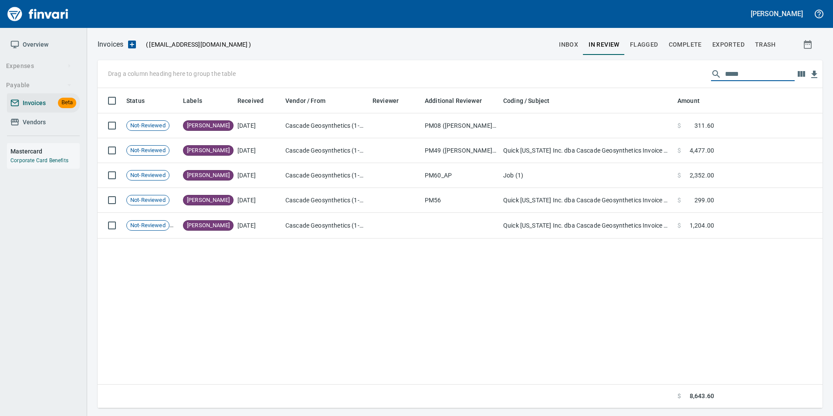
scroll to position [313, 719]
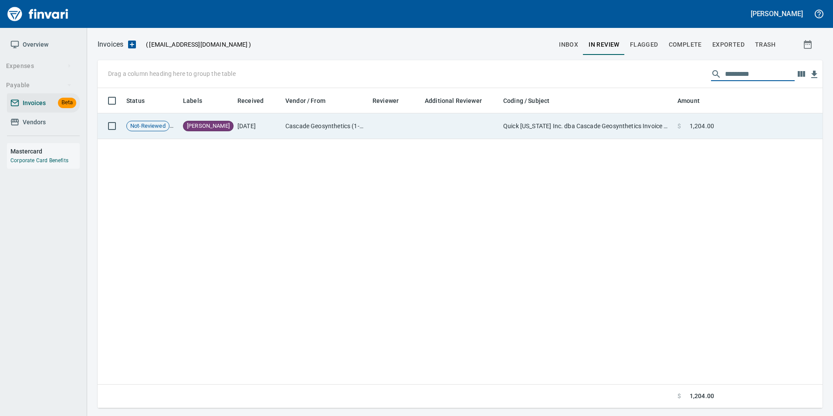
type input "*********"
click at [717, 131] on tr "Not-Reviewed Heidi 8/12/2025 Cascade Geosynthetics (1-30570) Quick Oregon Inc. …" at bounding box center [460, 126] width 725 height 26
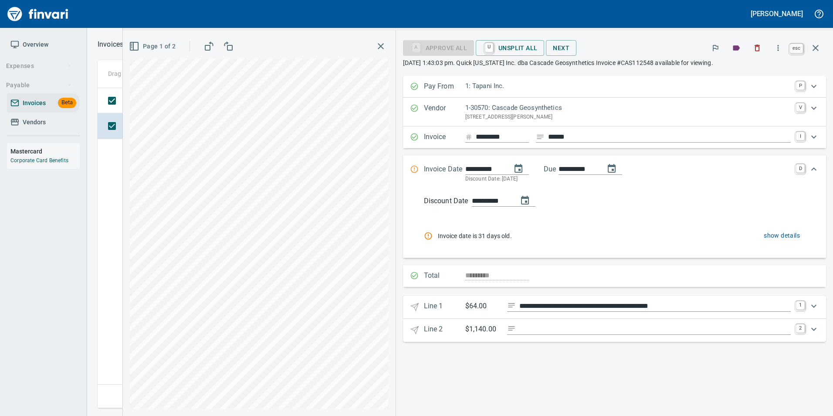
scroll to position [313, 718]
click at [822, 49] on button "button" at bounding box center [815, 47] width 21 height 21
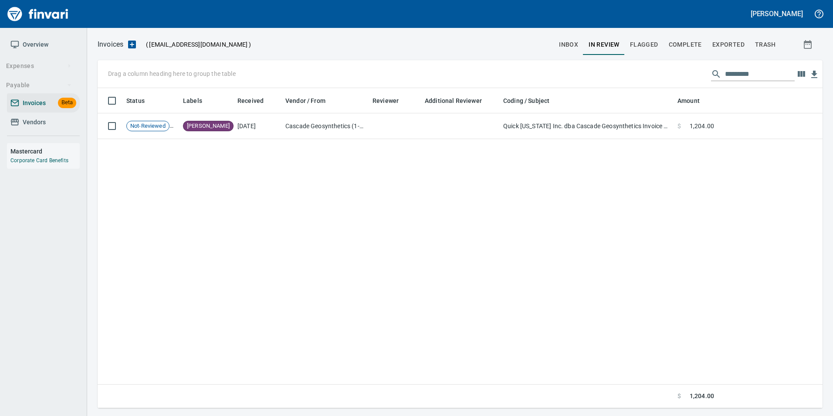
scroll to position [313, 719]
click at [736, 78] on input "*********" at bounding box center [760, 74] width 70 height 14
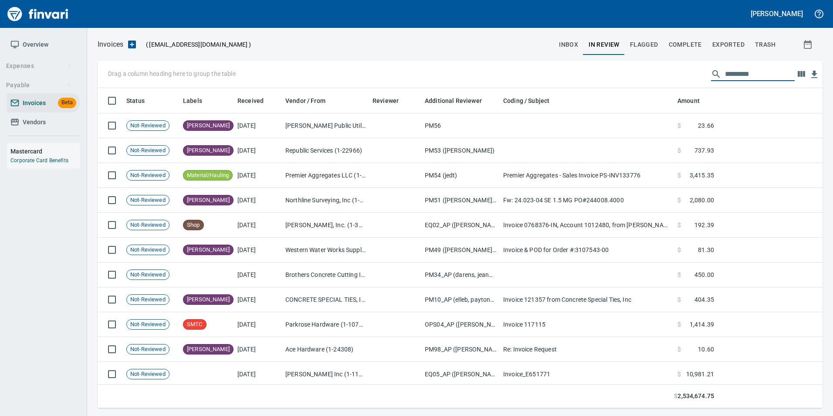
scroll to position [313, 712]
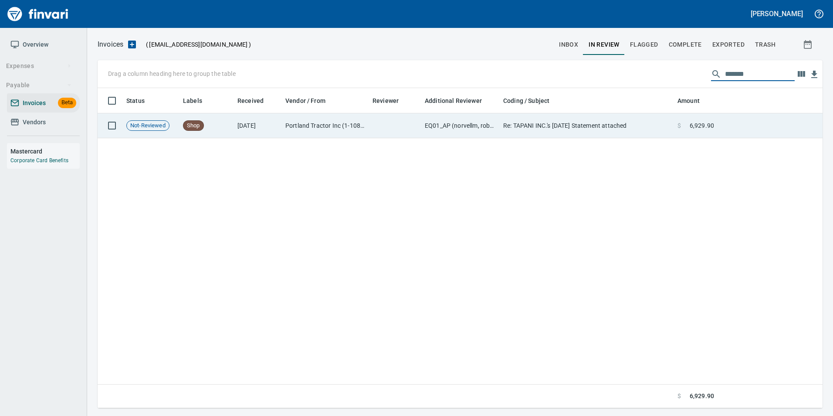
click at [747, 122] on td at bounding box center [770, 125] width 105 height 25
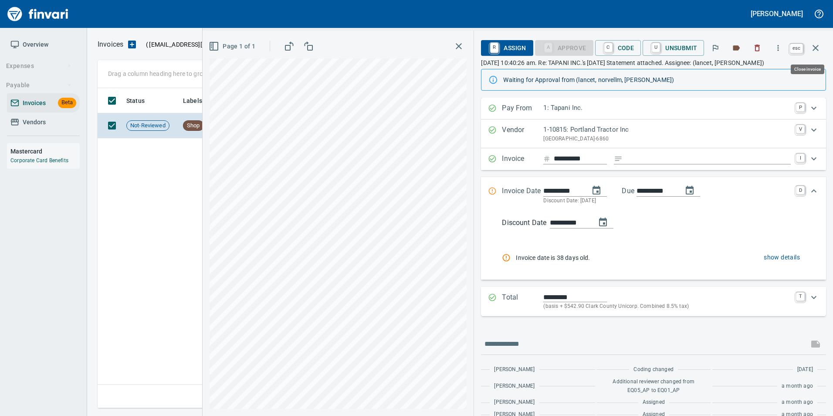
click at [822, 46] on button "button" at bounding box center [815, 47] width 21 height 21
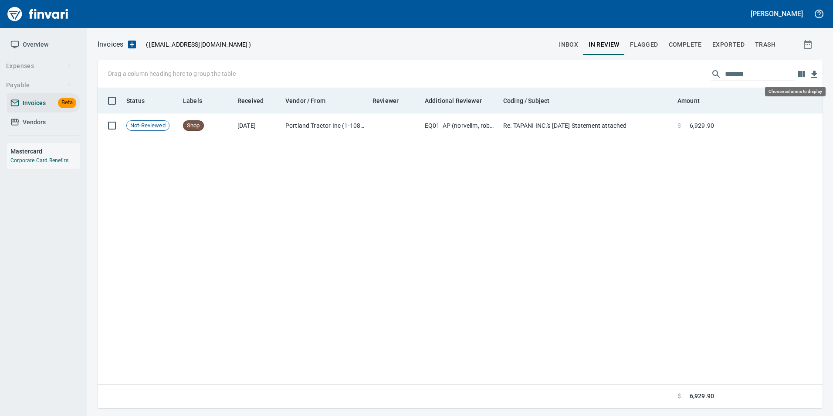
scroll to position [313, 719]
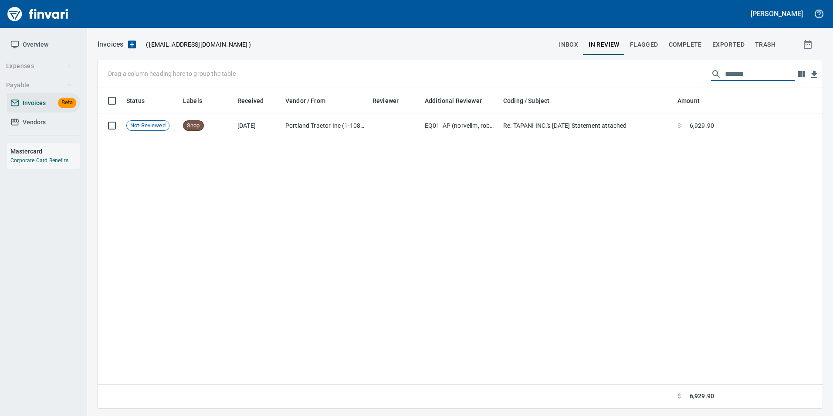
click at [754, 76] on input "*******" at bounding box center [760, 74] width 70 height 14
type input "*"
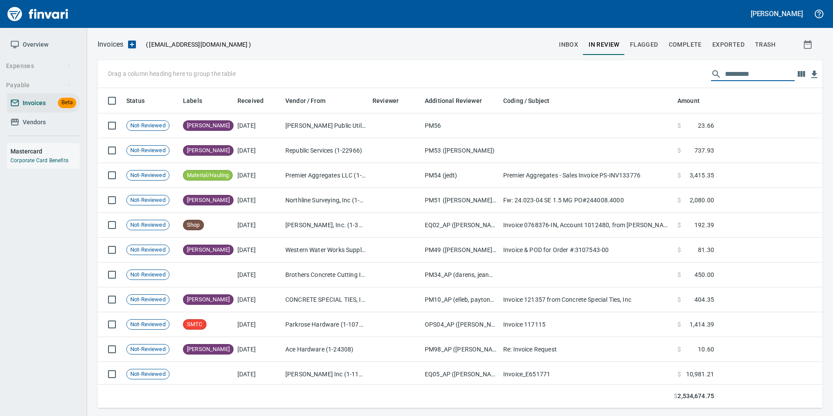
scroll to position [313, 712]
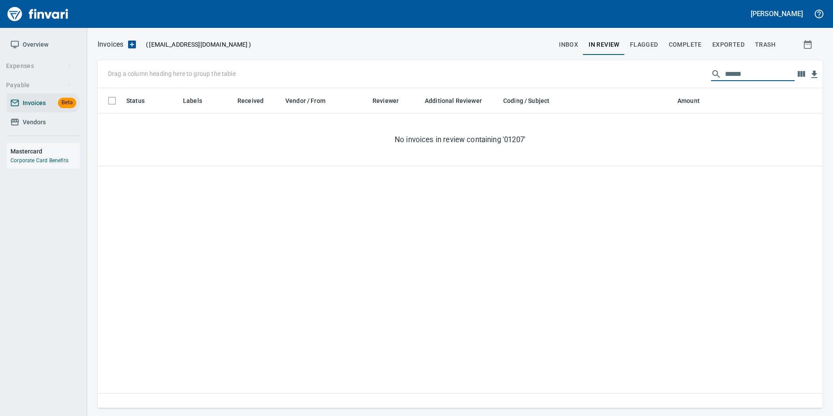
type input "*******"
click at [563, 46] on span "inbox" at bounding box center [568, 44] width 19 height 11
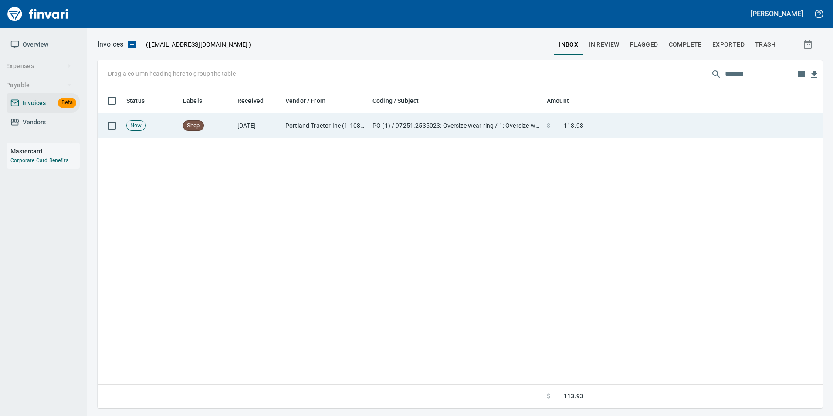
click at [631, 125] on td at bounding box center [705, 125] width 236 height 25
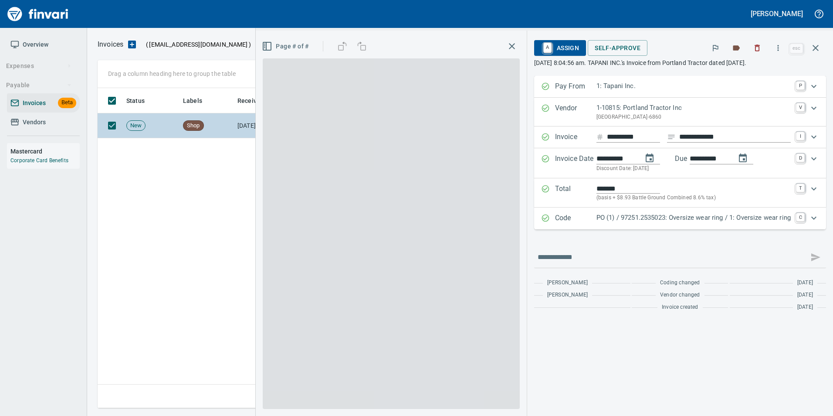
scroll to position [313, 718]
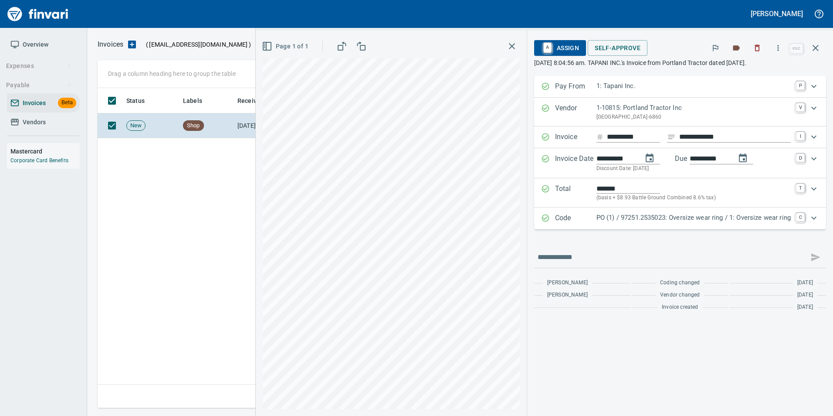
click at [697, 214] on p "PO (1) / 97251.2535023: Oversize wear ring / 1: Oversize wear ring" at bounding box center [694, 218] width 194 height 10
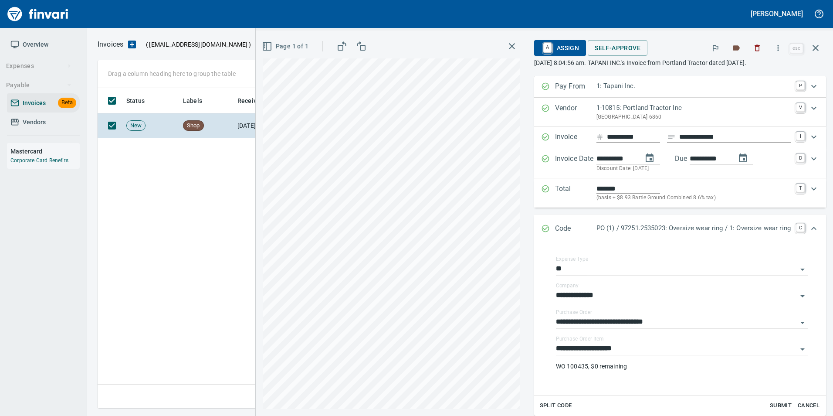
click at [816, 51] on icon "button" at bounding box center [816, 48] width 10 height 10
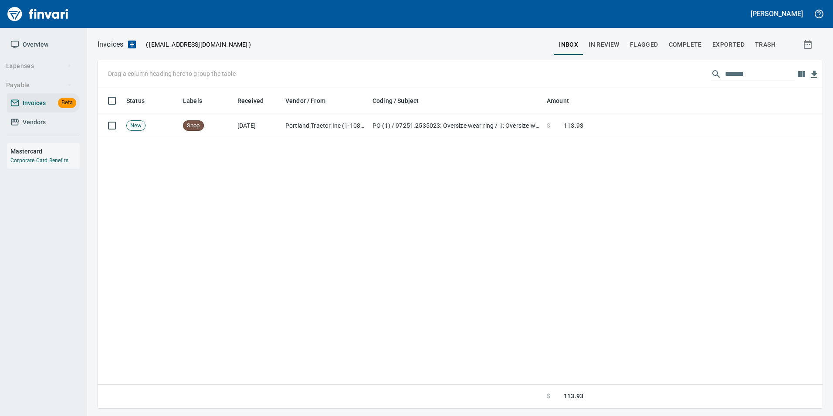
click at [762, 78] on input "*******" at bounding box center [760, 74] width 70 height 14
click at [758, 71] on input "******" at bounding box center [760, 74] width 70 height 14
click at [758, 71] on input "*****" at bounding box center [760, 74] width 70 height 14
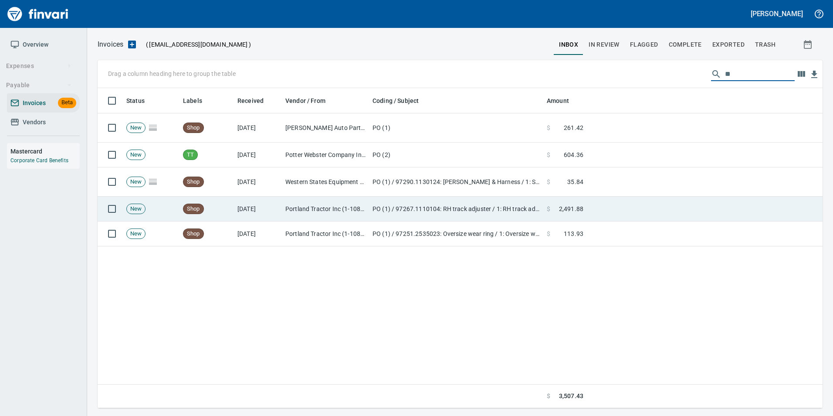
scroll to position [313, 712]
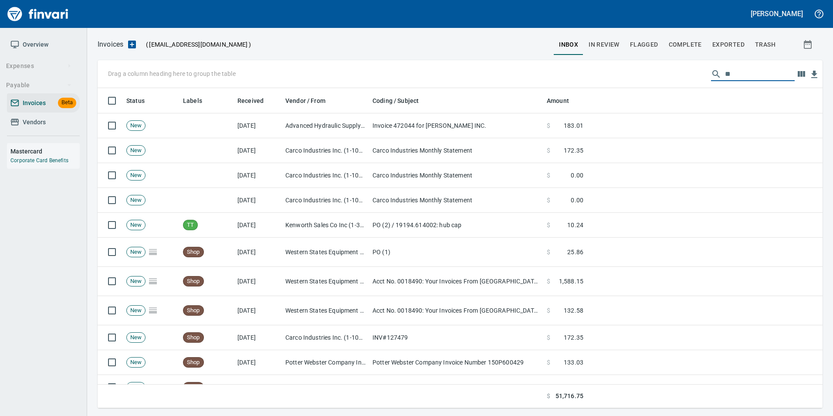
type input "*"
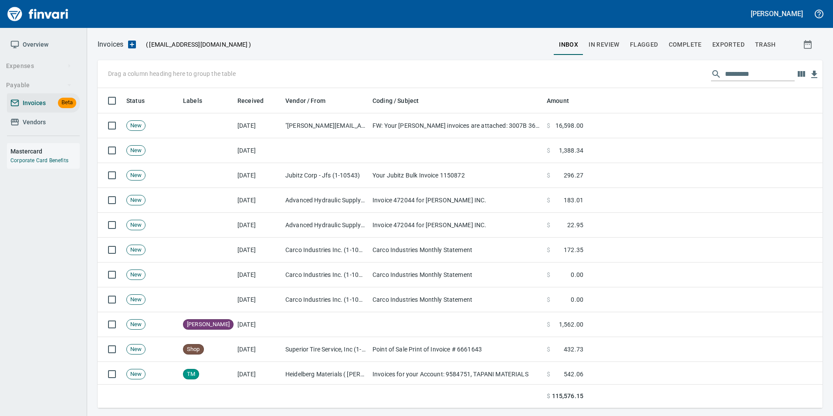
click at [54, 123] on span "Vendors" at bounding box center [43, 122] width 66 height 11
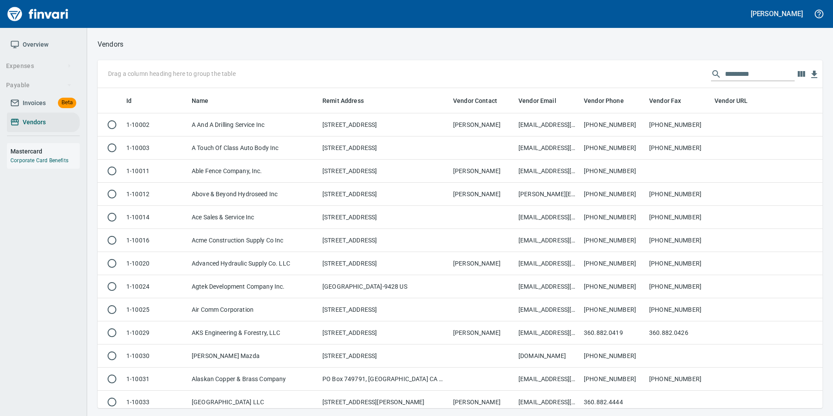
scroll to position [313, 712]
click at [748, 71] on input "text" at bounding box center [760, 74] width 70 height 14
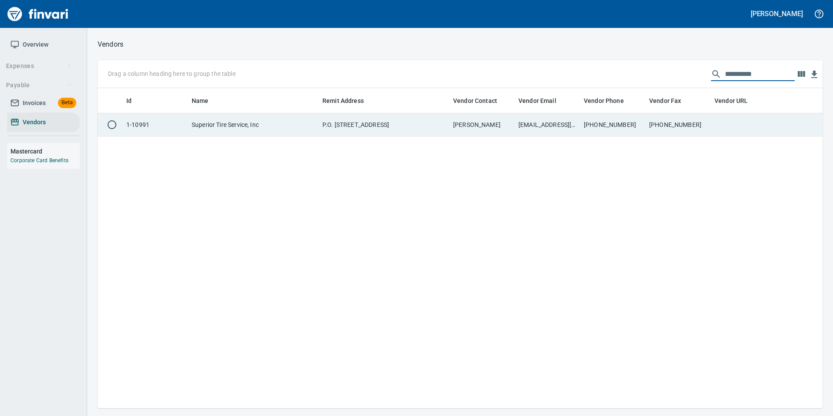
type input "**********"
click at [684, 122] on td "[PHONE_NUMBER]" at bounding box center [678, 124] width 65 height 23
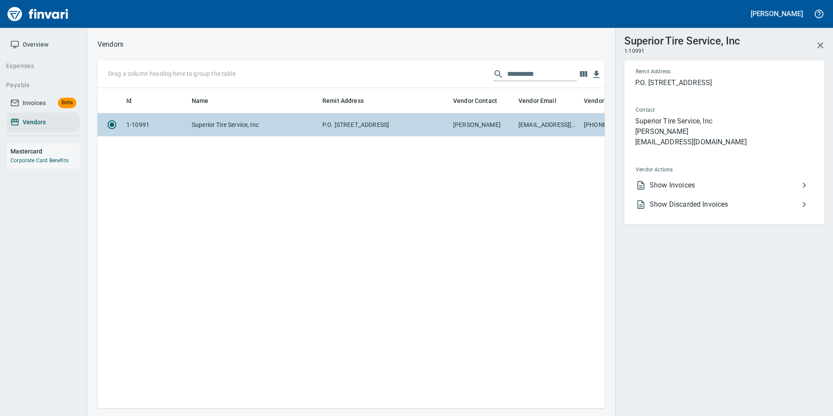
scroll to position [307, 501]
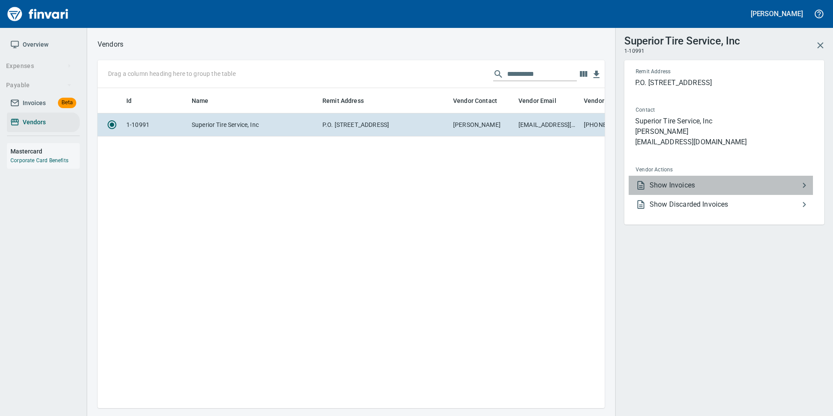
click at [706, 186] on span "Show Invoices" at bounding box center [725, 185] width 150 height 10
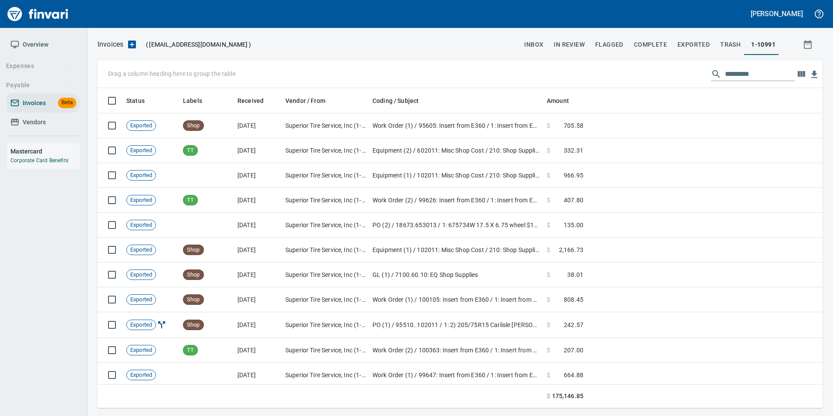
scroll to position [313, 712]
click at [744, 70] on input "text" at bounding box center [760, 74] width 70 height 14
type input "*"
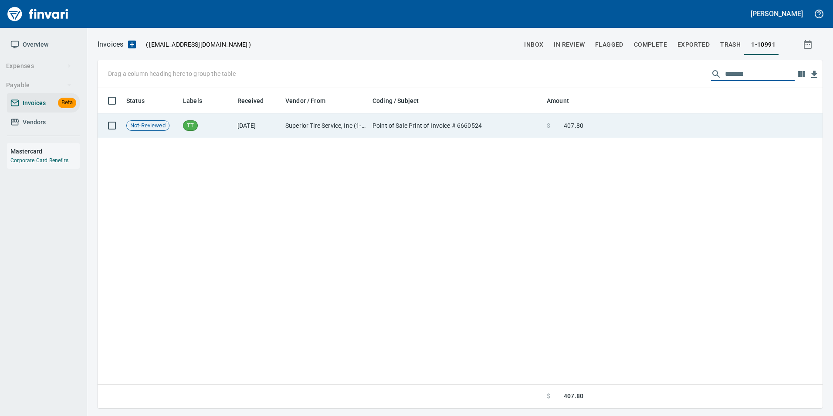
click at [664, 127] on td at bounding box center [705, 125] width 236 height 25
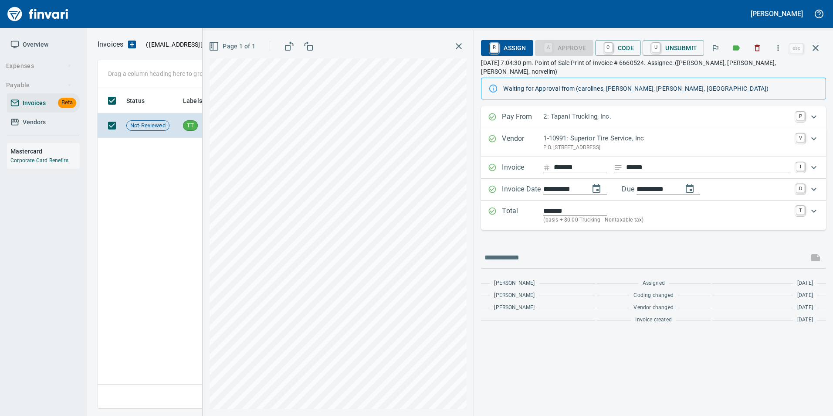
click at [820, 40] on button "button" at bounding box center [815, 47] width 21 height 21
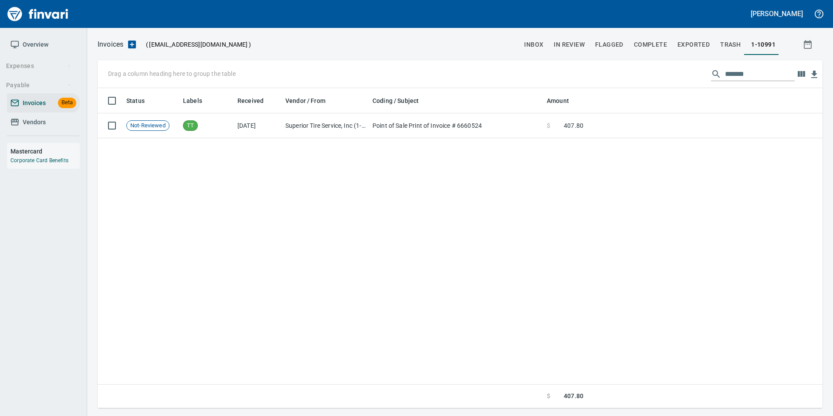
scroll to position [313, 718]
click at [768, 76] on input "*******" at bounding box center [760, 74] width 70 height 14
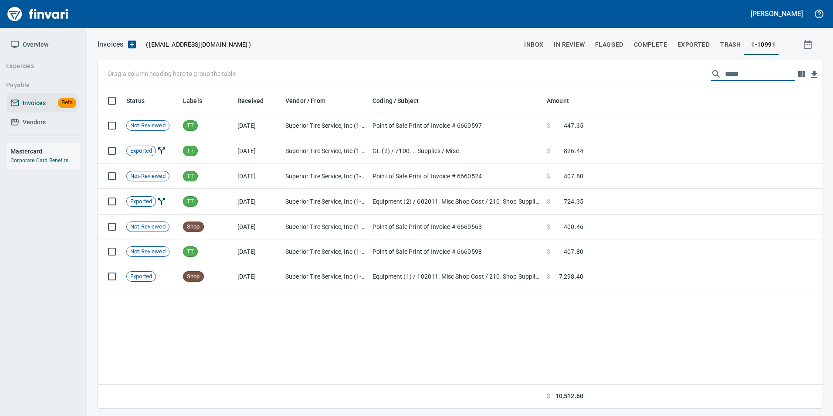
scroll to position [313, 719]
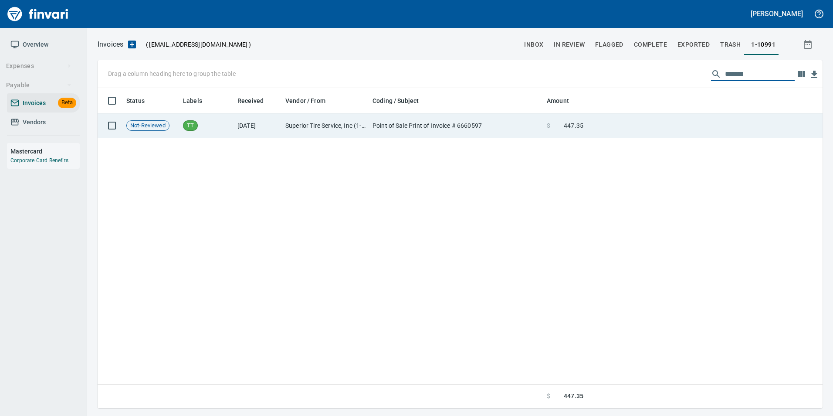
click at [727, 123] on td at bounding box center [705, 125] width 236 height 25
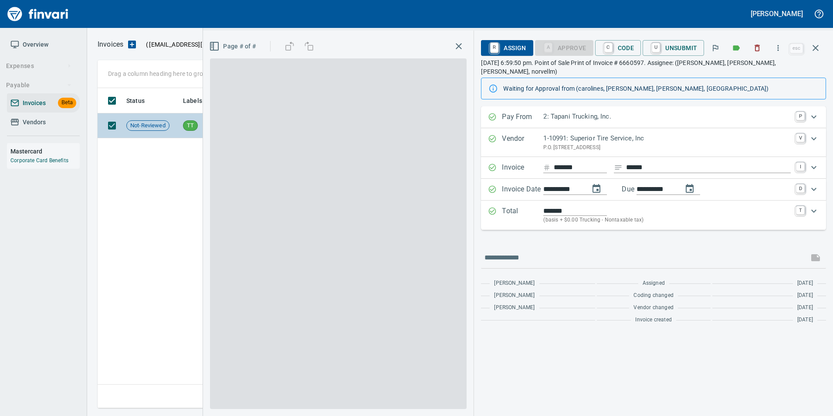
scroll to position [313, 718]
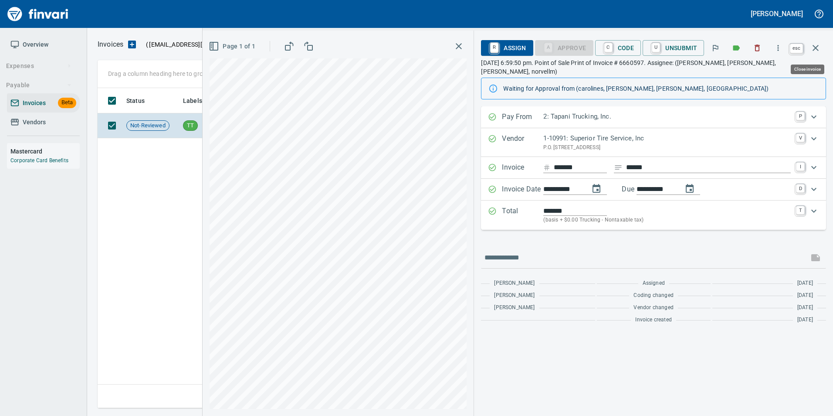
drag, startPoint x: 815, startPoint y: 44, endPoint x: 789, endPoint y: 88, distance: 51.1
click at [815, 44] on icon "button" at bounding box center [816, 48] width 10 height 10
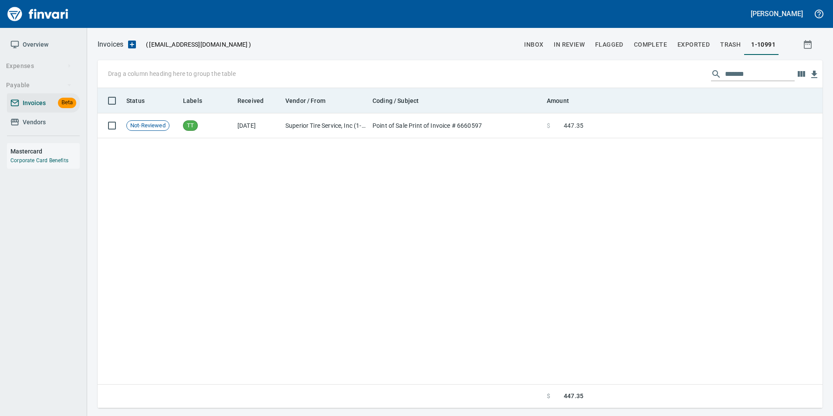
scroll to position [313, 718]
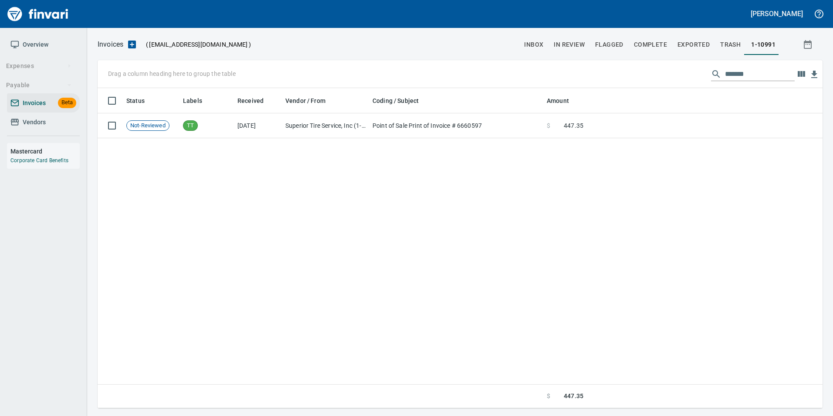
click at [761, 71] on input "*******" at bounding box center [760, 74] width 70 height 14
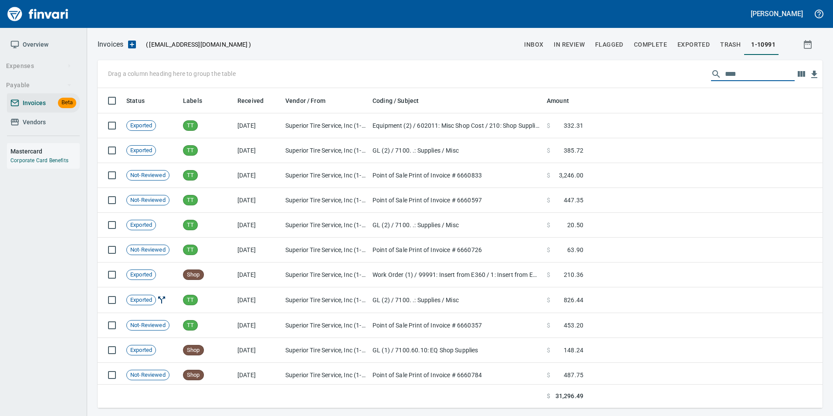
scroll to position [313, 712]
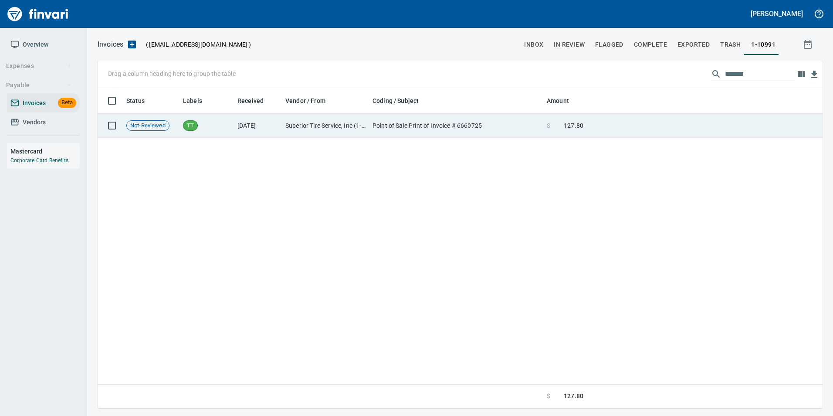
click at [702, 126] on td at bounding box center [705, 125] width 236 height 25
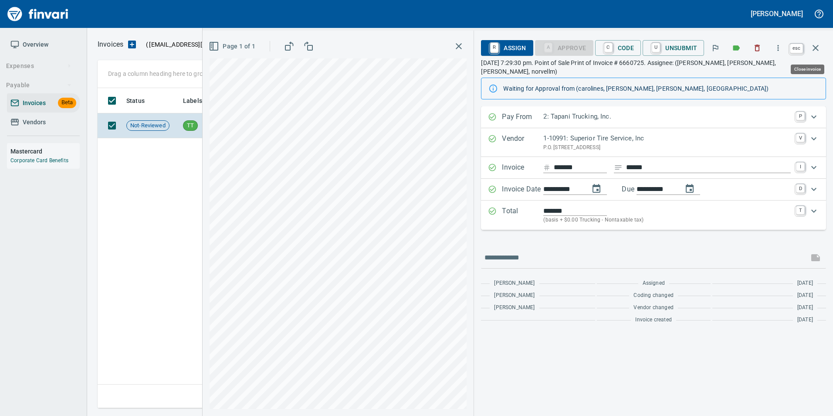
drag, startPoint x: 821, startPoint y: 51, endPoint x: 771, endPoint y: 75, distance: 55.6
click at [821, 51] on button "button" at bounding box center [815, 47] width 21 height 21
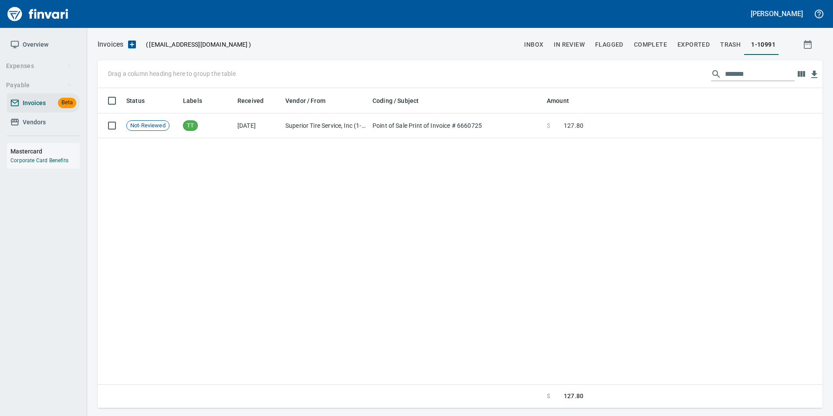
scroll to position [313, 718]
click at [765, 72] on input "*******" at bounding box center [760, 74] width 70 height 14
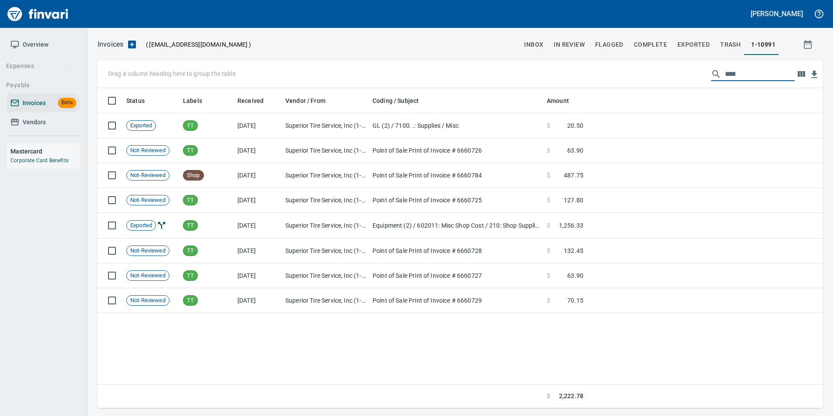
scroll to position [313, 712]
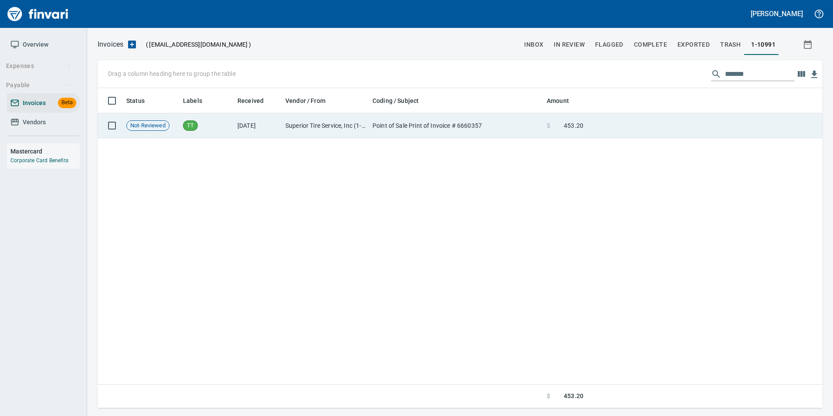
click at [633, 118] on td at bounding box center [705, 125] width 236 height 25
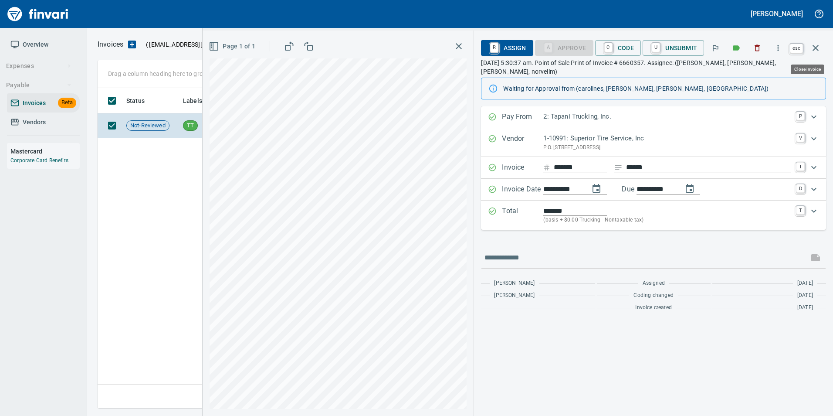
drag, startPoint x: 815, startPoint y: 55, endPoint x: 794, endPoint y: 57, distance: 21.9
click at [815, 55] on button "button" at bounding box center [815, 47] width 21 height 21
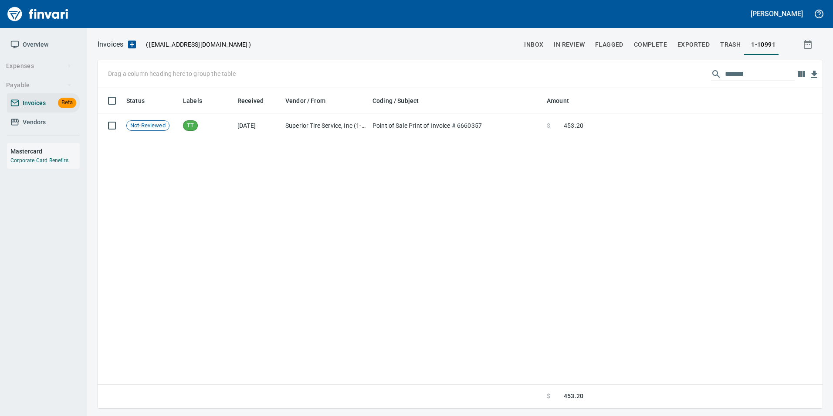
scroll to position [313, 718]
click at [769, 70] on input "*******" at bounding box center [760, 74] width 70 height 14
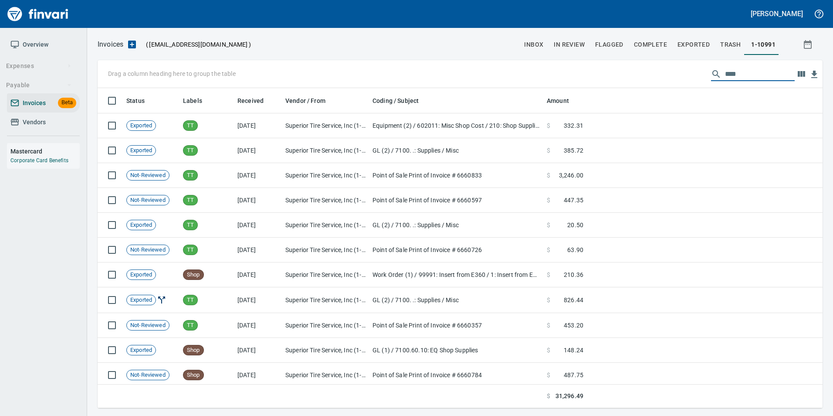
scroll to position [313, 712]
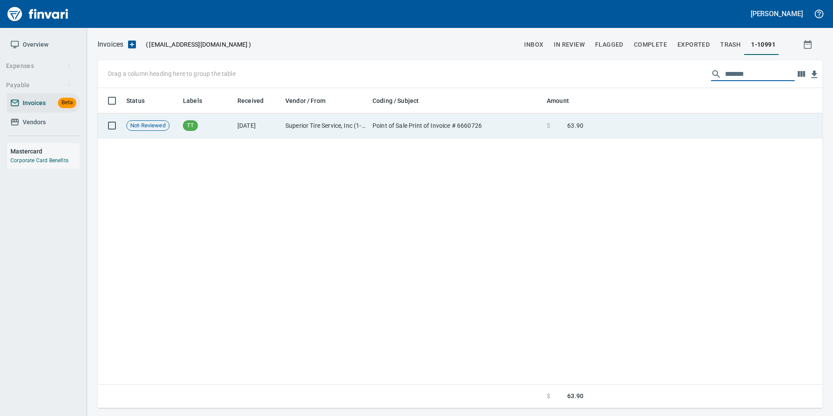
click at [685, 114] on td at bounding box center [705, 125] width 236 height 25
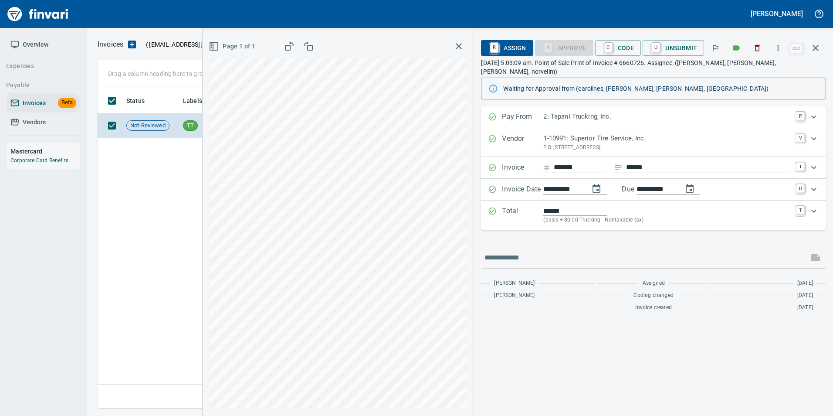
scroll to position [313, 718]
drag, startPoint x: 814, startPoint y: 51, endPoint x: 758, endPoint y: 67, distance: 58.0
click at [814, 51] on icon "button" at bounding box center [816, 48] width 10 height 10
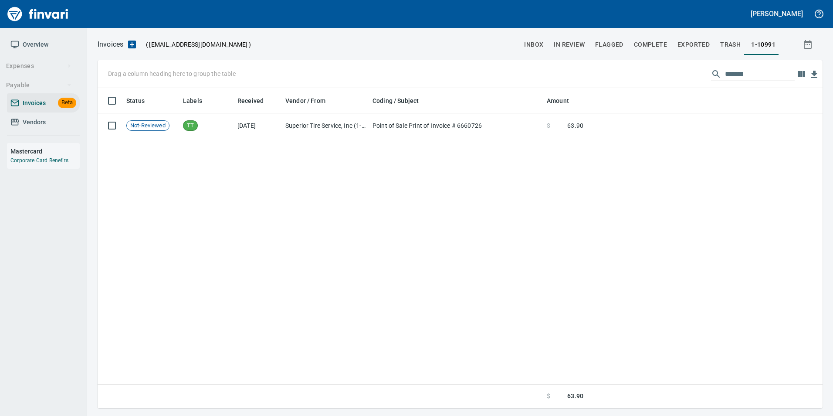
scroll to position [313, 718]
click at [755, 70] on input "*******" at bounding box center [760, 74] width 70 height 14
click at [765, 72] on input "*******" at bounding box center [760, 74] width 70 height 14
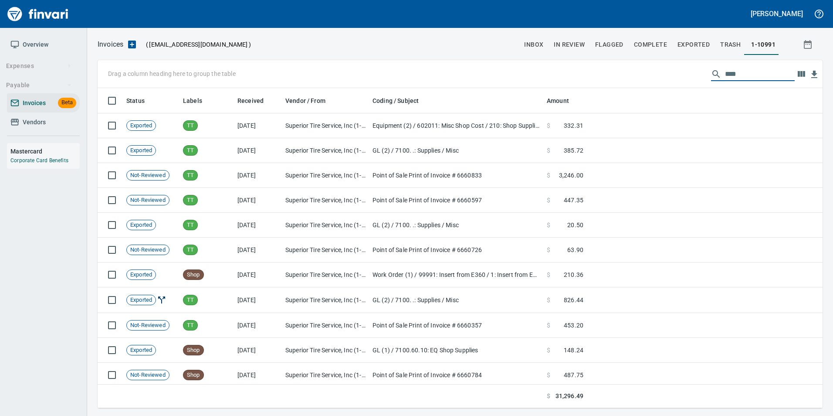
scroll to position [313, 712]
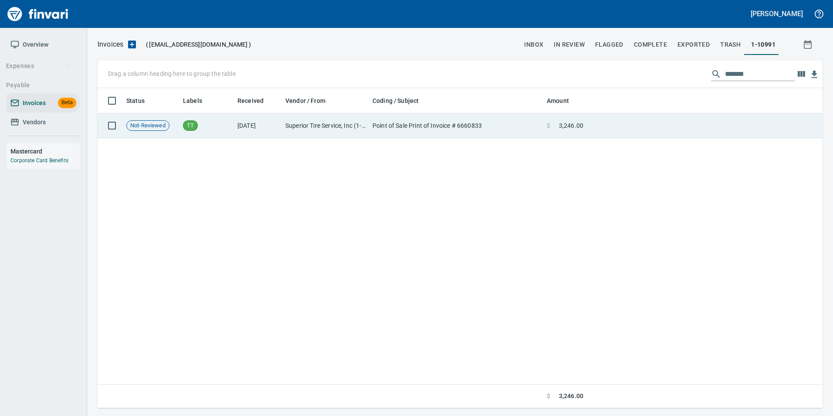
click at [657, 117] on td at bounding box center [705, 125] width 236 height 25
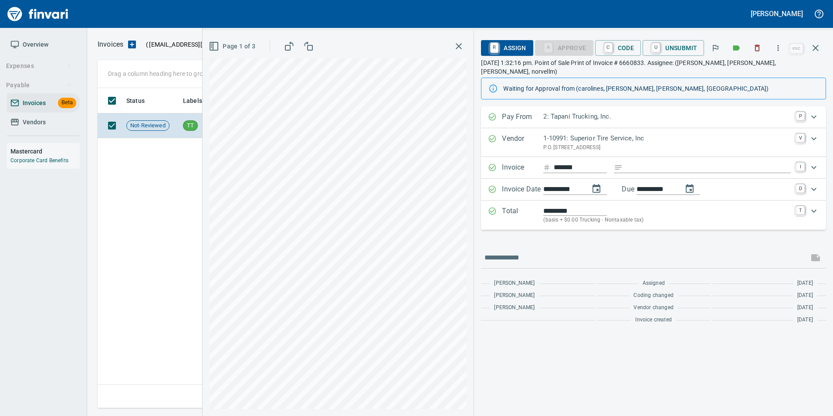
scroll to position [313, 718]
drag, startPoint x: 815, startPoint y: 49, endPoint x: 773, endPoint y: 71, distance: 48.0
click at [815, 49] on icon "button" at bounding box center [816, 48] width 10 height 10
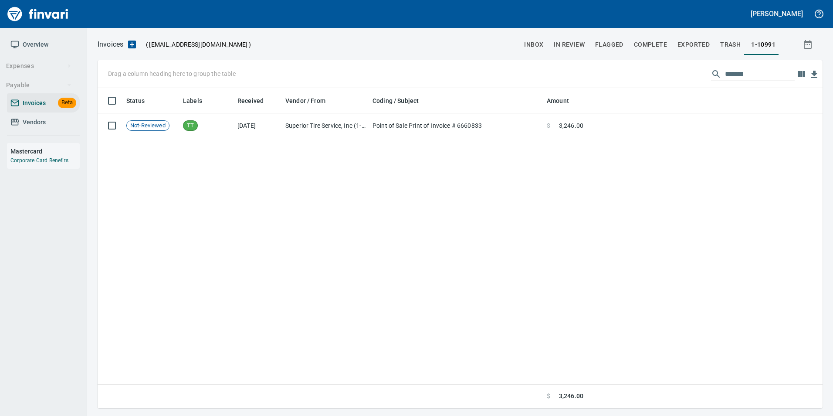
scroll to position [313, 718]
click at [772, 71] on input "*******" at bounding box center [760, 74] width 70 height 14
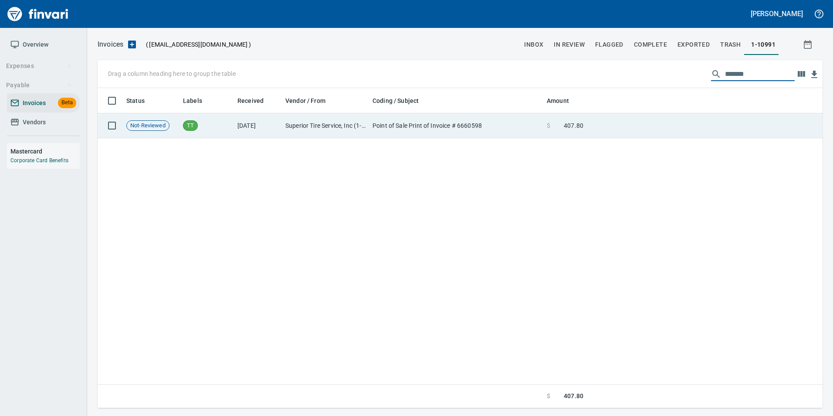
click at [669, 128] on td at bounding box center [705, 125] width 236 height 25
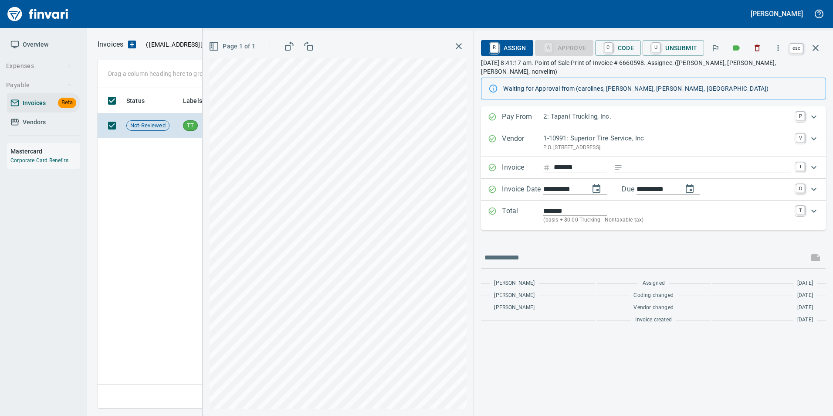
scroll to position [313, 718]
drag, startPoint x: 818, startPoint y: 47, endPoint x: 764, endPoint y: 66, distance: 57.2
click at [818, 47] on icon "button" at bounding box center [816, 48] width 10 height 10
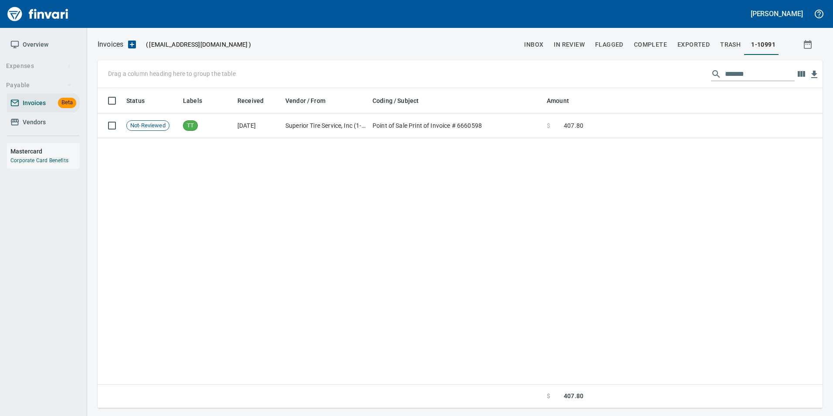
scroll to position [313, 718]
click at [765, 72] on input "*******" at bounding box center [760, 74] width 70 height 14
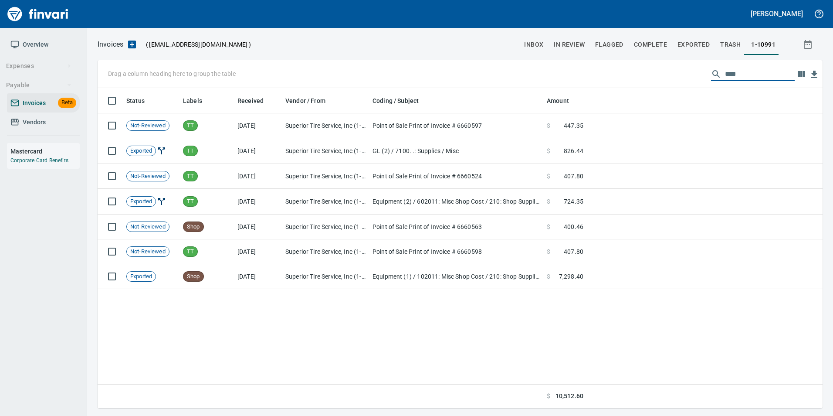
scroll to position [313, 712]
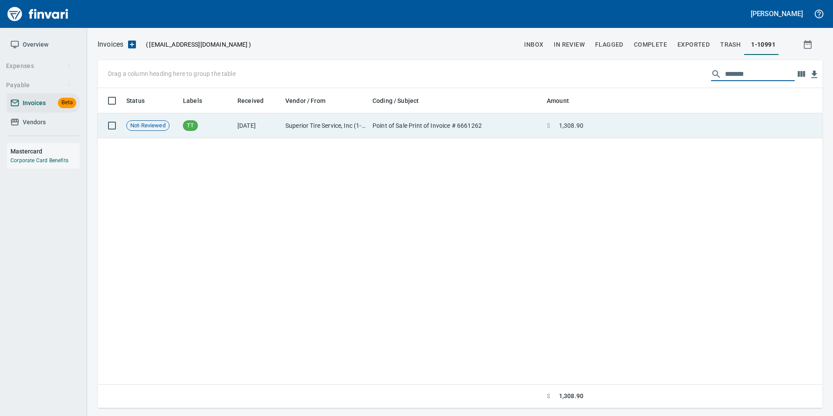
click at [698, 124] on td at bounding box center [705, 125] width 236 height 25
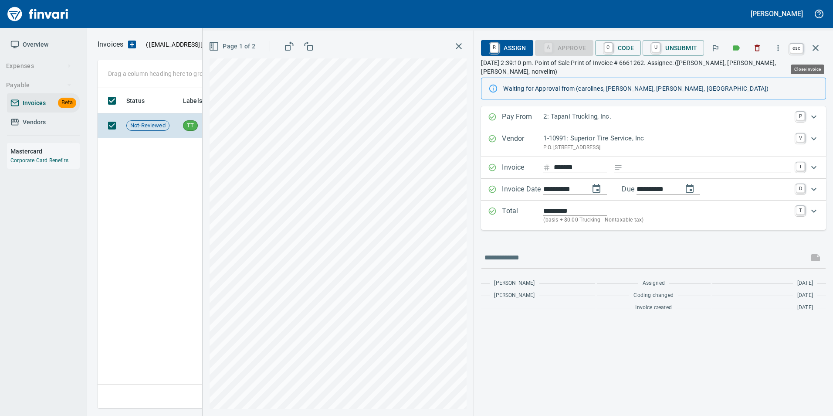
click at [814, 50] on icon "button" at bounding box center [816, 48] width 6 height 6
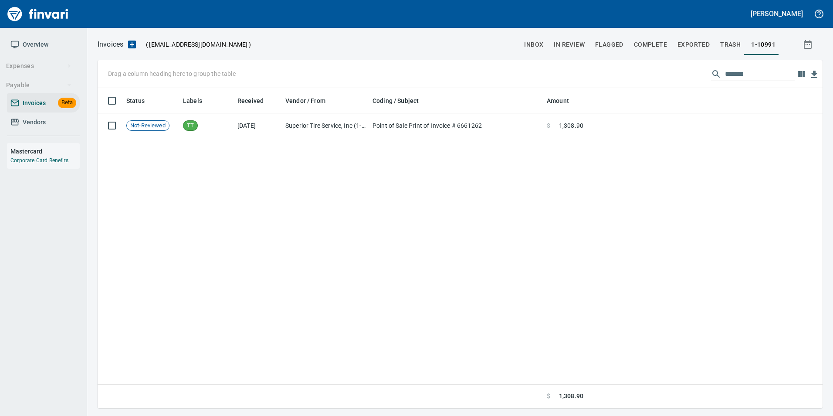
scroll to position [313, 718]
click at [766, 75] on input "*******" at bounding box center [760, 74] width 70 height 14
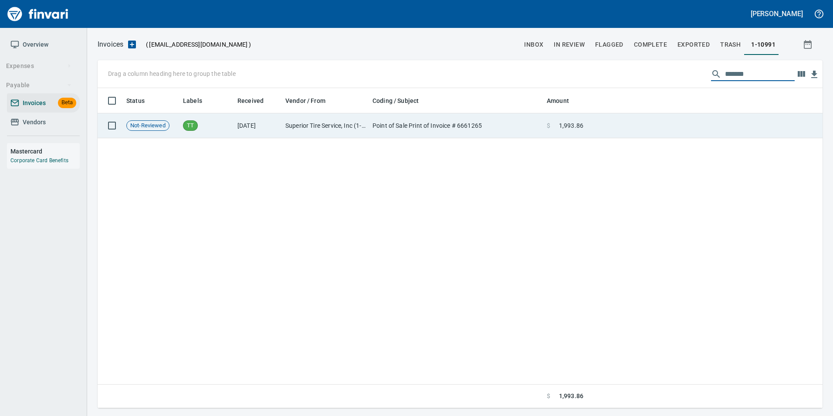
click at [662, 126] on td at bounding box center [705, 125] width 236 height 25
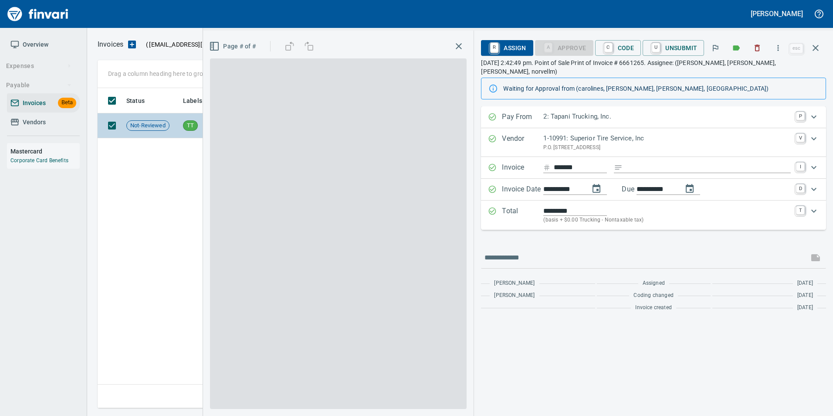
scroll to position [313, 718]
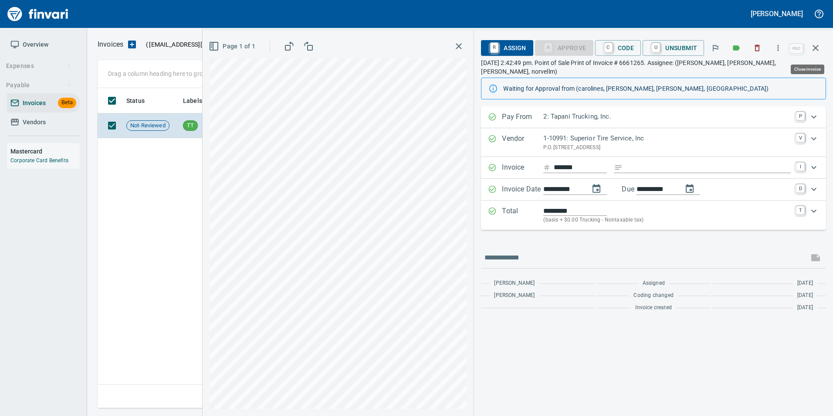
drag, startPoint x: 814, startPoint y: 48, endPoint x: 788, endPoint y: 62, distance: 29.8
click at [814, 47] on icon "button" at bounding box center [816, 48] width 10 height 10
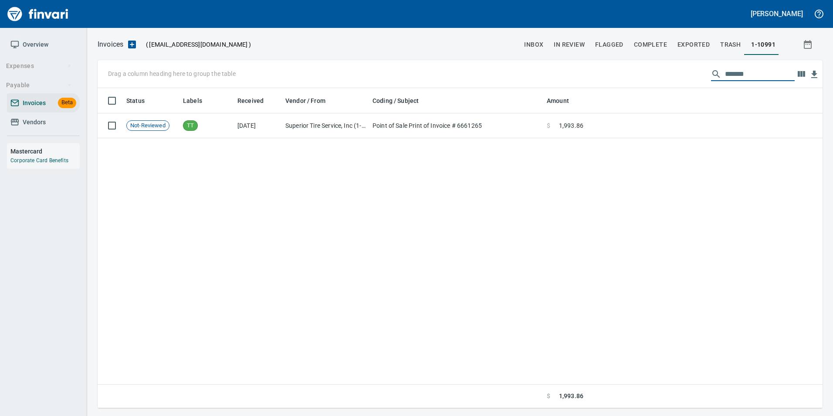
click at [772, 71] on input "*******" at bounding box center [760, 74] width 70 height 14
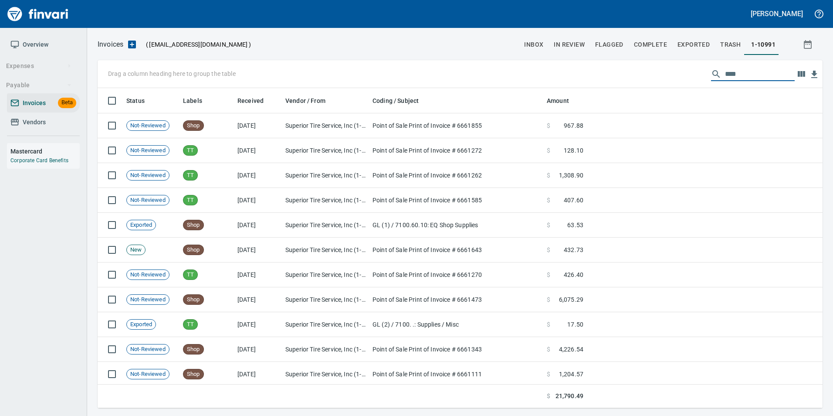
scroll to position [313, 712]
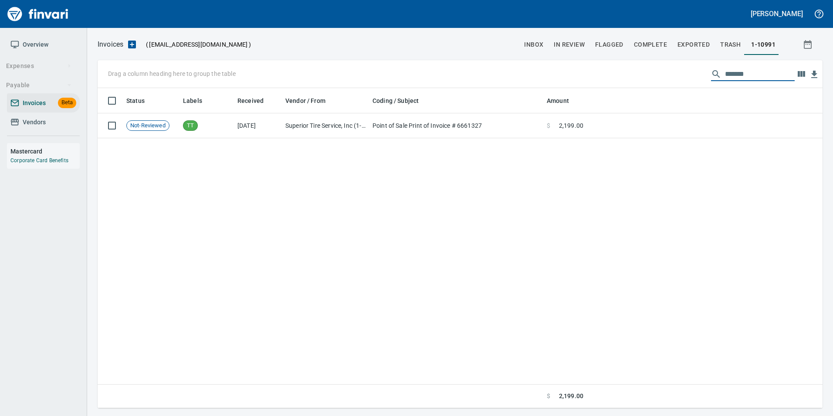
click at [765, 79] on input "*******" at bounding box center [760, 74] width 70 height 14
click at [759, 71] on input "*******" at bounding box center [760, 74] width 70 height 14
click at [754, 73] on input "*******" at bounding box center [760, 74] width 70 height 14
click at [754, 72] on input "*******" at bounding box center [760, 74] width 70 height 14
click at [751, 72] on input "*******" at bounding box center [760, 74] width 70 height 14
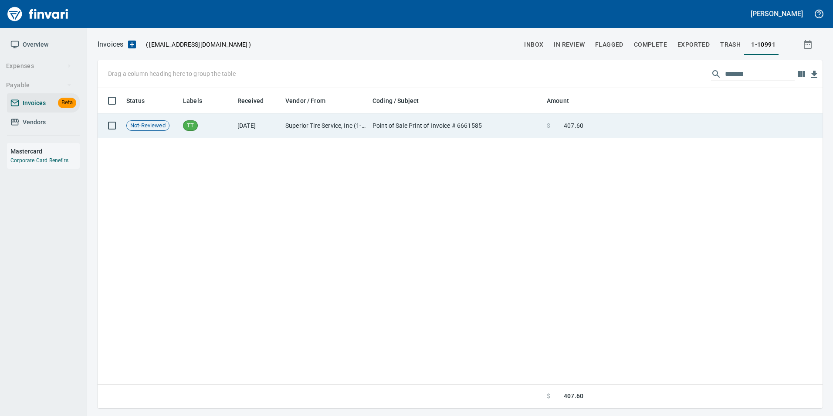
click at [719, 127] on td at bounding box center [705, 125] width 236 height 25
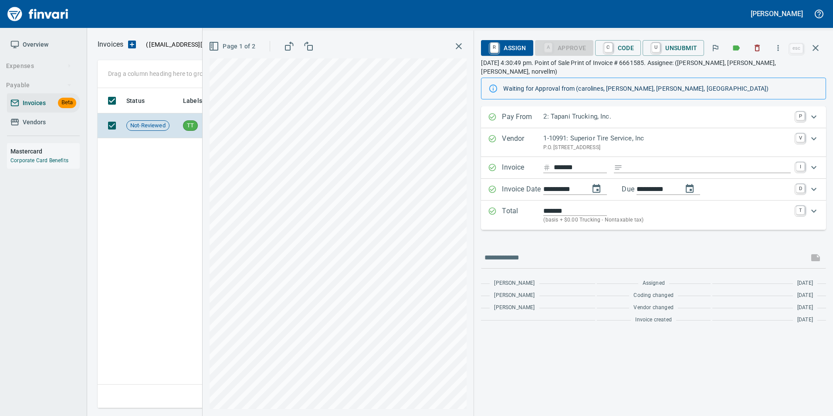
scroll to position [313, 718]
click at [819, 42] on button "button" at bounding box center [815, 47] width 21 height 21
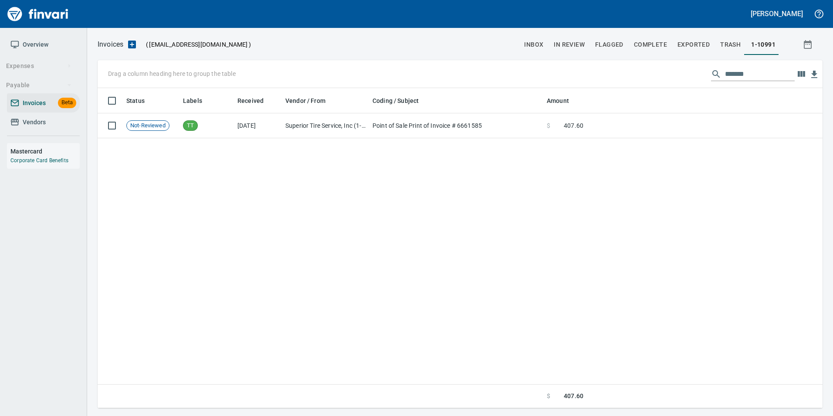
scroll to position [313, 718]
click at [758, 78] on input "*******" at bounding box center [760, 74] width 70 height 14
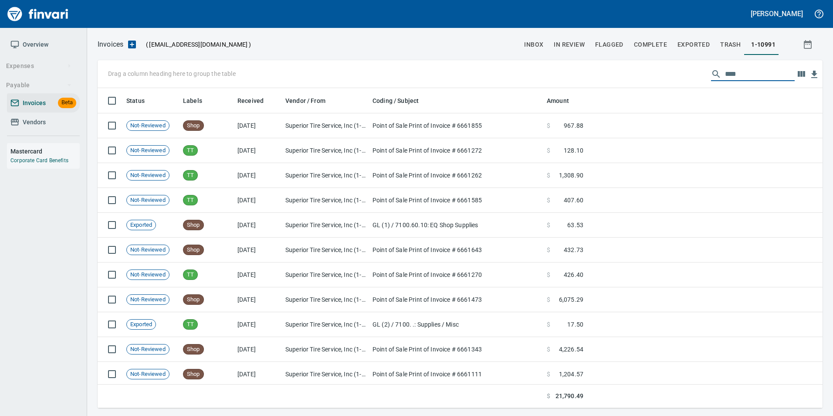
scroll to position [313, 712]
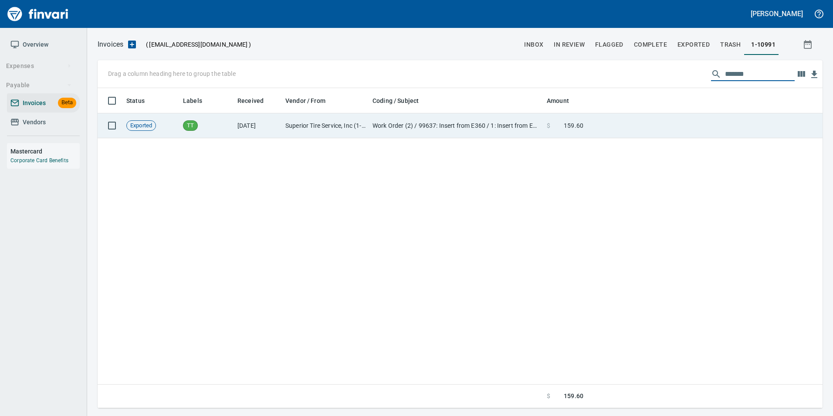
type input "*******"
click at [709, 129] on td at bounding box center [705, 125] width 236 height 25
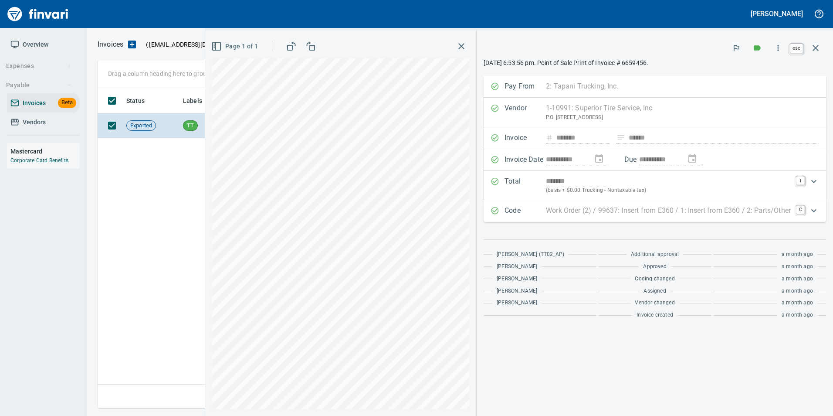
scroll to position [313, 718]
click at [809, 47] on button "button" at bounding box center [815, 47] width 21 height 21
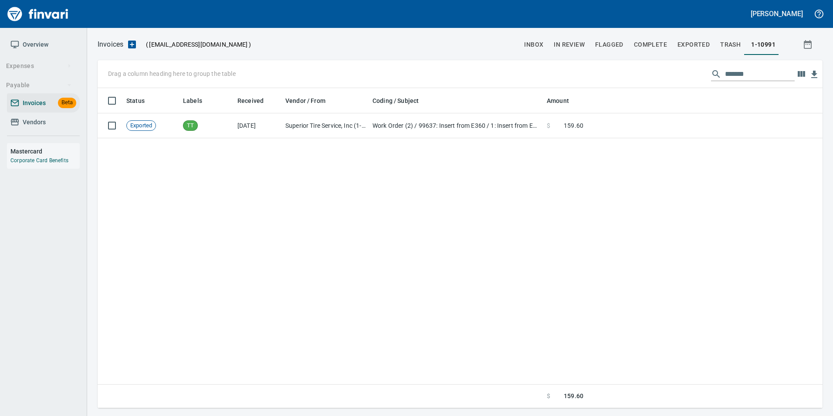
scroll to position [313, 718]
click at [741, 77] on input "*******" at bounding box center [760, 74] width 70 height 14
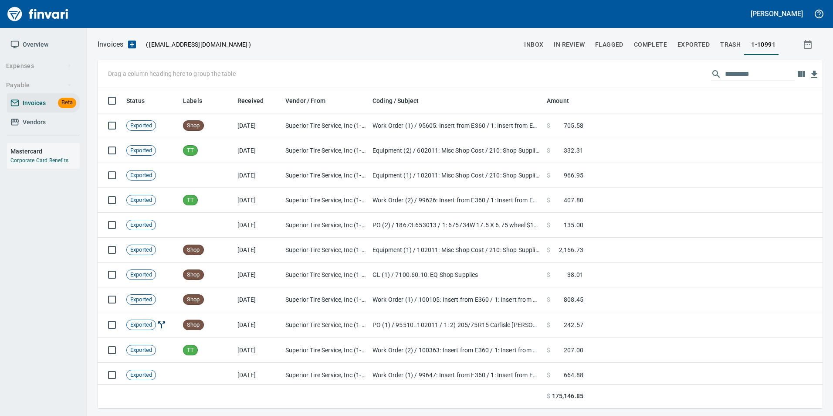
click at [585, 40] on span "In Review" at bounding box center [569, 44] width 31 height 11
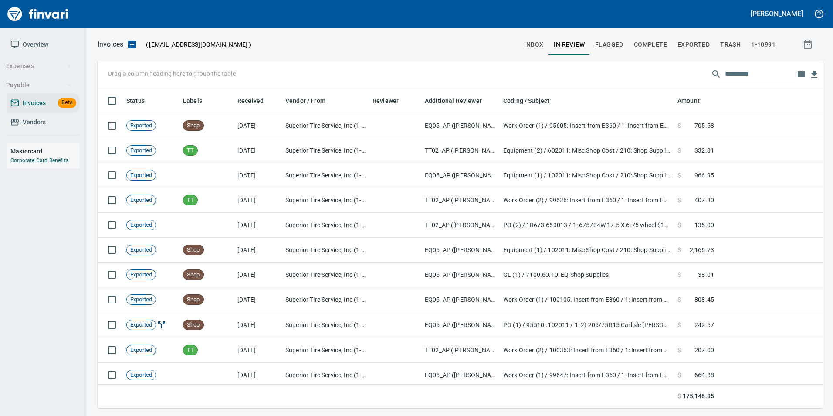
scroll to position [313, 712]
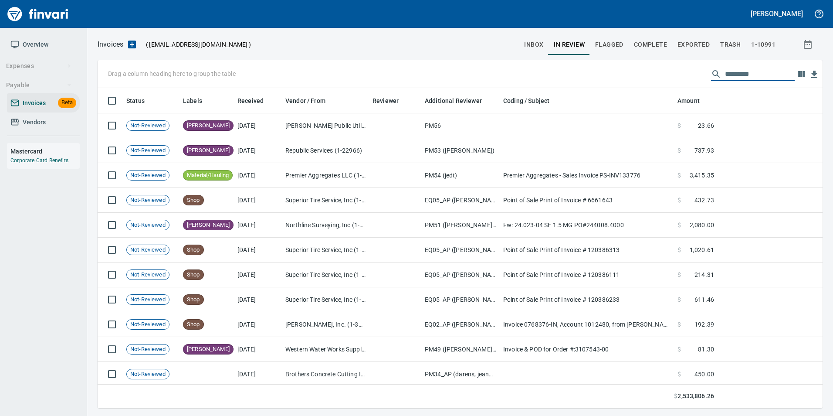
click at [725, 77] on input "text" at bounding box center [760, 74] width 70 height 14
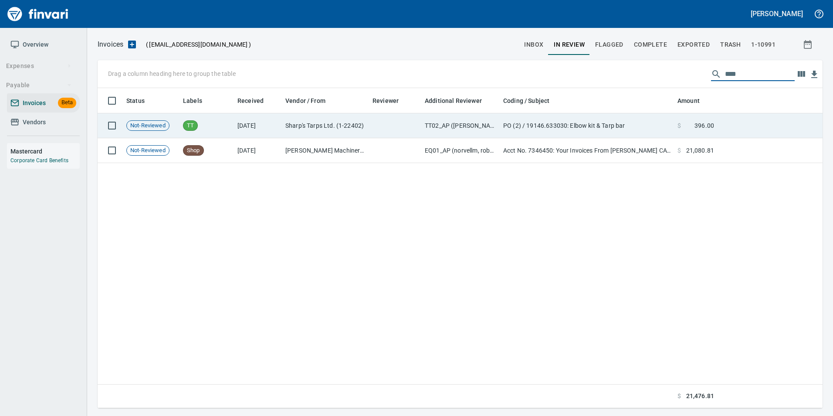
type input "****"
click at [744, 133] on td at bounding box center [770, 125] width 105 height 25
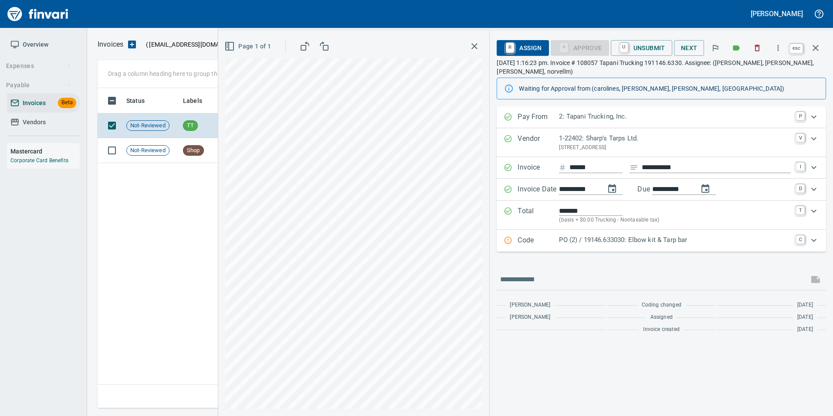
scroll to position [313, 718]
click at [815, 50] on icon "button" at bounding box center [816, 48] width 10 height 10
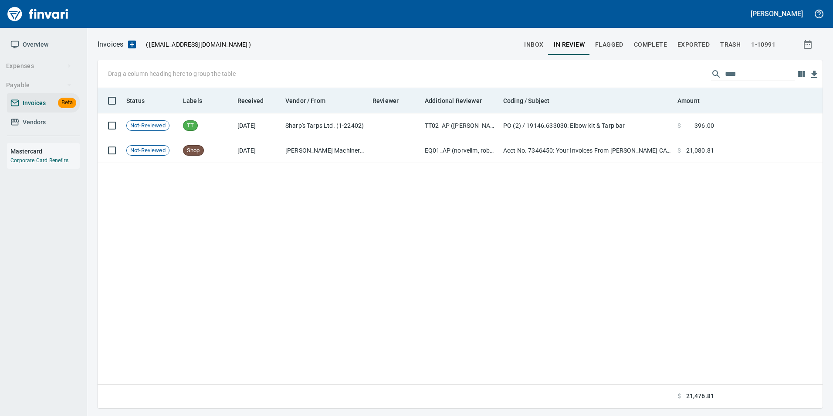
scroll to position [313, 719]
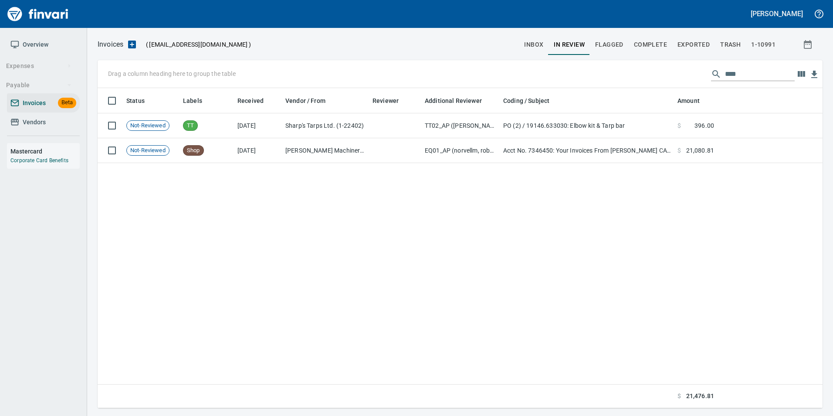
click at [730, 77] on input "****" at bounding box center [760, 74] width 70 height 14
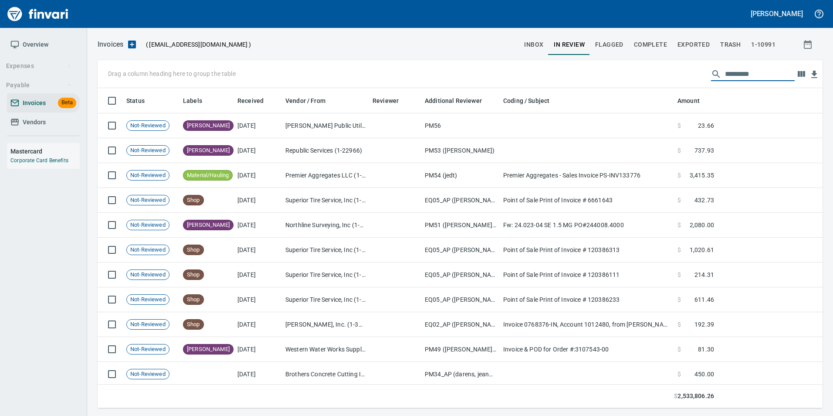
scroll to position [313, 712]
click at [51, 113] on link "Vendors" at bounding box center [43, 122] width 73 height 20
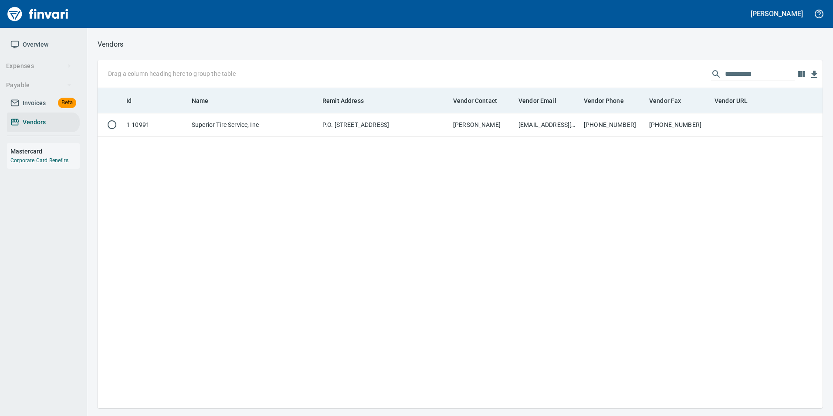
scroll to position [313, 719]
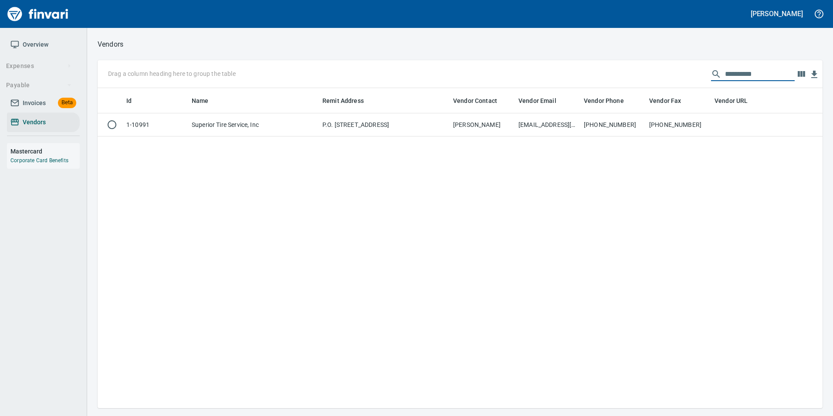
click at [756, 73] on input "**********" at bounding box center [760, 74] width 70 height 14
click at [756, 72] on input "**********" at bounding box center [760, 74] width 70 height 14
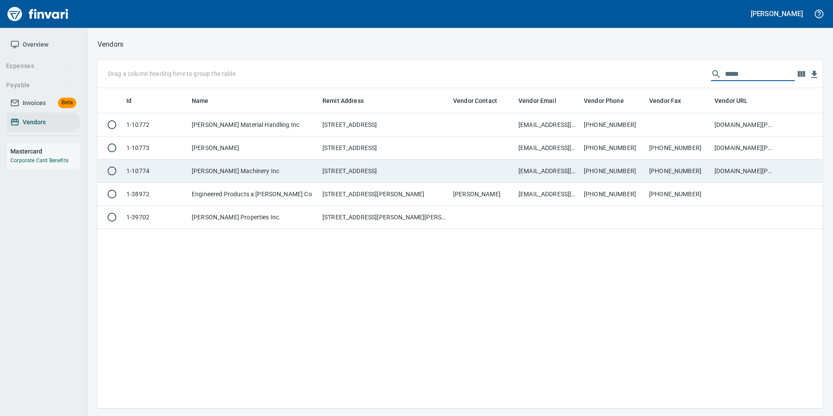
type input "****"
click at [433, 173] on td "PO Box 35144 #5077, Seattle WA 98124-5144" at bounding box center [384, 171] width 131 height 23
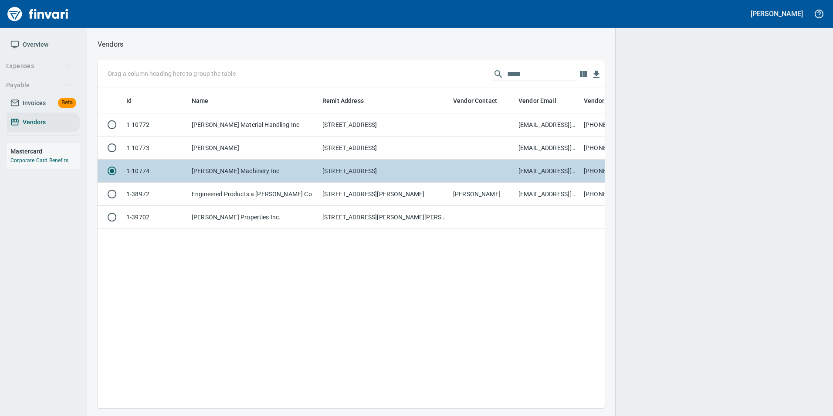
scroll to position [307, 501]
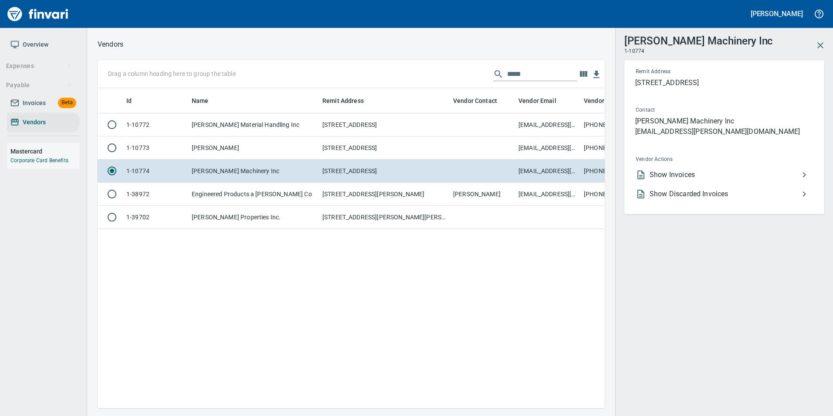
click at [672, 173] on span "Show Invoices" at bounding box center [725, 175] width 150 height 10
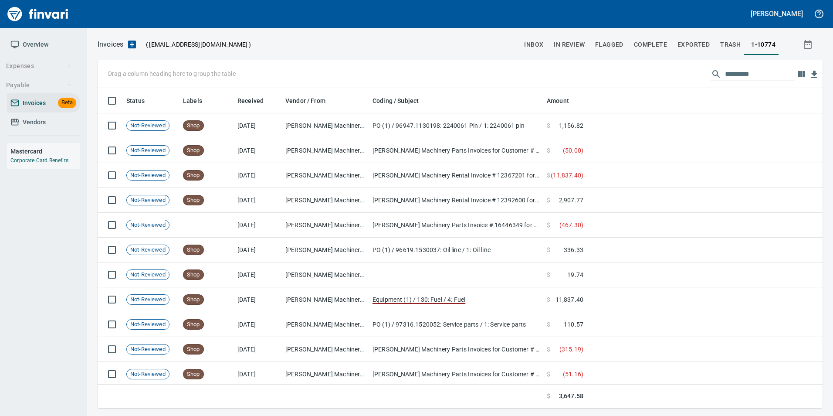
scroll to position [313, 712]
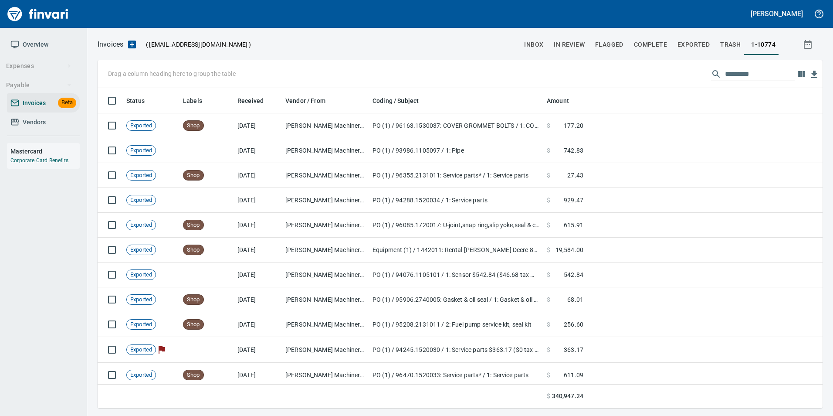
click at [740, 72] on input "text" at bounding box center [760, 74] width 70 height 14
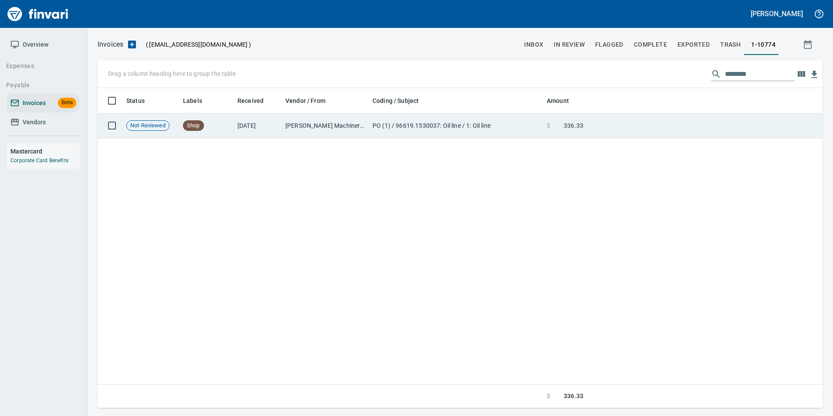
click at [713, 122] on td at bounding box center [705, 125] width 236 height 25
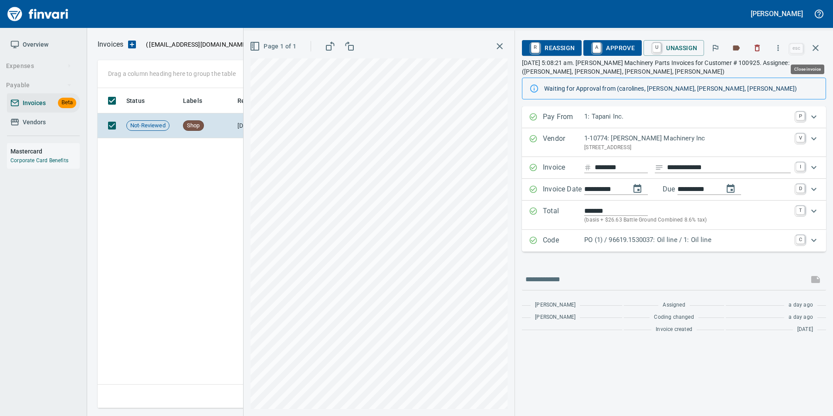
click at [814, 51] on icon "button" at bounding box center [816, 48] width 10 height 10
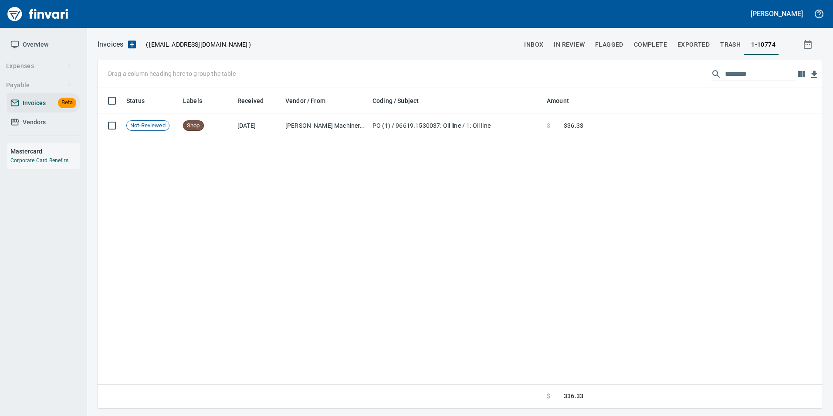
scroll to position [313, 719]
click at [782, 72] on input "********" at bounding box center [760, 74] width 70 height 14
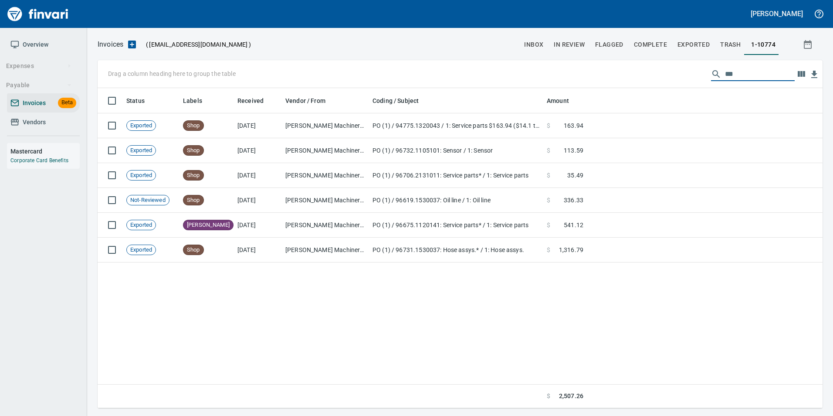
scroll to position [313, 712]
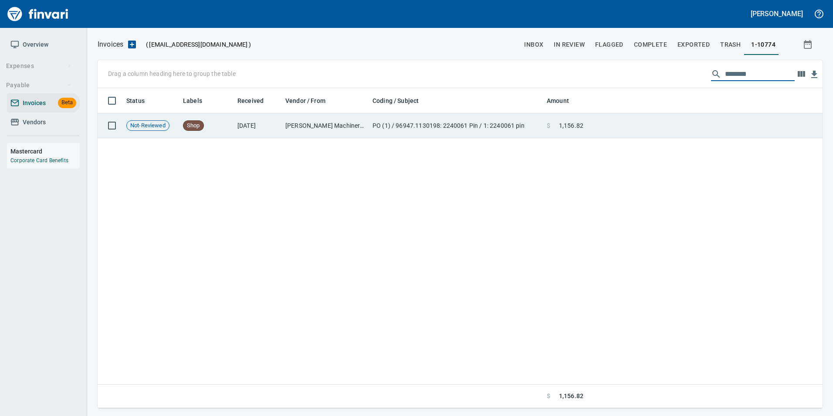
click at [728, 122] on td at bounding box center [705, 125] width 236 height 25
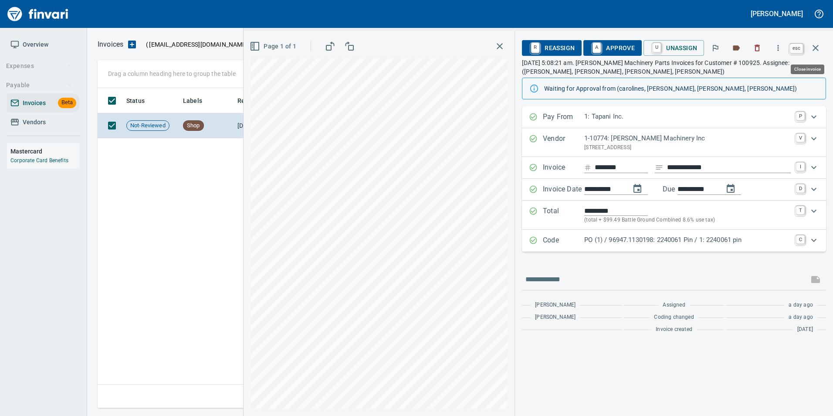
click at [822, 48] on button "button" at bounding box center [815, 47] width 21 height 21
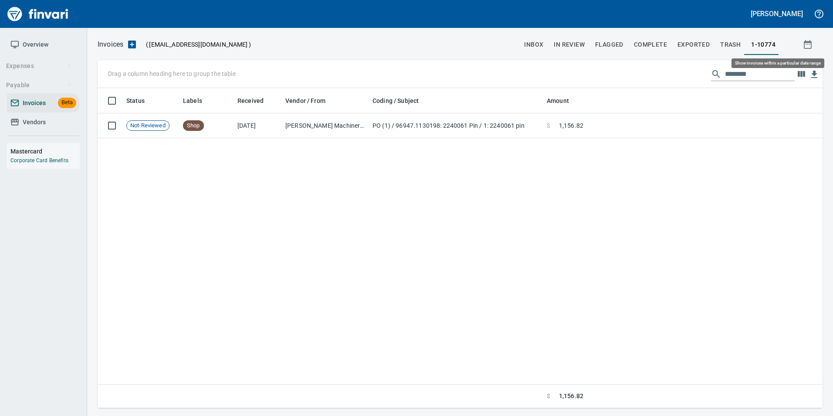
scroll to position [313, 718]
click at [771, 74] on input "********" at bounding box center [760, 74] width 70 height 14
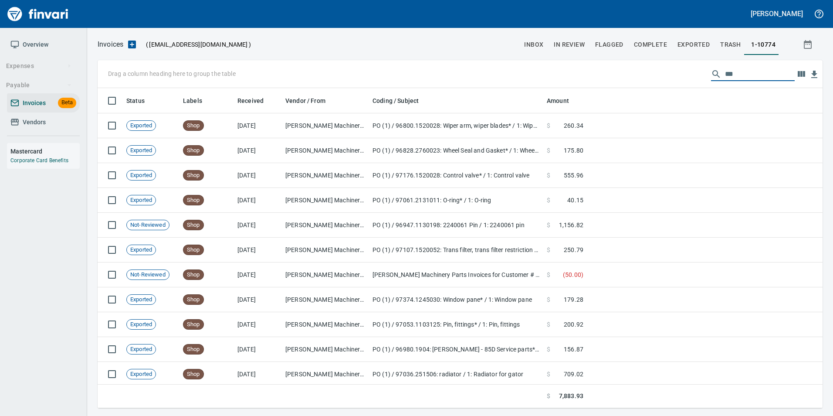
scroll to position [313, 712]
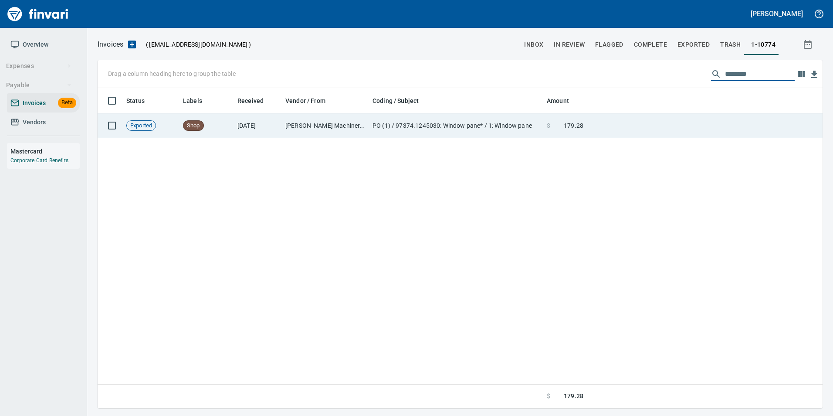
type input "********"
click at [697, 126] on td at bounding box center [705, 125] width 236 height 25
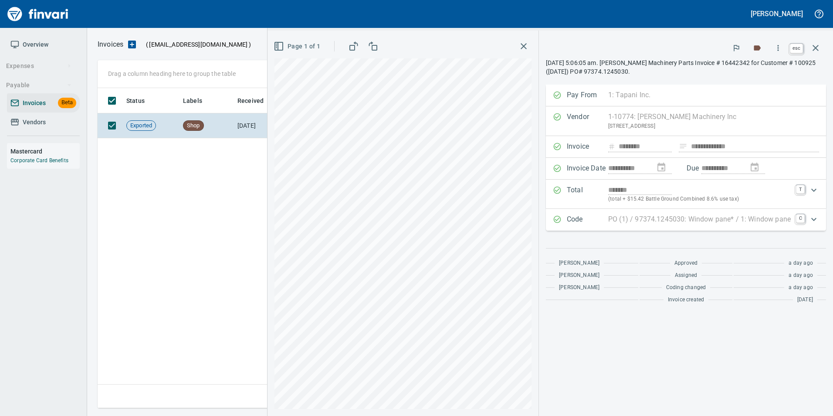
drag, startPoint x: 816, startPoint y: 45, endPoint x: 809, endPoint y: 50, distance: 8.2
click at [816, 45] on icon "button" at bounding box center [816, 48] width 10 height 10
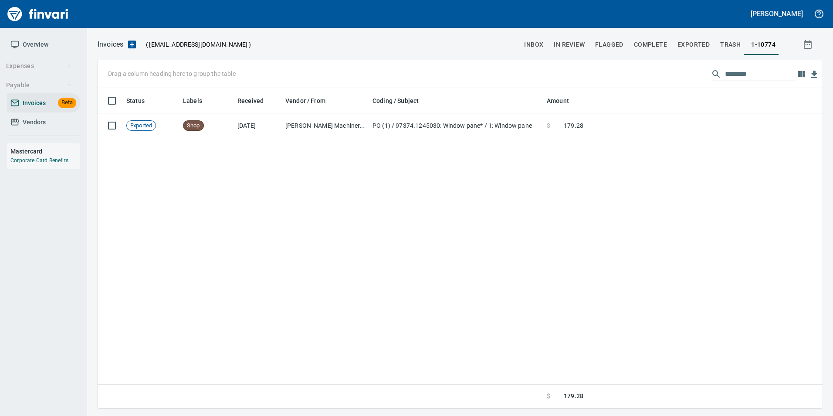
scroll to position [313, 718]
click at [778, 69] on input "********" at bounding box center [760, 74] width 70 height 14
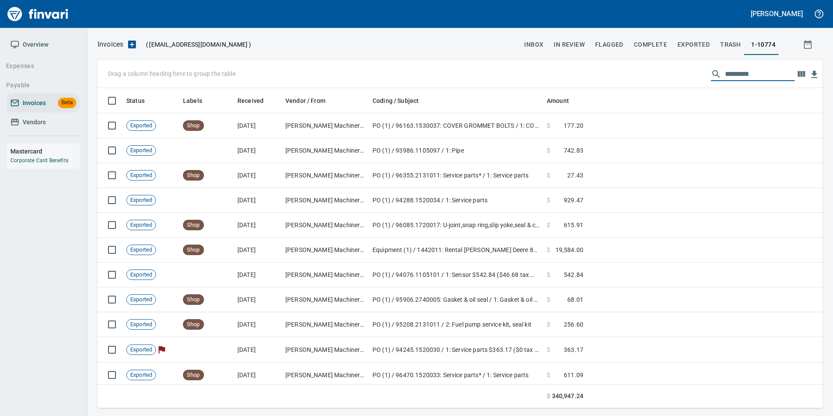
scroll to position [313, 712]
click at [19, 121] on icon at bounding box center [15, 122] width 8 height 7
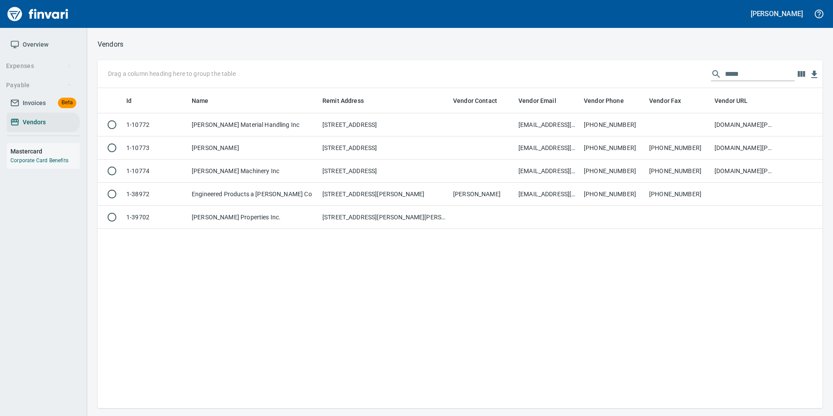
scroll to position [313, 719]
click at [764, 68] on input "****" at bounding box center [760, 74] width 70 height 14
click at [761, 68] on input "****" at bounding box center [760, 74] width 70 height 14
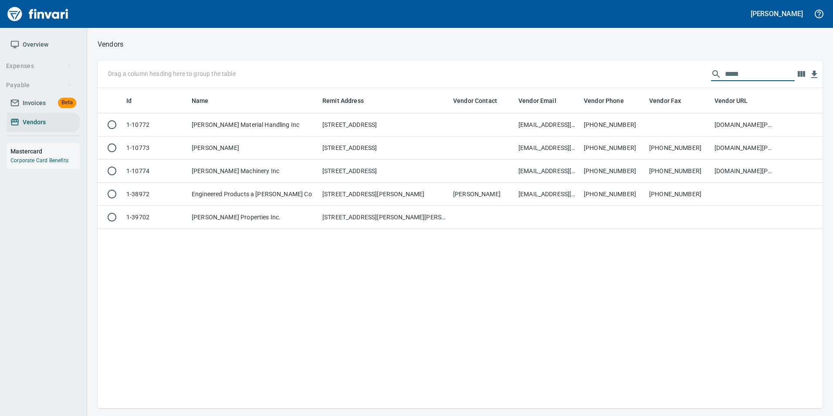
click at [761, 68] on input "****" at bounding box center [760, 74] width 70 height 14
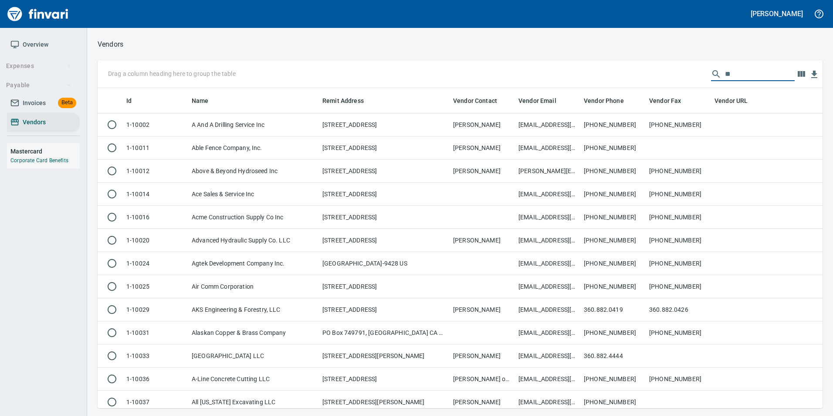
scroll to position [313, 712]
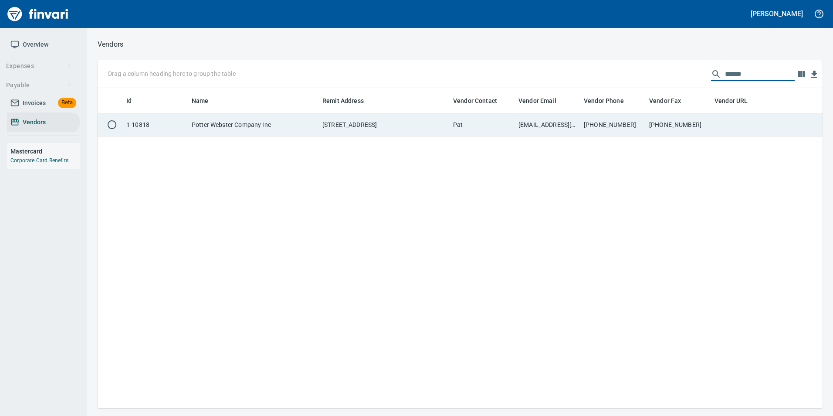
type input "******"
click at [736, 122] on td at bounding box center [743, 124] width 65 height 23
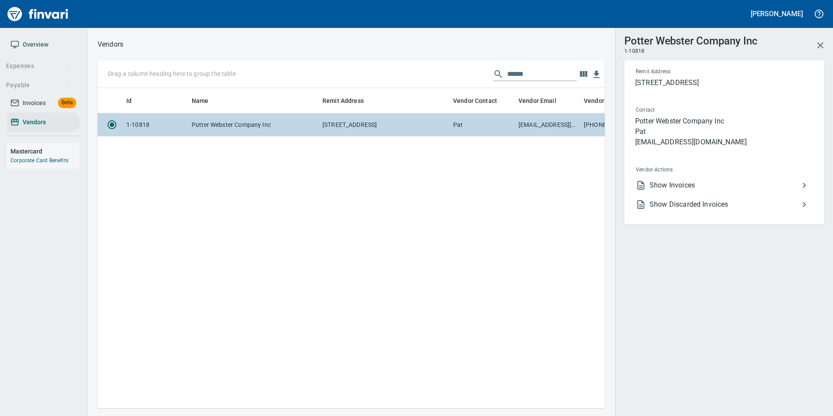
scroll to position [307, 501]
click at [678, 186] on span "Show Invoices" at bounding box center [725, 185] width 150 height 10
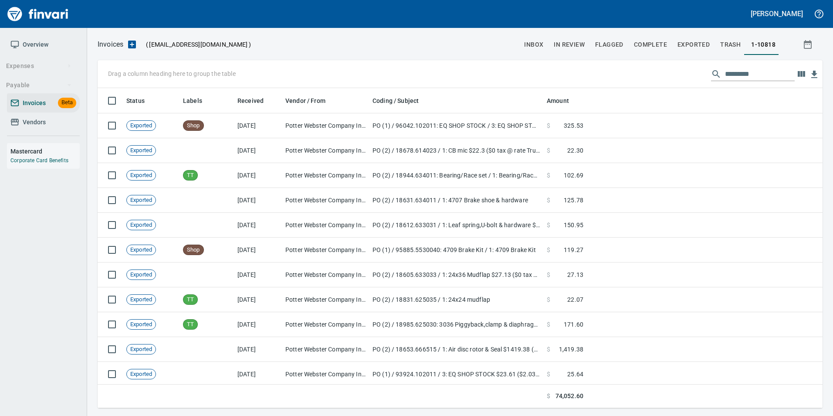
scroll to position [313, 712]
drag, startPoint x: 735, startPoint y: 82, endPoint x: 730, endPoint y: 74, distance: 9.4
click at [732, 77] on div "Drag a column heading here to group the table" at bounding box center [460, 74] width 725 height 28
click at [730, 74] on input "text" at bounding box center [760, 74] width 70 height 14
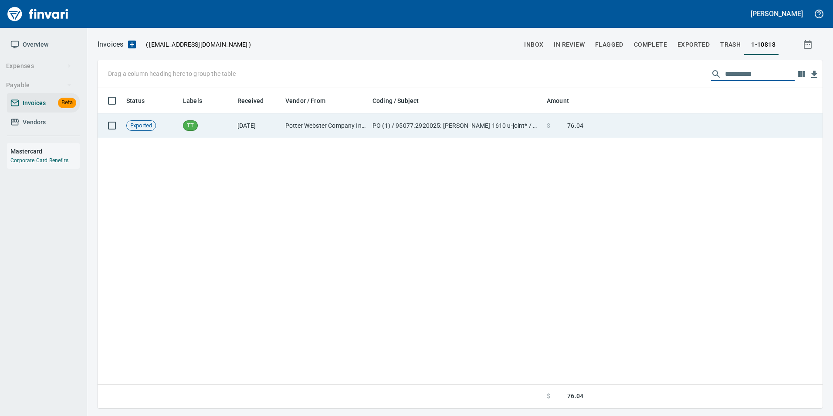
type input "**********"
click at [584, 131] on td "$ 76.04" at bounding box center [566, 125] width 44 height 25
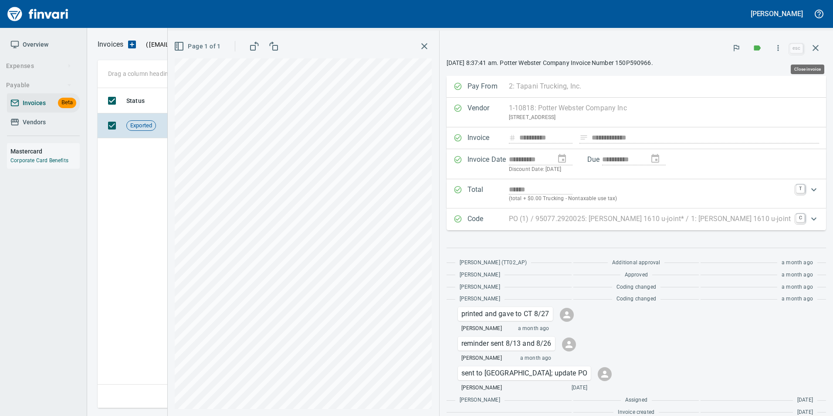
drag, startPoint x: 818, startPoint y: 53, endPoint x: 797, endPoint y: 60, distance: 22.1
click at [818, 53] on icon "button" at bounding box center [816, 48] width 10 height 10
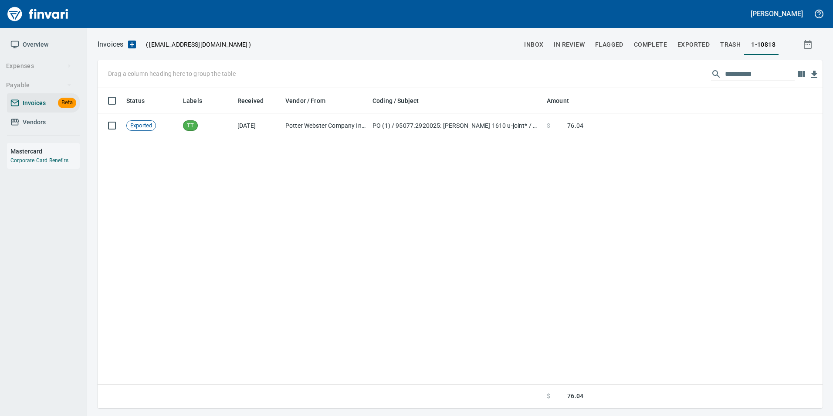
scroll to position [313, 718]
click at [755, 67] on input "**********" at bounding box center [760, 74] width 70 height 14
click at [757, 68] on input "**********" at bounding box center [760, 74] width 70 height 14
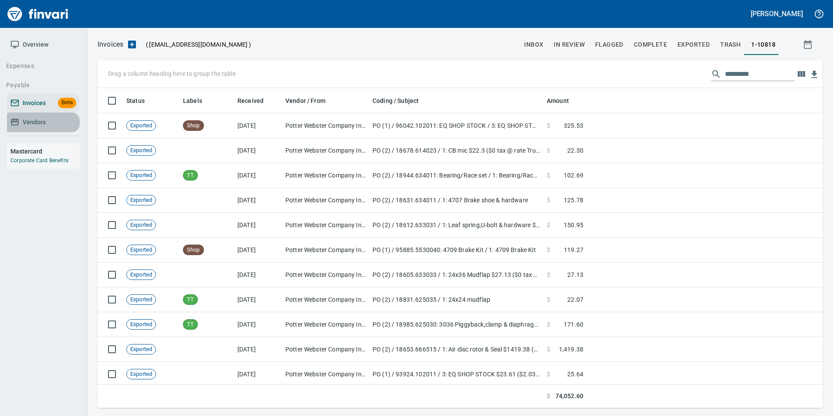
click at [23, 118] on span "Vendors" at bounding box center [34, 122] width 23 height 11
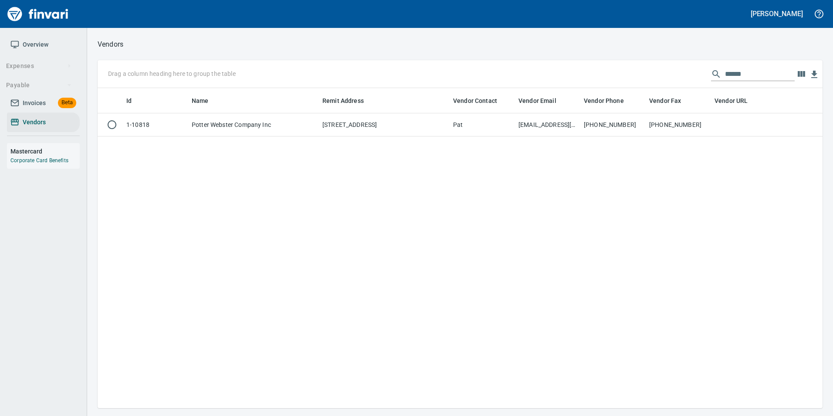
scroll to position [1, 1]
click at [759, 71] on input "******" at bounding box center [760, 74] width 70 height 14
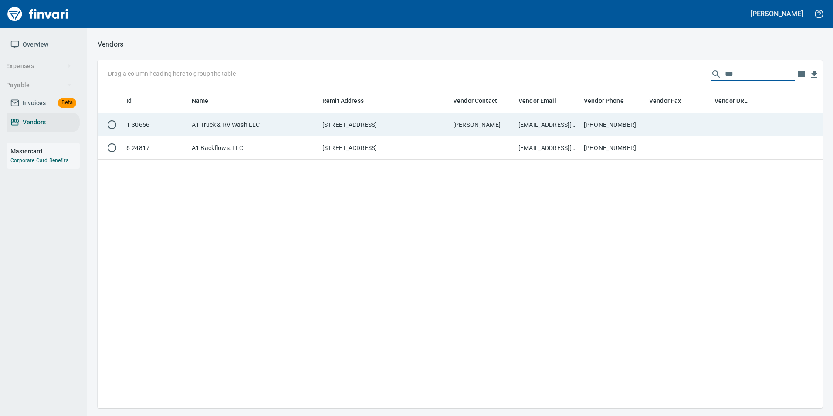
type input "**"
click at [621, 116] on td "509-547-1744" at bounding box center [613, 124] width 65 height 23
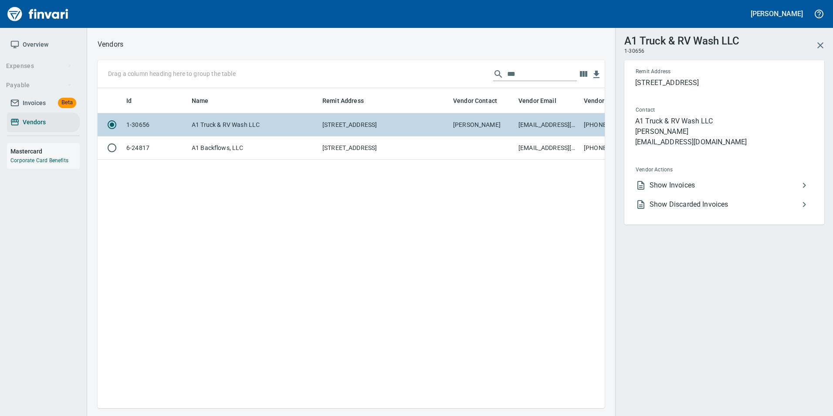
scroll to position [307, 501]
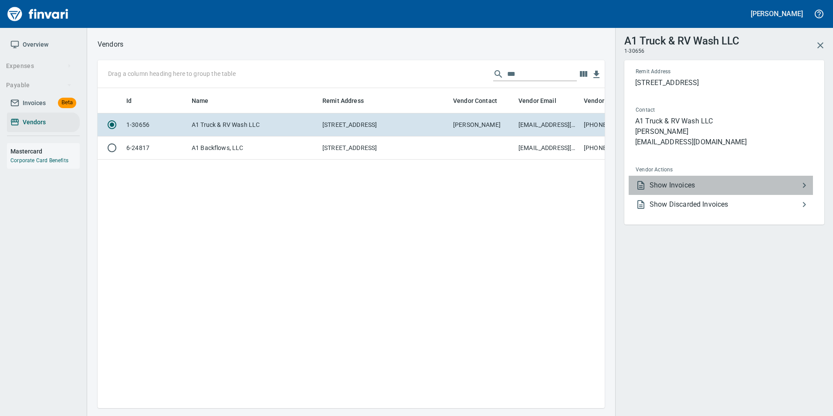
click at [660, 184] on span "Show Invoices" at bounding box center [725, 185] width 150 height 10
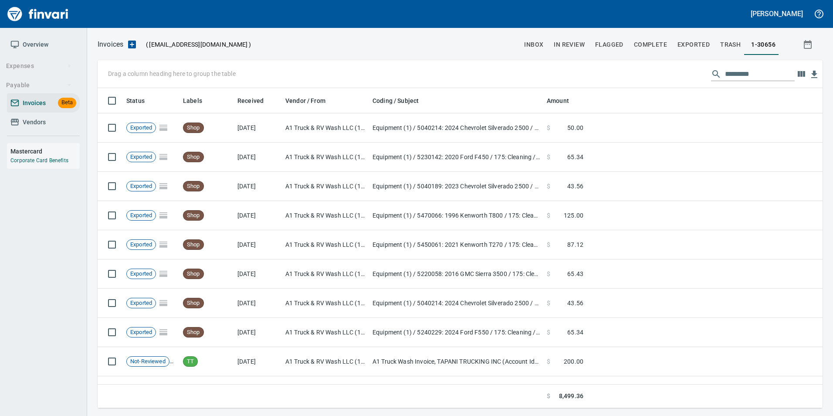
click at [764, 80] on input "text" at bounding box center [760, 74] width 70 height 14
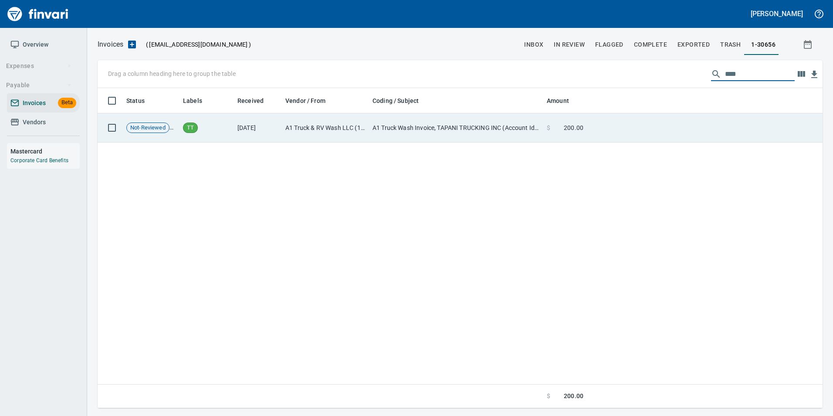
click at [726, 123] on td at bounding box center [705, 127] width 236 height 29
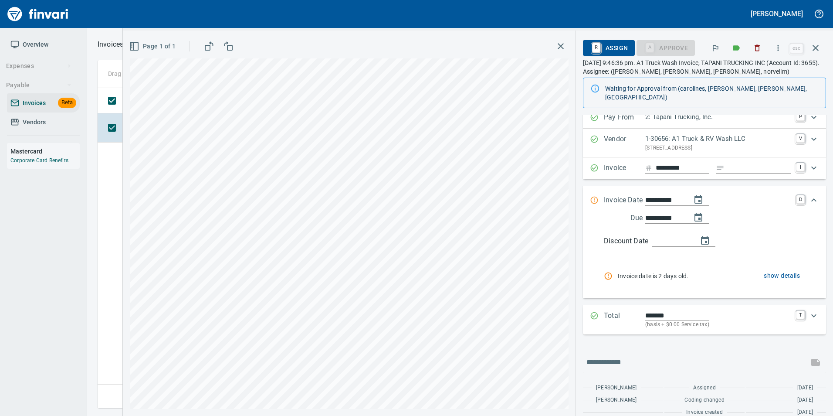
scroll to position [11, 0]
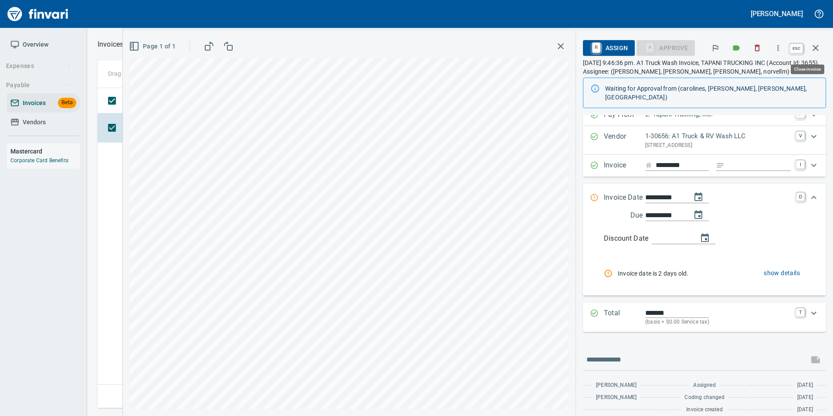
click at [811, 47] on icon "button" at bounding box center [816, 48] width 10 height 10
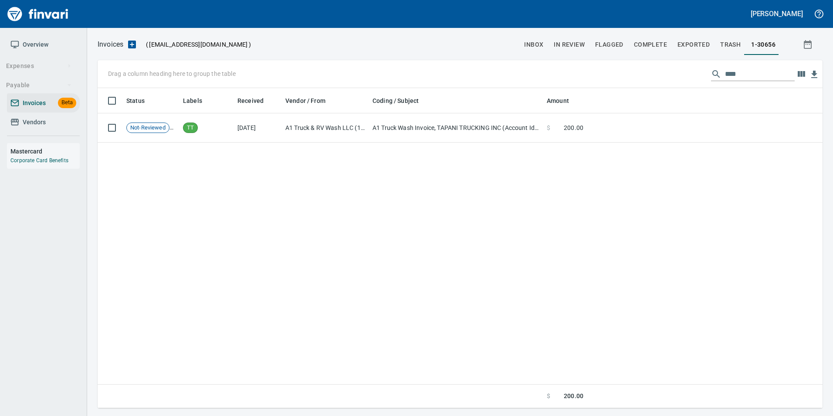
scroll to position [313, 719]
click at [778, 73] on input "****" at bounding box center [760, 74] width 70 height 14
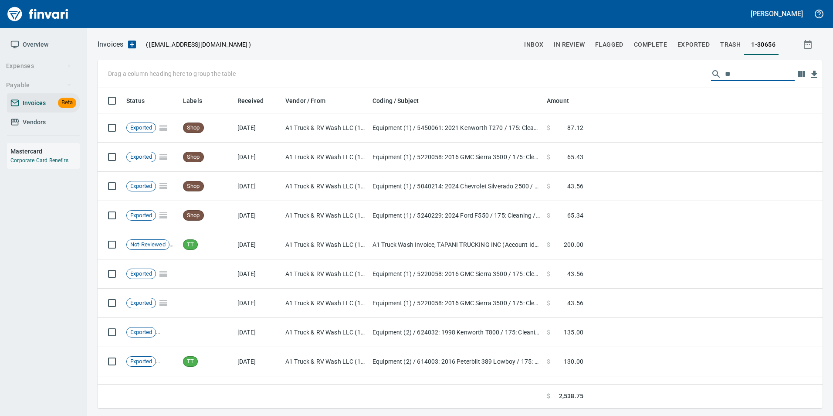
type input "*"
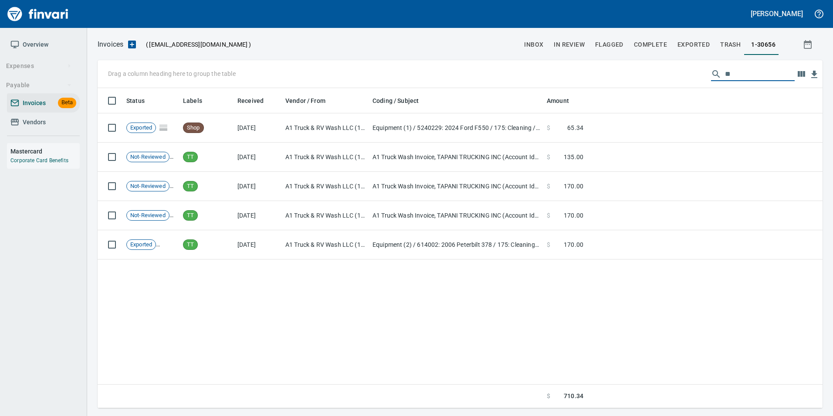
type input "*"
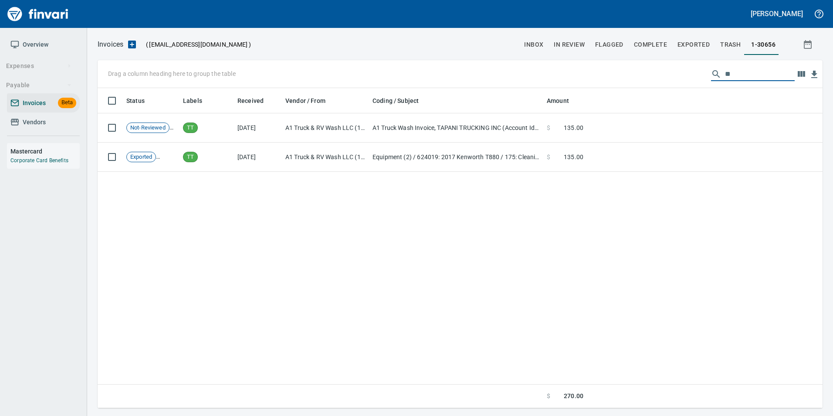
type input "*"
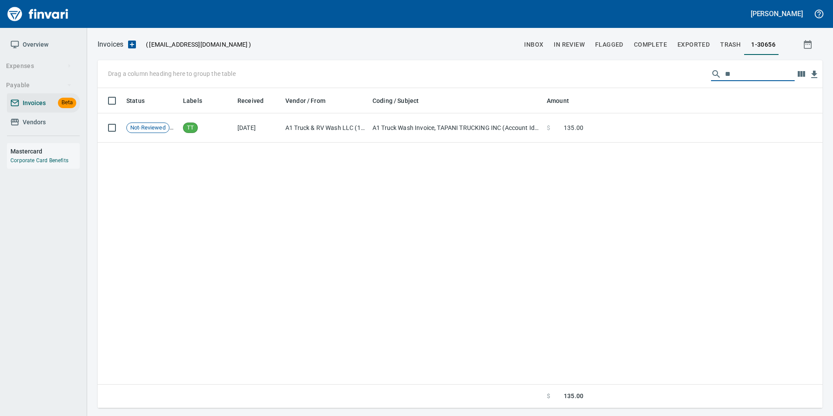
type input "*"
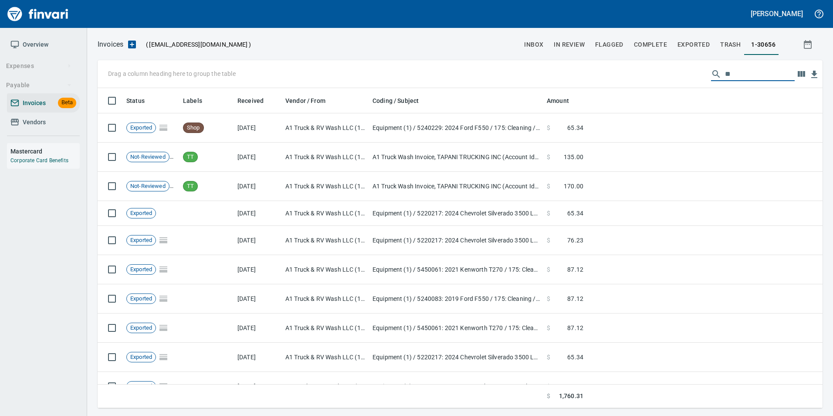
type input "*"
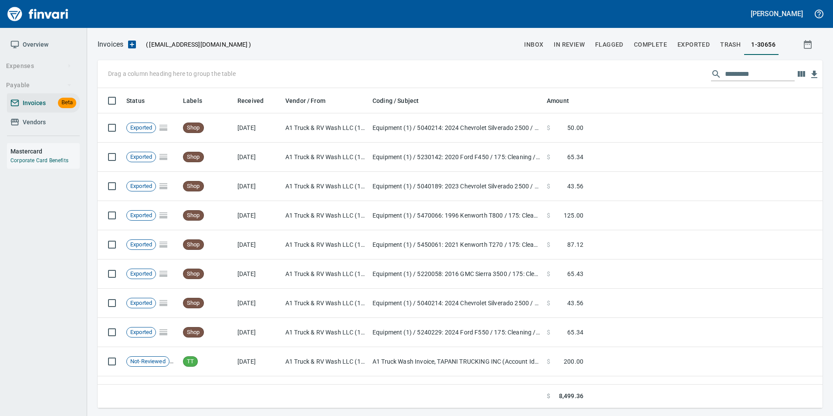
click at [23, 122] on span "Vendors" at bounding box center [34, 122] width 23 height 11
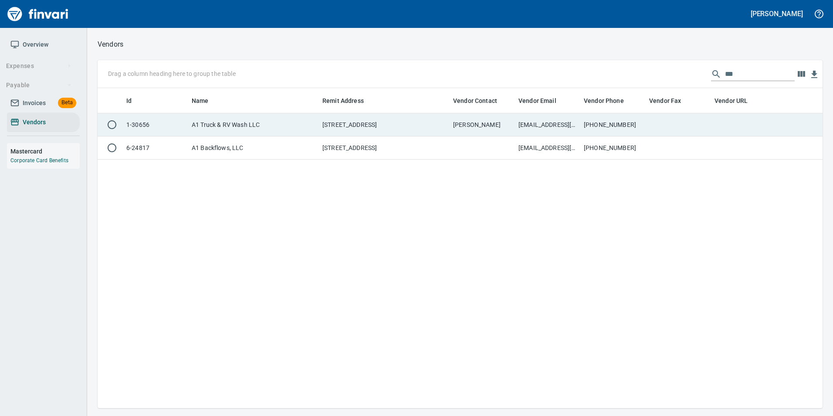
scroll to position [313, 719]
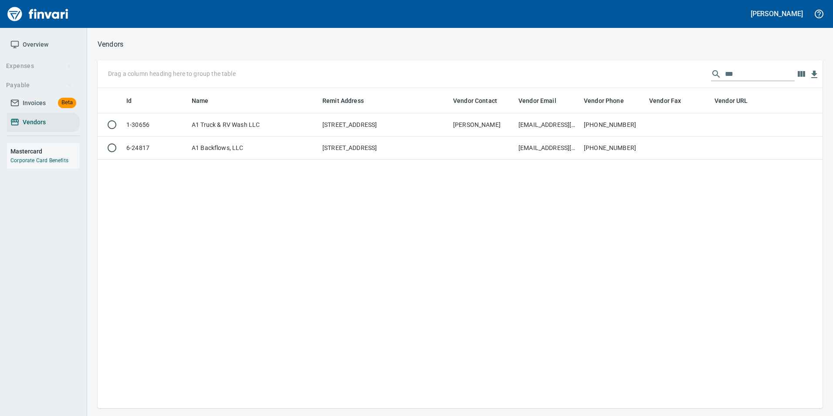
click at [749, 70] on input "**" at bounding box center [760, 74] width 70 height 14
click at [748, 70] on input "**" at bounding box center [760, 74] width 70 height 14
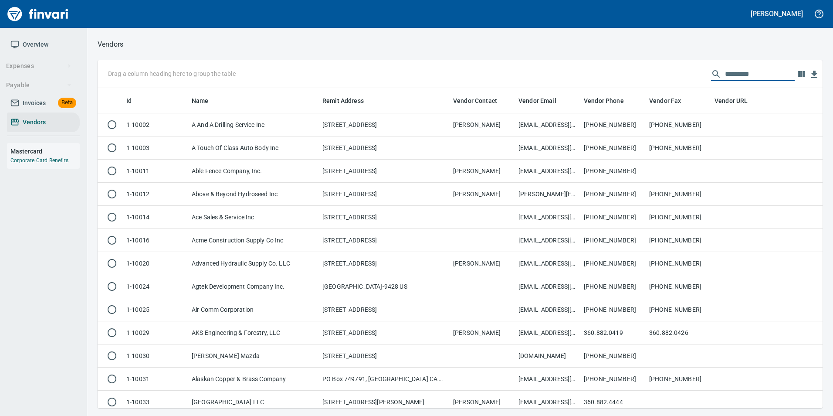
scroll to position [313, 712]
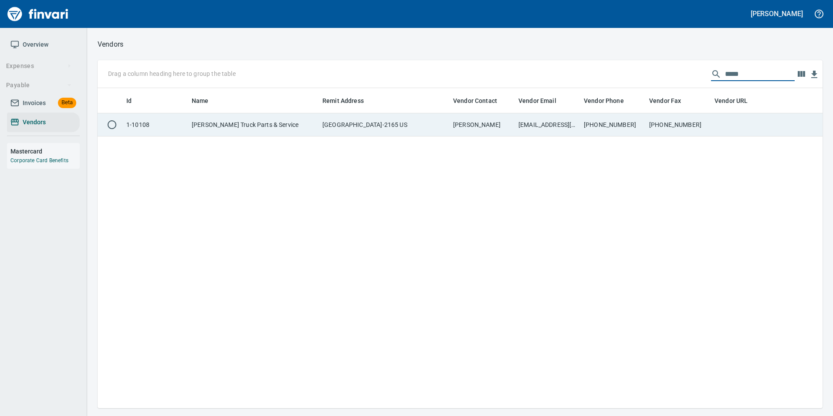
type input "*****"
click at [715, 129] on td at bounding box center [743, 124] width 65 height 23
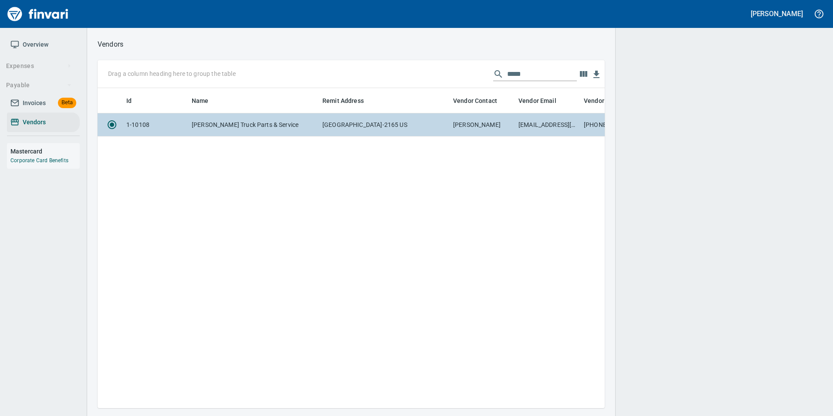
scroll to position [307, 501]
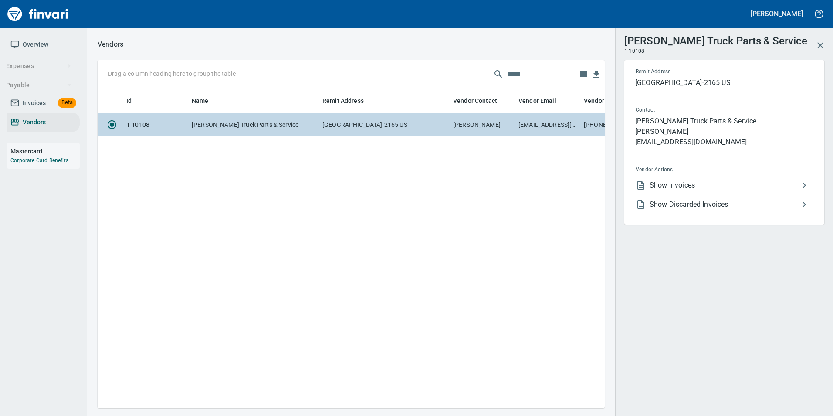
click at [698, 180] on span "Show Invoices" at bounding box center [725, 185] width 150 height 10
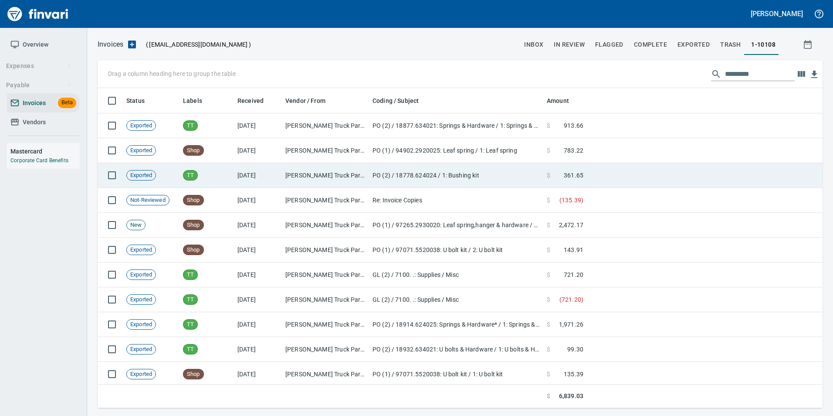
scroll to position [313, 712]
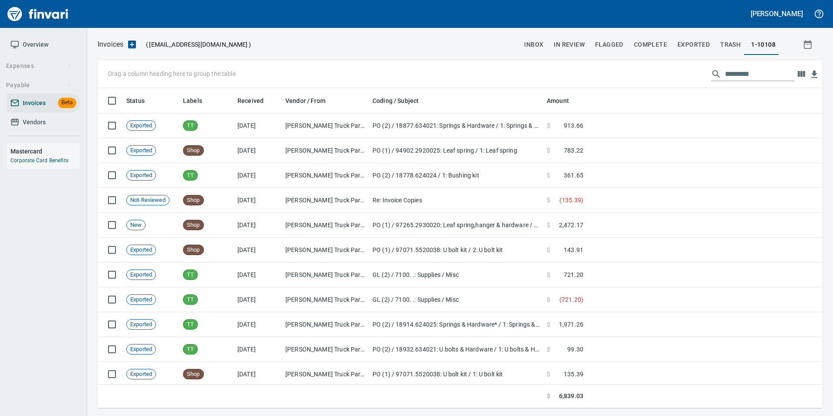
click at [727, 75] on input "text" at bounding box center [760, 74] width 70 height 14
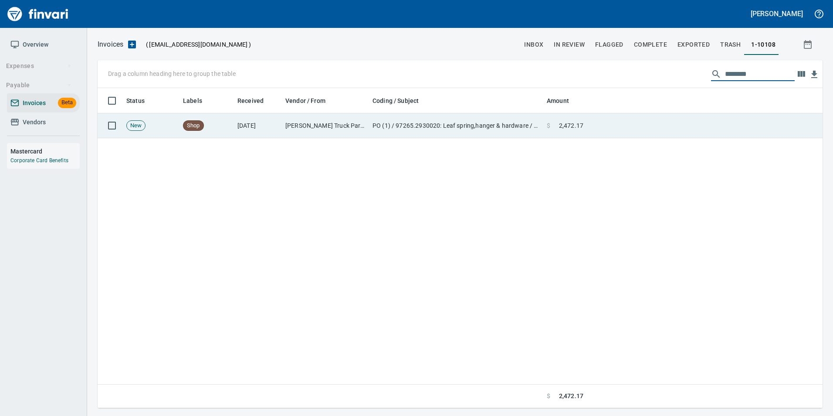
click at [720, 120] on td at bounding box center [705, 125] width 236 height 25
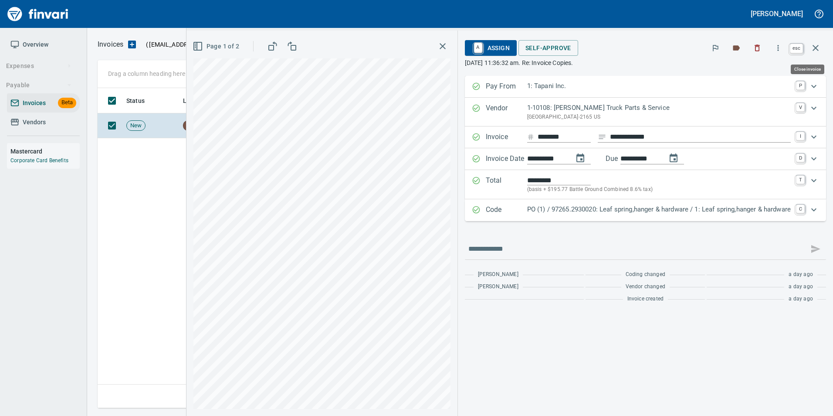
click at [817, 51] on icon "button" at bounding box center [816, 48] width 10 height 10
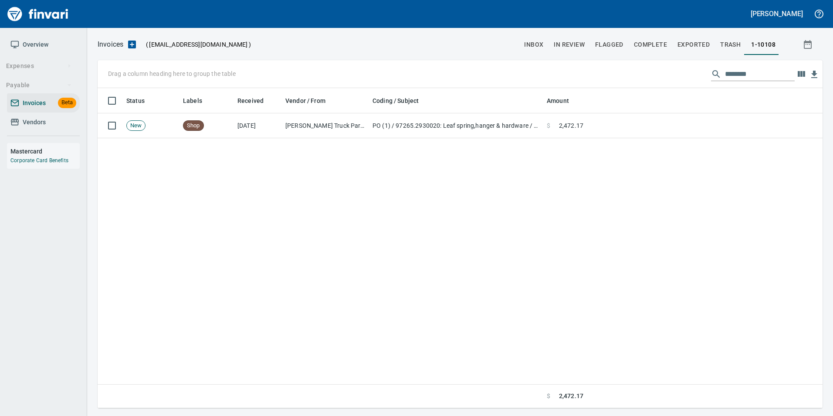
scroll to position [313, 718]
click at [744, 75] on input "********" at bounding box center [760, 74] width 70 height 14
click at [743, 73] on input "********" at bounding box center [760, 74] width 70 height 14
type input "*******"
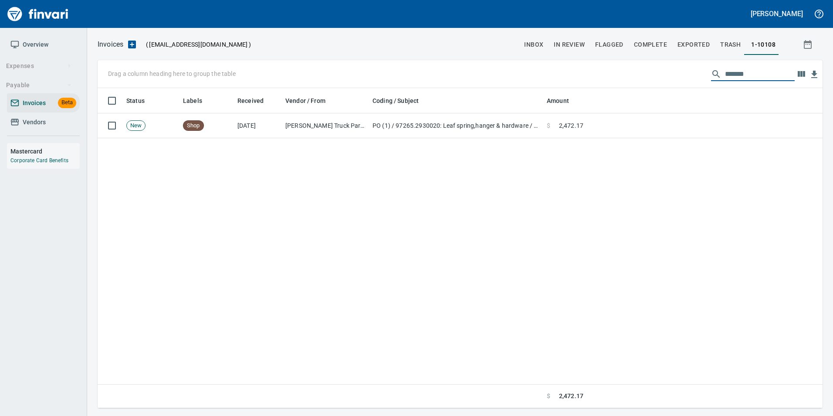
scroll to position [313, 719]
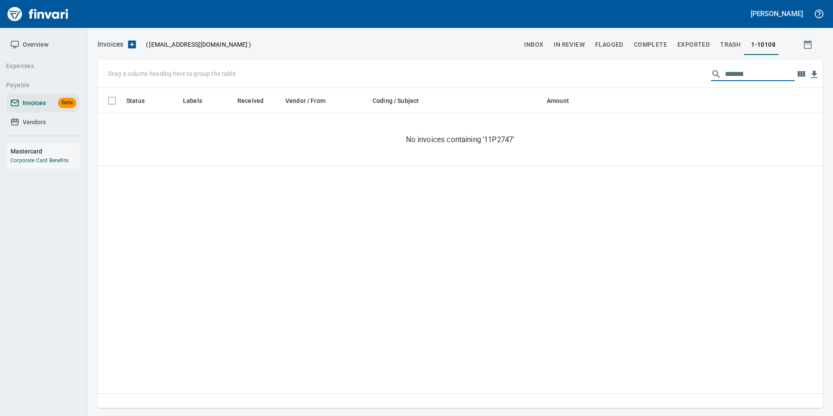
click at [733, 75] on input "*******" at bounding box center [760, 74] width 70 height 14
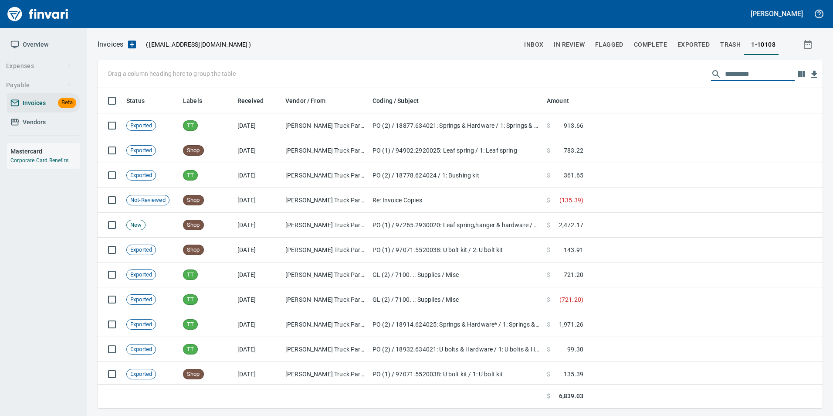
scroll to position [313, 712]
click at [26, 120] on span "Vendors" at bounding box center [34, 122] width 23 height 11
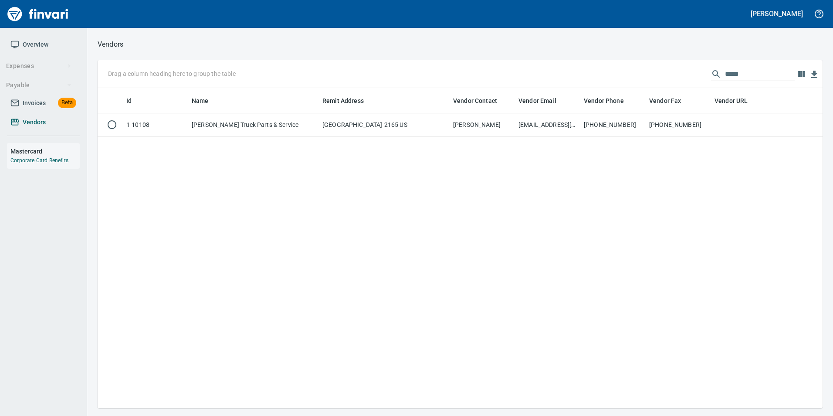
scroll to position [313, 719]
click at [725, 75] on input "*****" at bounding box center [760, 74] width 70 height 14
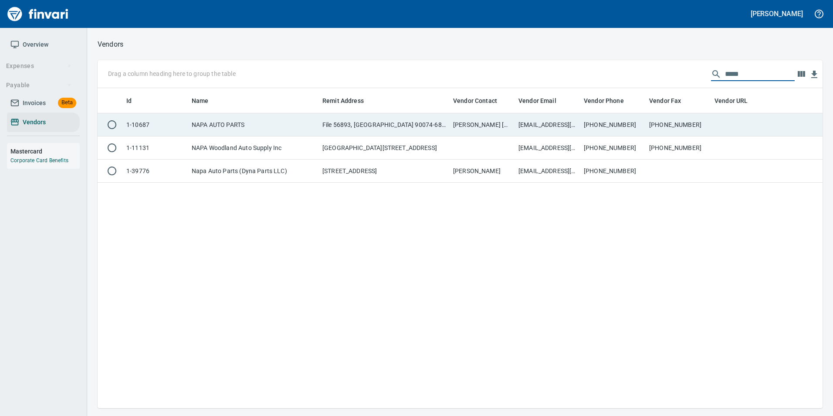
type input "****"
click at [667, 123] on td "360-687-1997" at bounding box center [678, 124] width 65 height 23
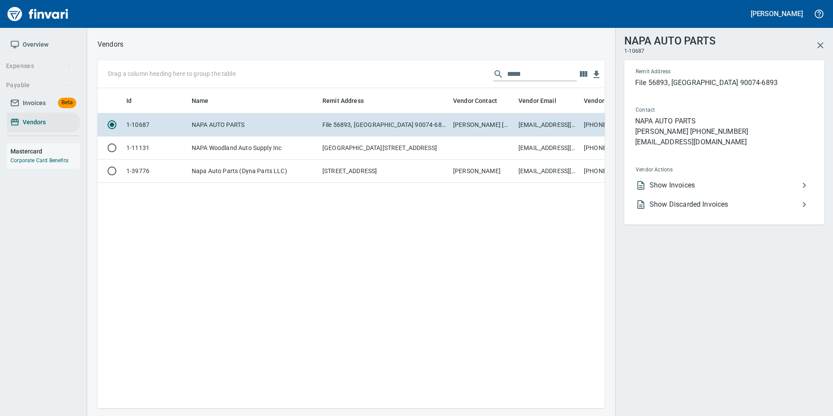
scroll to position [307, 501]
click at [737, 180] on span "Show Invoices" at bounding box center [725, 185] width 150 height 10
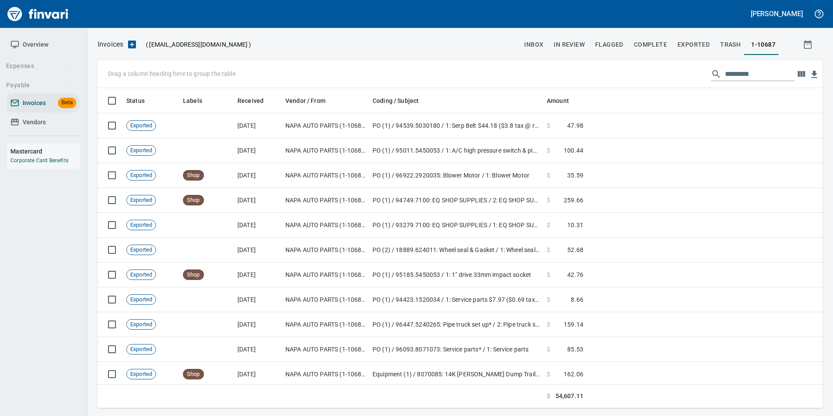
scroll to position [313, 712]
click at [738, 78] on input "text" at bounding box center [760, 74] width 70 height 14
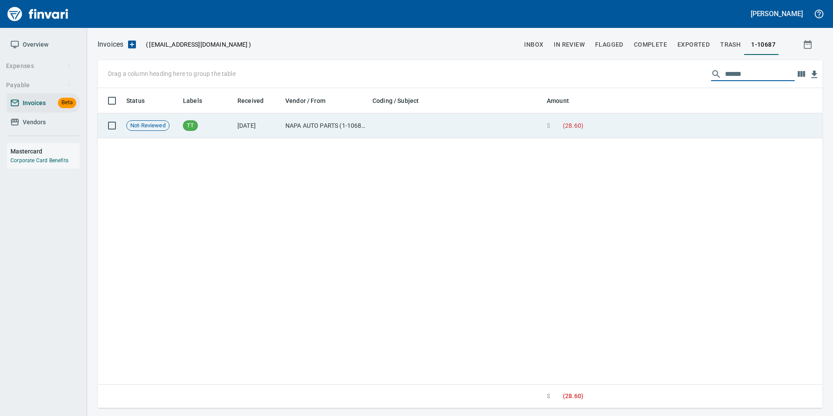
type input "******"
click at [684, 126] on td at bounding box center [705, 125] width 236 height 25
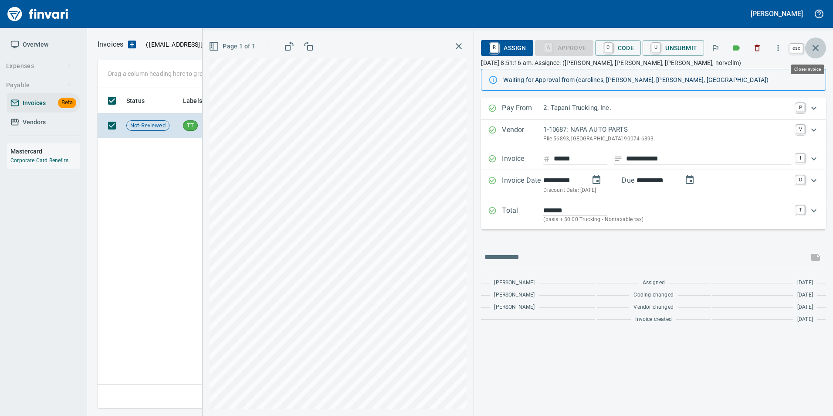
click at [817, 49] on icon "button" at bounding box center [816, 48] width 6 height 6
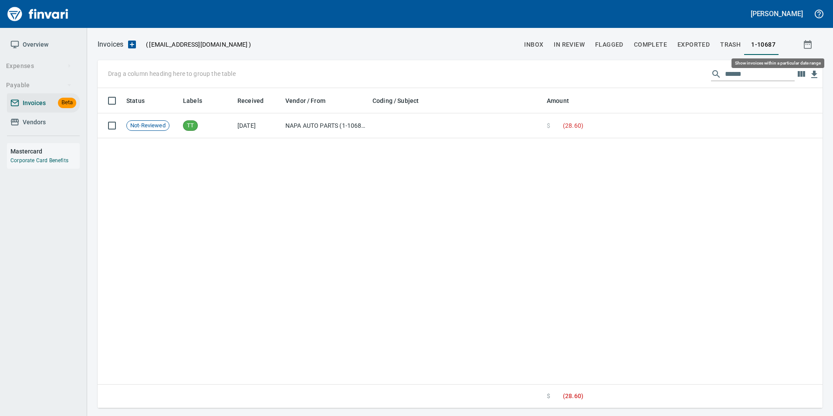
scroll to position [313, 719]
click at [762, 71] on input "******" at bounding box center [760, 74] width 70 height 14
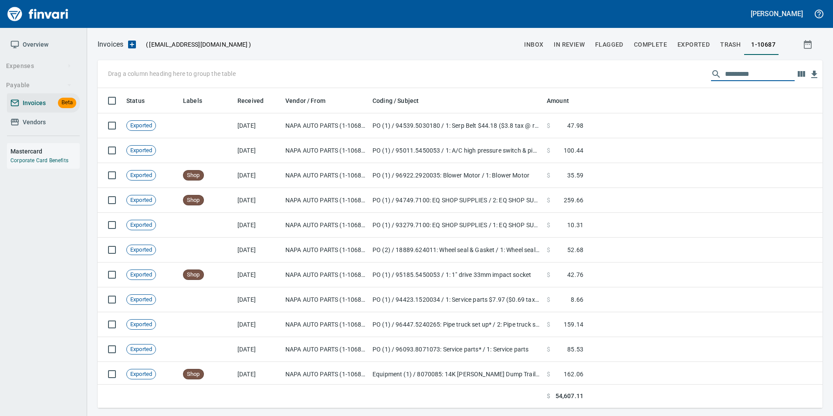
scroll to position [313, 712]
click at [52, 126] on span "Vendors" at bounding box center [43, 122] width 66 height 11
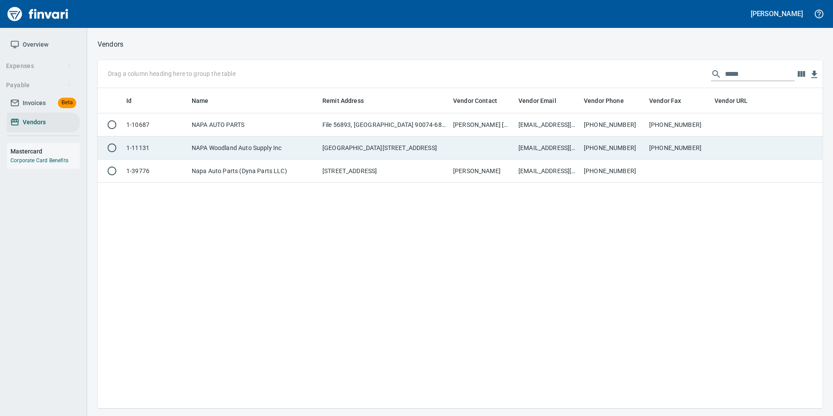
scroll to position [313, 719]
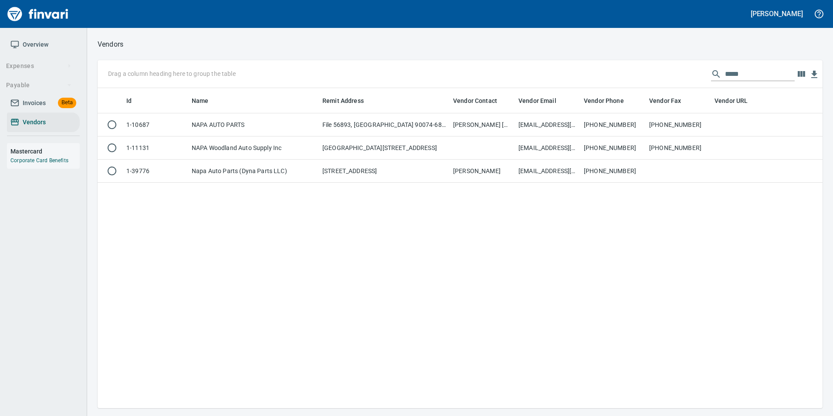
click at [744, 73] on input "****" at bounding box center [760, 74] width 70 height 14
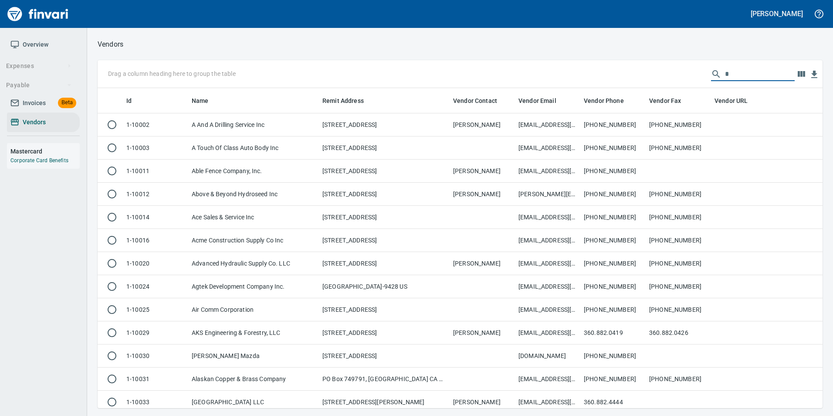
scroll to position [313, 712]
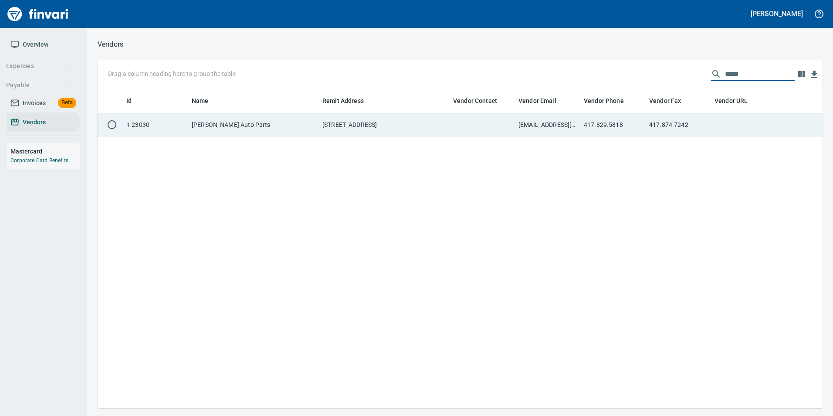
type input "*****"
click at [637, 121] on td "417.829.5818" at bounding box center [613, 124] width 65 height 23
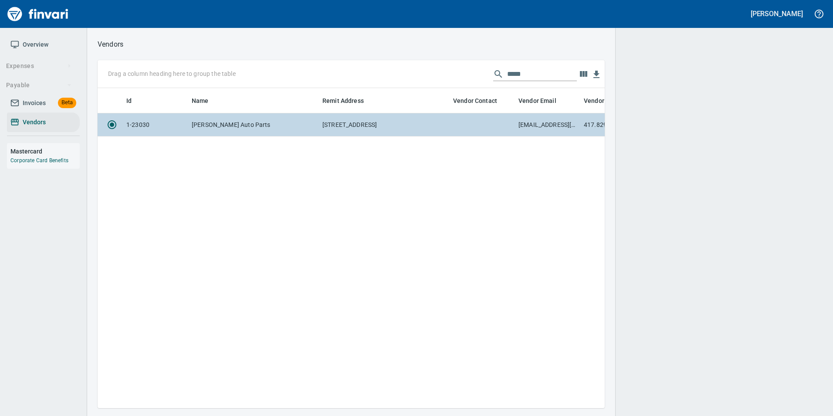
scroll to position [307, 501]
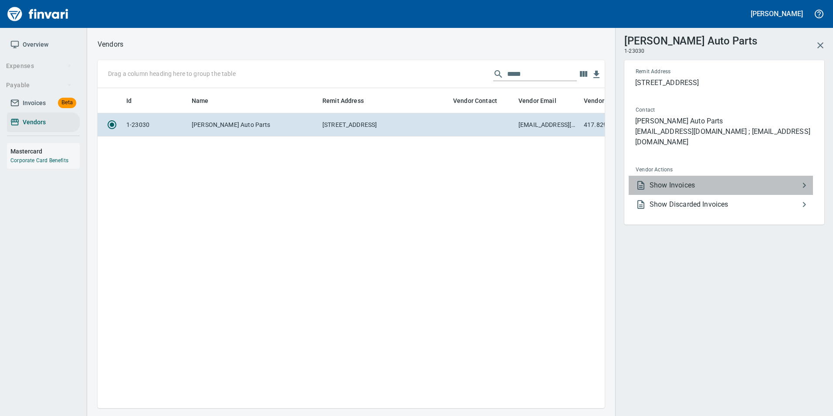
click at [681, 180] on span "Show Invoices" at bounding box center [725, 185] width 150 height 10
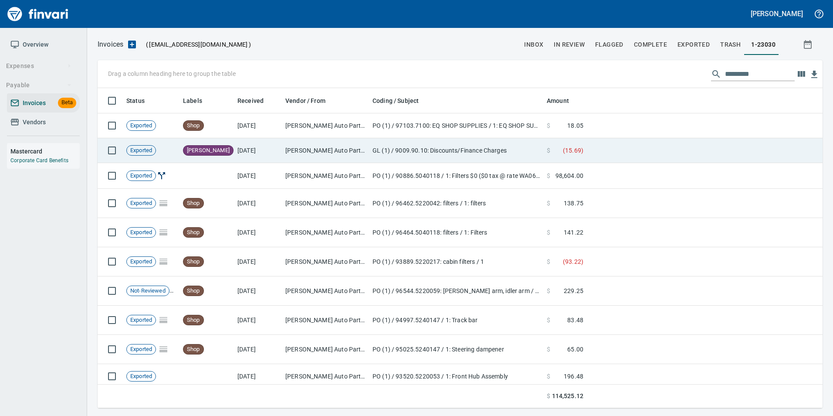
scroll to position [313, 712]
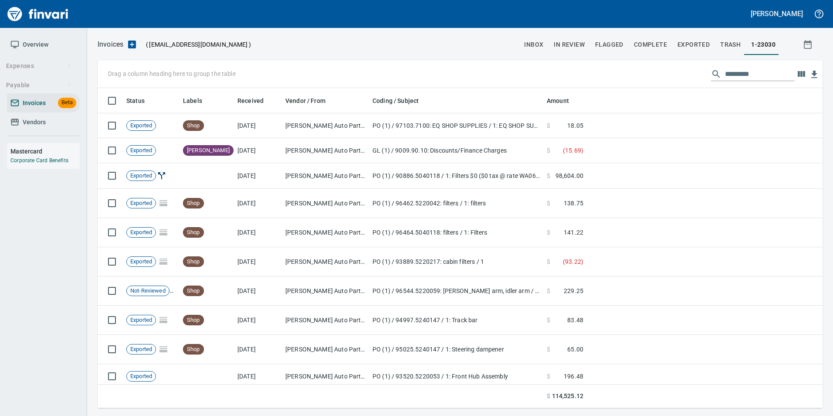
click at [729, 70] on input "text" at bounding box center [760, 74] width 70 height 14
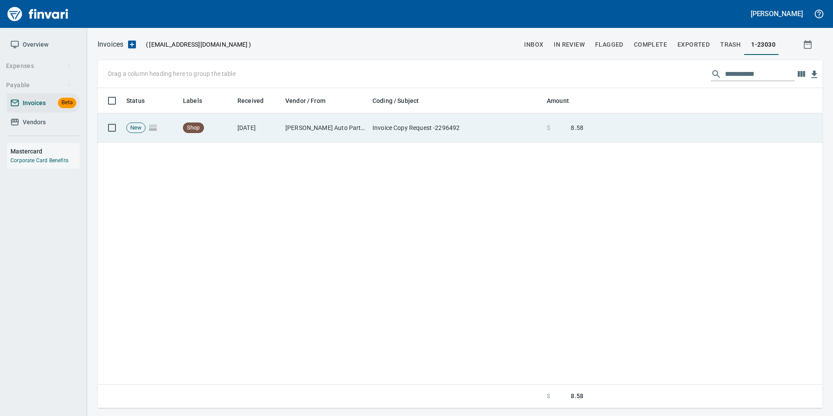
click at [642, 129] on td at bounding box center [705, 127] width 236 height 29
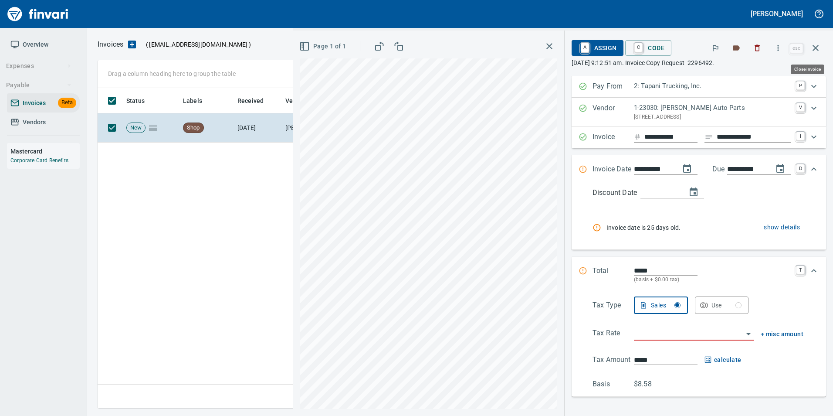
click at [822, 53] on button "button" at bounding box center [815, 47] width 21 height 21
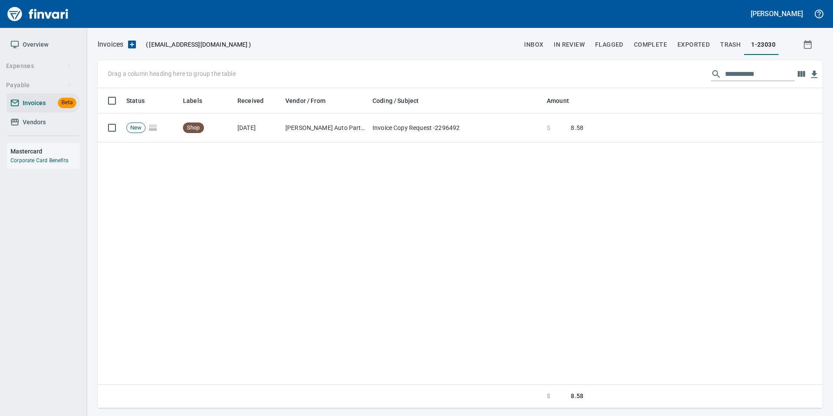
scroll to position [313, 718]
click at [762, 79] on input "**********" at bounding box center [760, 74] width 70 height 14
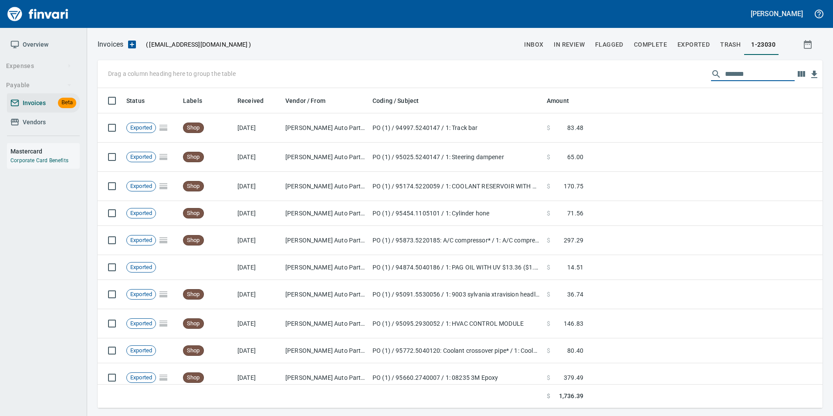
scroll to position [313, 712]
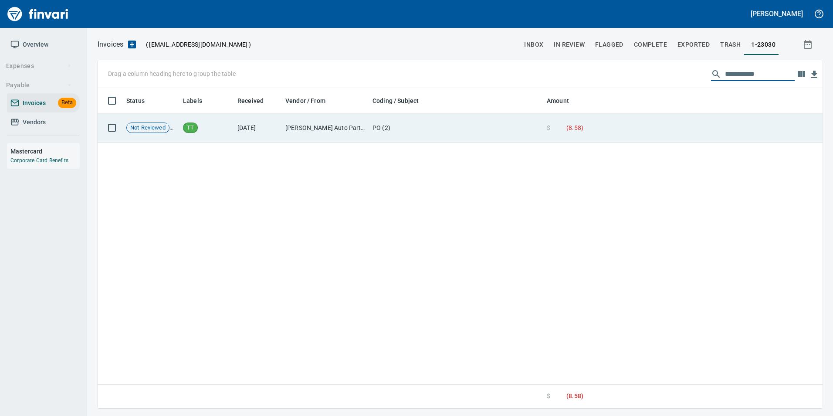
click at [708, 132] on td at bounding box center [705, 127] width 236 height 29
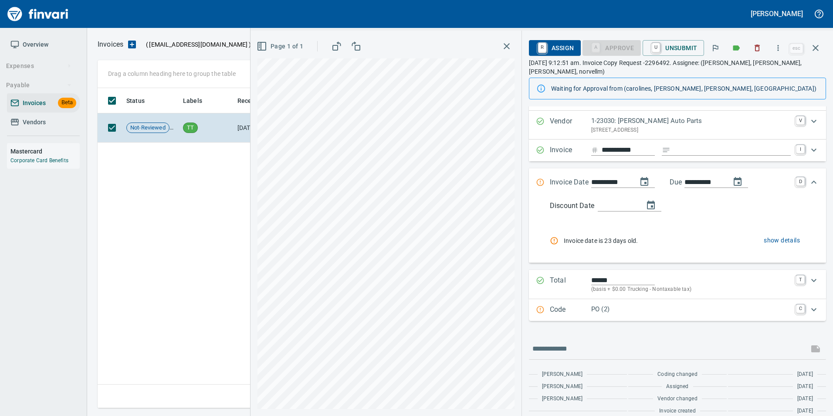
scroll to position [27, 0]
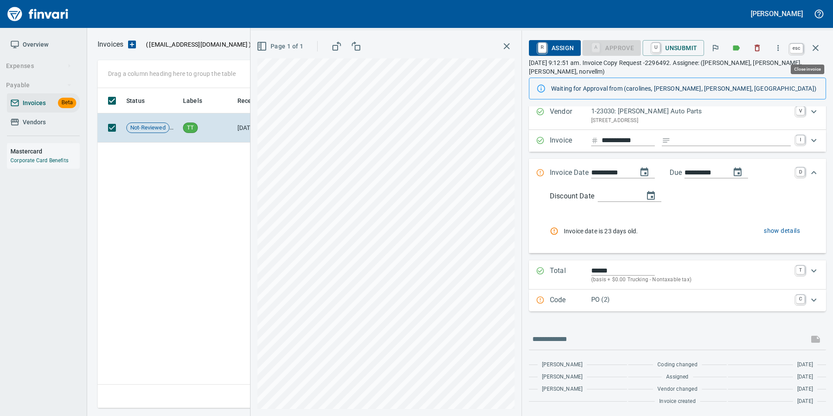
click at [815, 48] on icon "button" at bounding box center [816, 48] width 10 height 10
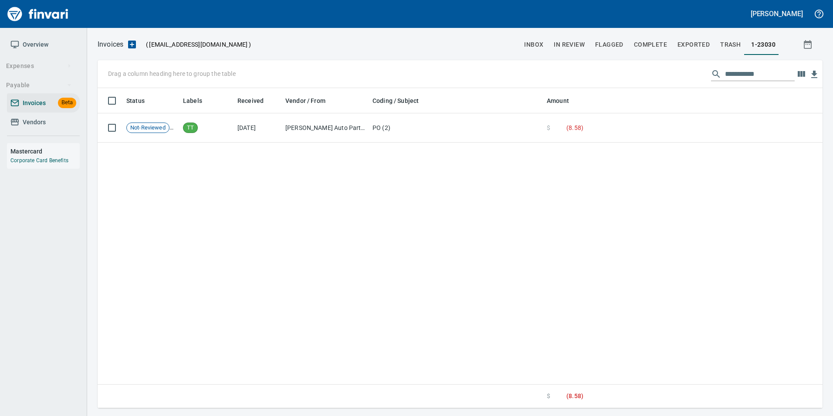
scroll to position [313, 718]
click at [772, 76] on input "**********" at bounding box center [760, 74] width 70 height 14
type input "*"
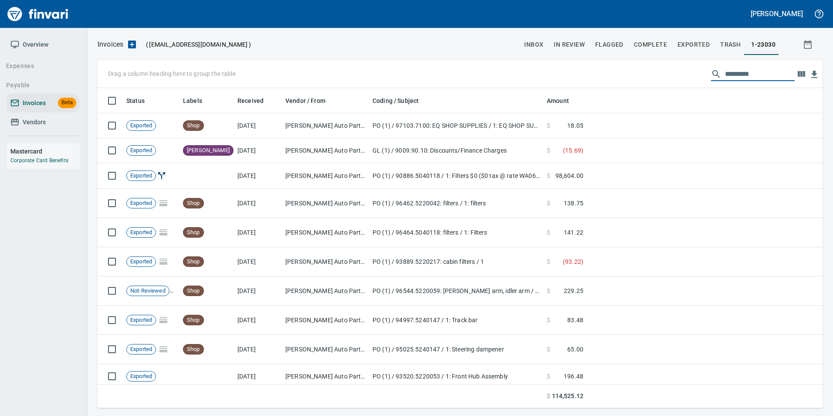
scroll to position [313, 712]
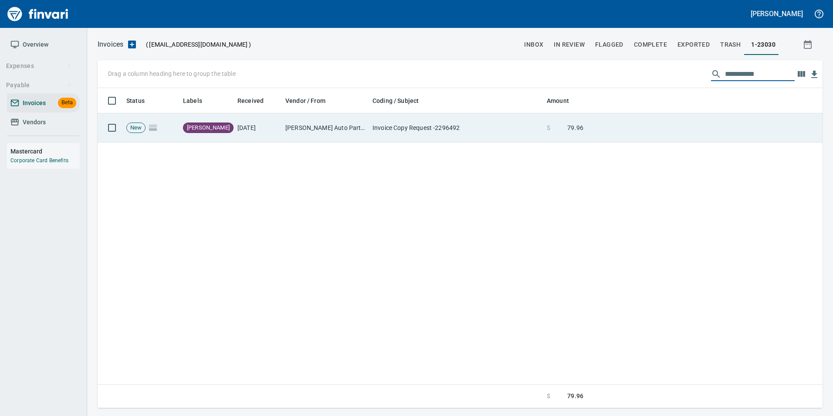
type input "**********"
click at [689, 124] on td at bounding box center [705, 127] width 236 height 29
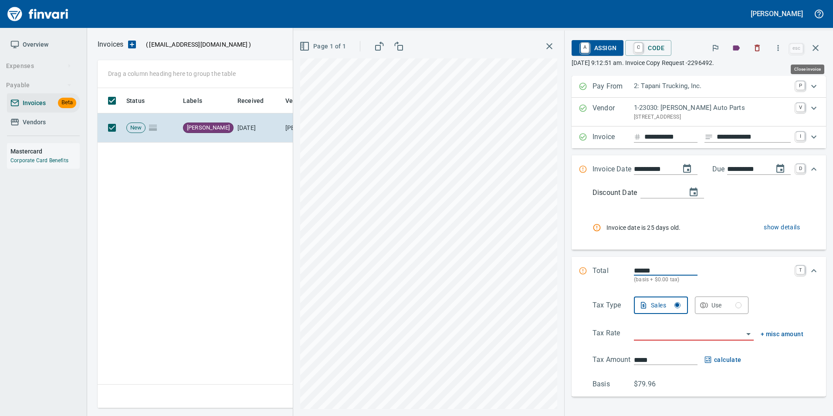
click at [814, 50] on icon "button" at bounding box center [816, 48] width 10 height 10
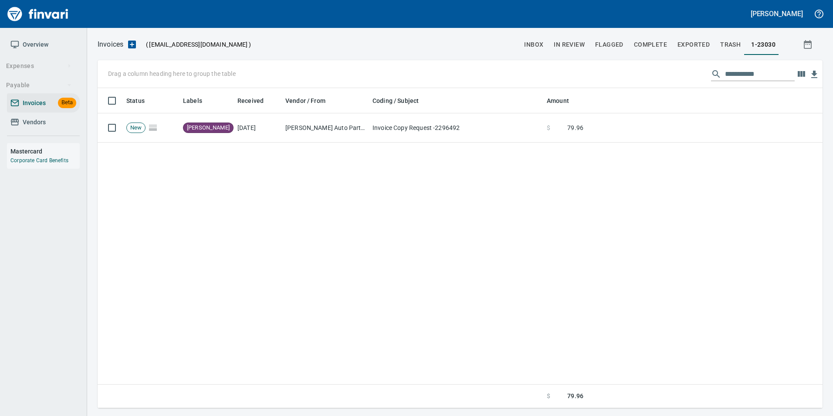
scroll to position [313, 718]
click at [748, 71] on input "**********" at bounding box center [760, 74] width 70 height 14
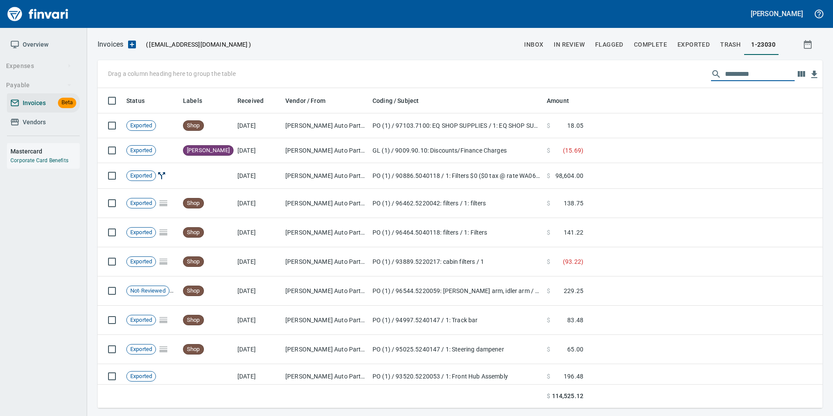
scroll to position [313, 712]
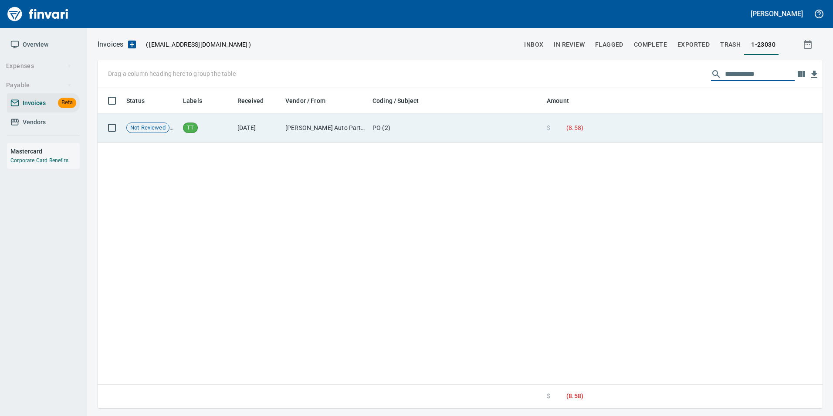
click at [642, 127] on td at bounding box center [705, 127] width 236 height 29
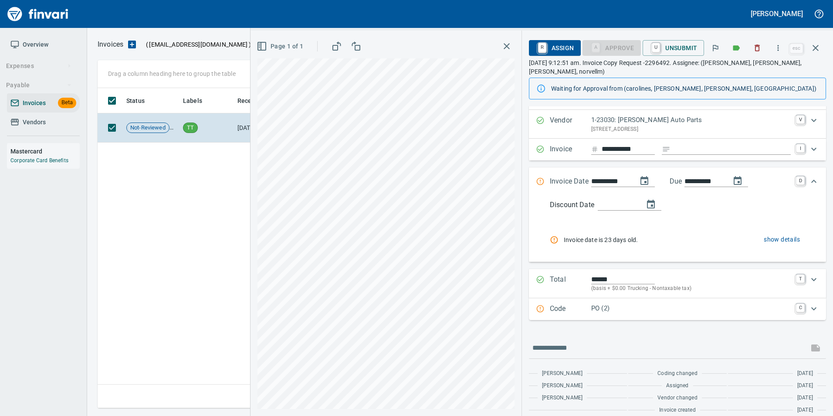
scroll to position [27, 0]
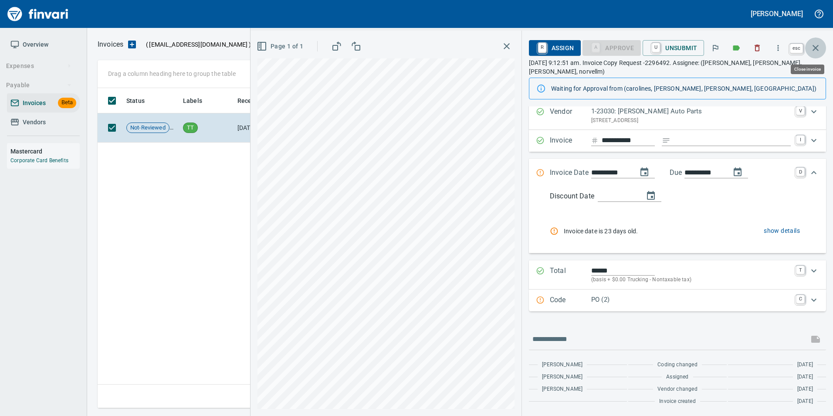
click at [817, 50] on icon "button" at bounding box center [816, 48] width 10 height 10
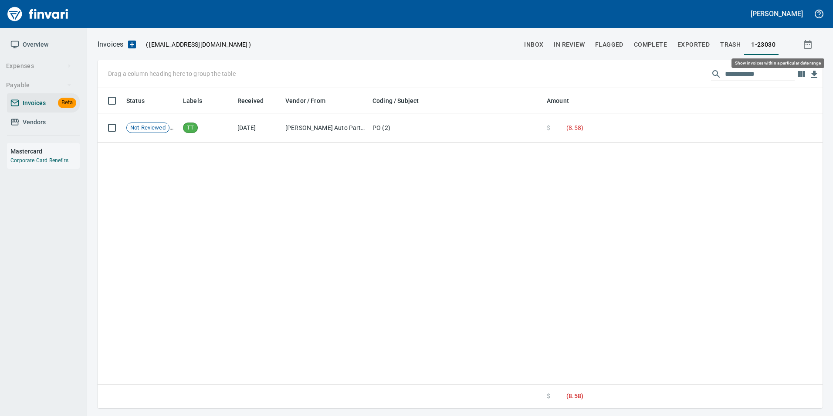
scroll to position [313, 719]
click at [741, 74] on input "**********" at bounding box center [760, 74] width 70 height 14
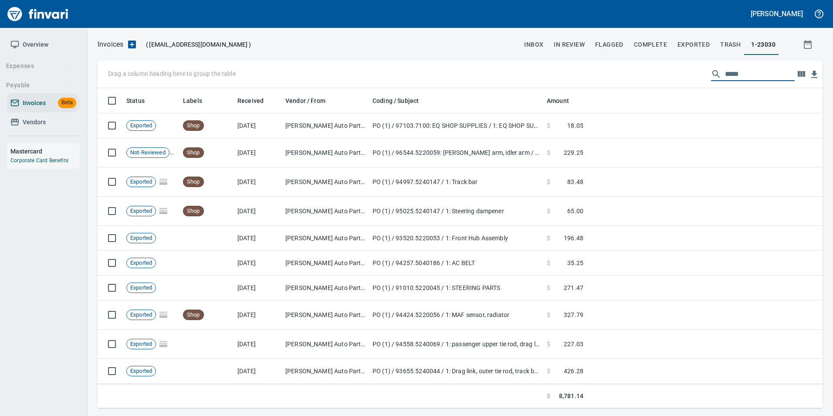
scroll to position [313, 712]
type input "*"
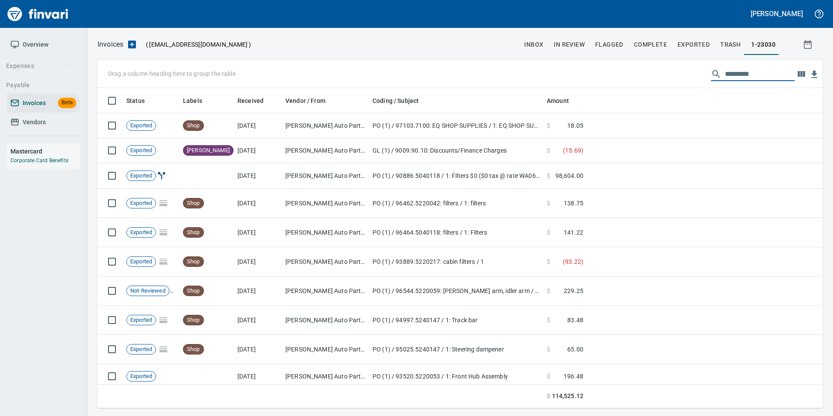
click at [40, 126] on span "Vendors" at bounding box center [34, 122] width 23 height 11
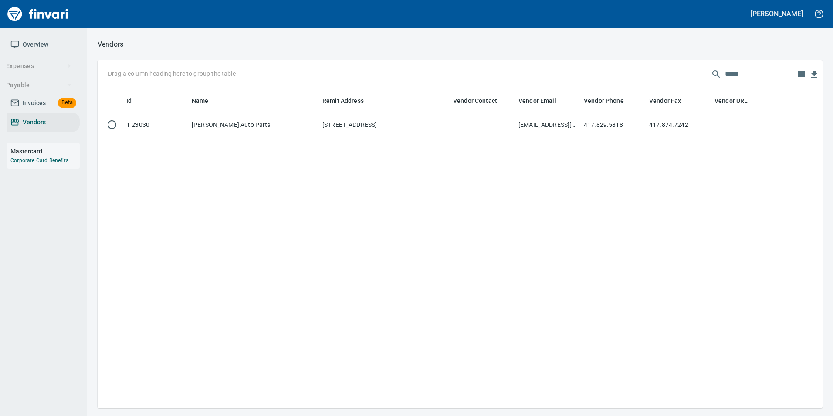
scroll to position [313, 719]
click at [753, 75] on input "*****" at bounding box center [760, 74] width 70 height 14
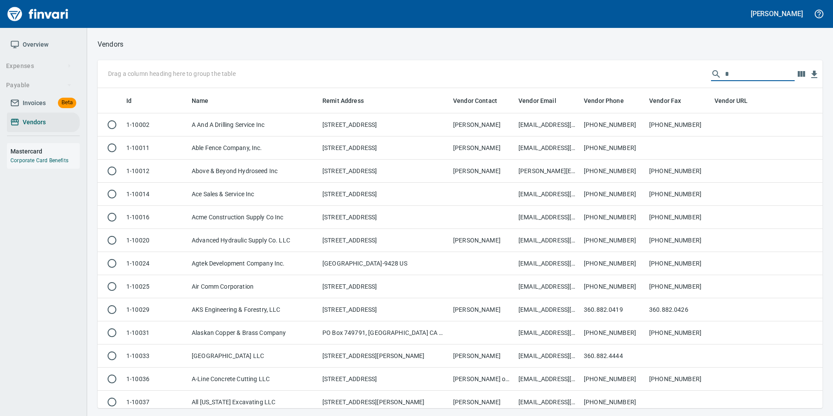
scroll to position [313, 712]
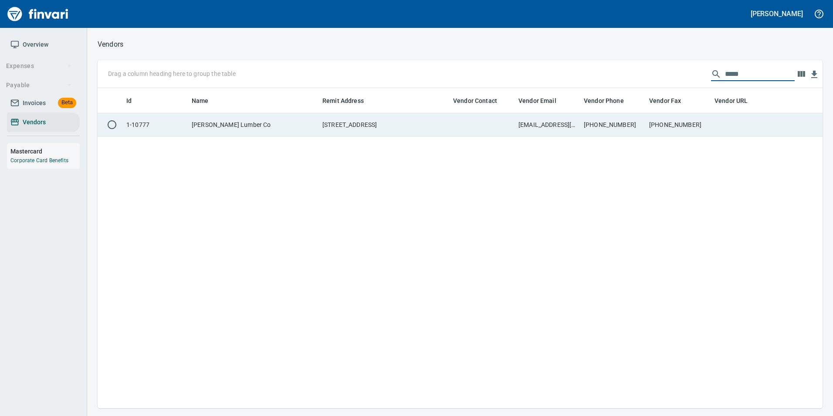
type input "****"
click at [710, 118] on td "360-696-9118" at bounding box center [678, 124] width 65 height 23
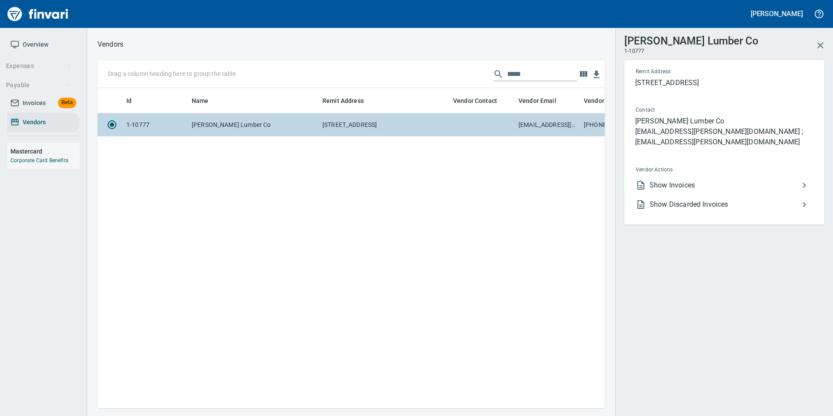
scroll to position [307, 501]
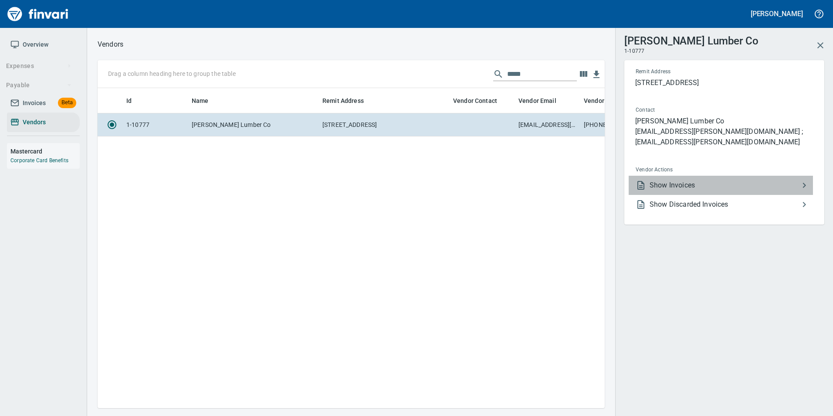
click at [685, 180] on span "Show Invoices" at bounding box center [725, 185] width 150 height 10
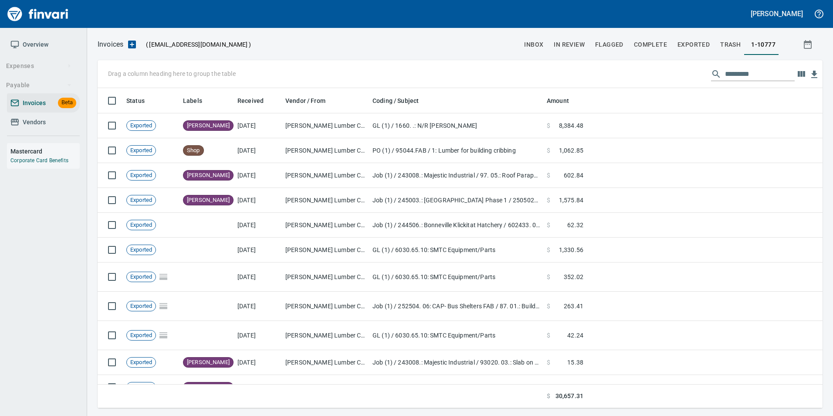
scroll to position [313, 712]
click at [735, 74] on input "text" at bounding box center [760, 74] width 70 height 14
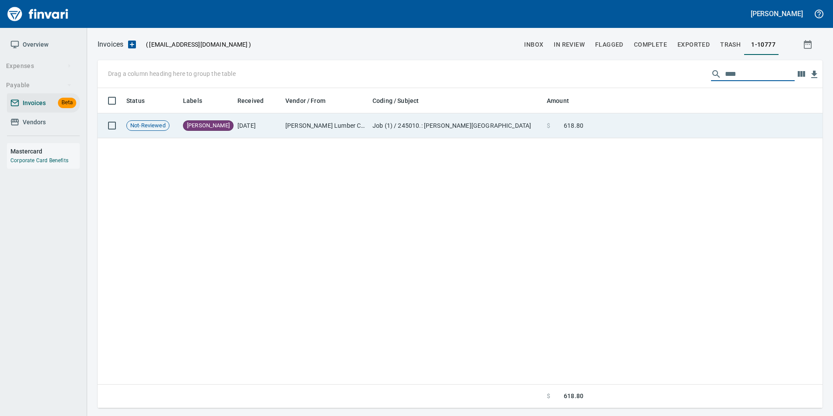
click at [699, 121] on td at bounding box center [705, 125] width 236 height 25
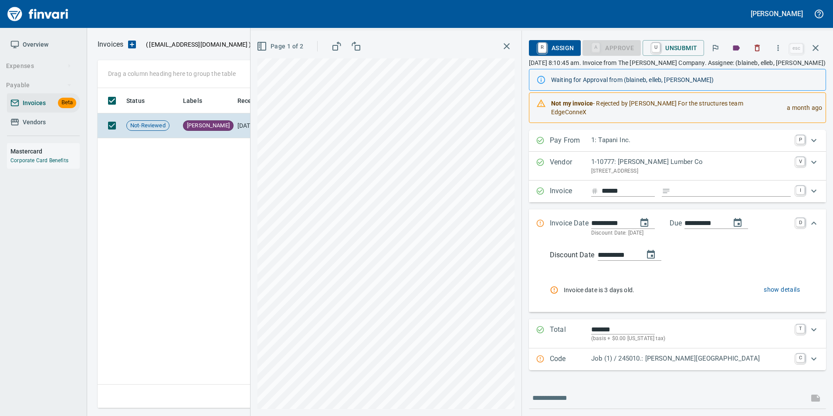
click at [815, 48] on icon "button" at bounding box center [816, 48] width 10 height 10
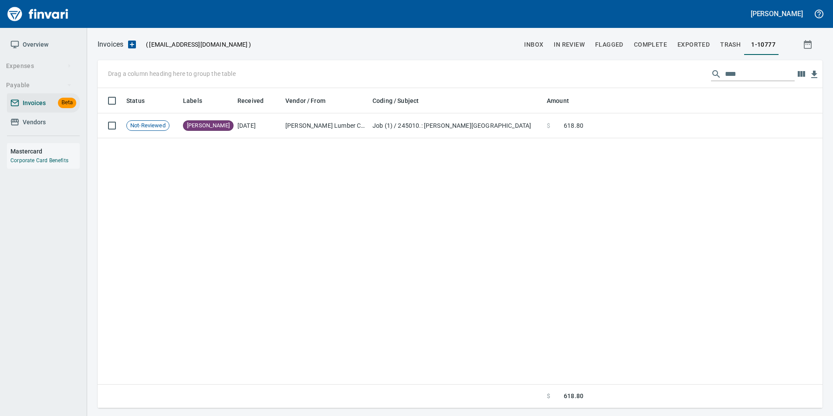
scroll to position [313, 718]
click at [733, 73] on input "****" at bounding box center [760, 74] width 70 height 14
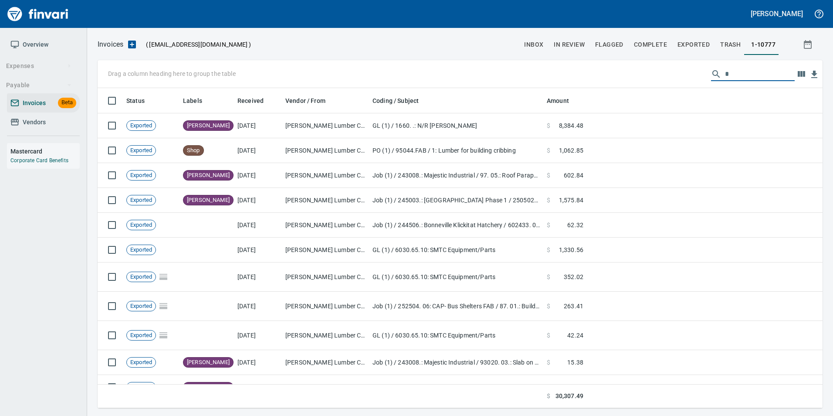
scroll to position [313, 712]
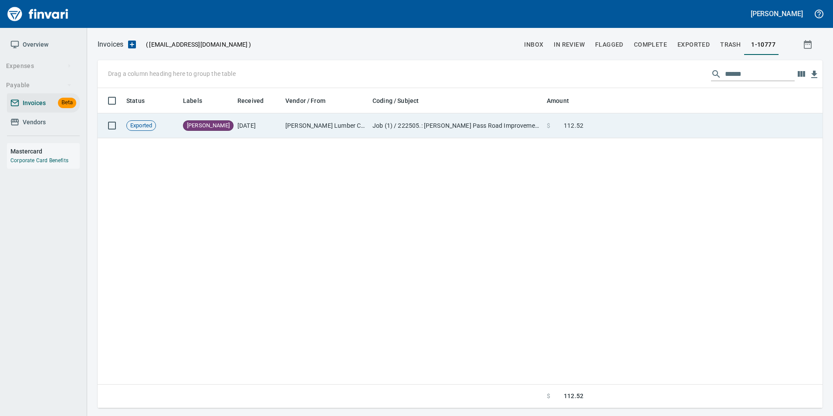
click at [691, 132] on td at bounding box center [705, 125] width 236 height 25
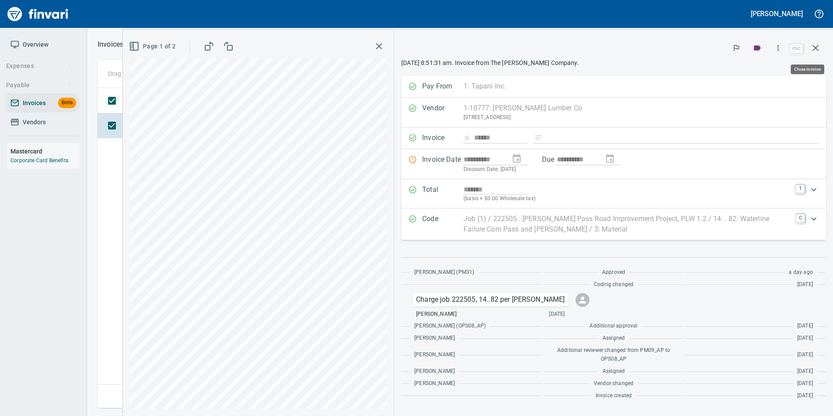
click at [811, 54] on button "button" at bounding box center [815, 47] width 21 height 21
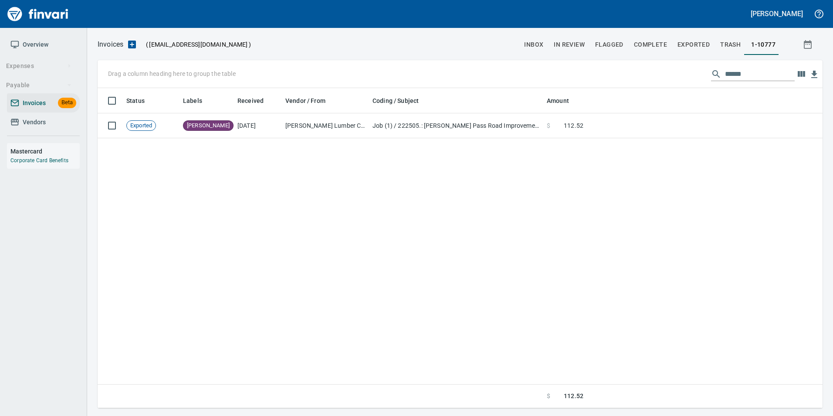
scroll to position [313, 718]
click at [735, 73] on input "******" at bounding box center [760, 74] width 70 height 14
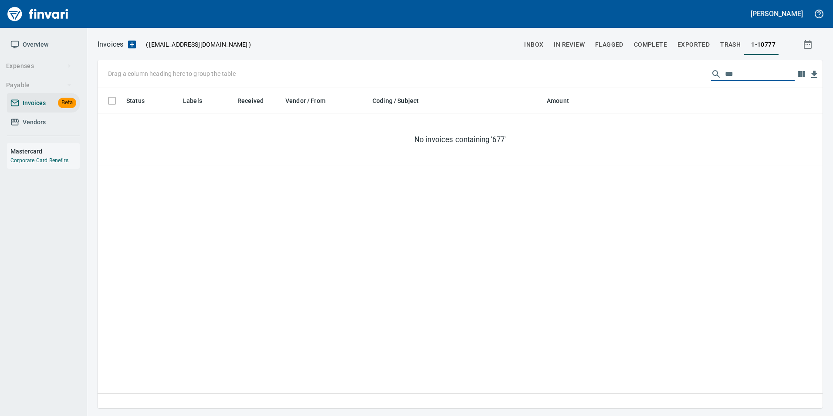
scroll to position [313, 712]
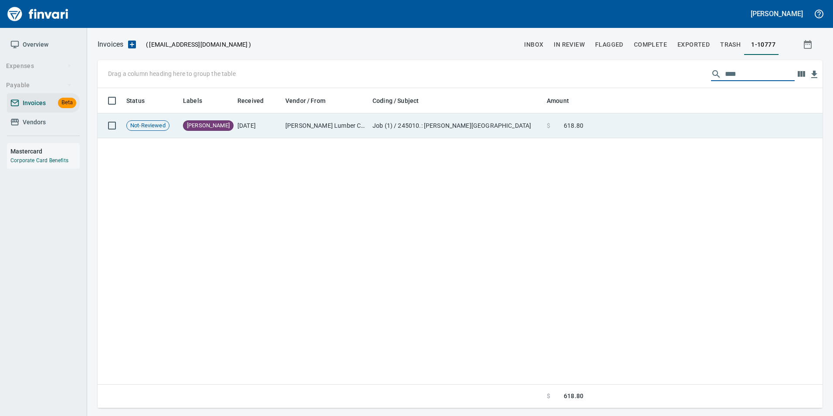
type input "****"
click at [726, 122] on td at bounding box center [705, 125] width 236 height 25
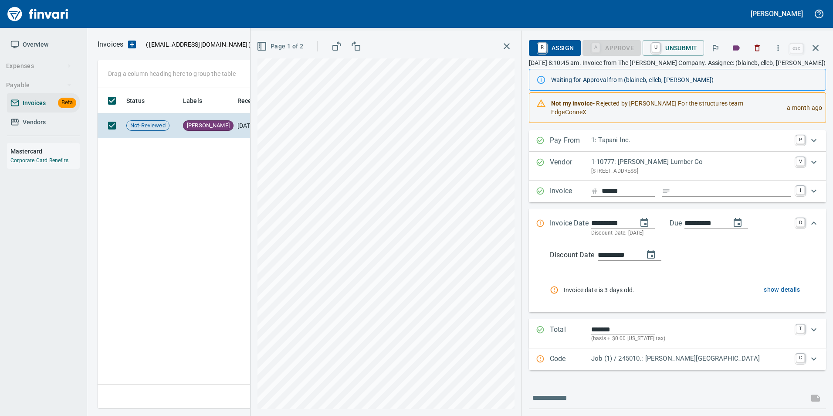
scroll to position [313, 712]
click at [817, 48] on icon "button" at bounding box center [816, 48] width 10 height 10
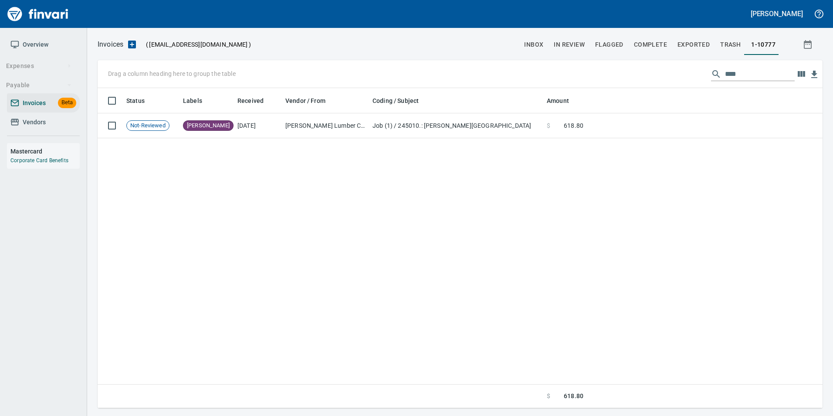
scroll to position [313, 719]
click at [778, 75] on input "****" at bounding box center [760, 74] width 70 height 14
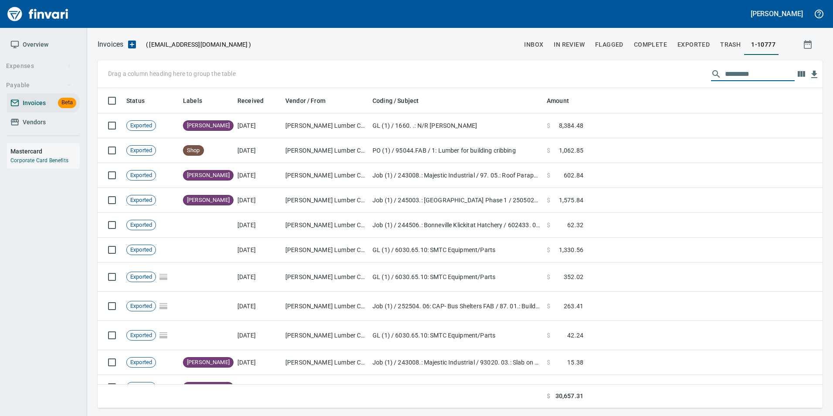
click at [523, 47] on button "inbox" at bounding box center [534, 44] width 30 height 21
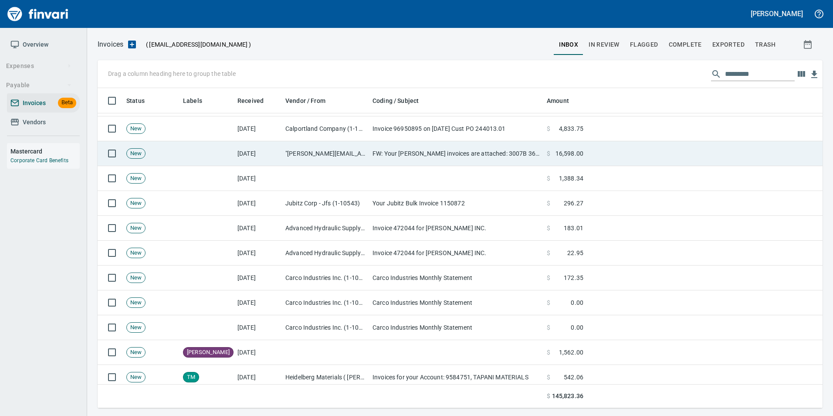
scroll to position [567, 0]
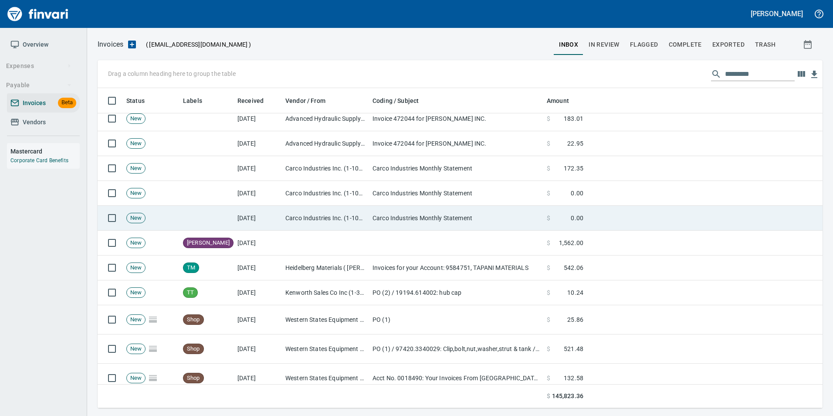
click at [299, 212] on td "Carco Industries Inc. (1-10141)" at bounding box center [325, 218] width 87 height 25
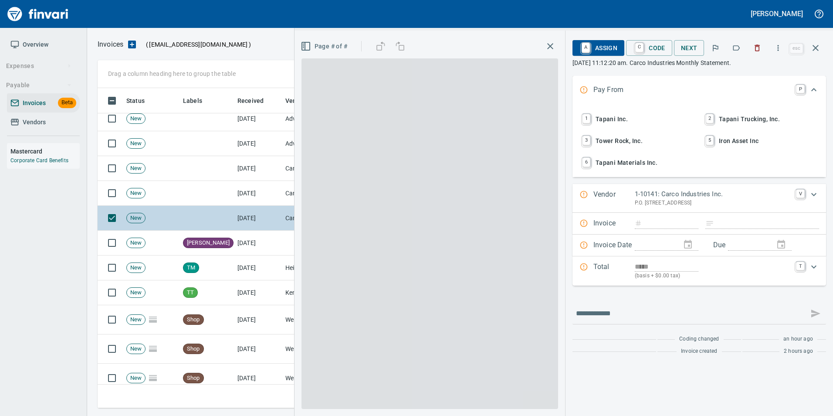
scroll to position [313, 712]
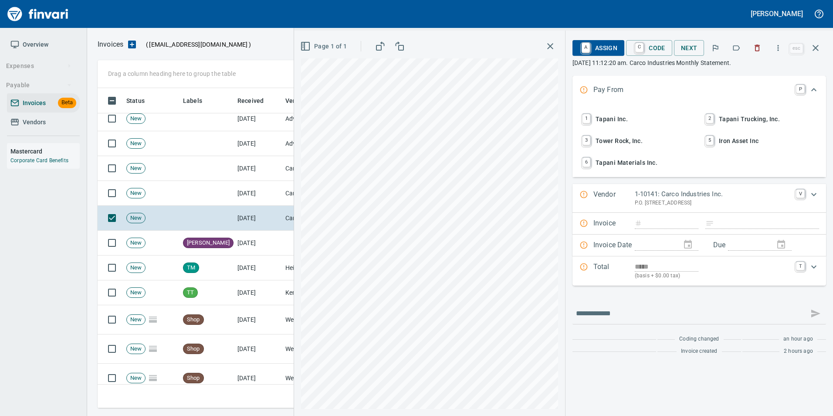
drag, startPoint x: 761, startPoint y: 52, endPoint x: 716, endPoint y: 75, distance: 50.3
click at [761, 51] on icon "button" at bounding box center [757, 48] width 9 height 9
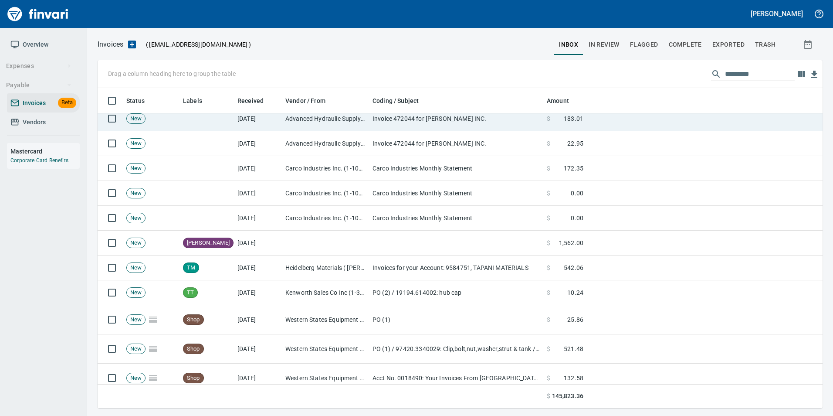
scroll to position [313, 712]
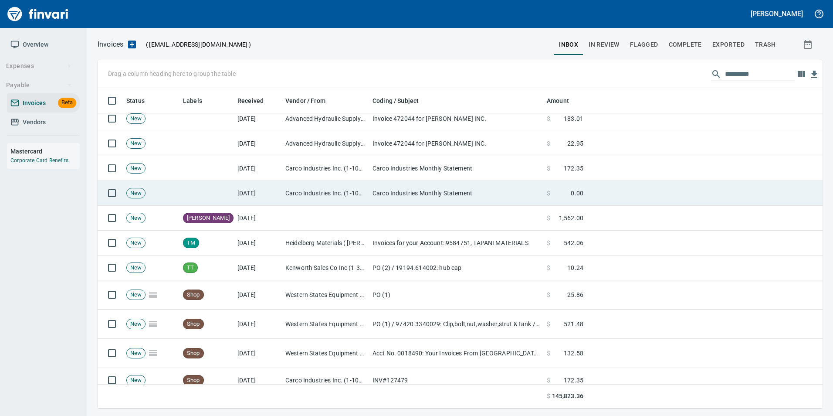
click at [426, 183] on td "Carco Industries Monthly Statement" at bounding box center [456, 193] width 174 height 25
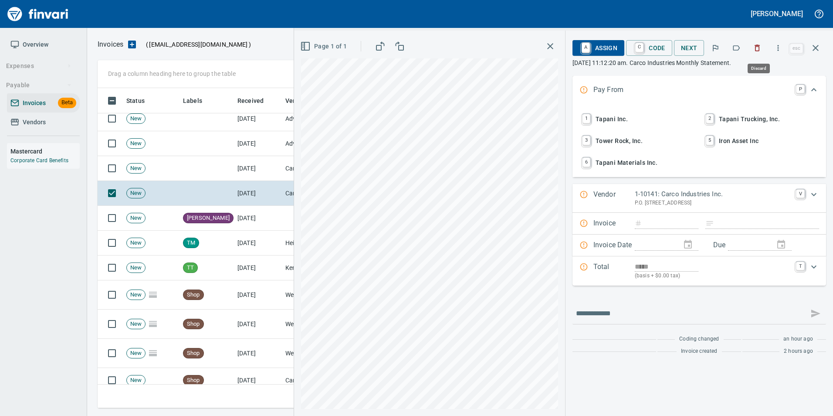
drag, startPoint x: 760, startPoint y: 51, endPoint x: 742, endPoint y: 63, distance: 21.6
click at [760, 50] on icon "button" at bounding box center [757, 48] width 5 height 7
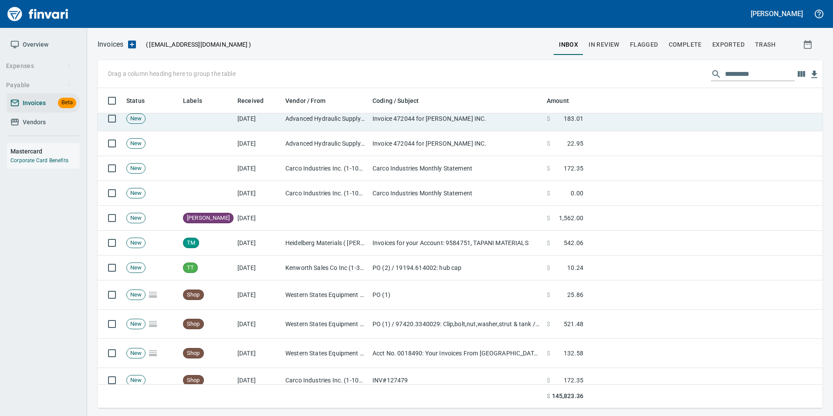
scroll to position [313, 712]
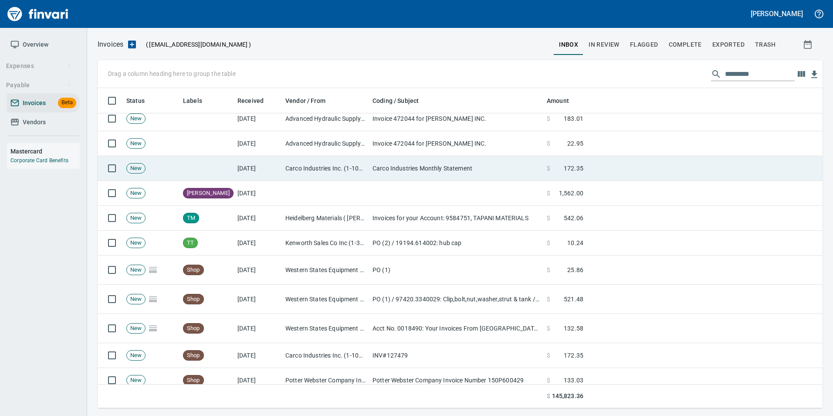
click at [368, 159] on td "Carco Industries Inc. (1-10141)" at bounding box center [325, 168] width 87 height 25
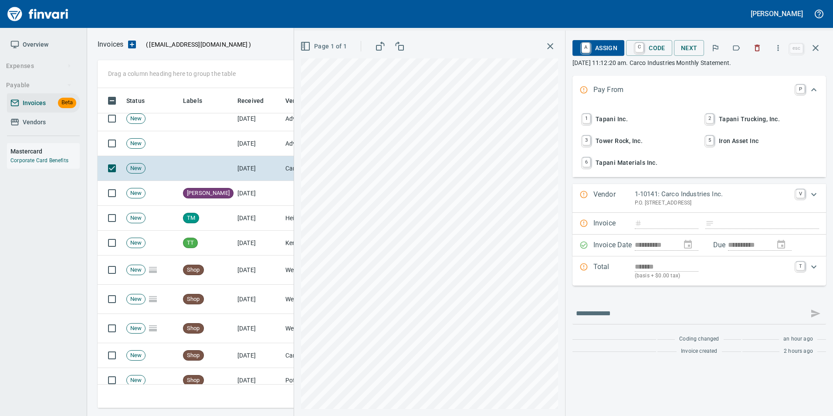
scroll to position [313, 712]
click at [739, 46] on icon "button" at bounding box center [736, 48] width 9 height 9
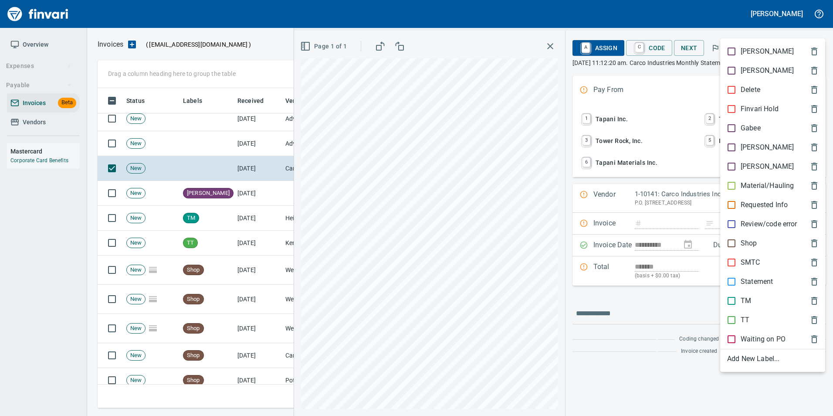
click at [749, 277] on p "Statement" at bounding box center [757, 281] width 32 height 10
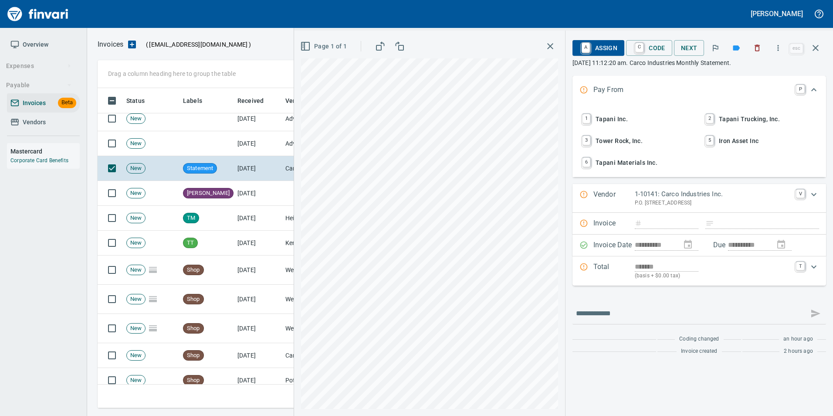
click at [820, 48] on icon "button" at bounding box center [816, 48] width 10 height 10
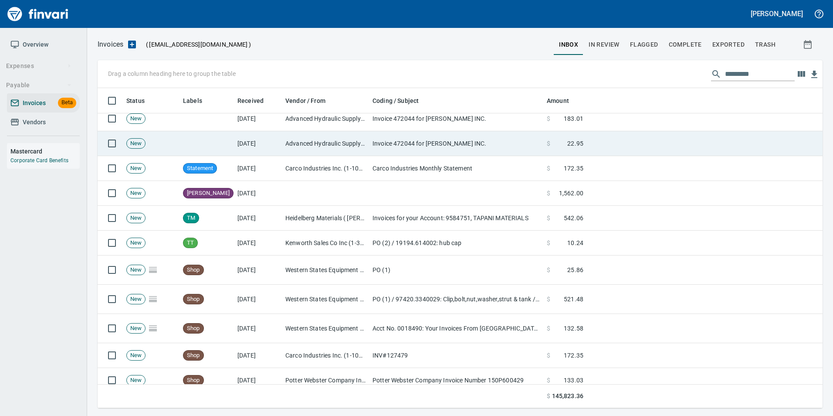
click at [321, 135] on td "Advanced Hydraulic Supply Co. LLC (1-10020)" at bounding box center [325, 143] width 87 height 25
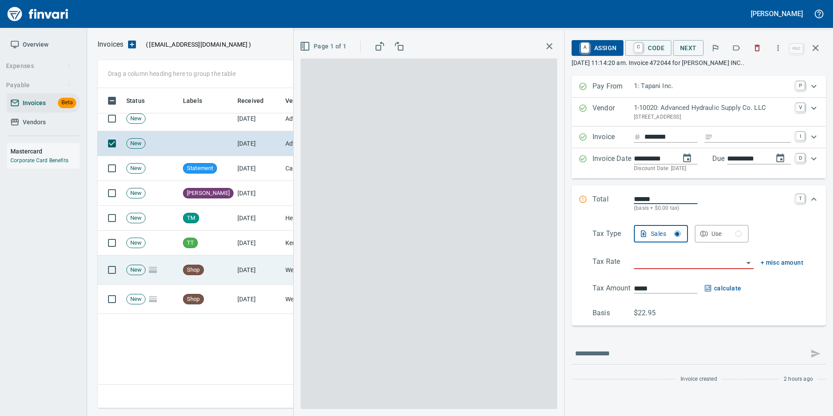
scroll to position [392, 0]
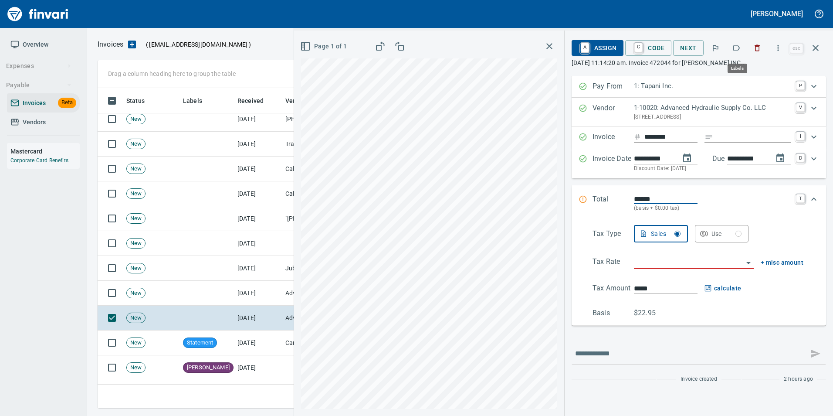
click at [740, 50] on icon "button" at bounding box center [737, 47] width 7 height 5
click at [815, 51] on icon "button" at bounding box center [816, 48] width 10 height 10
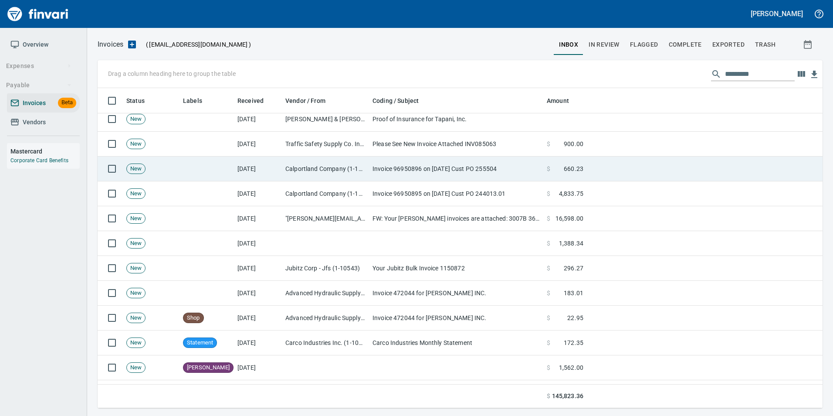
scroll to position [313, 712]
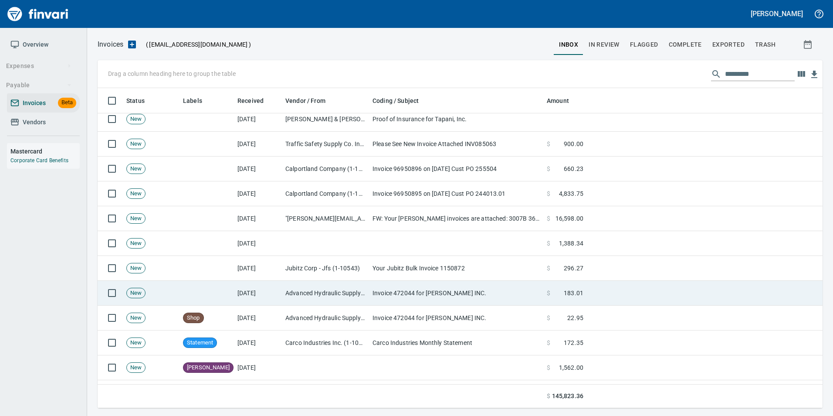
click at [231, 295] on td at bounding box center [207, 293] width 54 height 25
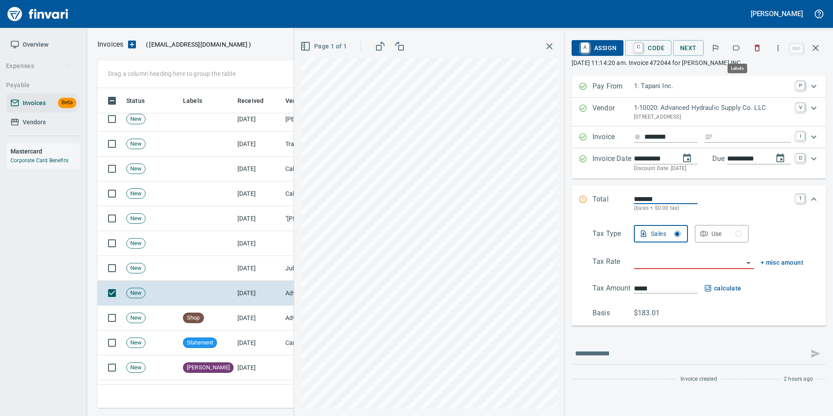
click at [738, 46] on icon "button" at bounding box center [737, 47] width 7 height 5
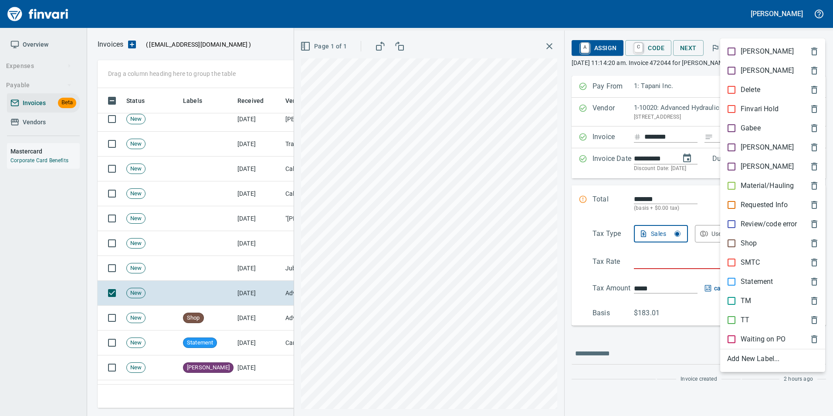
scroll to position [313, 712]
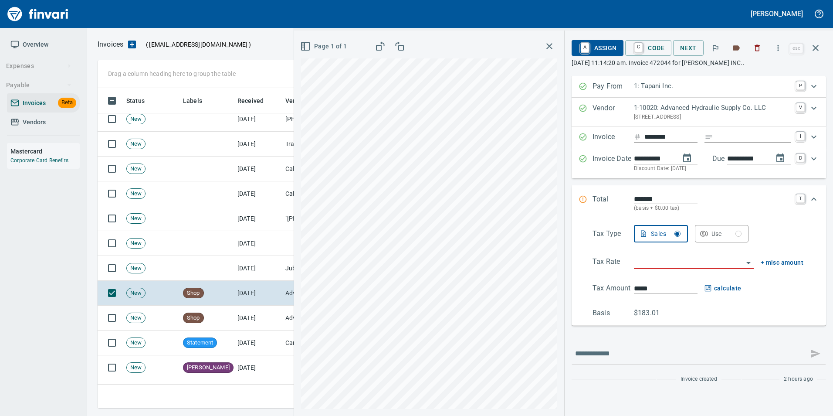
click at [818, 48] on icon "button" at bounding box center [816, 48] width 10 height 10
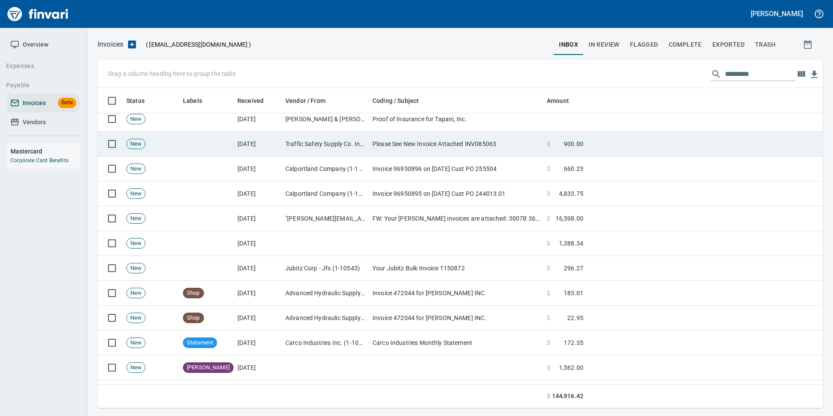
scroll to position [313, 712]
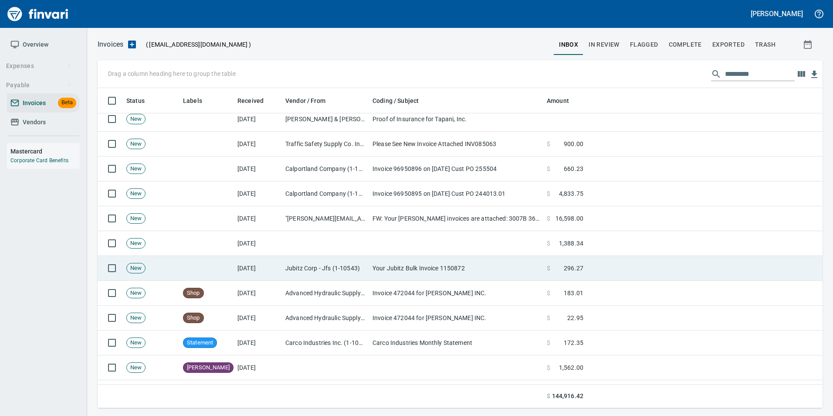
click at [391, 264] on td "Your Jubitz Bulk Invoice 1150872" at bounding box center [456, 268] width 174 height 25
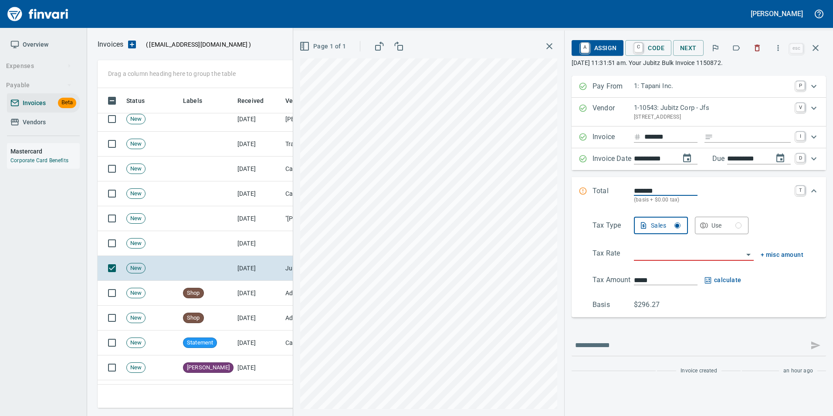
click at [736, 50] on icon "button" at bounding box center [736, 48] width 9 height 9
click at [820, 50] on icon "button" at bounding box center [816, 48] width 10 height 10
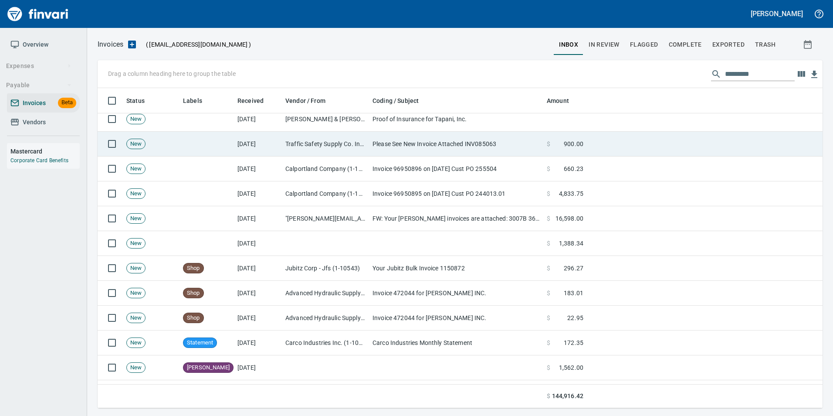
scroll to position [313, 712]
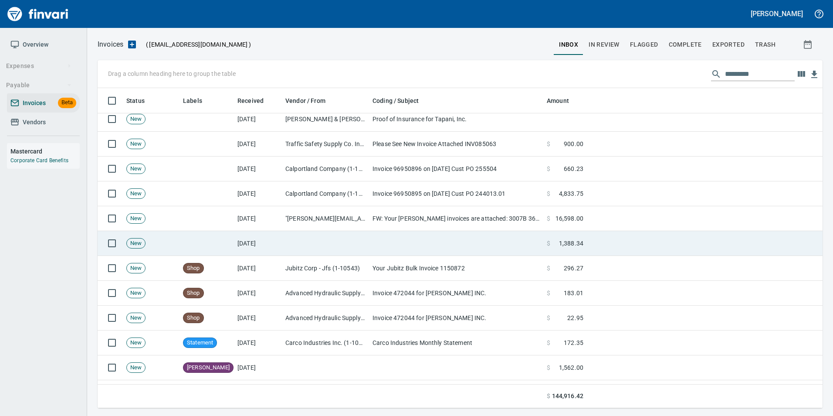
click at [296, 248] on td at bounding box center [325, 243] width 87 height 25
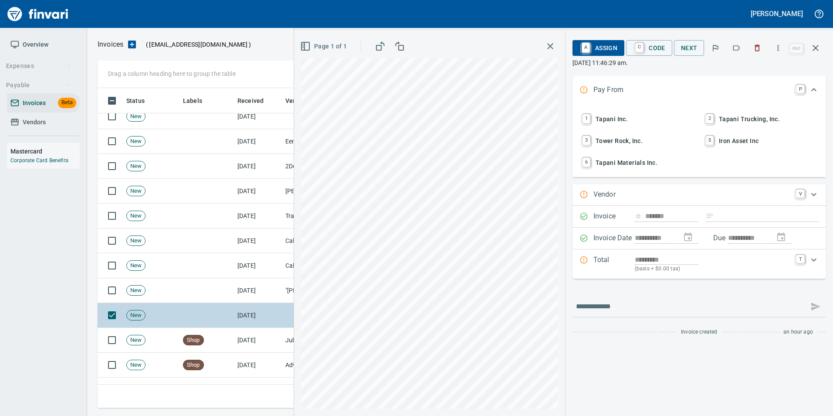
scroll to position [262, 0]
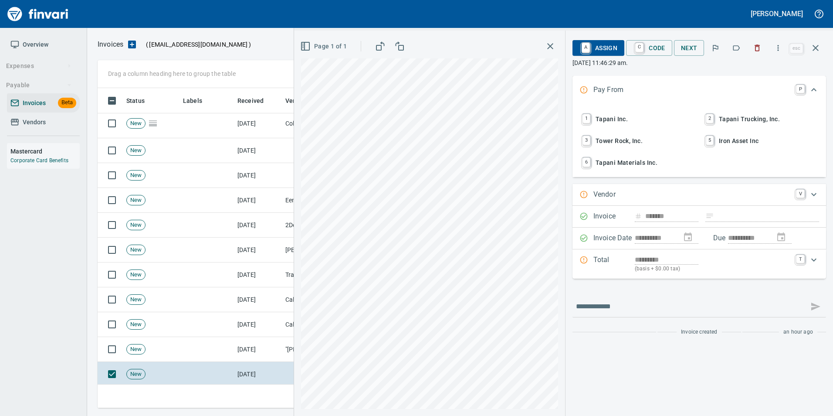
click at [736, 48] on icon "button" at bounding box center [736, 48] width 9 height 9
click at [819, 51] on icon "button" at bounding box center [816, 48] width 10 height 10
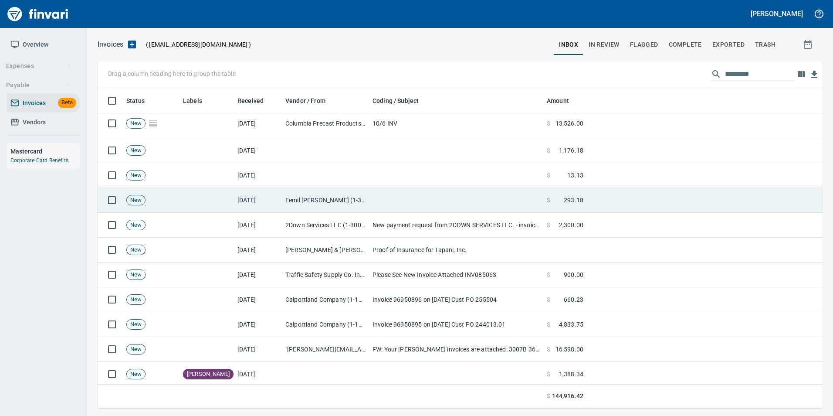
scroll to position [313, 712]
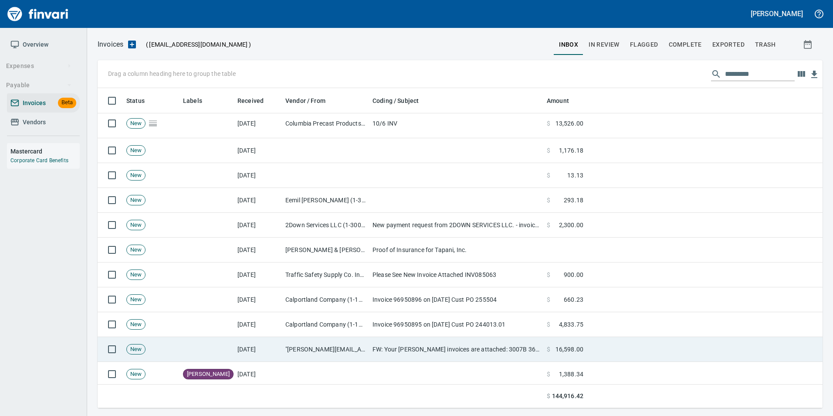
click at [309, 344] on td ""lori.bennett@ferguson.com" <lori.bennett@ferguson.com>" at bounding box center [325, 349] width 87 height 25
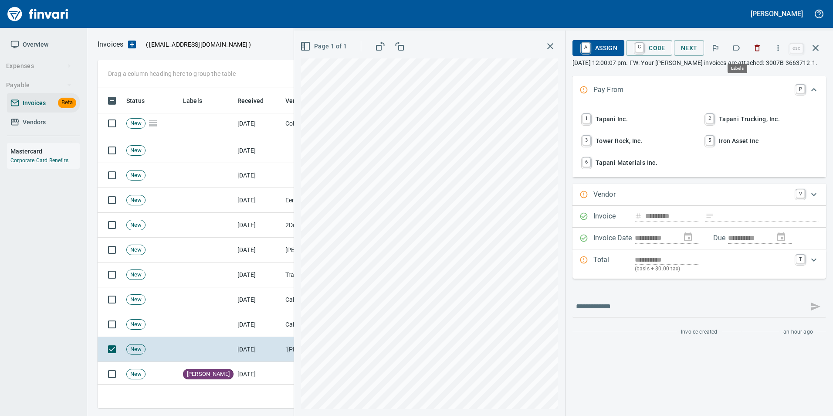
click at [737, 49] on icon "button" at bounding box center [736, 48] width 9 height 9
click at [638, 123] on span "1 Tapani Inc." at bounding box center [638, 119] width 115 height 15
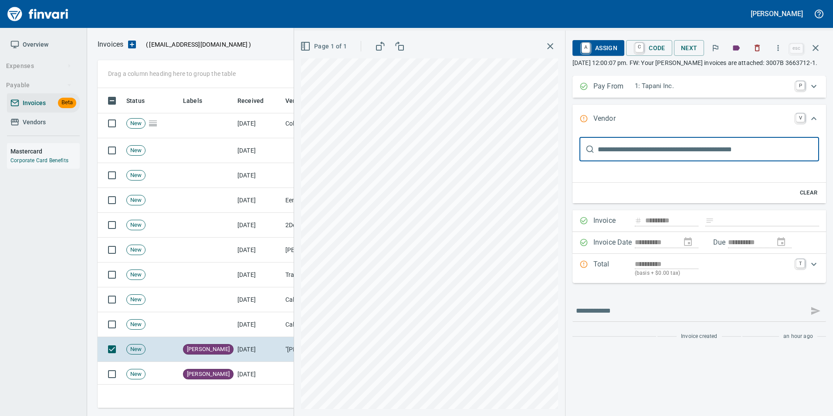
scroll to position [0, 0]
click at [656, 161] on input "text" at bounding box center [708, 149] width 221 height 24
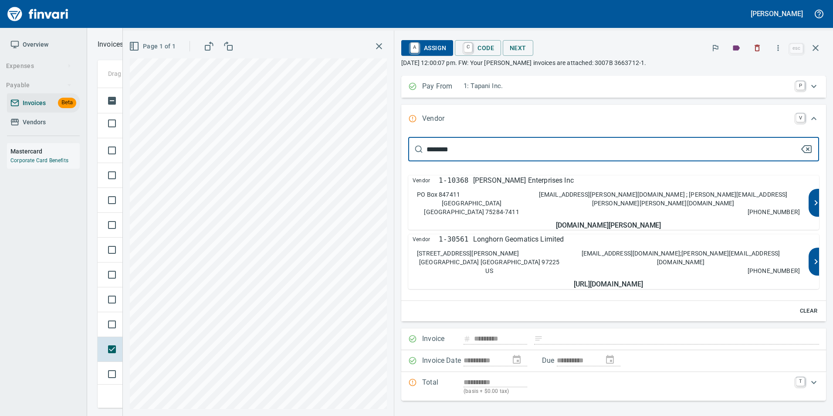
type input "********"
click at [723, 197] on div "Vendor 1-10368 Ferguson Enterprises Inc PO Box 847411 Dallas TX 75284-7411 ACH@…" at bounding box center [608, 202] width 401 height 54
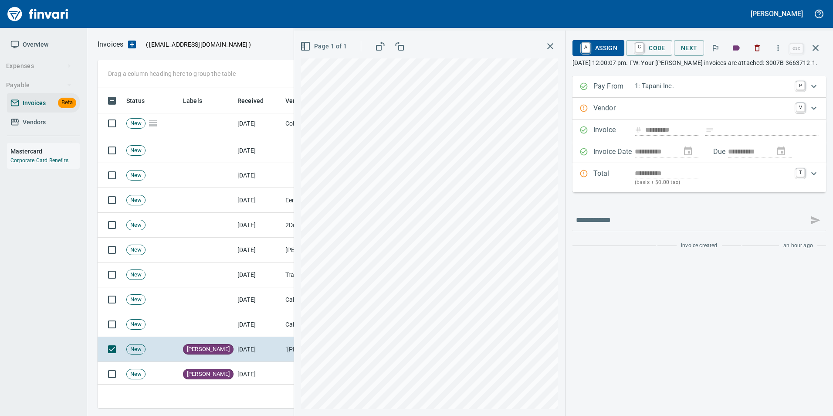
type input "**********"
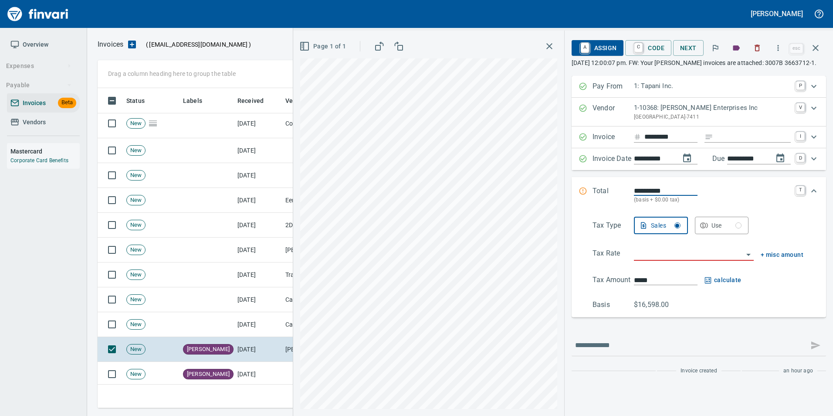
click at [818, 51] on icon "button" at bounding box center [816, 48] width 6 height 6
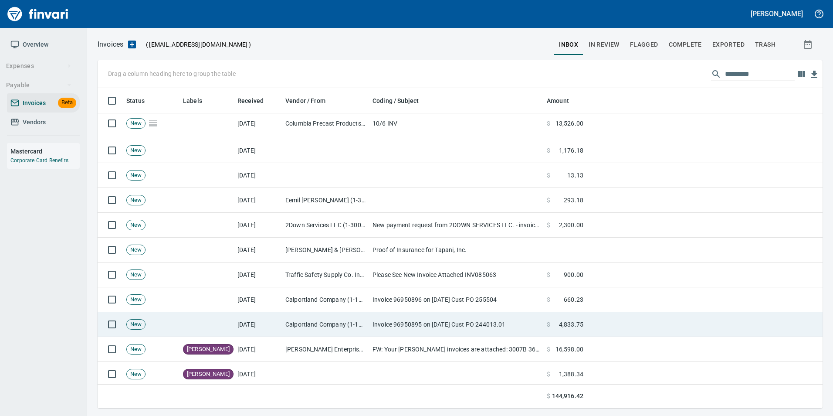
click at [328, 324] on td "Calportland Company (1-11224)" at bounding box center [325, 324] width 87 height 25
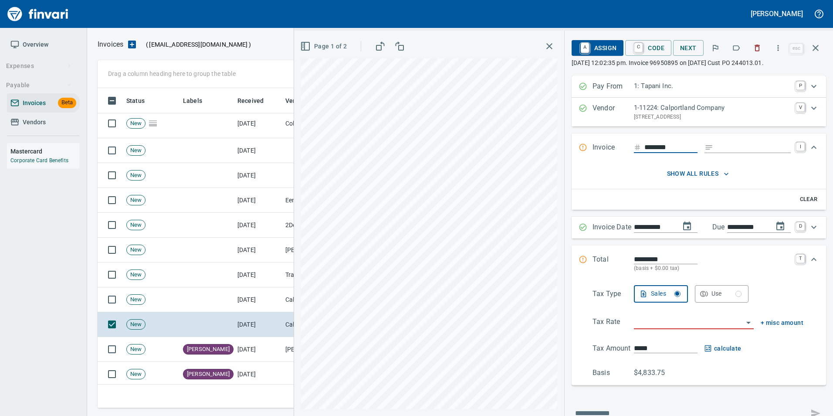
click at [737, 47] on icon "button" at bounding box center [736, 48] width 9 height 9
click at [815, 45] on icon "button" at bounding box center [816, 48] width 10 height 10
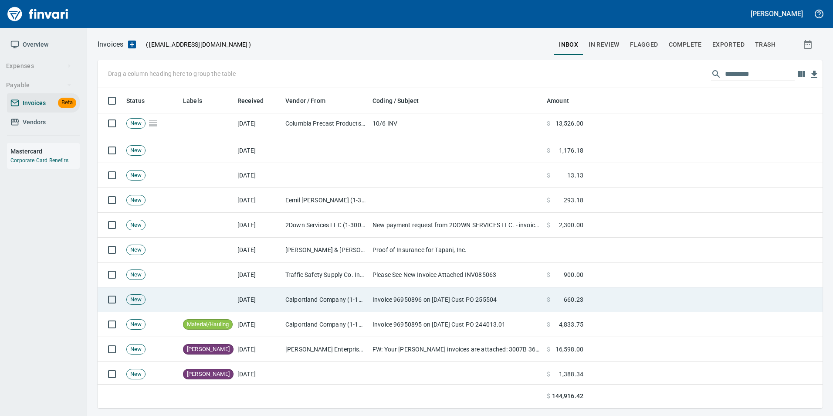
click at [246, 293] on td "[DATE]" at bounding box center [258, 299] width 48 height 25
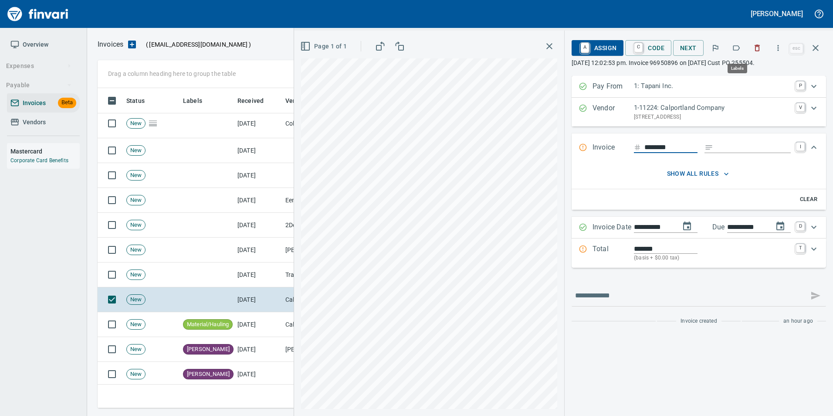
click at [734, 49] on icon "button" at bounding box center [736, 48] width 9 height 9
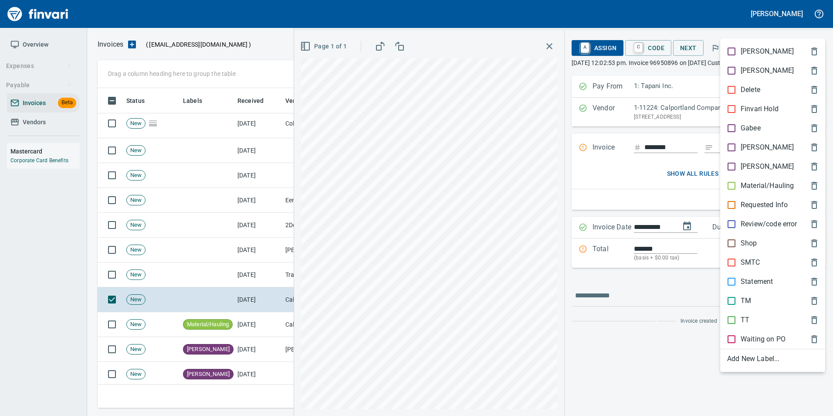
click at [743, 185] on p "Material/Hauling" at bounding box center [767, 185] width 53 height 10
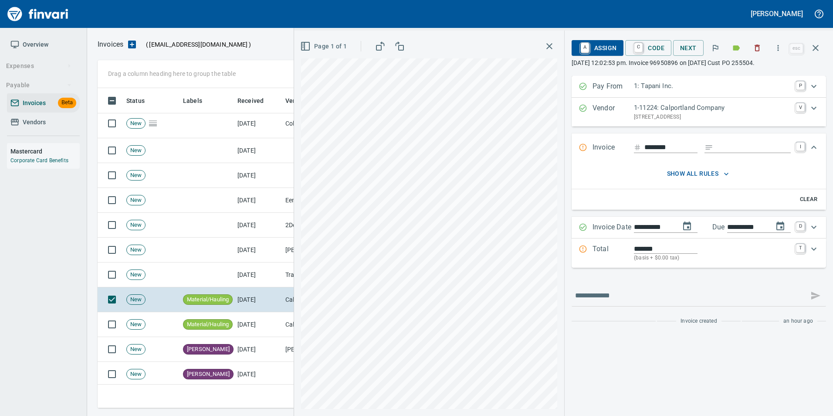
click at [814, 50] on icon "button" at bounding box center [816, 48] width 6 height 6
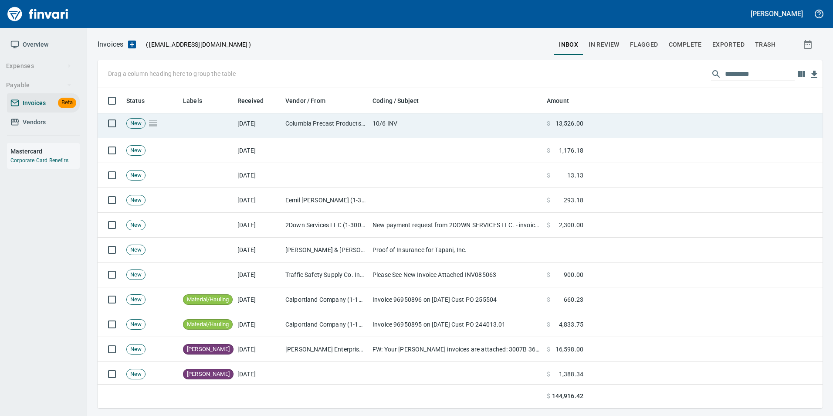
scroll to position [313, 712]
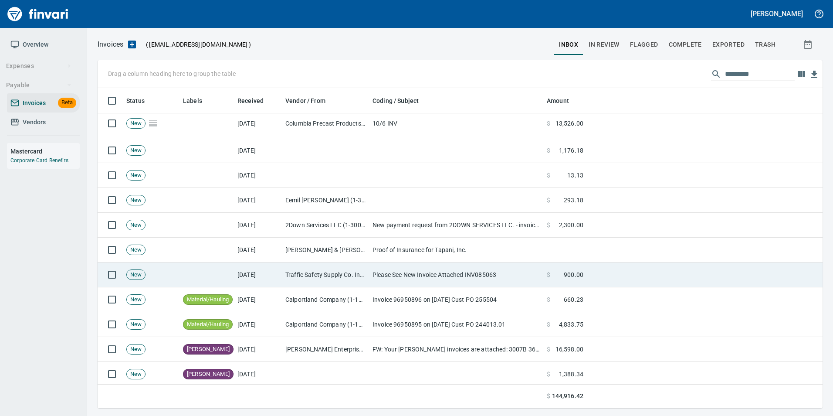
click at [282, 264] on td "Traffic Safety Supply Co. Inc (1-11034)" at bounding box center [325, 274] width 87 height 25
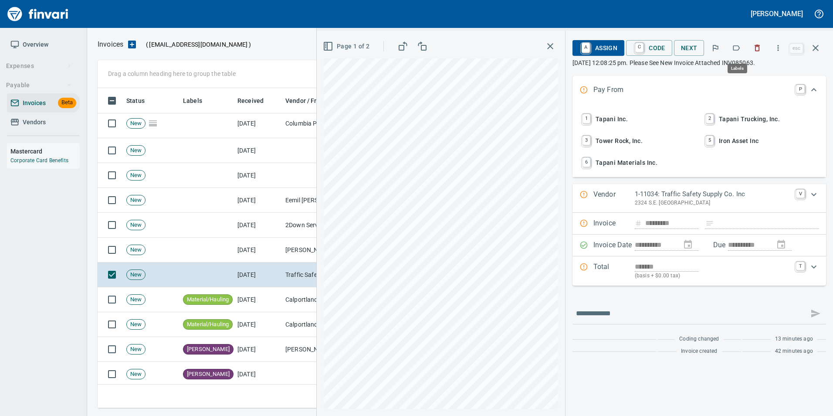
click at [732, 51] on button "button" at bounding box center [736, 47] width 19 height 19
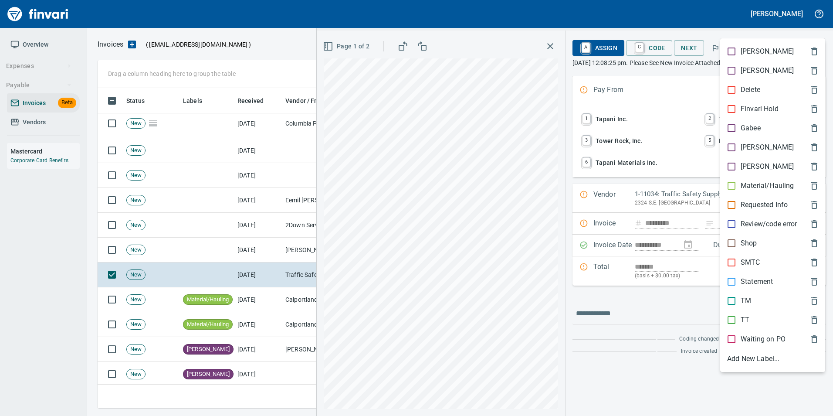
scroll to position [313, 712]
click at [751, 139] on div "[PERSON_NAME]" at bounding box center [772, 147] width 105 height 19
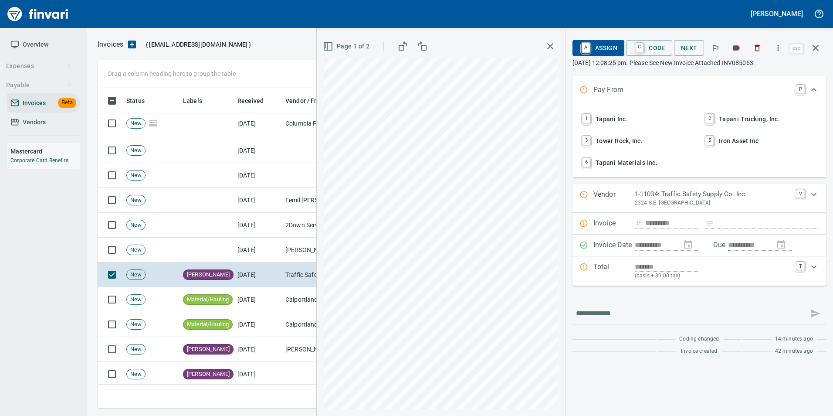
click at [819, 48] on icon "button" at bounding box center [816, 48] width 10 height 10
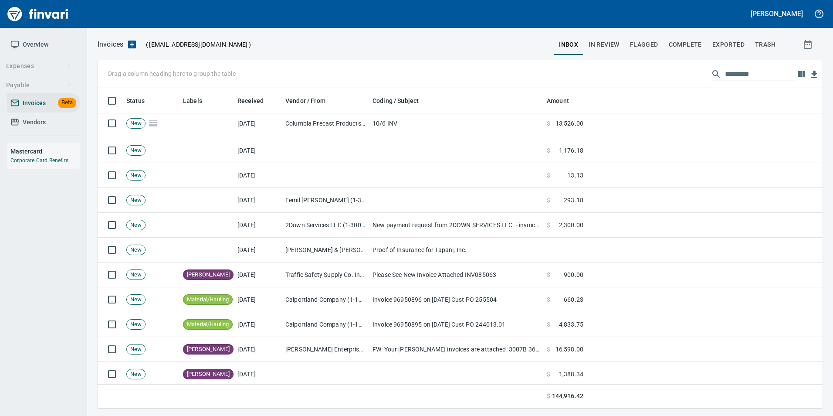
scroll to position [313, 712]
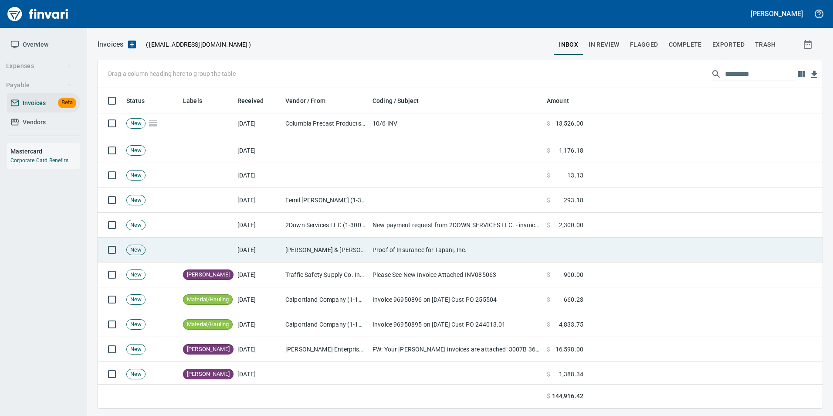
click at [314, 244] on td "Parker Smith & Feek Insurance LLC <mail-server@csr24.email>" at bounding box center [325, 250] width 87 height 25
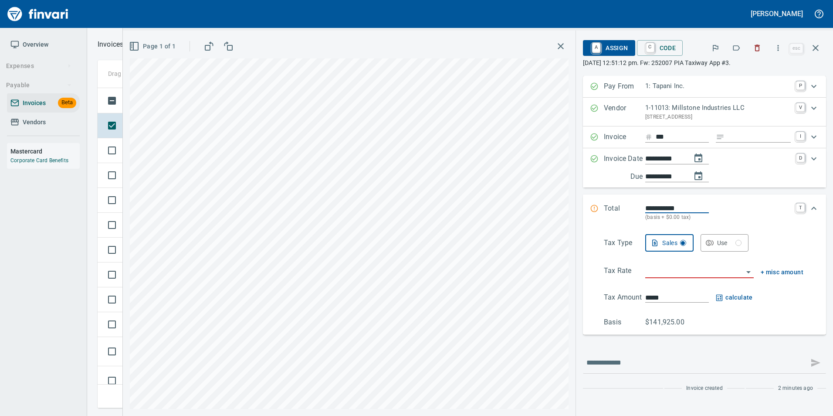
scroll to position [313, 712]
click at [739, 48] on icon "button" at bounding box center [736, 48] width 9 height 9
click at [817, 56] on button "button" at bounding box center [815, 47] width 21 height 21
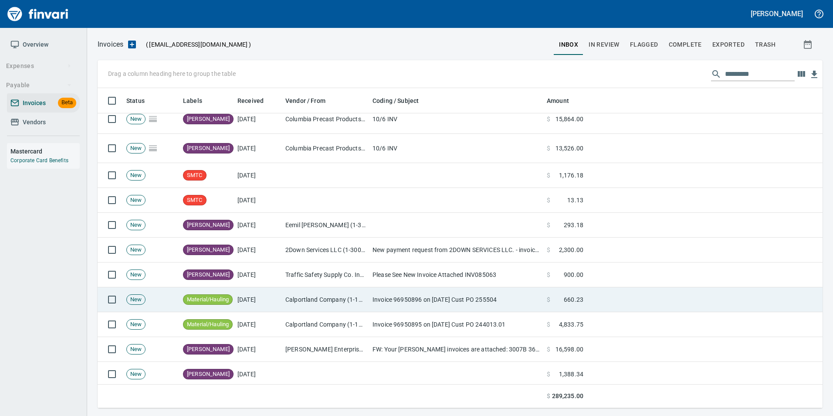
scroll to position [479, 0]
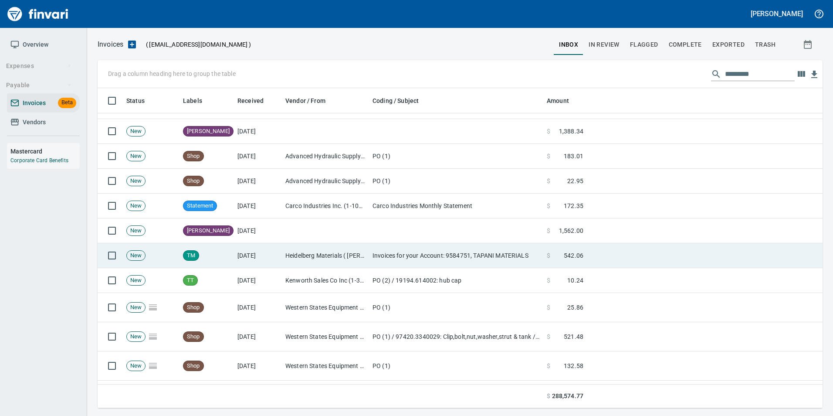
click at [248, 251] on td "[DATE]" at bounding box center [258, 255] width 48 height 25
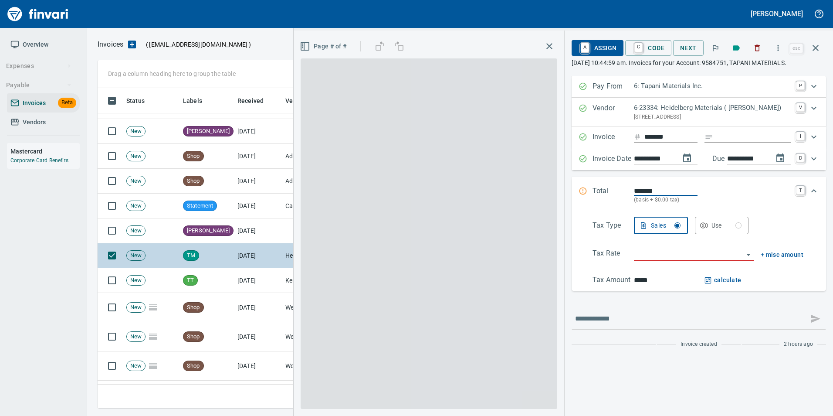
scroll to position [313, 712]
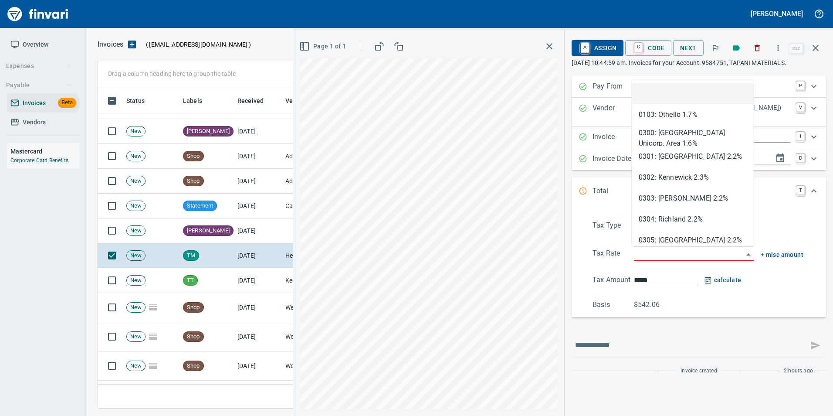
click at [659, 254] on input "search" at bounding box center [688, 254] width 109 height 12
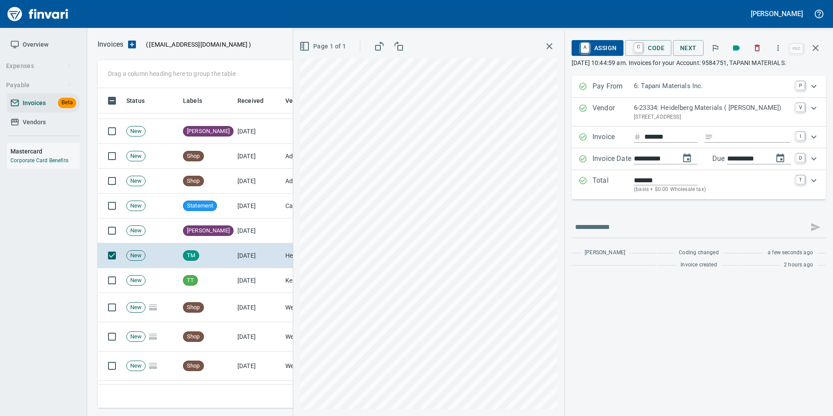
type input "**********"
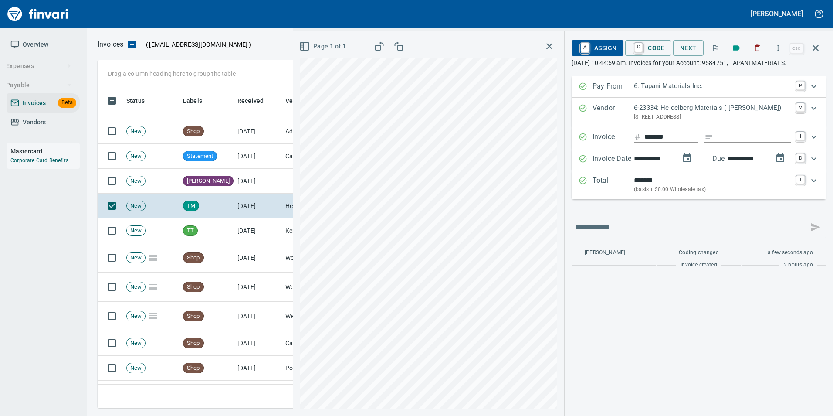
click at [598, 44] on span "A Assign" at bounding box center [598, 48] width 38 height 15
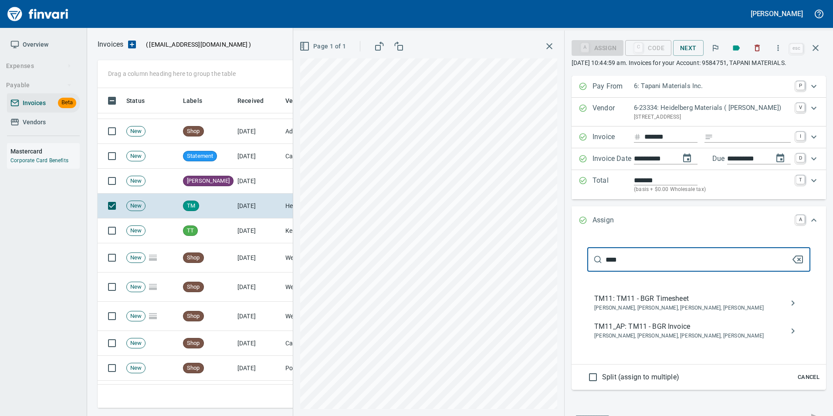
type input "****"
click at [663, 334] on span "Bryan Skoko, Michael Maddux, Sam Rhoades, Shane Tapani" at bounding box center [692, 336] width 195 height 9
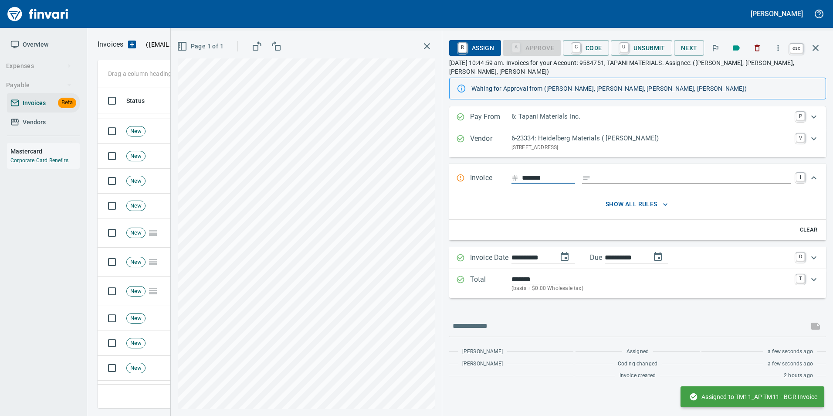
click at [816, 48] on icon "button" at bounding box center [816, 48] width 6 height 6
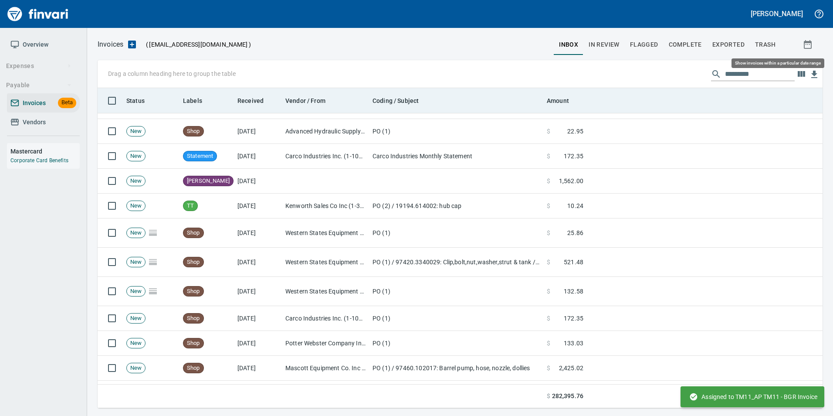
scroll to position [313, 712]
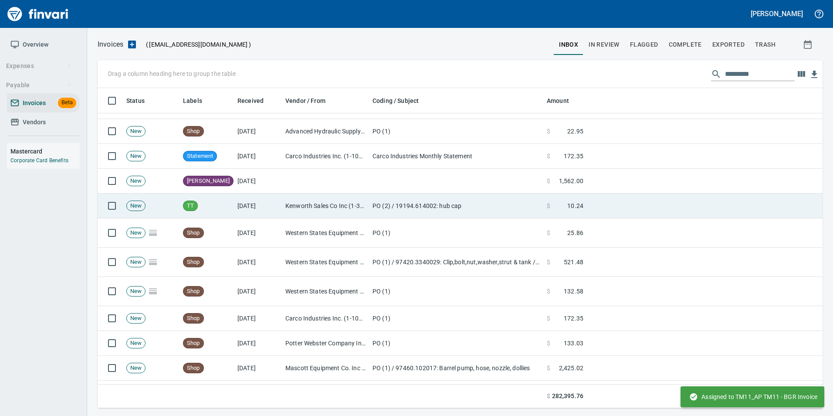
click at [380, 206] on td "PO (2) / 19194.614002: hub cap" at bounding box center [456, 206] width 174 height 25
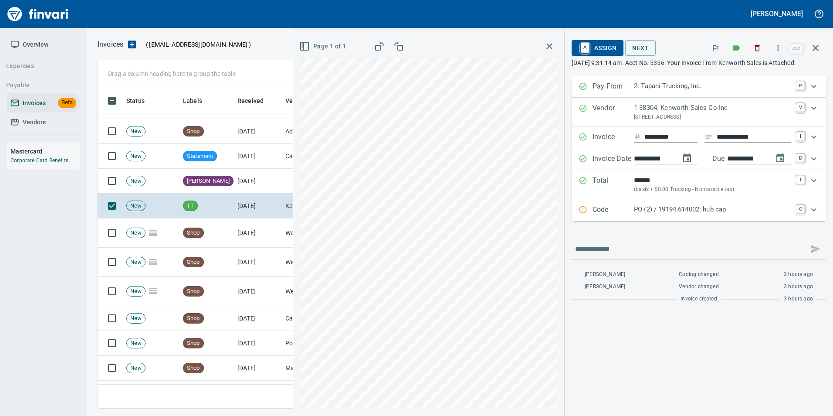
click at [674, 214] on p "PO (2) / 19194.614002: hub cap" at bounding box center [712, 209] width 157 height 10
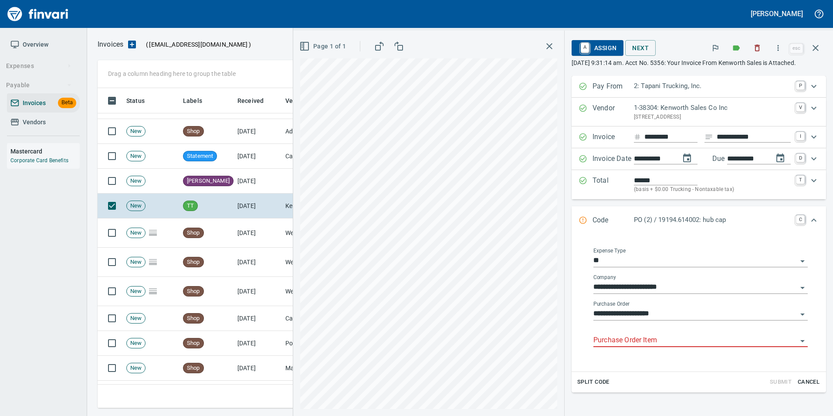
click at [644, 347] on input "Purchase Order Item" at bounding box center [696, 340] width 204 height 12
drag, startPoint x: 649, startPoint y: 363, endPoint x: 717, endPoint y: 211, distance: 166.0
click at [650, 361] on li at bounding box center [692, 362] width 217 height 21
click at [815, 51] on icon "button" at bounding box center [816, 48] width 10 height 10
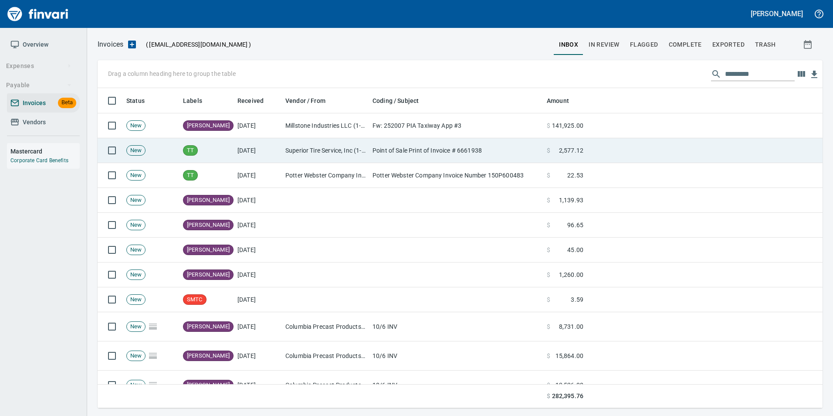
click at [277, 158] on td "[DATE]" at bounding box center [258, 150] width 48 height 25
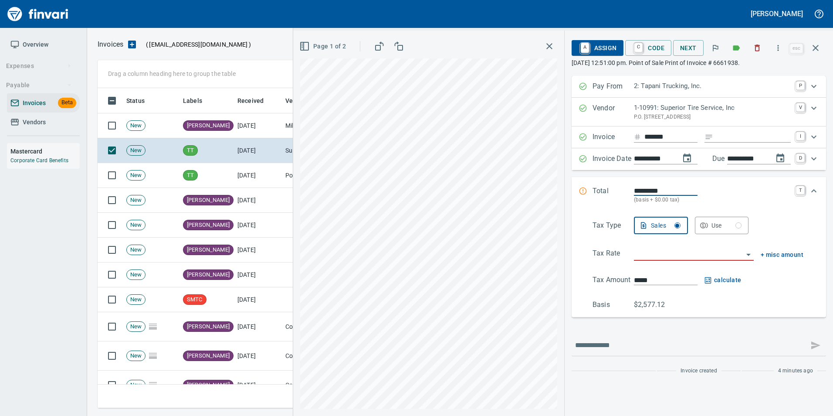
scroll to position [313, 712]
drag, startPoint x: 329, startPoint y: 48, endPoint x: 328, endPoint y: 56, distance: 8.7
click at [329, 47] on span "Page 1 of 2" at bounding box center [323, 46] width 45 height 11
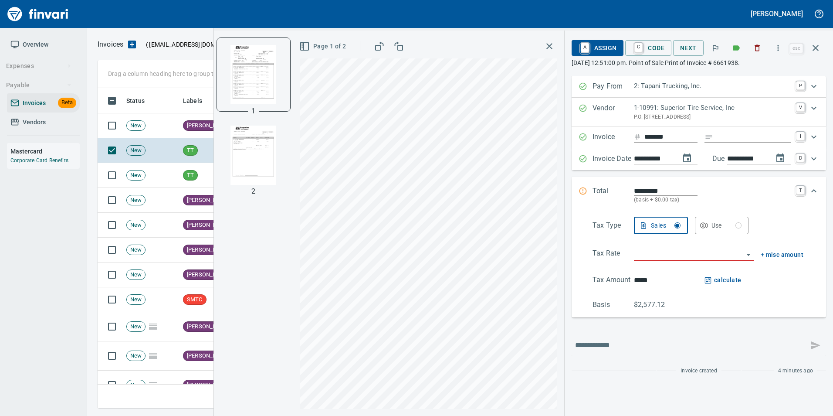
click at [268, 161] on img "button" at bounding box center [253, 155] width 59 height 59
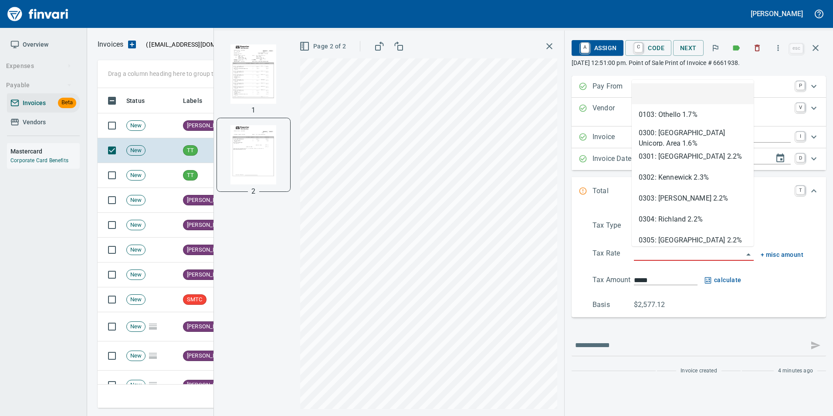
click at [649, 255] on input "search" at bounding box center [688, 254] width 109 height 12
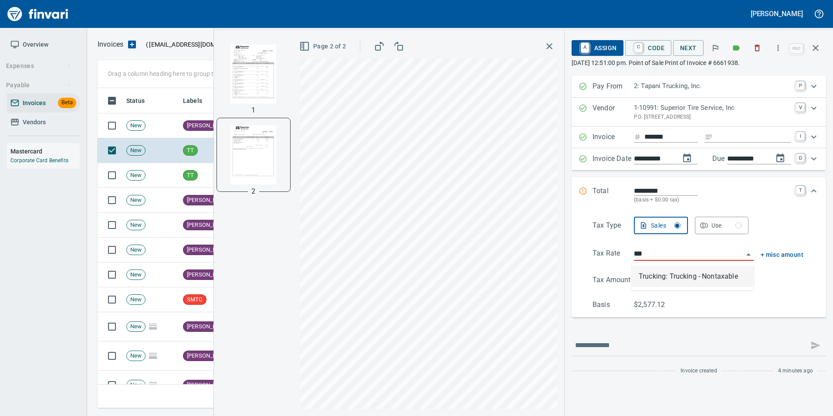
click at [655, 280] on li "Trucking: Trucking - Nontaxable" at bounding box center [693, 276] width 122 height 21
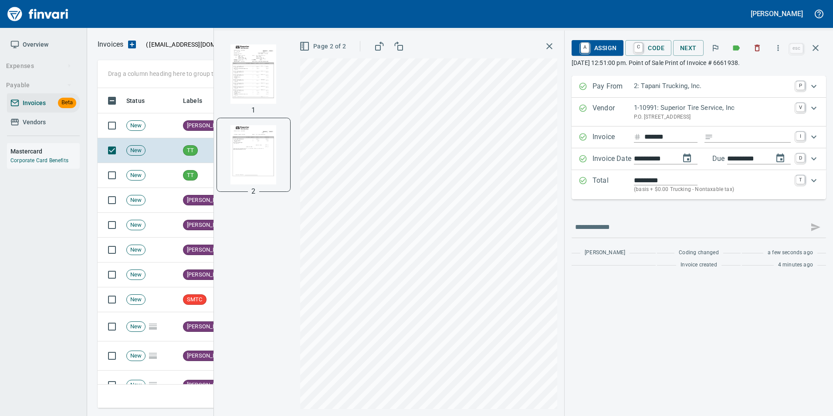
type input "**********"
click at [251, 89] on img "button" at bounding box center [253, 73] width 59 height 59
click at [600, 53] on span "A Assign" at bounding box center [598, 48] width 38 height 15
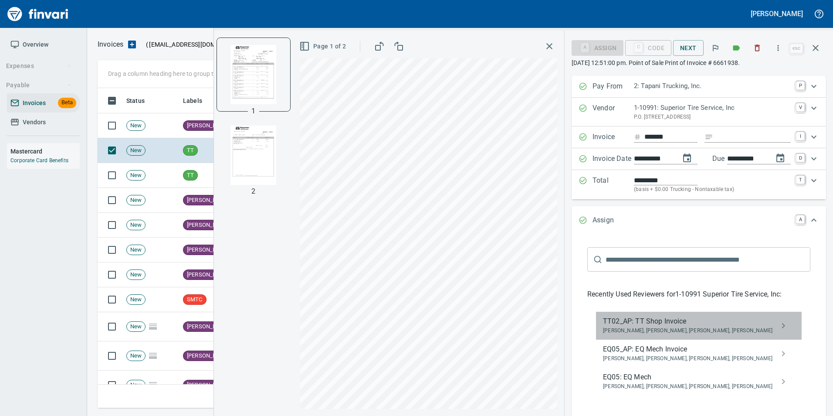
click at [656, 329] on span "Caroline Sarkinen, Cindy Hughes, Linzy Sanders, Norvell McDaniels" at bounding box center [692, 330] width 178 height 9
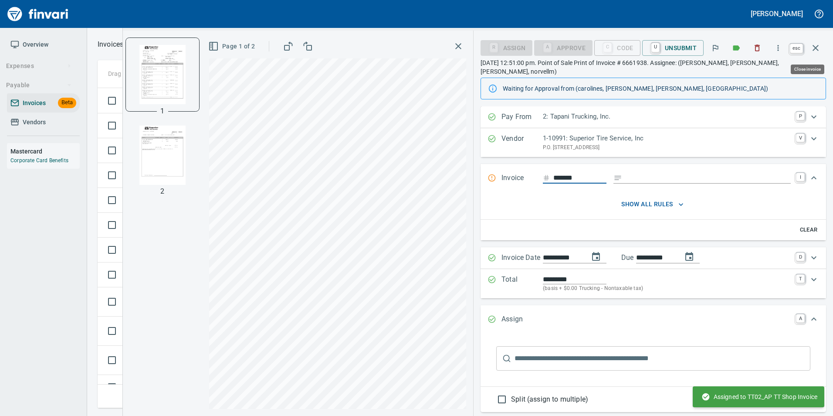
click at [821, 48] on button "button" at bounding box center [815, 47] width 21 height 21
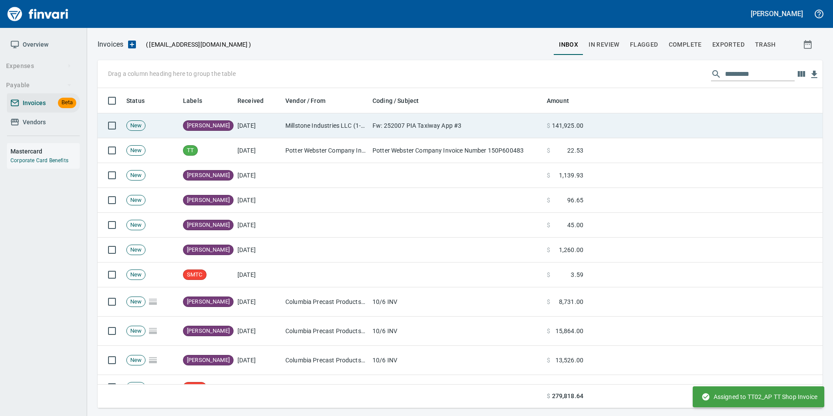
scroll to position [313, 712]
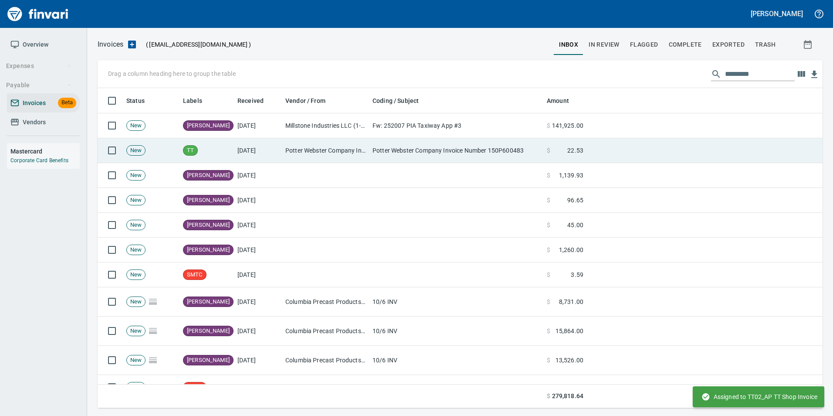
click at [388, 146] on td "Potter Webster Company Invoice Number 150P600483" at bounding box center [456, 150] width 174 height 25
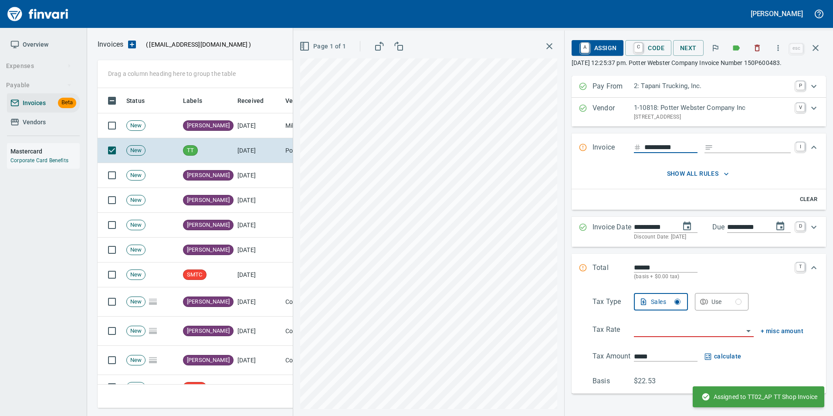
scroll to position [313, 712]
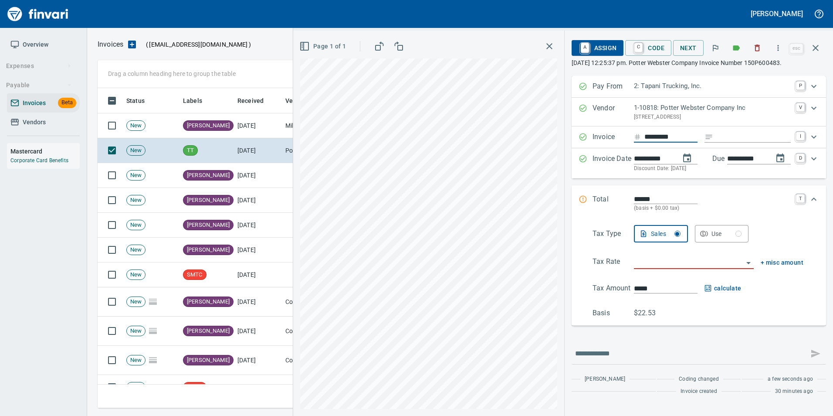
type input "**********"
click at [725, 139] on input "Expand" at bounding box center [754, 137] width 74 height 11
type input "**********"
click at [680, 261] on input "search" at bounding box center [688, 262] width 109 height 12
click at [679, 283] on li "Trucking: Trucking - Nontaxable" at bounding box center [692, 284] width 125 height 21
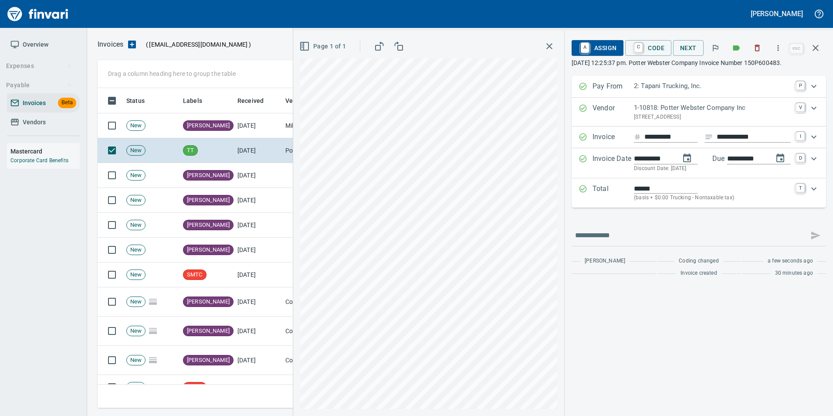
type input "**********"
click at [635, 47] on link "C" at bounding box center [639, 48] width 8 height 10
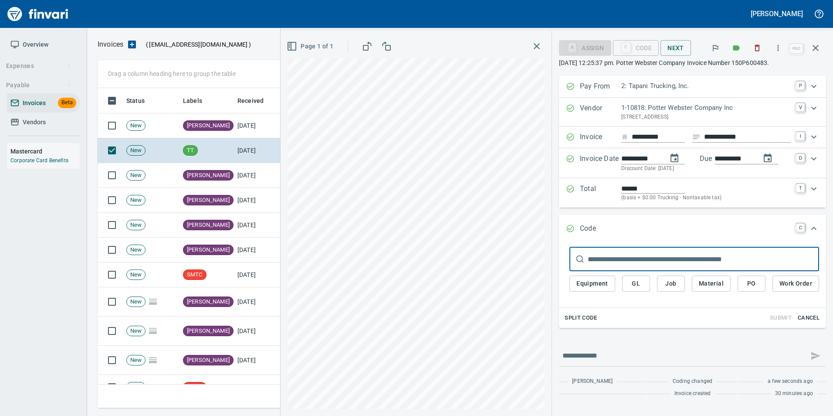
click at [755, 289] on span "PO" at bounding box center [752, 283] width 14 height 11
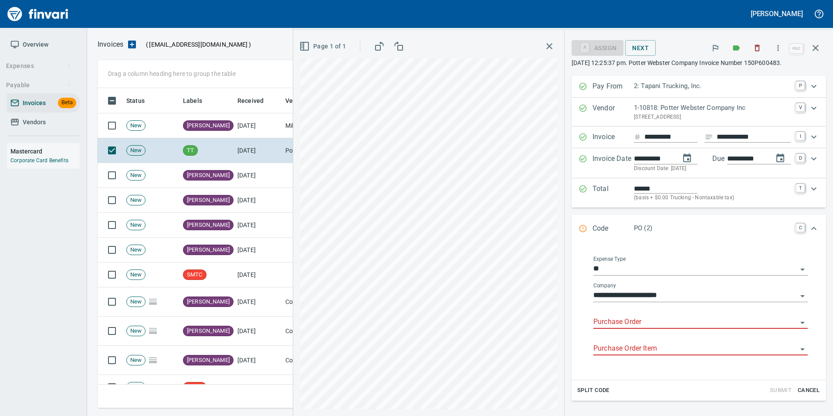
click at [698, 322] on input "Purchase Order" at bounding box center [696, 322] width 204 height 12
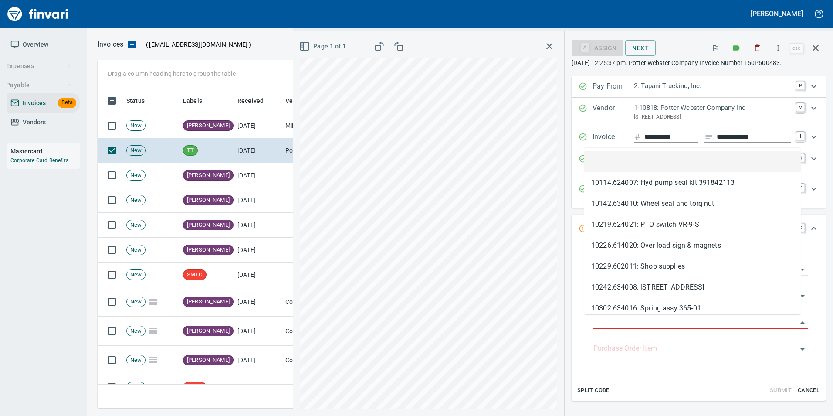
type input "**********"
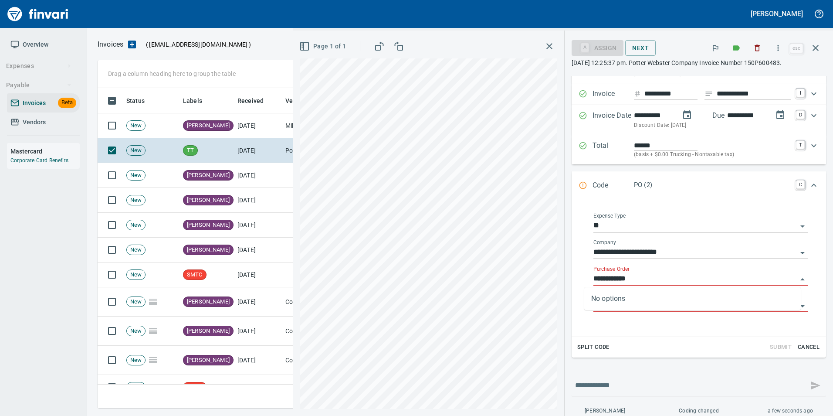
scroll to position [65, 0]
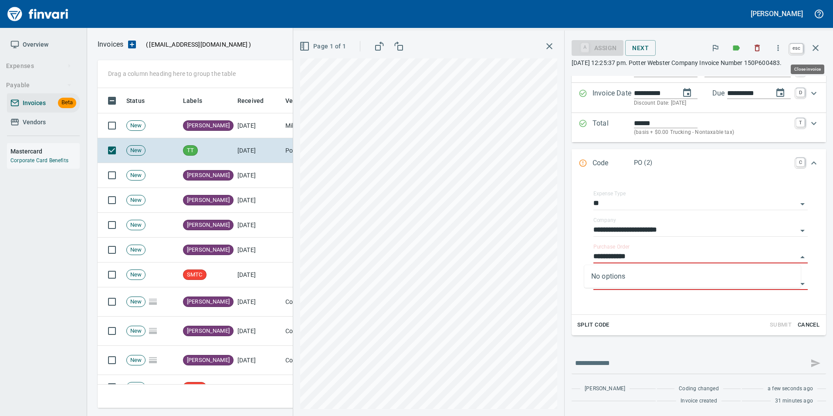
click at [819, 51] on icon "button" at bounding box center [816, 48] width 10 height 10
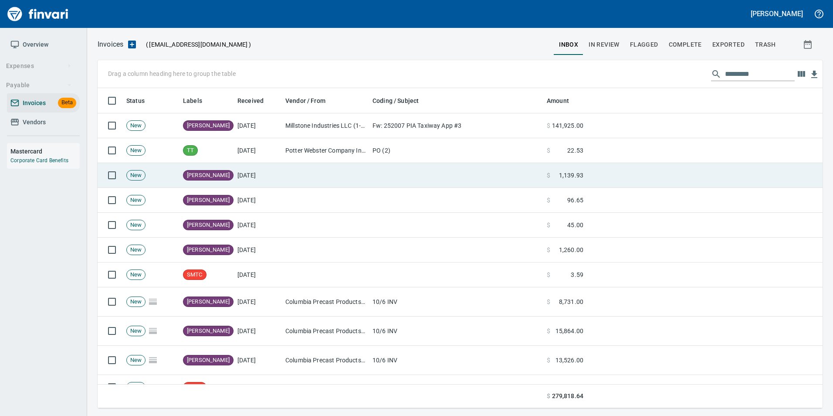
scroll to position [313, 712]
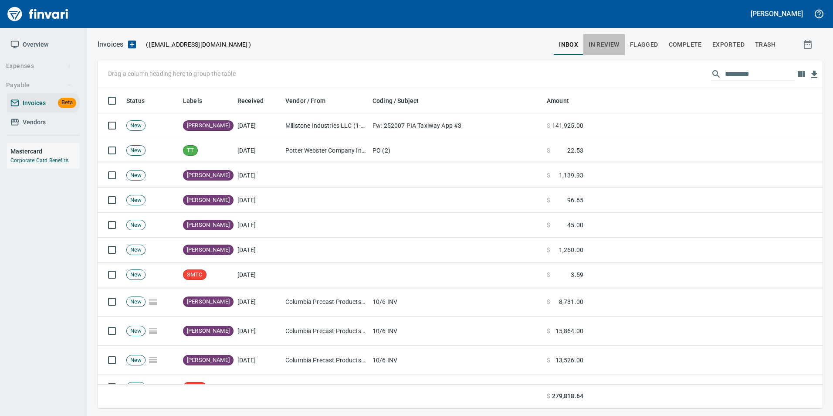
click at [610, 44] on span "In Review" at bounding box center [604, 44] width 31 height 11
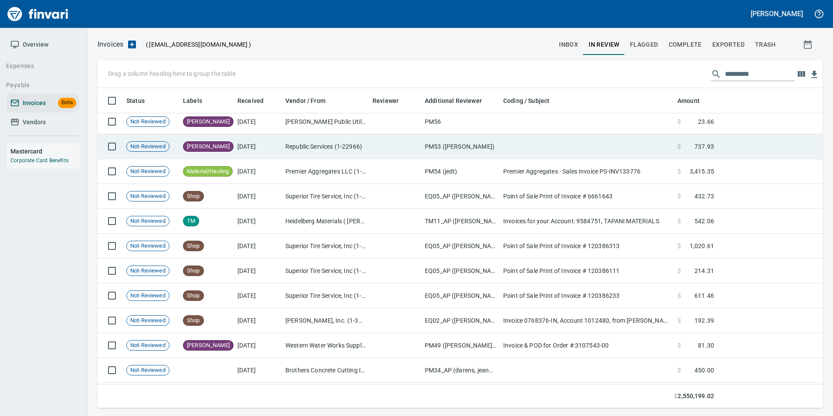
scroll to position [87, 0]
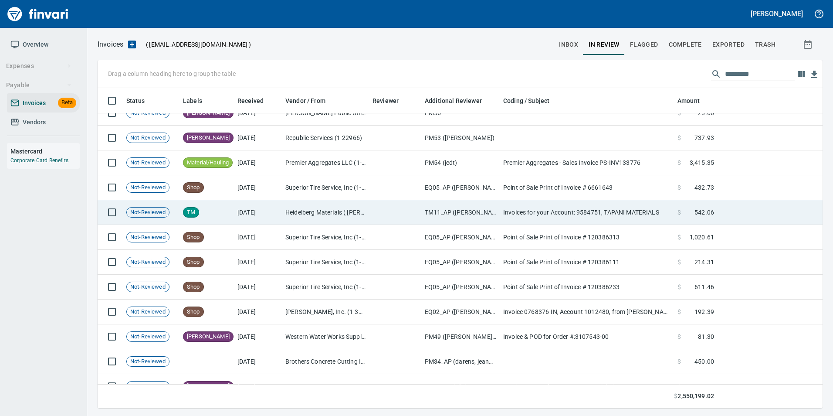
click at [298, 212] on td "Heidelberg Materials ( cadman) (6-23334)" at bounding box center [325, 212] width 87 height 25
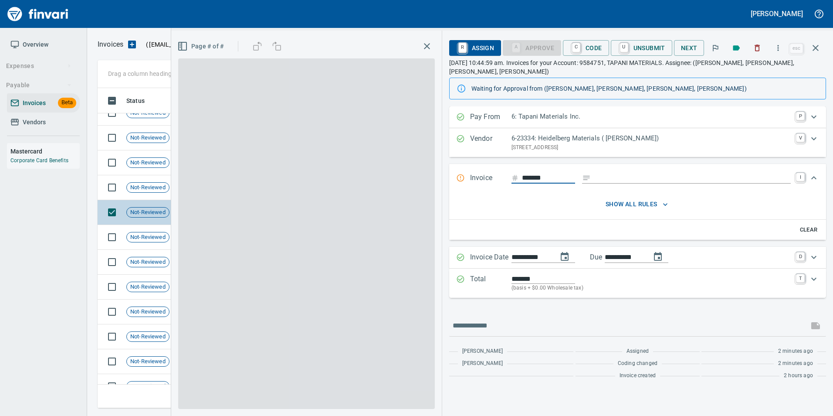
scroll to position [313, 712]
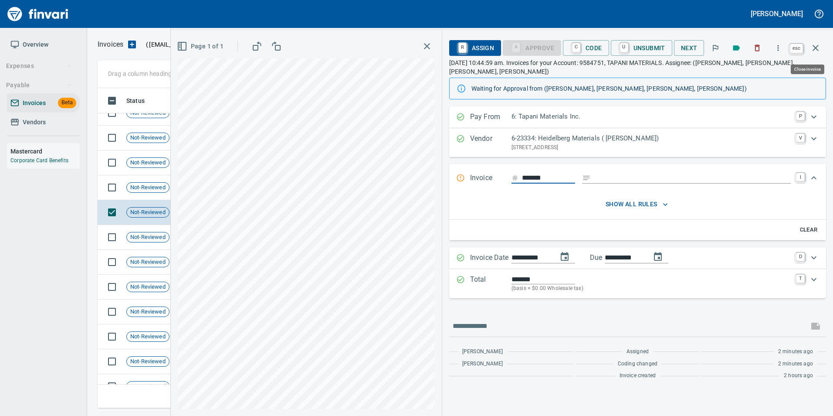
drag, startPoint x: 814, startPoint y: 54, endPoint x: 802, endPoint y: 61, distance: 13.5
click at [814, 54] on button "button" at bounding box center [815, 47] width 21 height 21
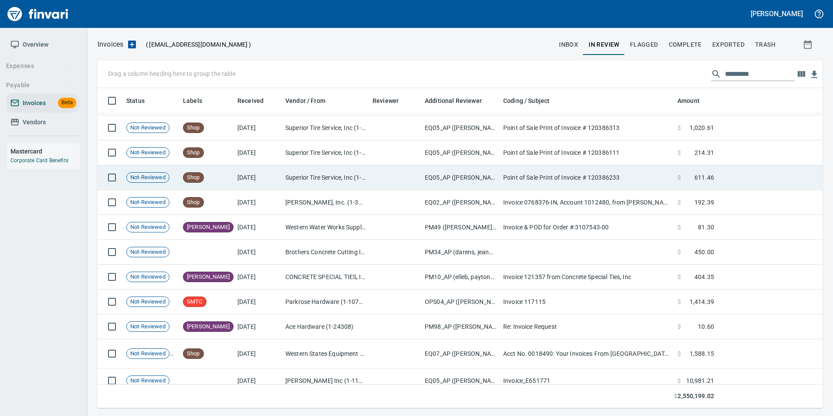
scroll to position [218, 0]
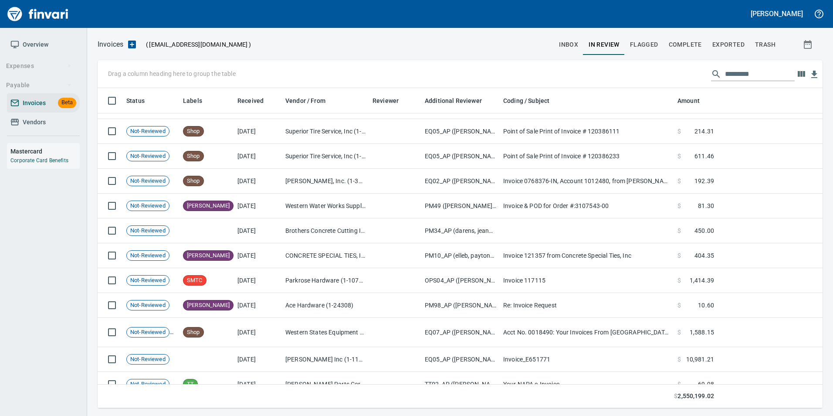
click at [561, 42] on span "inbox" at bounding box center [568, 44] width 19 height 11
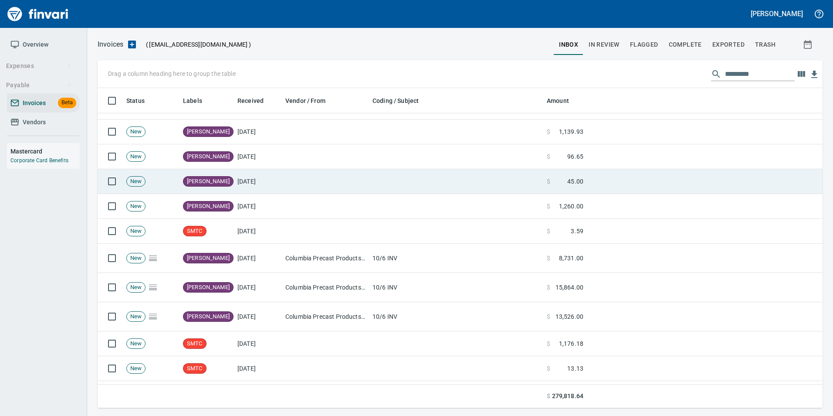
scroll to position [87, 0]
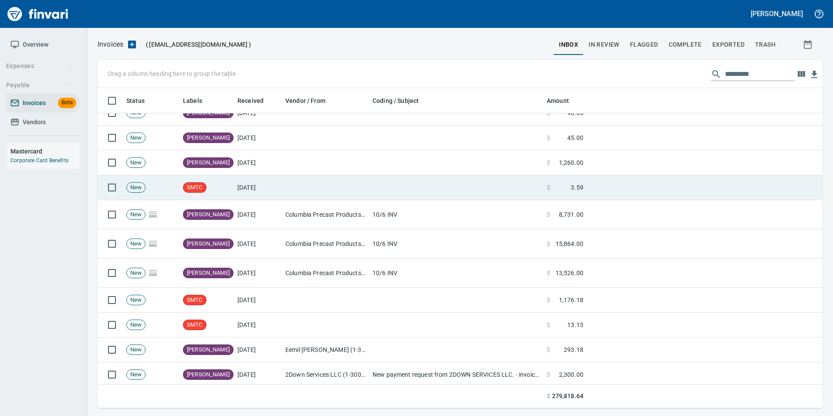
click at [483, 180] on td at bounding box center [456, 187] width 174 height 25
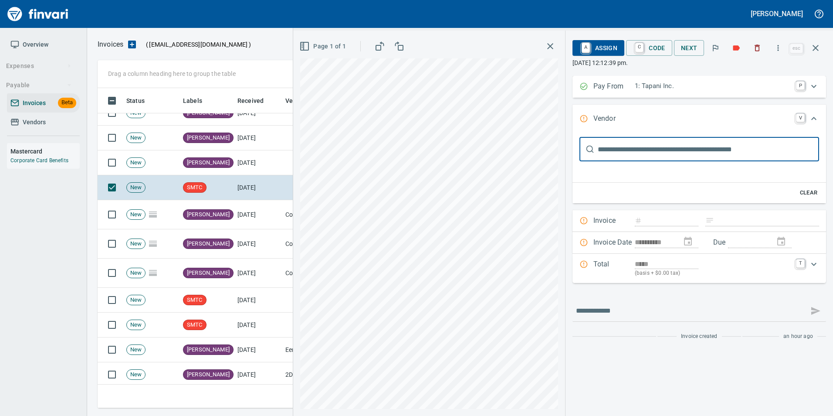
click at [606, 150] on input "text" at bounding box center [708, 149] width 221 height 24
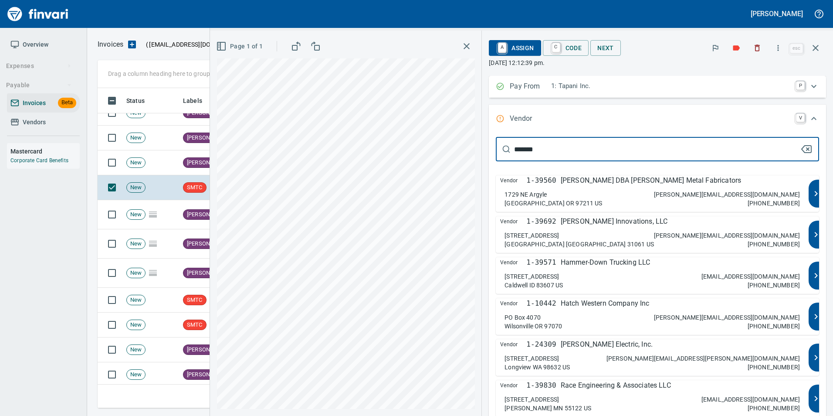
type input "********"
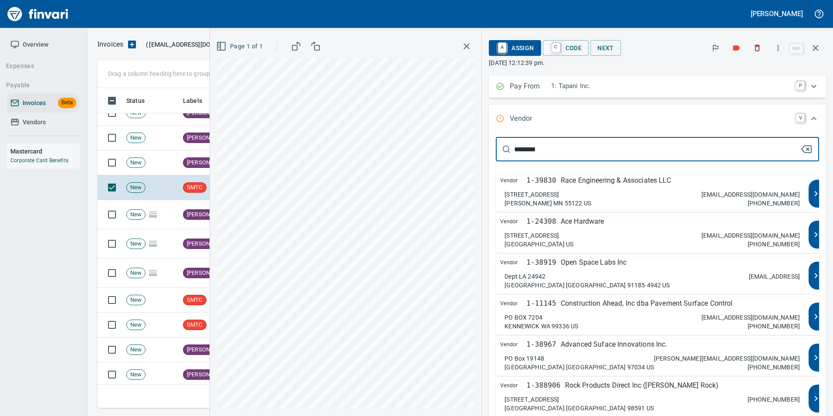
click at [685, 226] on div "Vendor 1-24308 Ace Hardware" at bounding box center [652, 221] width 304 height 10
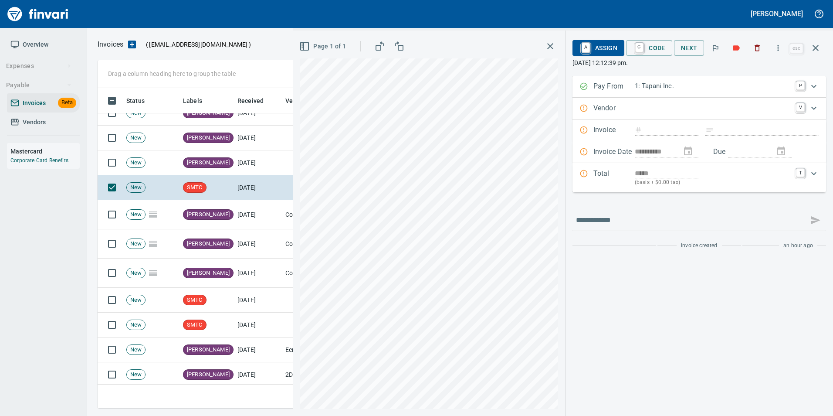
type input "**********"
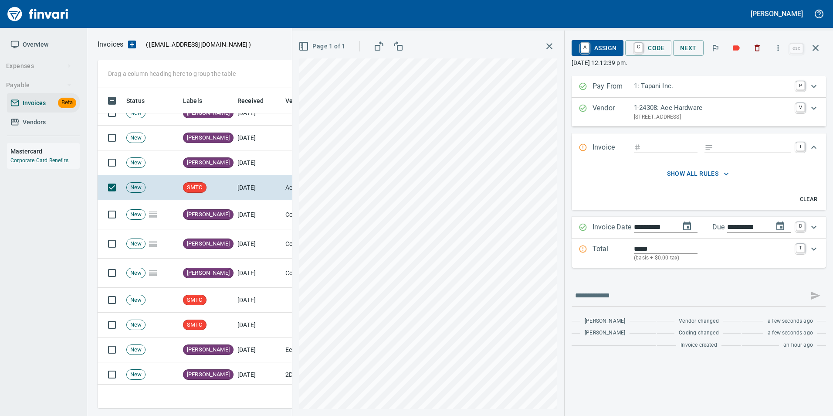
click at [649, 146] on input "Expand" at bounding box center [671, 147] width 53 height 11
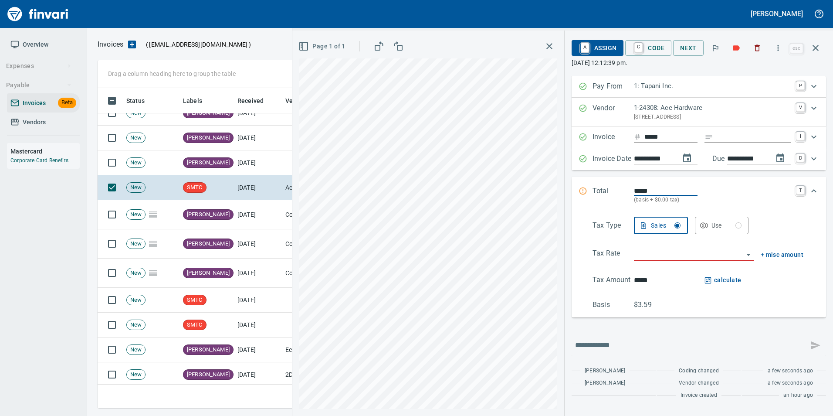
click at [681, 137] on input "*****" at bounding box center [671, 137] width 53 height 11
type input "*******"
click at [729, 132] on input "Expand" at bounding box center [754, 137] width 74 height 11
type input "**********"
click at [667, 253] on input "search" at bounding box center [688, 254] width 109 height 12
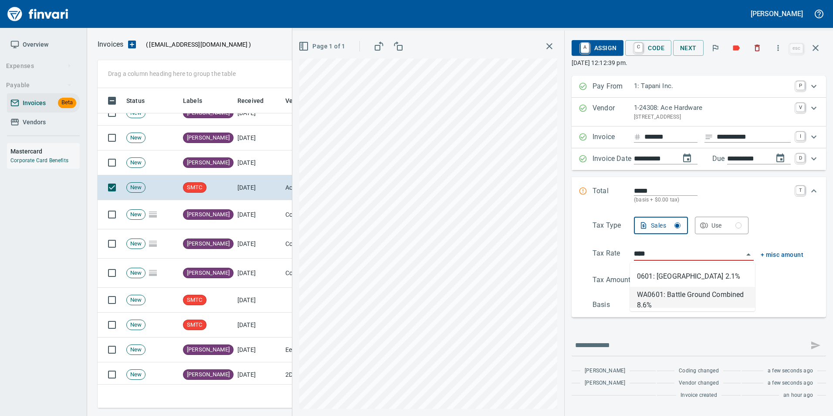
click at [693, 295] on li "WA0601: Battle Ground Combined 8.6%" at bounding box center [692, 297] width 125 height 21
type input "**********"
type input "*****"
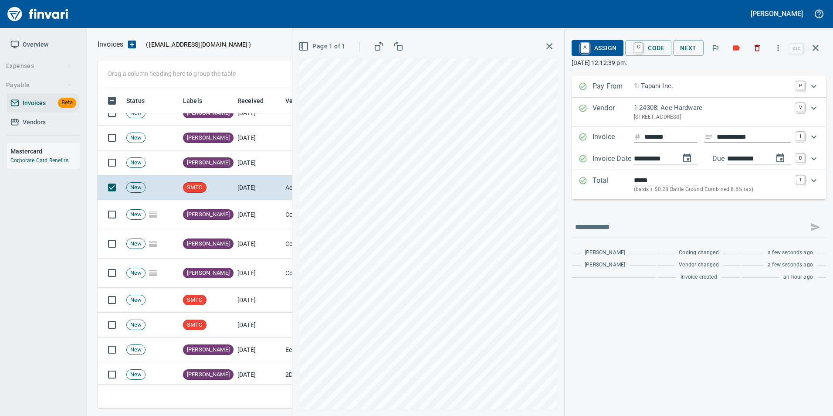
type input "**********"
click at [213, 301] on td "SMTC" at bounding box center [207, 300] width 54 height 25
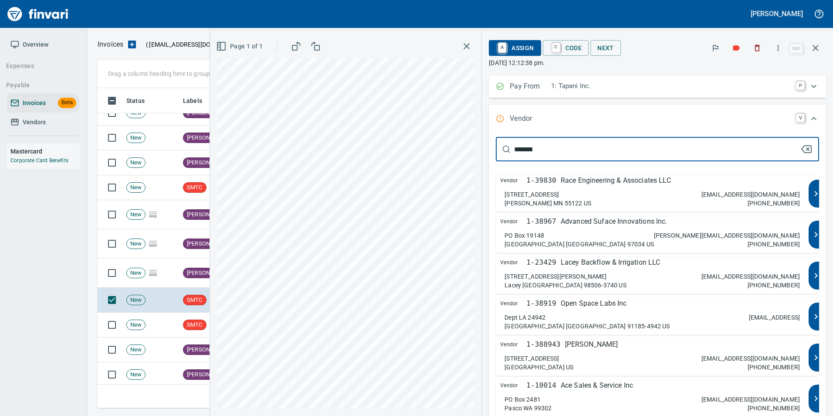
type input "********"
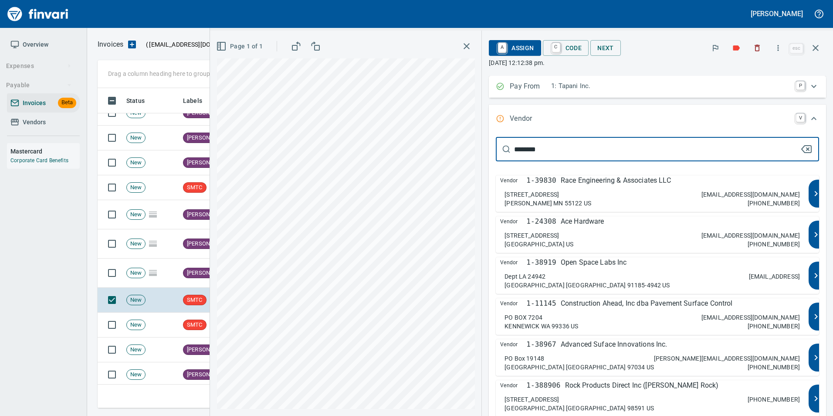
click at [718, 231] on p "mgr2500@hi-schoolhardware.com" at bounding box center [751, 235] width 99 height 9
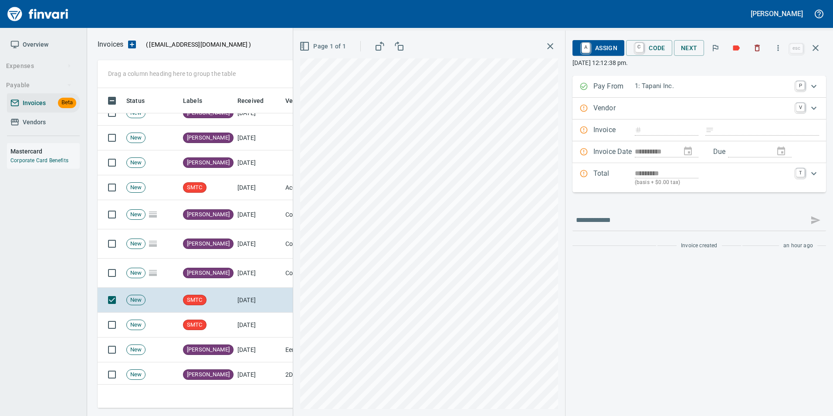
type input "**********"
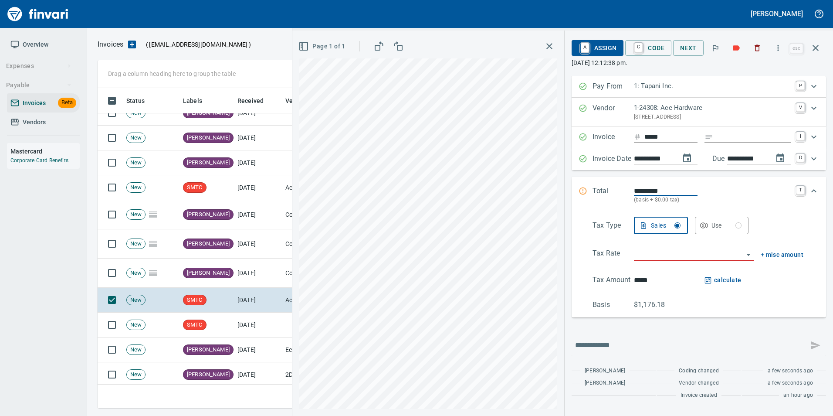
click at [683, 137] on input "*****" at bounding box center [671, 137] width 53 height 11
type input "*******"
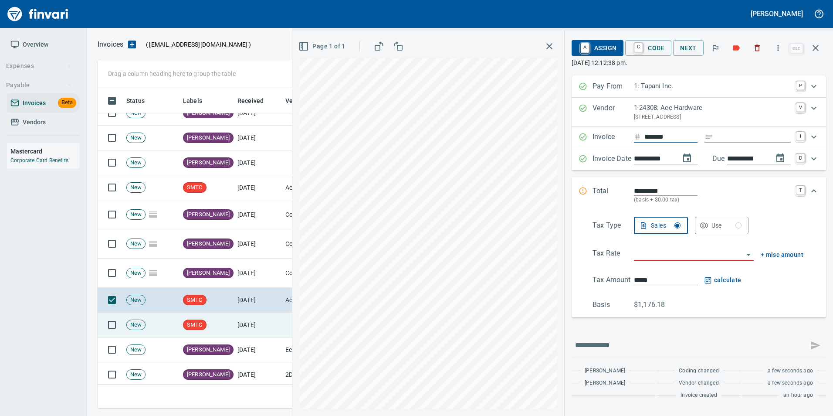
click at [232, 319] on td "SMTC" at bounding box center [207, 325] width 54 height 25
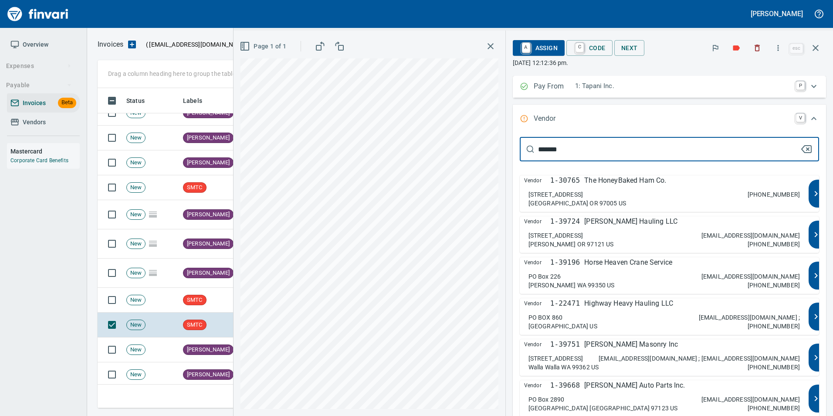
type input "********"
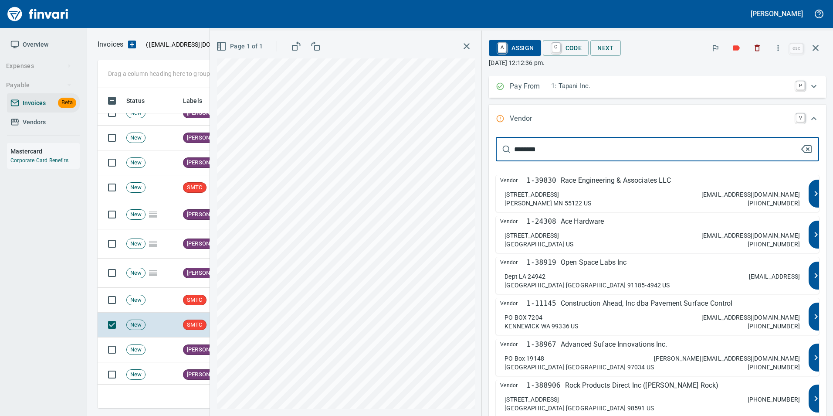
click at [722, 238] on p "mgr2500@hi-schoolhardware.com" at bounding box center [751, 235] width 99 height 9
type input "**********"
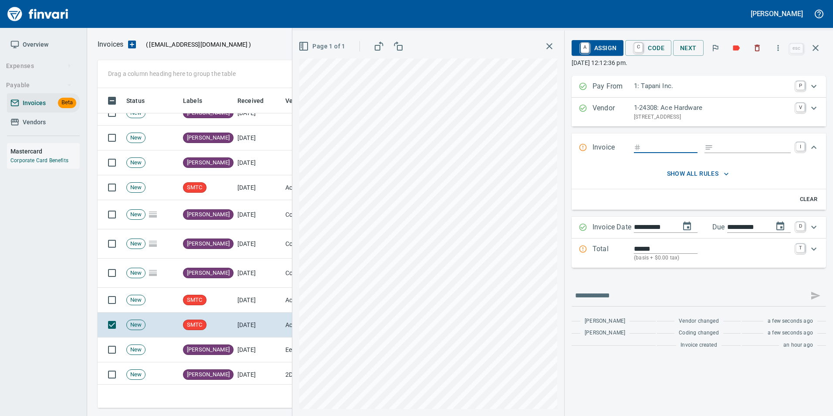
type input "*******"
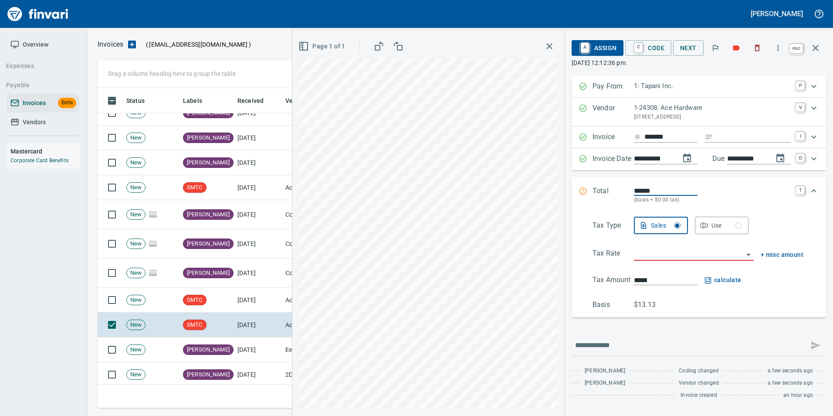
click at [817, 45] on icon "button" at bounding box center [816, 48] width 10 height 10
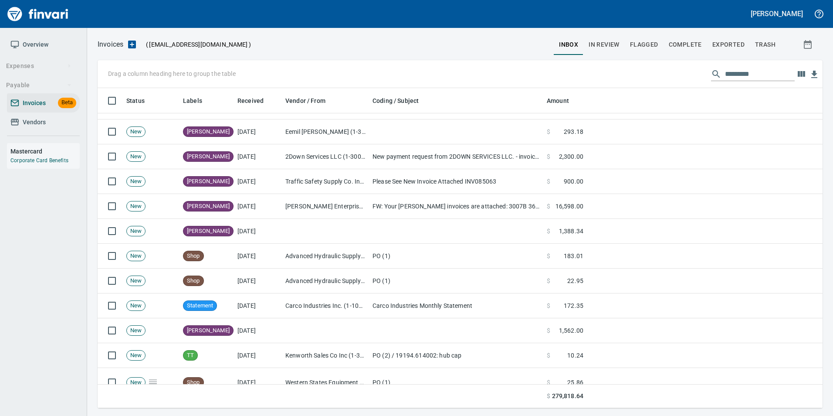
scroll to position [392, 0]
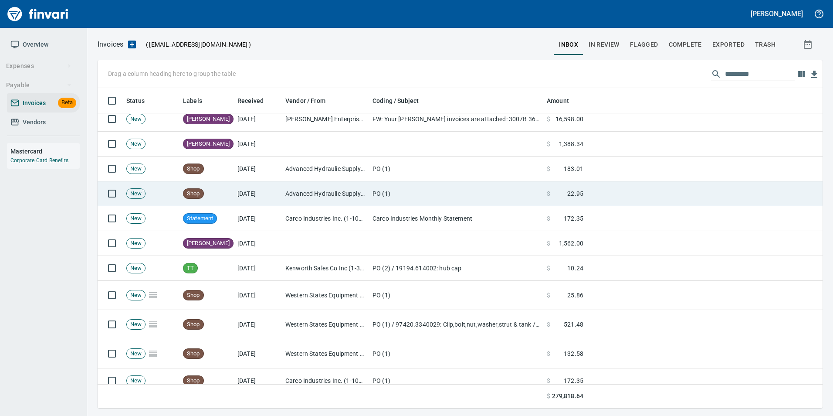
click at [347, 195] on td "Advanced Hydraulic Supply Co. LLC (1-10020)" at bounding box center [325, 193] width 87 height 25
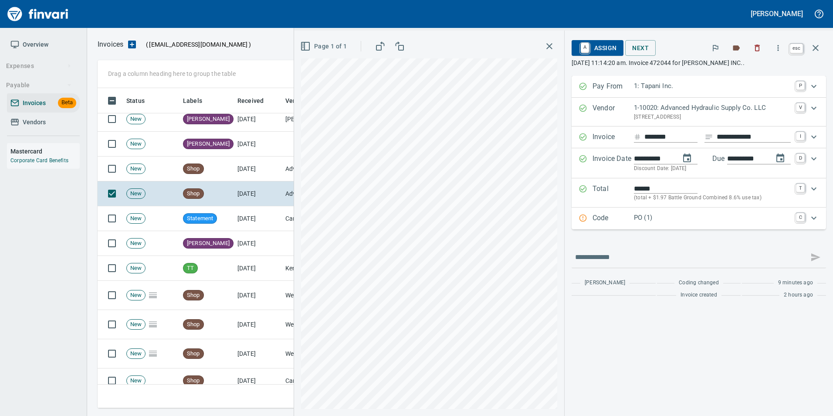
click at [814, 50] on icon "button" at bounding box center [816, 48] width 6 height 6
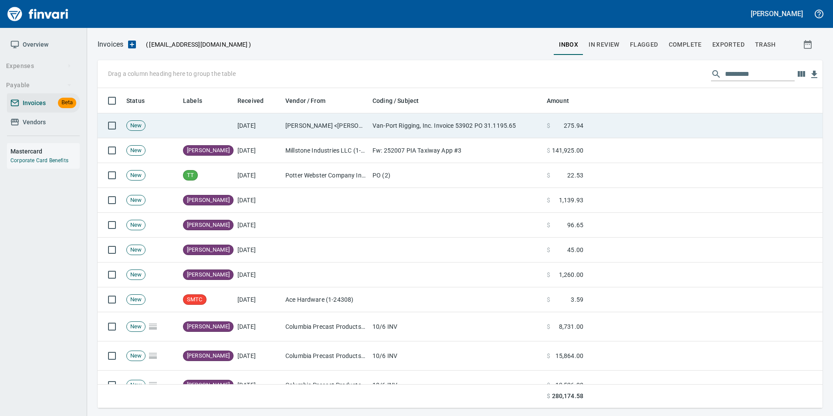
click at [392, 128] on td "Van-Port Rigging, Inc. Invoice 53902 PO 31.1195.65" at bounding box center [456, 125] width 174 height 25
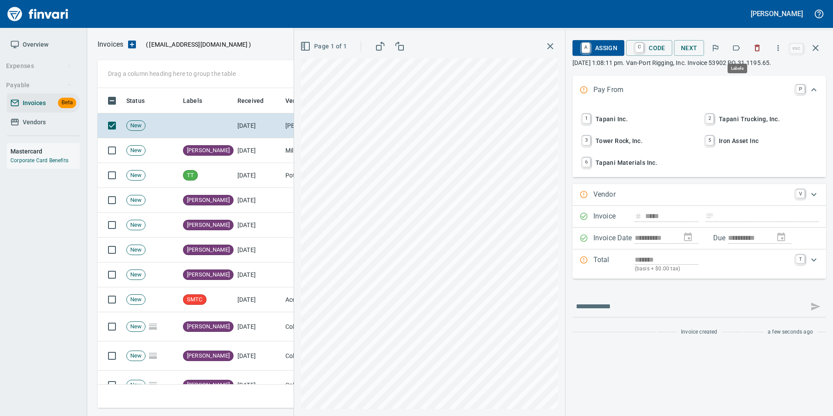
click at [736, 50] on icon "button" at bounding box center [736, 48] width 9 height 9
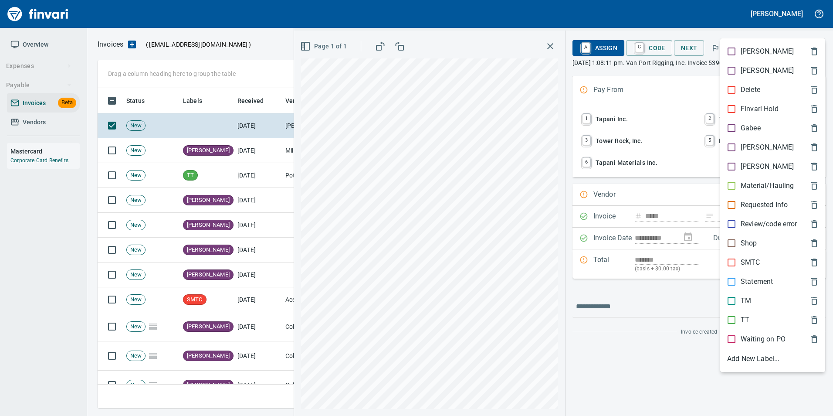
scroll to position [313, 712]
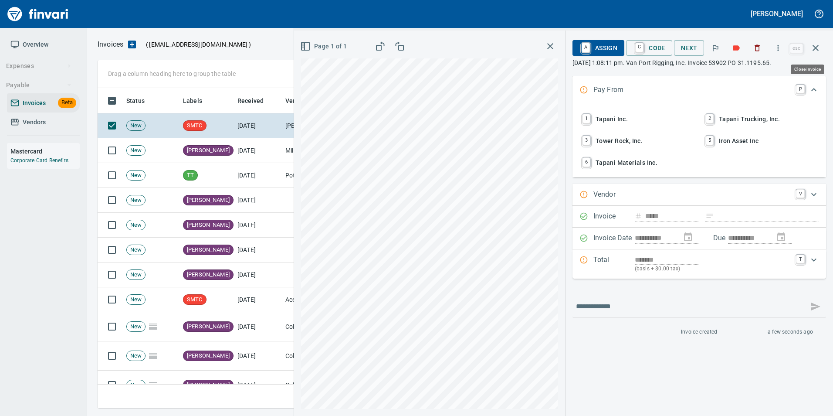
click at [823, 54] on button "button" at bounding box center [815, 47] width 21 height 21
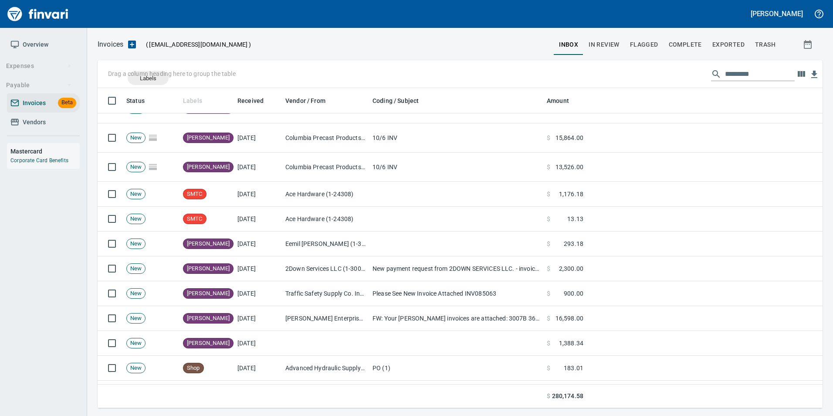
scroll to position [313, 712]
drag, startPoint x: 199, startPoint y: 99, endPoint x: 127, endPoint y: 72, distance: 76.1
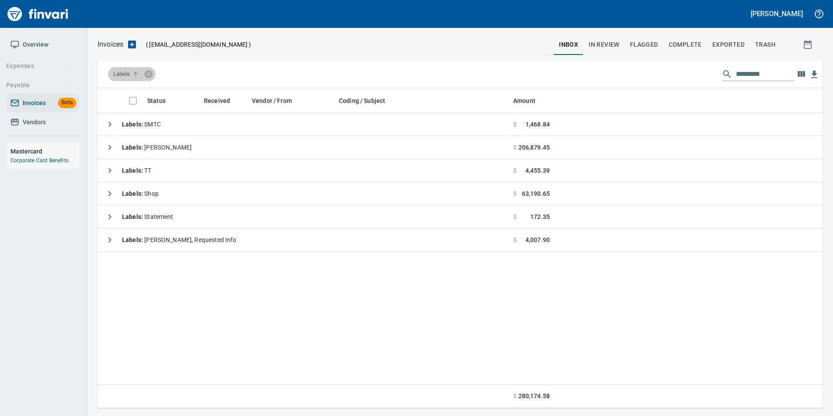
scroll to position [0, 0]
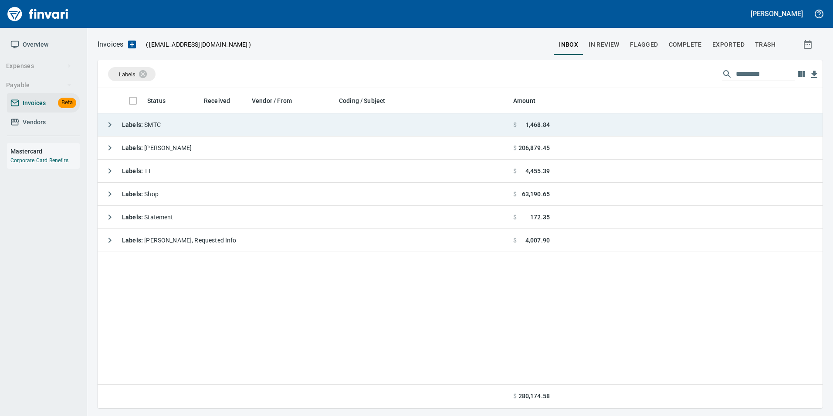
click at [99, 120] on td "Labels : SMTC" at bounding box center [304, 124] width 412 height 23
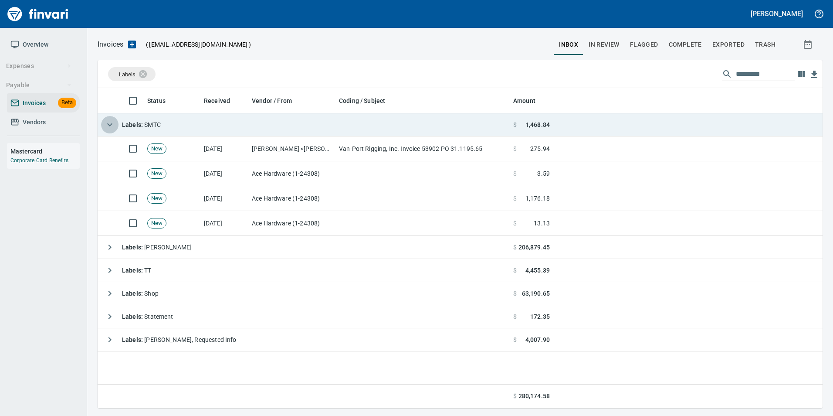
click at [105, 120] on icon "button" at bounding box center [110, 124] width 10 height 10
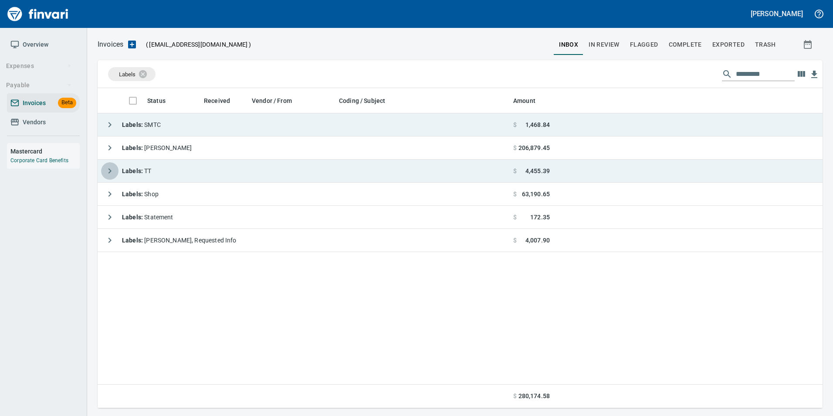
click at [111, 174] on icon "button" at bounding box center [110, 171] width 10 height 10
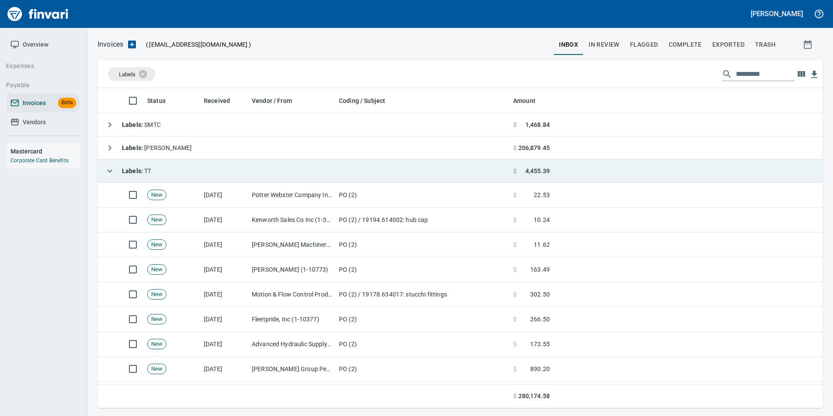
click at [101, 172] on button "button" at bounding box center [109, 170] width 17 height 17
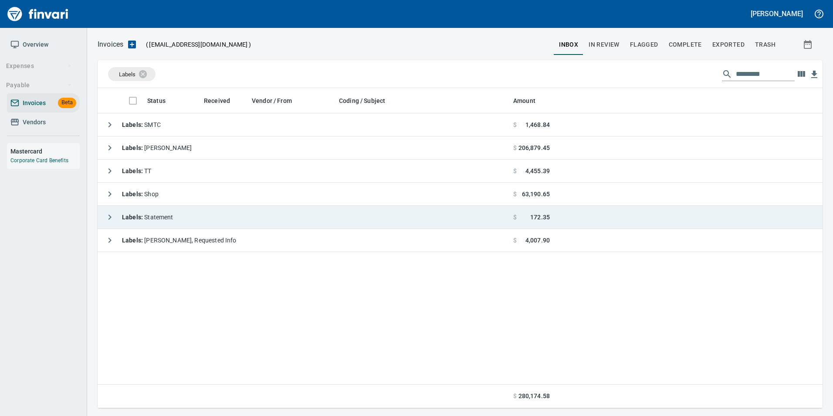
click at [110, 218] on icon "button" at bounding box center [110, 216] width 3 height 5
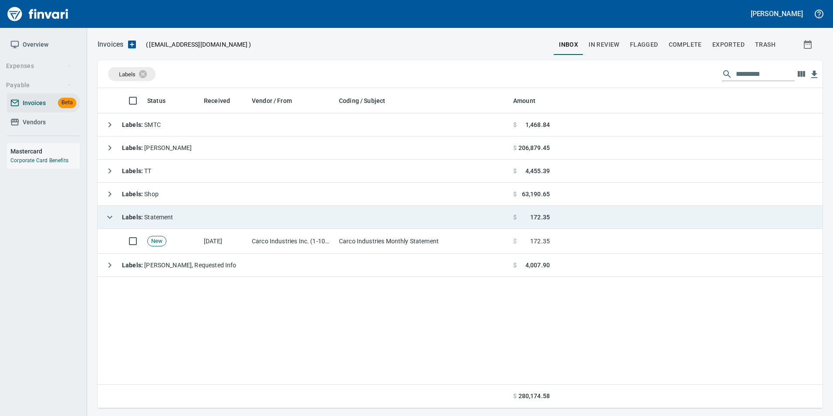
click at [110, 218] on icon "button" at bounding box center [109, 217] width 5 height 3
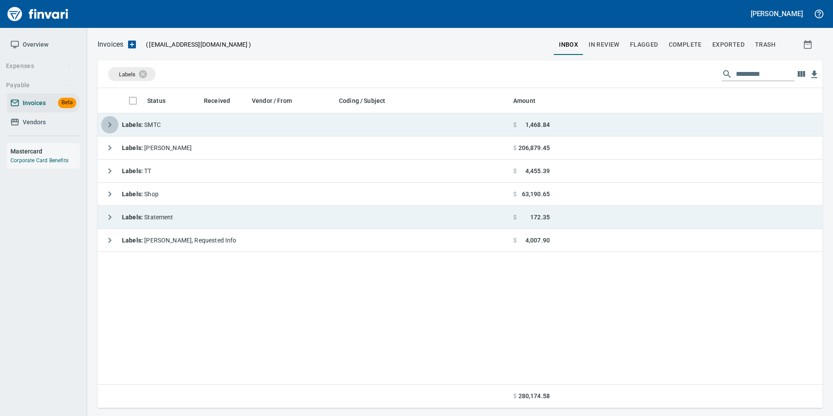
click at [105, 120] on icon "button" at bounding box center [110, 124] width 10 height 10
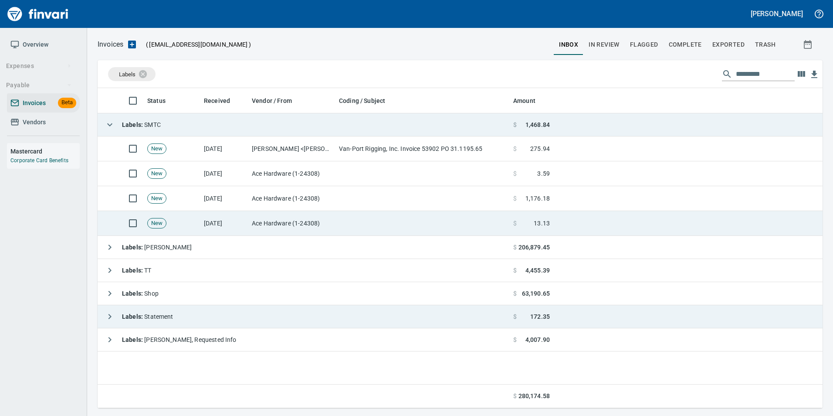
click at [198, 221] on td "New" at bounding box center [172, 223] width 57 height 25
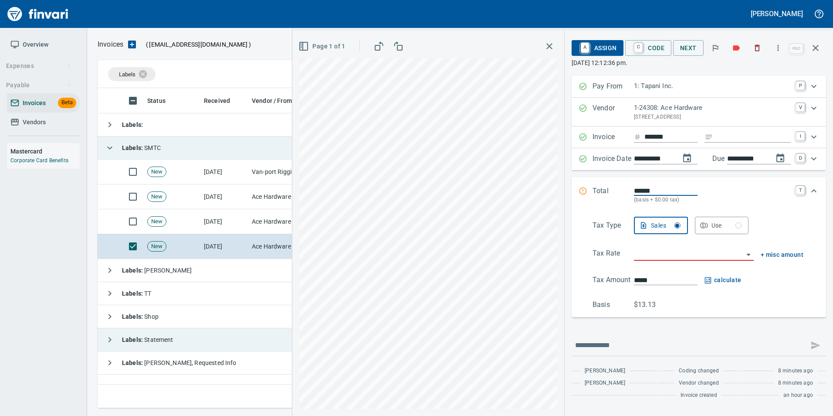
scroll to position [313, 718]
click at [662, 257] on input "search" at bounding box center [688, 254] width 109 height 12
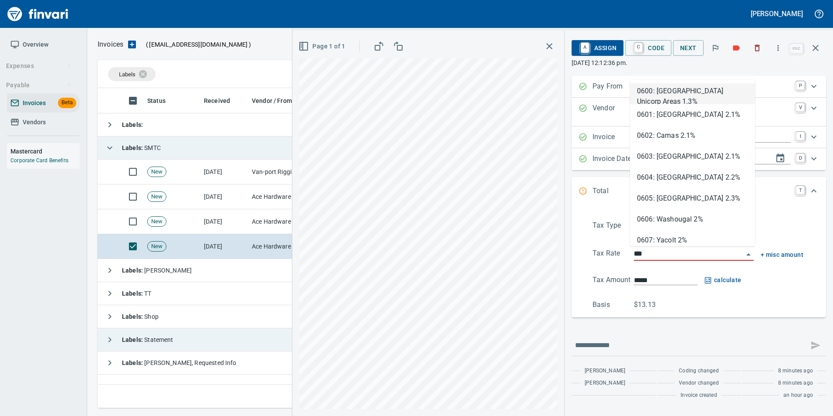
type input "****"
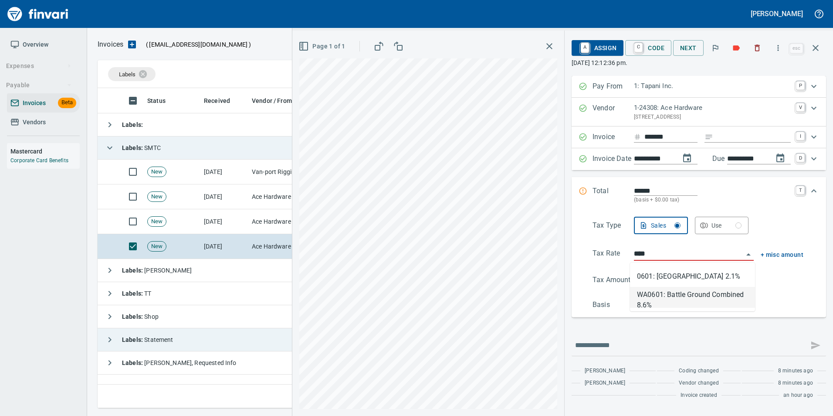
click at [681, 304] on li "WA0601: Battle Ground Combined 8.6%" at bounding box center [692, 297] width 125 height 21
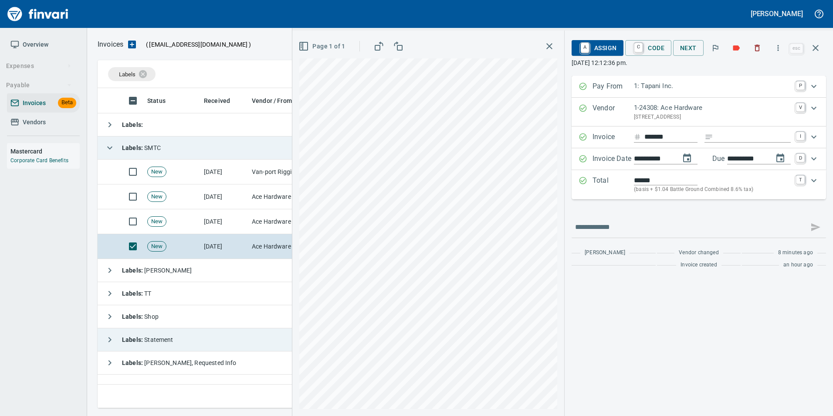
type input "*****"
type input "**********"
click at [652, 51] on span "C Code" at bounding box center [648, 48] width 32 height 15
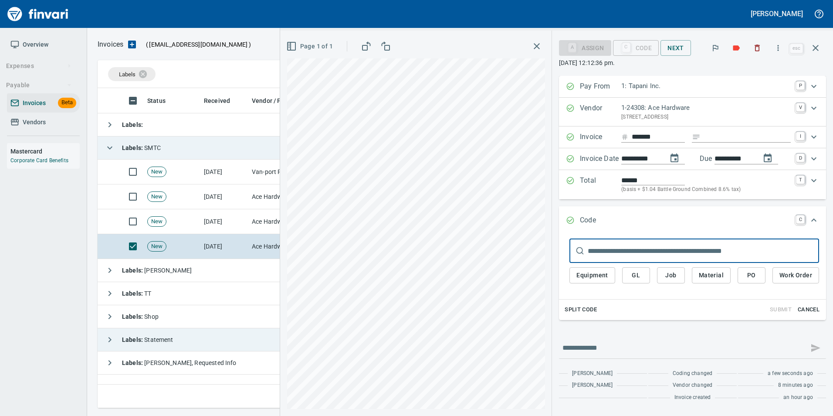
click at [634, 281] on button "GL" at bounding box center [636, 275] width 28 height 16
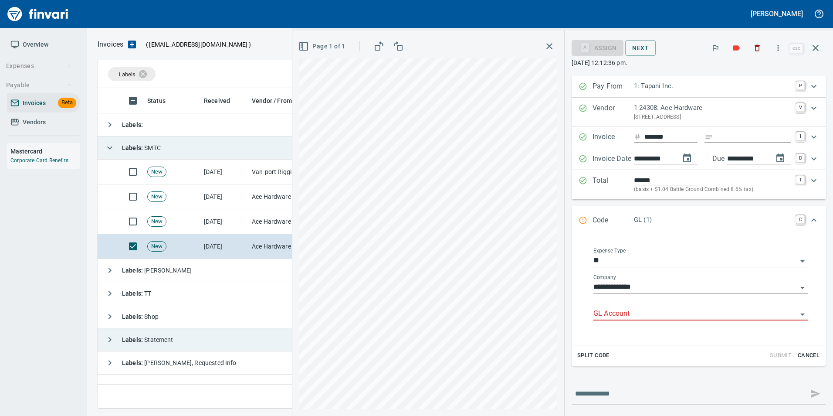
click at [613, 323] on div "GL Account" at bounding box center [701, 314] width 214 height 27
click at [604, 310] on input "GL Account" at bounding box center [696, 314] width 204 height 12
click at [594, 312] on input "**********" at bounding box center [696, 314] width 204 height 12
click at [612, 337] on li "6020.65.10: SMTC Consumables" at bounding box center [692, 336] width 217 height 21
type input "**********"
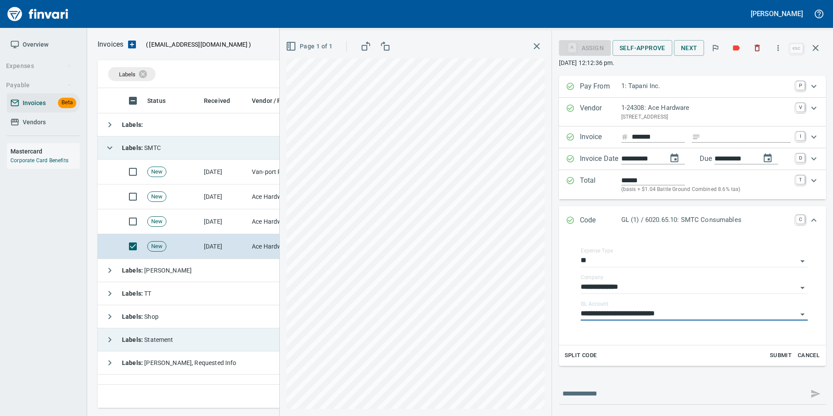
click at [569, 225] on div "Expand" at bounding box center [570, 220] width 9 height 11
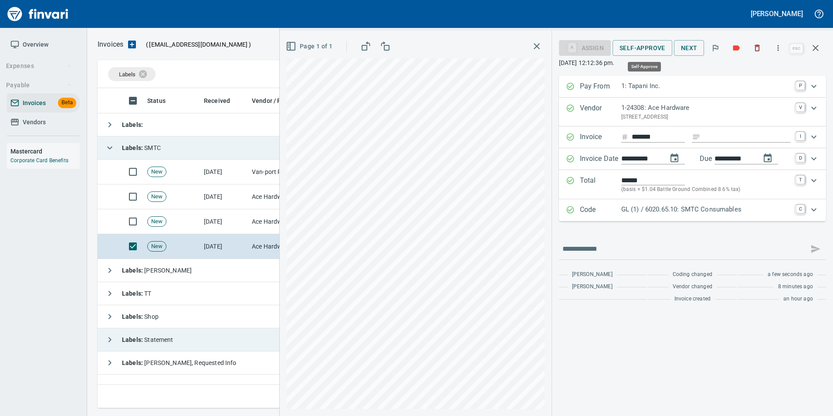
click at [639, 47] on span "Self-Approve" at bounding box center [643, 48] width 46 height 11
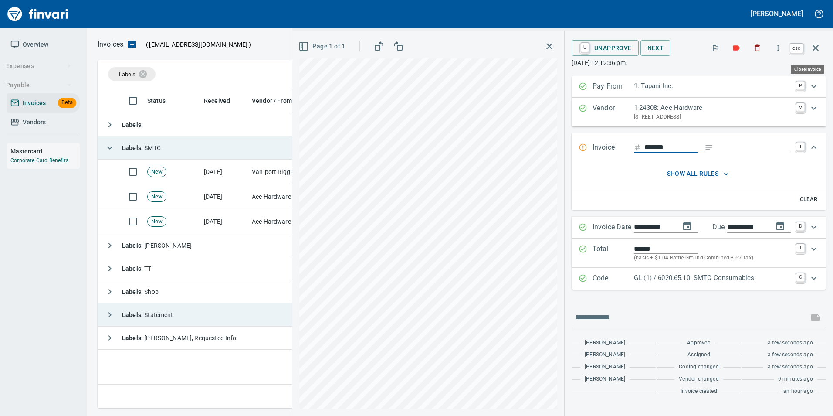
click at [814, 51] on icon "button" at bounding box center [816, 48] width 10 height 10
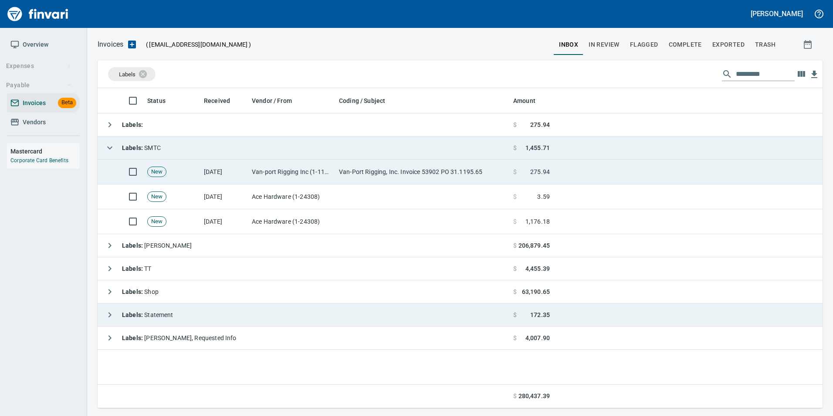
scroll to position [313, 718]
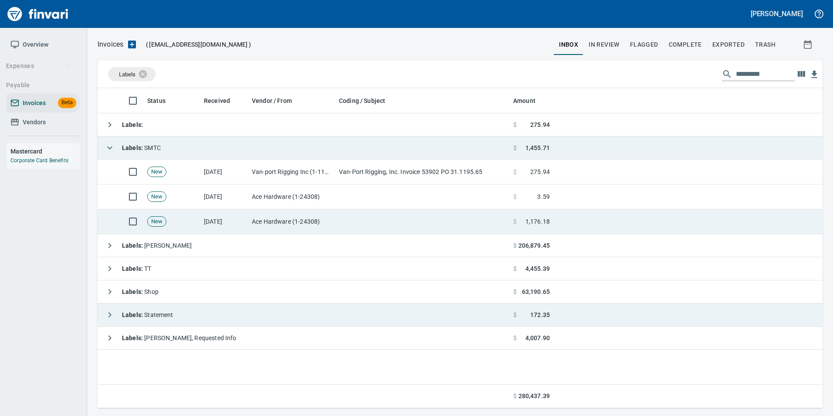
click at [244, 215] on td "[DATE]" at bounding box center [224, 221] width 48 height 25
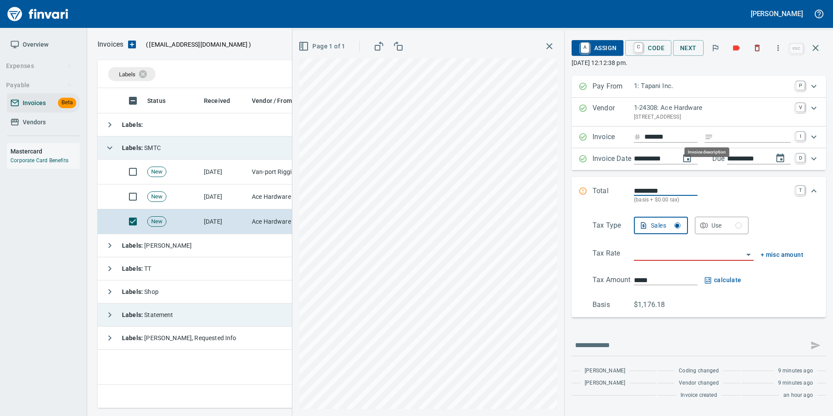
click at [722, 132] on input "Expand" at bounding box center [754, 137] width 74 height 11
type input "**********"
click at [684, 254] on input "search" at bounding box center [688, 254] width 109 height 12
click at [646, 255] on input "search" at bounding box center [688, 254] width 109 height 12
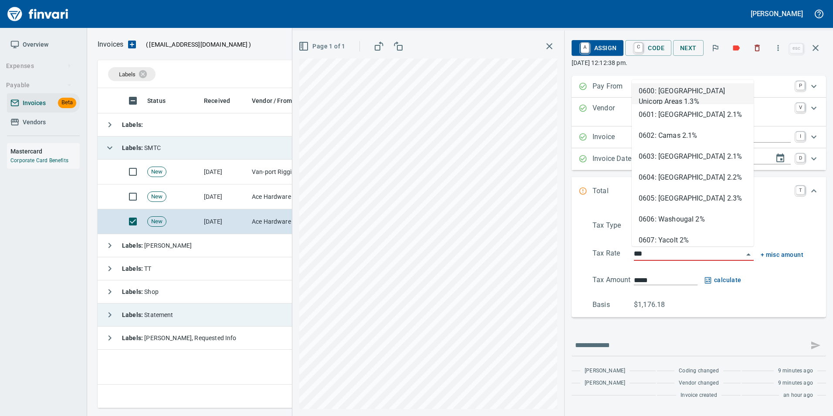
type input "****"
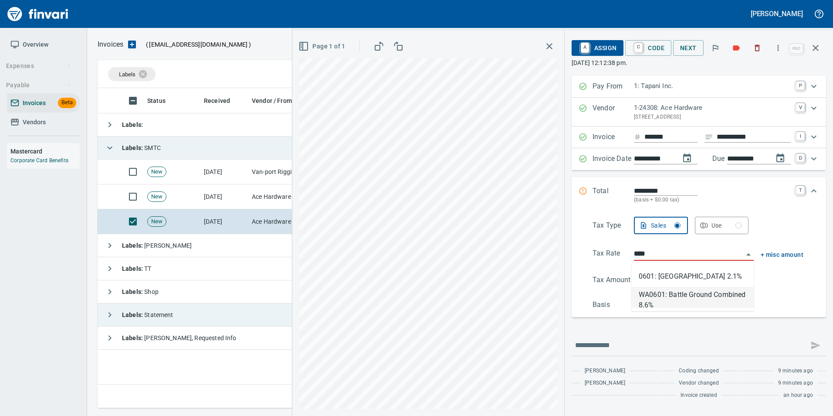
click at [667, 298] on li "WA0601: Battle Ground Combined 8.6%" at bounding box center [693, 297] width 122 height 21
type input "******"
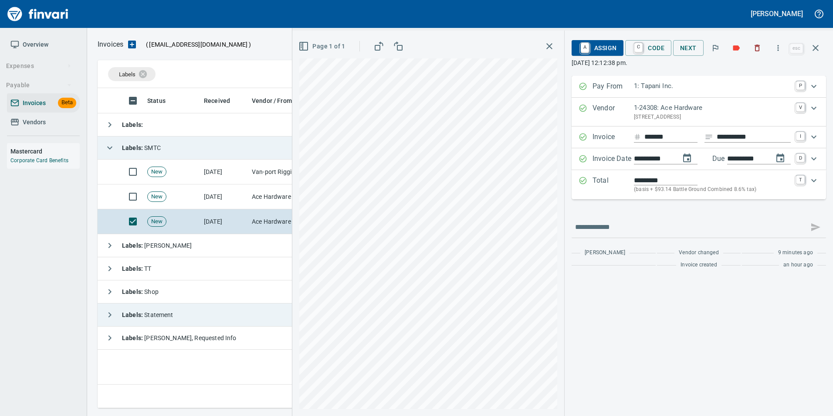
type input "**********"
click at [646, 50] on span "C Code" at bounding box center [648, 48] width 32 height 15
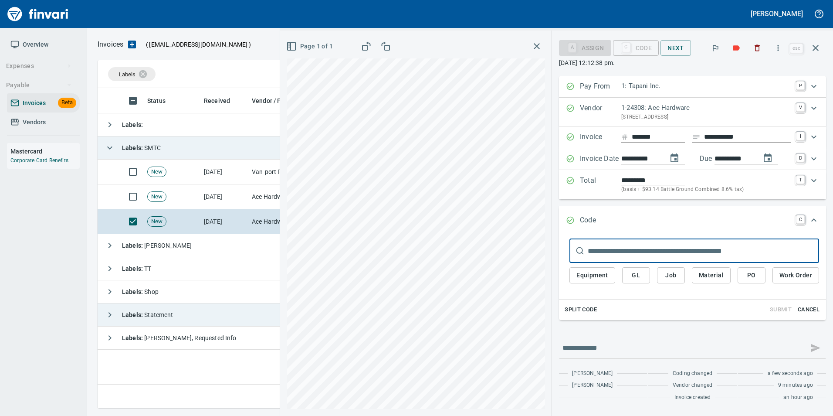
click at [635, 270] on span "GL" at bounding box center [636, 275] width 14 height 11
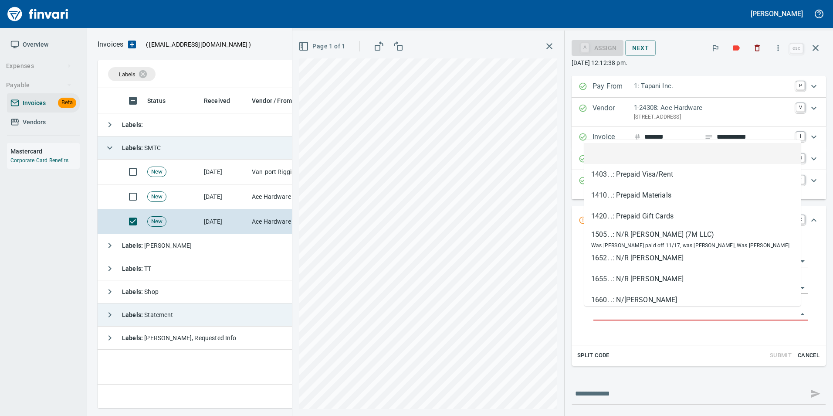
click at [598, 311] on input "GL Account" at bounding box center [696, 314] width 204 height 12
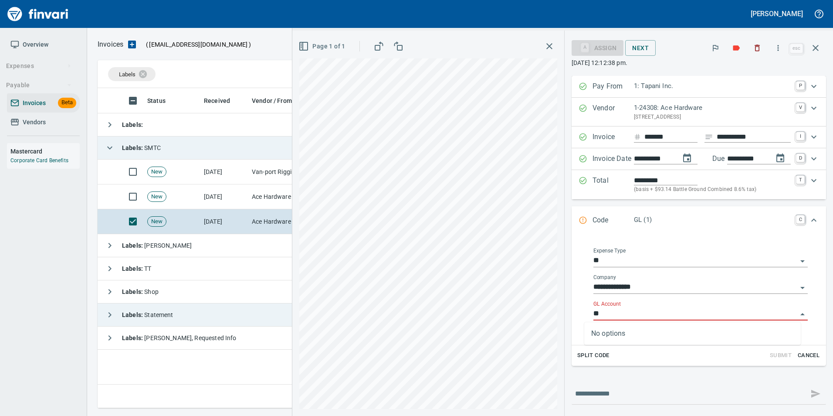
type input "*"
click at [655, 335] on li "6020.65.10: SMTC Consumables" at bounding box center [692, 336] width 217 height 21
type input "**********"
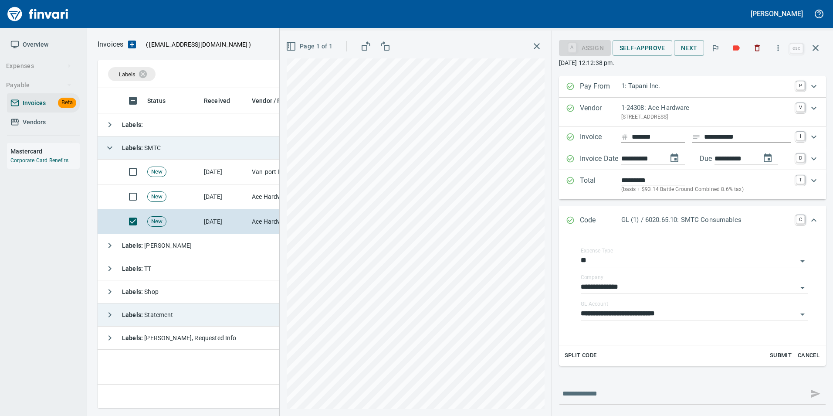
click at [568, 219] on icon "Expand" at bounding box center [570, 220] width 9 height 9
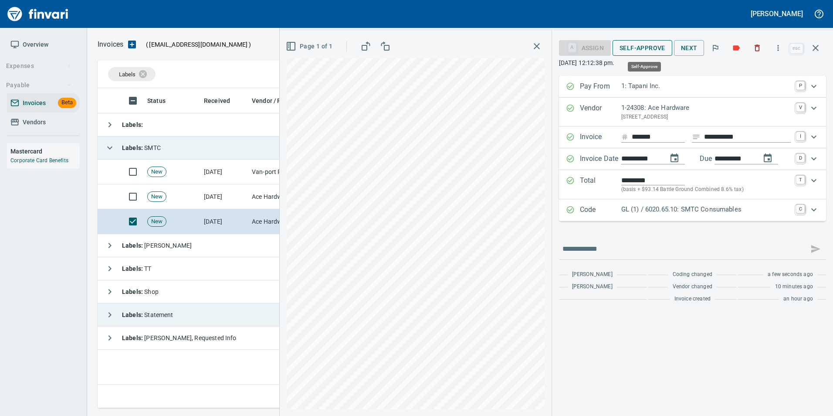
click at [637, 44] on span "Self-Approve" at bounding box center [643, 48] width 46 height 11
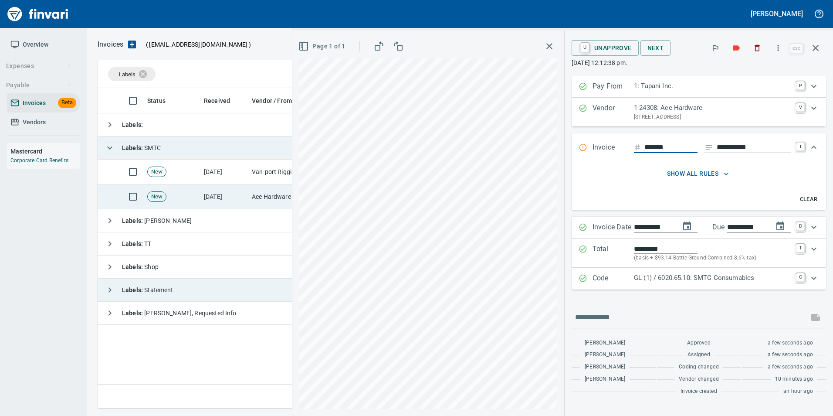
click at [258, 202] on td "Ace Hardware (1-24308)" at bounding box center [291, 196] width 87 height 25
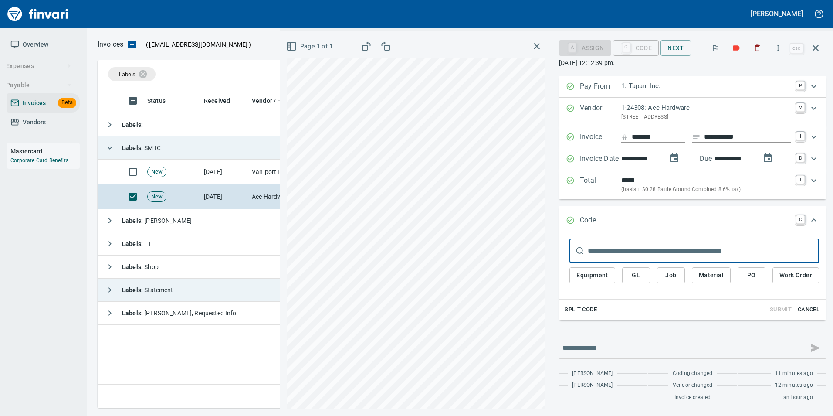
click at [629, 277] on button "GL" at bounding box center [636, 275] width 28 height 16
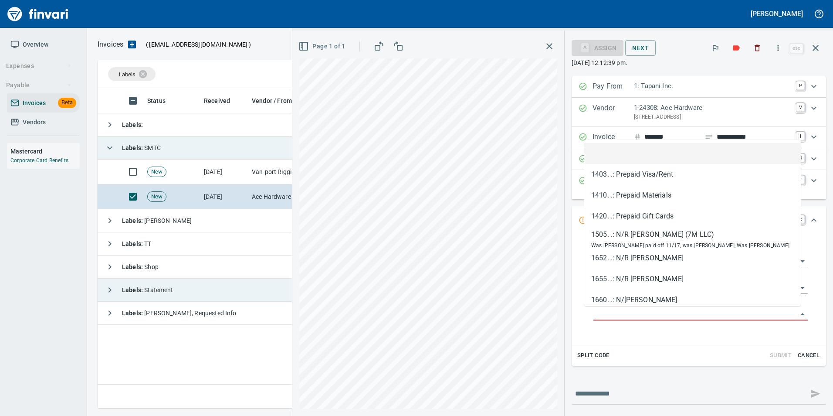
click at [623, 315] on input "GL Account" at bounding box center [696, 314] width 204 height 12
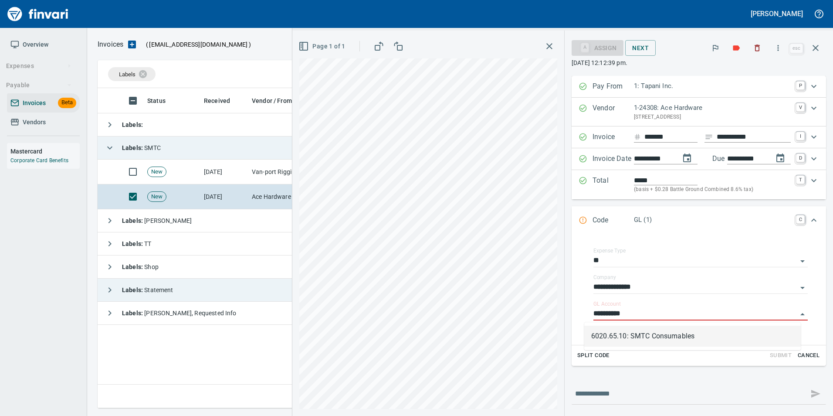
click at [639, 336] on li "6020.65.10: SMTC Consumables" at bounding box center [692, 336] width 217 height 21
type input "**********"
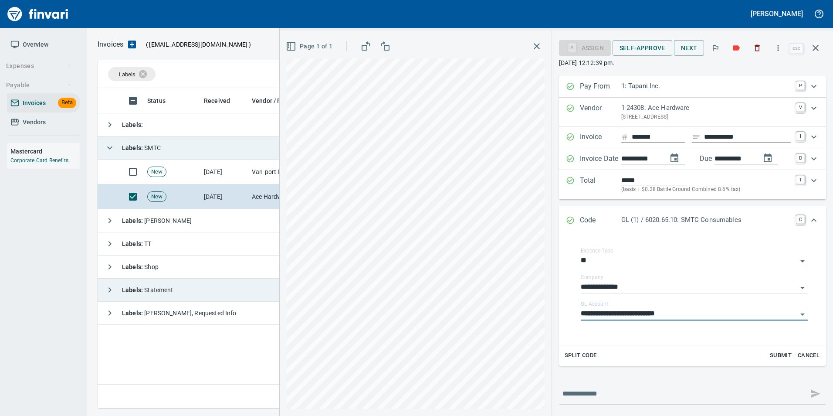
click at [571, 220] on icon "Expand" at bounding box center [570, 220] width 9 height 9
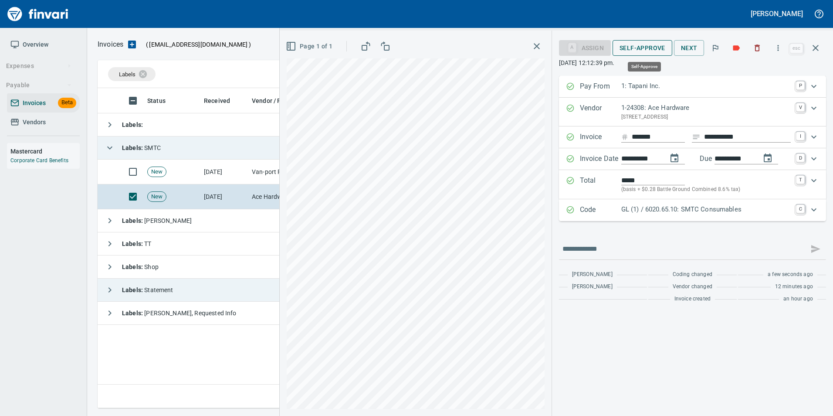
click at [644, 49] on span "Self-Approve" at bounding box center [643, 48] width 46 height 11
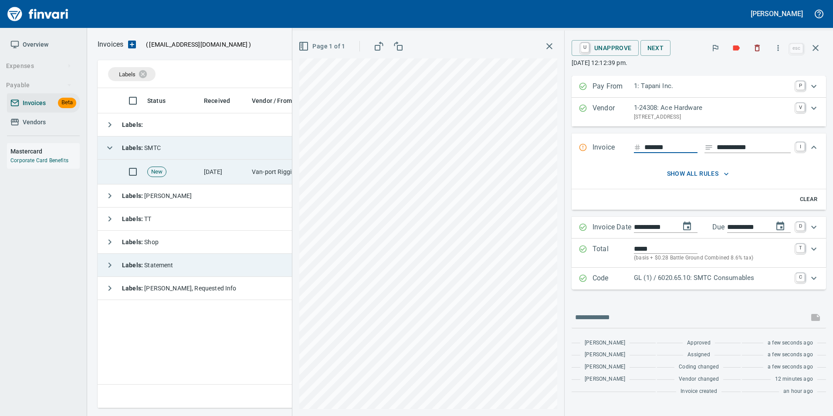
click at [269, 164] on td "Van-port Rigging Inc (1-11072)" at bounding box center [291, 172] width 87 height 25
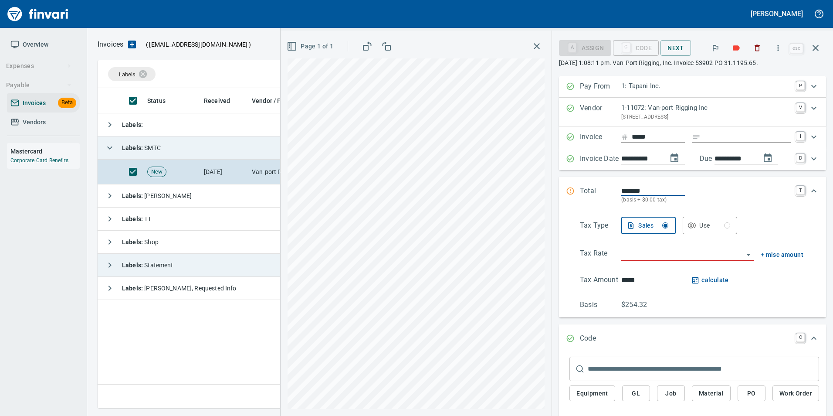
click at [711, 144] on div "Invoice ***** I" at bounding box center [692, 137] width 267 height 22
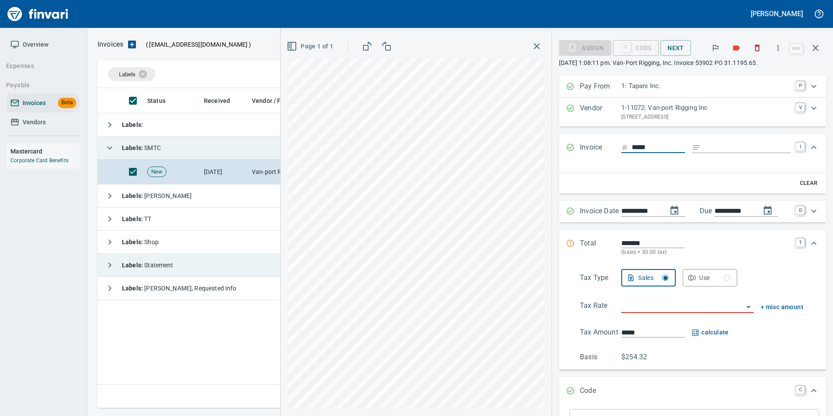
click at [711, 141] on div "Invoice ***** I" at bounding box center [692, 147] width 267 height 29
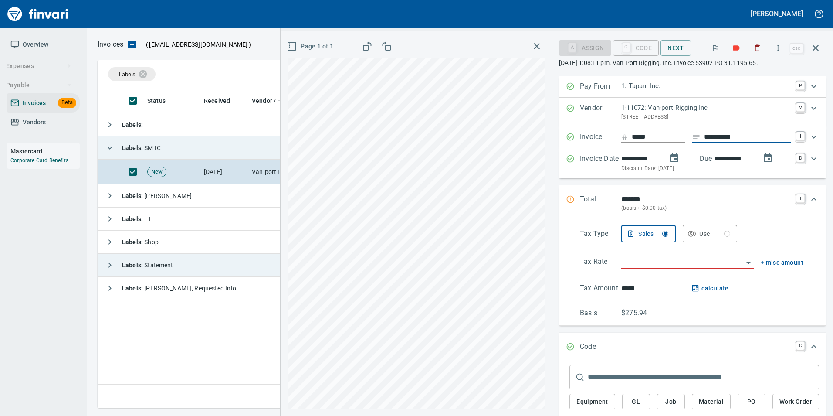
type input "**********"
click at [643, 258] on input "search" at bounding box center [683, 262] width 122 height 12
click at [692, 306] on li "WA0601: Battle Ground Combined 8.6%" at bounding box center [682, 305] width 130 height 21
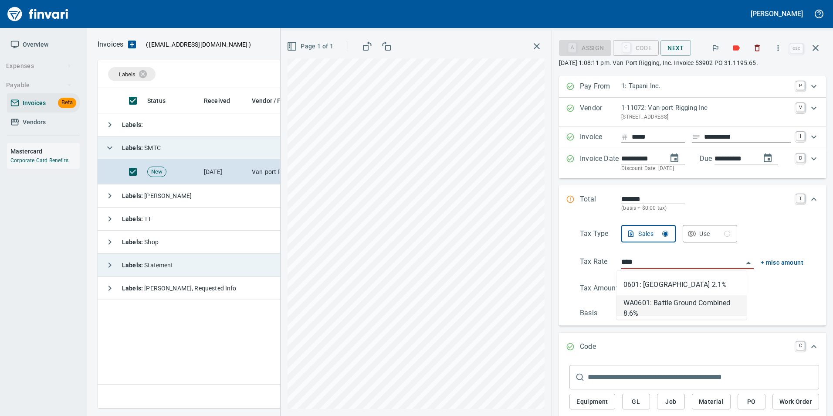
type input "**********"
type input "******"
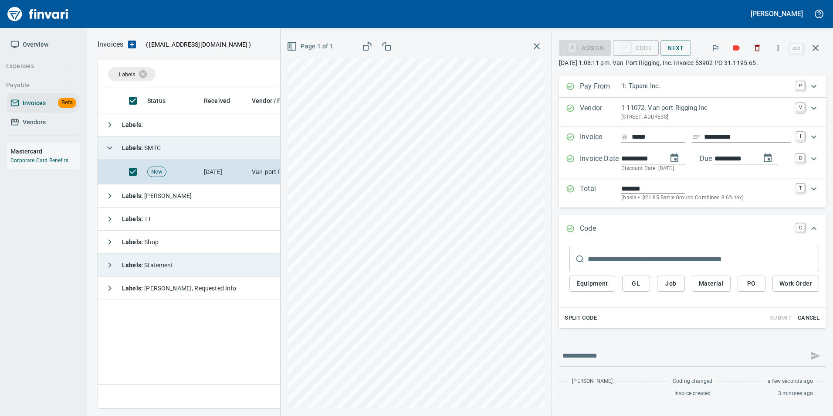
click at [589, 188] on p "Total" at bounding box center [600, 192] width 41 height 19
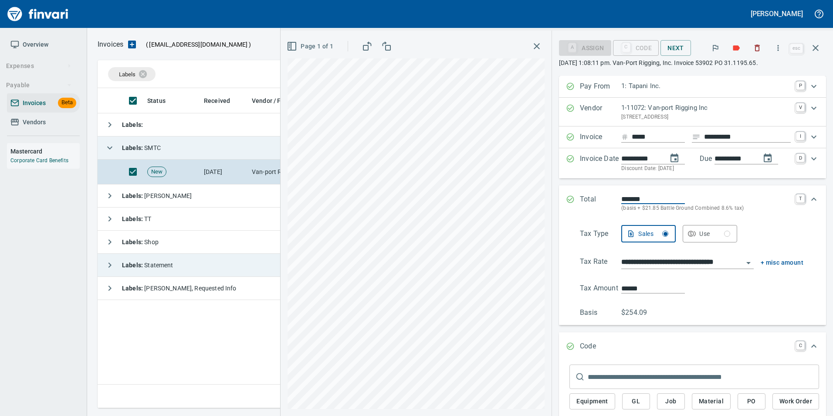
click at [666, 262] on input "**********" at bounding box center [683, 262] width 122 height 12
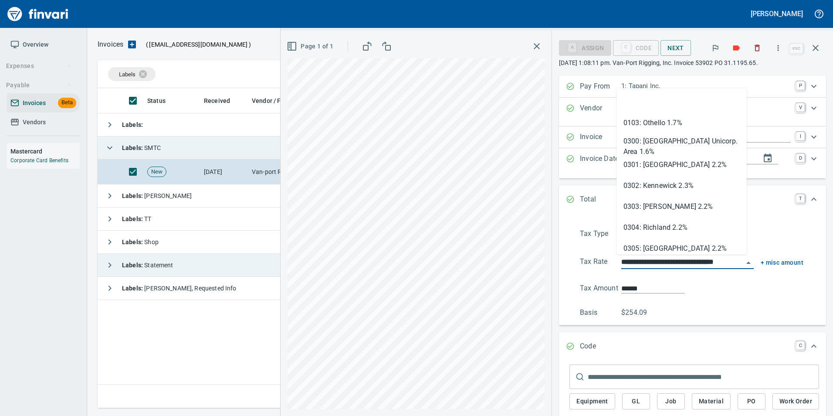
click at [666, 262] on input "**********" at bounding box center [683, 262] width 122 height 12
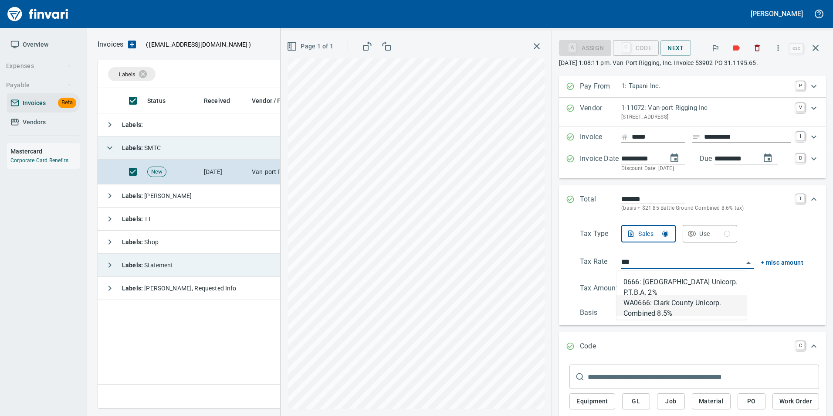
click at [685, 313] on li "WA0666: Clark County Unicorp. Combined 8.5%" at bounding box center [682, 305] width 130 height 21
type input "**********"
type input "******"
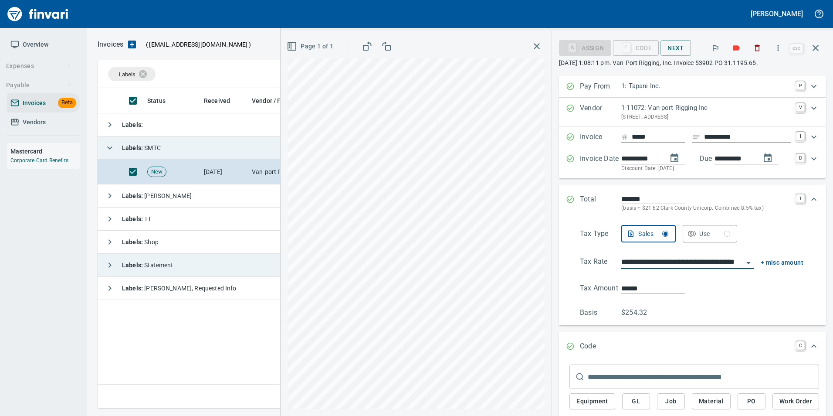
type input "**********"
click at [561, 198] on div "Total ******* (basis + $21.62 Clark County Unicorp. Combined 8.5% tax) T" at bounding box center [692, 203] width 267 height 36
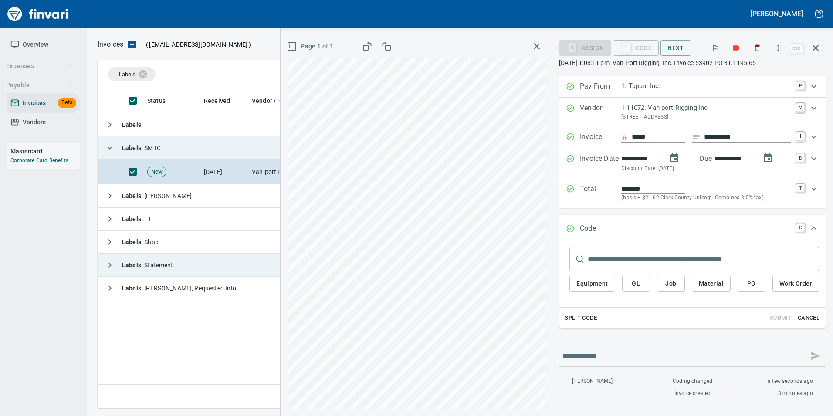
click at [810, 337] on div "**********" at bounding box center [692, 239] width 267 height 326
click at [810, 318] on span "Cancel" at bounding box center [809, 318] width 24 height 10
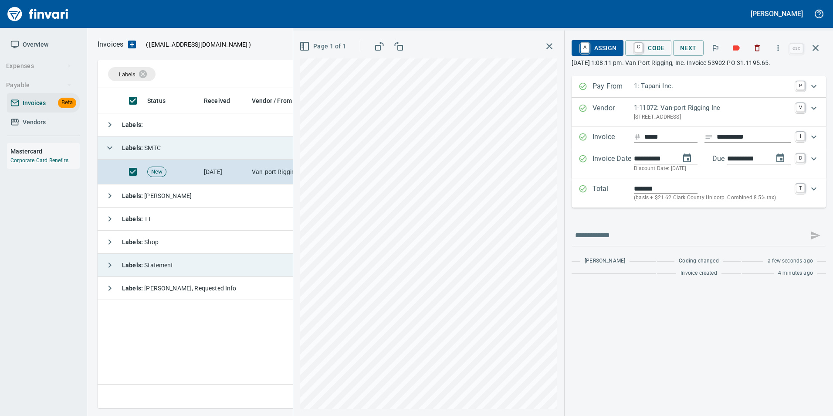
click at [597, 50] on span "A Assign" at bounding box center [598, 48] width 38 height 15
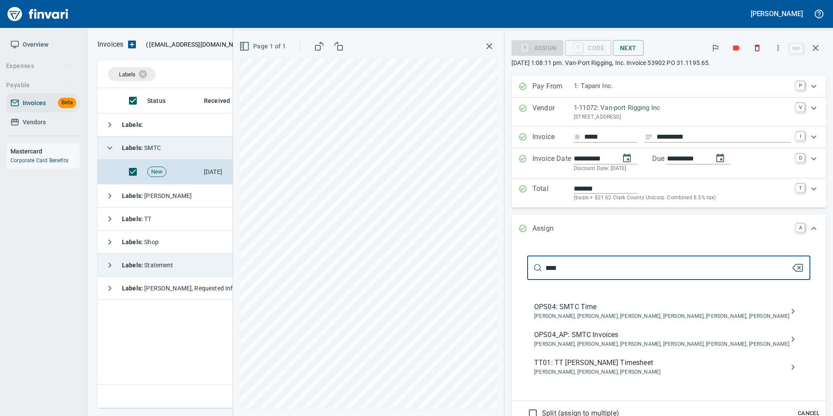
type input "****"
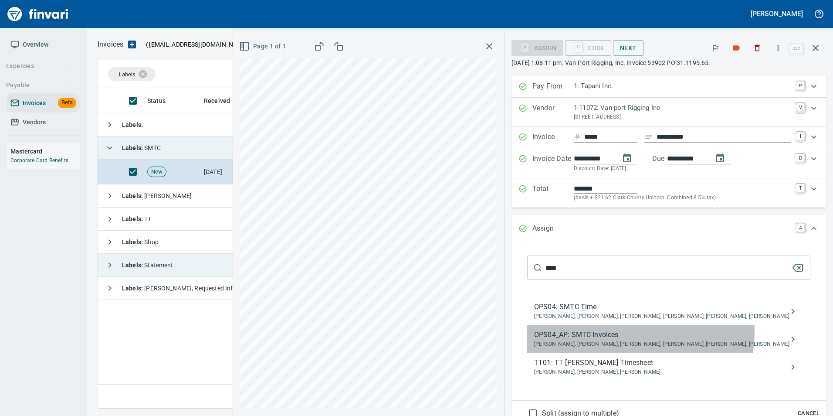
click at [685, 332] on span "OPS04_AP: SMTC Invoices" at bounding box center [661, 335] width 255 height 10
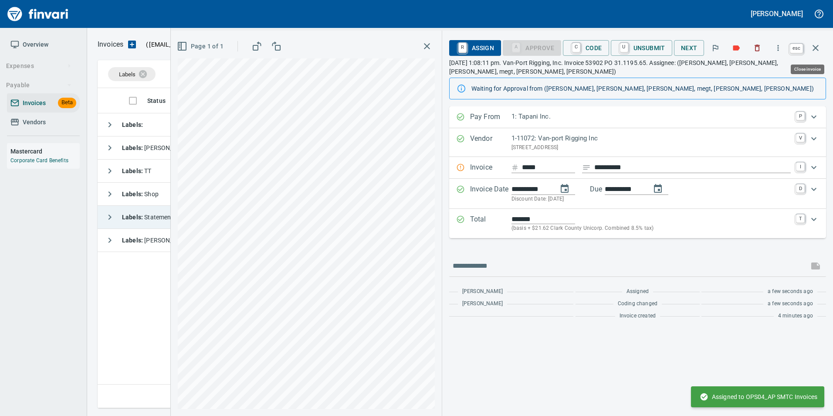
click at [825, 47] on button "button" at bounding box center [815, 47] width 21 height 21
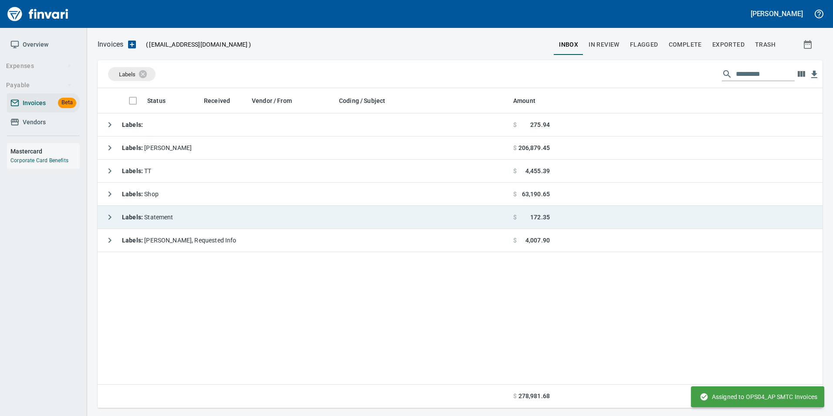
scroll to position [313, 719]
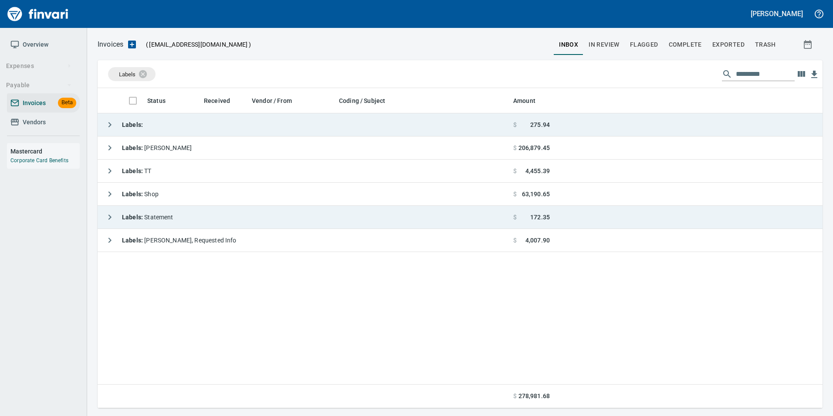
click at [108, 123] on icon "button" at bounding box center [110, 124] width 10 height 10
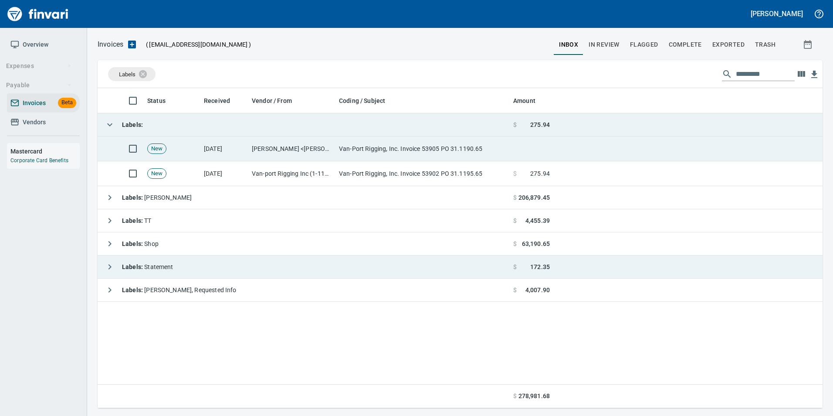
click at [274, 153] on td "Deon LoBato <deon@vanportrigging.com>" at bounding box center [291, 148] width 87 height 25
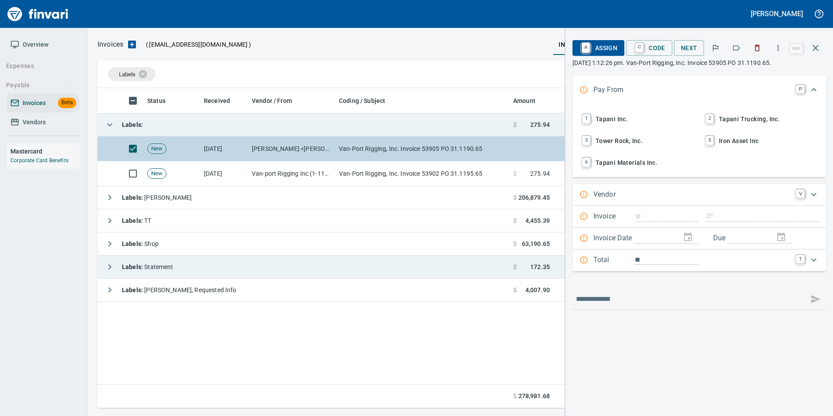
scroll to position [313, 718]
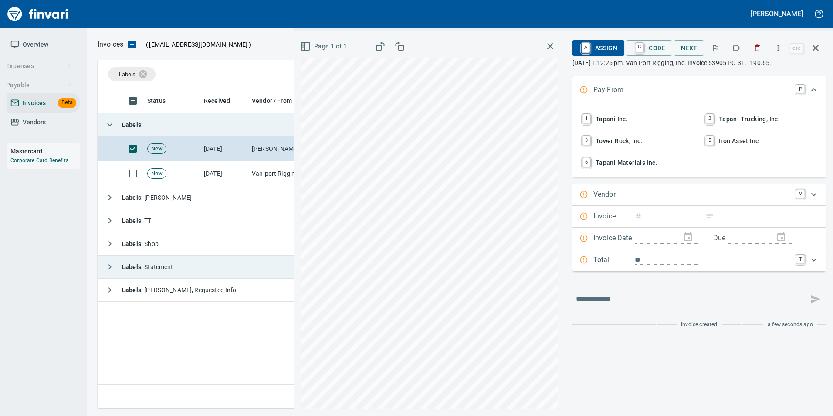
click at [740, 49] on icon "button" at bounding box center [736, 48] width 9 height 9
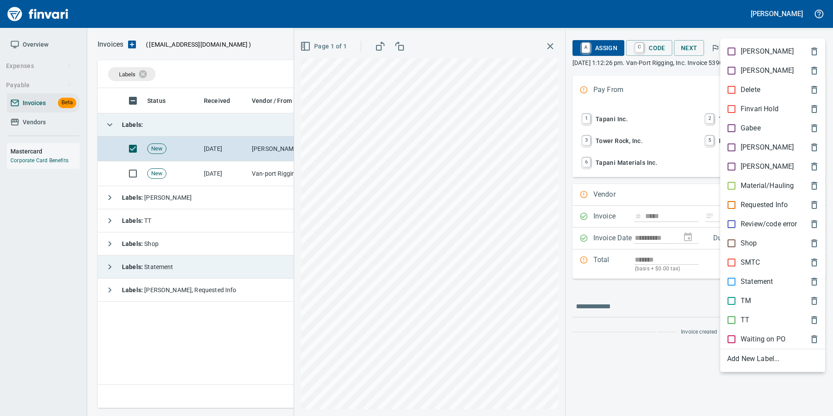
type input "*****"
type input "**********"
type input "*******"
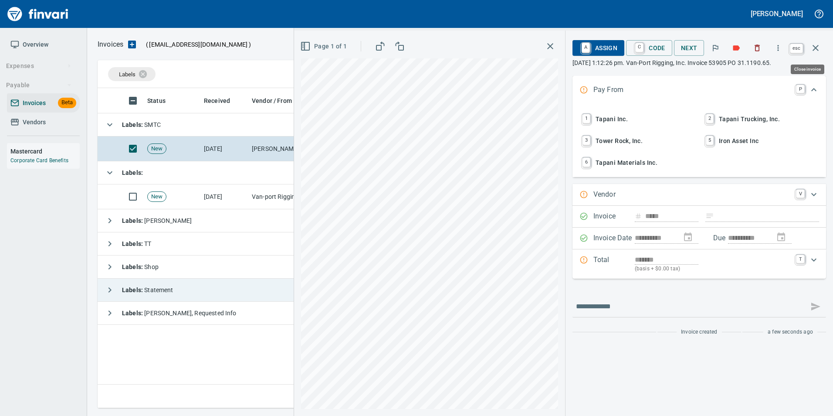
click at [821, 44] on icon "button" at bounding box center [816, 48] width 10 height 10
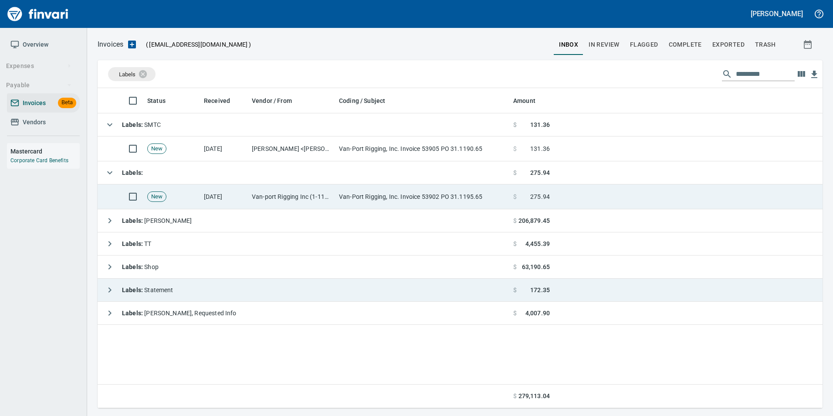
scroll to position [313, 718]
click at [171, 199] on td "New" at bounding box center [172, 196] width 57 height 25
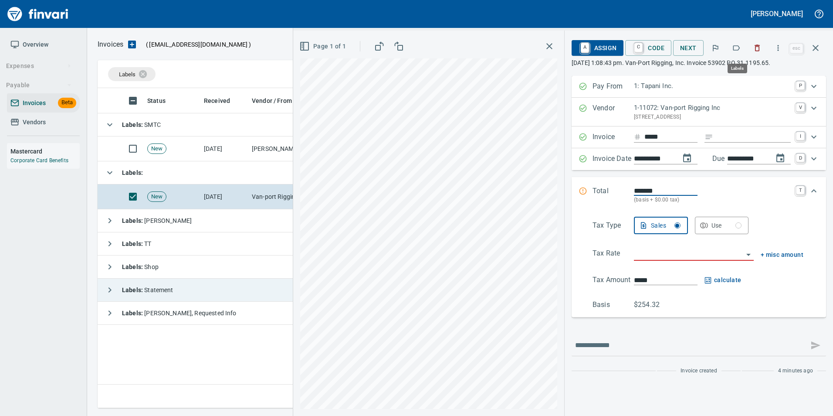
click at [739, 48] on icon "button" at bounding box center [736, 48] width 9 height 9
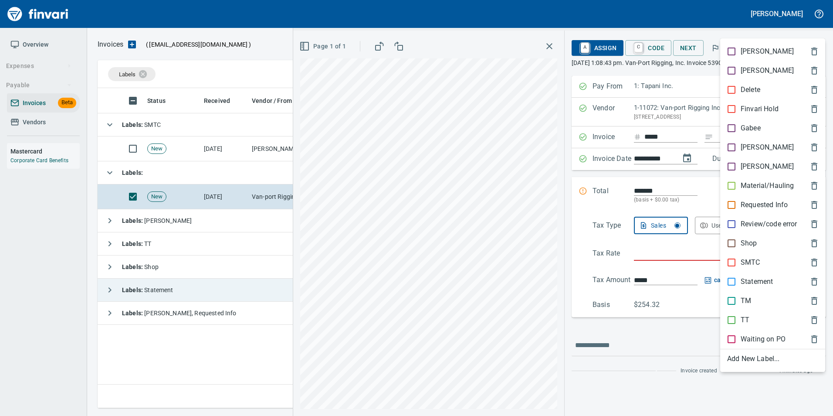
scroll to position [313, 718]
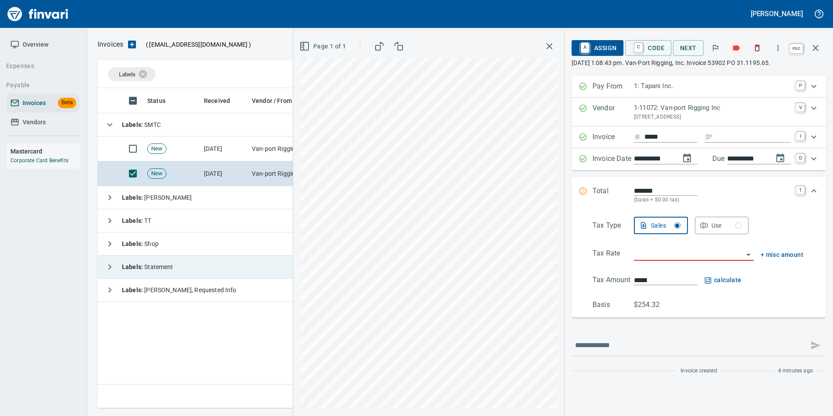
click at [823, 42] on button "button" at bounding box center [815, 47] width 21 height 21
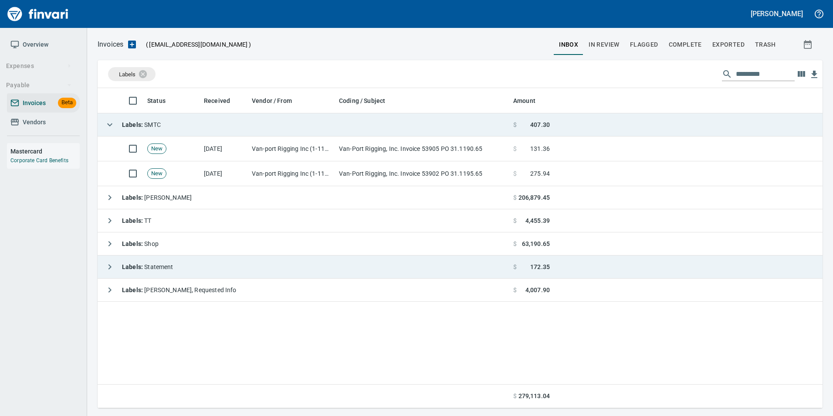
scroll to position [313, 719]
click at [103, 123] on button "button" at bounding box center [109, 124] width 17 height 17
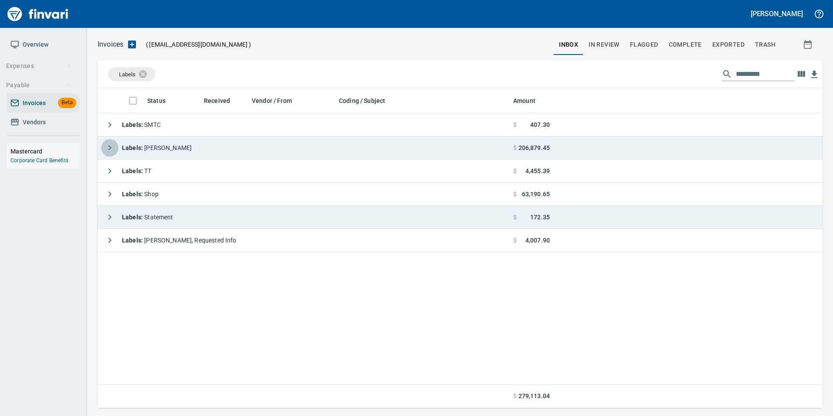
click at [108, 148] on icon "button" at bounding box center [110, 148] width 10 height 10
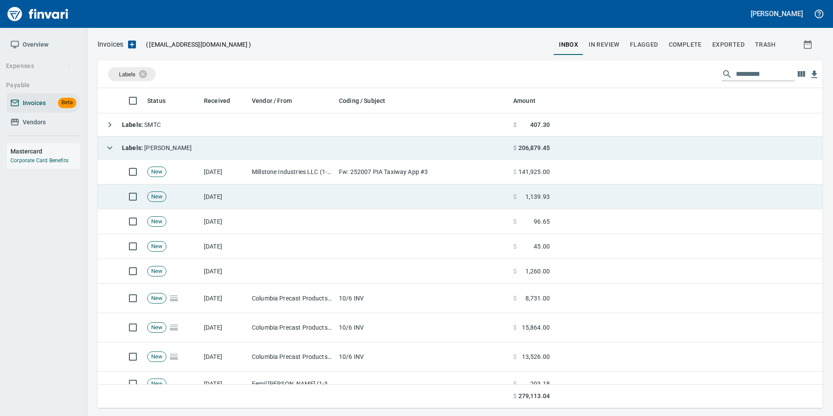
scroll to position [44, 0]
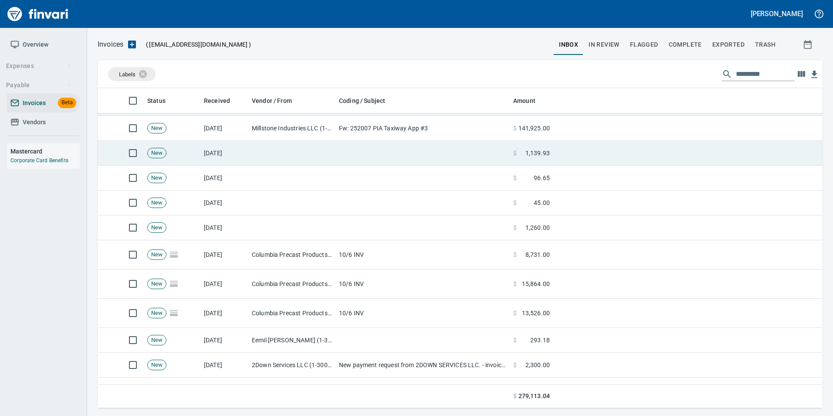
click at [268, 193] on td at bounding box center [291, 202] width 87 height 25
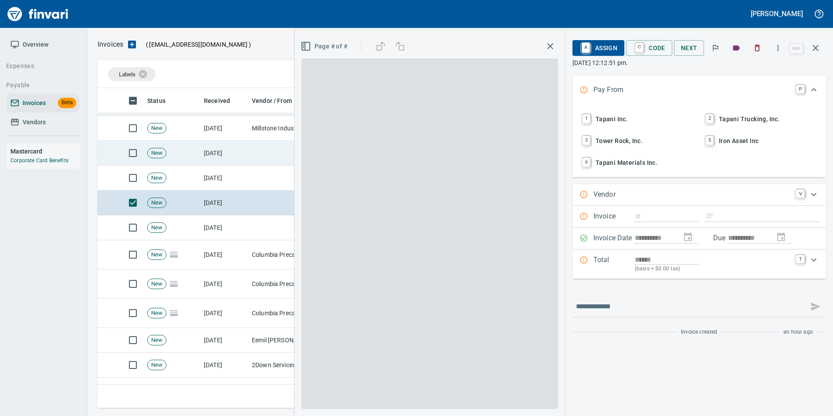
scroll to position [313, 712]
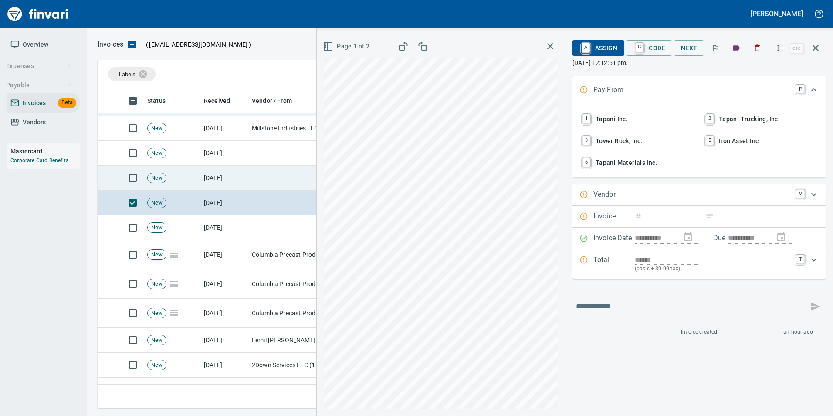
click at [255, 175] on td at bounding box center [291, 178] width 87 height 25
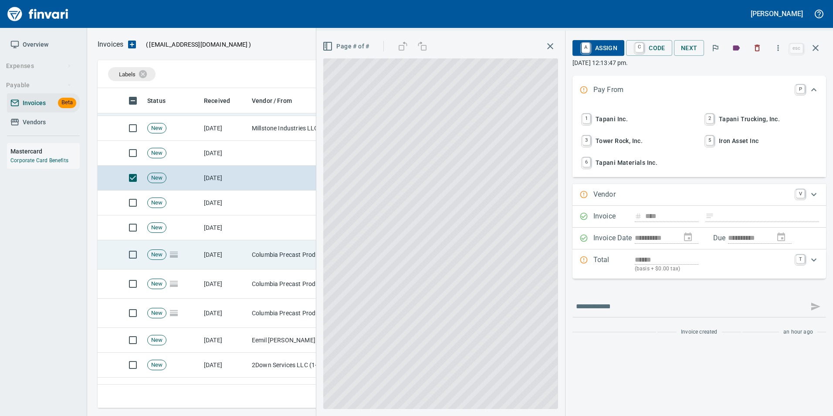
click at [261, 258] on td "Columbia Precast Products, LLC (1-22007)" at bounding box center [291, 254] width 87 height 29
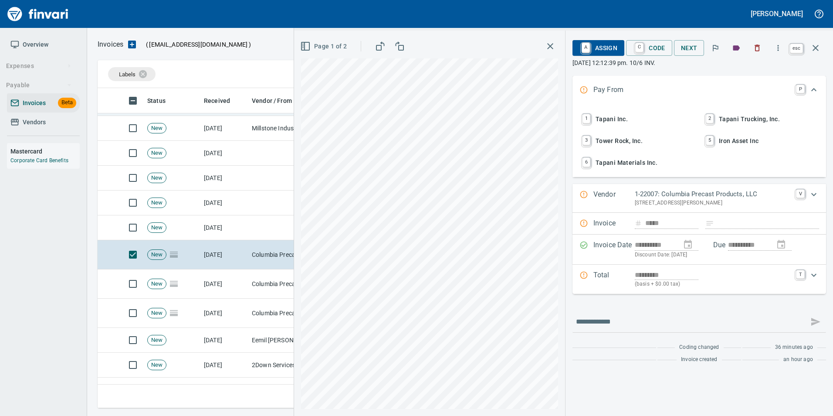
click at [812, 48] on icon "button" at bounding box center [816, 48] width 10 height 10
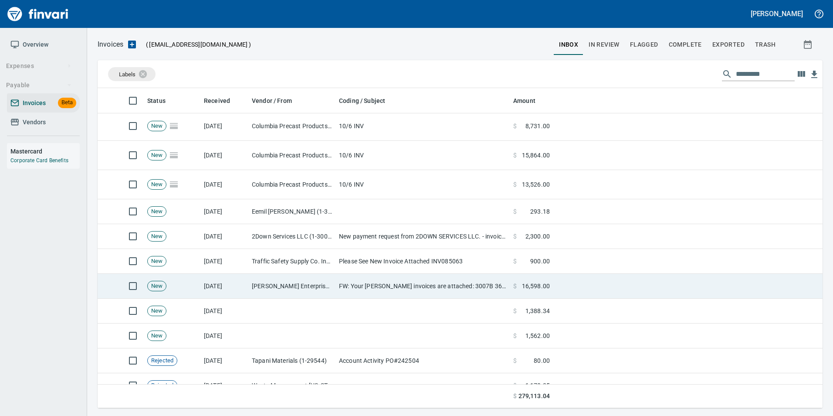
scroll to position [218, 0]
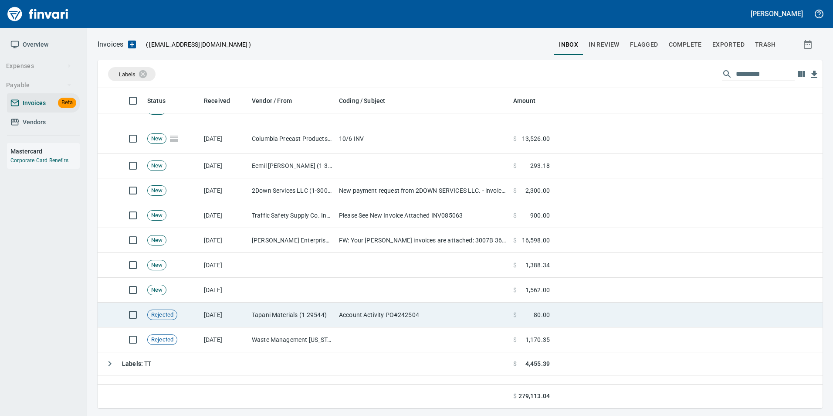
click at [311, 308] on td "Tapani Materials (1-29544)" at bounding box center [291, 314] width 87 height 25
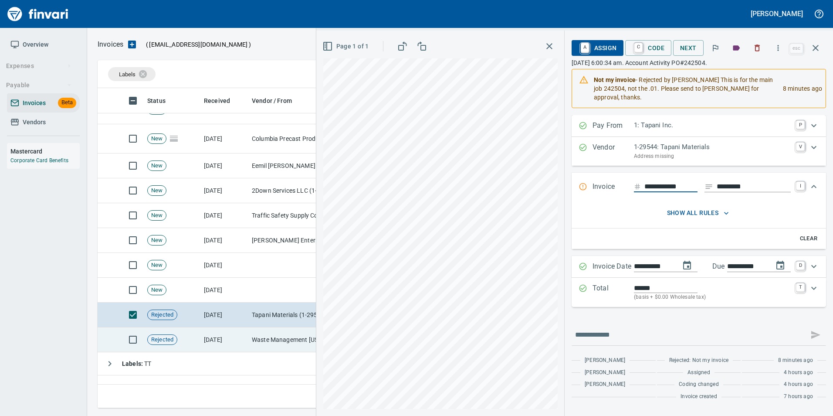
click at [217, 336] on td "9/23/2025" at bounding box center [224, 339] width 48 height 25
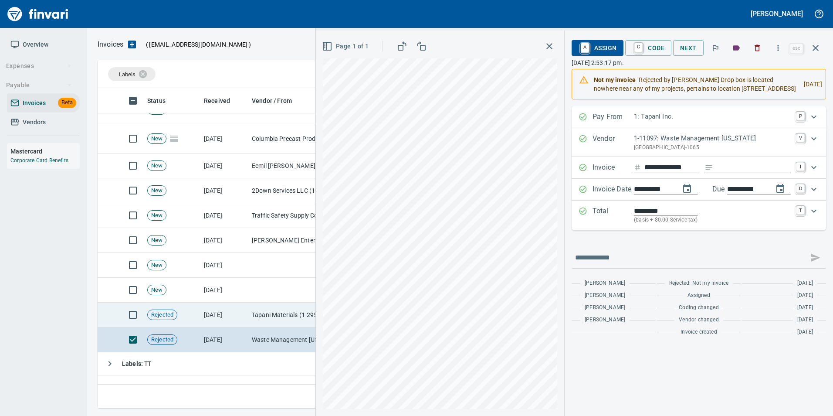
click at [212, 323] on td "[DATE]" at bounding box center [224, 314] width 48 height 25
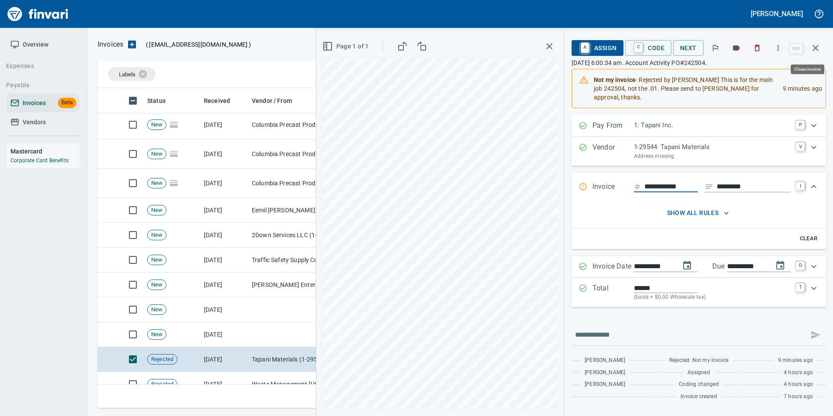
click at [821, 48] on button "button" at bounding box center [815, 47] width 21 height 21
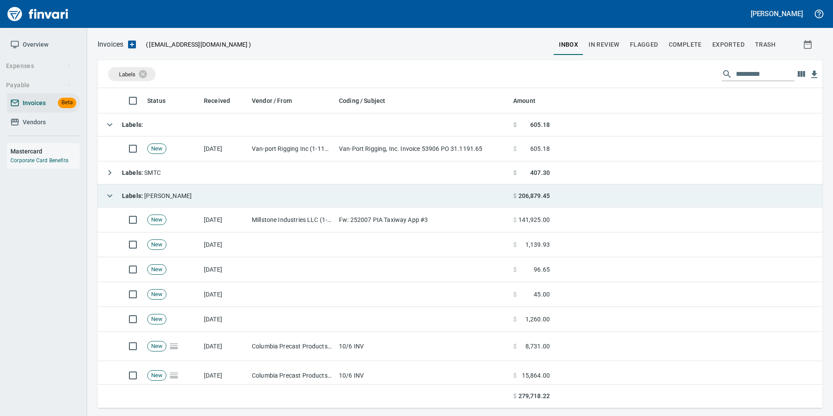
click at [107, 194] on icon "button" at bounding box center [110, 195] width 10 height 10
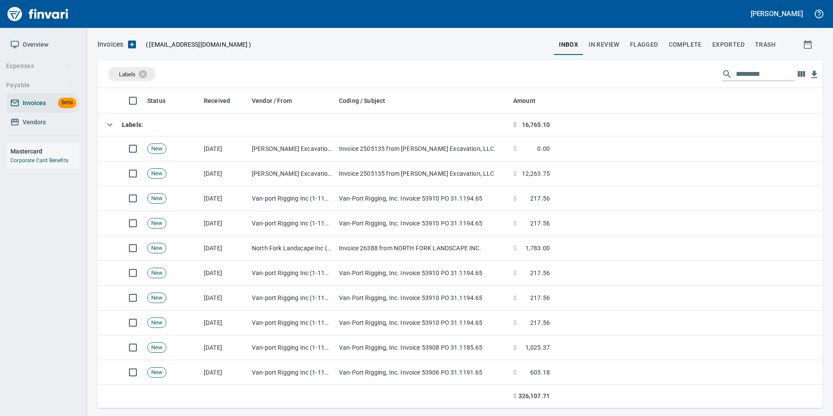
click at [45, 129] on link "Vendors" at bounding box center [43, 122] width 73 height 20
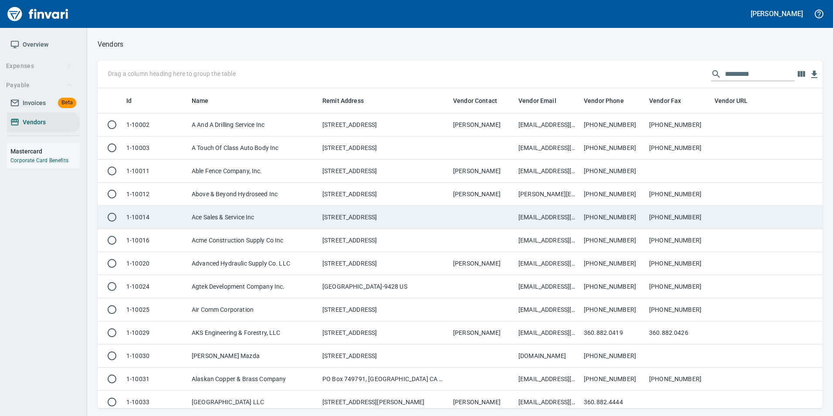
scroll to position [313, 712]
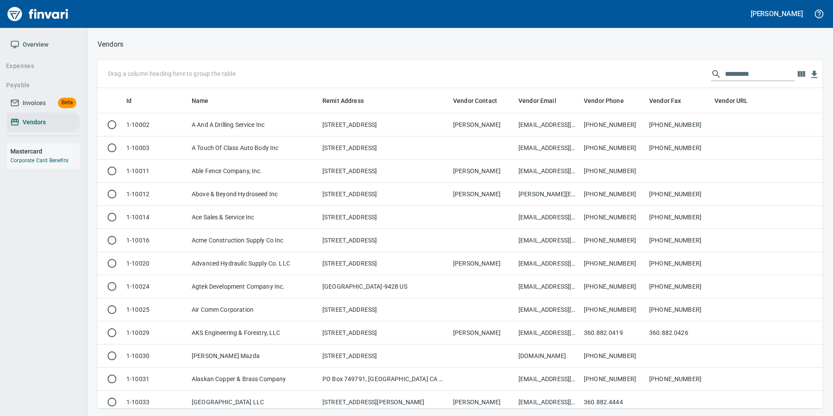
click at [731, 75] on input "text" at bounding box center [760, 74] width 70 height 14
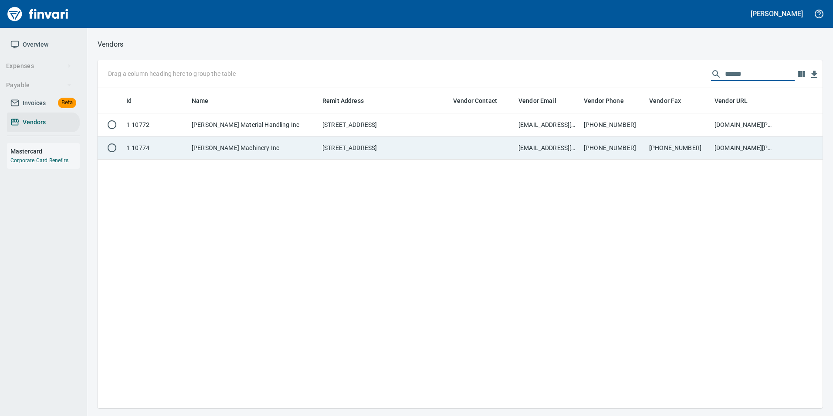
type input "******"
click at [614, 146] on td "503-978-3621" at bounding box center [613, 147] width 65 height 23
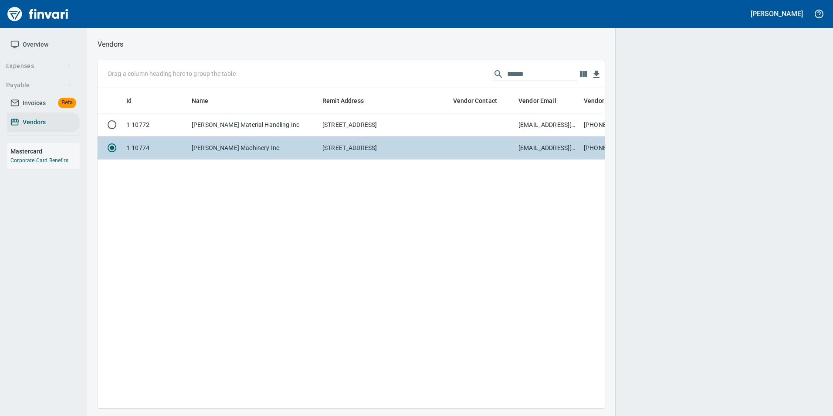
scroll to position [307, 501]
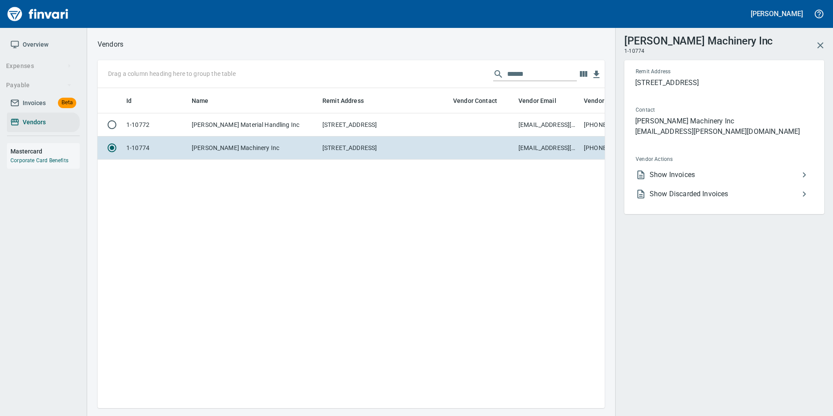
click at [717, 167] on li "Show Invoices" at bounding box center [721, 174] width 184 height 19
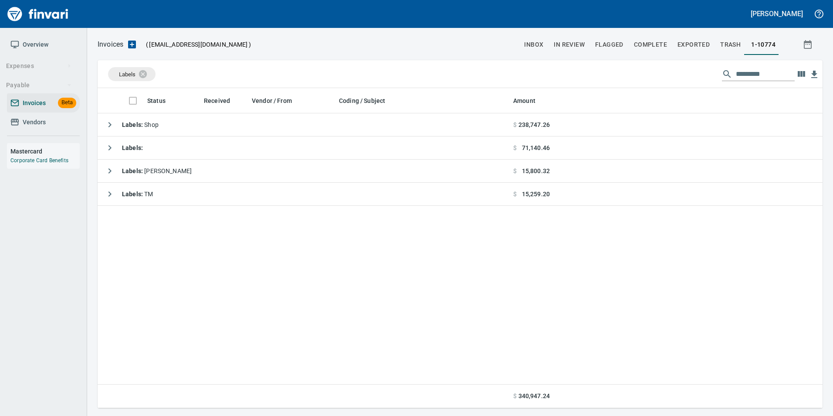
scroll to position [313, 719]
click at [742, 74] on input "text" at bounding box center [765, 74] width 59 height 14
click at [149, 75] on icon at bounding box center [149, 74] width 8 height 8
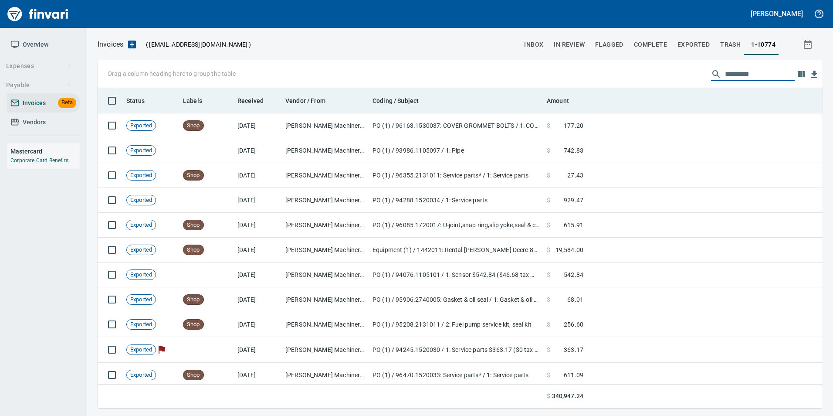
scroll to position [313, 712]
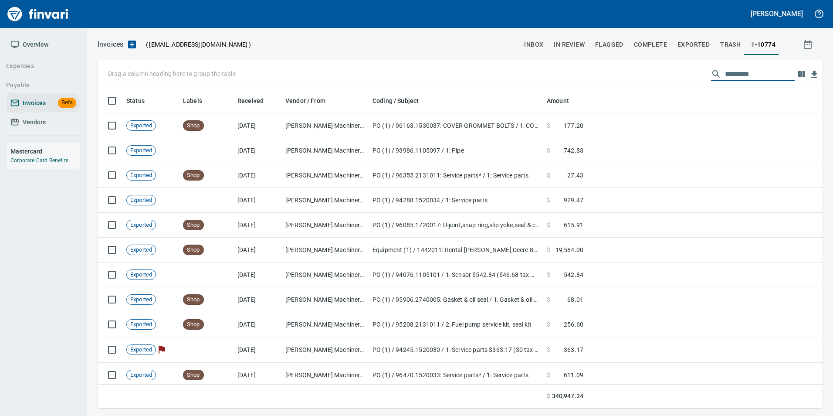
click at [763, 76] on input "text" at bounding box center [760, 74] width 70 height 14
type input "*"
click at [543, 45] on span "inbox" at bounding box center [533, 44] width 19 height 11
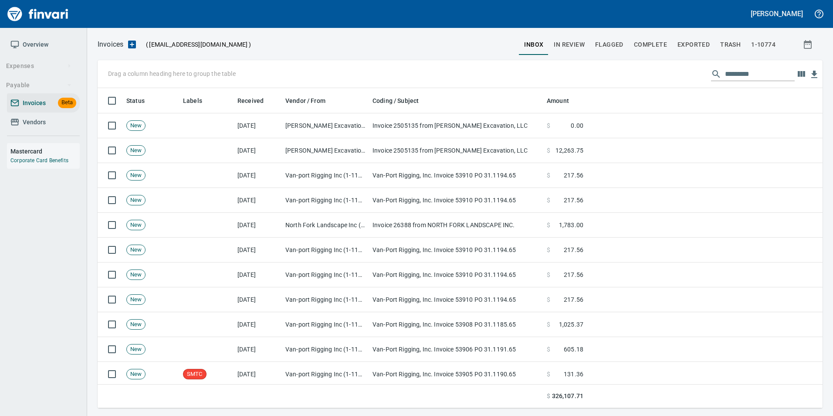
scroll to position [313, 712]
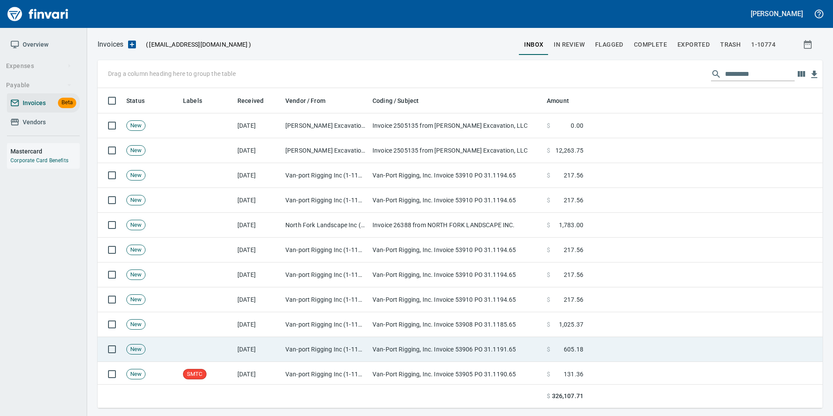
click at [328, 352] on td "Van-port Rigging Inc (1-11072)" at bounding box center [325, 349] width 87 height 25
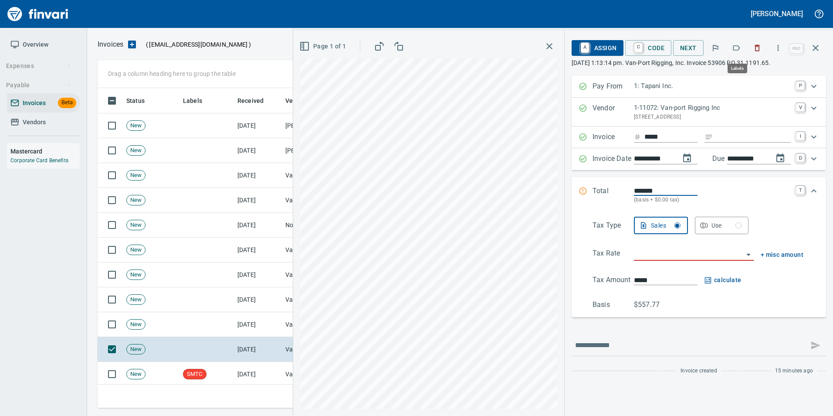
scroll to position [313, 712]
click at [738, 47] on icon "button" at bounding box center [736, 48] width 9 height 9
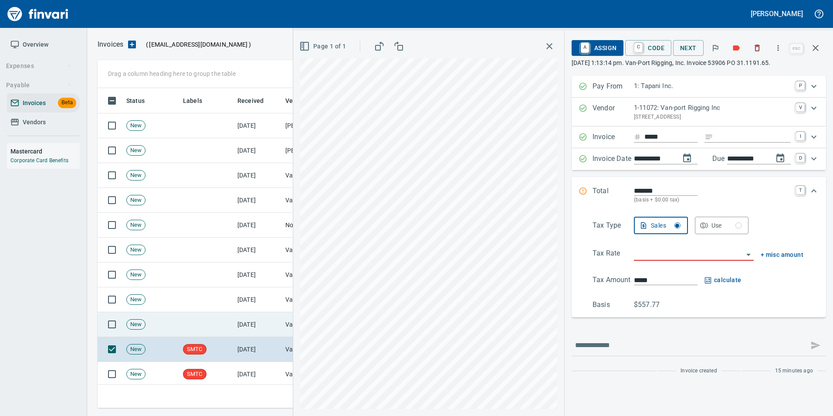
click at [261, 329] on td "[DATE]" at bounding box center [258, 324] width 48 height 25
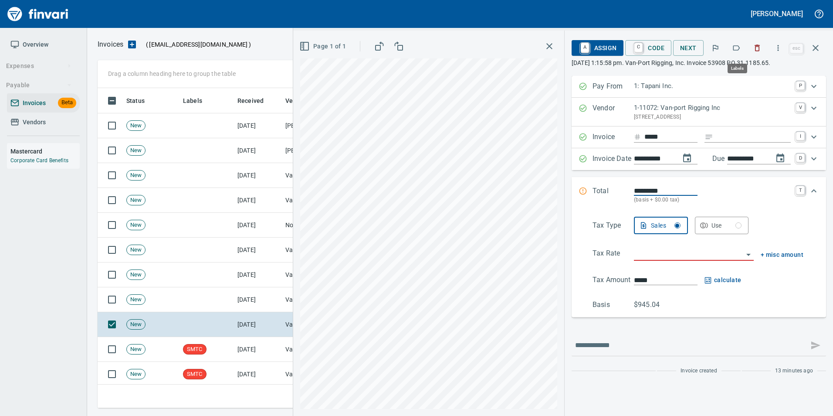
click at [734, 47] on icon "button" at bounding box center [736, 48] width 9 height 9
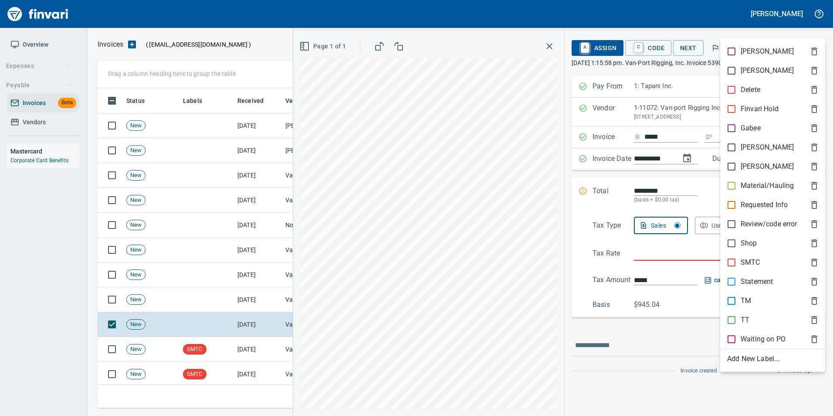
scroll to position [313, 712]
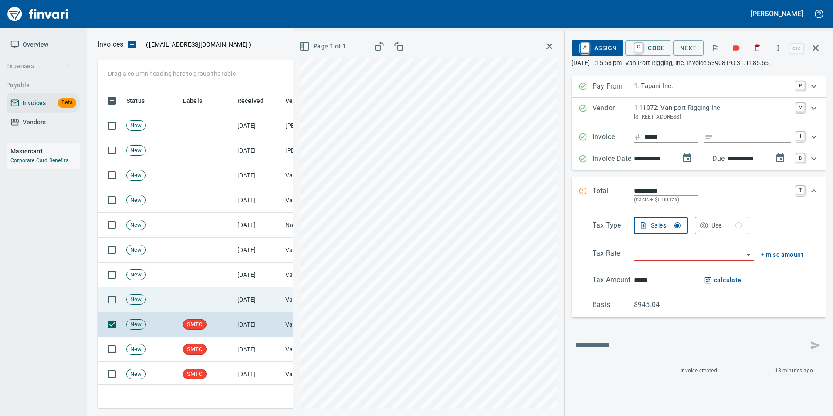
click at [266, 303] on td "[DATE]" at bounding box center [258, 299] width 48 height 25
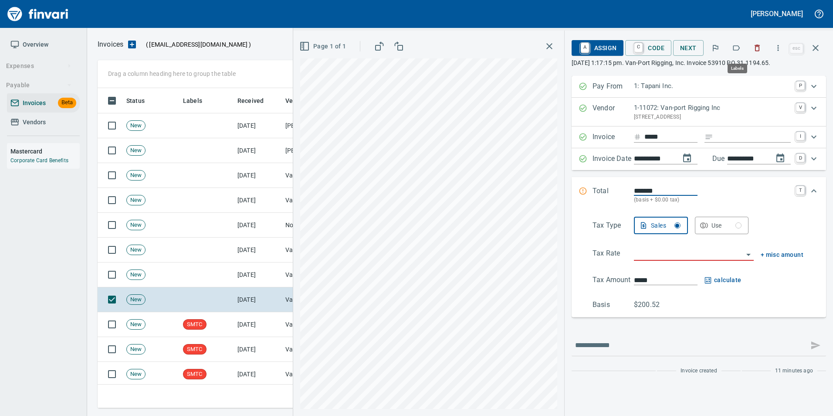
click at [739, 45] on icon "button" at bounding box center [736, 48] width 9 height 9
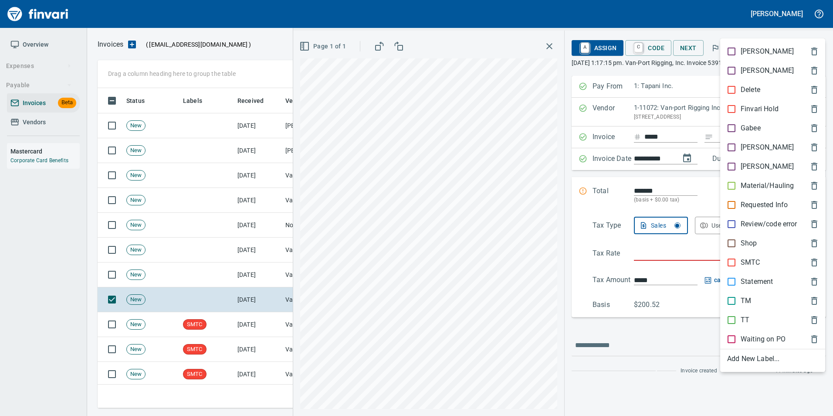
scroll to position [313, 712]
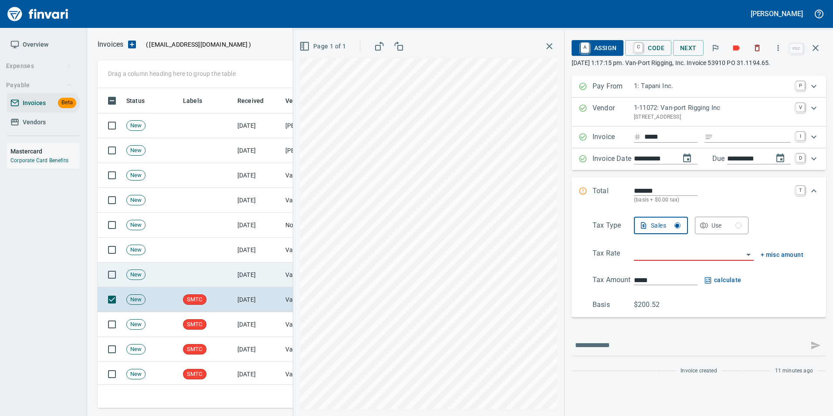
click at [269, 275] on td "[DATE]" at bounding box center [258, 274] width 48 height 25
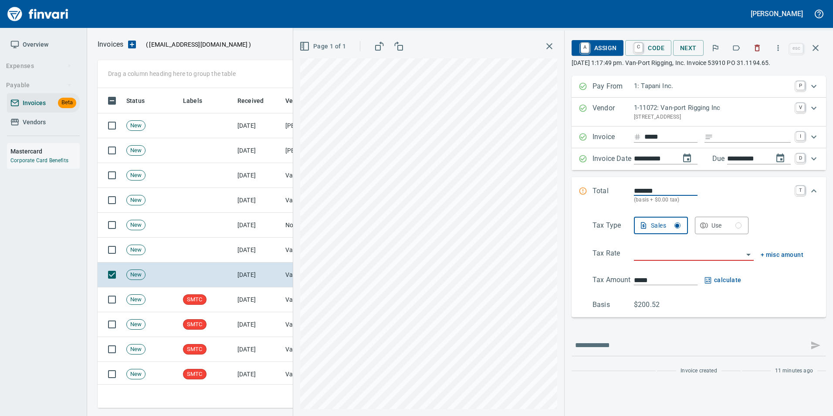
click at [737, 51] on icon "button" at bounding box center [736, 48] width 9 height 9
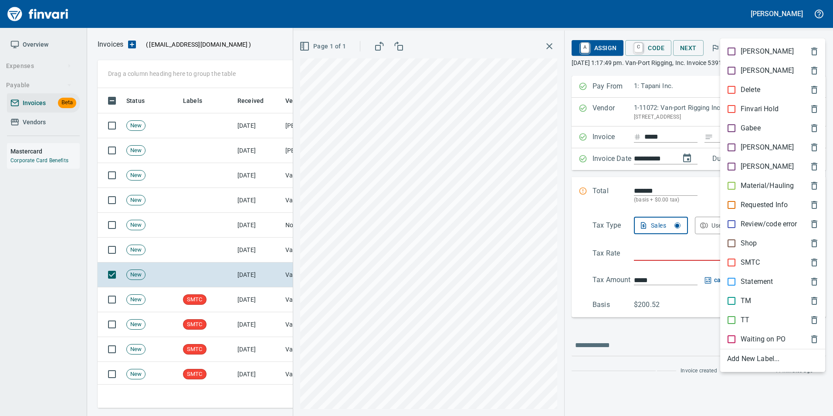
scroll to position [313, 712]
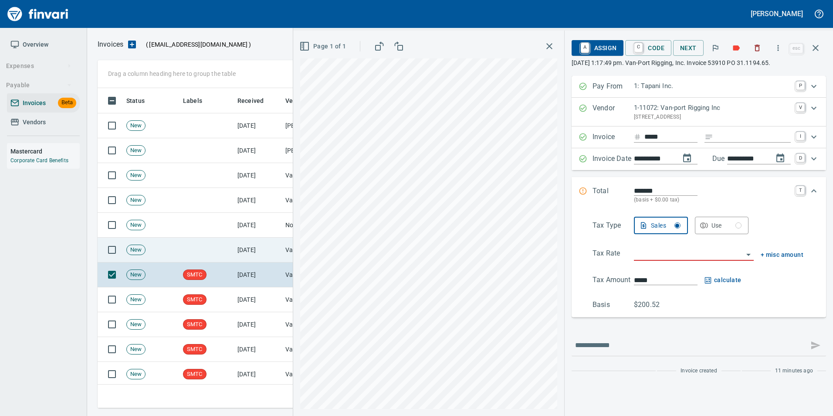
click at [278, 255] on td "[DATE]" at bounding box center [258, 250] width 48 height 25
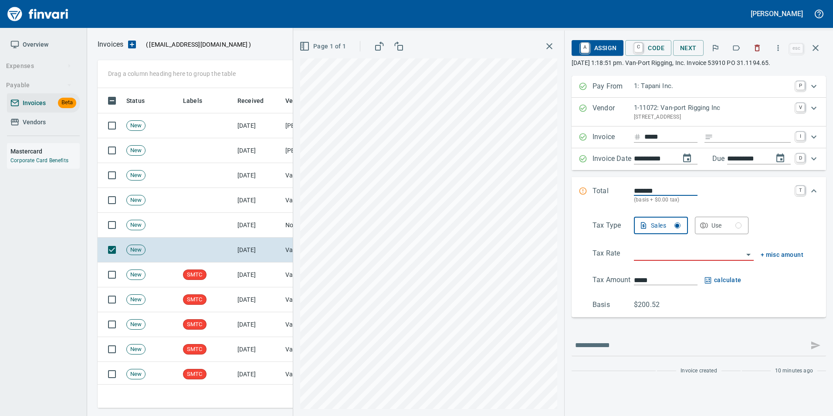
click at [731, 48] on button "button" at bounding box center [736, 47] width 19 height 19
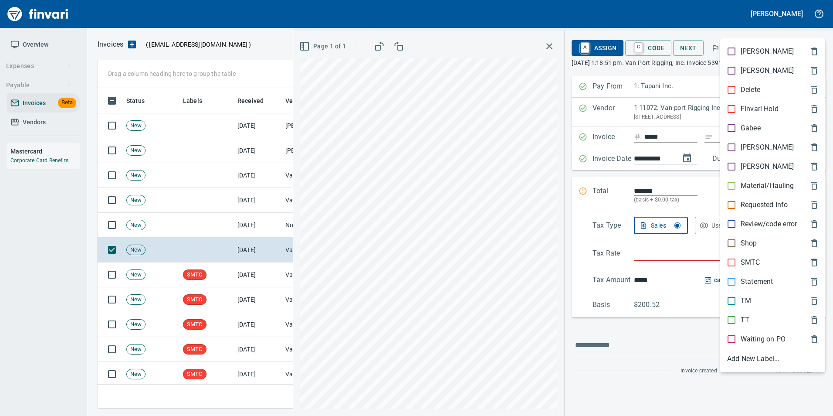
scroll to position [313, 712]
click at [736, 256] on div "SMTC" at bounding box center [772, 262] width 105 height 19
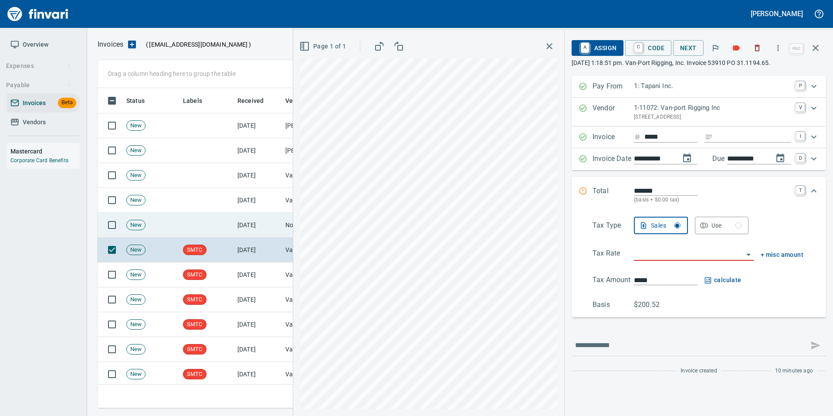
click at [275, 227] on td "[DATE]" at bounding box center [258, 225] width 48 height 25
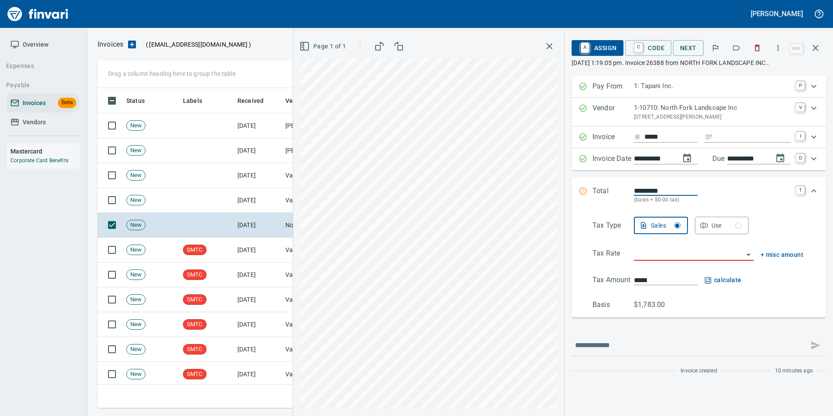
click at [820, 47] on icon "button" at bounding box center [816, 48] width 10 height 10
